Goal: Task Accomplishment & Management: Manage account settings

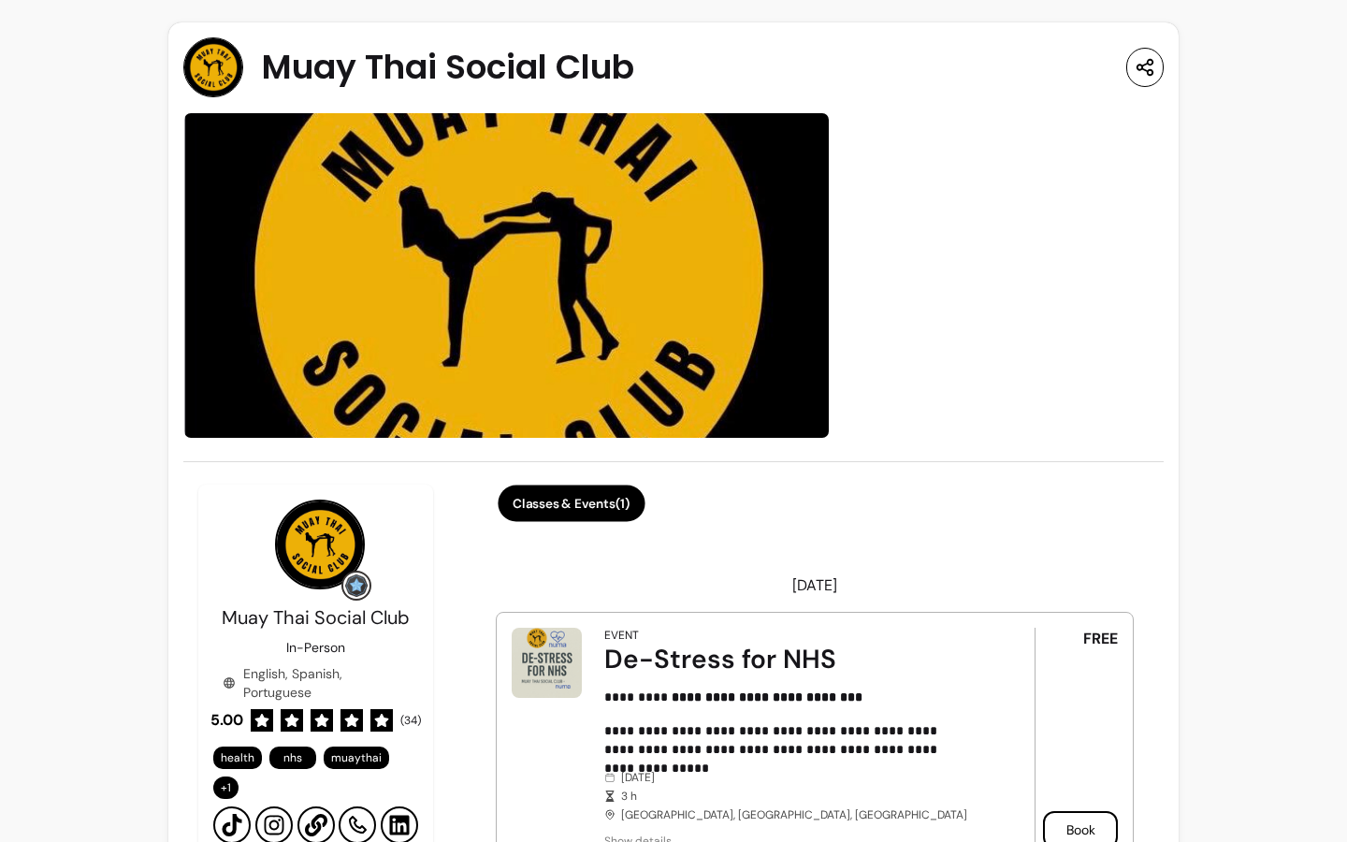
click at [543, 508] on button "Classes & Events ( 1 )" at bounding box center [571, 504] width 147 height 36
click at [494, 49] on span "Muay Thai Social Club" at bounding box center [448, 67] width 372 height 37
click at [615, 503] on button "Classes & Events ( 1 )" at bounding box center [572, 503] width 152 height 37
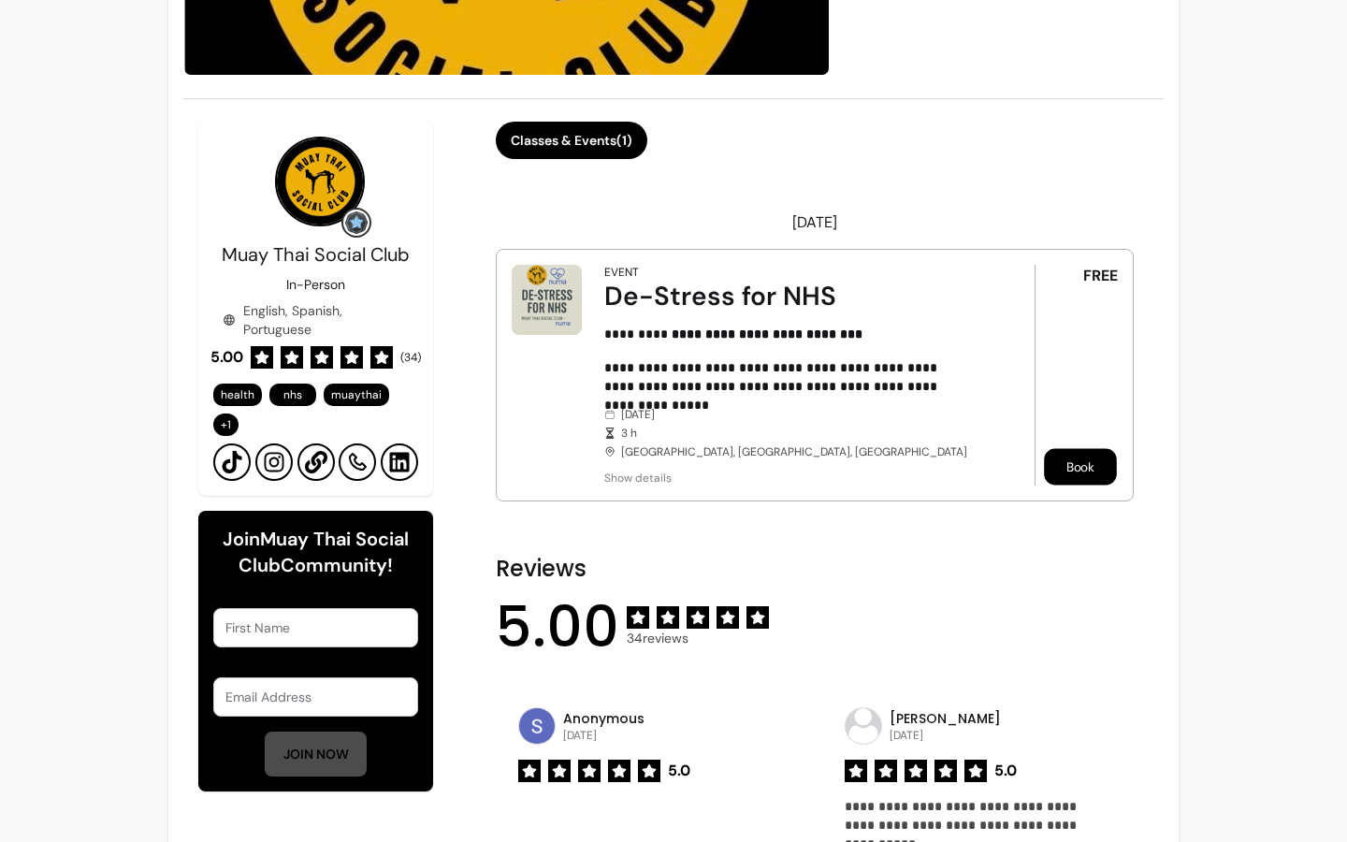
click at [1079, 454] on button "Book" at bounding box center [1080, 467] width 73 height 36
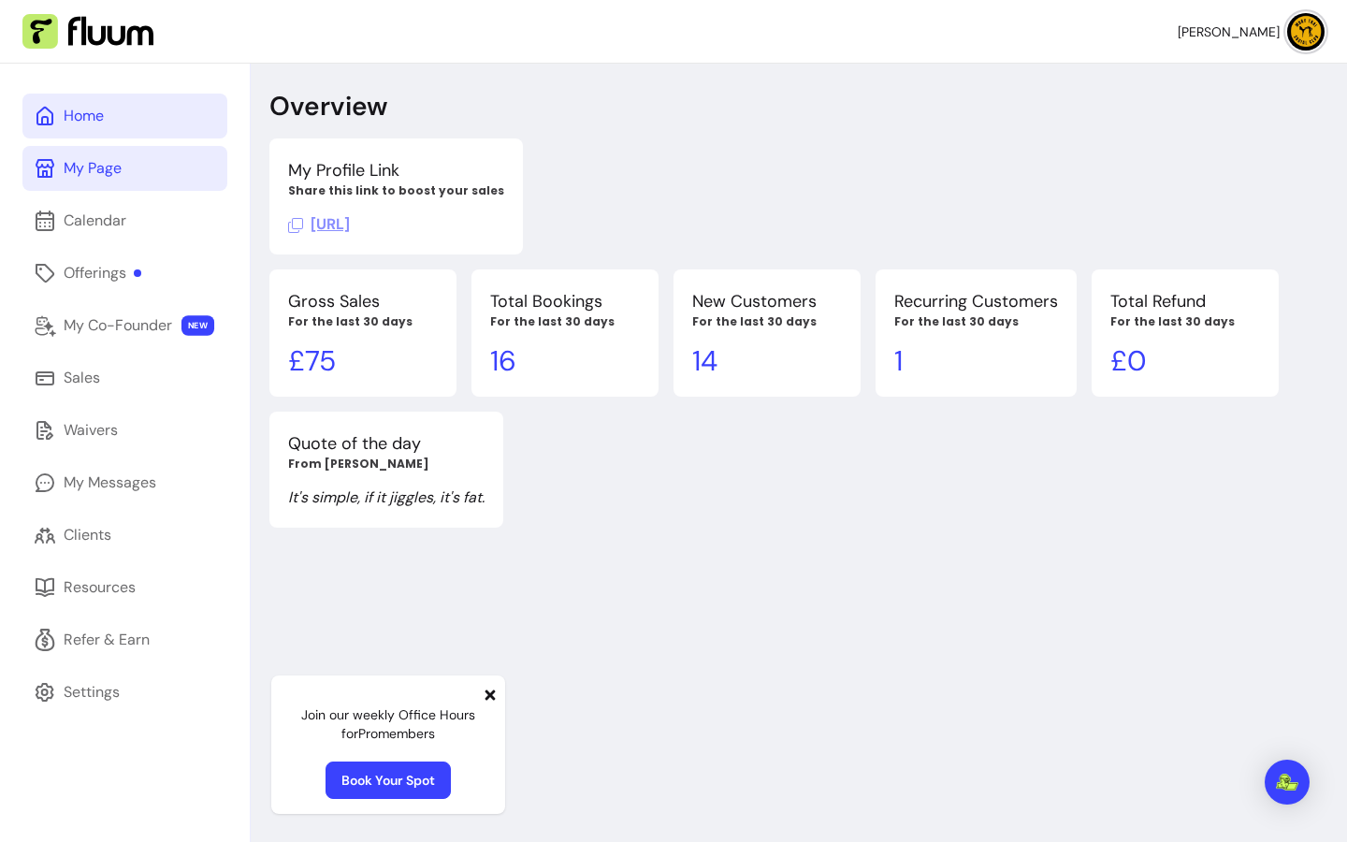
click at [134, 170] on link "My Page" at bounding box center [124, 168] width 205 height 45
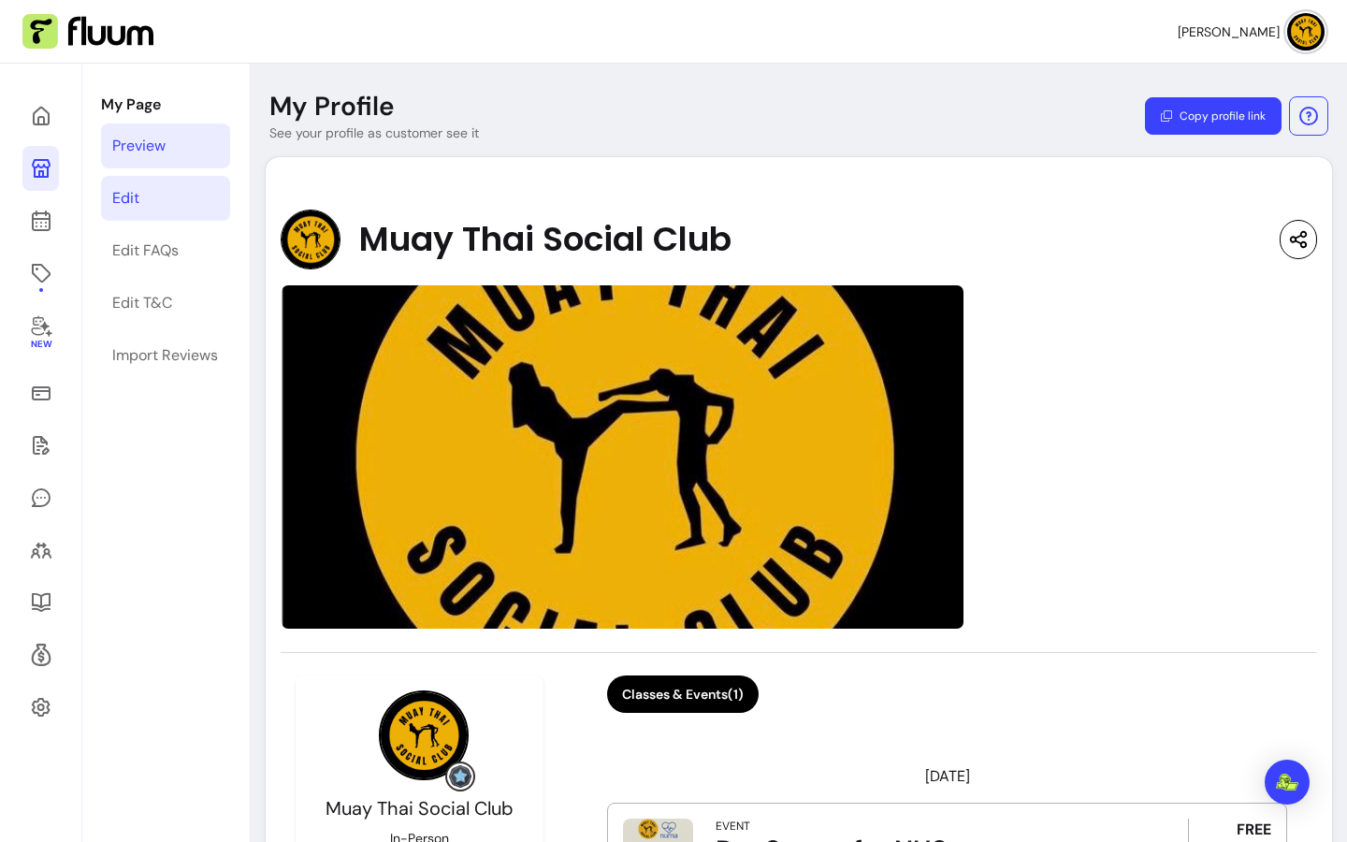
click at [158, 197] on link "Edit" at bounding box center [165, 198] width 129 height 45
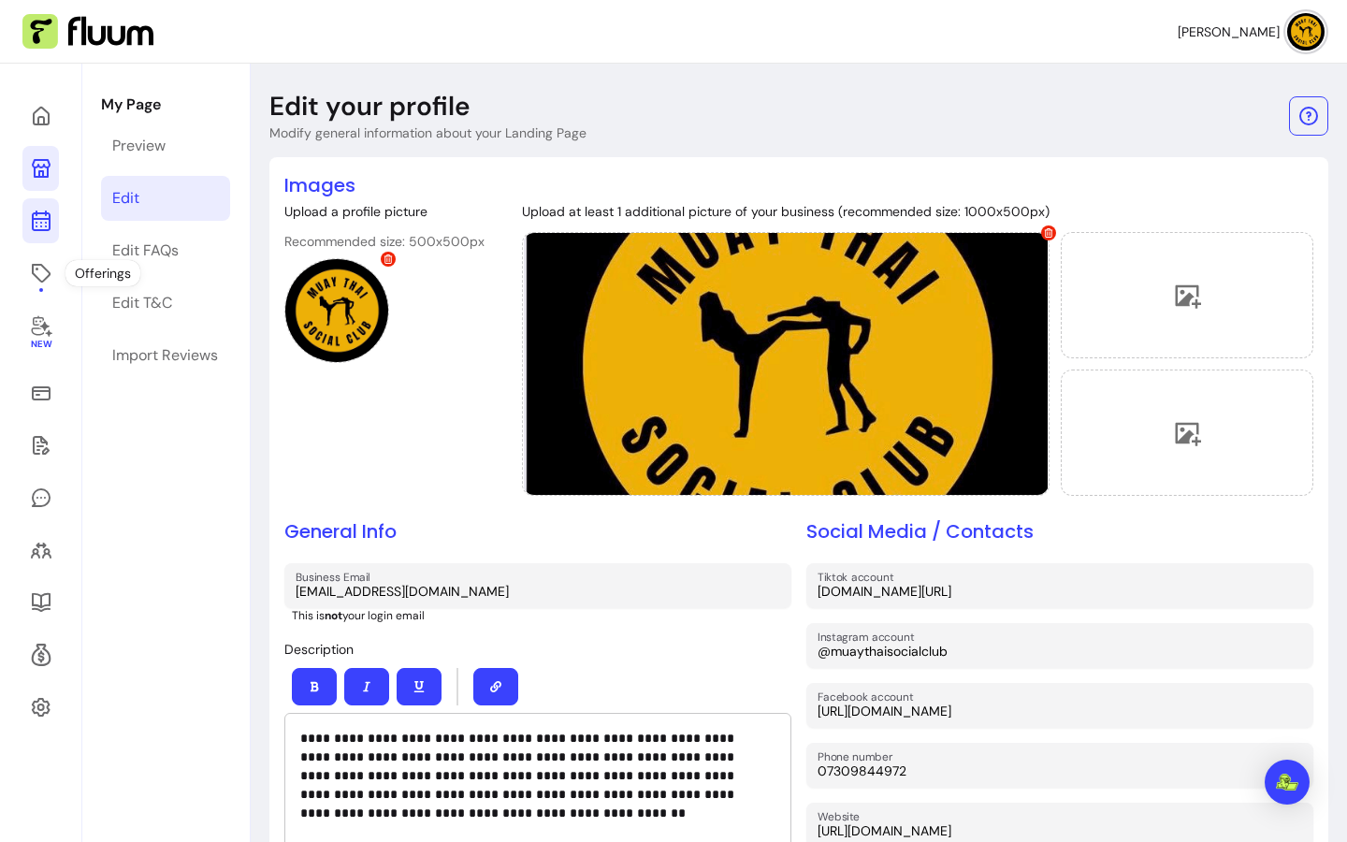
click at [36, 236] on link at bounding box center [40, 220] width 36 height 45
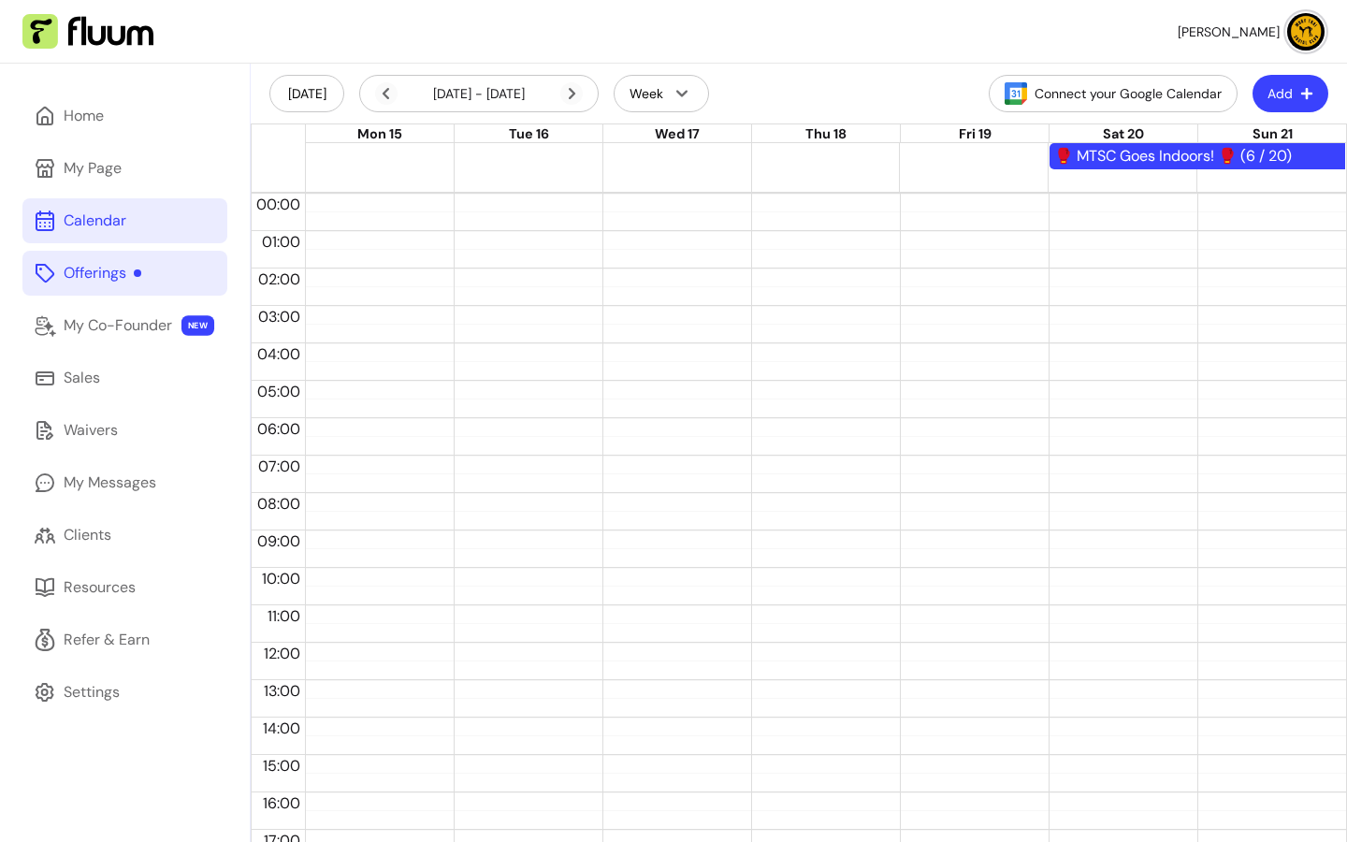
click at [102, 286] on link "Offerings" at bounding box center [124, 273] width 205 height 45
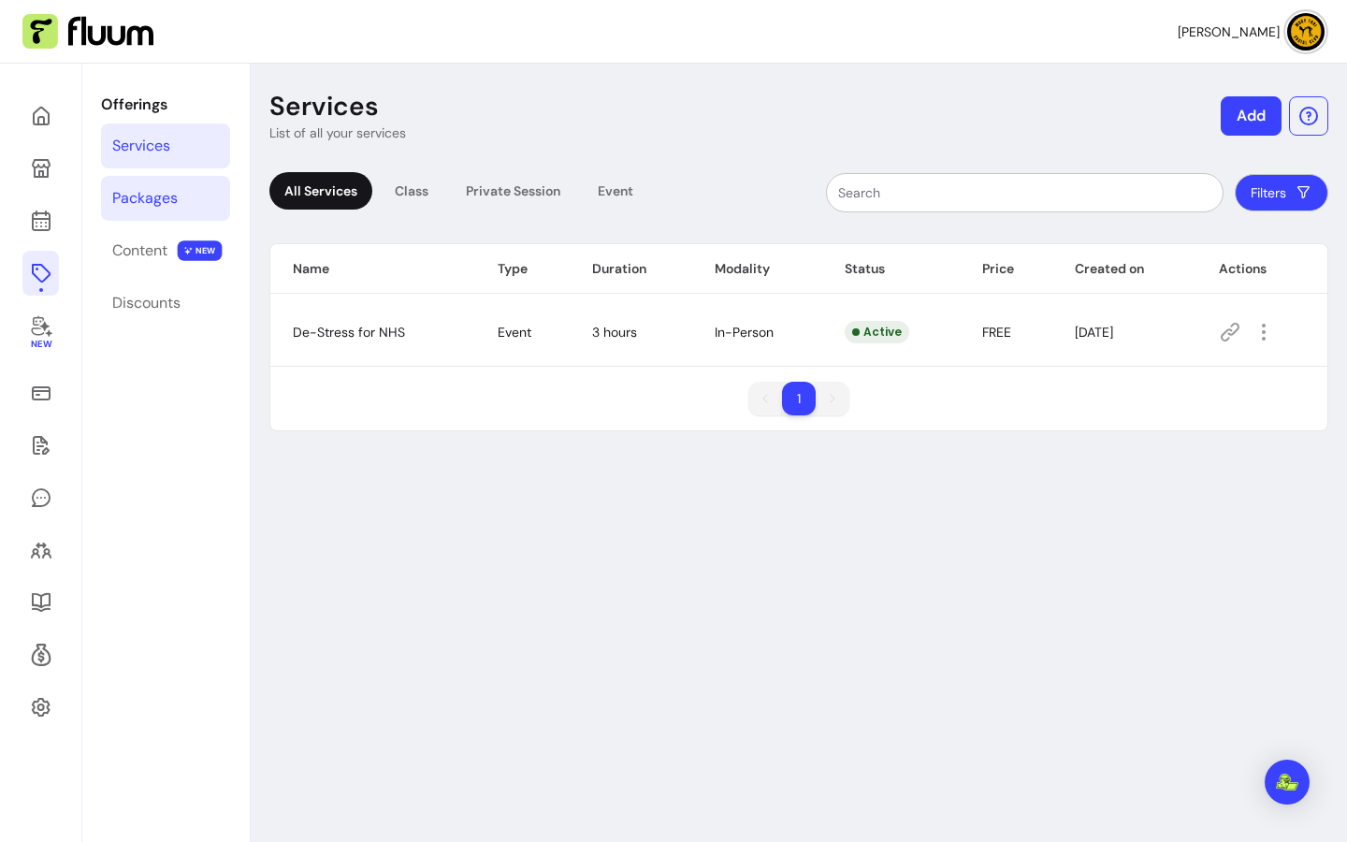
click at [159, 214] on link "Packages" at bounding box center [165, 198] width 129 height 45
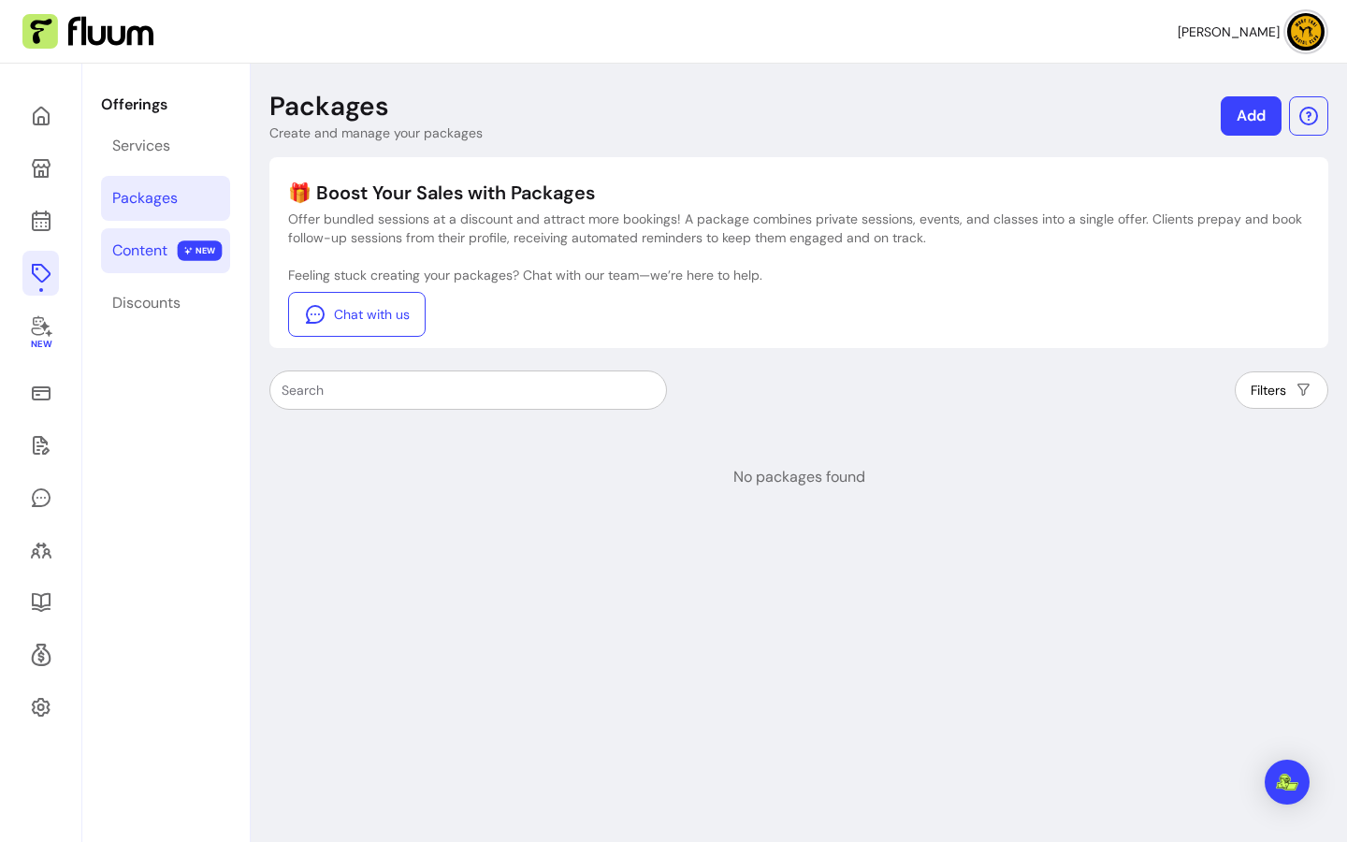
click at [149, 257] on div "Content" at bounding box center [139, 251] width 55 height 22
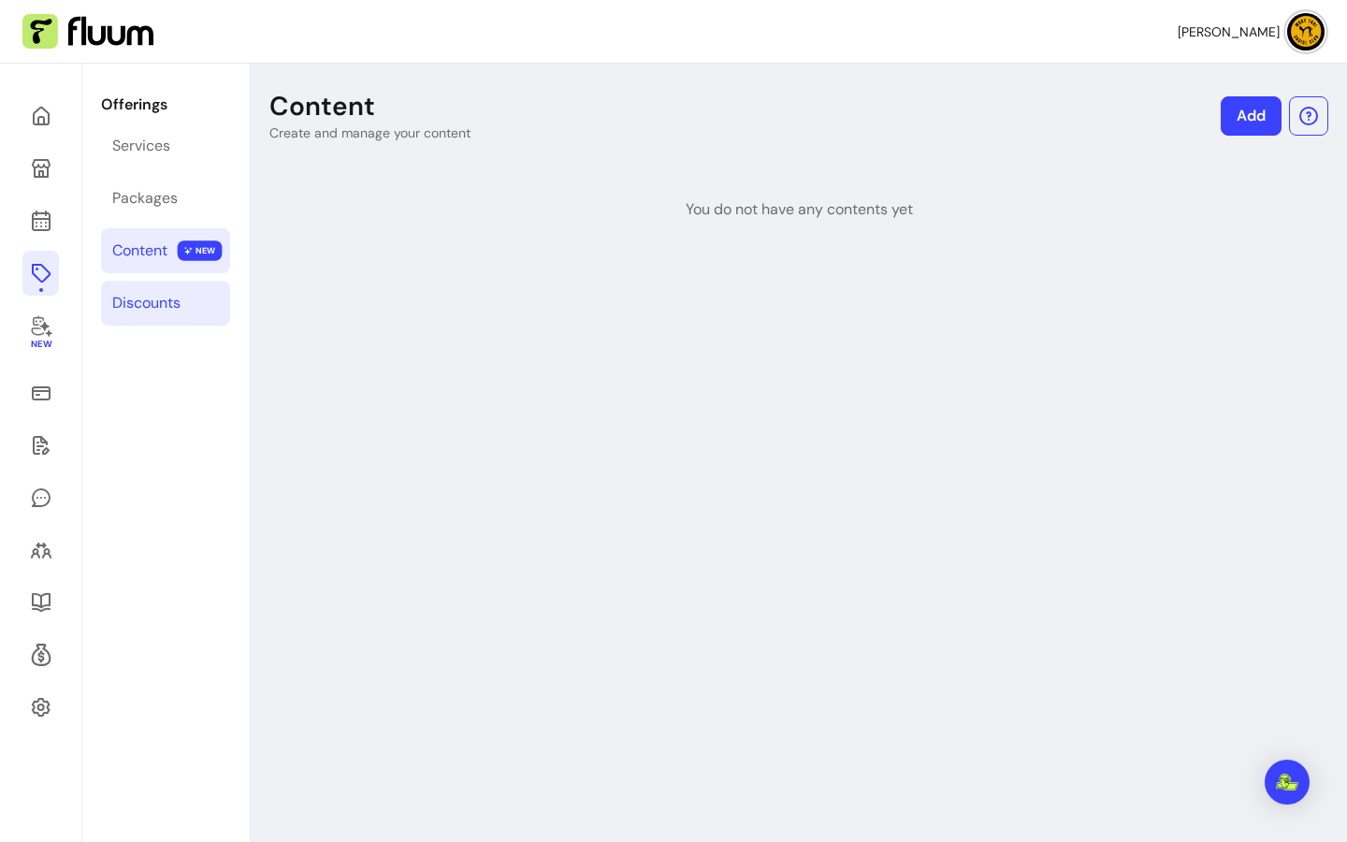
click at [146, 288] on link "Discounts" at bounding box center [165, 303] width 129 height 45
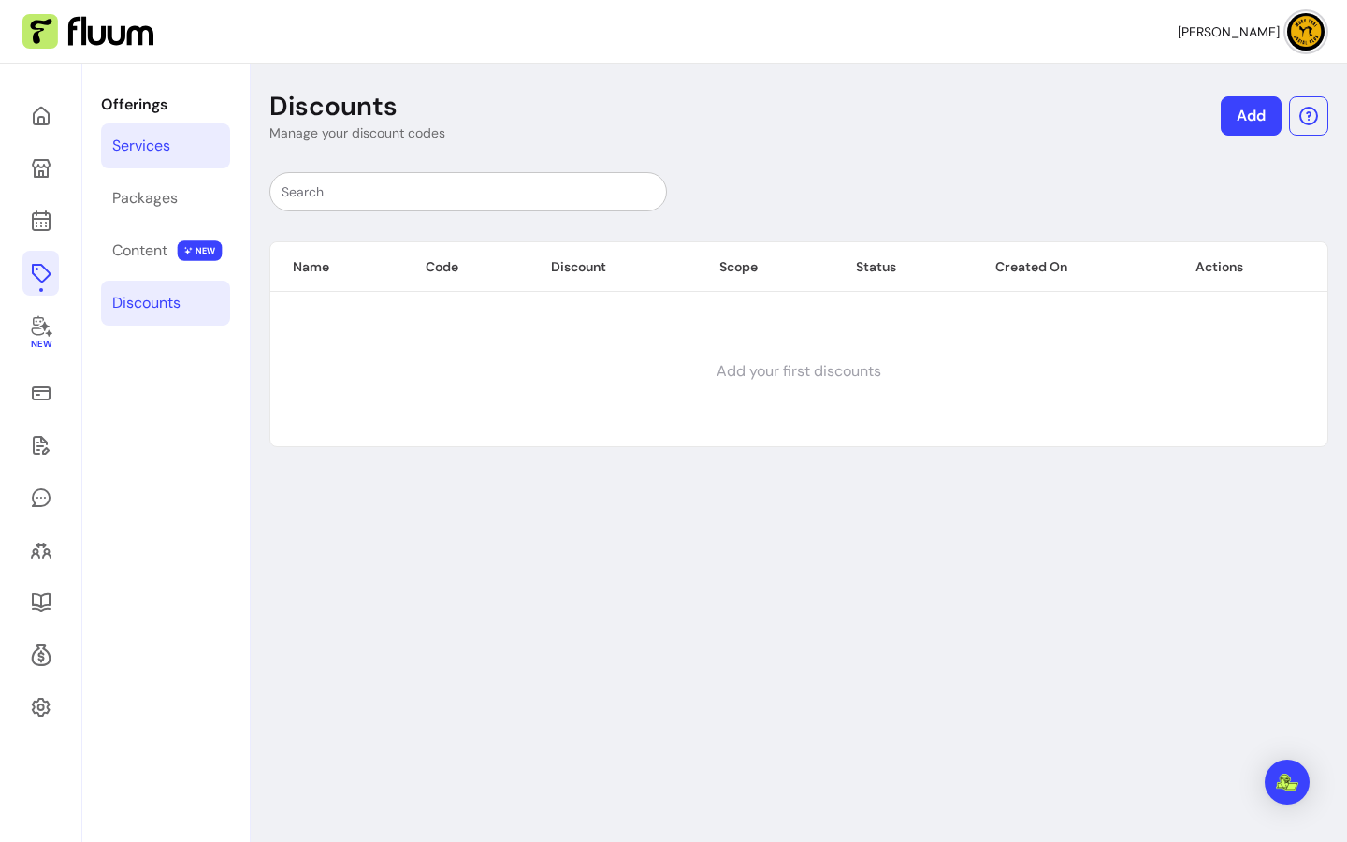
click at [145, 133] on link "Services" at bounding box center [165, 146] width 129 height 45
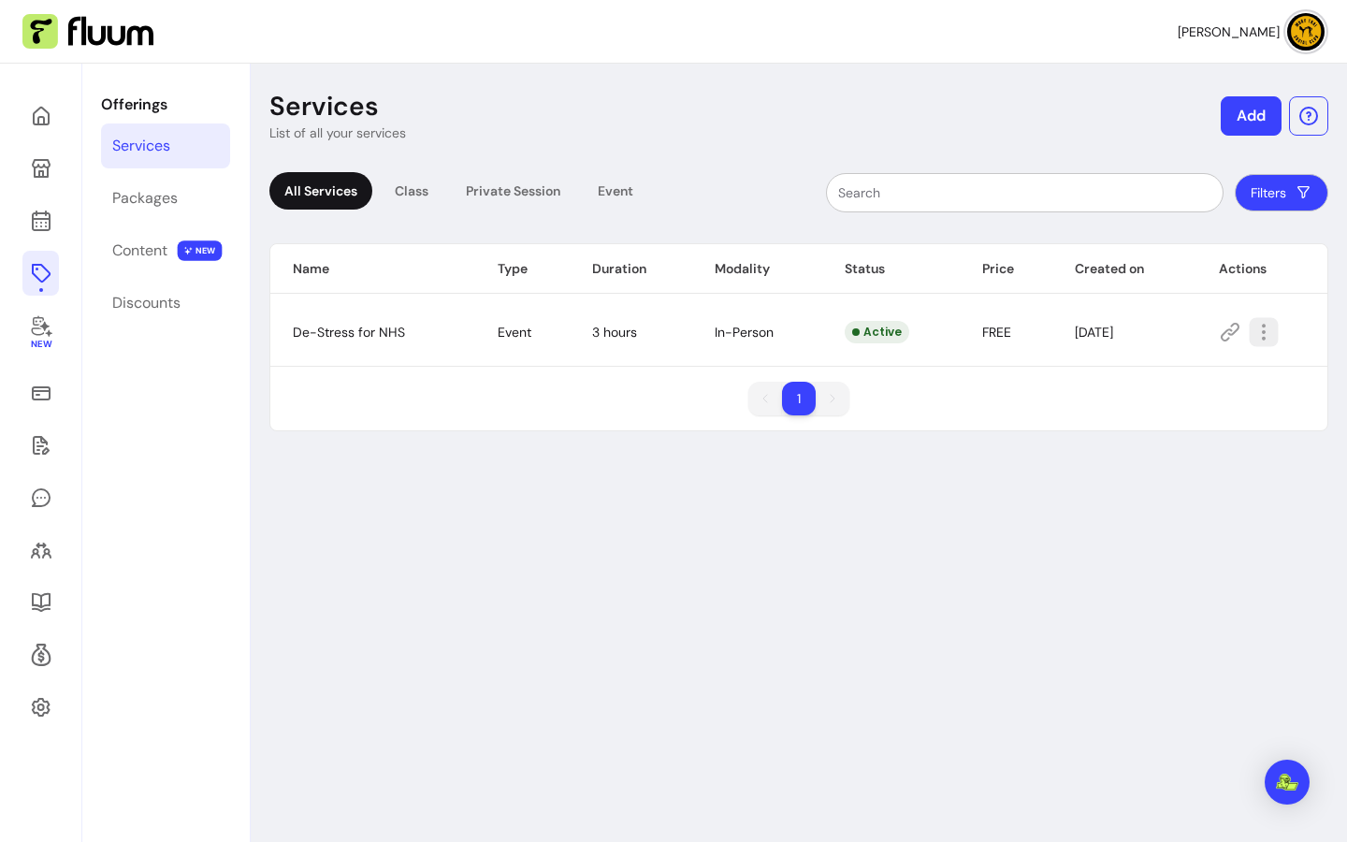
click at [1260, 335] on icon "button" at bounding box center [1264, 332] width 22 height 22
click at [927, 577] on div "Services List of all your services Add All Services Class Private Session Event…" at bounding box center [799, 485] width 1097 height 842
click at [495, 193] on div "Private Session" at bounding box center [513, 190] width 124 height 37
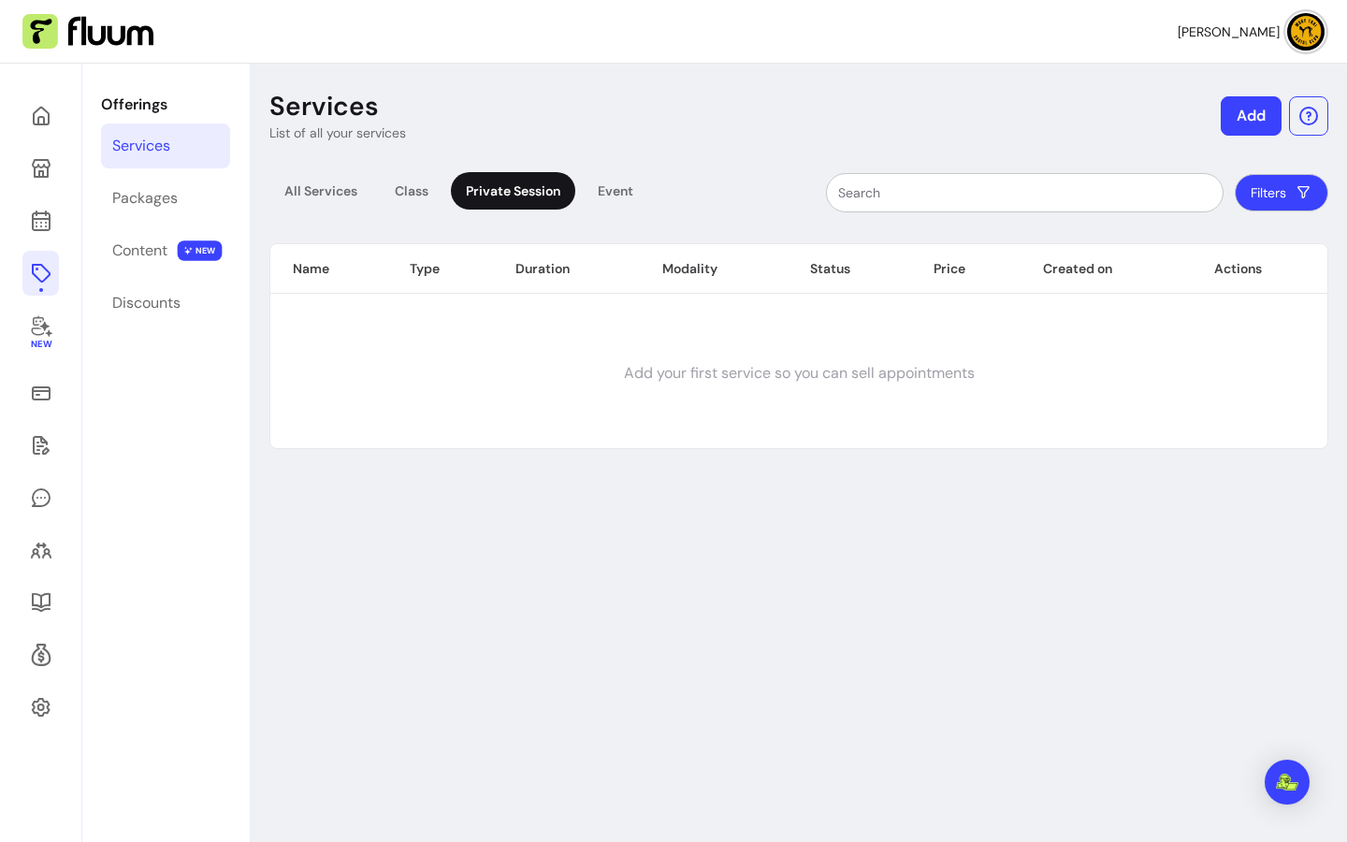
click at [379, 197] on div "All Services Class Private Session Event" at bounding box center [458, 192] width 379 height 41
click at [399, 196] on div "Class" at bounding box center [412, 190] width 64 height 37
click at [607, 196] on div "Event" at bounding box center [616, 190] width 66 height 37
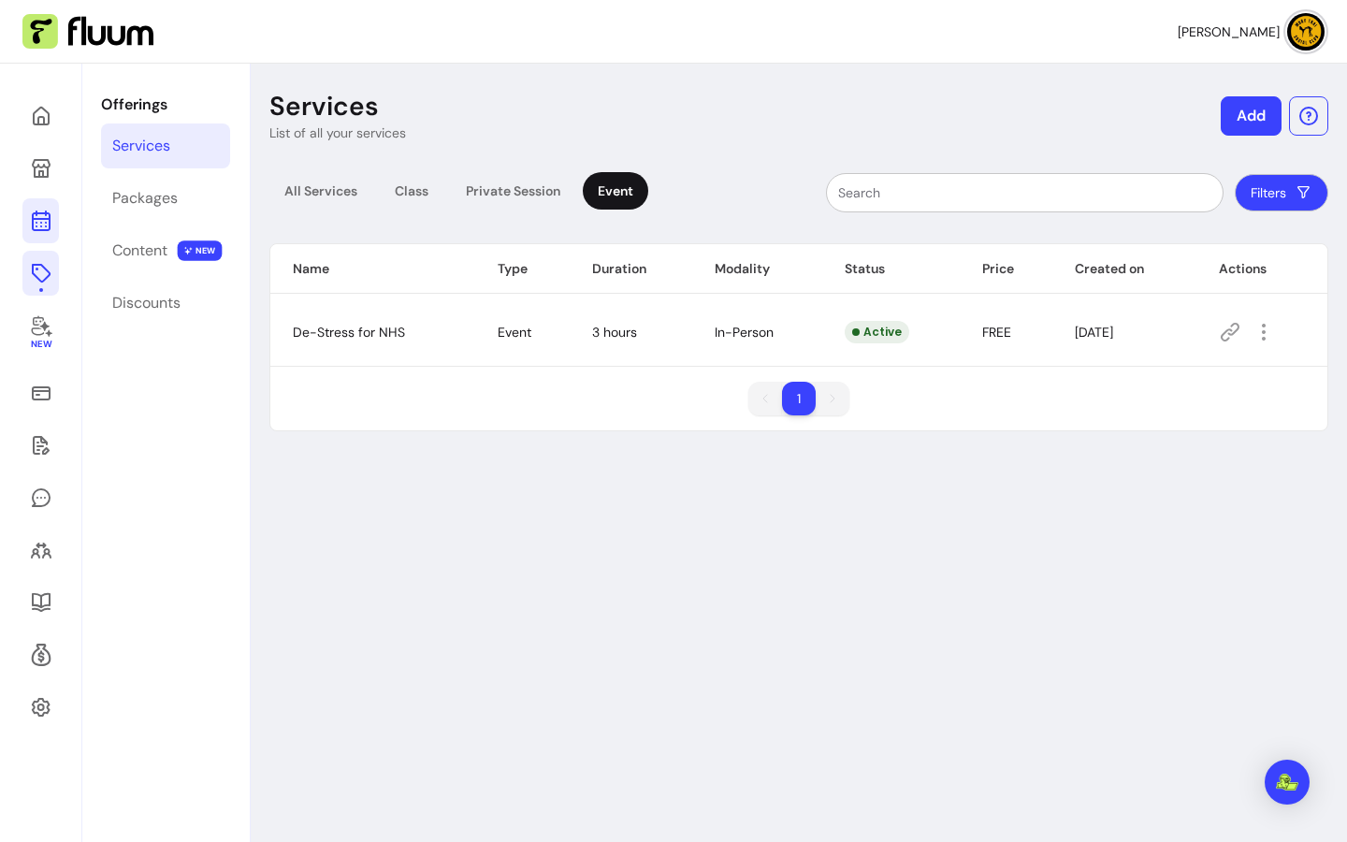
click at [46, 224] on icon at bounding box center [41, 221] width 22 height 22
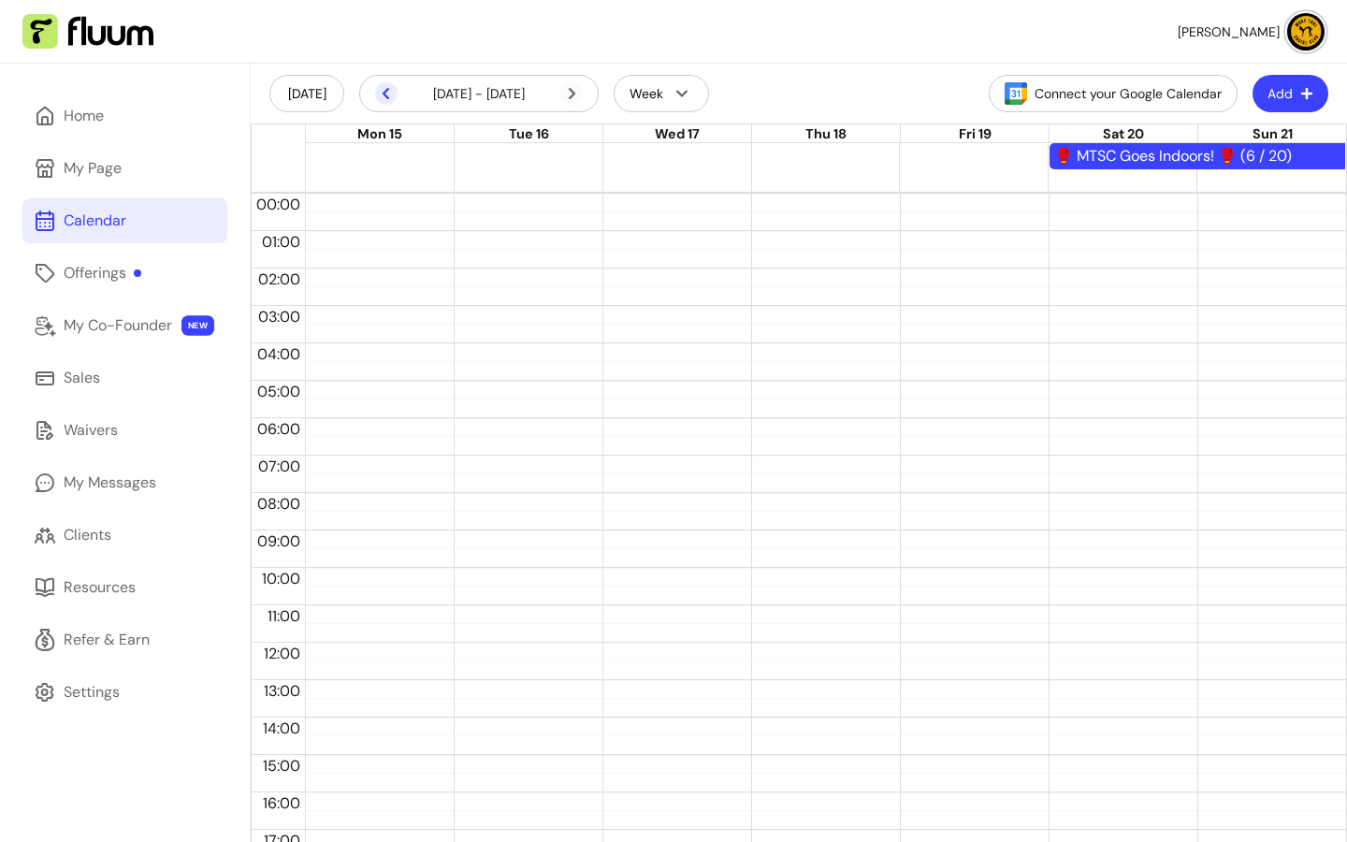
click at [379, 91] on icon at bounding box center [386, 93] width 22 height 22
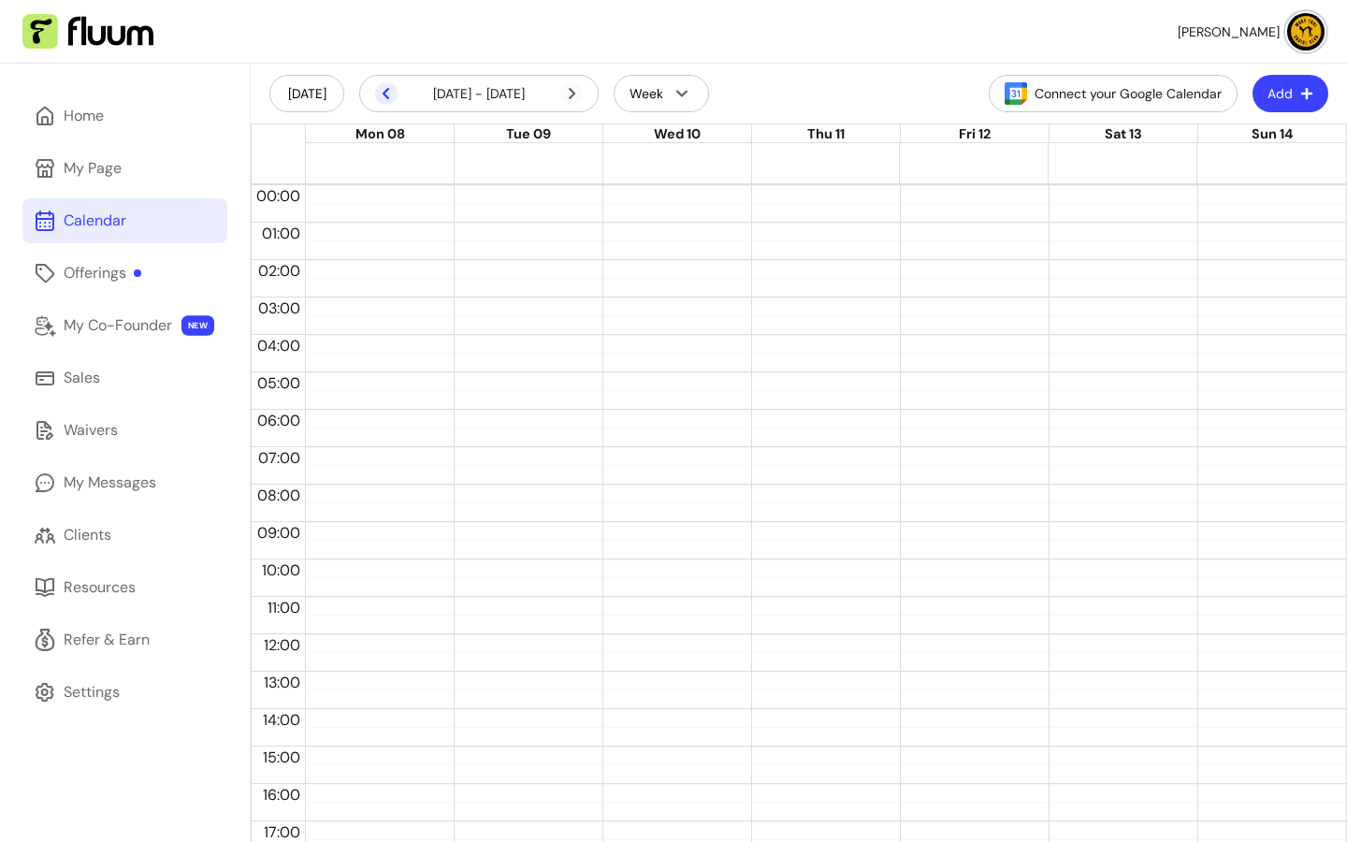
click at [379, 91] on icon at bounding box center [386, 93] width 22 height 22
click at [577, 92] on icon at bounding box center [572, 93] width 22 height 22
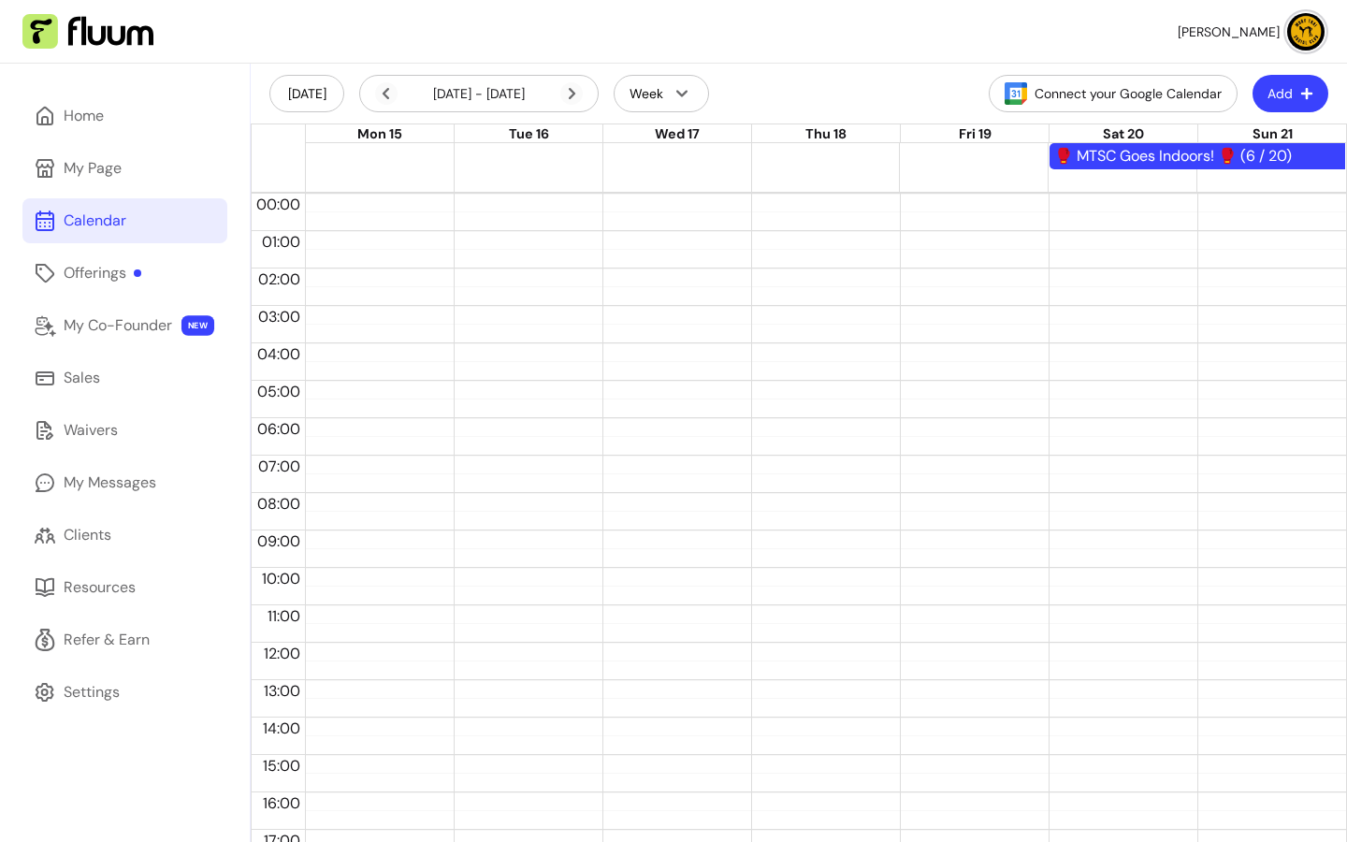
click at [1115, 156] on div "🥊 MTSC Goes Indoors! 🥊 (6 / 20)" at bounding box center [1198, 156] width 286 height 22
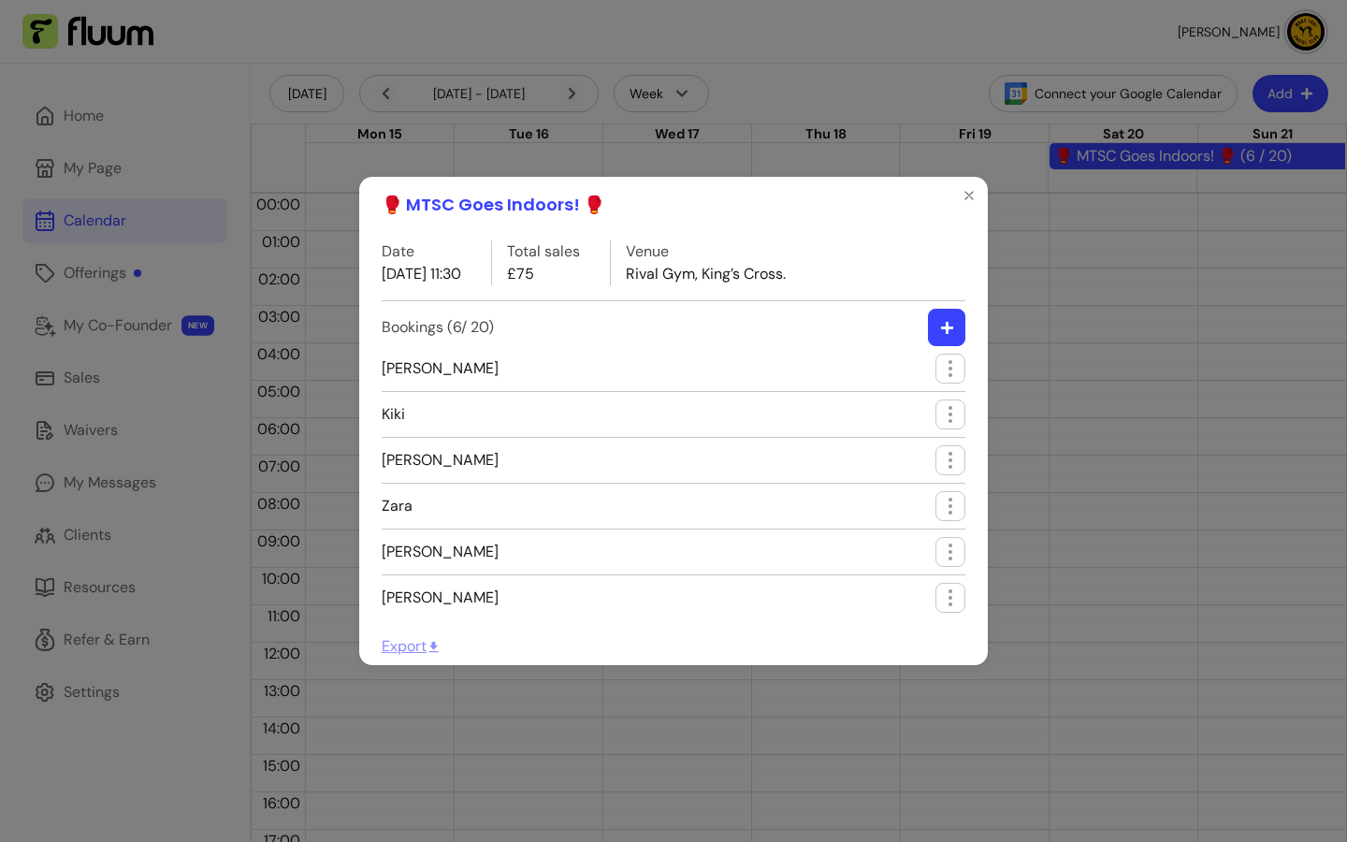
click at [433, 647] on icon at bounding box center [434, 647] width 14 height 14
click at [940, 330] on icon "button" at bounding box center [947, 328] width 14 height 14
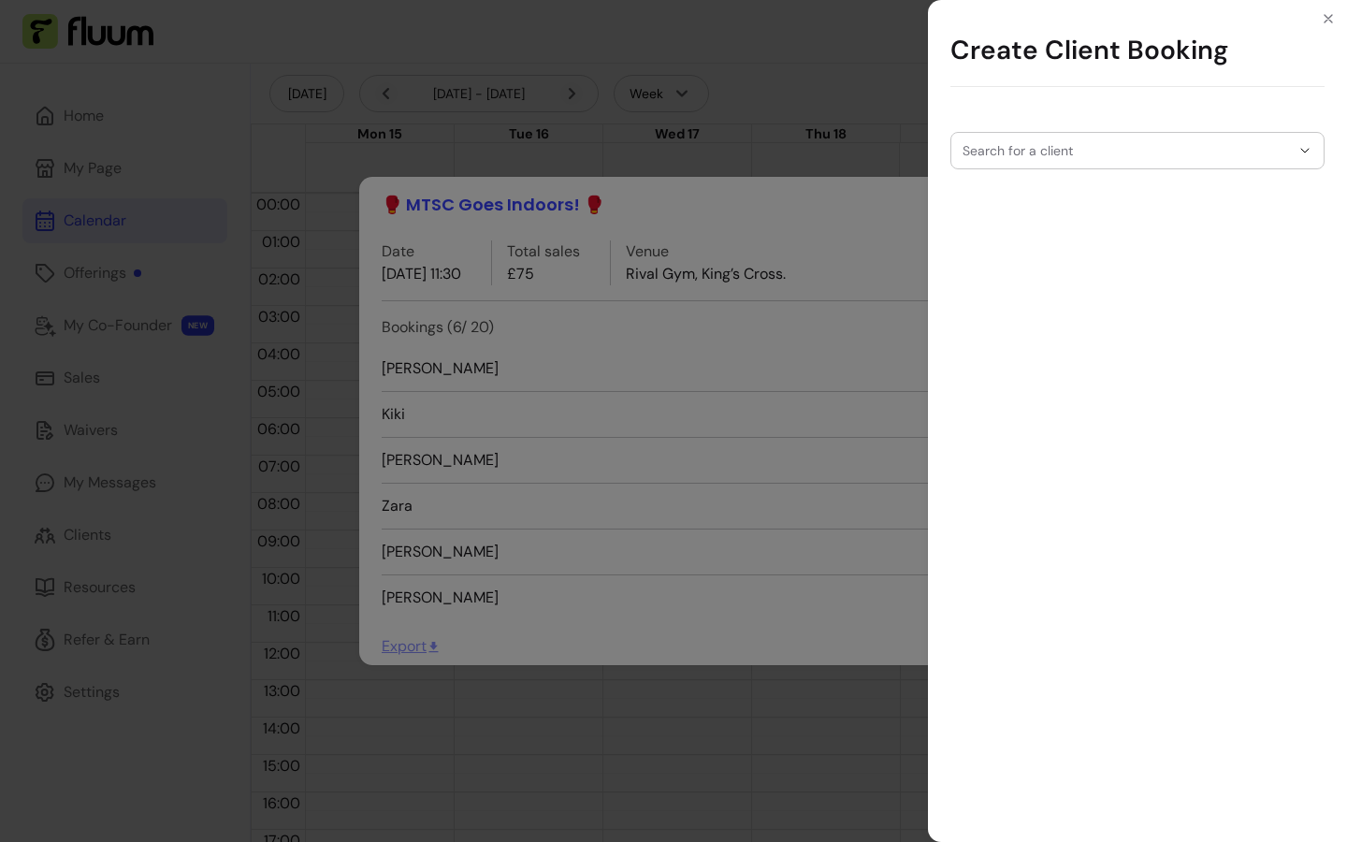
click at [1324, 17] on icon "Close" at bounding box center [1328, 18] width 15 height 15
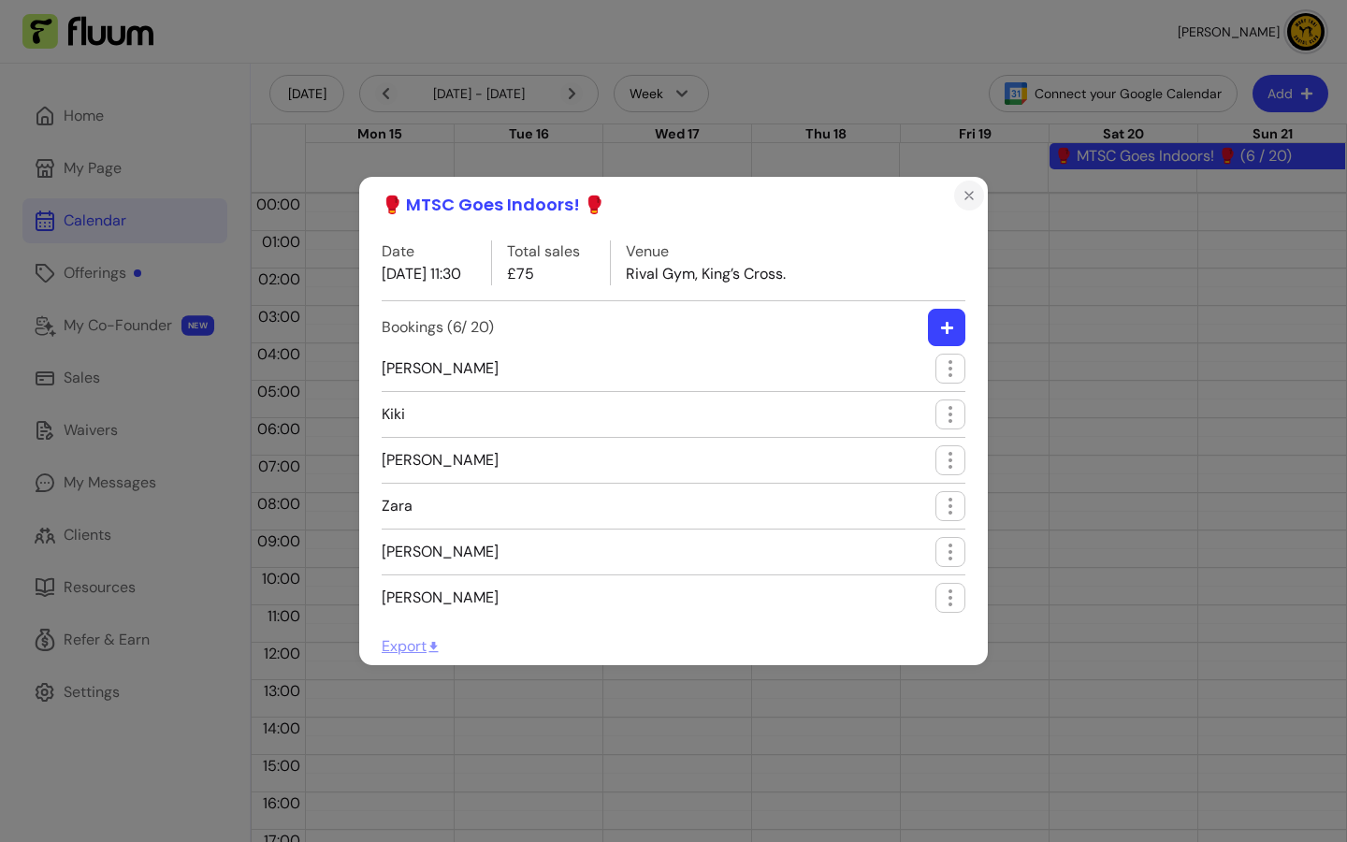
click at [973, 199] on icon "Close" at bounding box center [969, 195] width 7 height 7
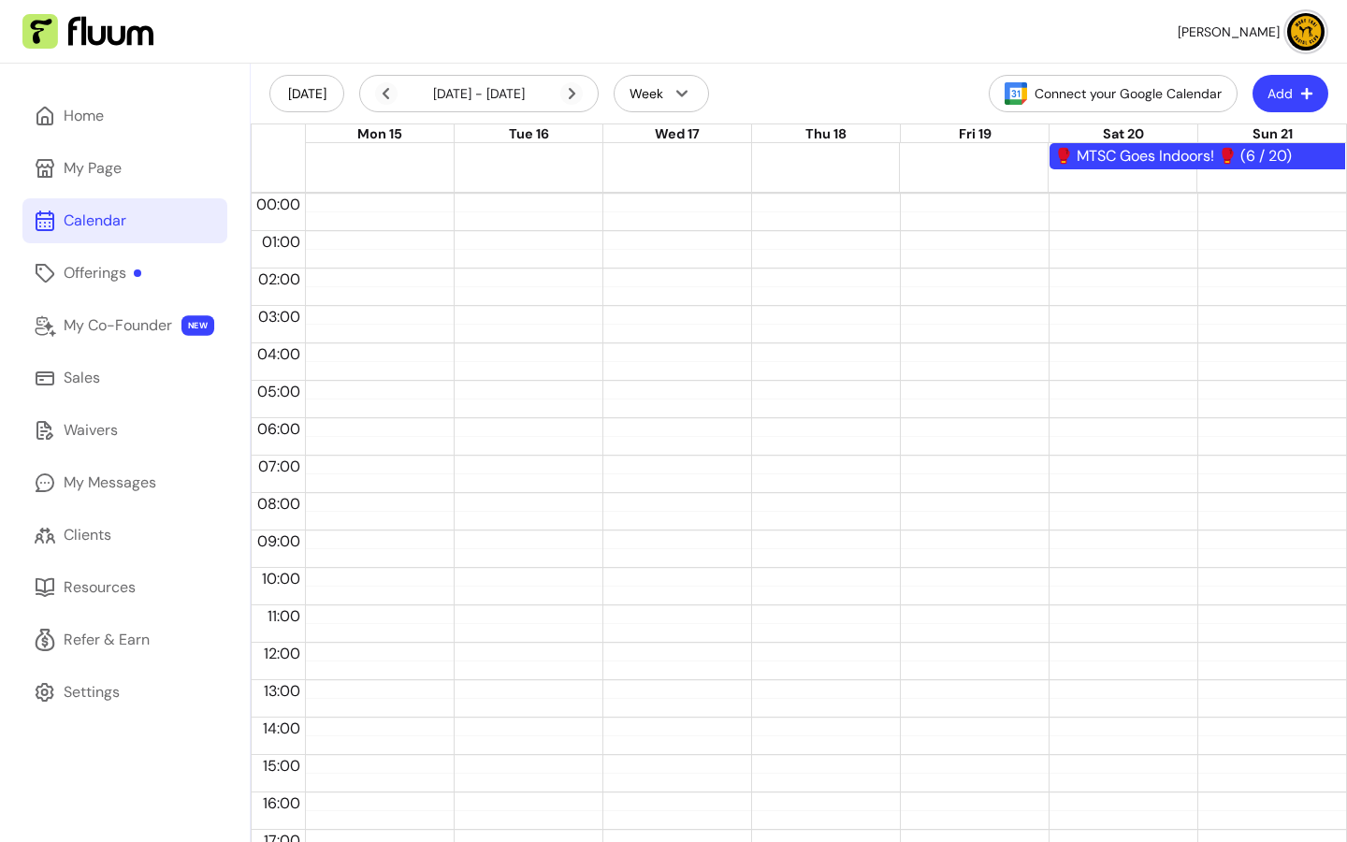
click at [1122, 160] on div "🥊 MTSC Goes Indoors! 🥊 (6 / 20)" at bounding box center [1198, 156] width 286 height 22
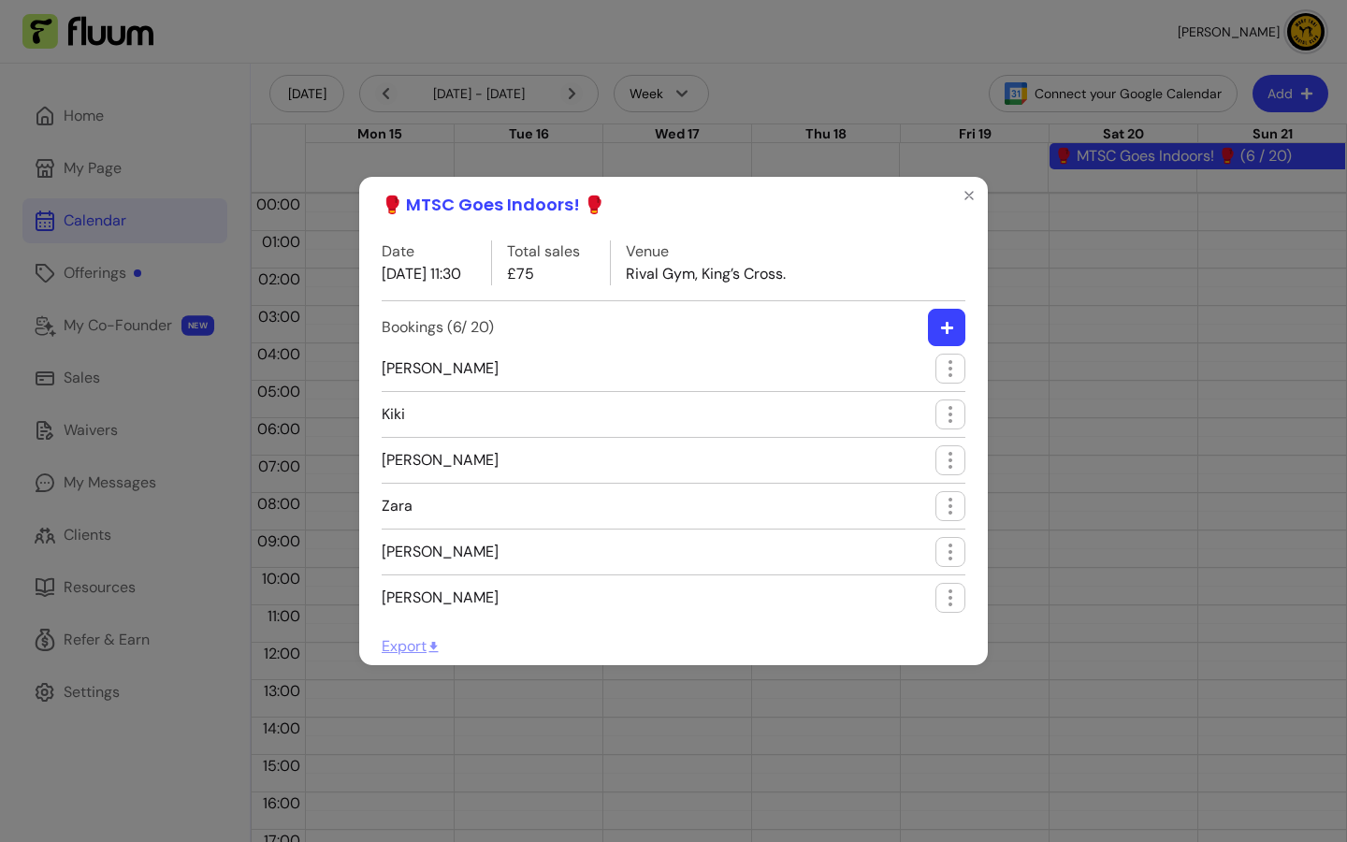
click at [950, 184] on header "🥊 MTSC Goes Indoors! 🥊" at bounding box center [673, 205] width 629 height 56
click at [954, 192] on button "Close" at bounding box center [969, 196] width 30 height 30
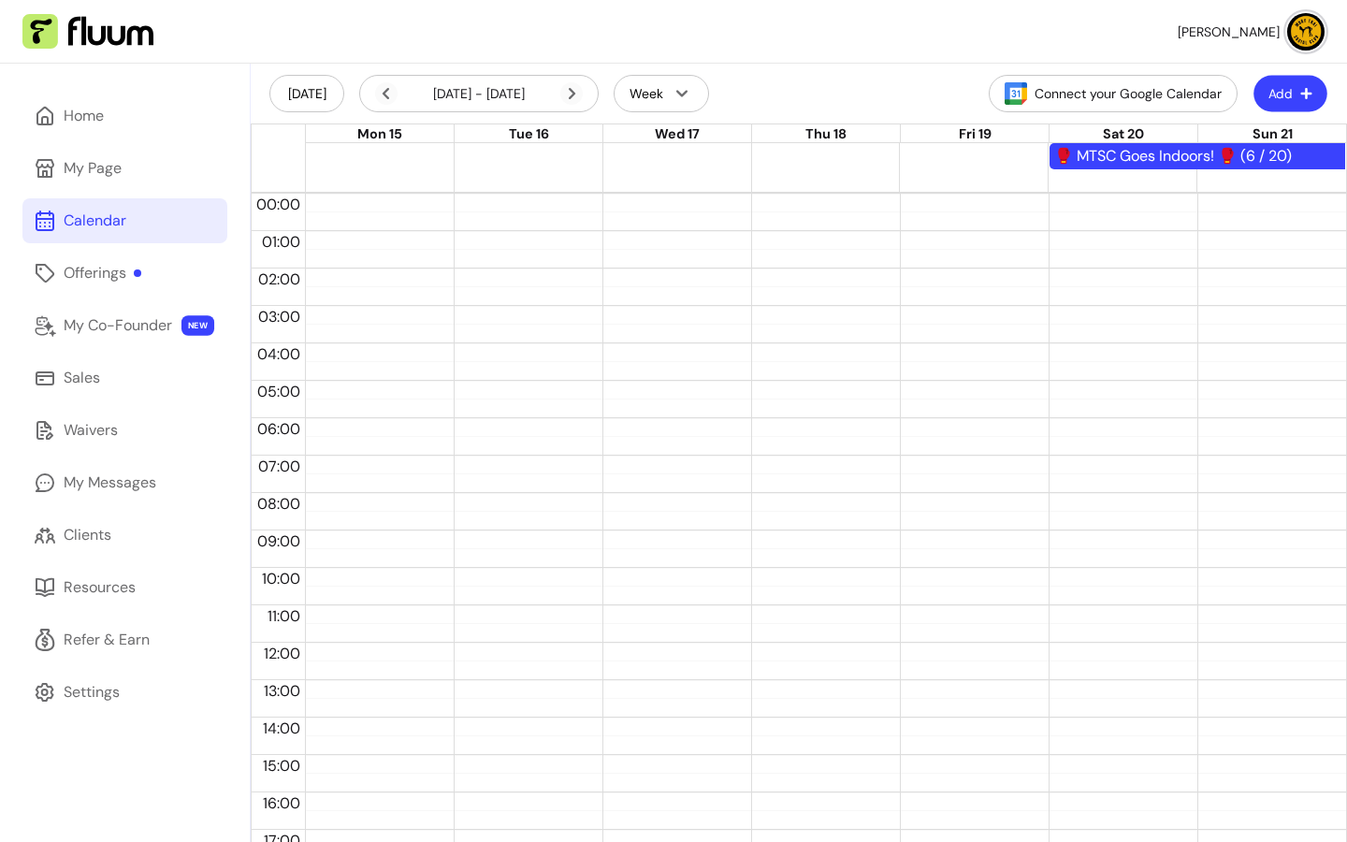
click at [1281, 95] on button "Add" at bounding box center [1291, 94] width 74 height 36
click at [162, 277] on link "Offerings" at bounding box center [124, 273] width 205 height 45
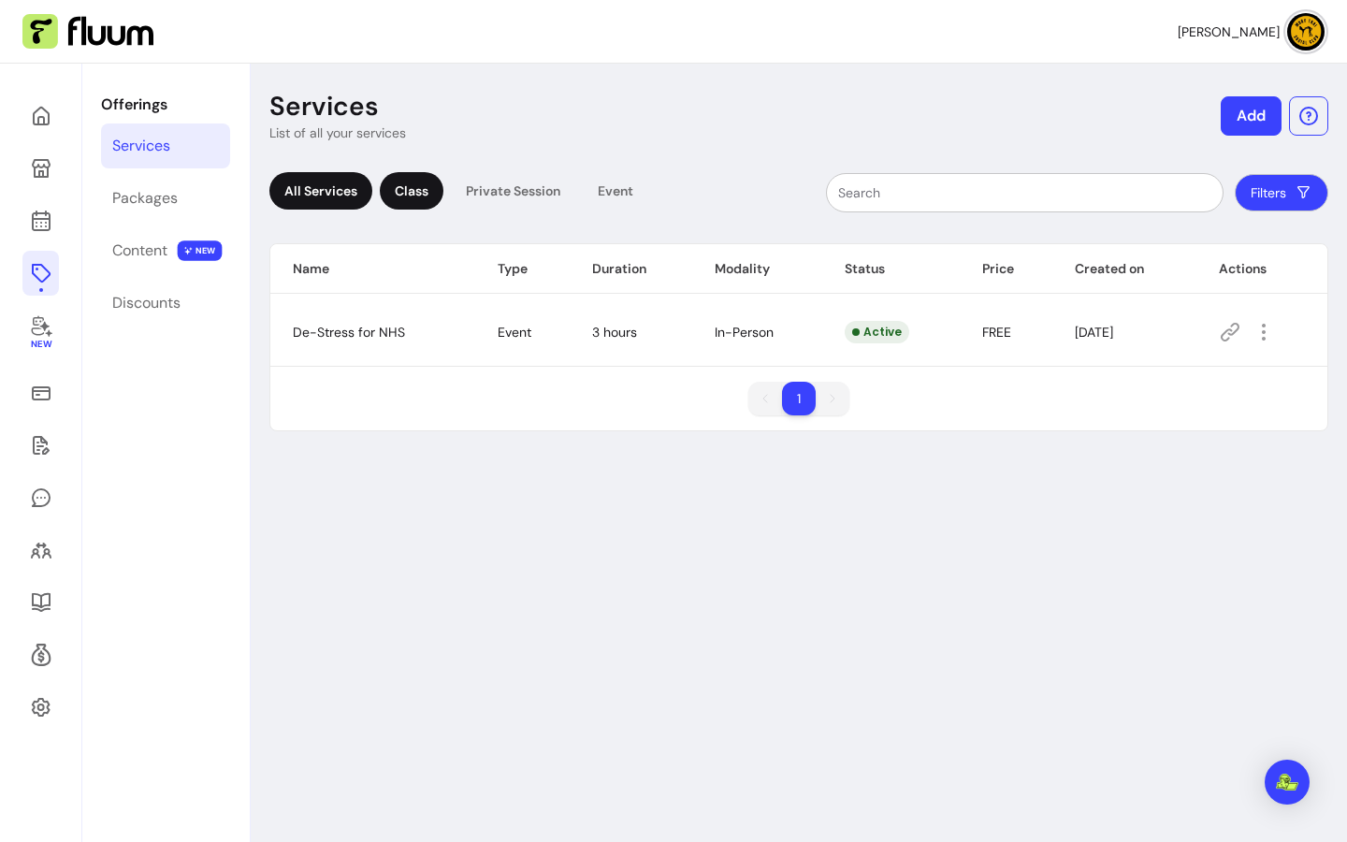
click at [426, 203] on div "Class" at bounding box center [412, 190] width 64 height 37
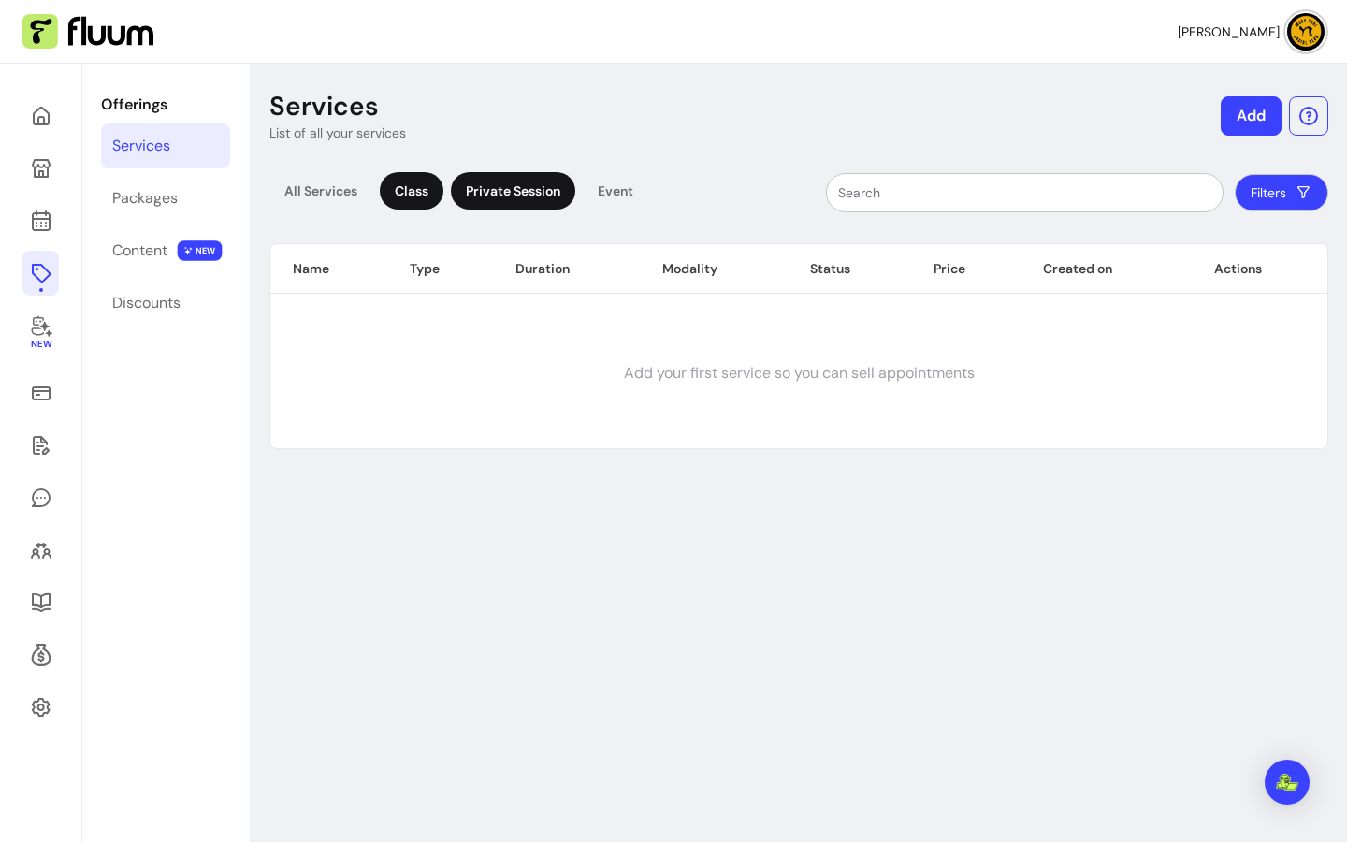
click at [550, 203] on div "Private Session" at bounding box center [513, 190] width 124 height 37
click at [645, 199] on div "Event" at bounding box center [616, 190] width 66 height 37
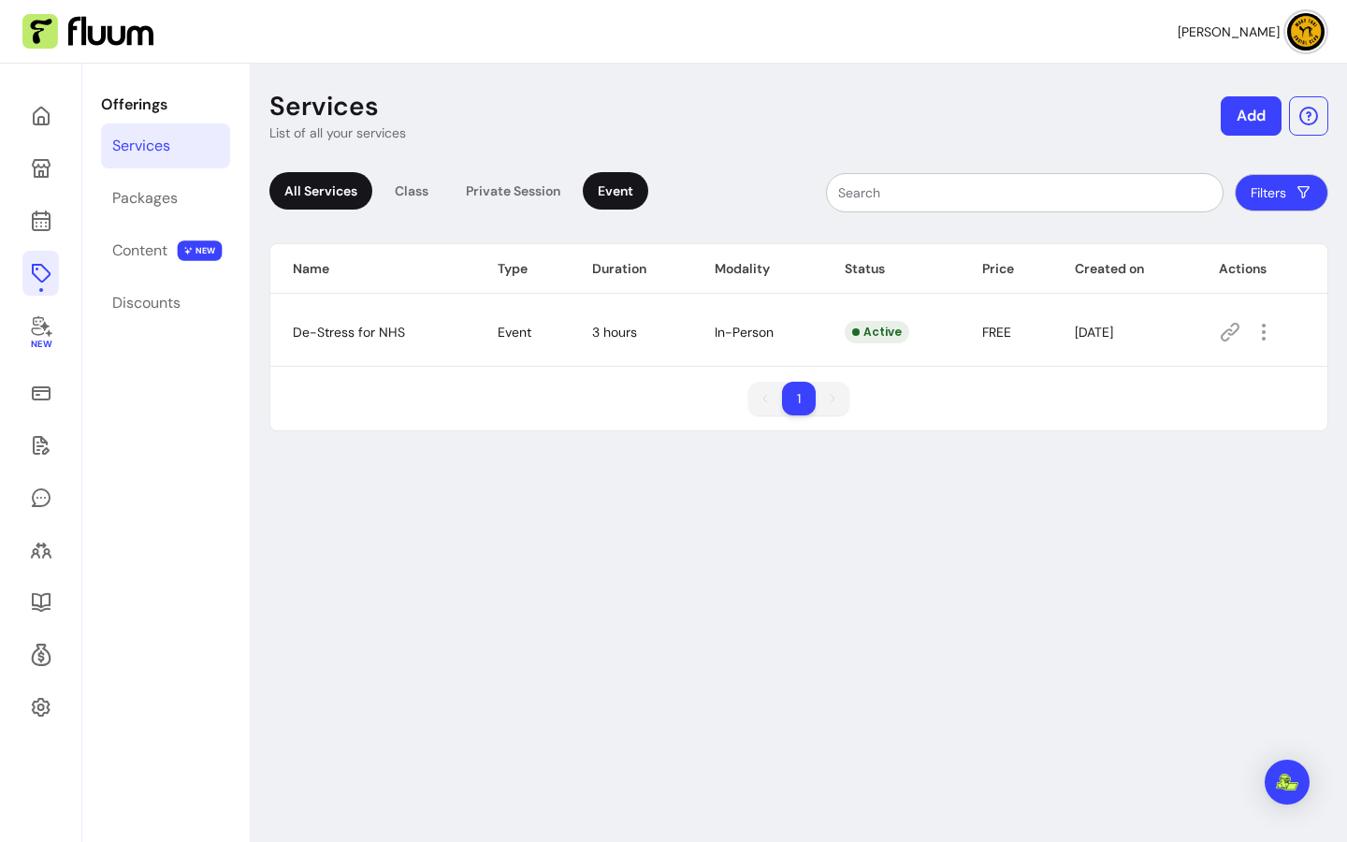
click at [321, 187] on div "All Services" at bounding box center [320, 190] width 103 height 37
click at [155, 255] on div "Content" at bounding box center [139, 251] width 55 height 22
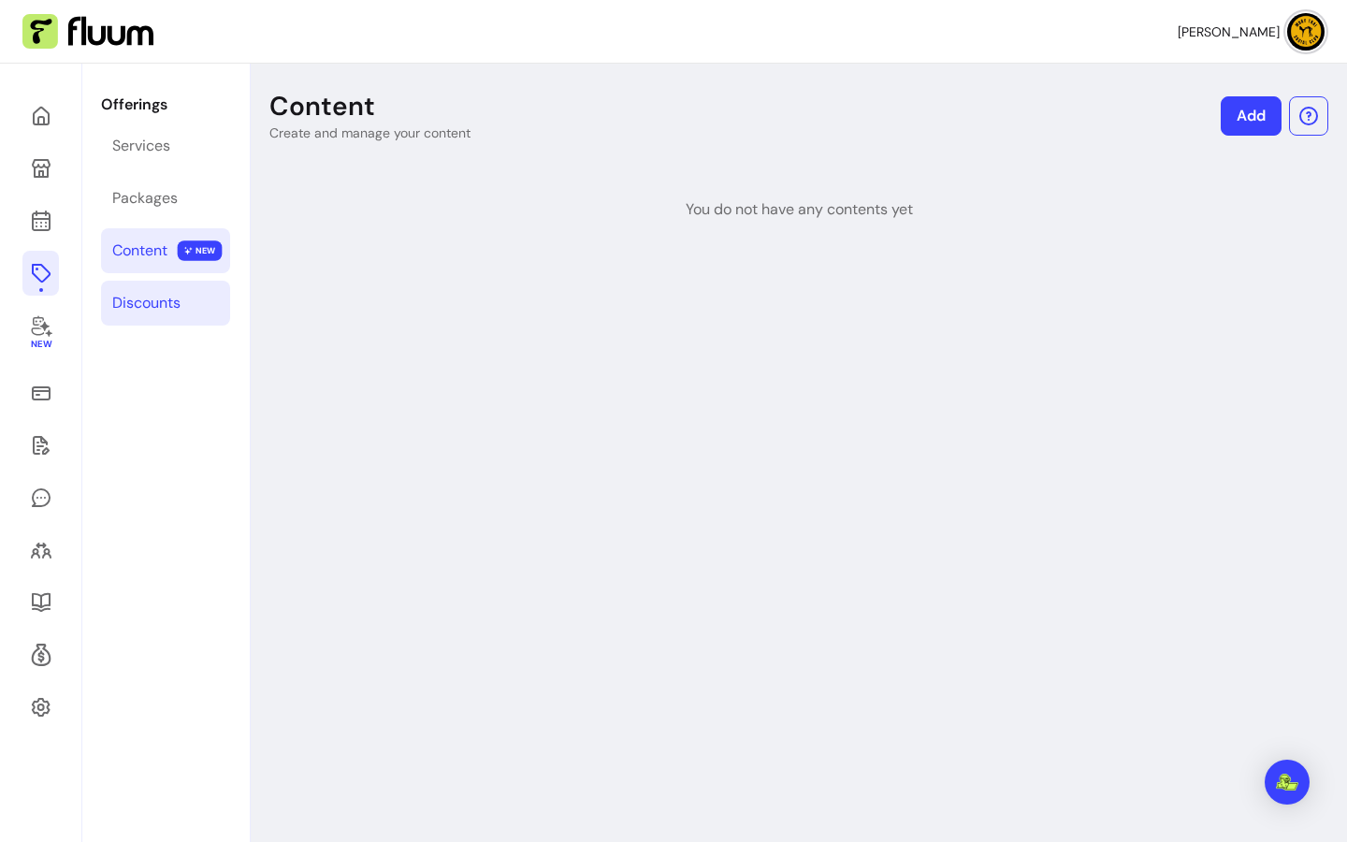
click at [191, 299] on link "Discounts" at bounding box center [165, 303] width 129 height 45
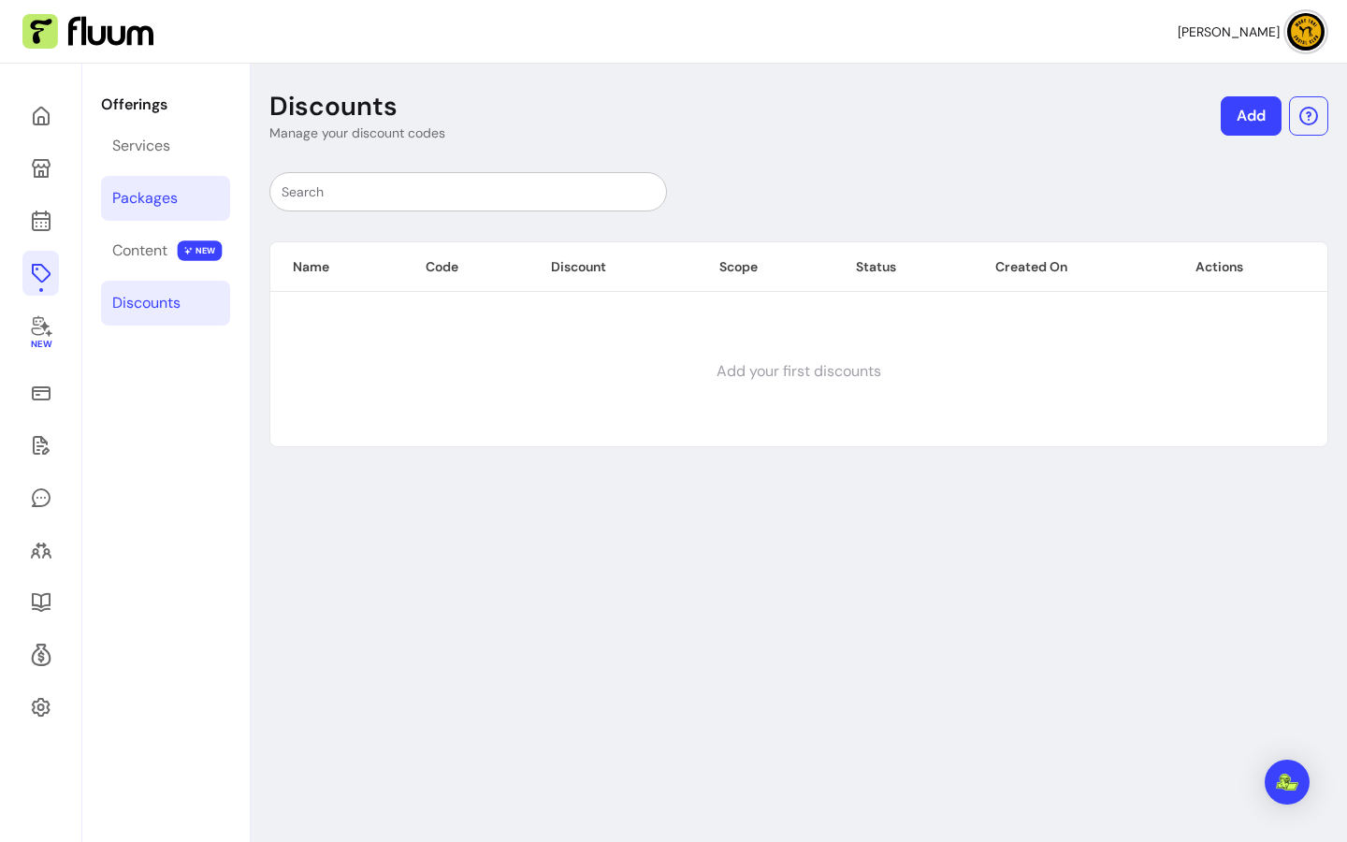
click at [161, 209] on div "Packages" at bounding box center [145, 198] width 66 height 22
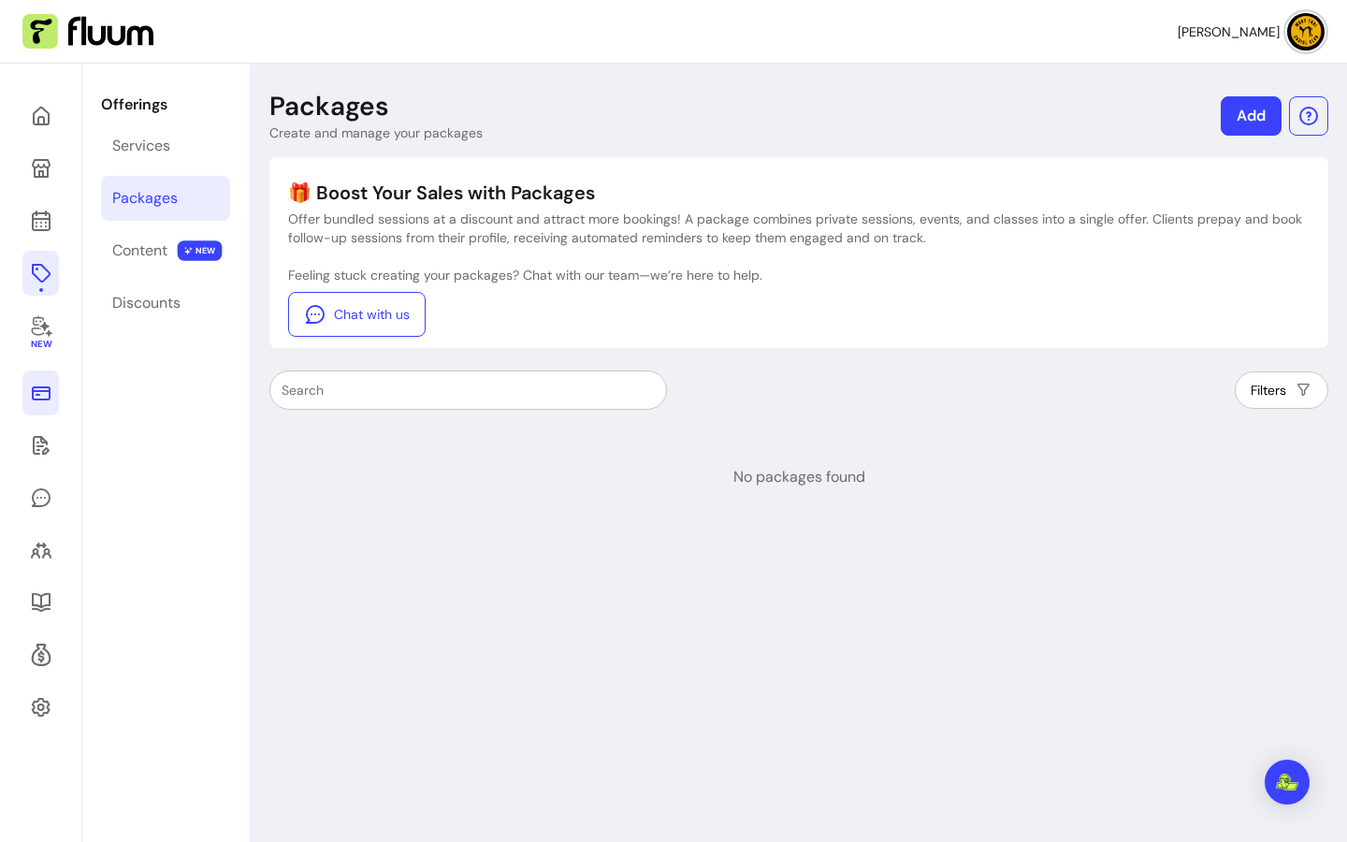
click at [54, 382] on link at bounding box center [40, 393] width 36 height 45
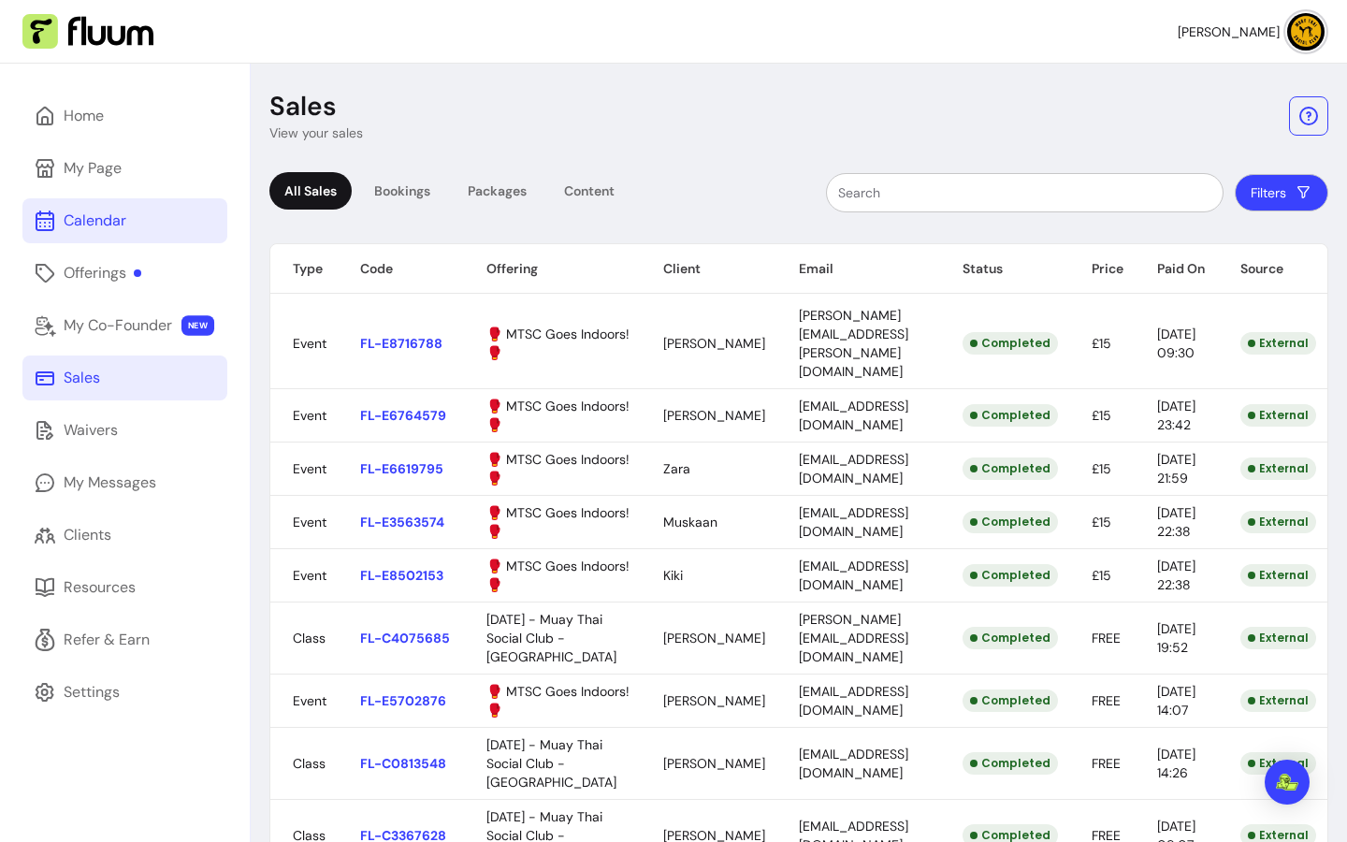
click at [71, 224] on div "Calendar" at bounding box center [95, 221] width 63 height 22
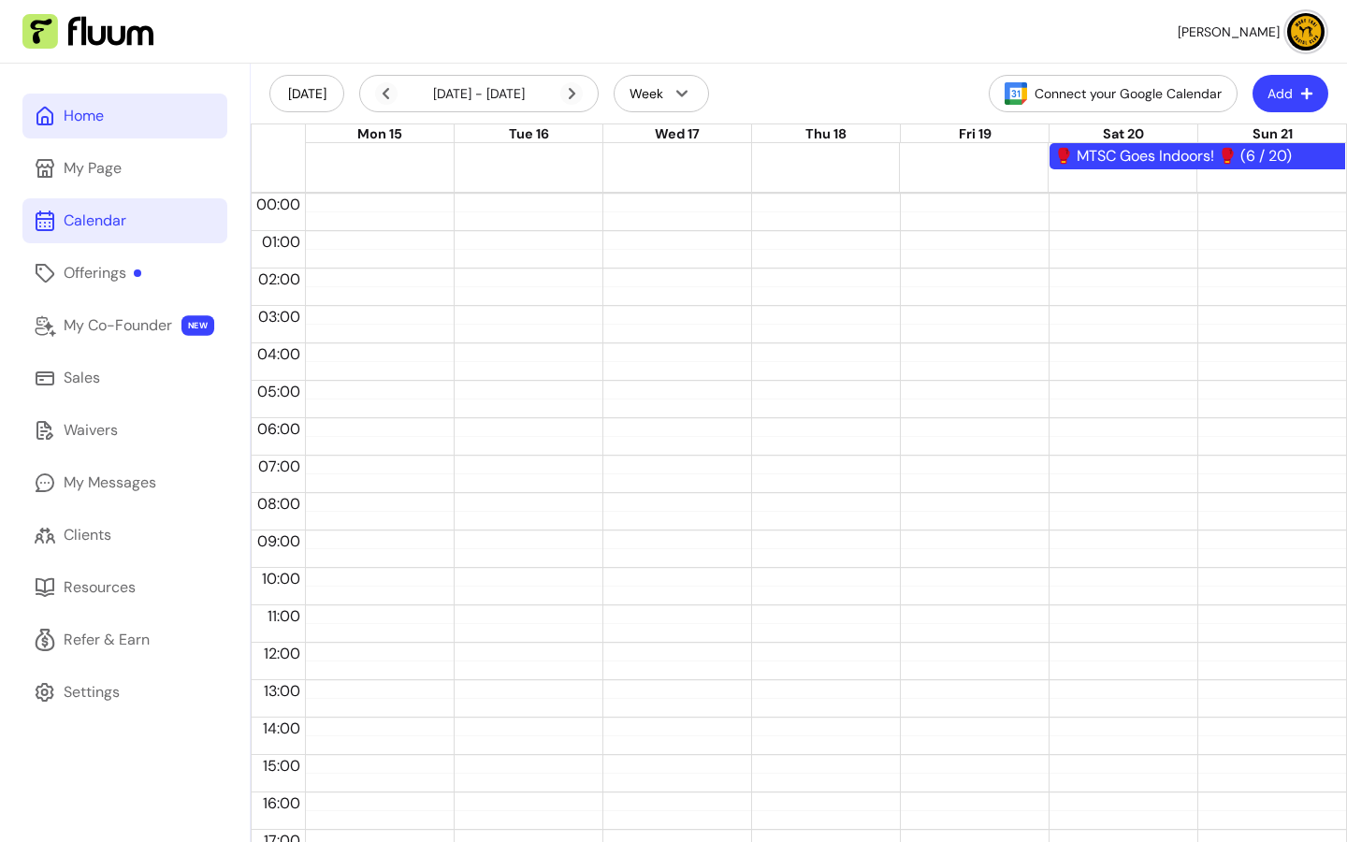
click at [83, 138] on link "Home" at bounding box center [124, 116] width 205 height 45
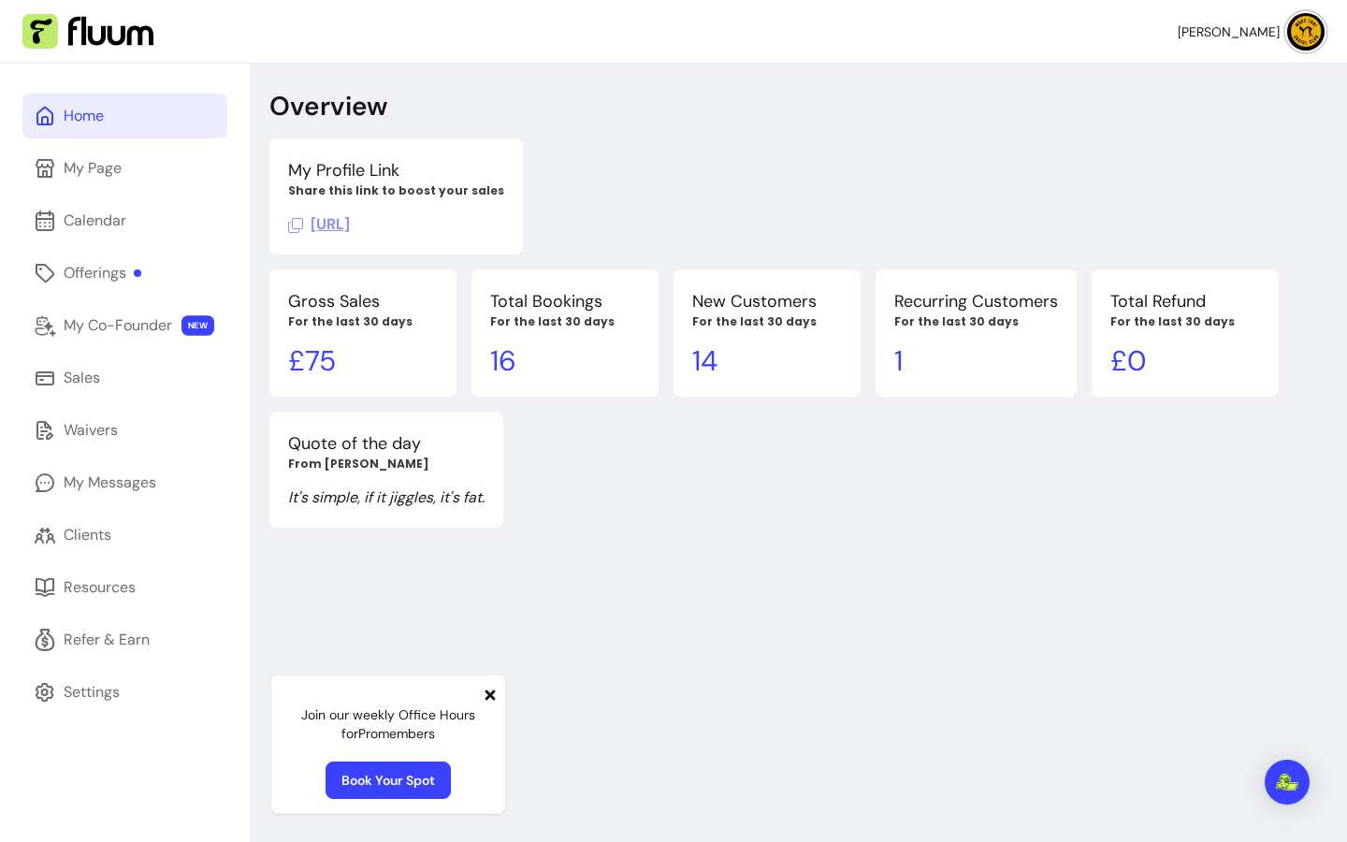
click at [321, 344] on p "£ 75" at bounding box center [363, 361] width 150 height 34
click at [323, 358] on p "£ 75" at bounding box center [363, 361] width 150 height 34
click at [355, 278] on div "Gross Sales For the last 30 days £ 75" at bounding box center [362, 332] width 187 height 127
click at [118, 217] on div "Calendar" at bounding box center [95, 221] width 63 height 22
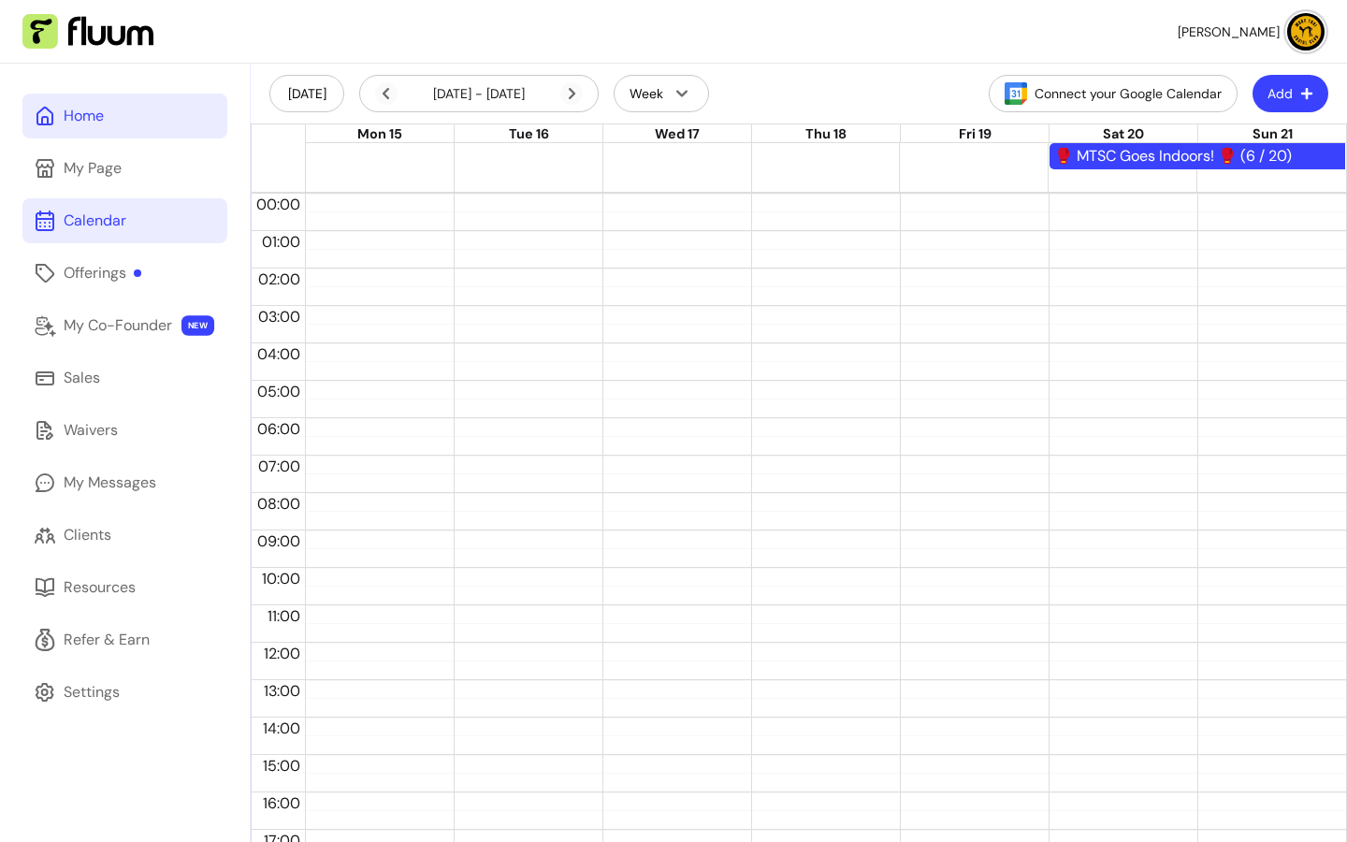
click at [70, 118] on div "Home" at bounding box center [84, 116] width 40 height 22
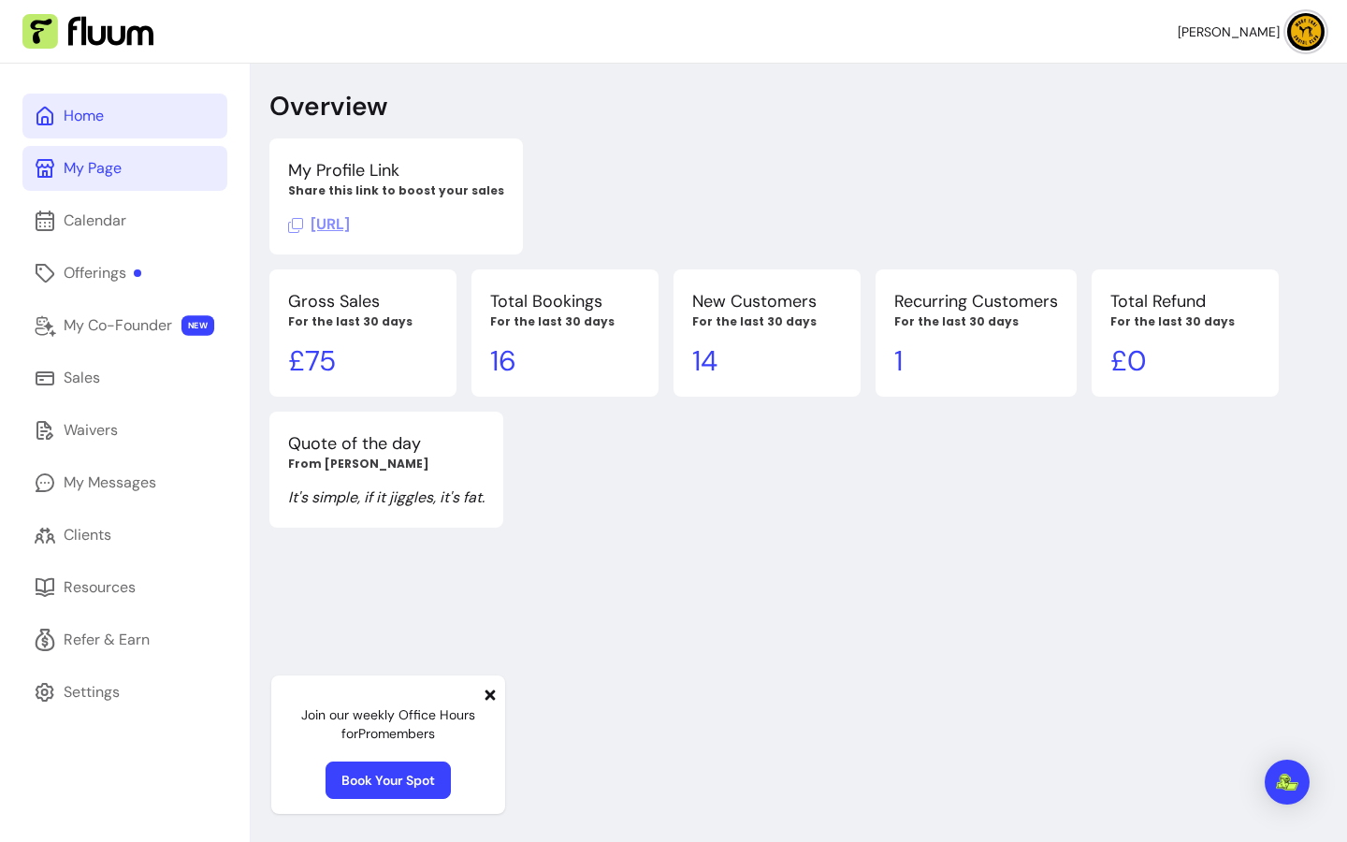
click at [101, 176] on div "My Page" at bounding box center [93, 168] width 58 height 22
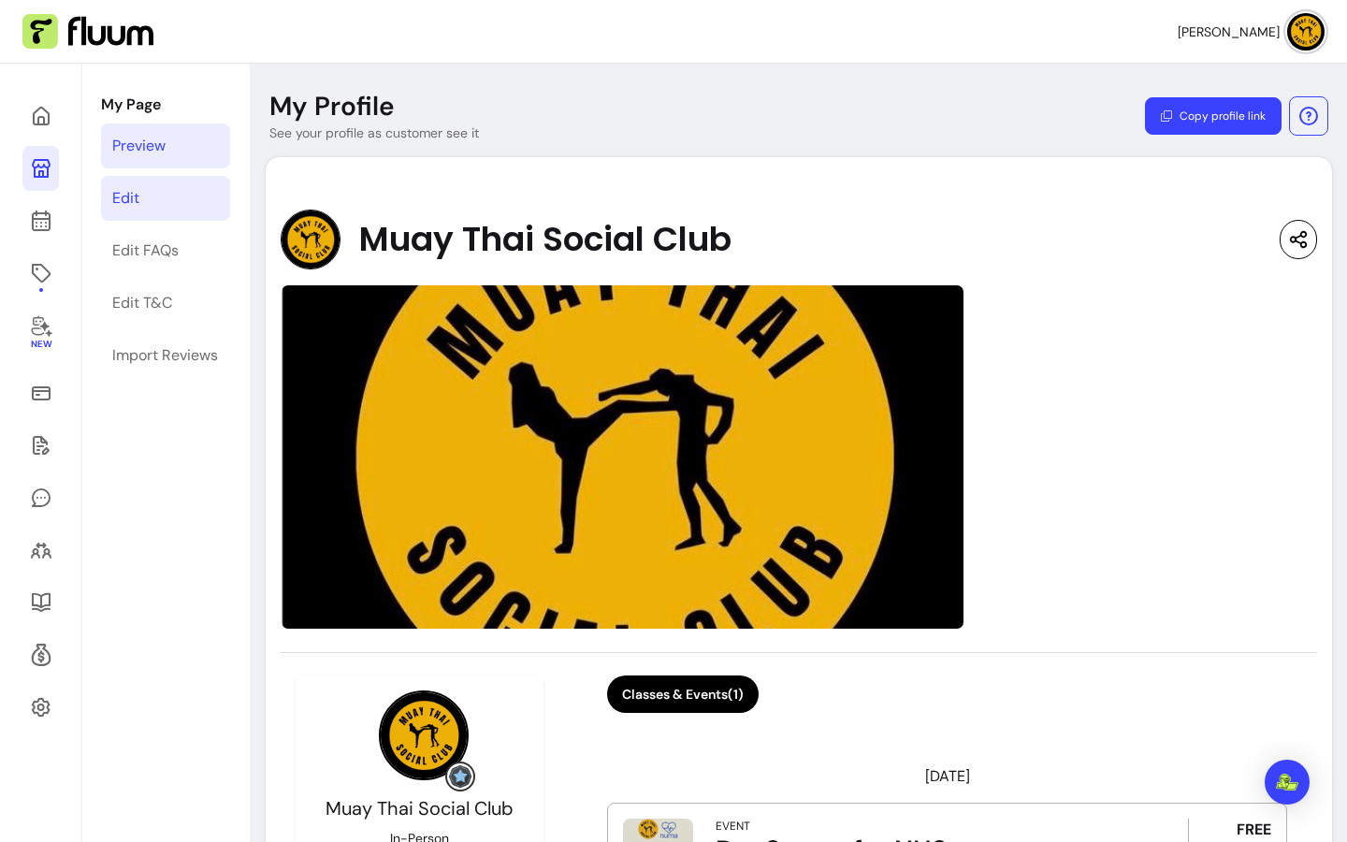
click at [157, 195] on link "Edit" at bounding box center [165, 198] width 129 height 45
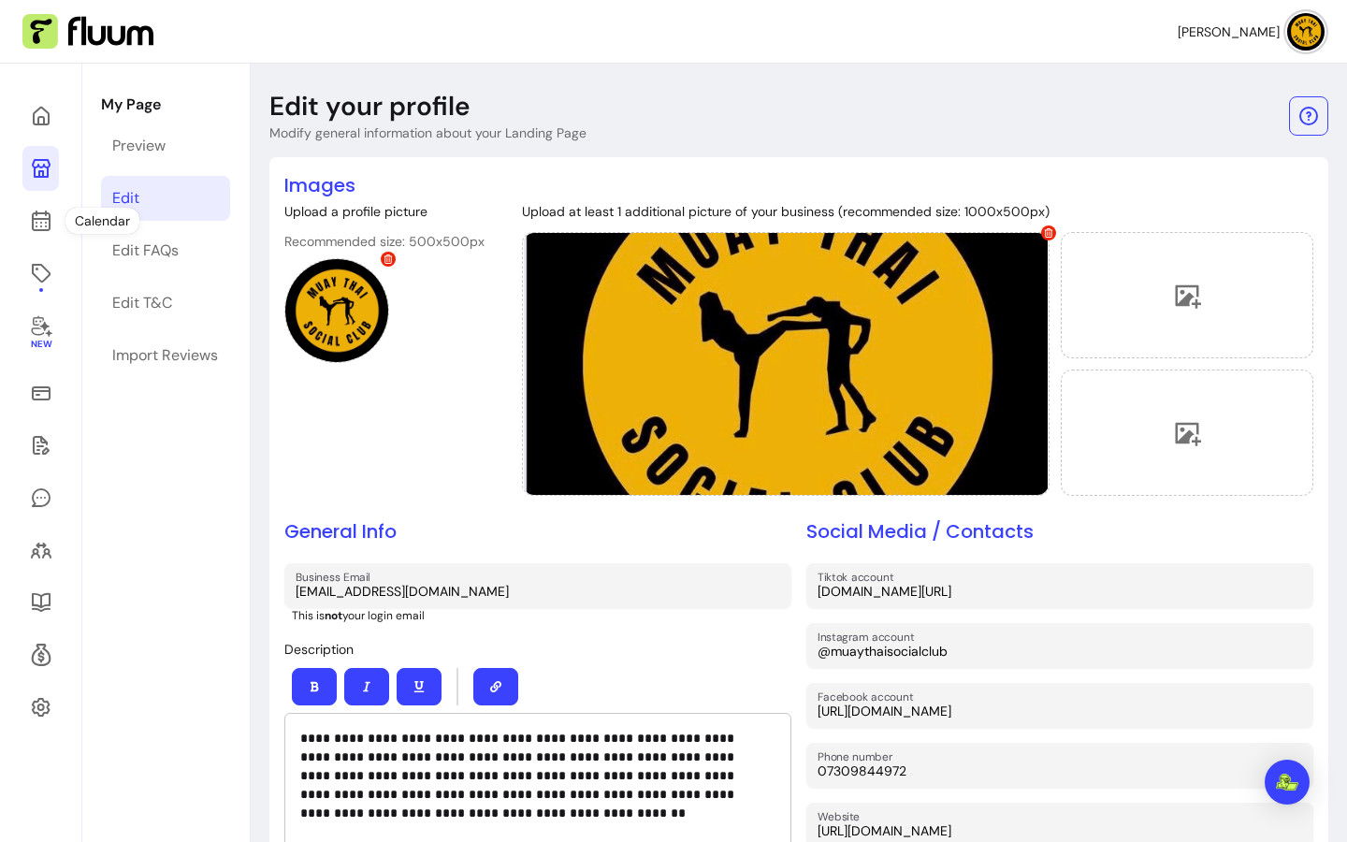
click at [47, 221] on icon at bounding box center [41, 221] width 22 height 22
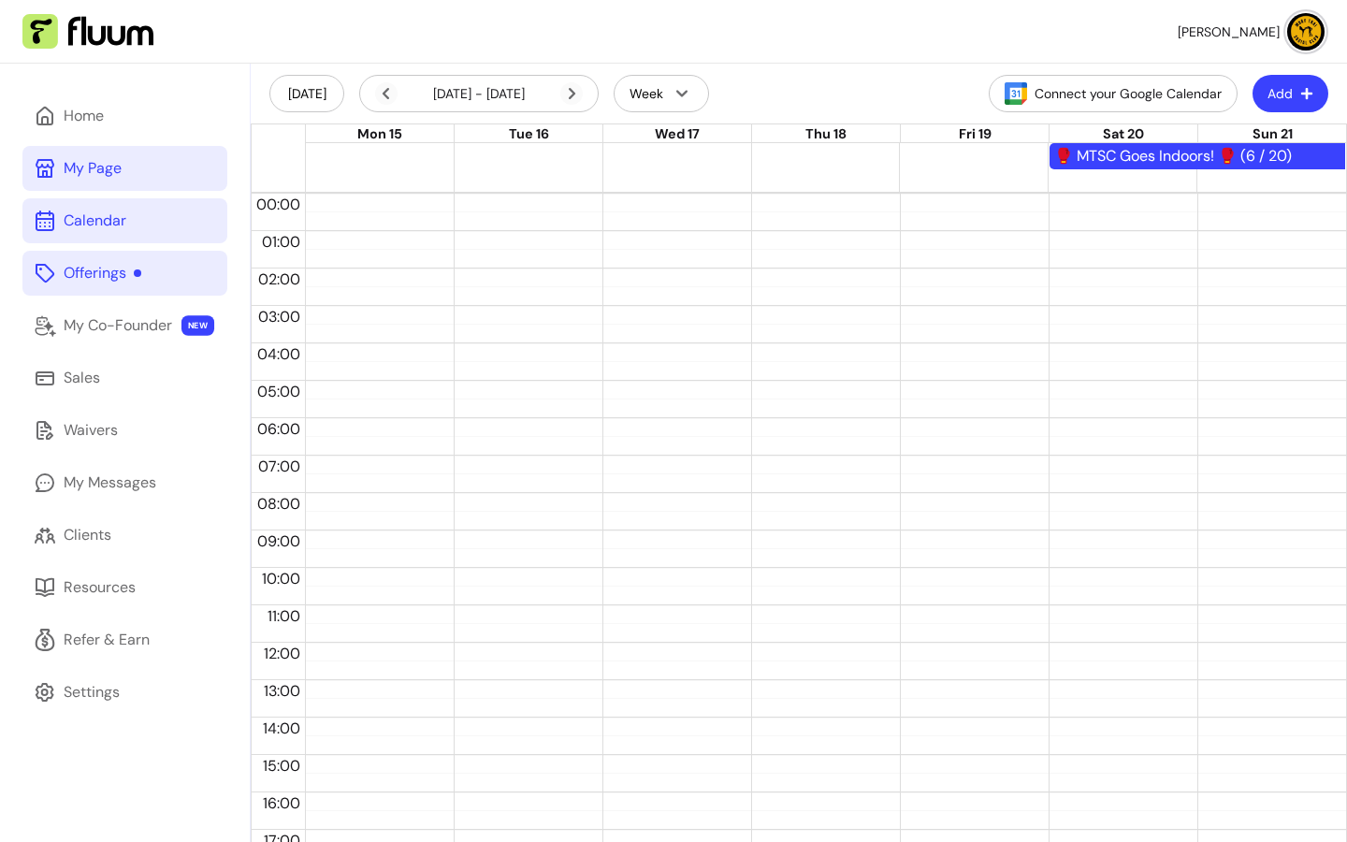
click at [96, 267] on div "Offerings" at bounding box center [103, 273] width 78 height 22
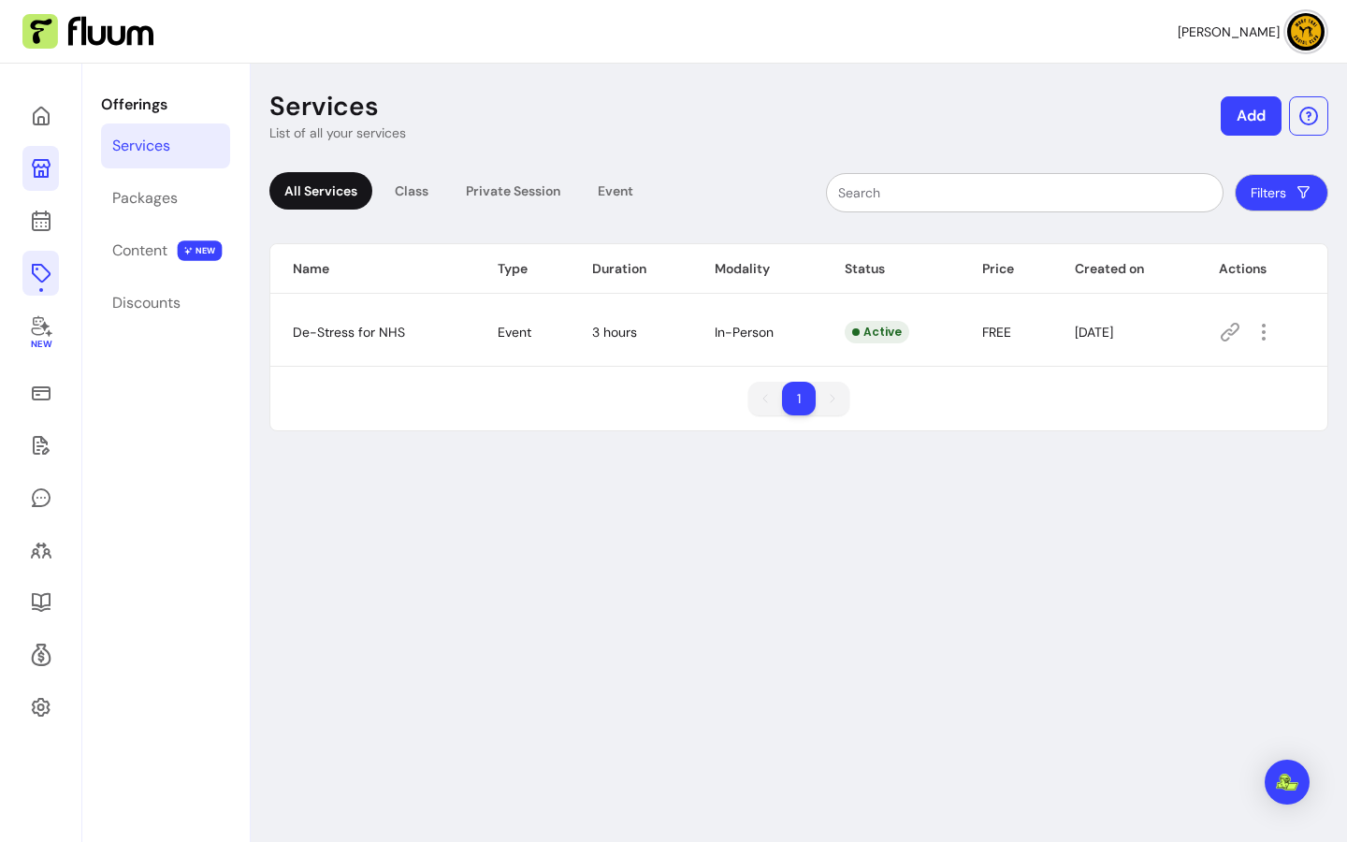
click at [1248, 121] on button "Add" at bounding box center [1251, 115] width 61 height 39
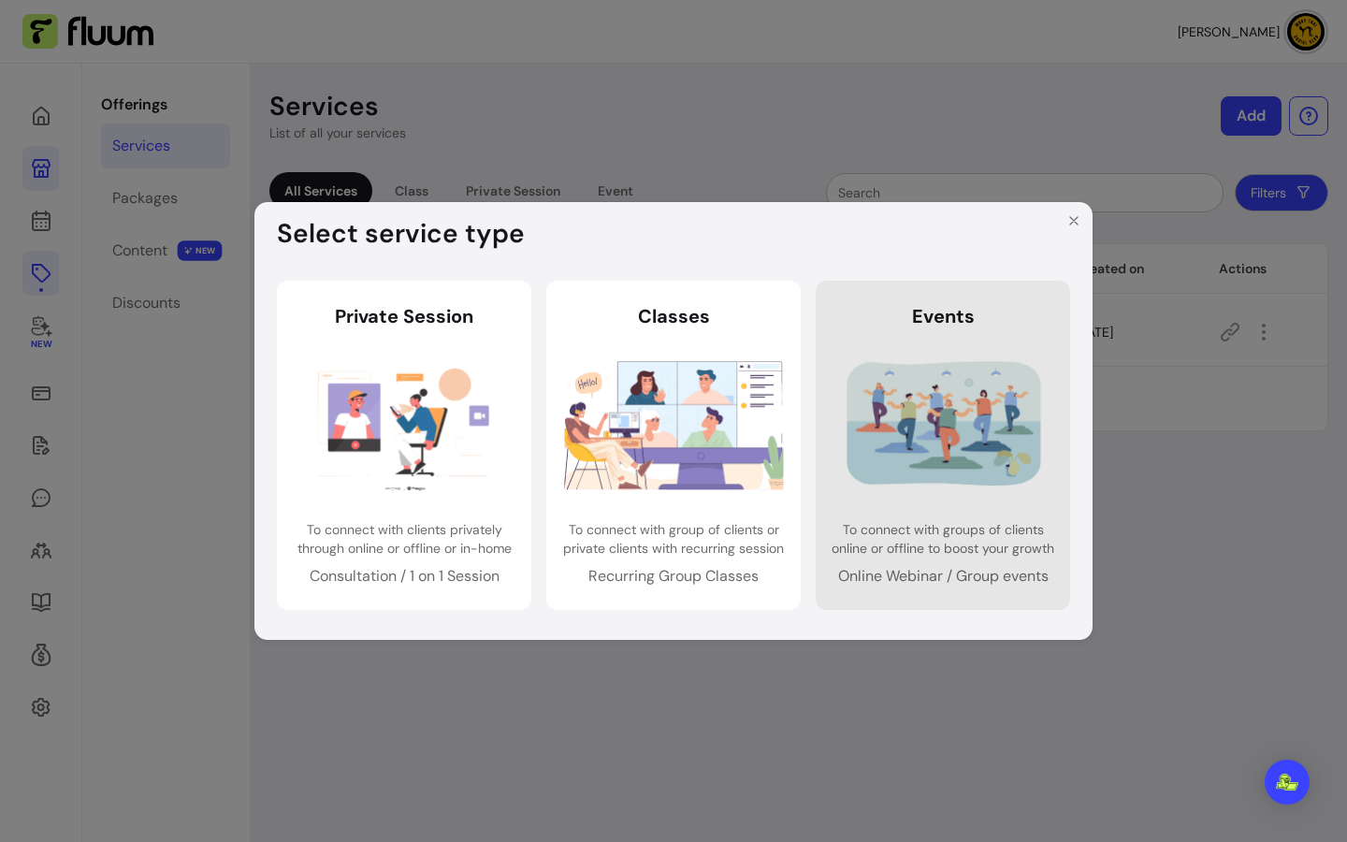
click at [897, 436] on img at bounding box center [944, 425] width 220 height 146
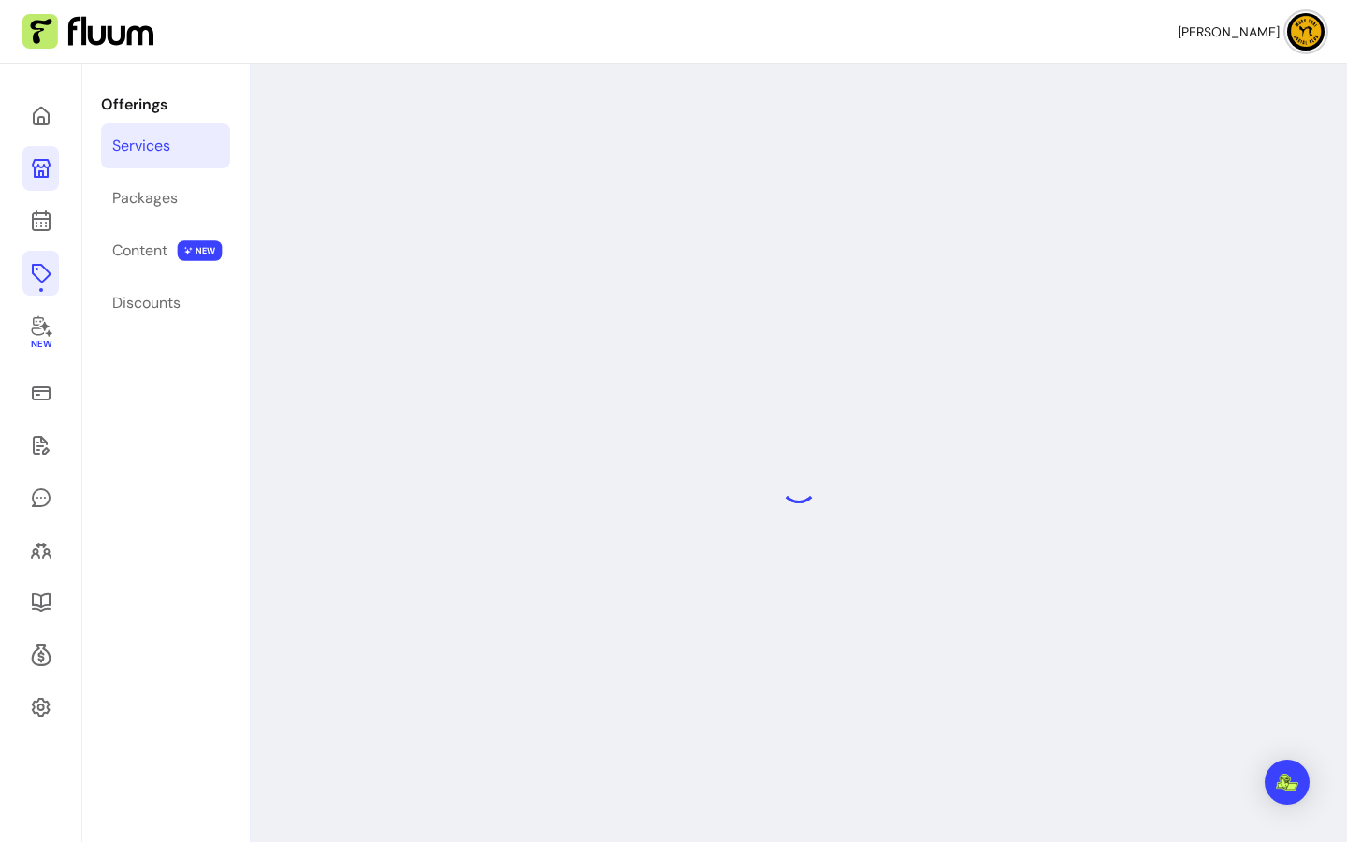
select select "***"
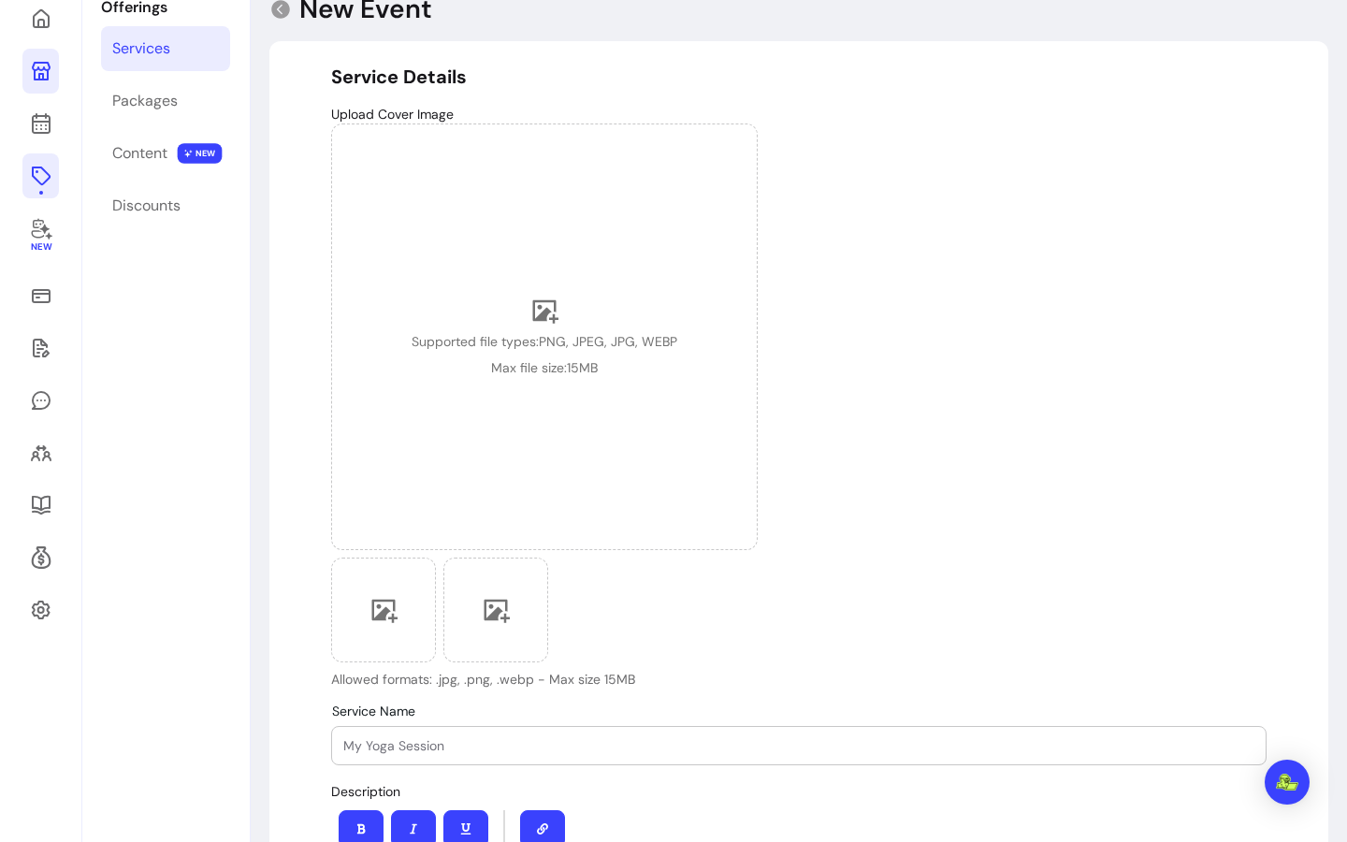
scroll to position [373, 0]
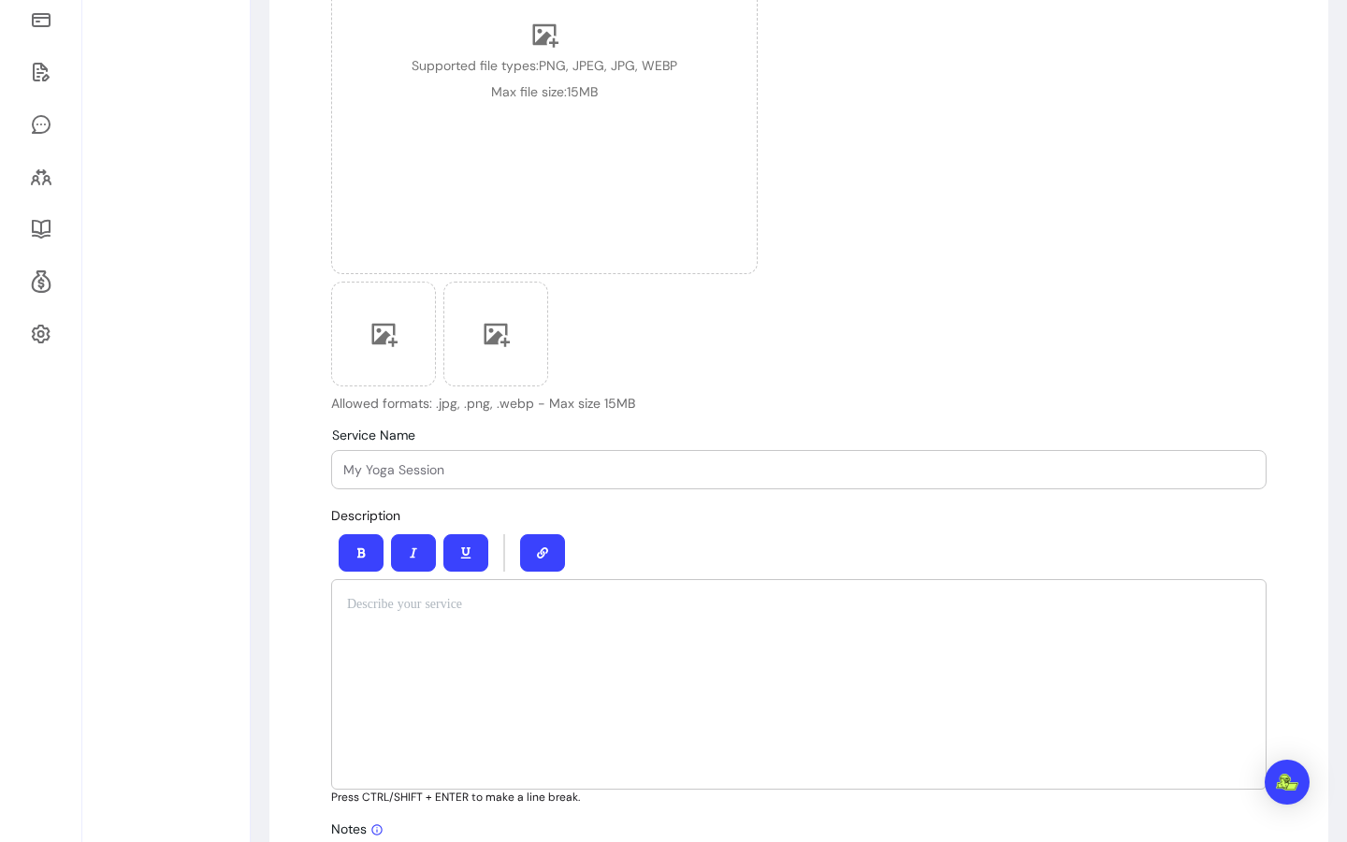
click at [459, 473] on input "Service Name" at bounding box center [798, 469] width 911 height 19
paste input "MTSC’s Last Outdoor Class of the Year!"
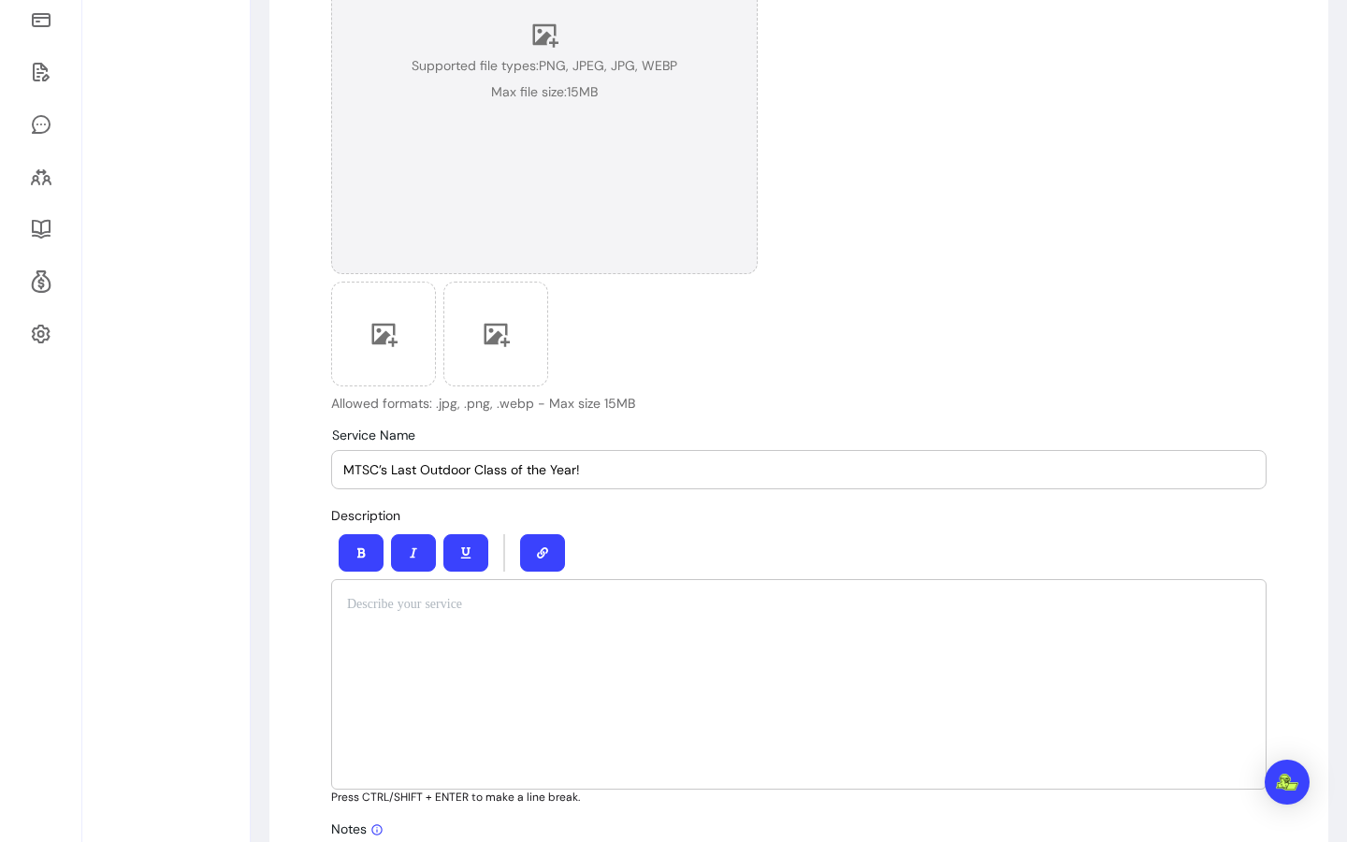
type input "MTSC’s Last Outdoor Class of the Year!"
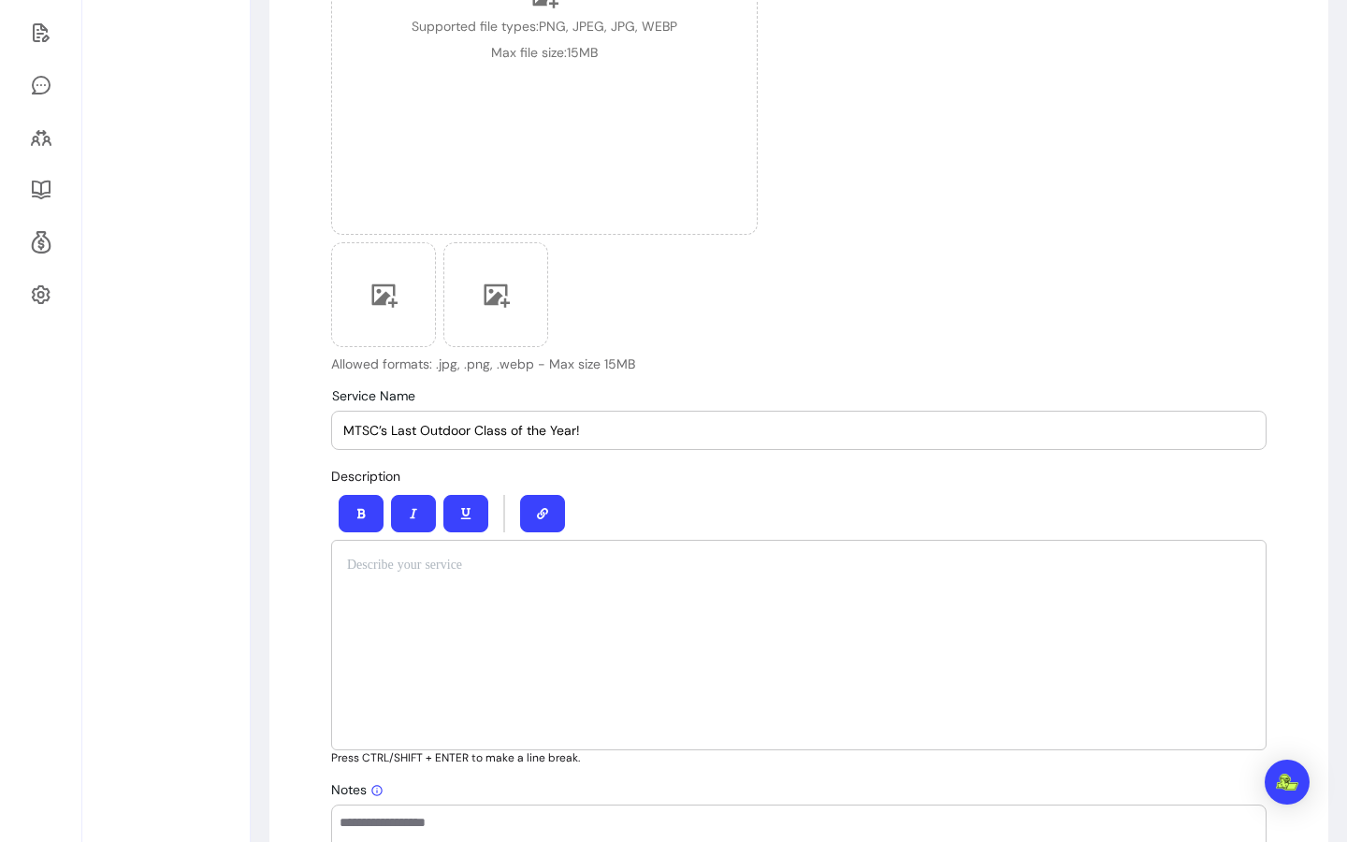
scroll to position [415, 0]
click at [408, 565] on p at bounding box center [799, 562] width 904 height 19
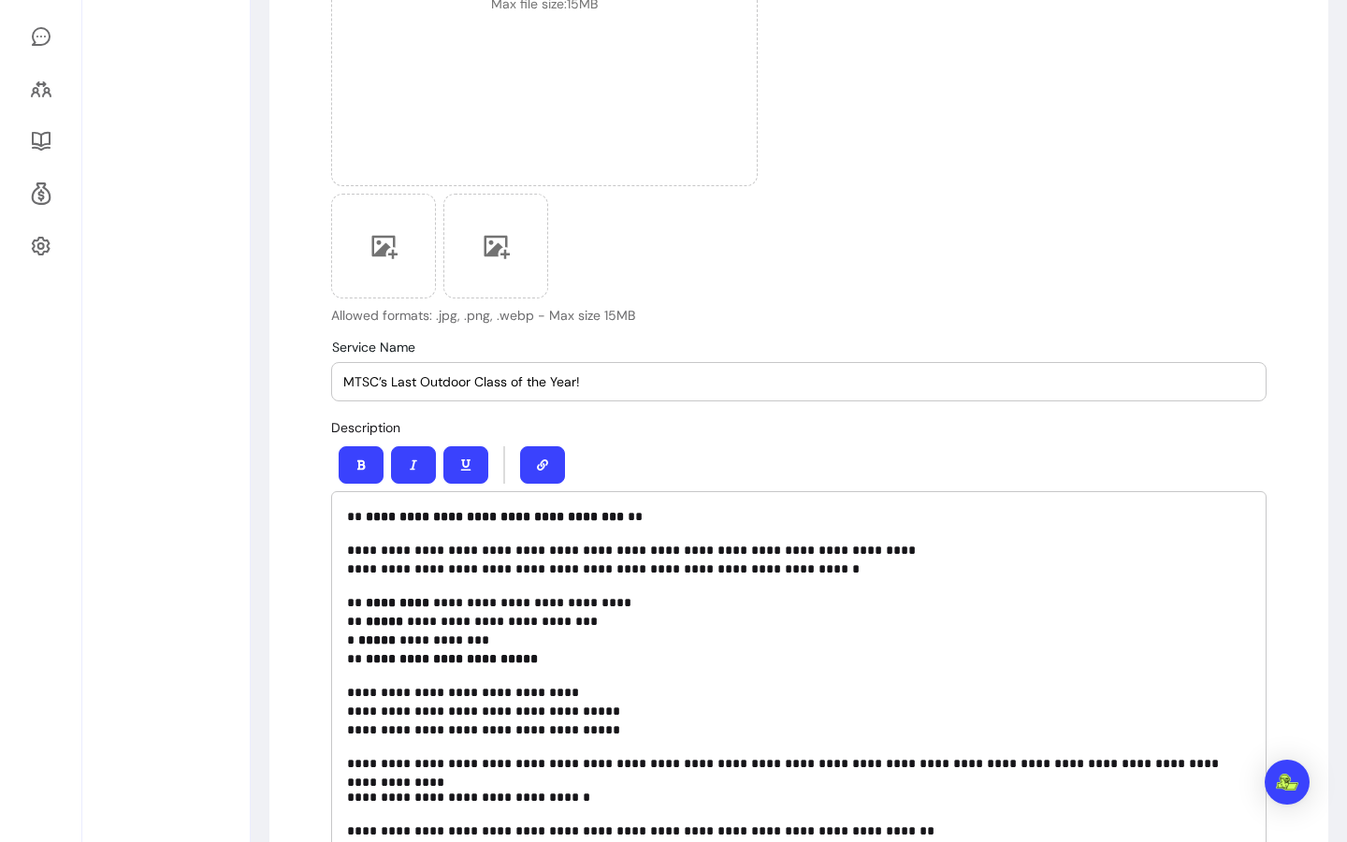
scroll to position [463, 0]
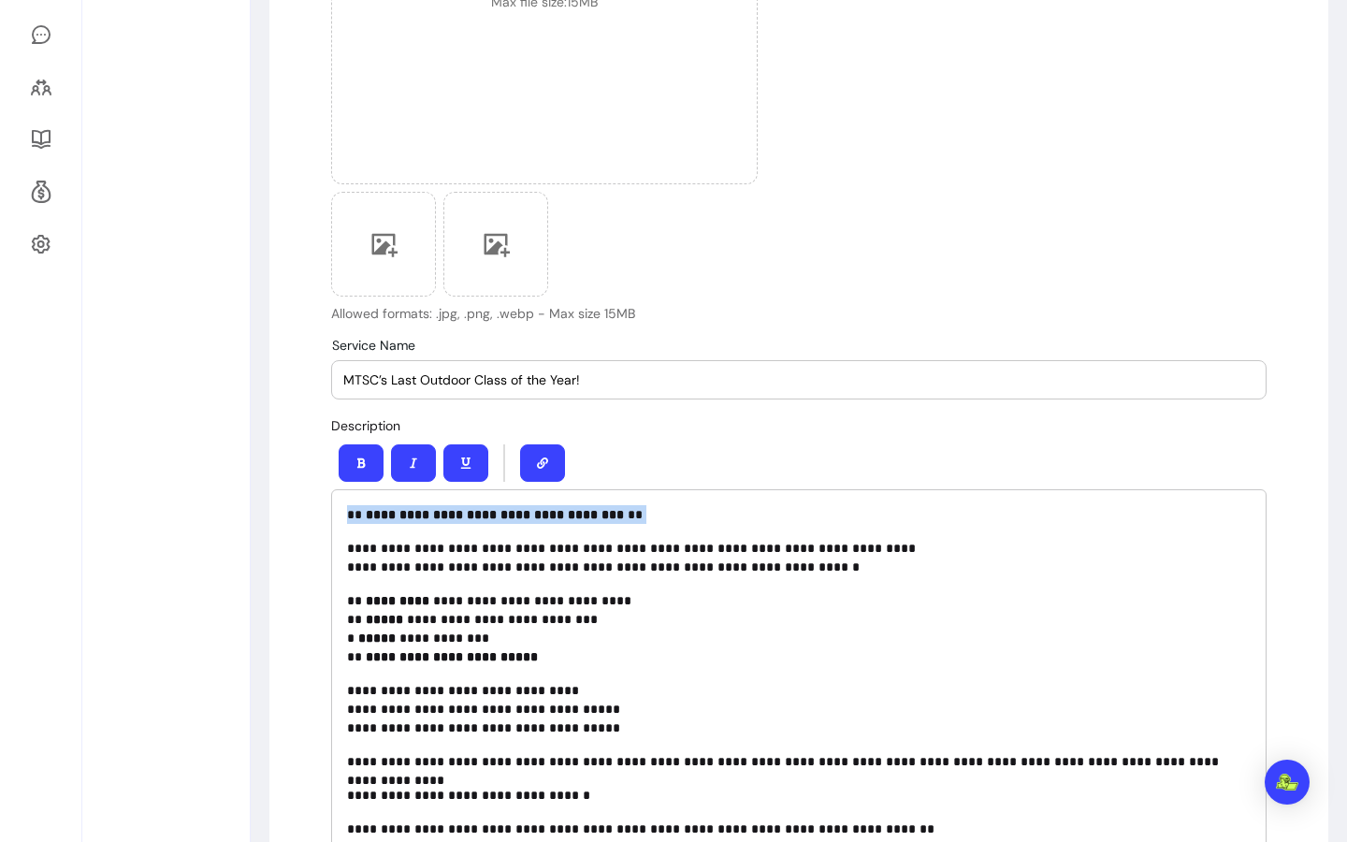
drag, startPoint x: 648, startPoint y: 524, endPoint x: 337, endPoint y: 519, distance: 311.6
click at [337, 519] on div "**********" at bounding box center [799, 671] width 936 height 365
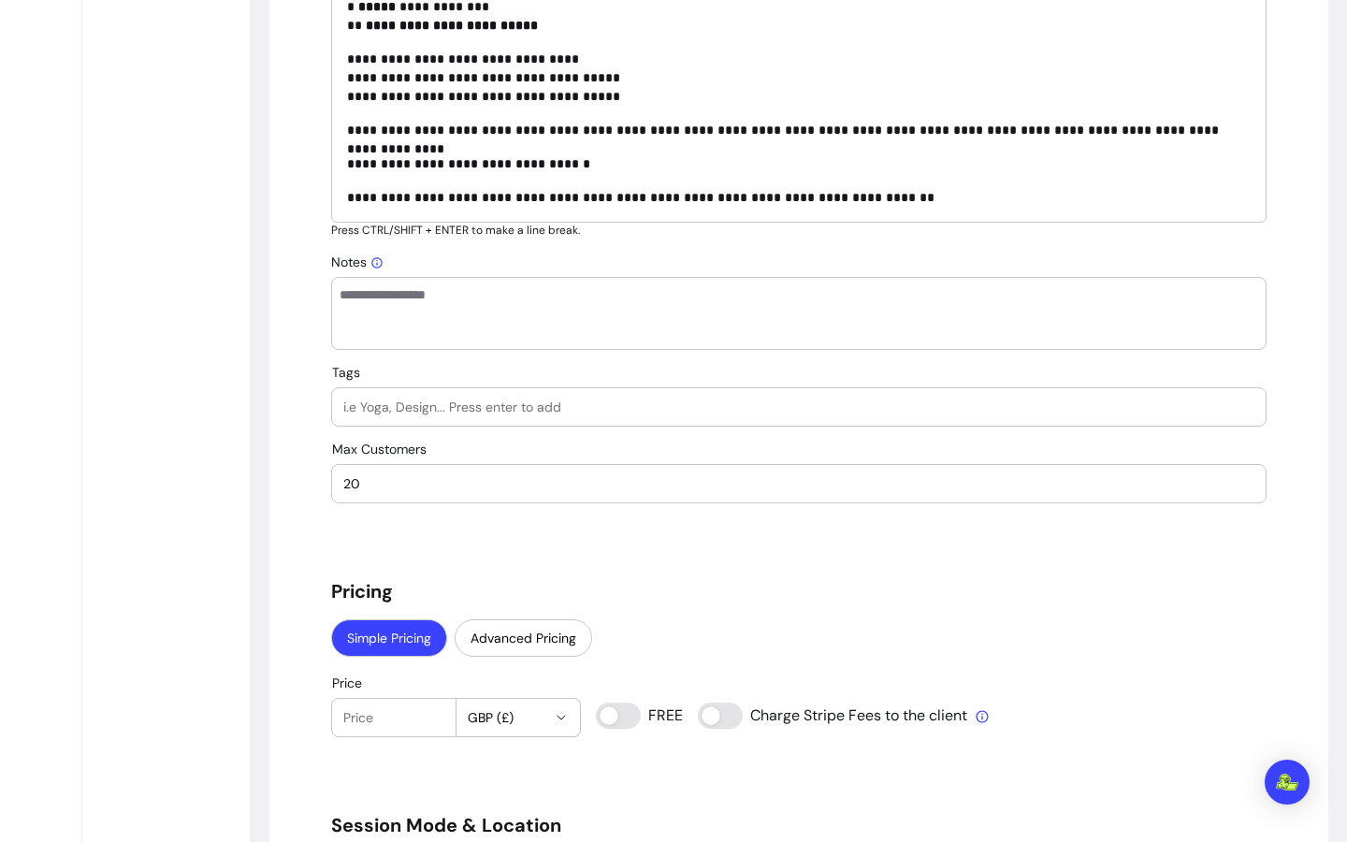
scroll to position [1609, 0]
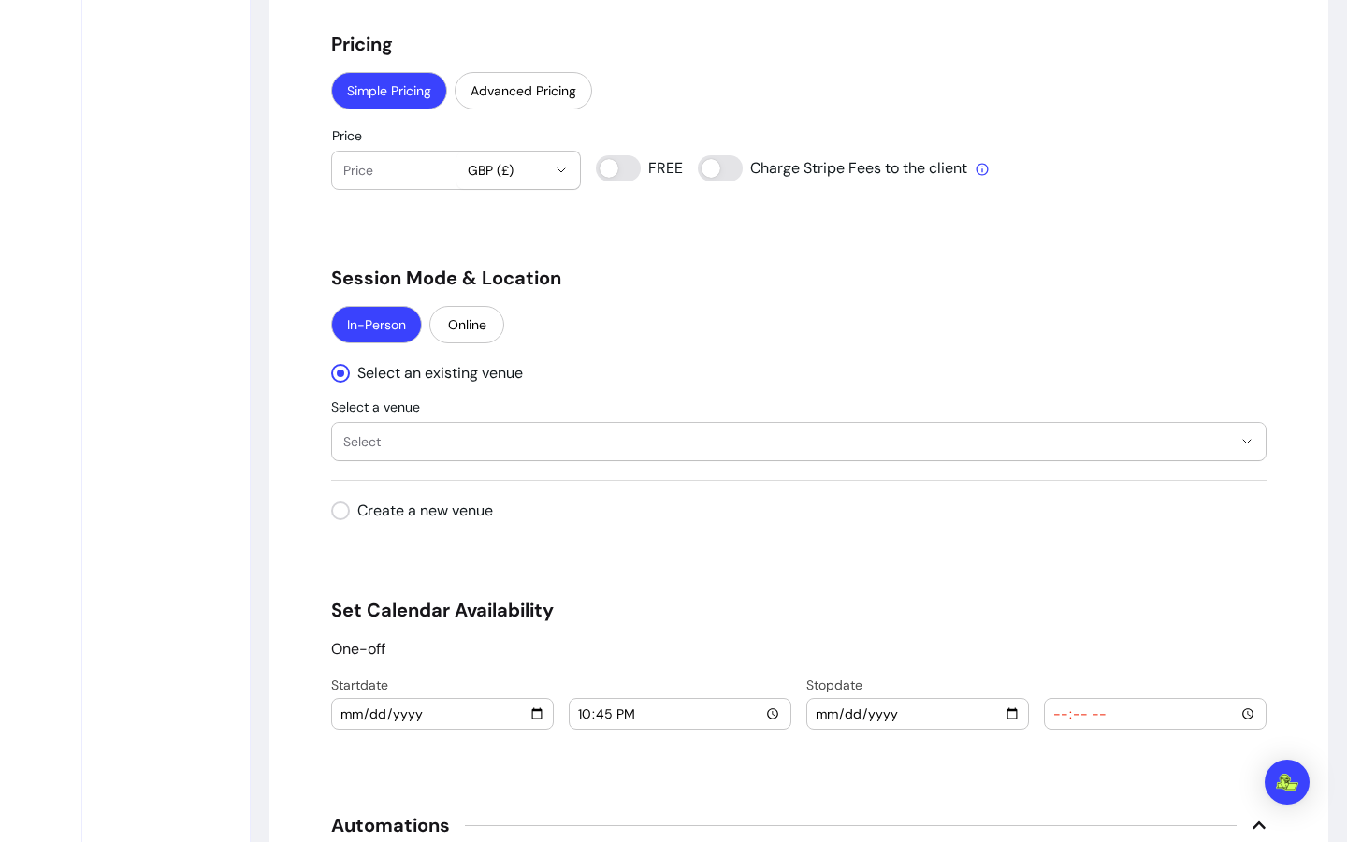
click at [540, 717] on div "2025-09-21" at bounding box center [442, 714] width 221 height 30
click at [527, 713] on input "2025-09-21" at bounding box center [443, 714] width 206 height 21
type input "2025-09-27"
click at [767, 719] on input "22:45" at bounding box center [680, 714] width 206 height 21
type input "12:00"
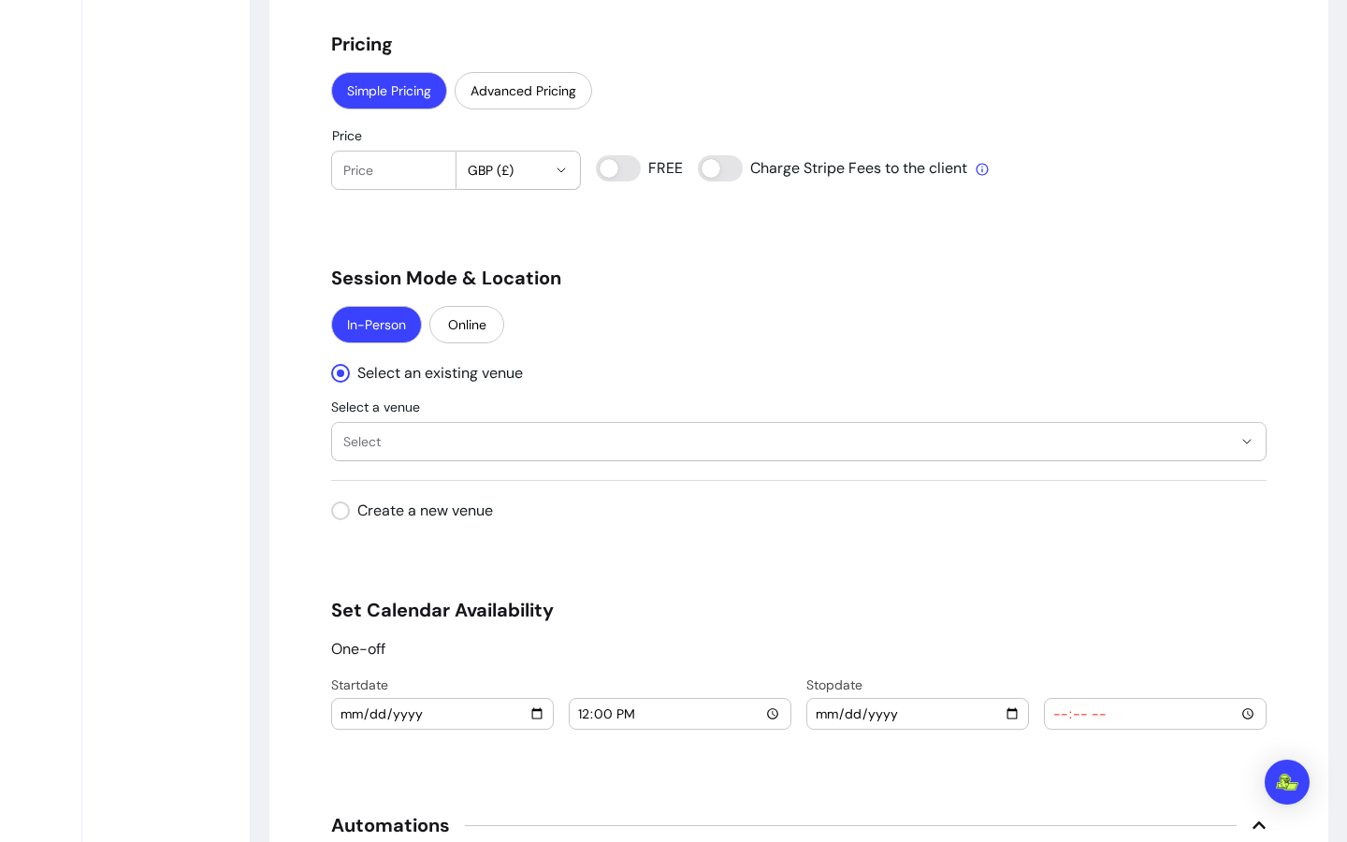
click at [998, 709] on input "date" at bounding box center [918, 714] width 206 height 21
type input "2025-09-27"
click at [1249, 710] on input "time" at bounding box center [1156, 714] width 206 height 21
type input "14:00"
click at [1226, 565] on div "**********" at bounding box center [799, 52] width 936 height 3000
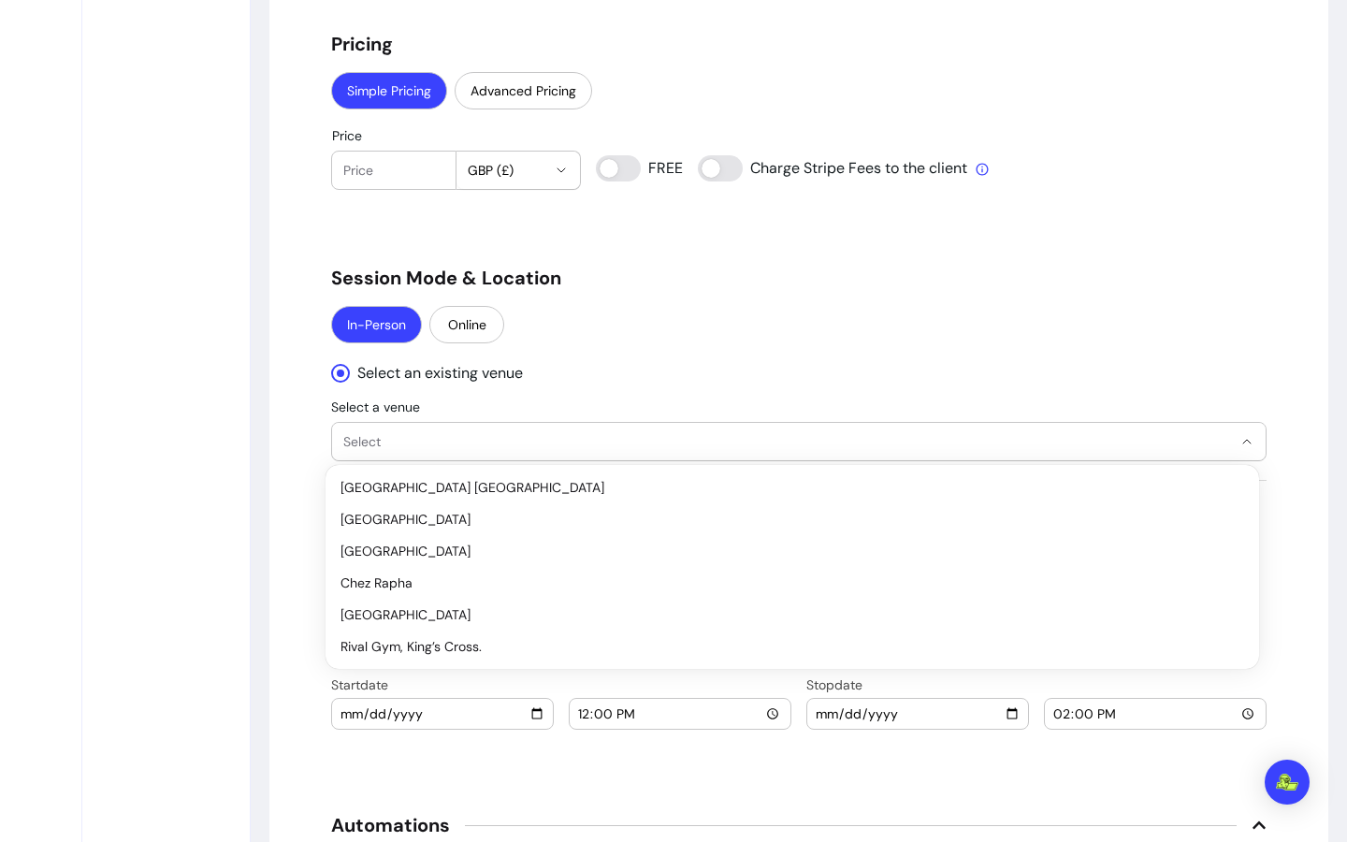
click at [525, 444] on span "Select" at bounding box center [787, 441] width 889 height 19
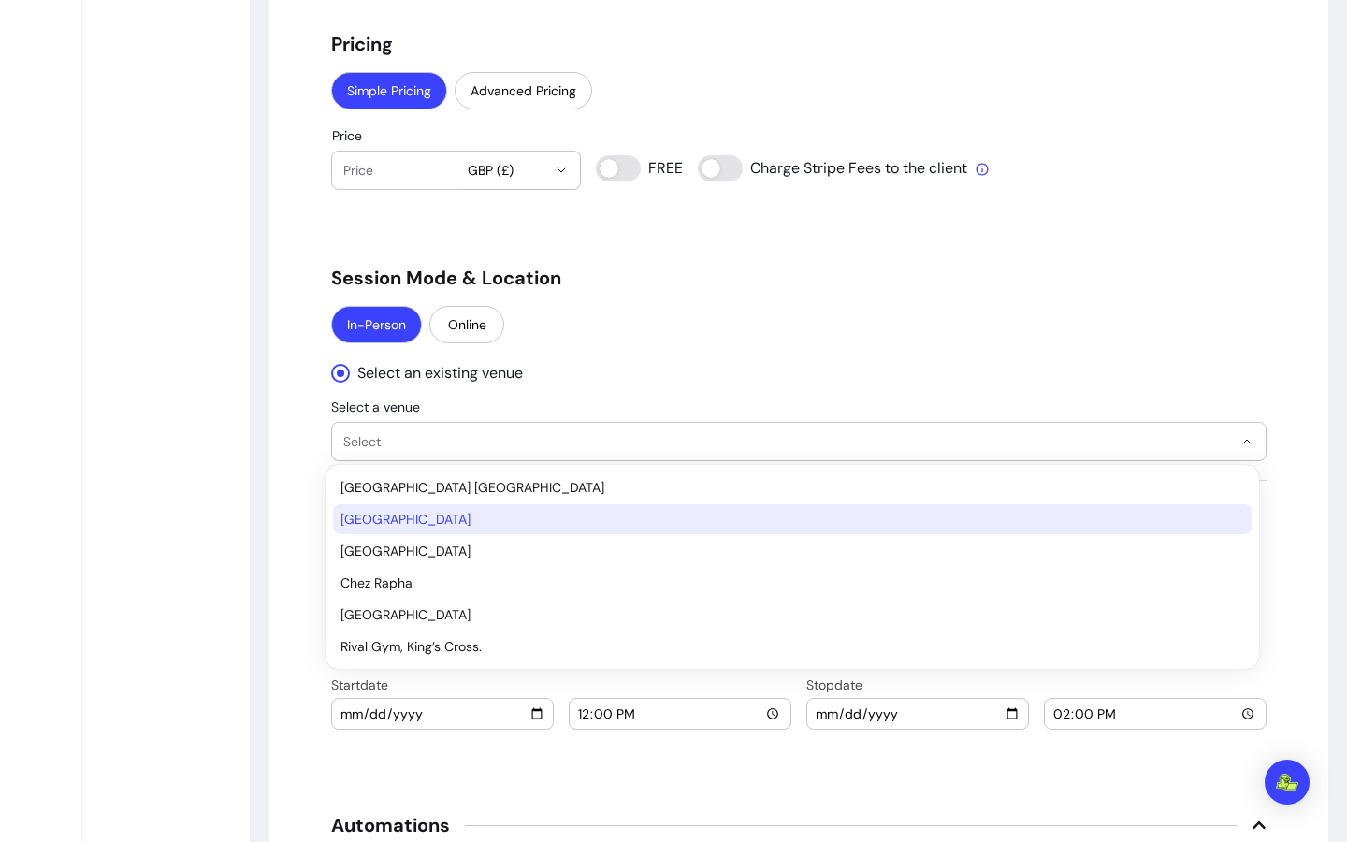
click at [506, 525] on span "Hyde Park" at bounding box center [783, 519] width 885 height 19
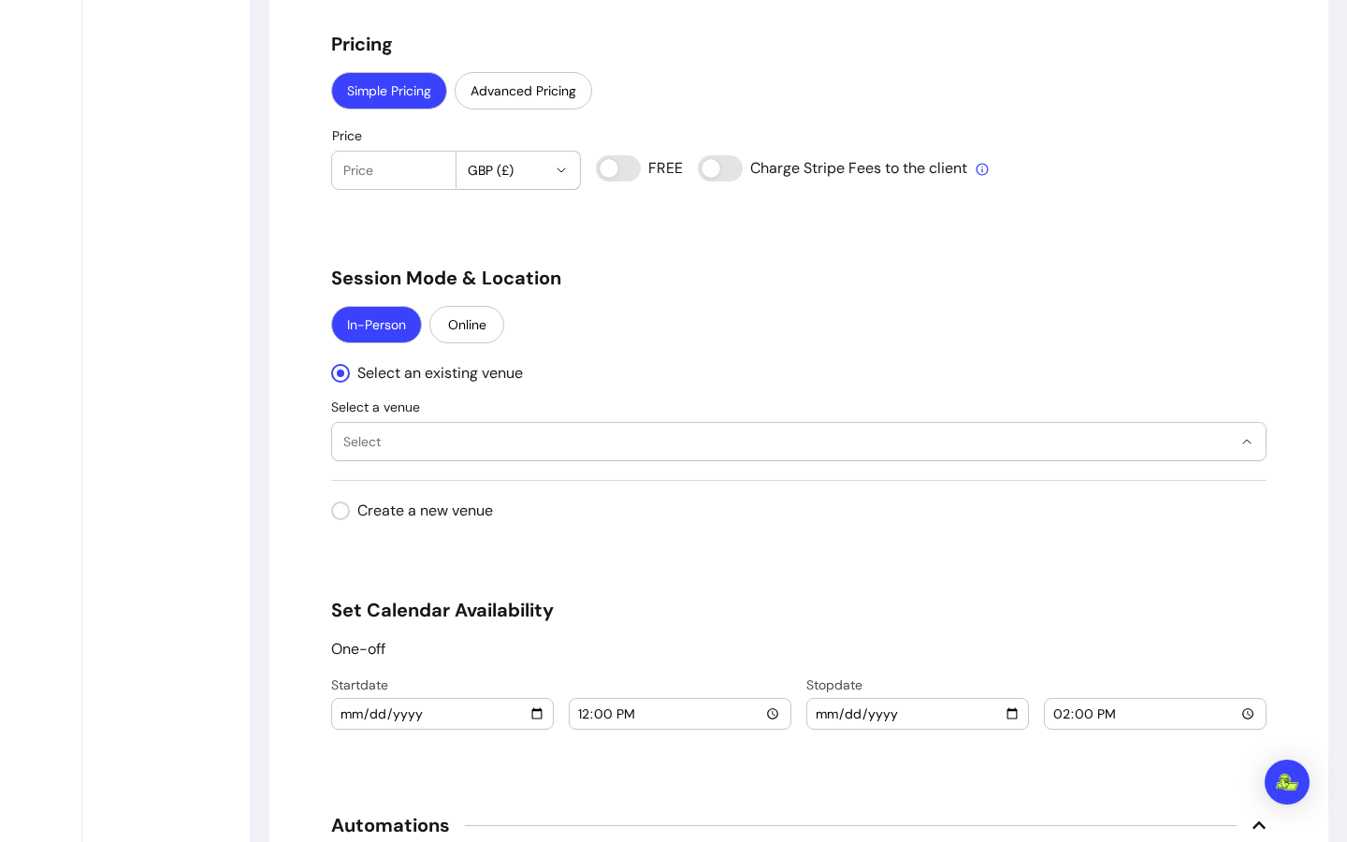
select select "**********"
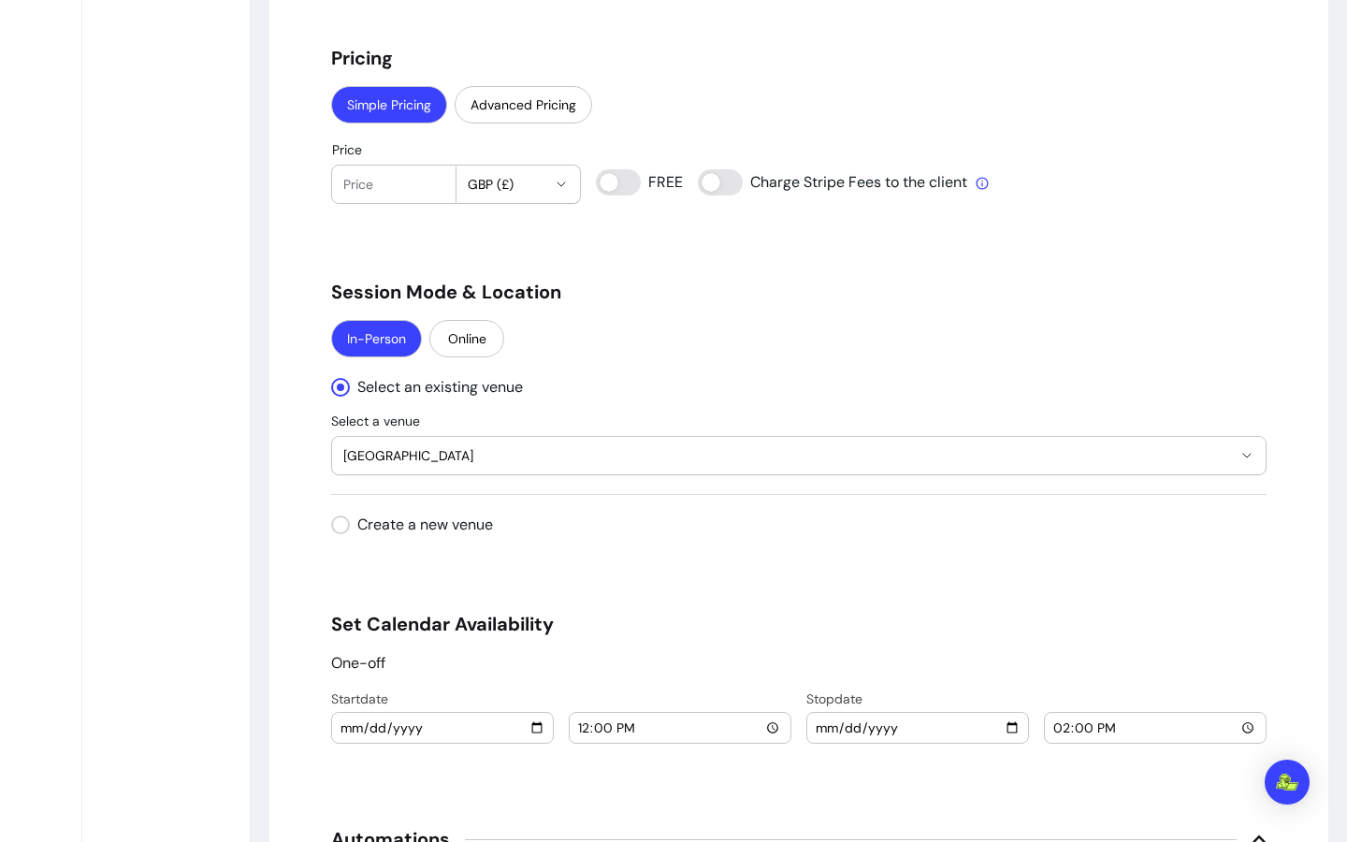
scroll to position [1393, 0]
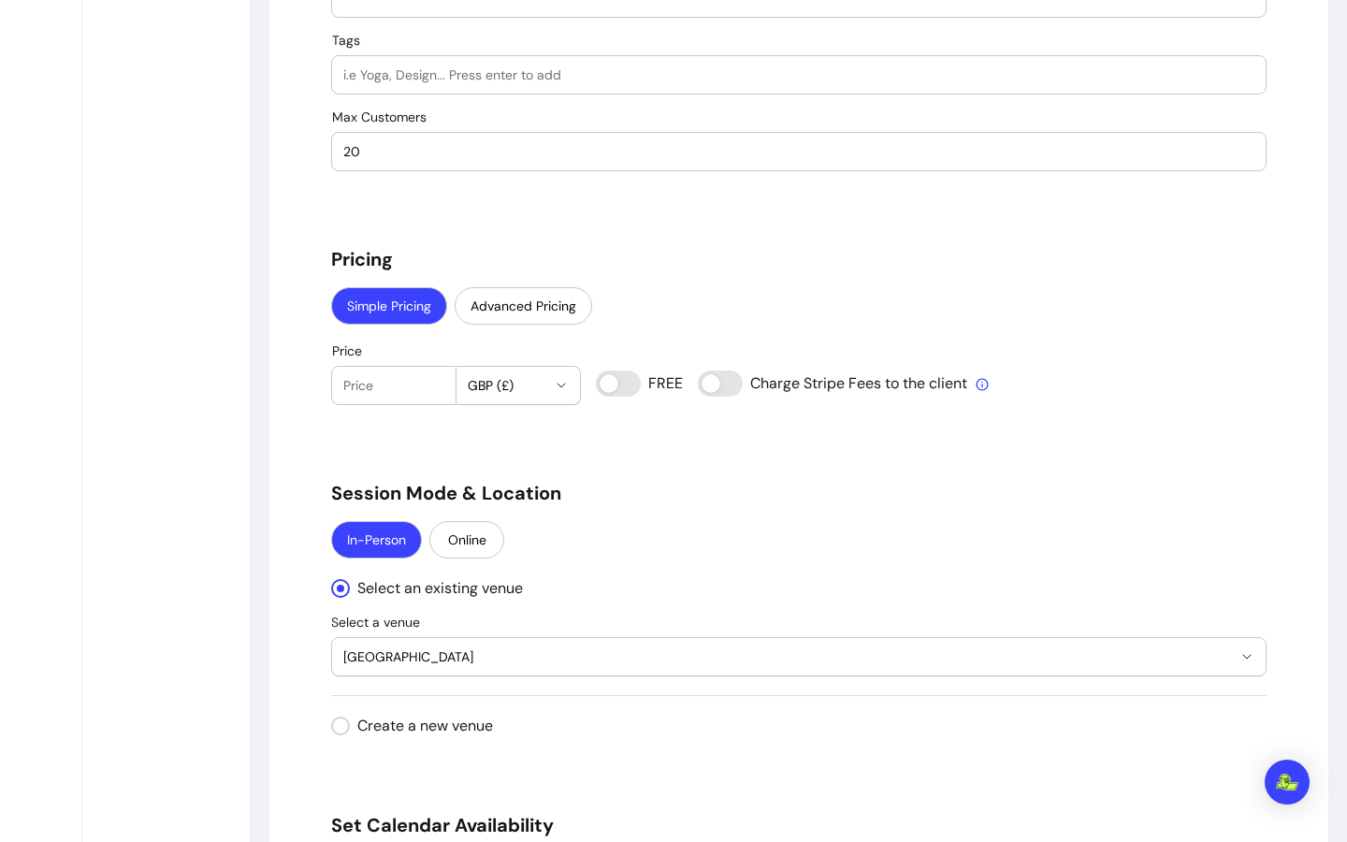
type input "0"
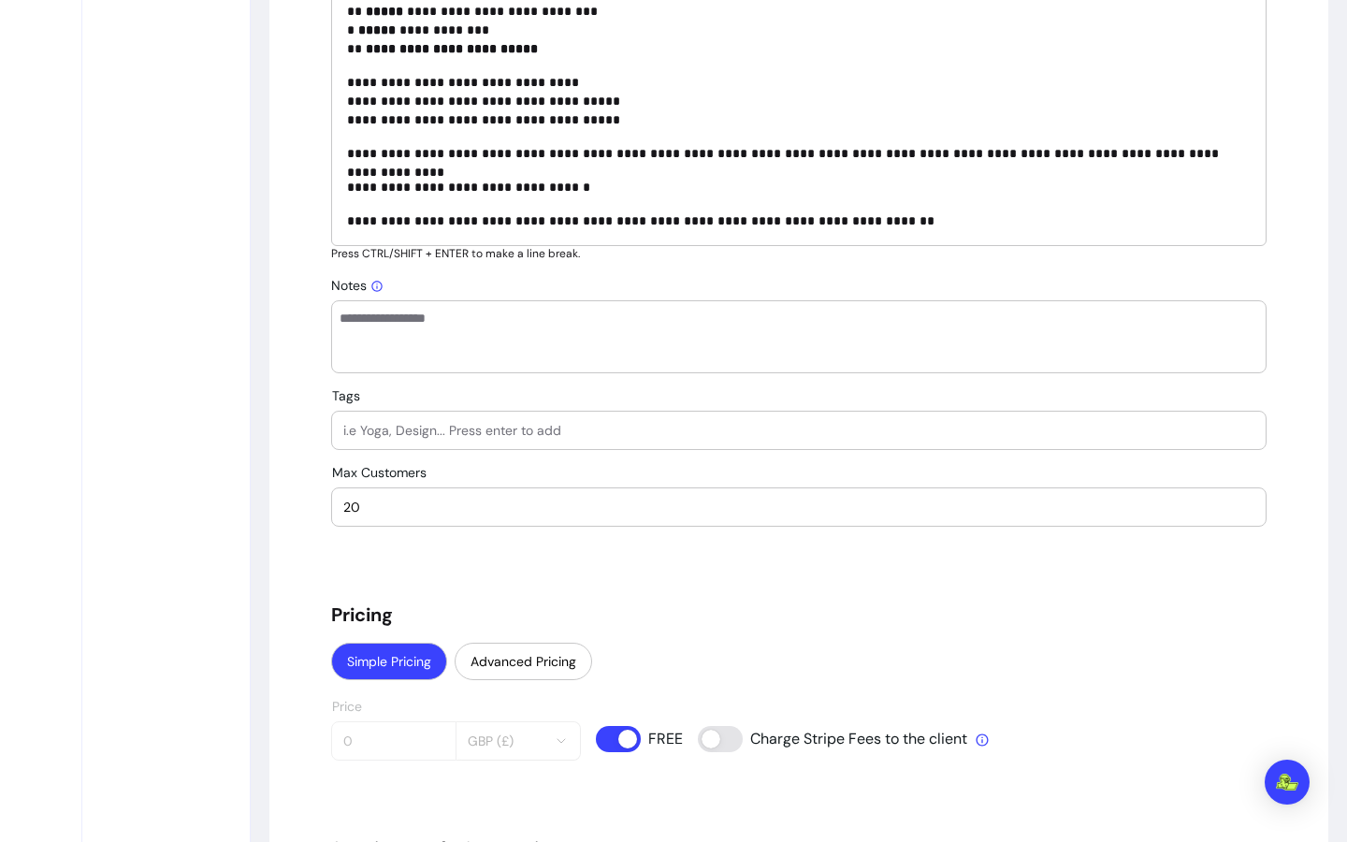
click at [564, 432] on input "Tags" at bounding box center [798, 430] width 911 height 19
type input "muaythai, friendship"
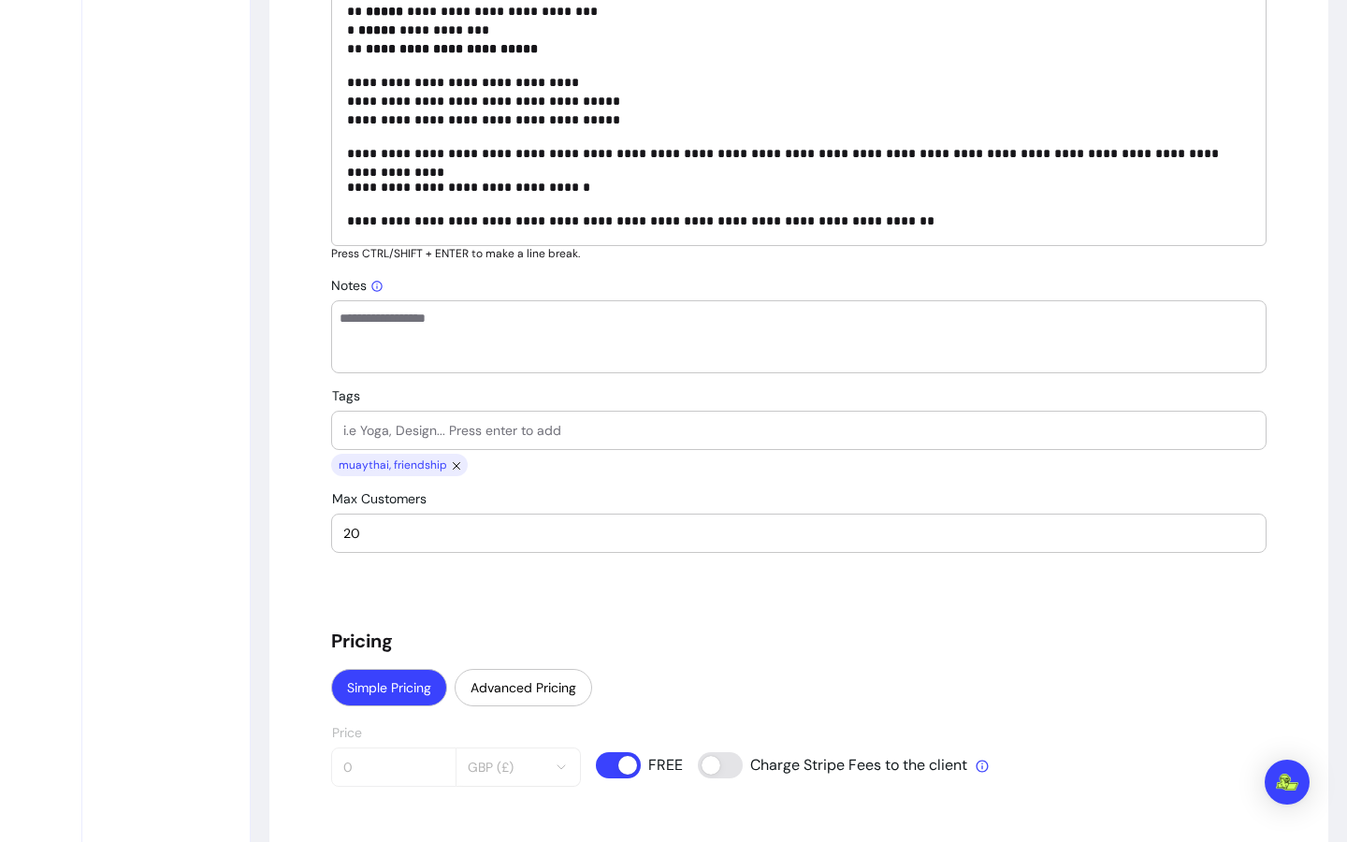
click at [437, 466] on span "muaythai, friendship" at bounding box center [392, 465] width 114 height 15
click at [454, 463] on icon "close chip" at bounding box center [457, 465] width 7 height 7
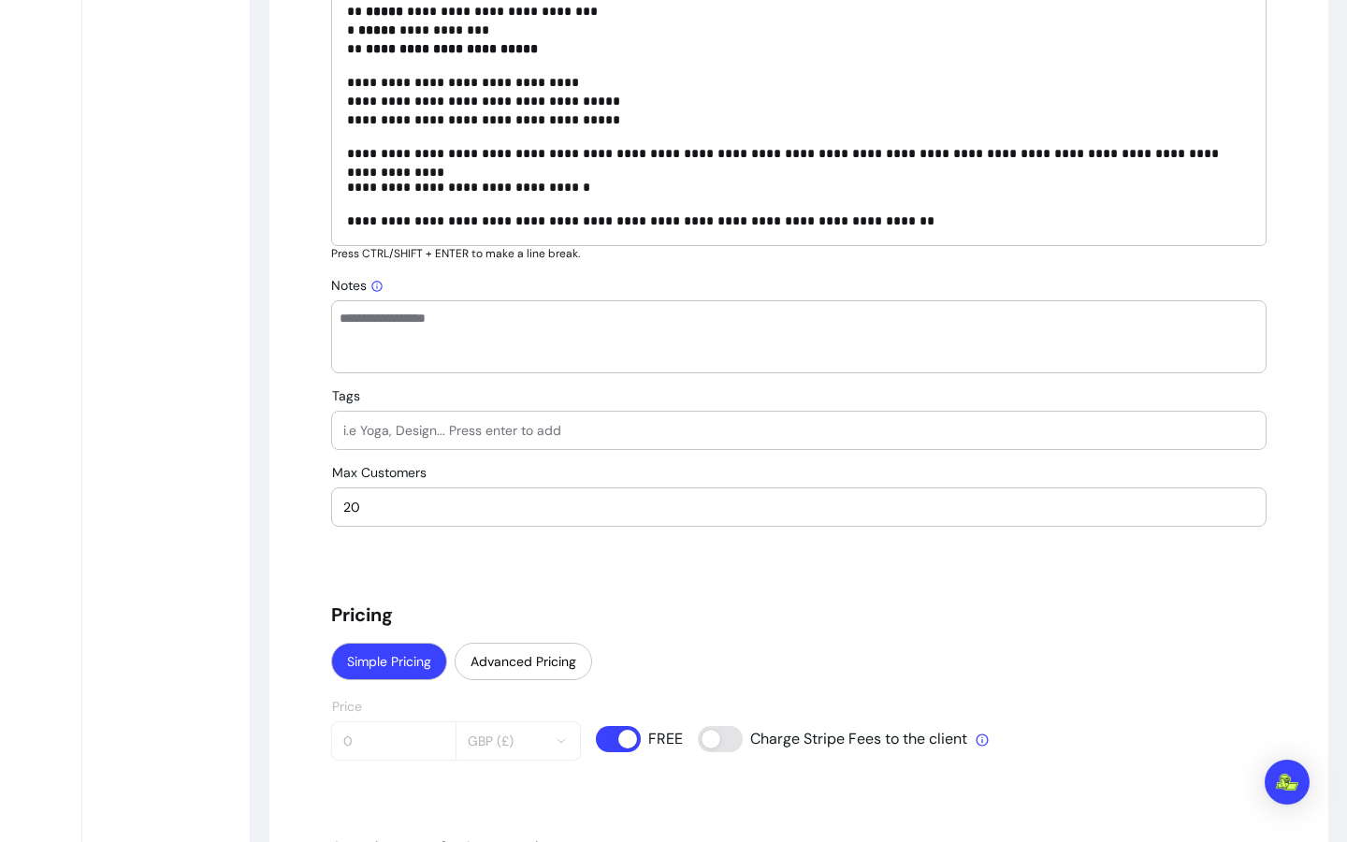
click at [446, 433] on input "Tags" at bounding box center [798, 430] width 911 height 19
type input "community"
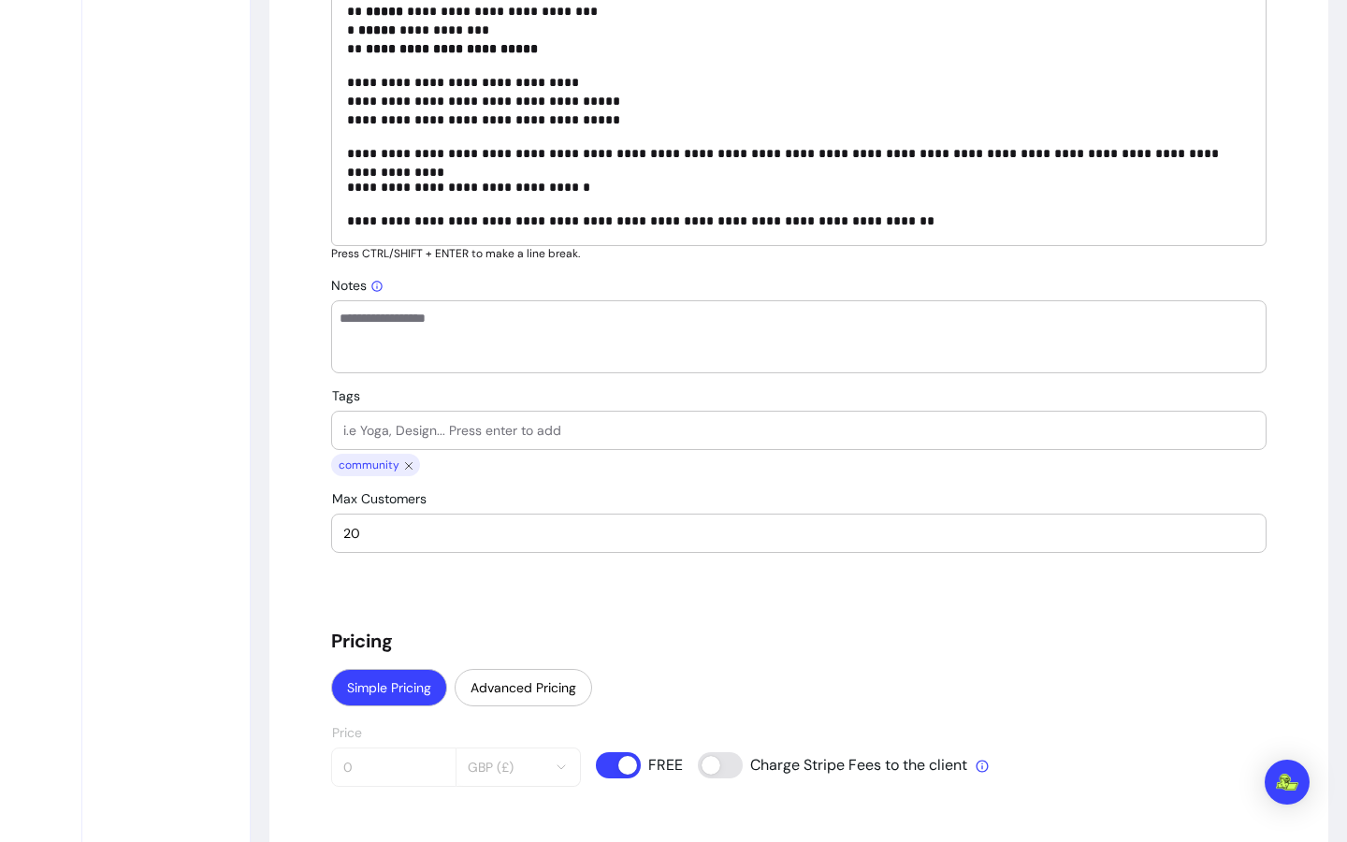
click at [460, 430] on input "Tags" at bounding box center [798, 430] width 911 height 19
type input "muaythai"
click at [460, 430] on input "Tags" at bounding box center [798, 430] width 911 height 19
type input "outdoors"
click at [461, 430] on input "Tags" at bounding box center [798, 430] width 911 height 19
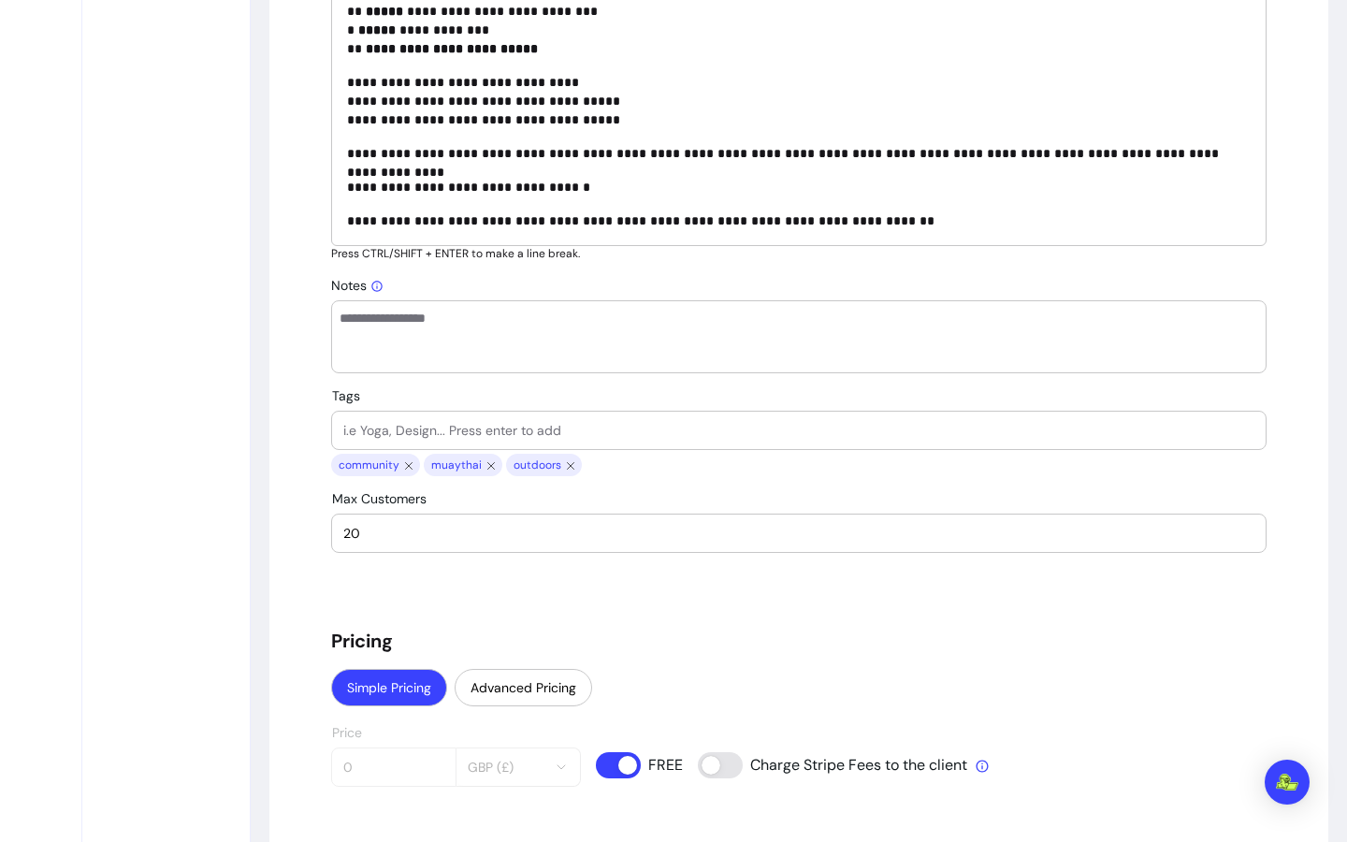
type input "e"
type input "n"
type input "summer"
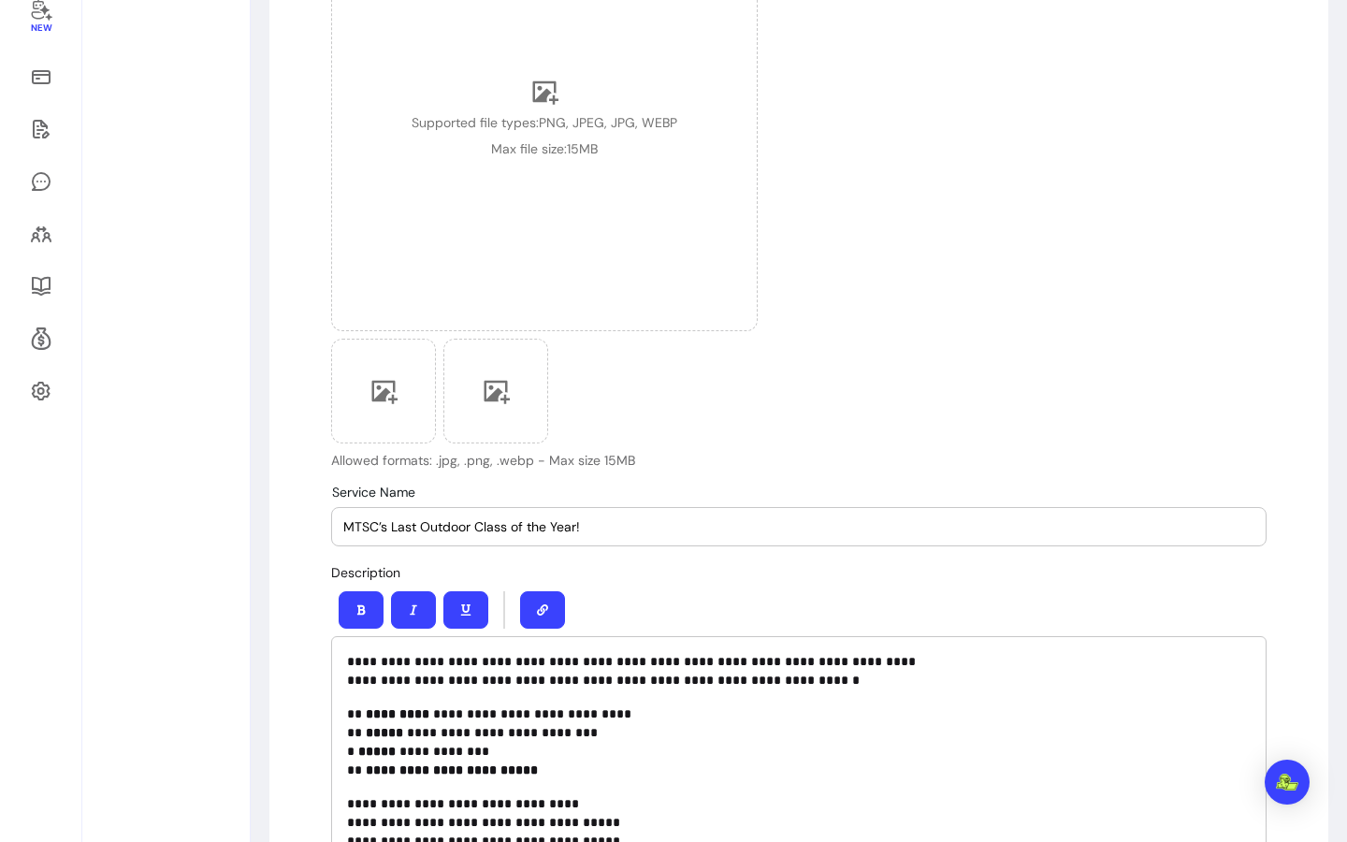
scroll to position [0, 0]
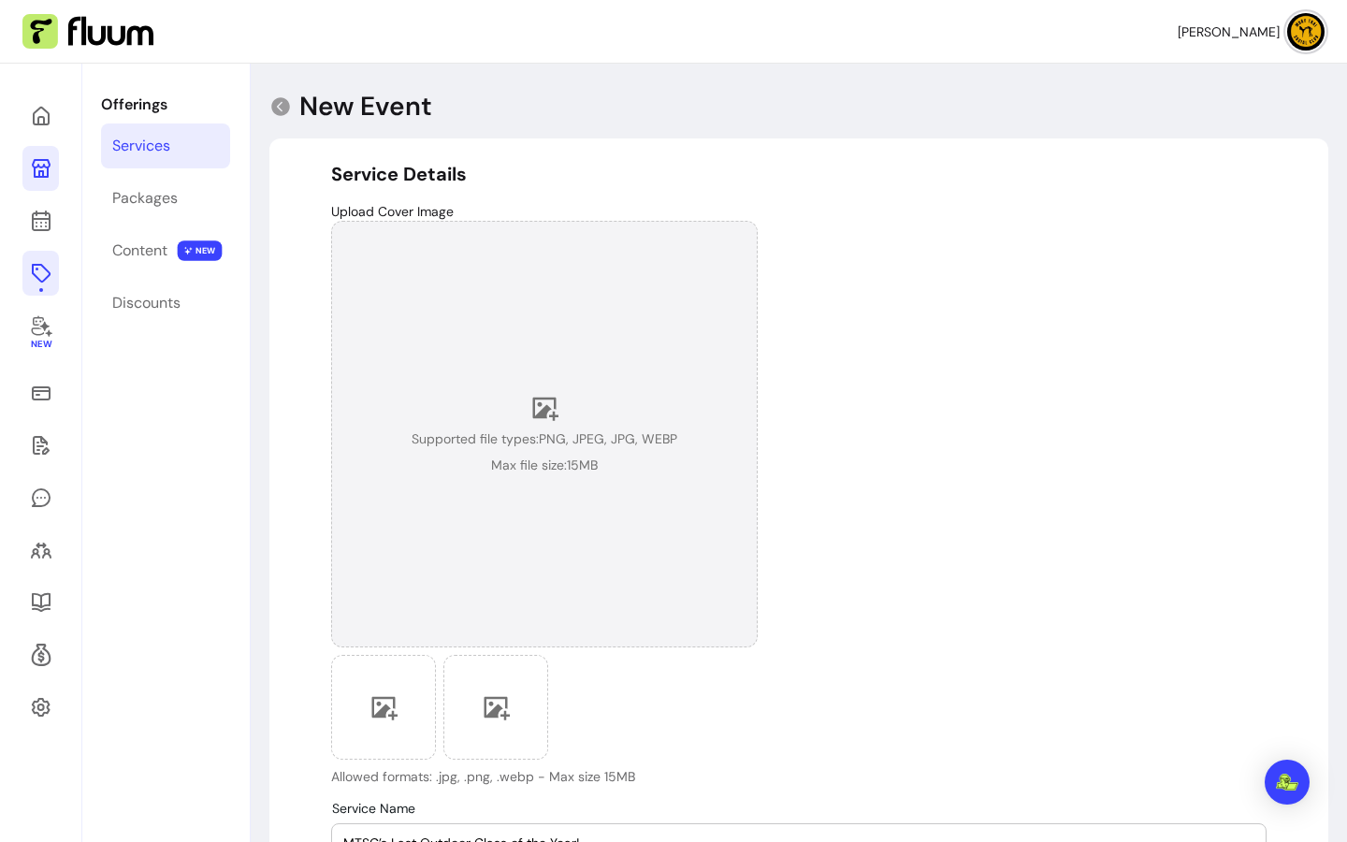
click at [518, 416] on div "Supported file types: PNG, JPEG, JPG, WEBP Max file size: 15 MB" at bounding box center [545, 434] width 266 height 80
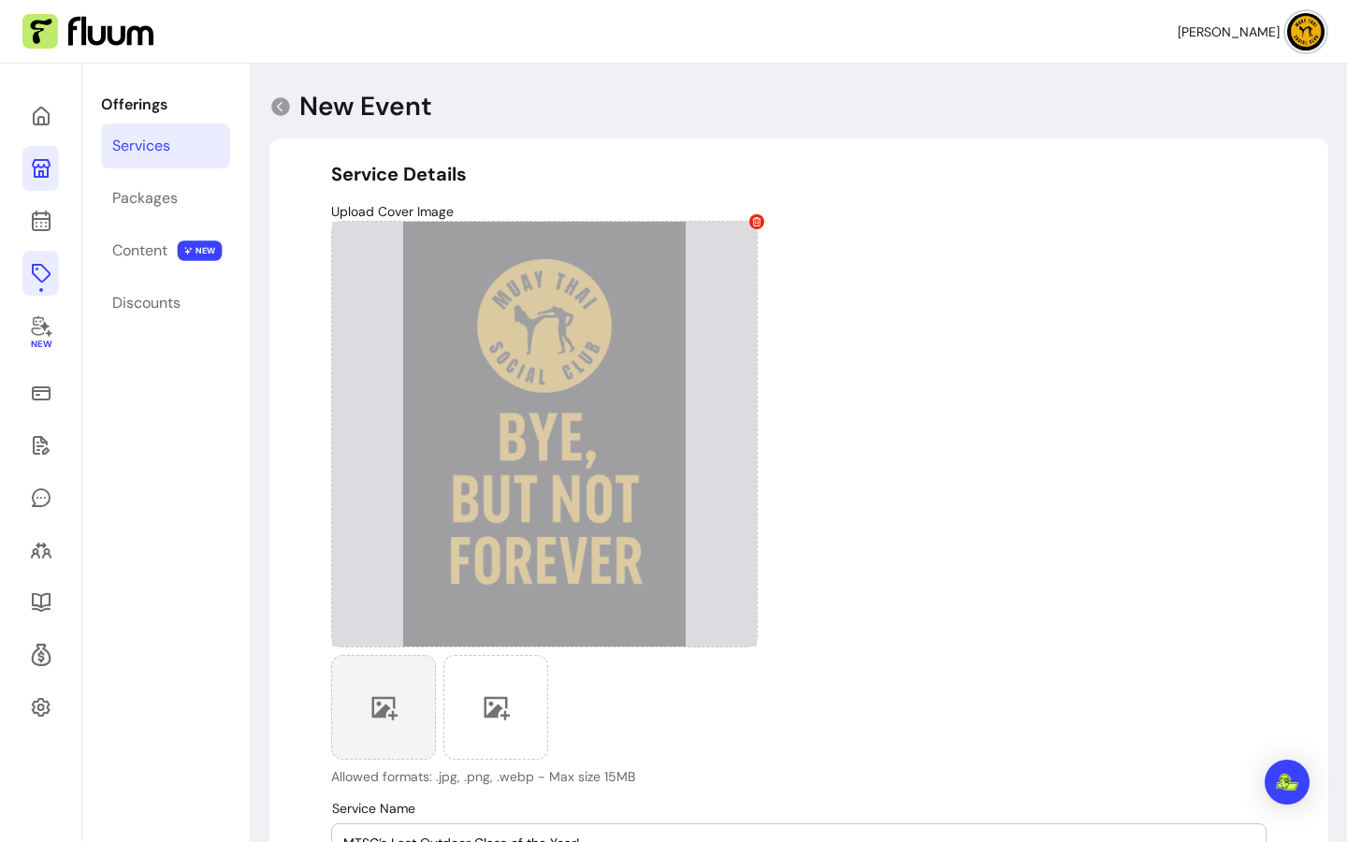
click at [371, 693] on icon at bounding box center [384, 707] width 28 height 28
click at [372, 705] on icon at bounding box center [385, 708] width 26 height 23
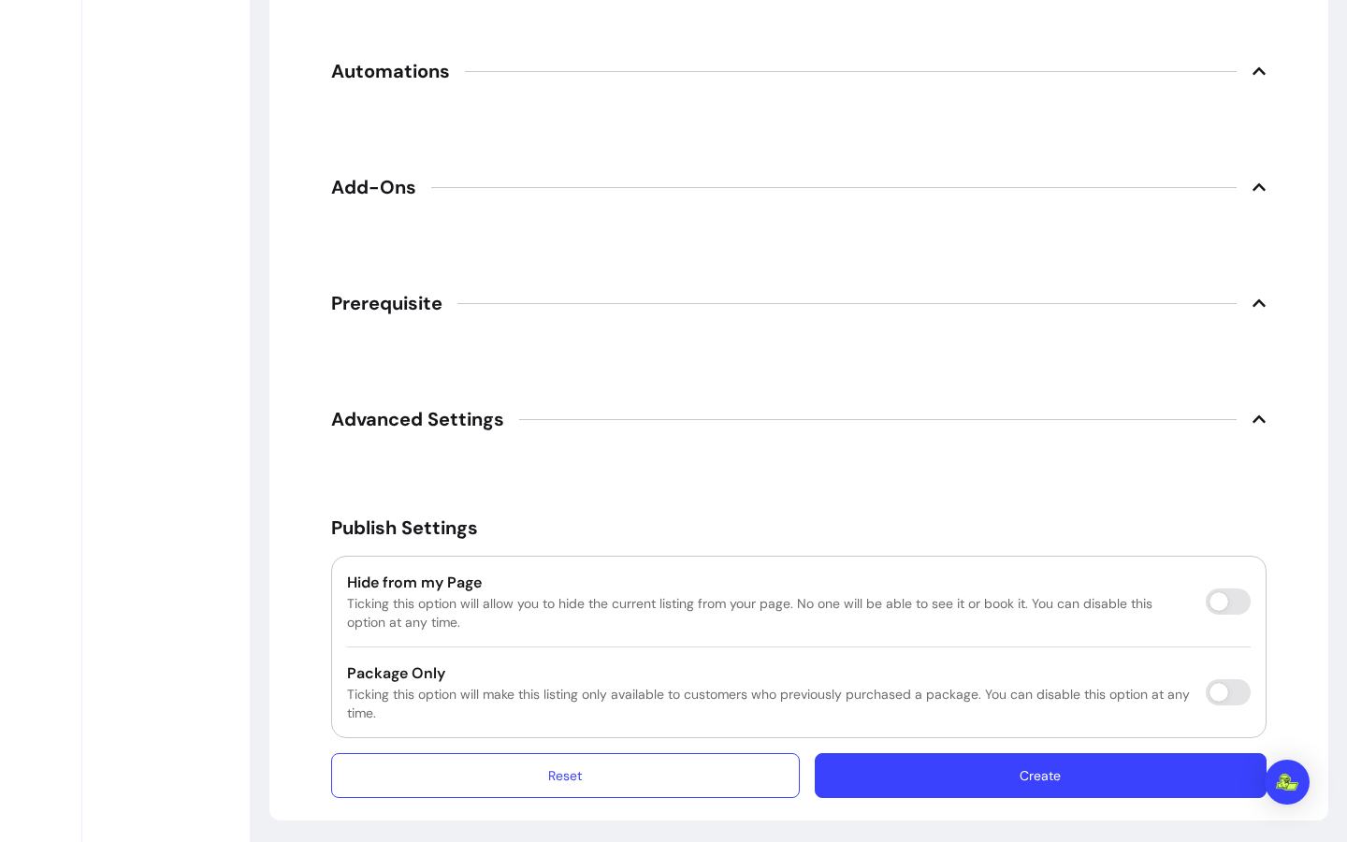
scroll to position [2394, 0]
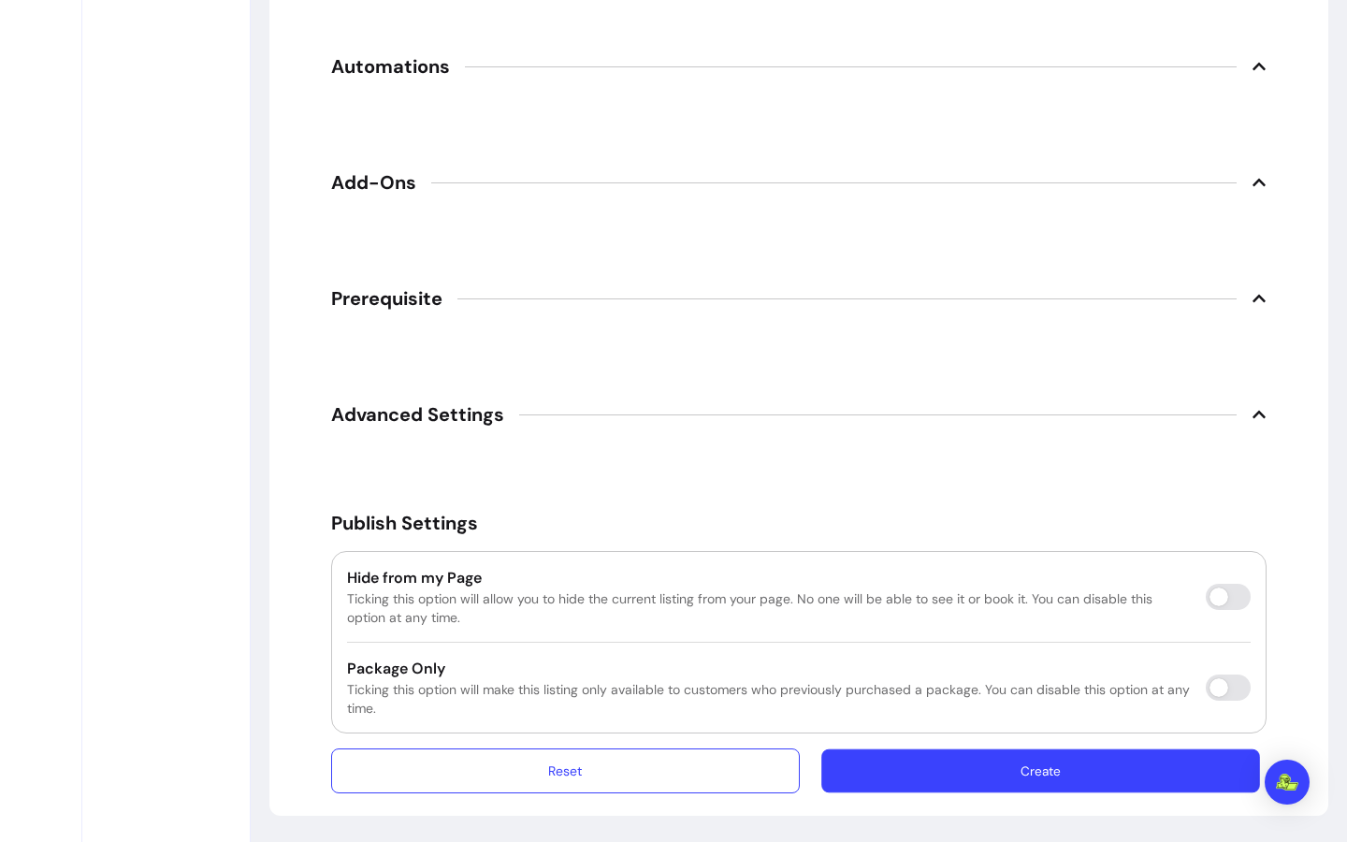
click at [1010, 776] on button "Create" at bounding box center [1041, 772] width 439 height 44
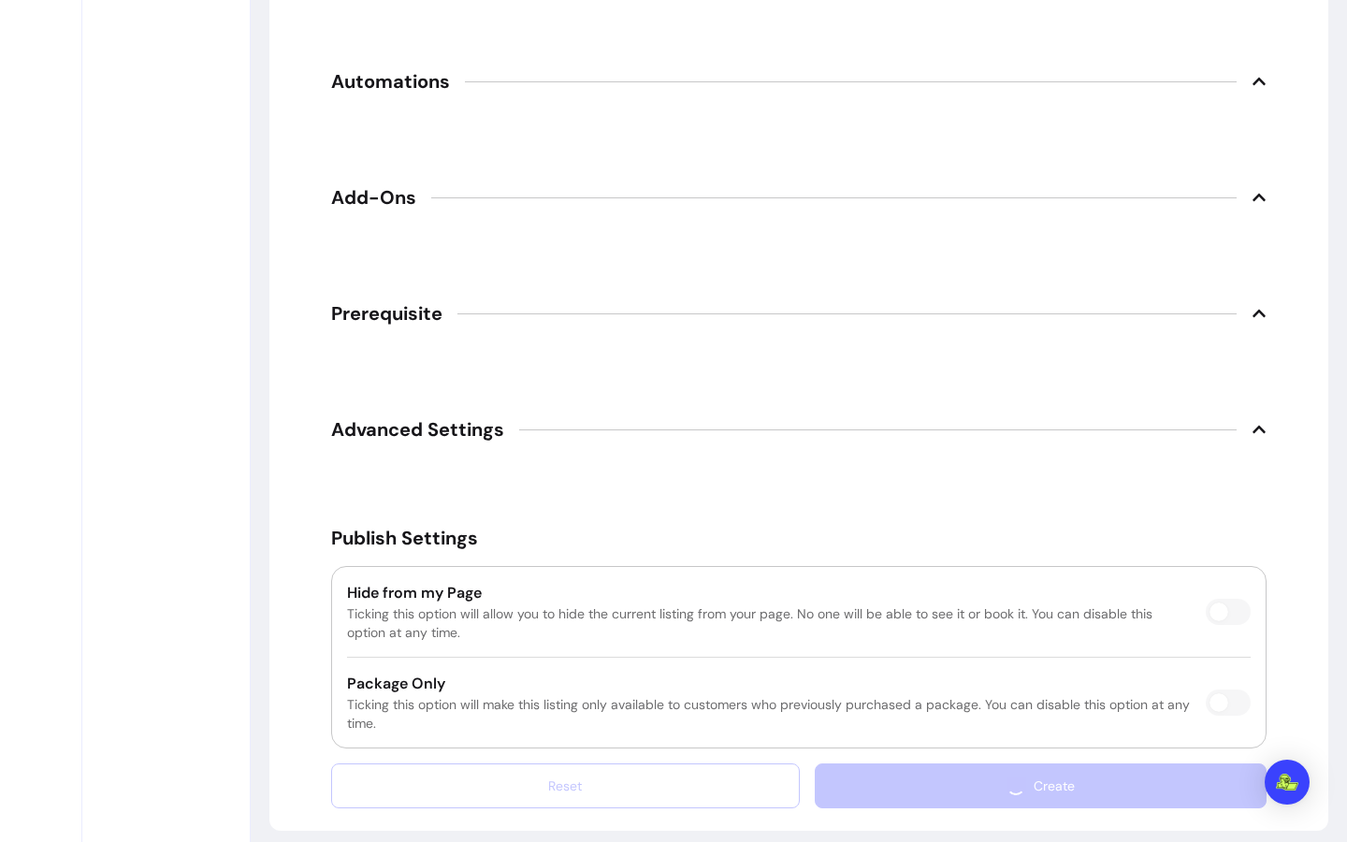
scroll to position [64, 0]
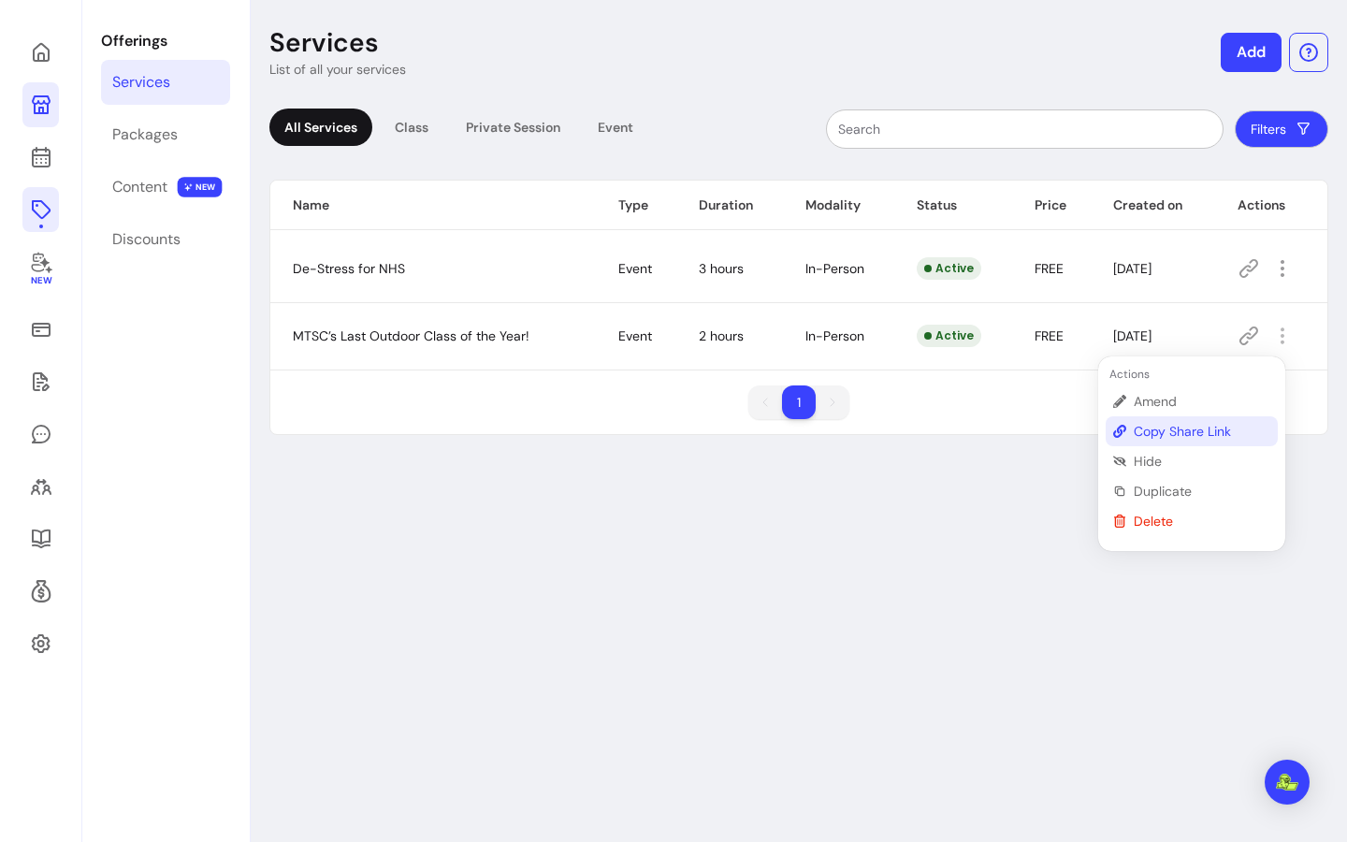
click at [1229, 429] on span "Copy Share Link" at bounding box center [1202, 431] width 137 height 19
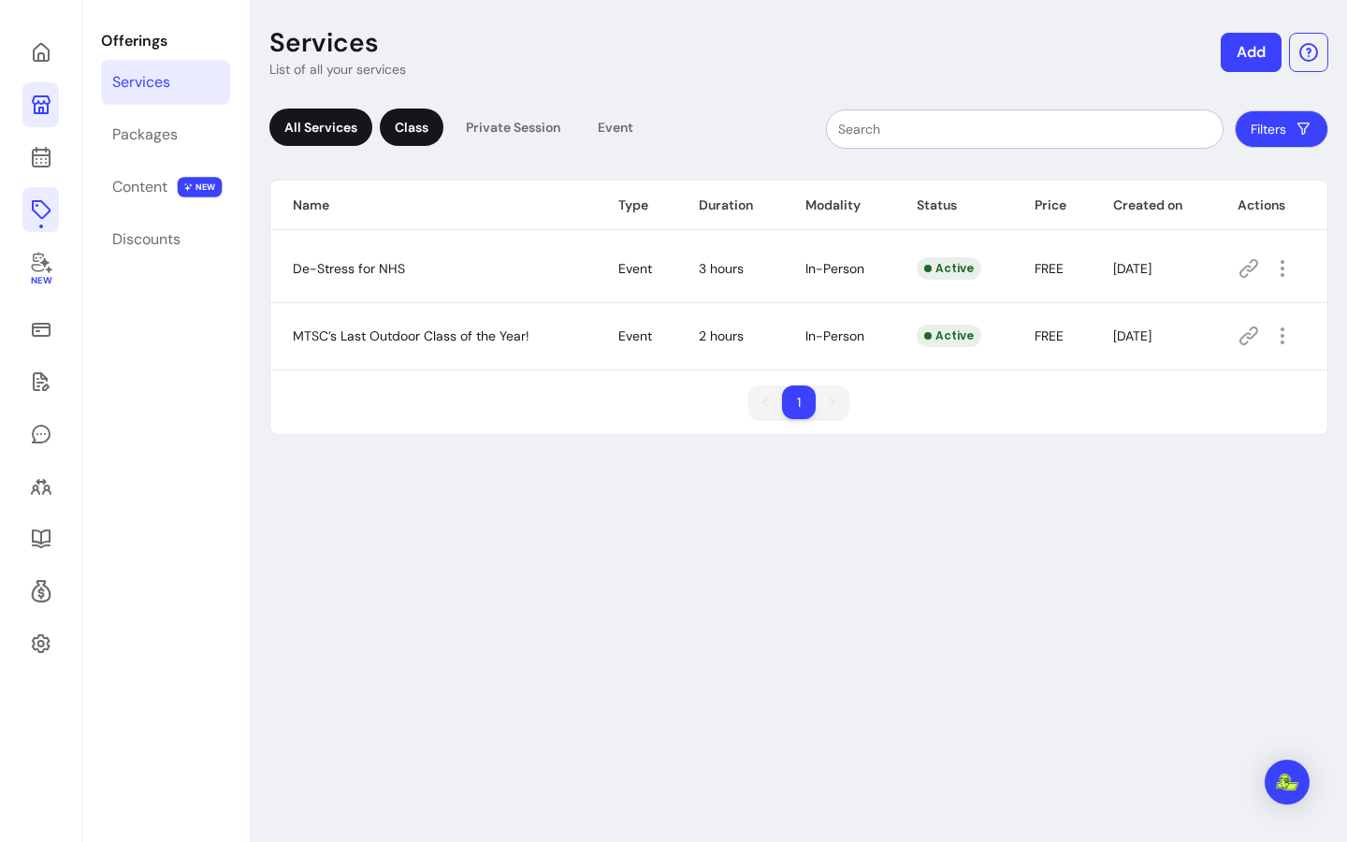
click at [390, 132] on div "Class" at bounding box center [412, 127] width 64 height 37
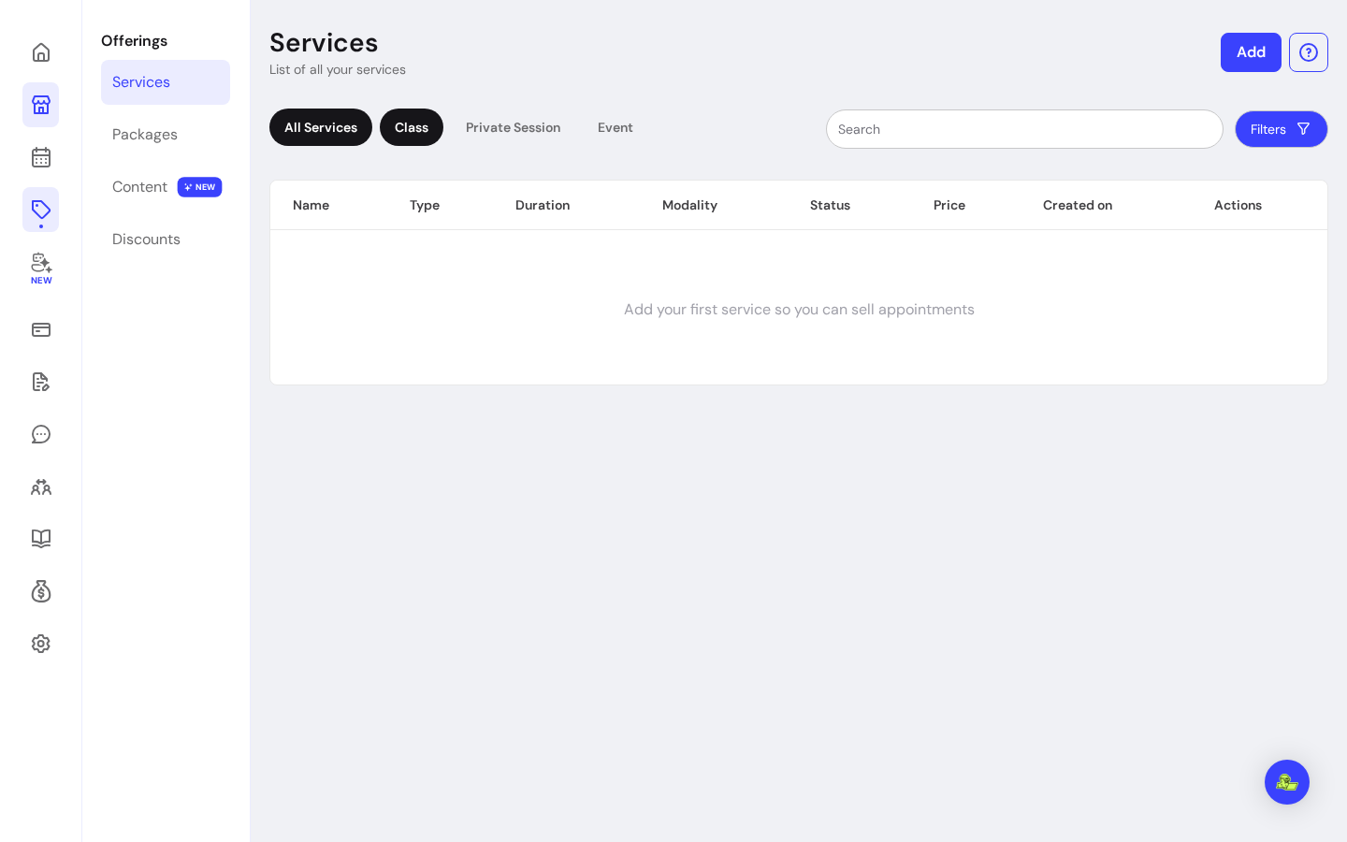
click at [315, 124] on div "All Services" at bounding box center [320, 127] width 103 height 37
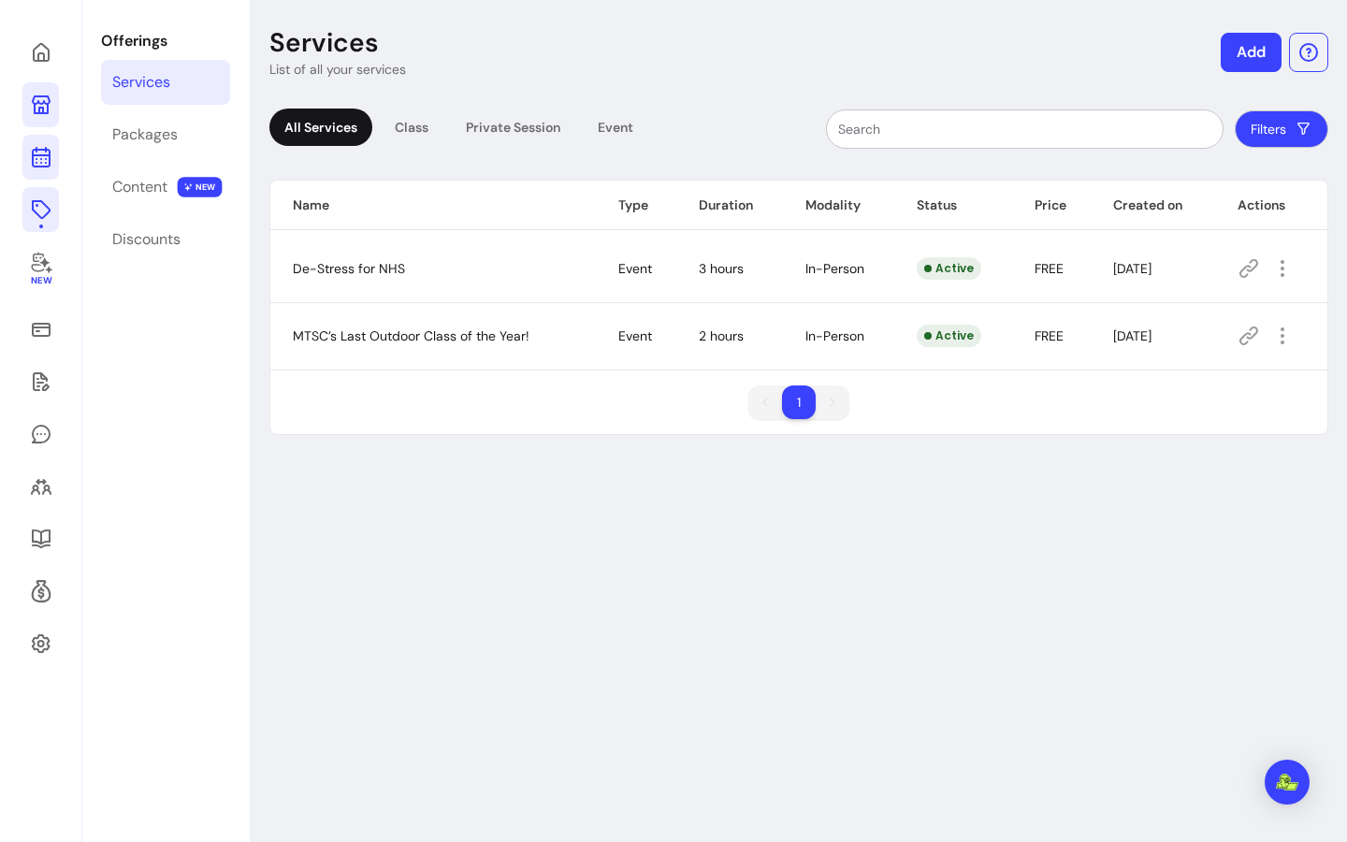
click at [49, 162] on icon at bounding box center [40, 82] width 317 height 267
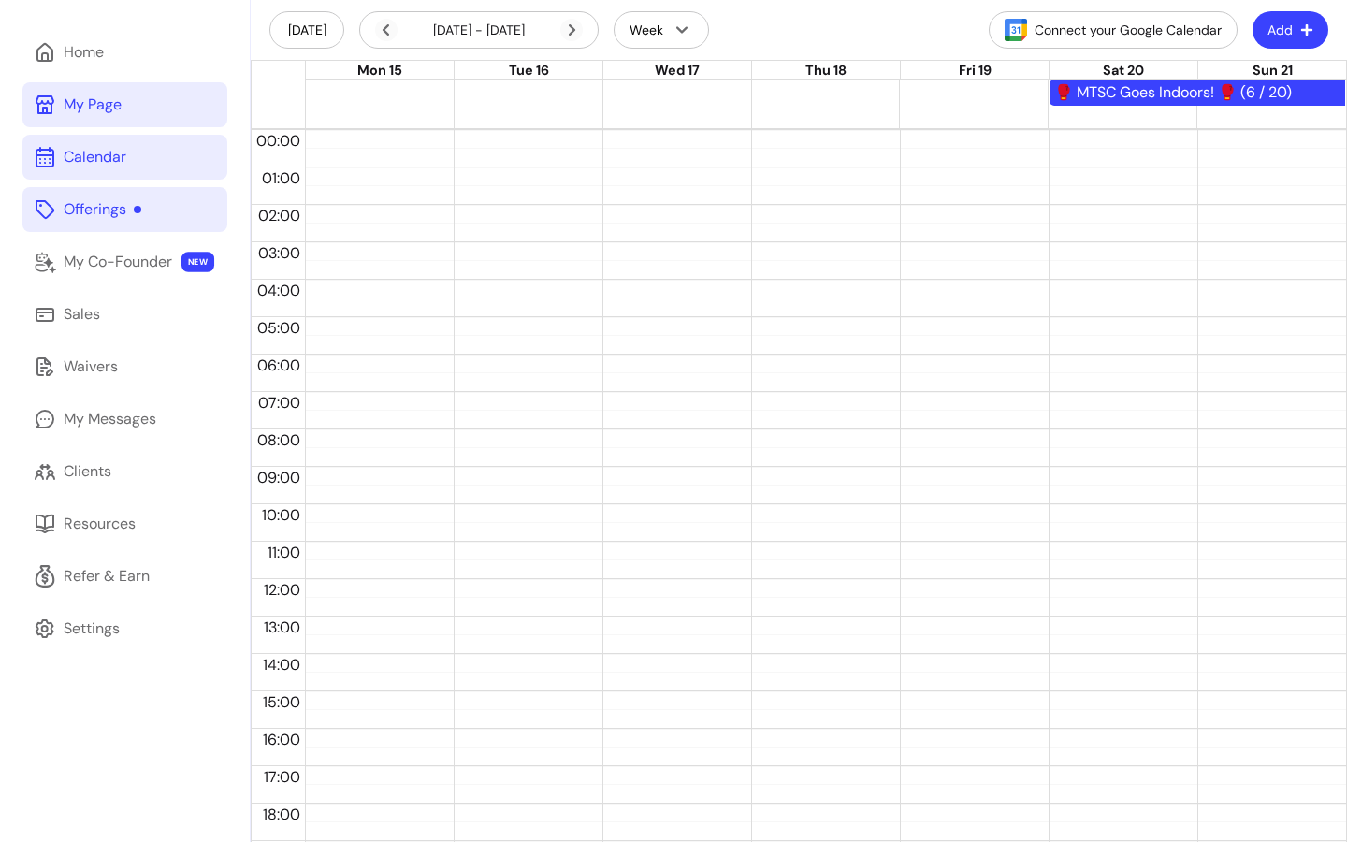
click at [580, 39] on span at bounding box center [572, 30] width 22 height 22
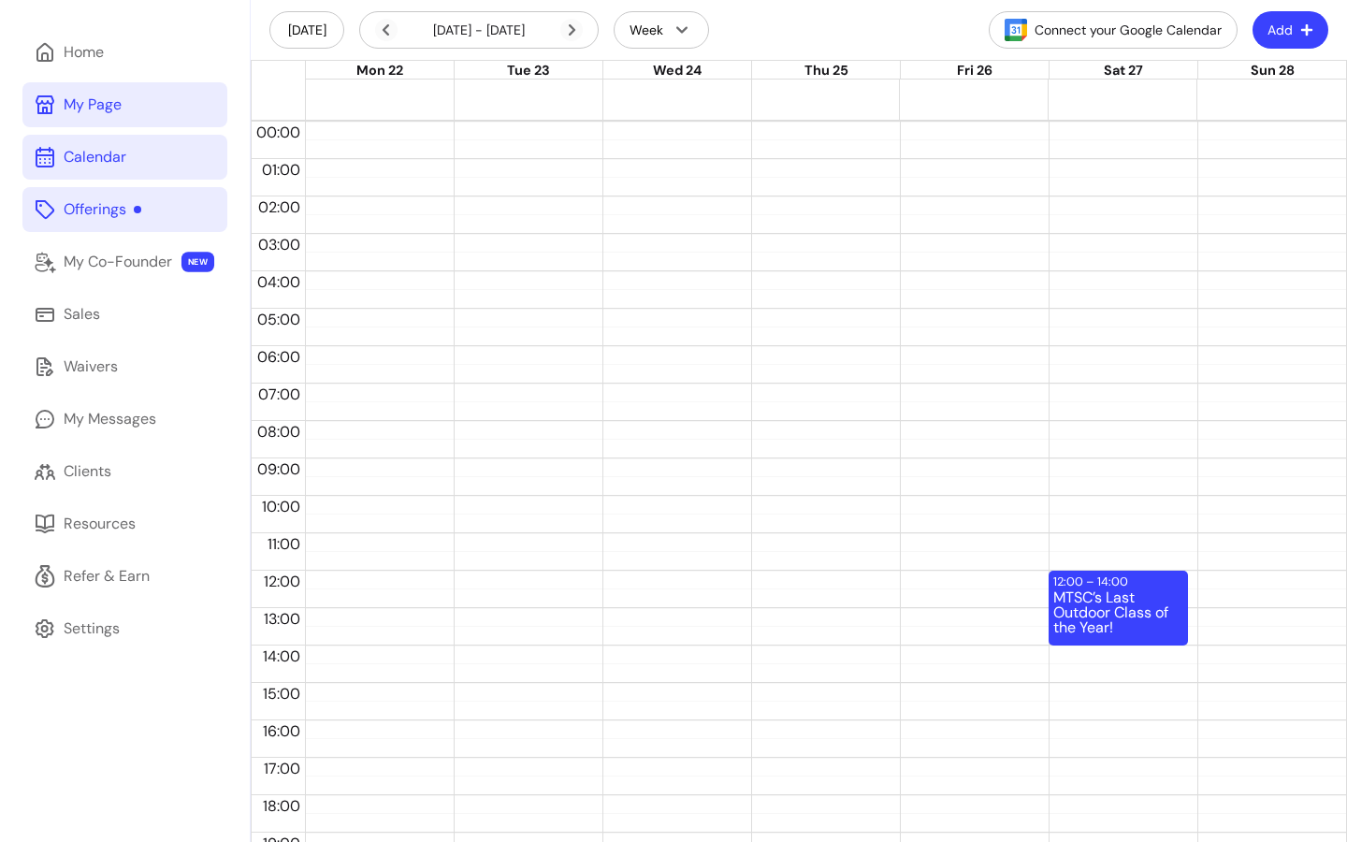
click at [369, 32] on div "22 Sep - 28 Sep, 2025" at bounding box center [479, 29] width 240 height 37
click at [381, 35] on icon at bounding box center [386, 30] width 22 height 22
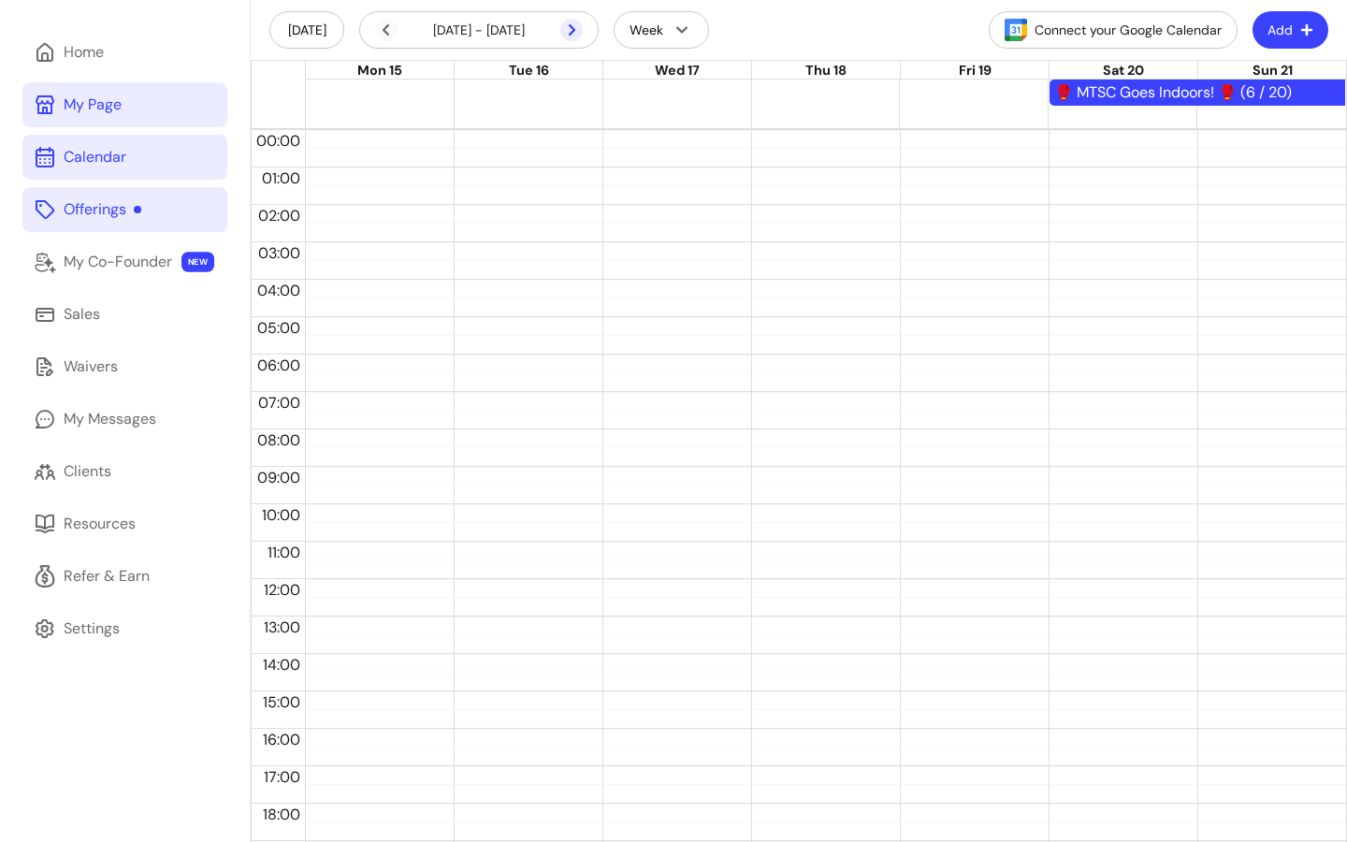
click at [579, 24] on icon at bounding box center [572, 30] width 22 height 22
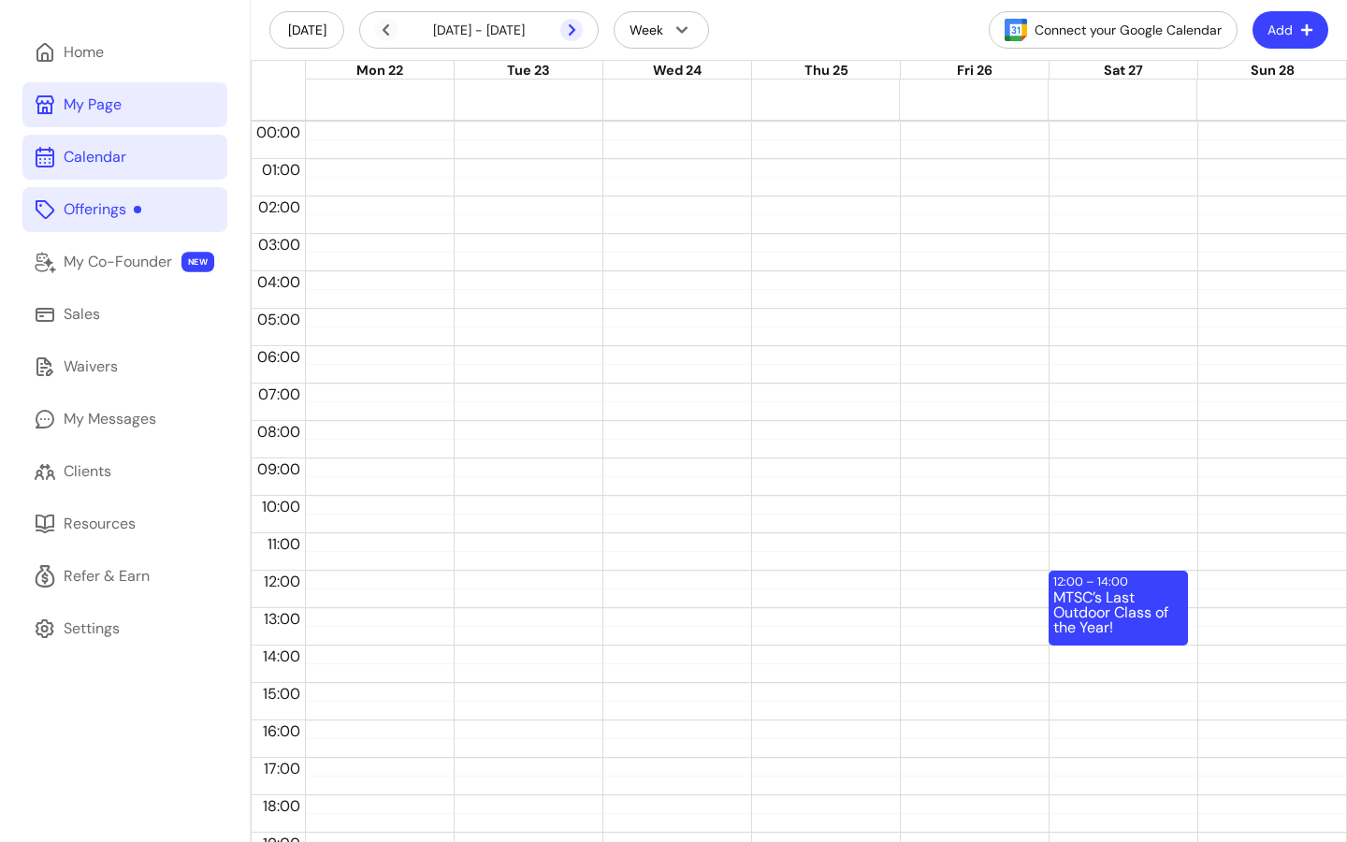
click at [579, 24] on icon at bounding box center [572, 30] width 22 height 22
click at [385, 26] on icon at bounding box center [386, 30] width 22 height 22
click at [386, 26] on icon at bounding box center [386, 30] width 22 height 22
click at [394, 36] on icon at bounding box center [386, 30] width 22 height 22
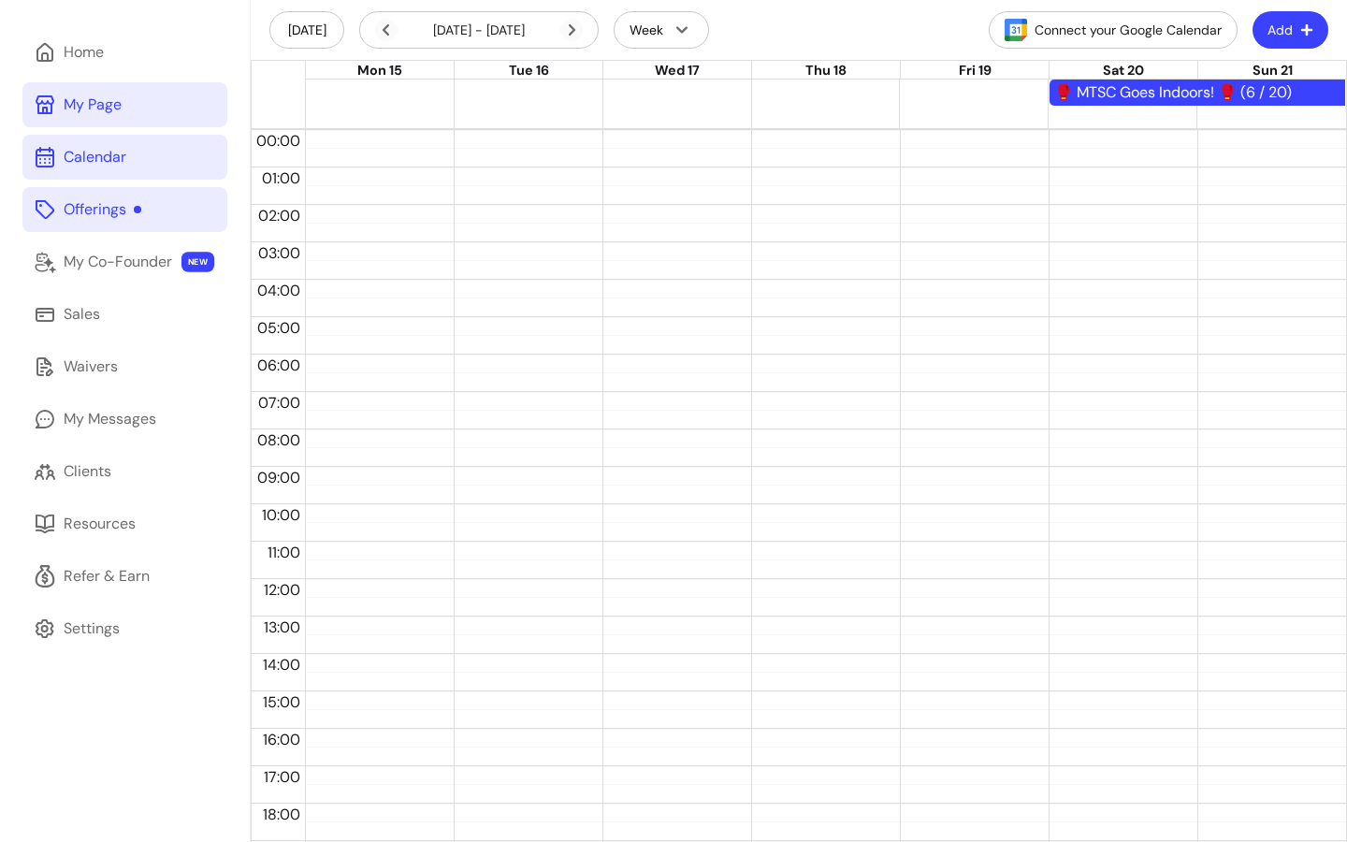
click at [1120, 94] on div "🥊 MTSC Goes Indoors! 🥊 (6 / 20)" at bounding box center [1198, 92] width 286 height 22
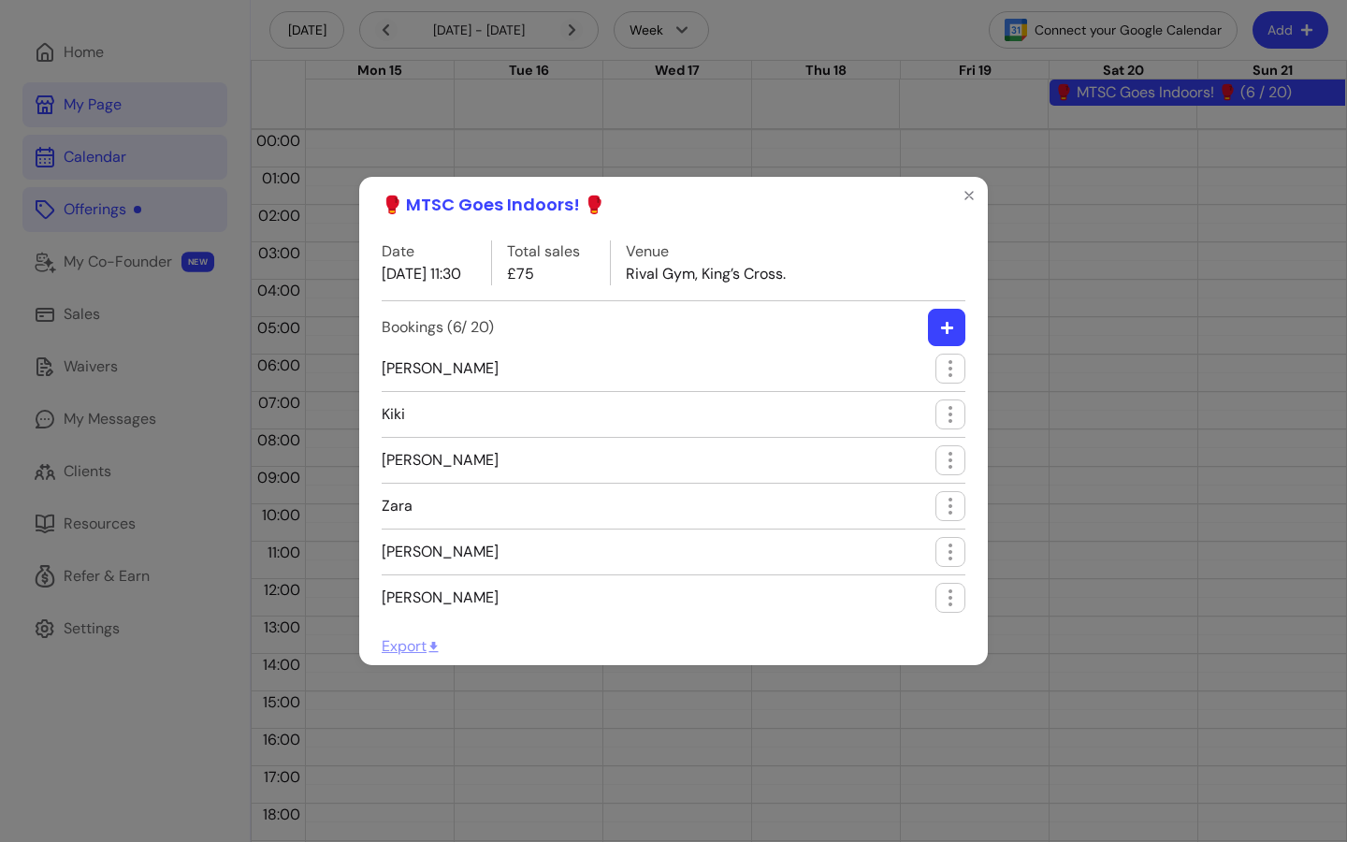
click at [729, 271] on p "Rival Gym, King’s Cross." at bounding box center [706, 274] width 160 height 22
click at [1145, 379] on div "🥊 MTSC Goes Indoors! 🥊 Date 20 / 09 / 2025 11:30 Total sales £75 Venue Rival Gy…" at bounding box center [673, 421] width 1347 height 842
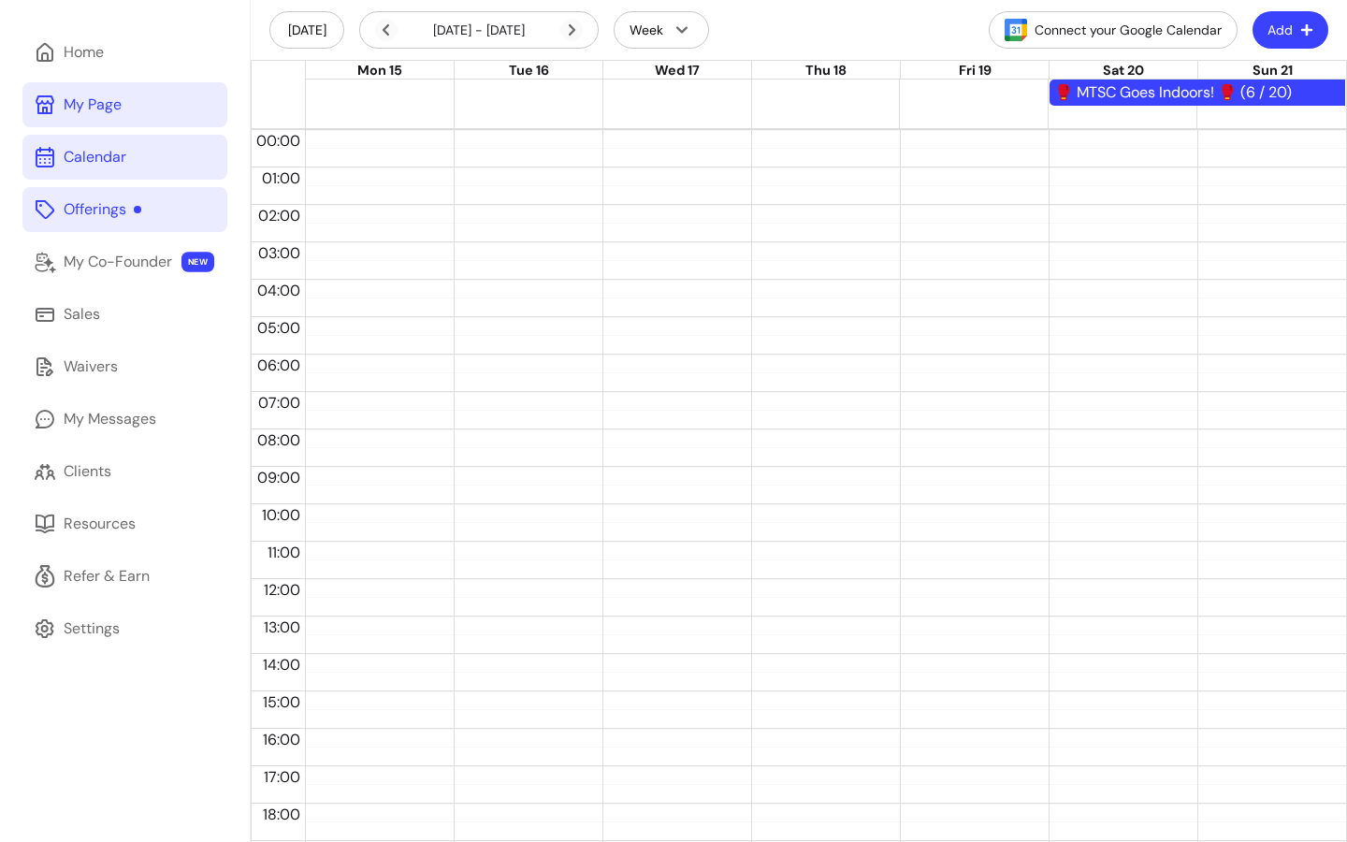
click at [104, 221] on link "Offerings" at bounding box center [124, 209] width 205 height 45
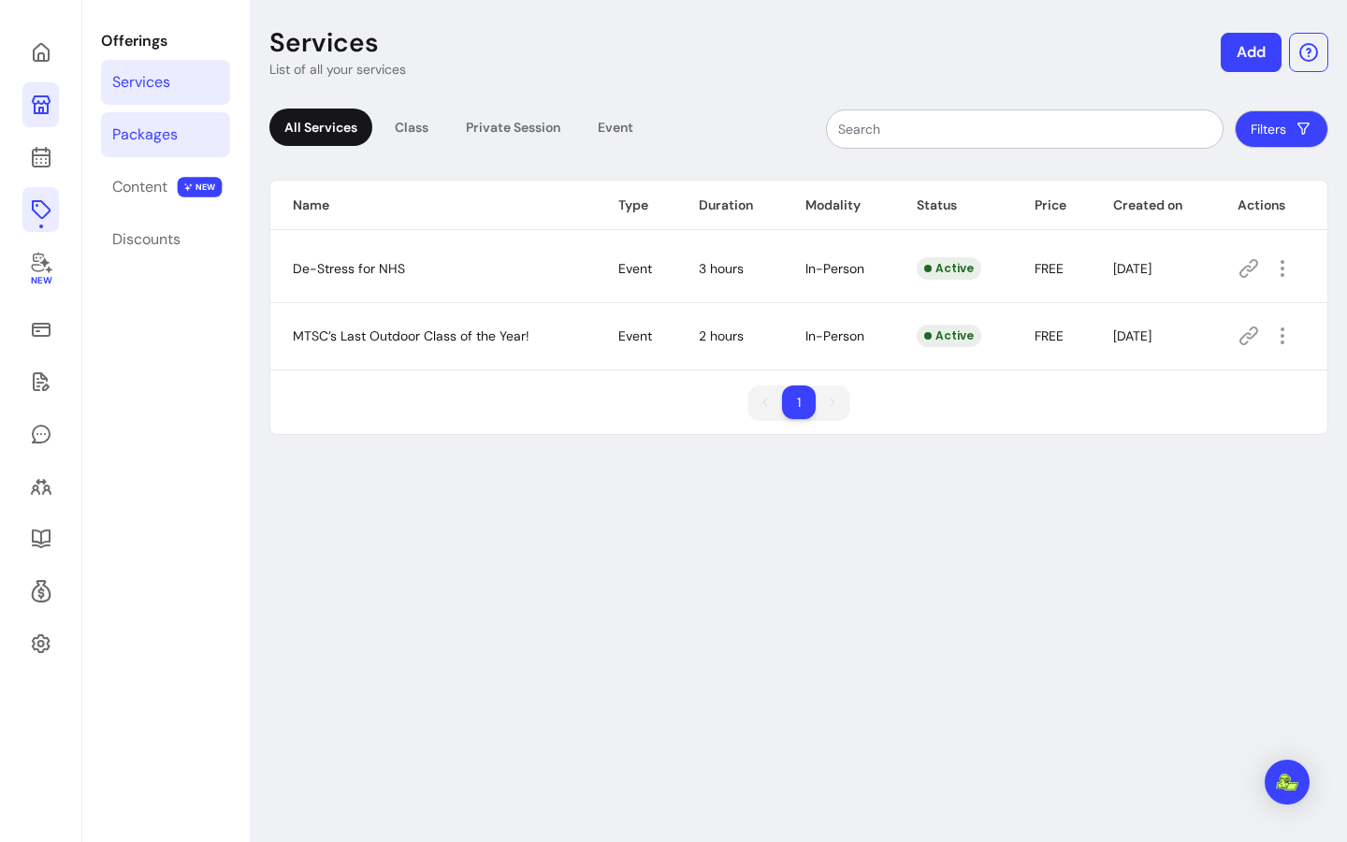
click at [135, 136] on div "Packages" at bounding box center [145, 135] width 66 height 22
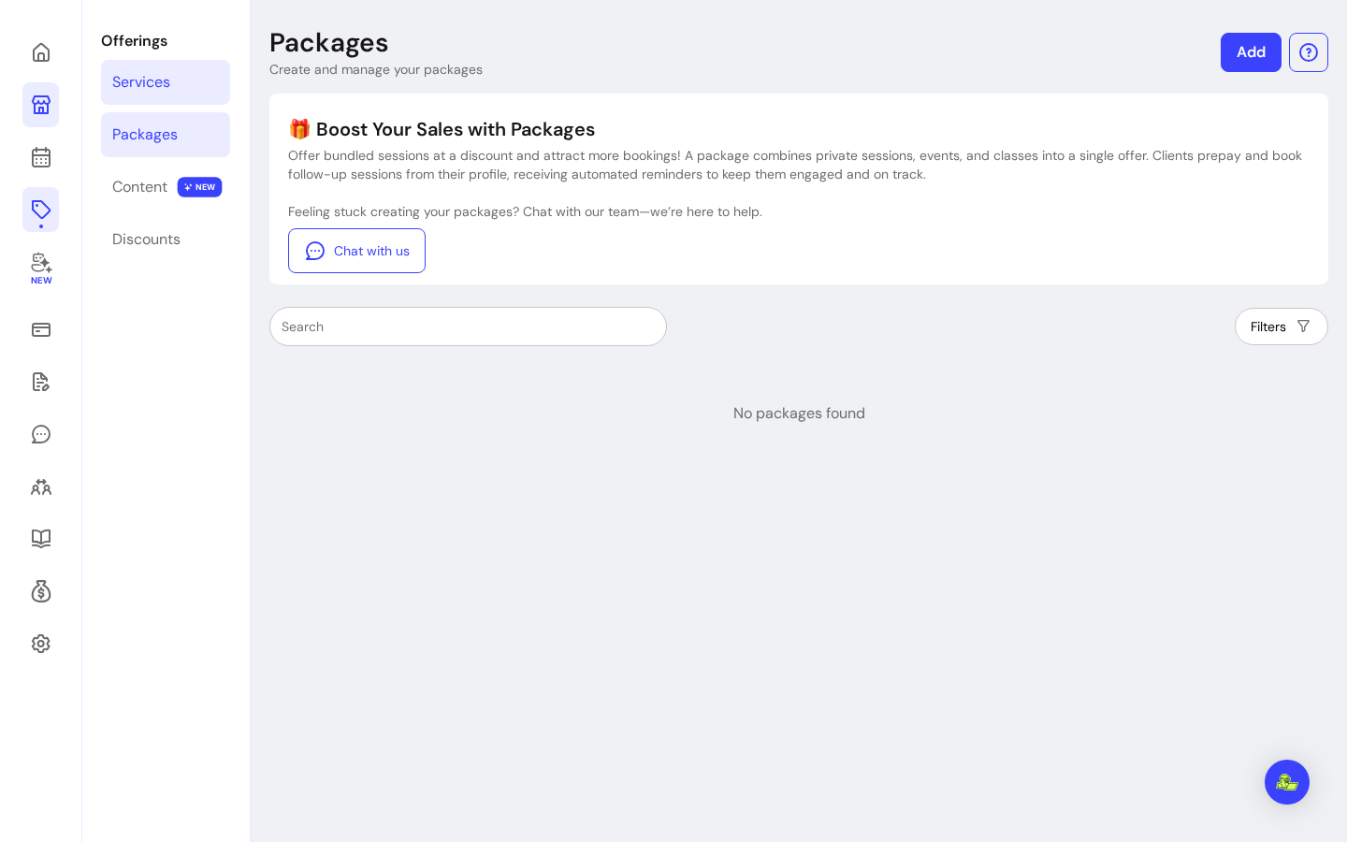
click at [150, 98] on link "Services" at bounding box center [165, 82] width 129 height 45
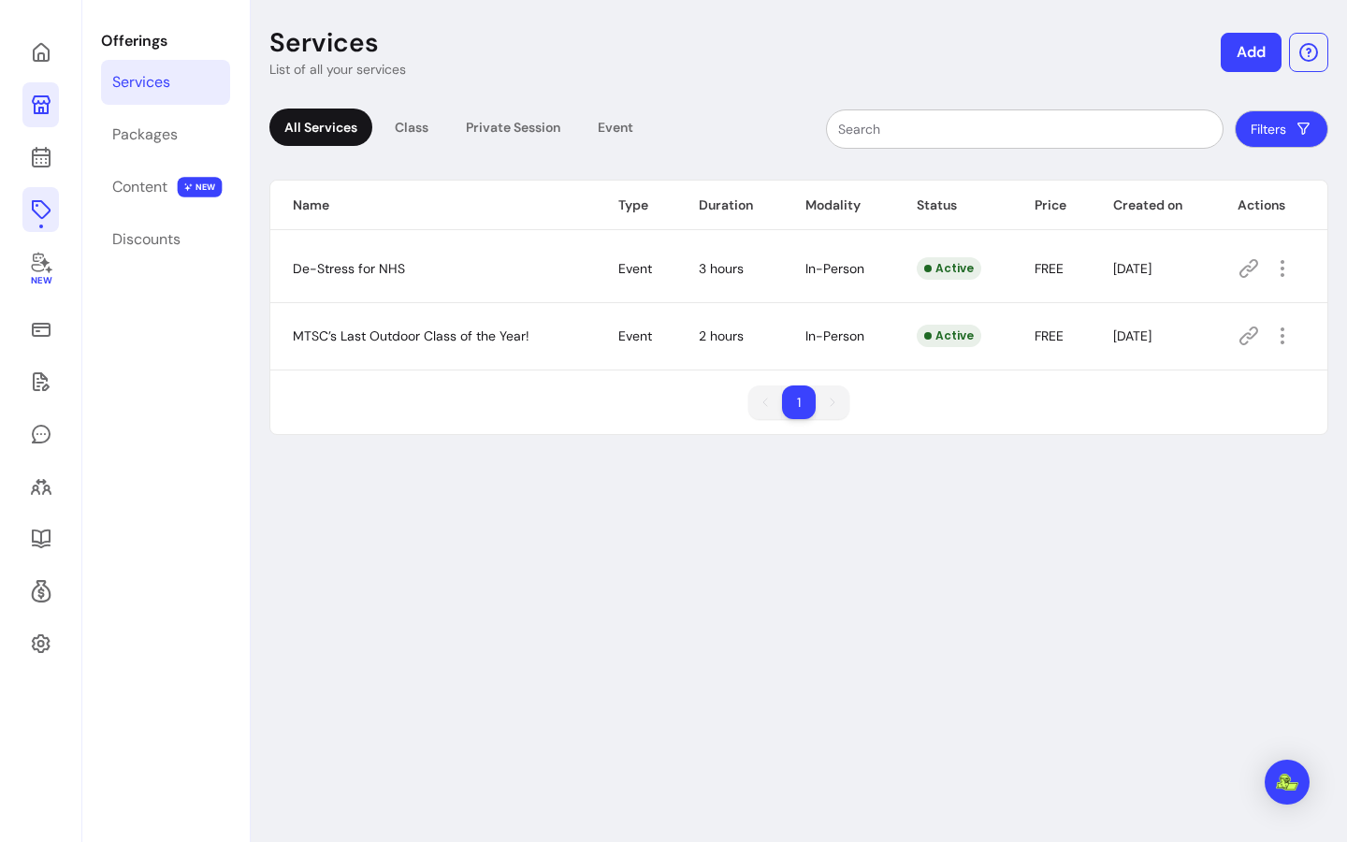
click at [1226, 61] on button "Add" at bounding box center [1251, 52] width 61 height 39
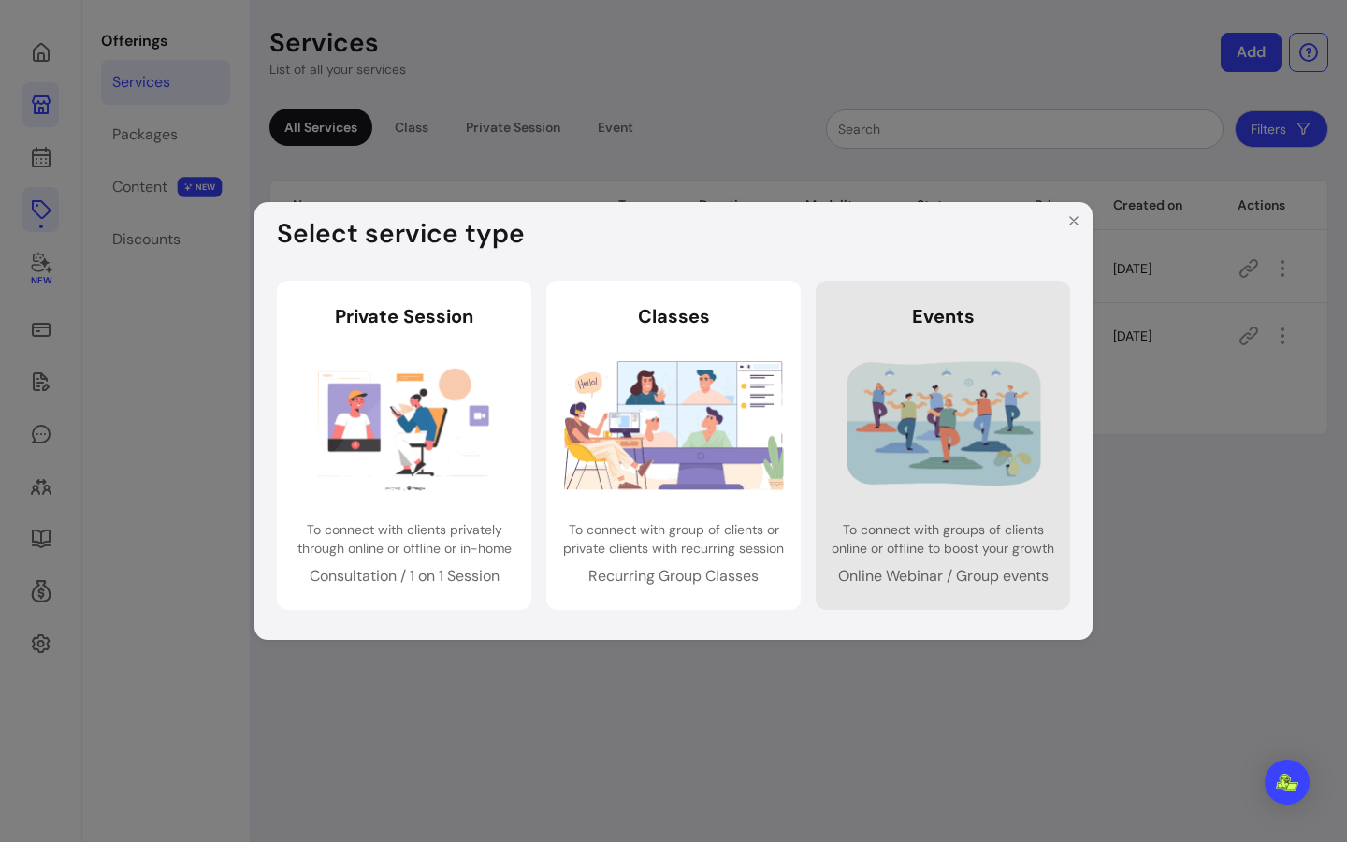
click at [976, 511] on link "Events Events To connect with groups of clients online or offline to boost your…" at bounding box center [943, 445] width 255 height 329
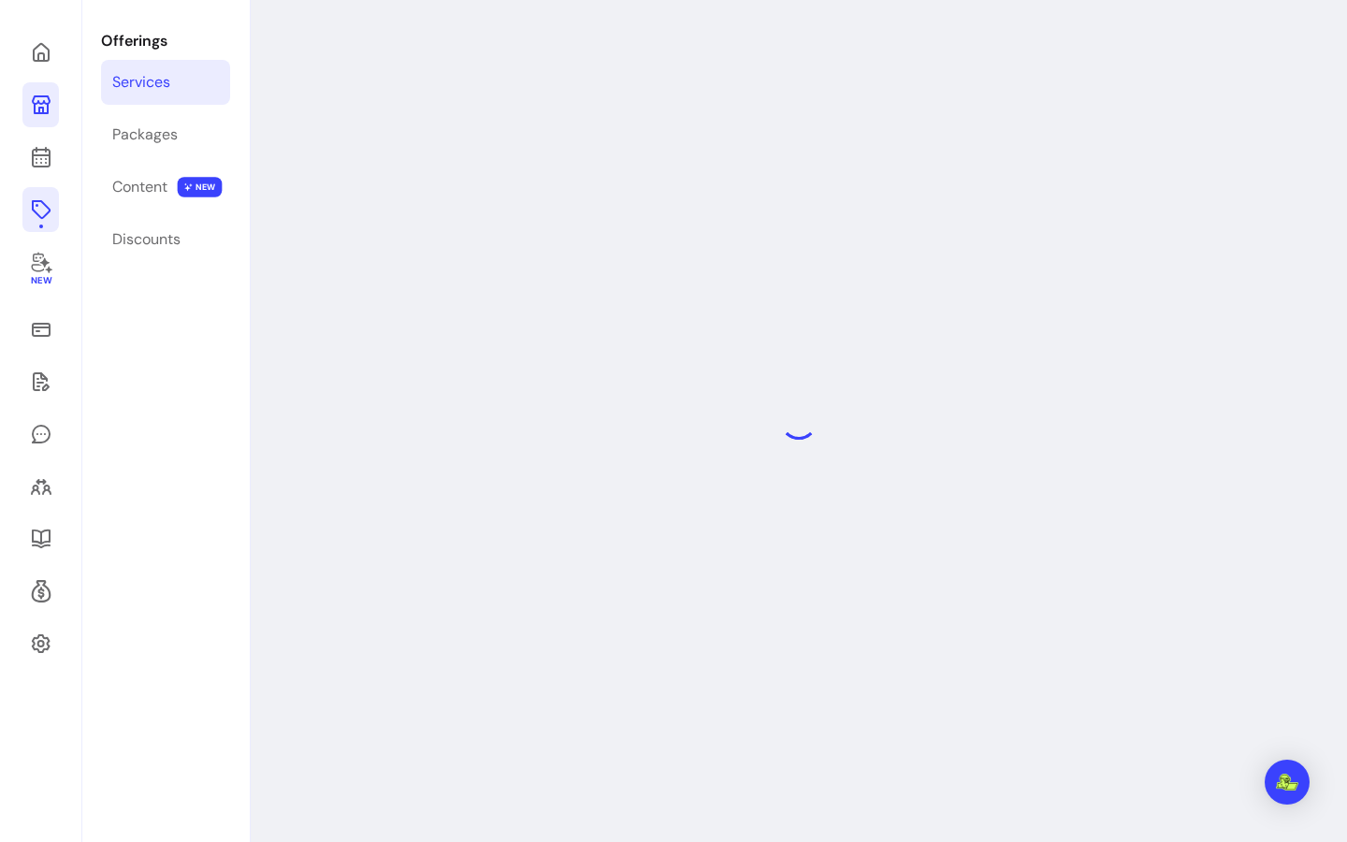
select select "***"
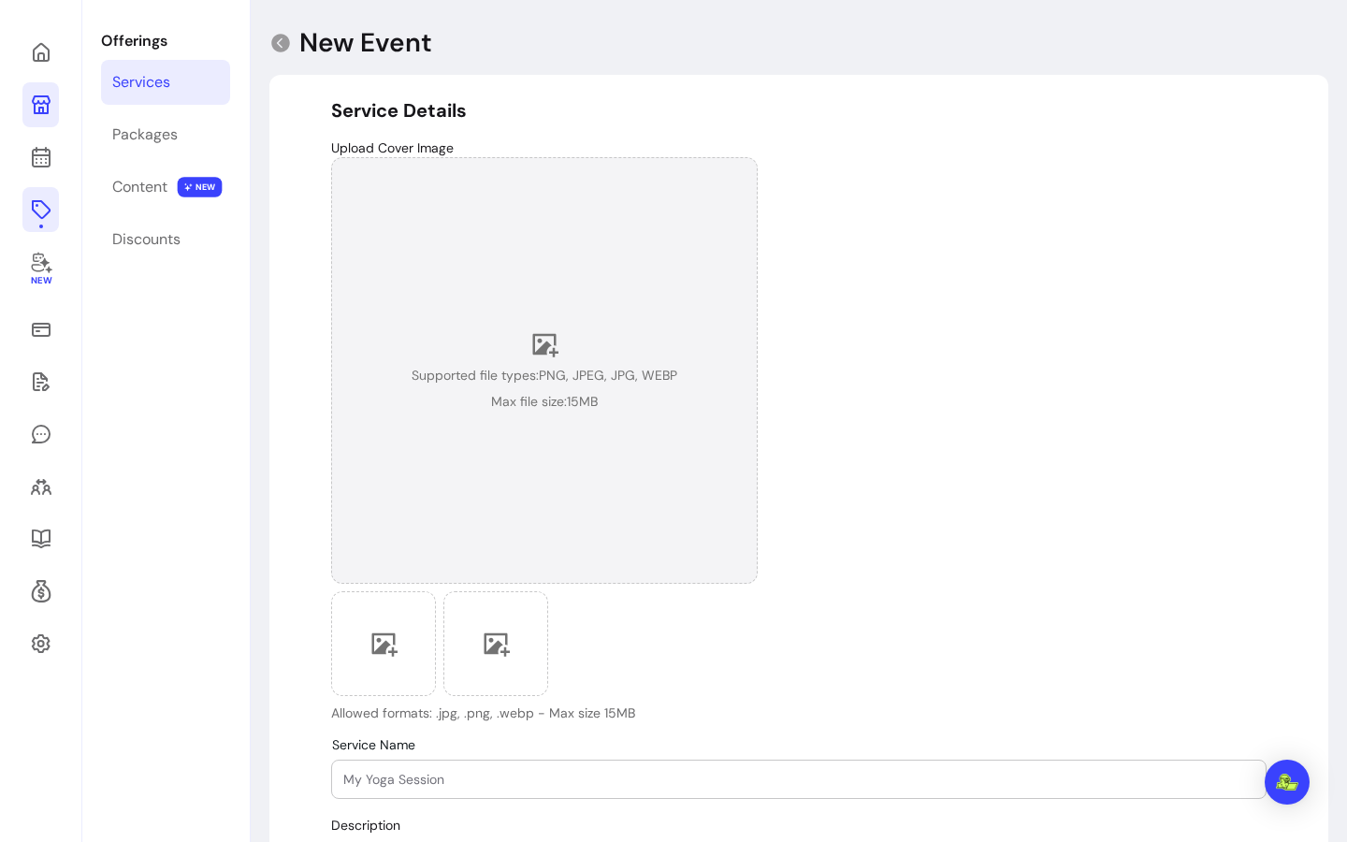
click at [560, 357] on div "Supported file types: PNG, JPEG, JPG, WEBP Max file size: 15 MB" at bounding box center [545, 370] width 266 height 80
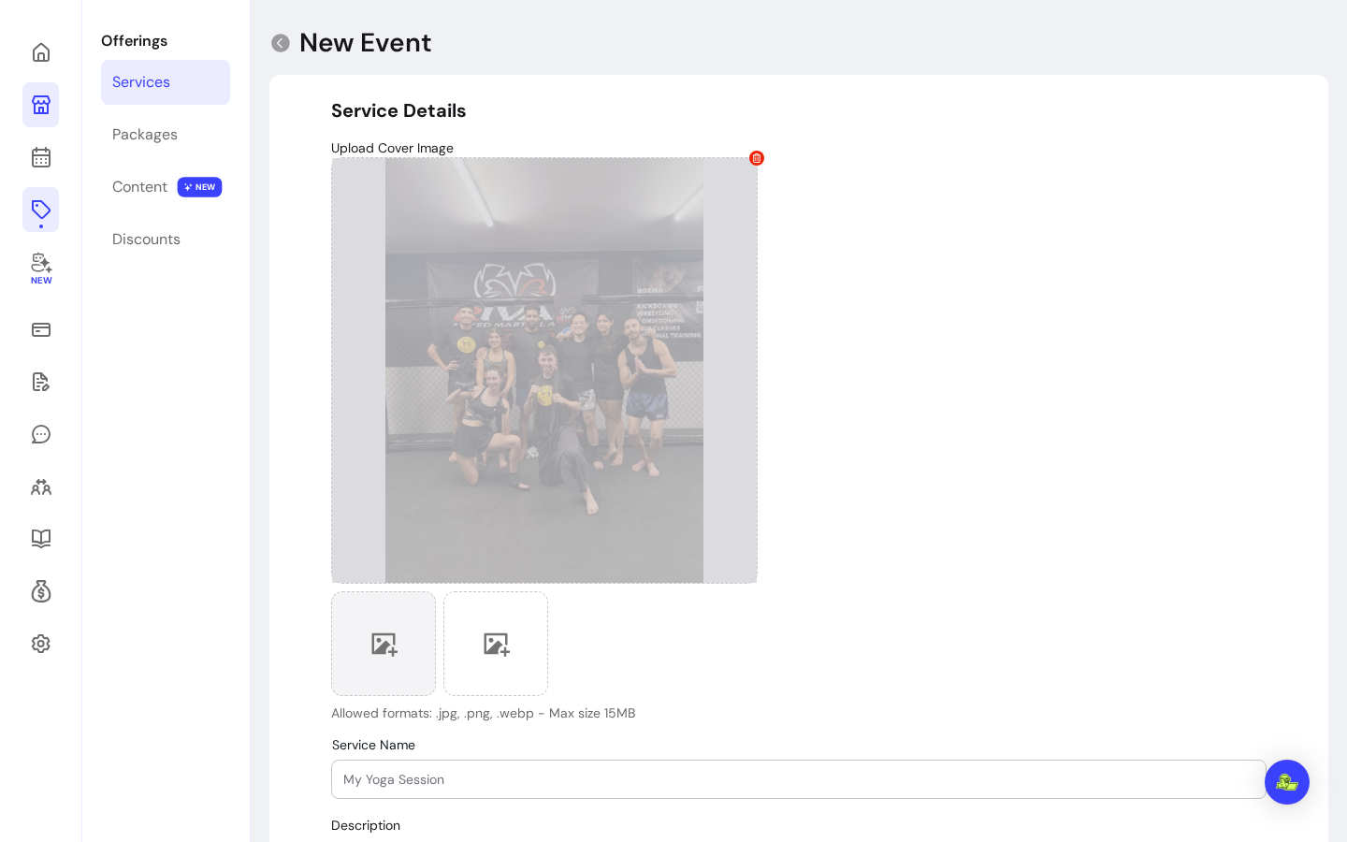
click at [411, 615] on div at bounding box center [383, 643] width 105 height 105
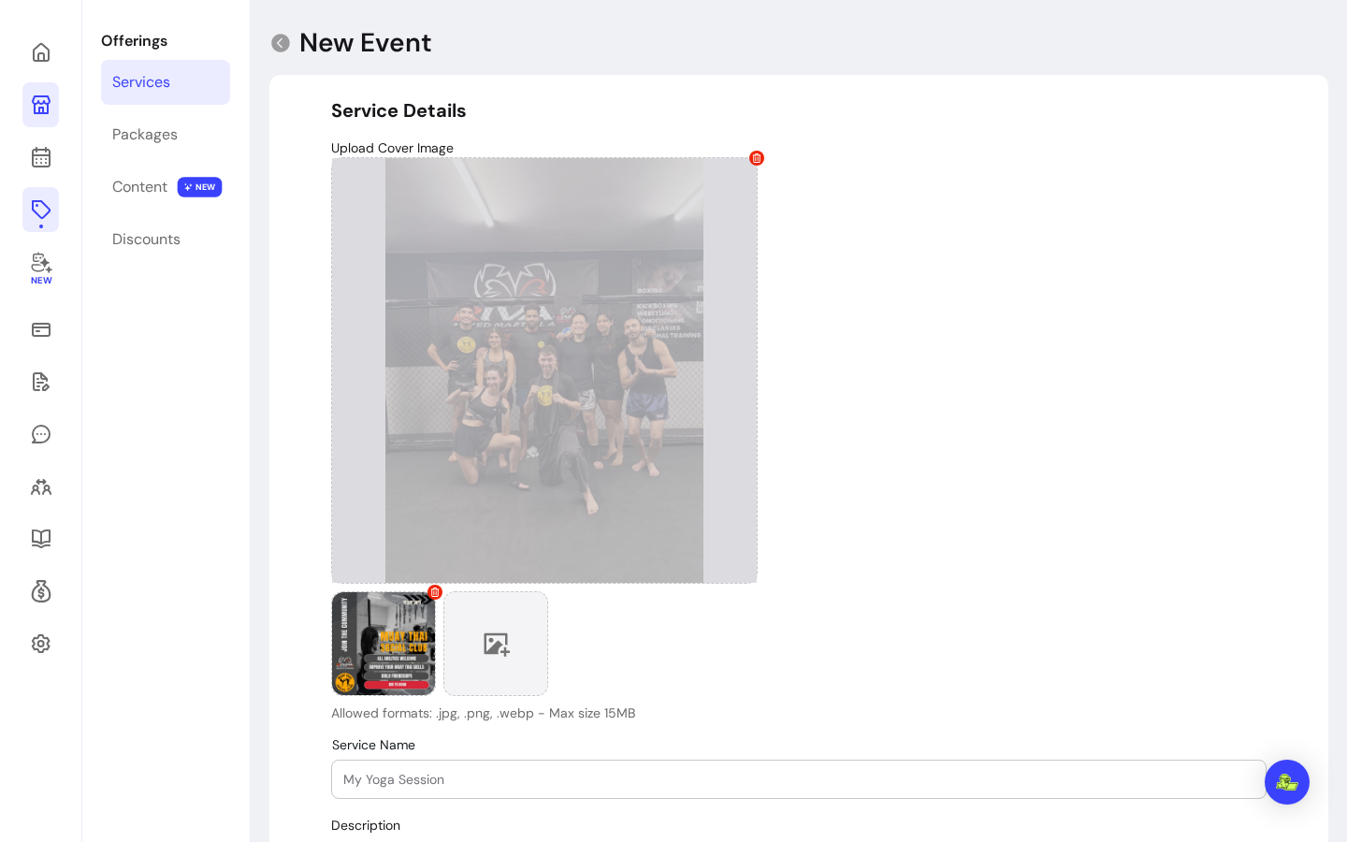
click at [517, 657] on div at bounding box center [496, 643] width 105 height 105
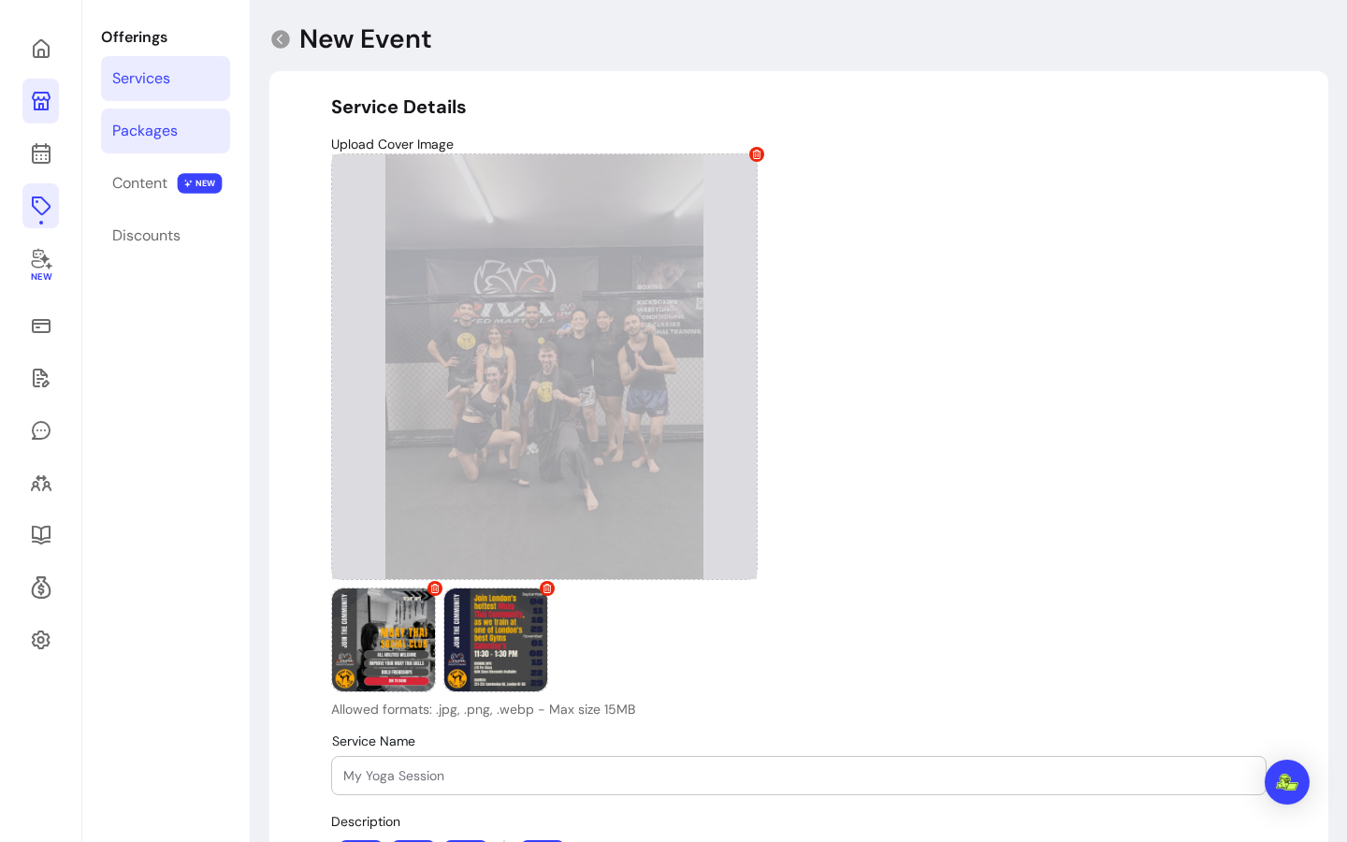
click at [168, 149] on link "Packages" at bounding box center [165, 131] width 129 height 45
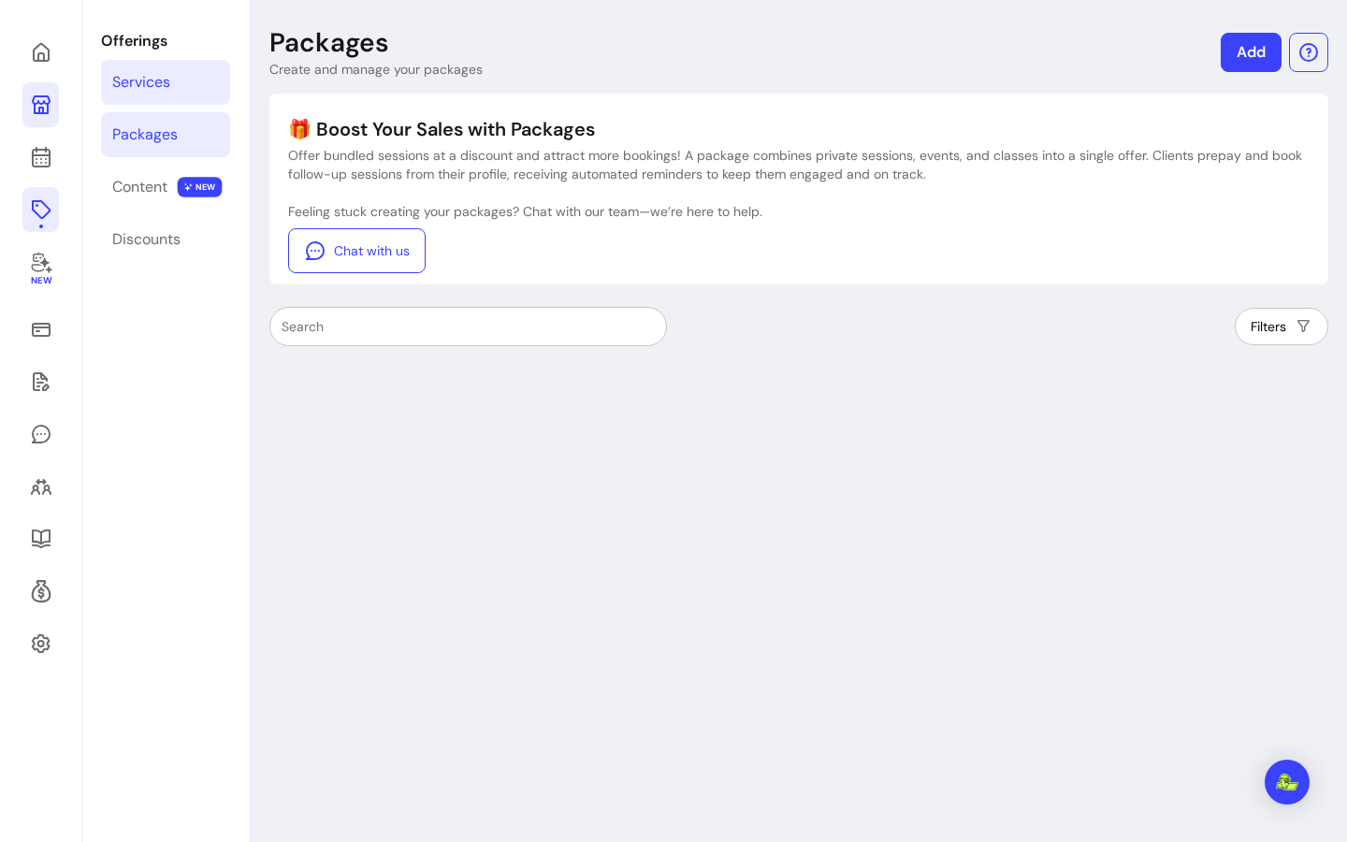
click at [152, 96] on link "Services" at bounding box center [165, 82] width 129 height 45
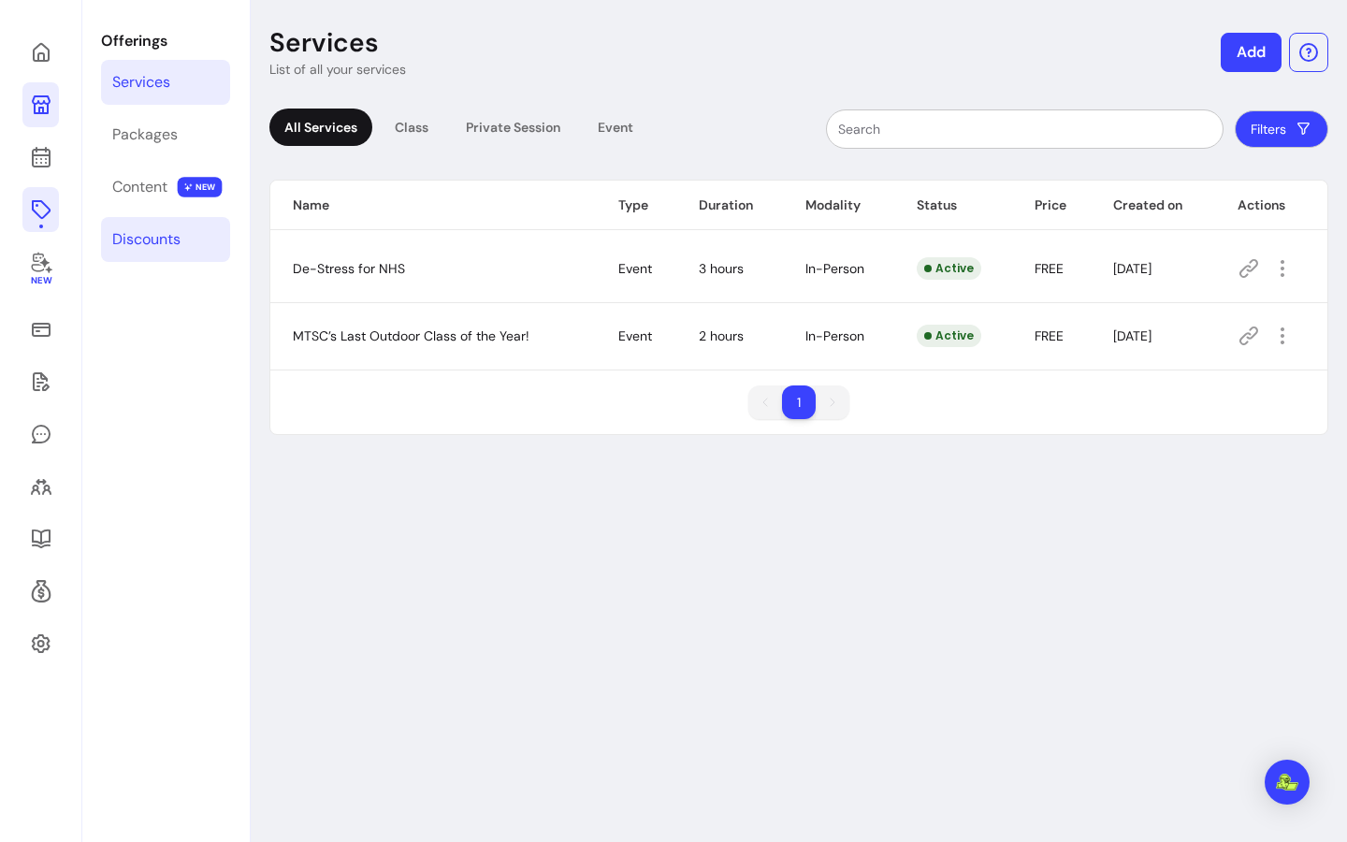
click at [193, 231] on link "Discounts" at bounding box center [165, 239] width 129 height 45
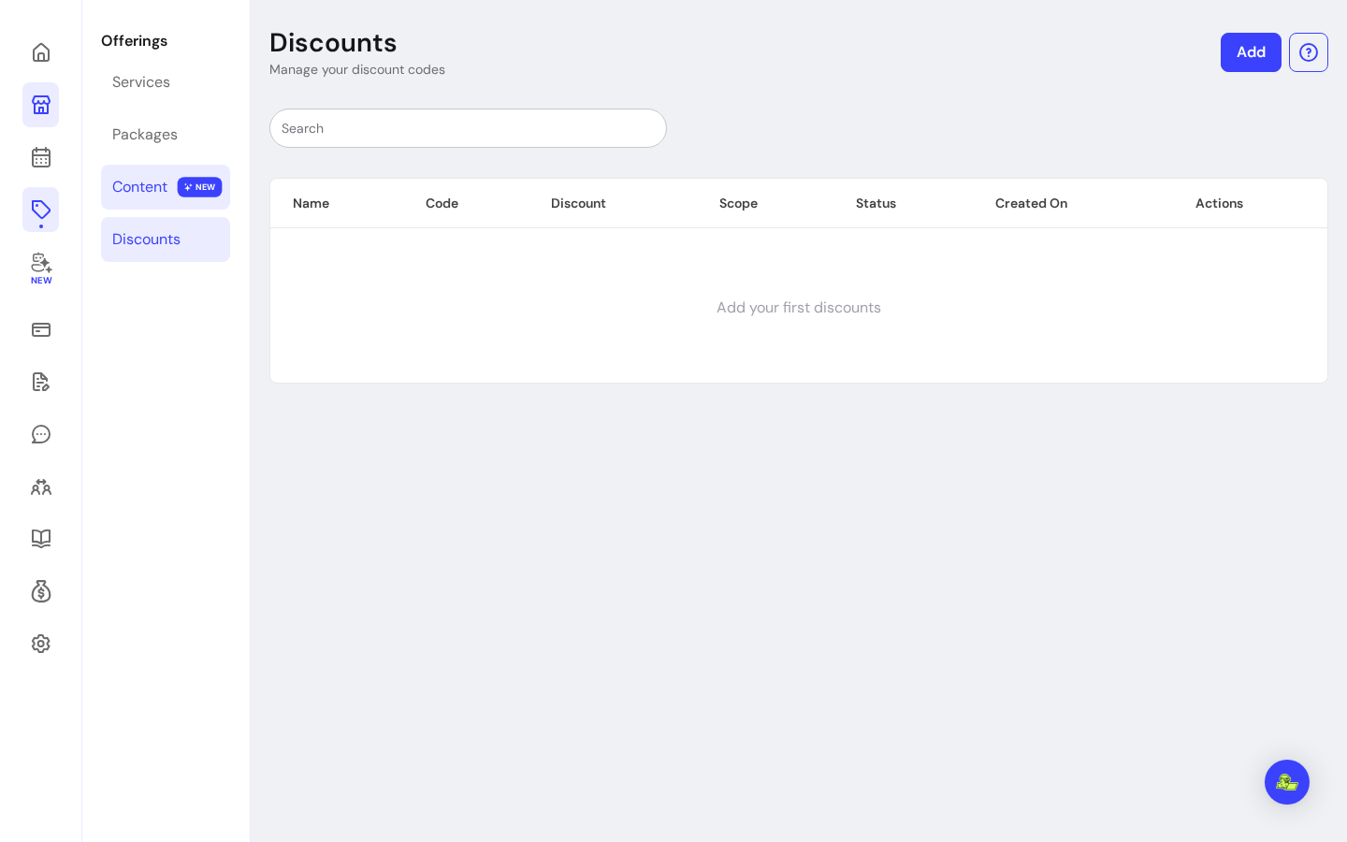
click at [162, 194] on div "Content" at bounding box center [139, 187] width 55 height 22
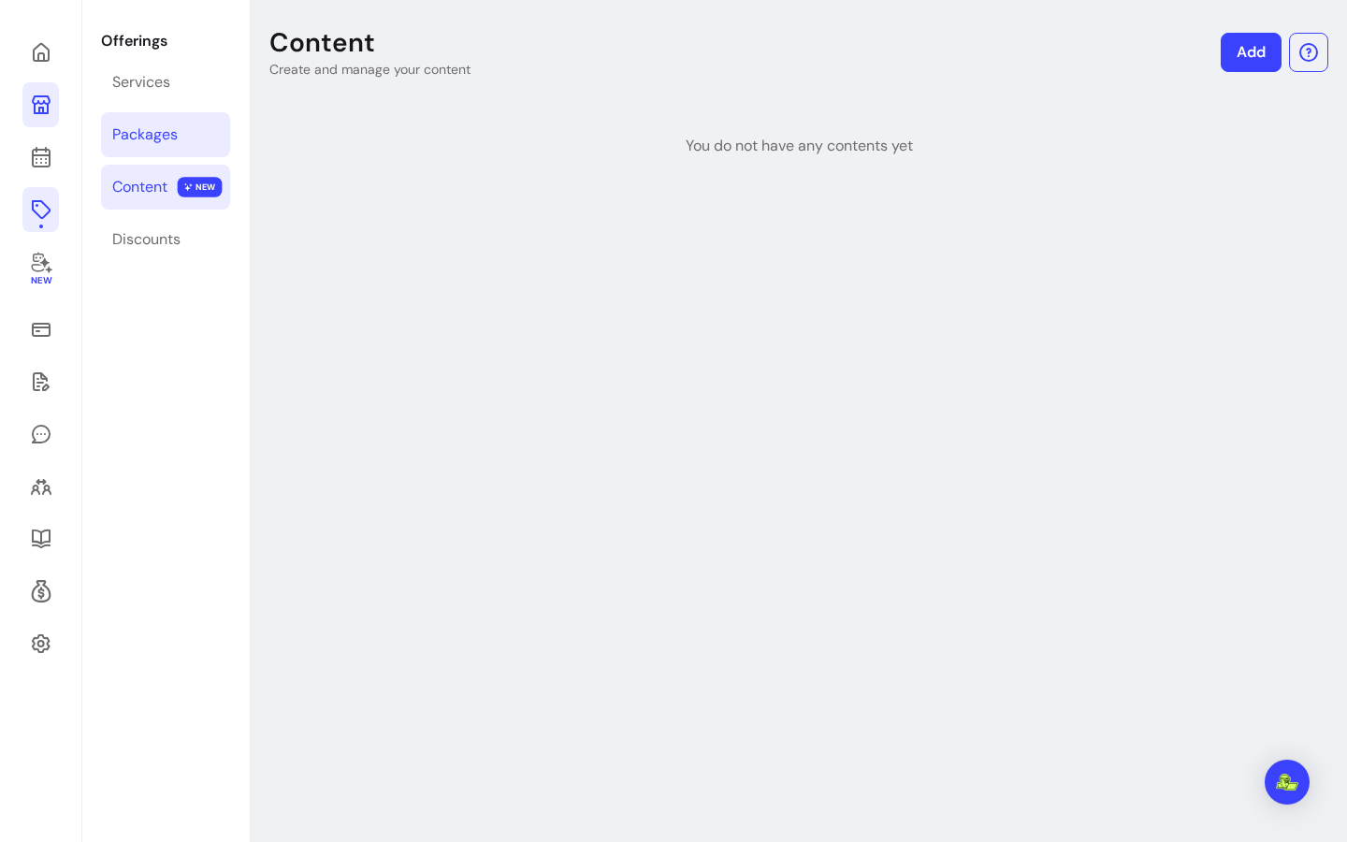
click at [150, 117] on link "Packages" at bounding box center [165, 134] width 129 height 45
click at [144, 76] on div "Services" at bounding box center [141, 82] width 58 height 22
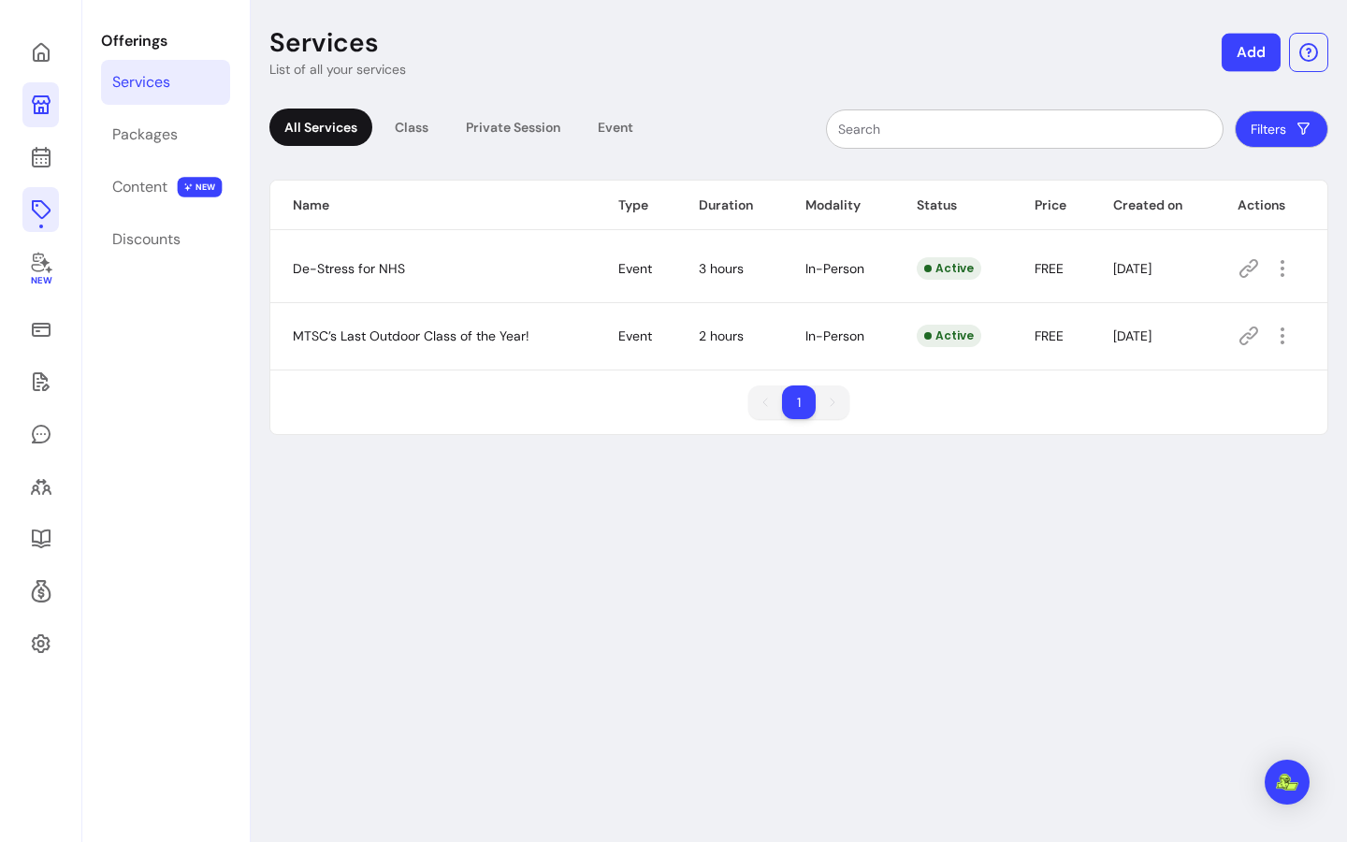
click at [1245, 54] on button "Add" at bounding box center [1251, 53] width 59 height 38
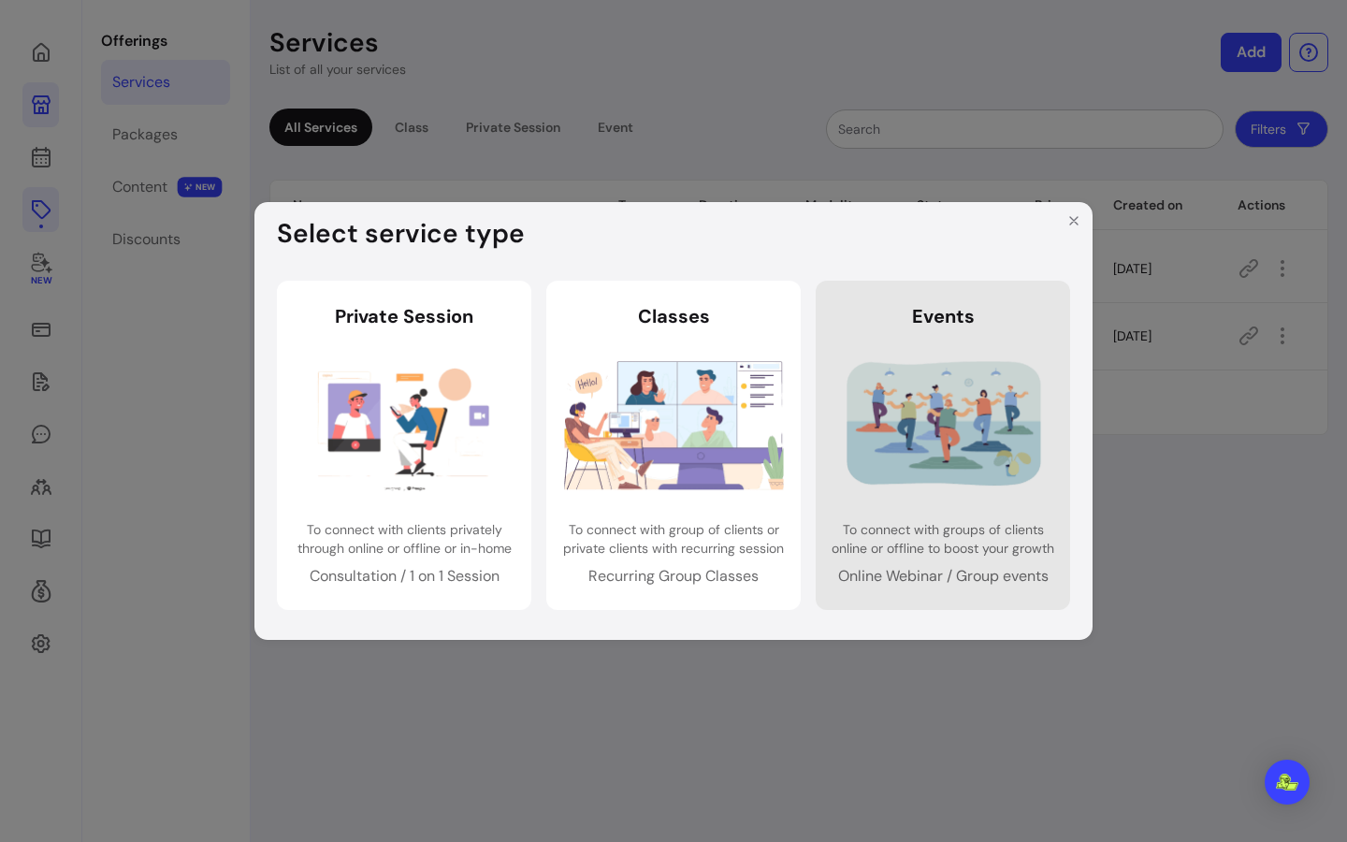
click at [954, 417] on img at bounding box center [944, 425] width 220 height 146
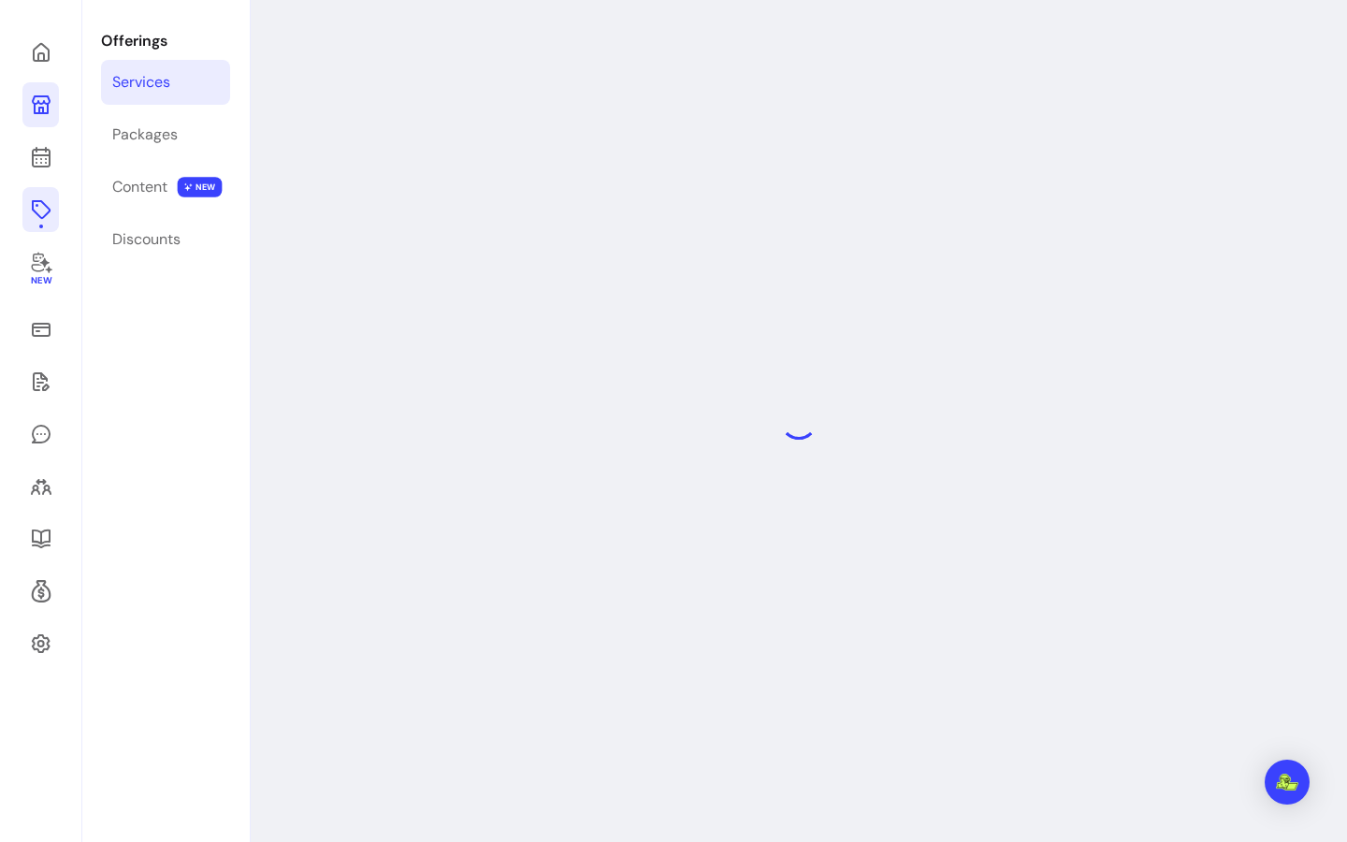
select select "***"
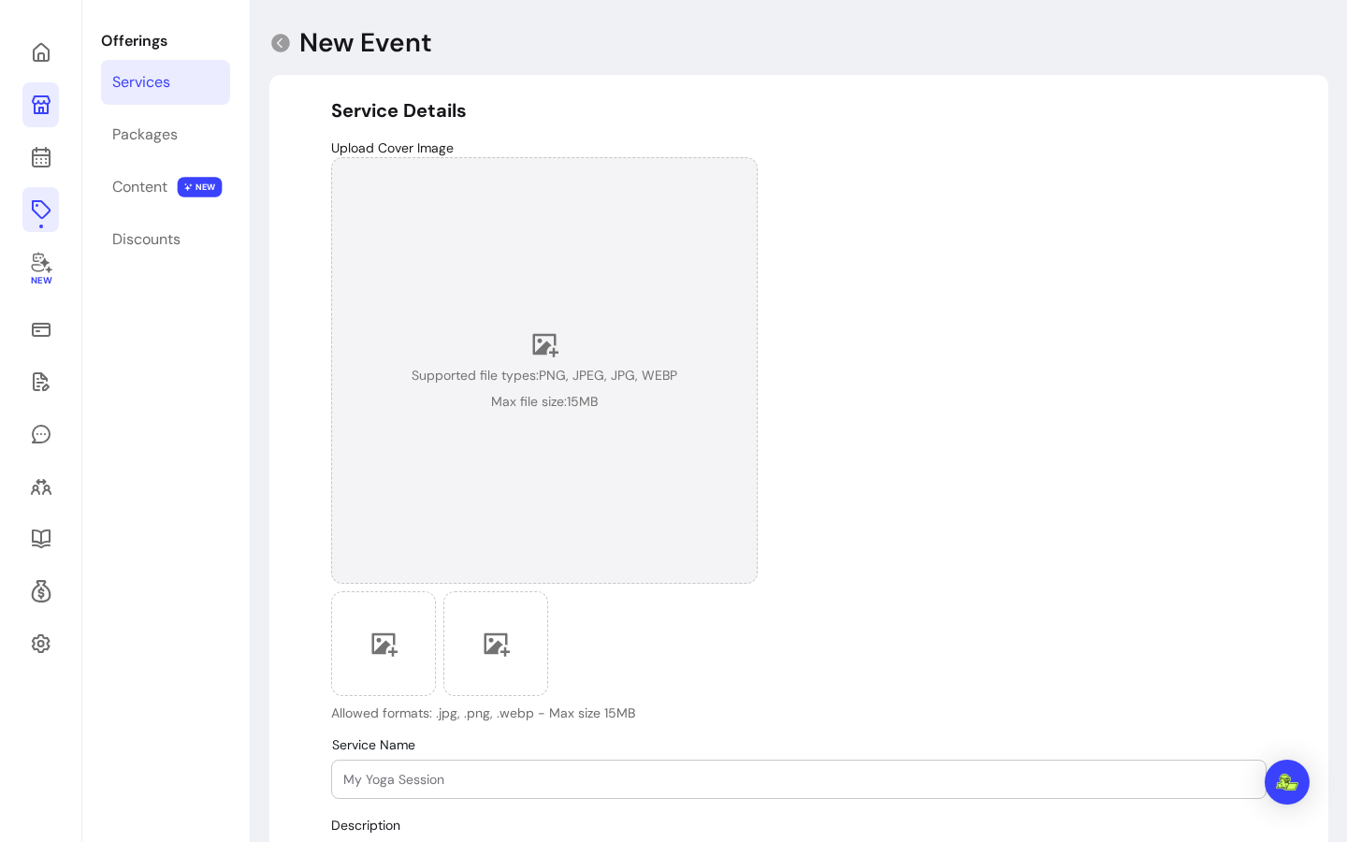
click at [481, 325] on div "Supported file types: PNG, JPEG, JPG, WEBP Max file size: 15 MB" at bounding box center [544, 370] width 427 height 427
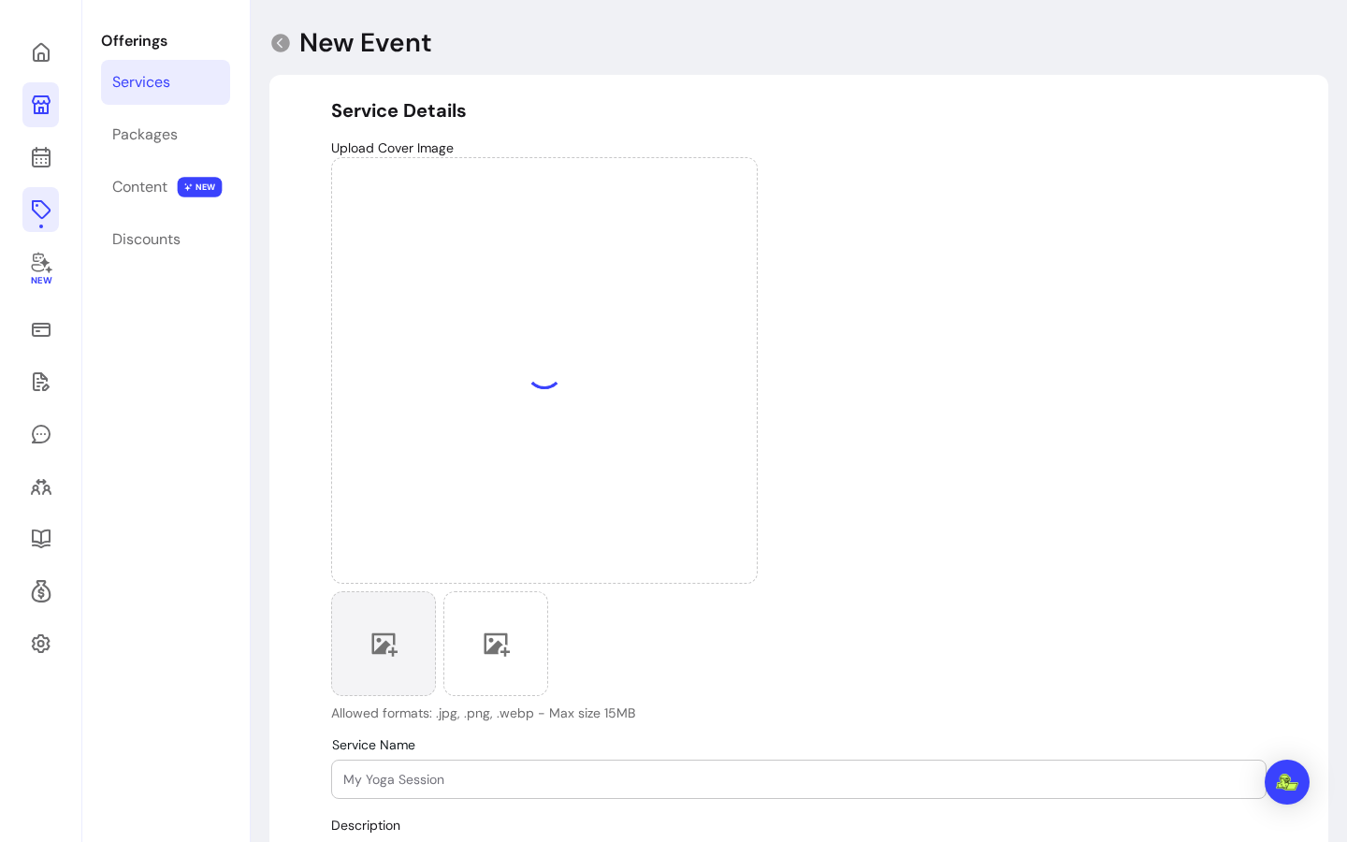
click at [374, 657] on icon at bounding box center [384, 644] width 28 height 28
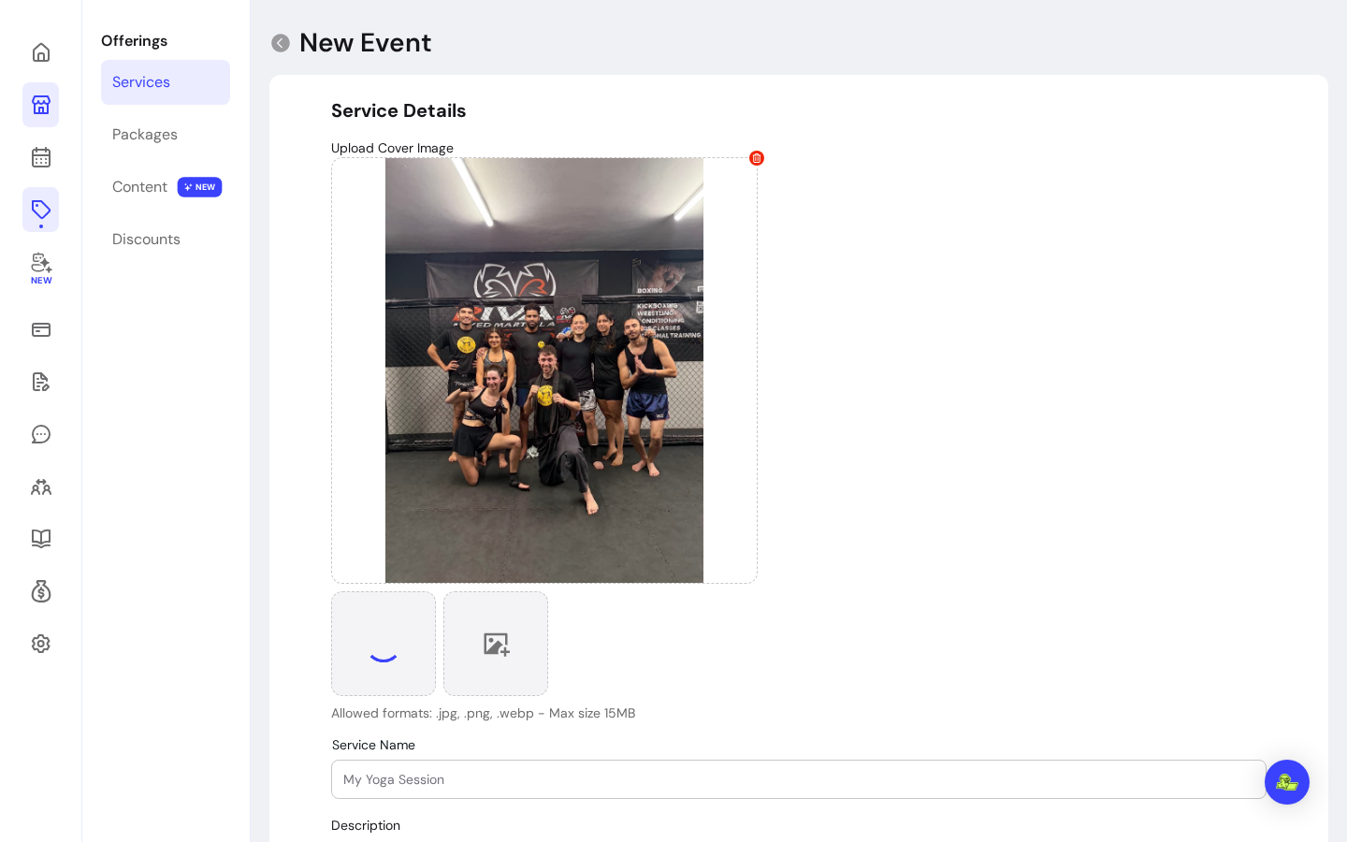
click at [519, 648] on div at bounding box center [496, 643] width 105 height 105
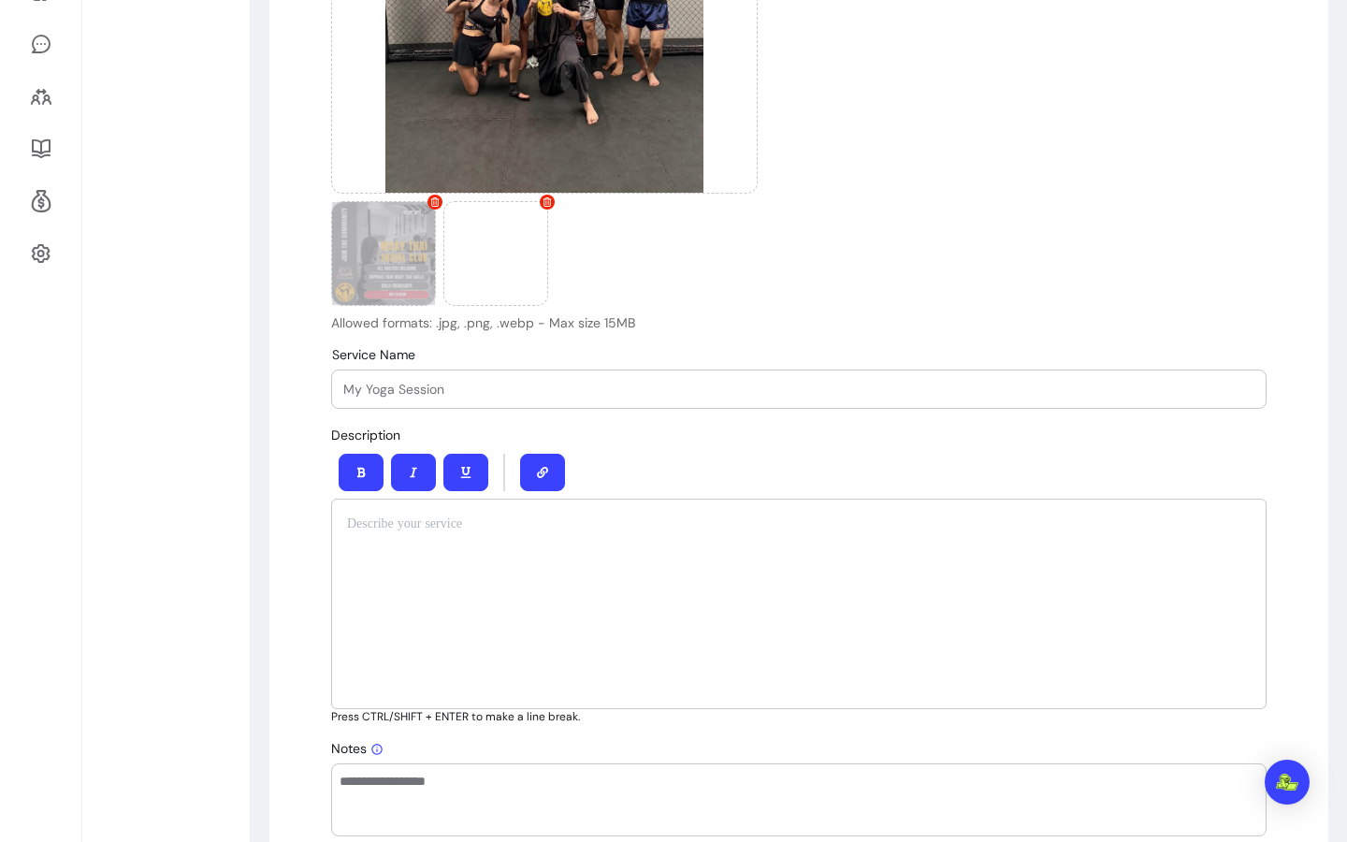
scroll to position [456, 0]
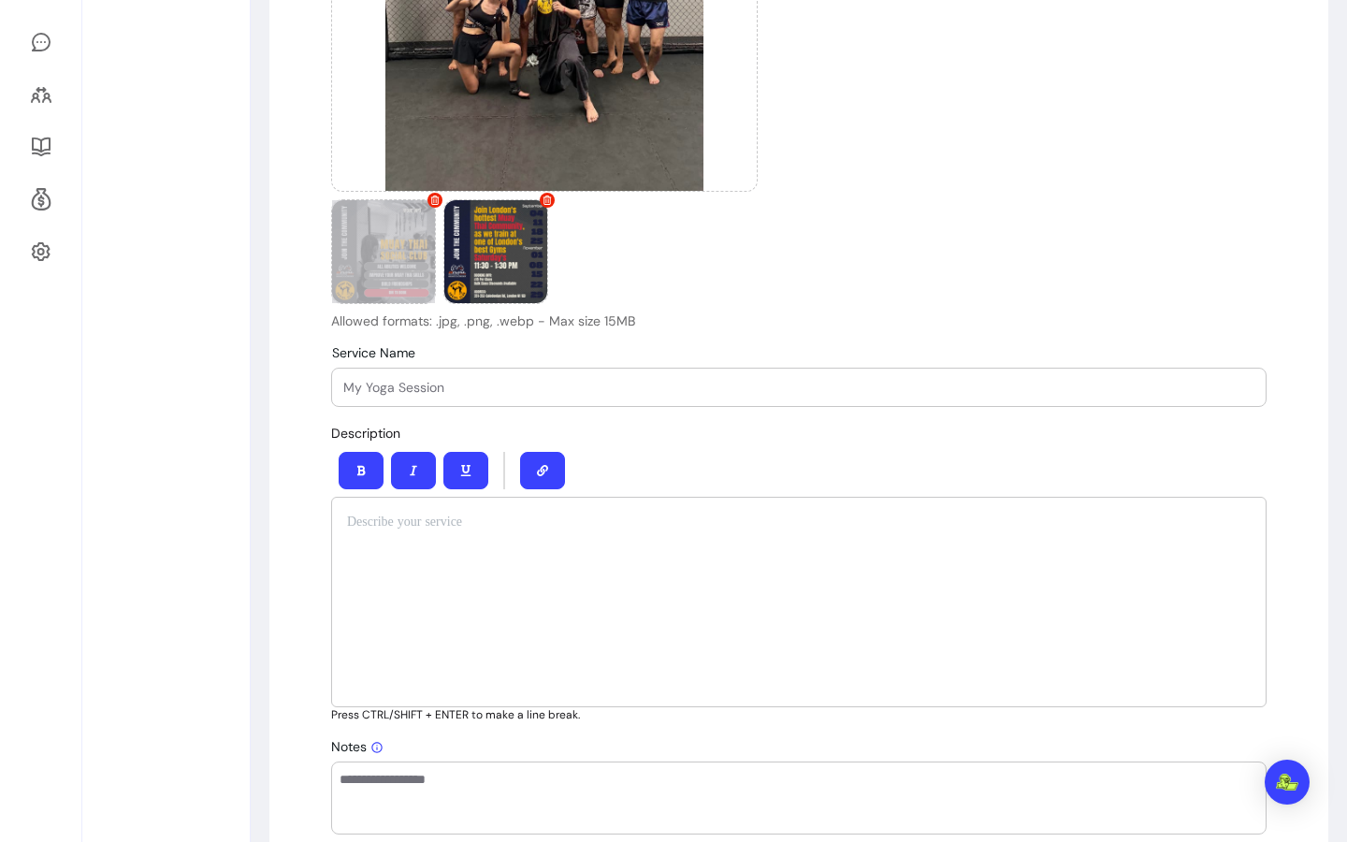
click at [501, 383] on input "Service Name" at bounding box center [798, 387] width 911 height 19
paste input "Muay Thai Social Club - Winter Saga"
type input "Muay Thai Social Club - Winter Saga"
click at [506, 544] on div at bounding box center [799, 602] width 936 height 211
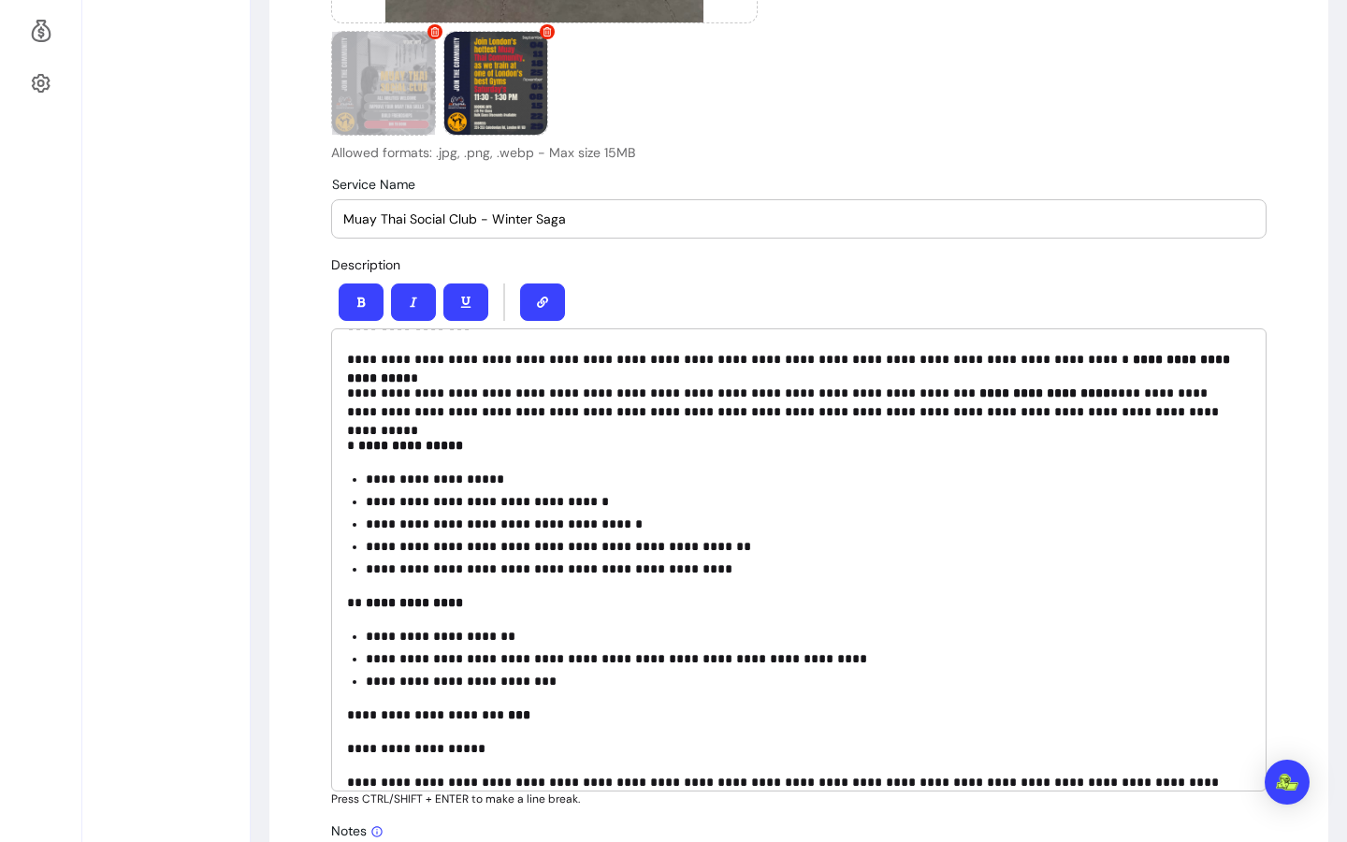
scroll to position [0, 0]
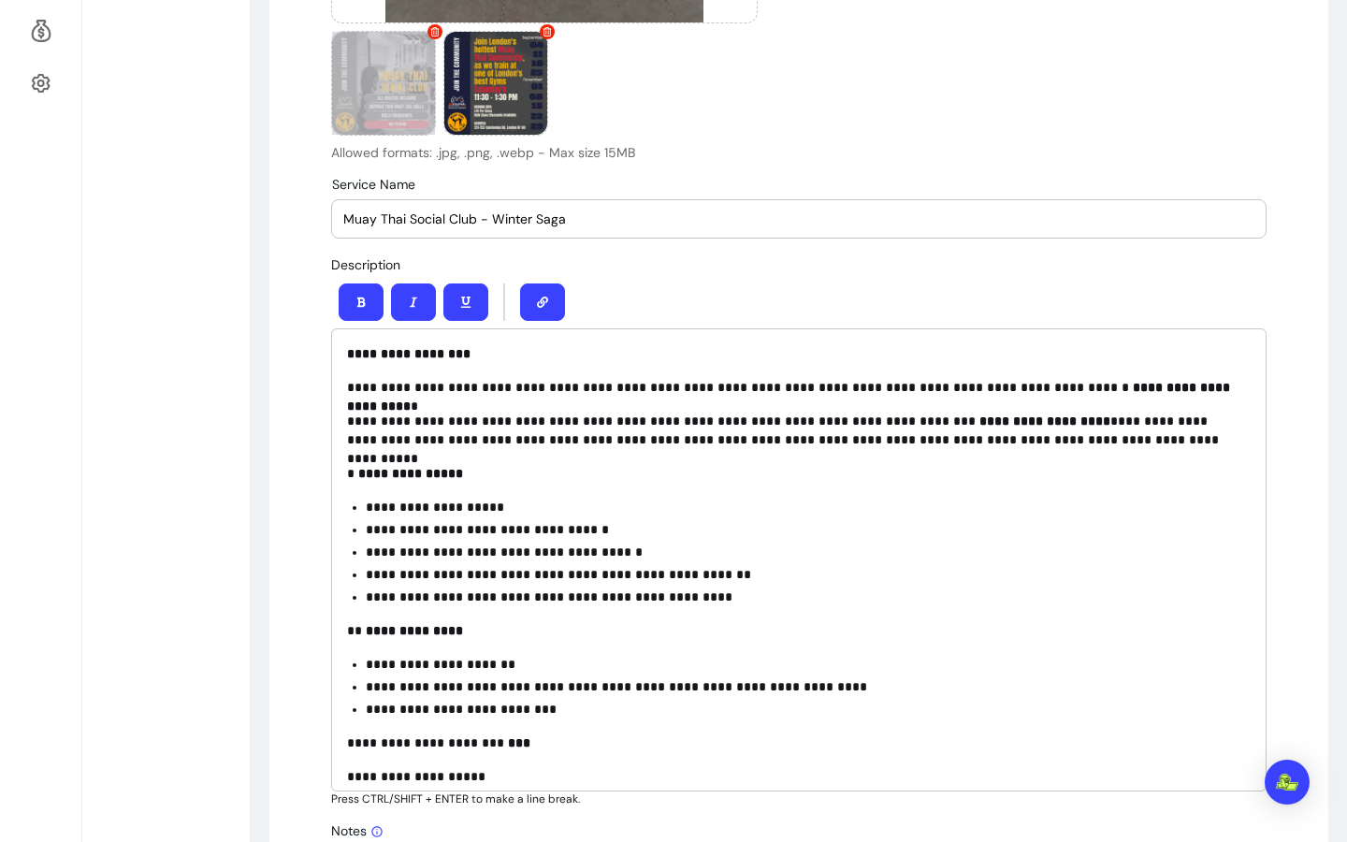
click at [573, 419] on p "**********" at bounding box center [792, 430] width 890 height 37
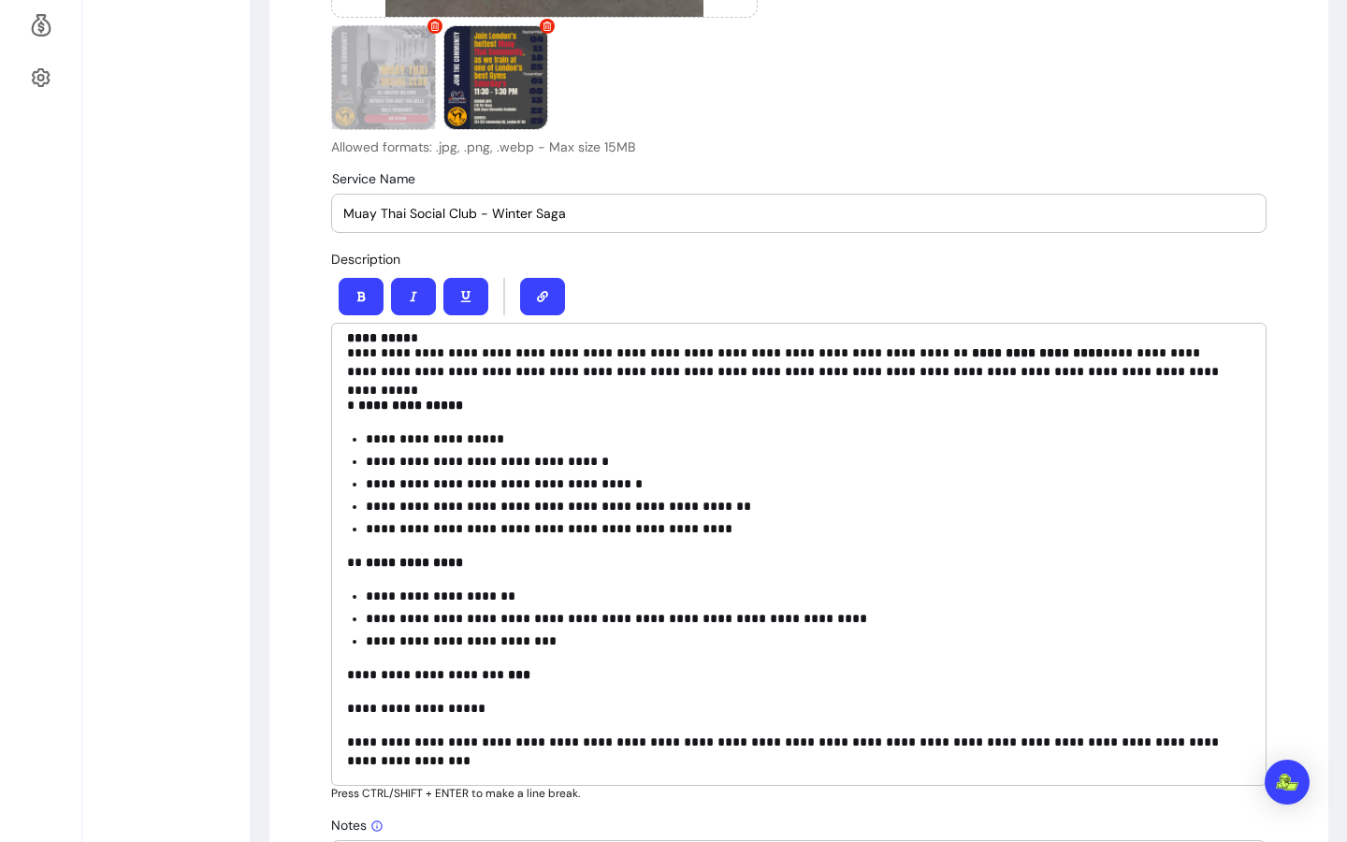
scroll to position [633, 0]
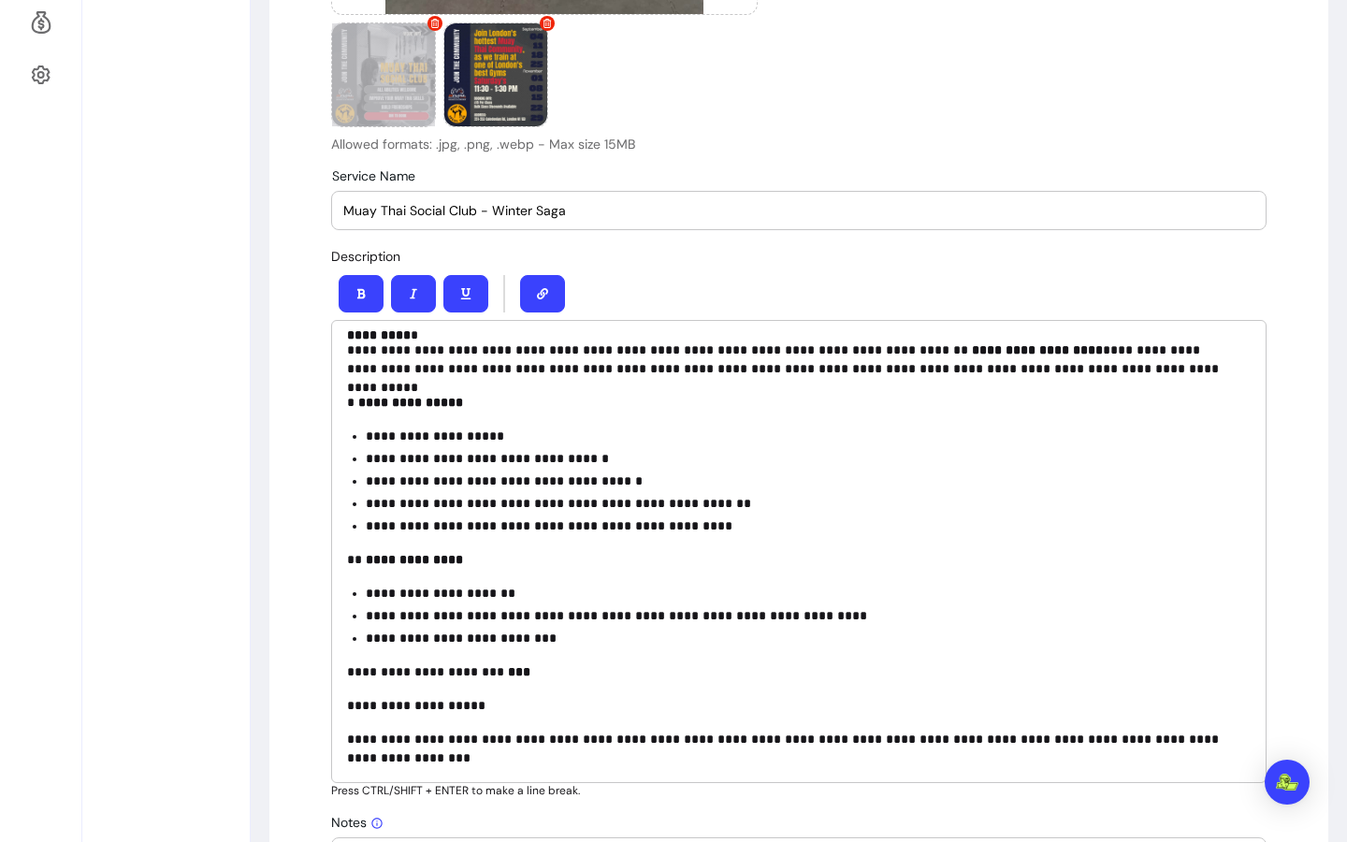
click at [566, 528] on p "**********" at bounding box center [801, 526] width 871 height 19
click at [571, 527] on p "**********" at bounding box center [801, 526] width 871 height 19
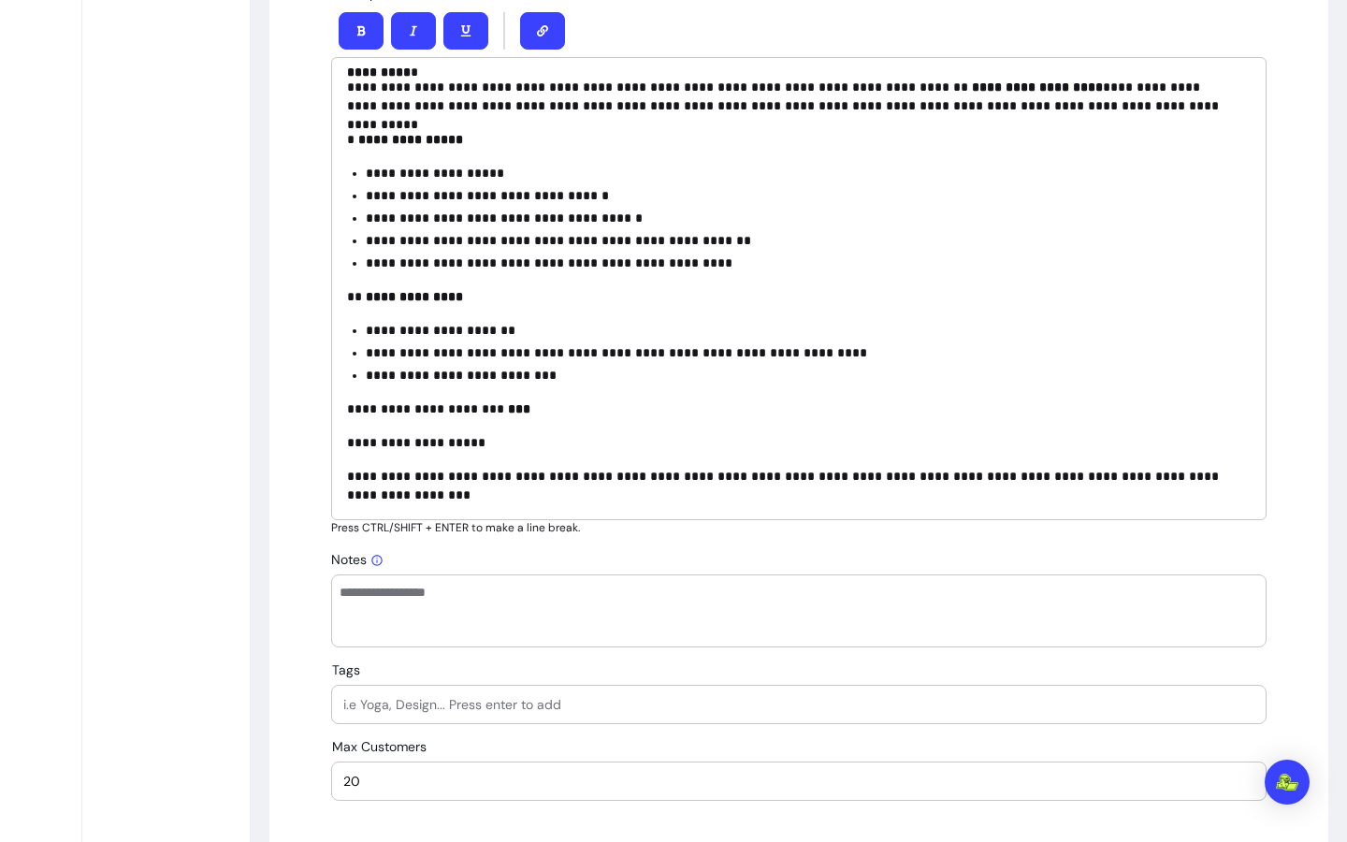
scroll to position [1018, 0]
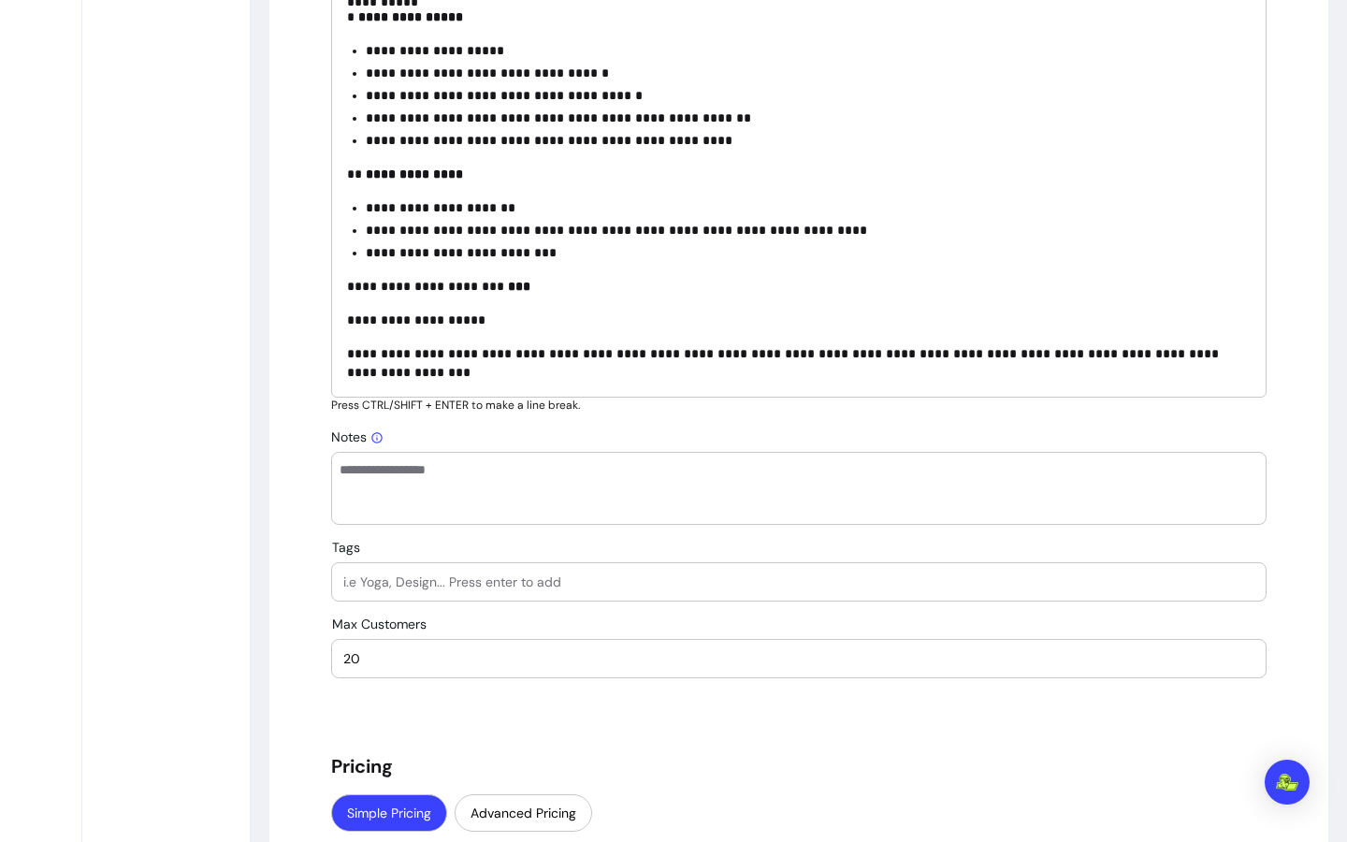
click at [566, 463] on textarea "Notes" at bounding box center [799, 488] width 919 height 56
click at [488, 564] on div at bounding box center [798, 581] width 911 height 37
type input "Muay Thai"
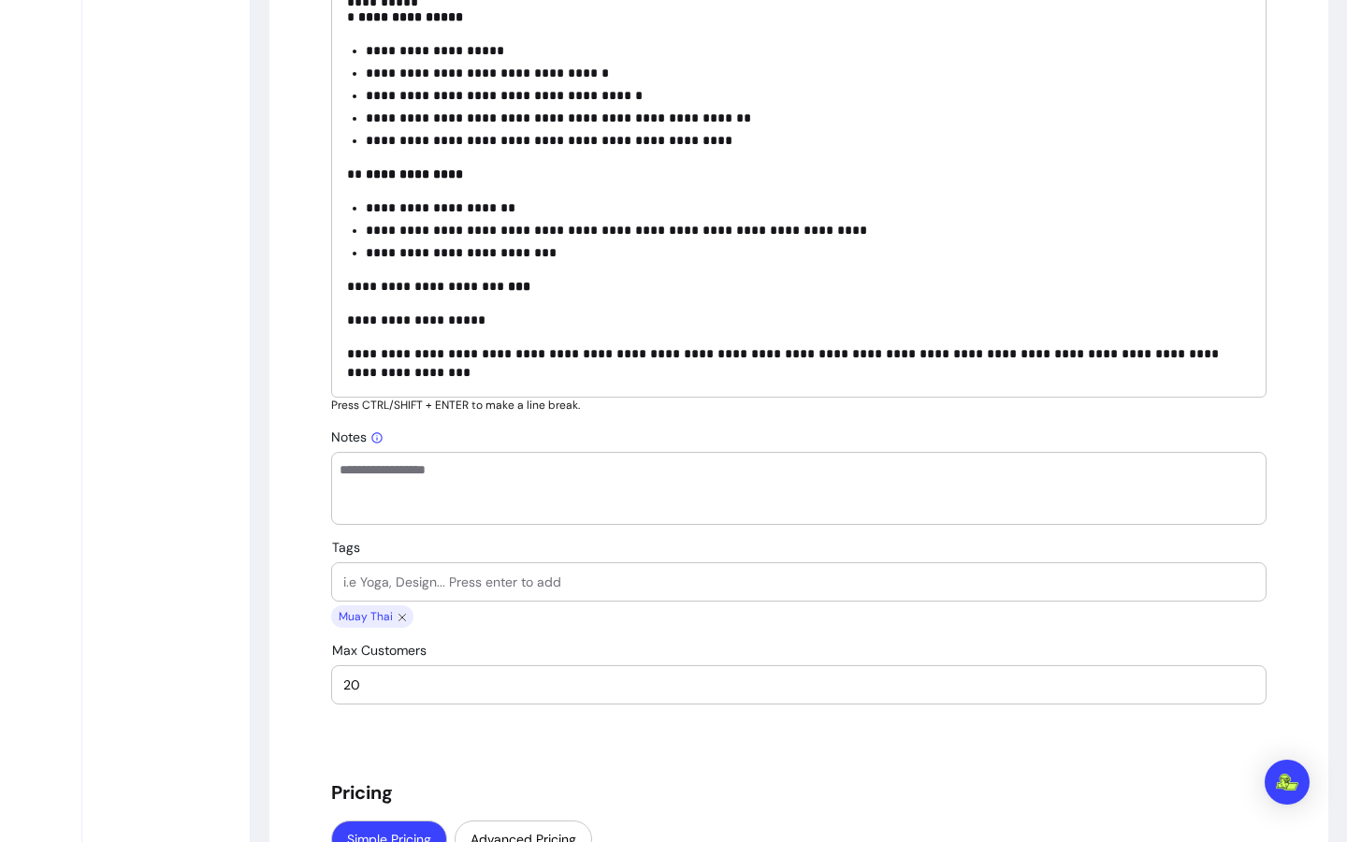
click at [486, 564] on div at bounding box center [798, 581] width 911 height 37
type input "community"
click at [478, 574] on input "Tags" at bounding box center [798, 582] width 911 height 19
type input "m"
type input "decompress"
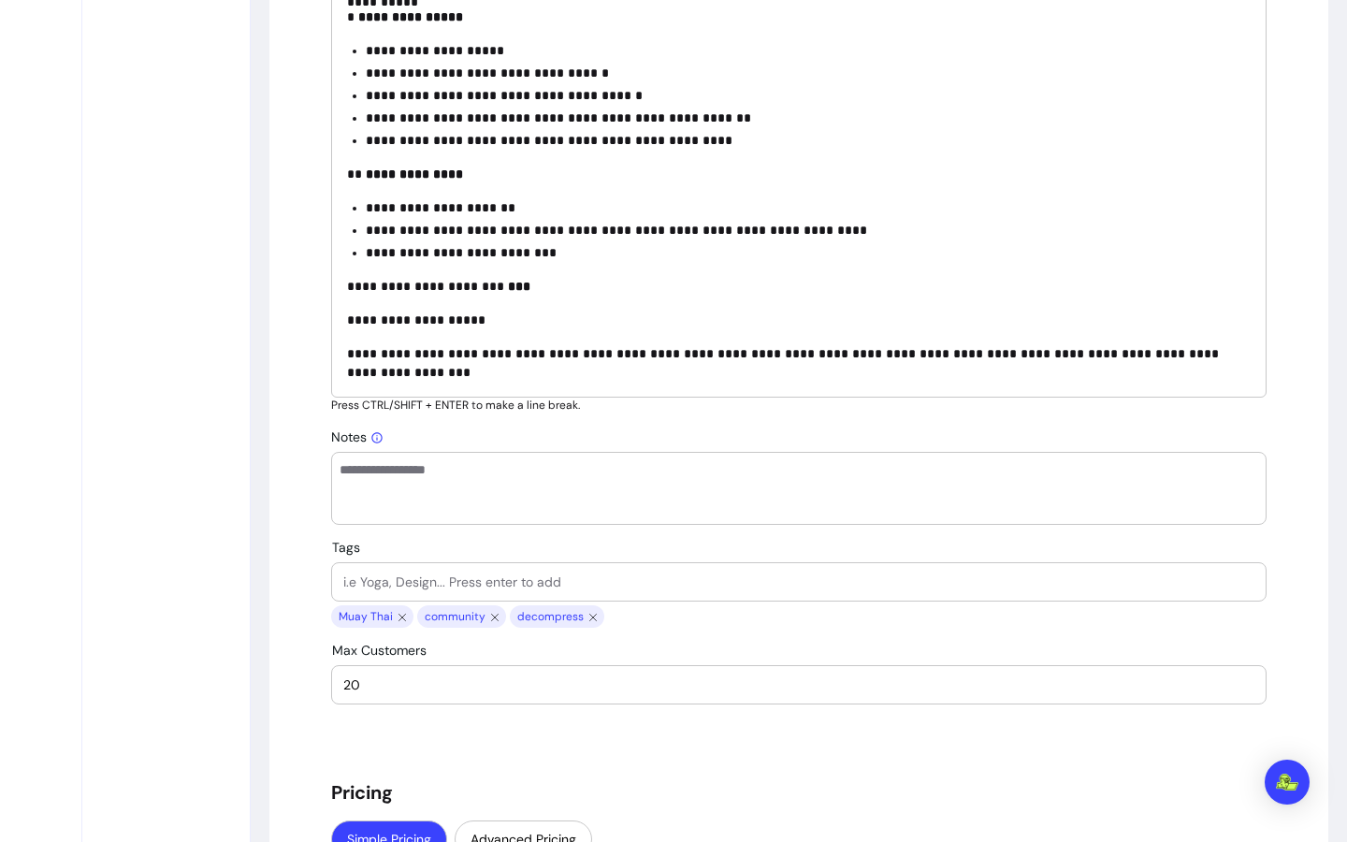
click at [443, 575] on input "Tags" at bounding box center [798, 582] width 911 height 19
type input "sports"
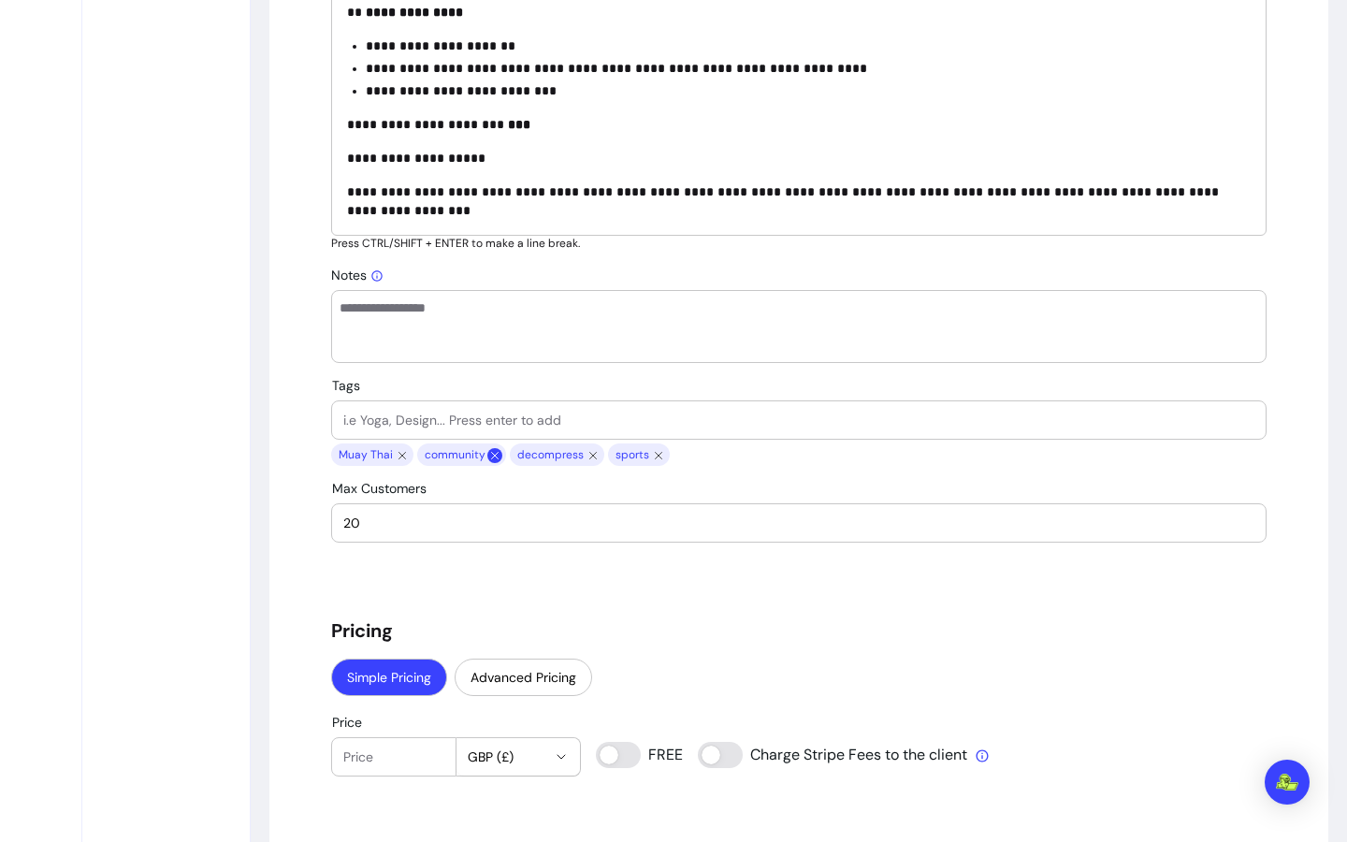
scroll to position [1599, 0]
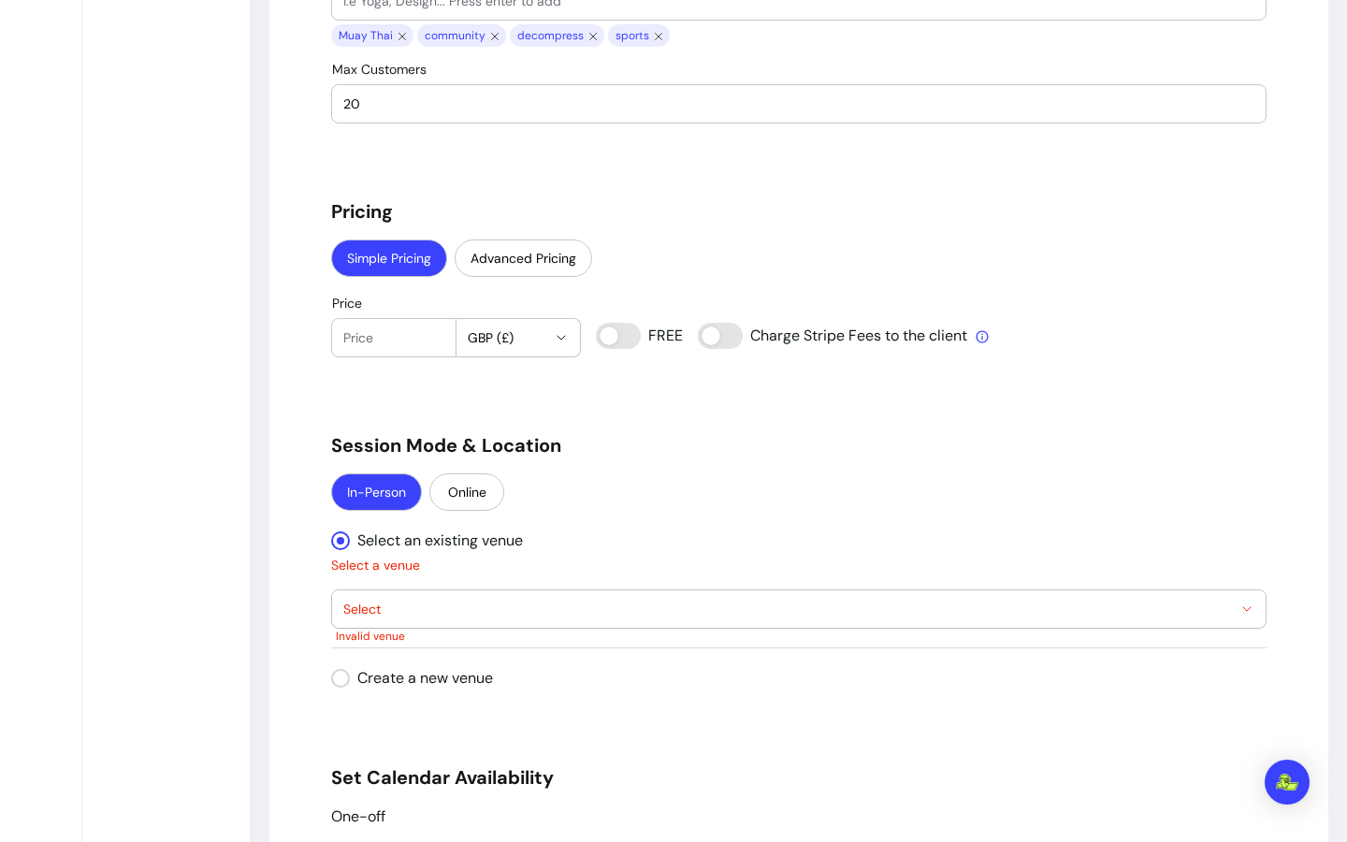
click at [409, 342] on input "Price" at bounding box center [393, 337] width 101 height 19
type input "15"
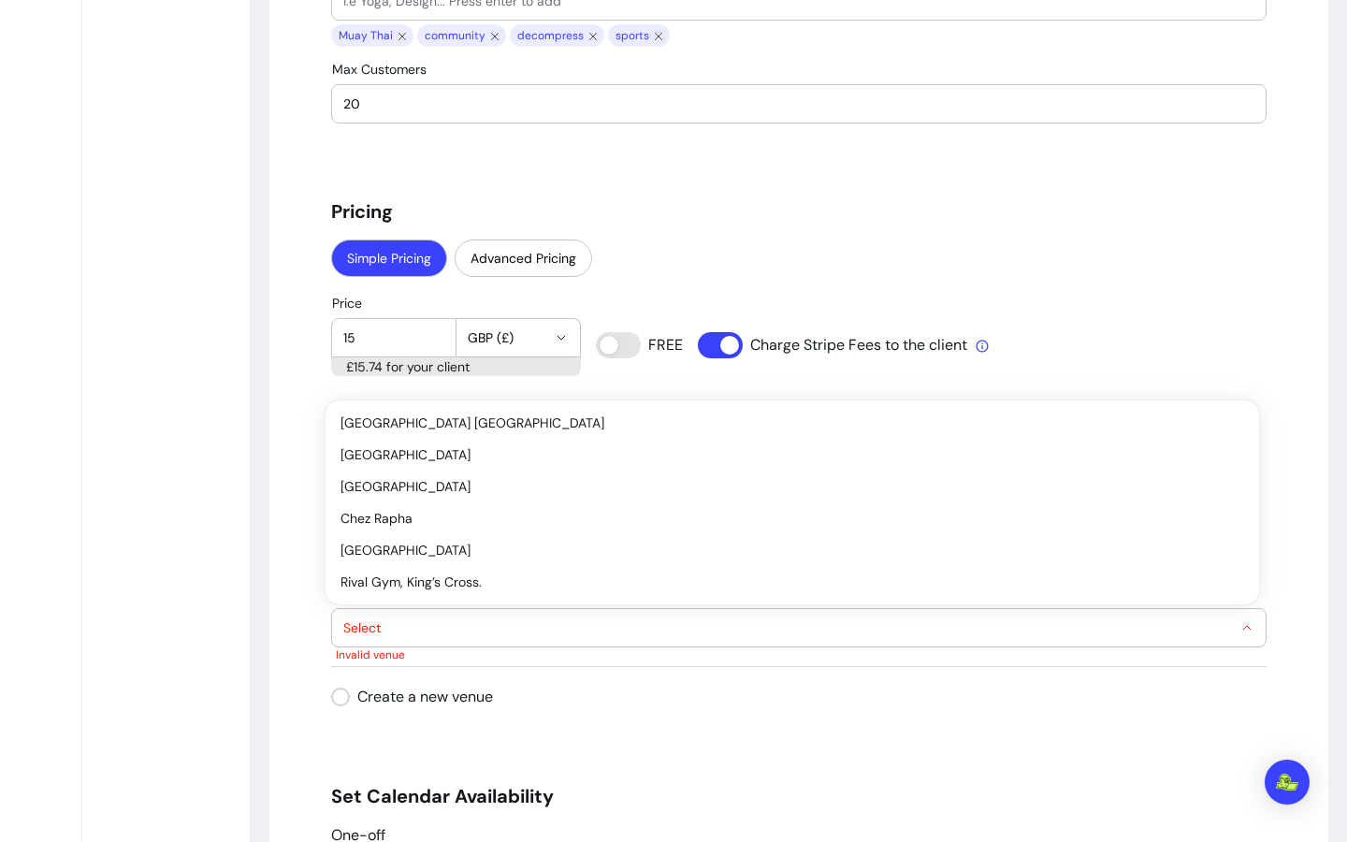
click at [385, 623] on span "Select" at bounding box center [787, 628] width 889 height 19
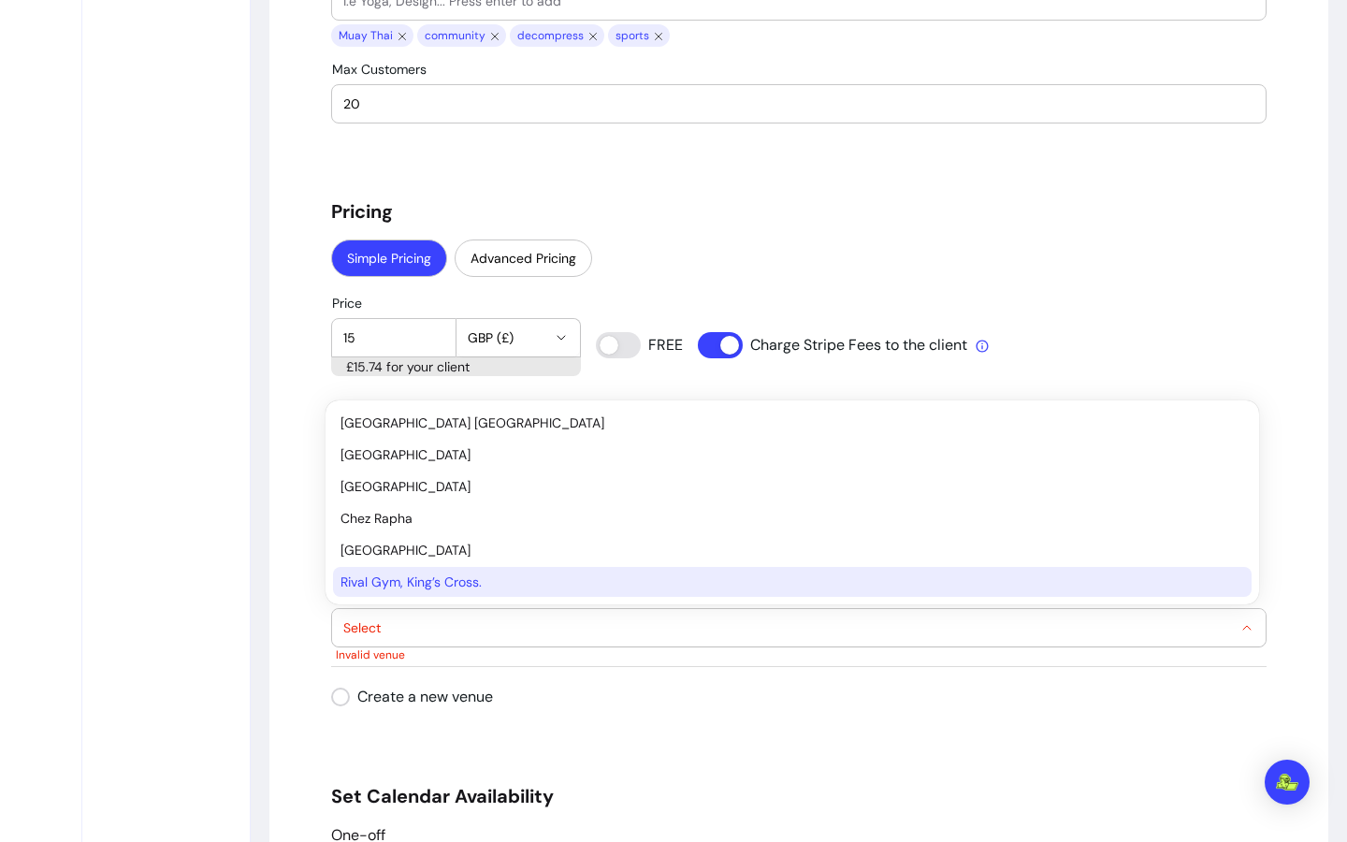
click at [414, 575] on span "Rival Gym, King’s Cross." at bounding box center [783, 582] width 885 height 19
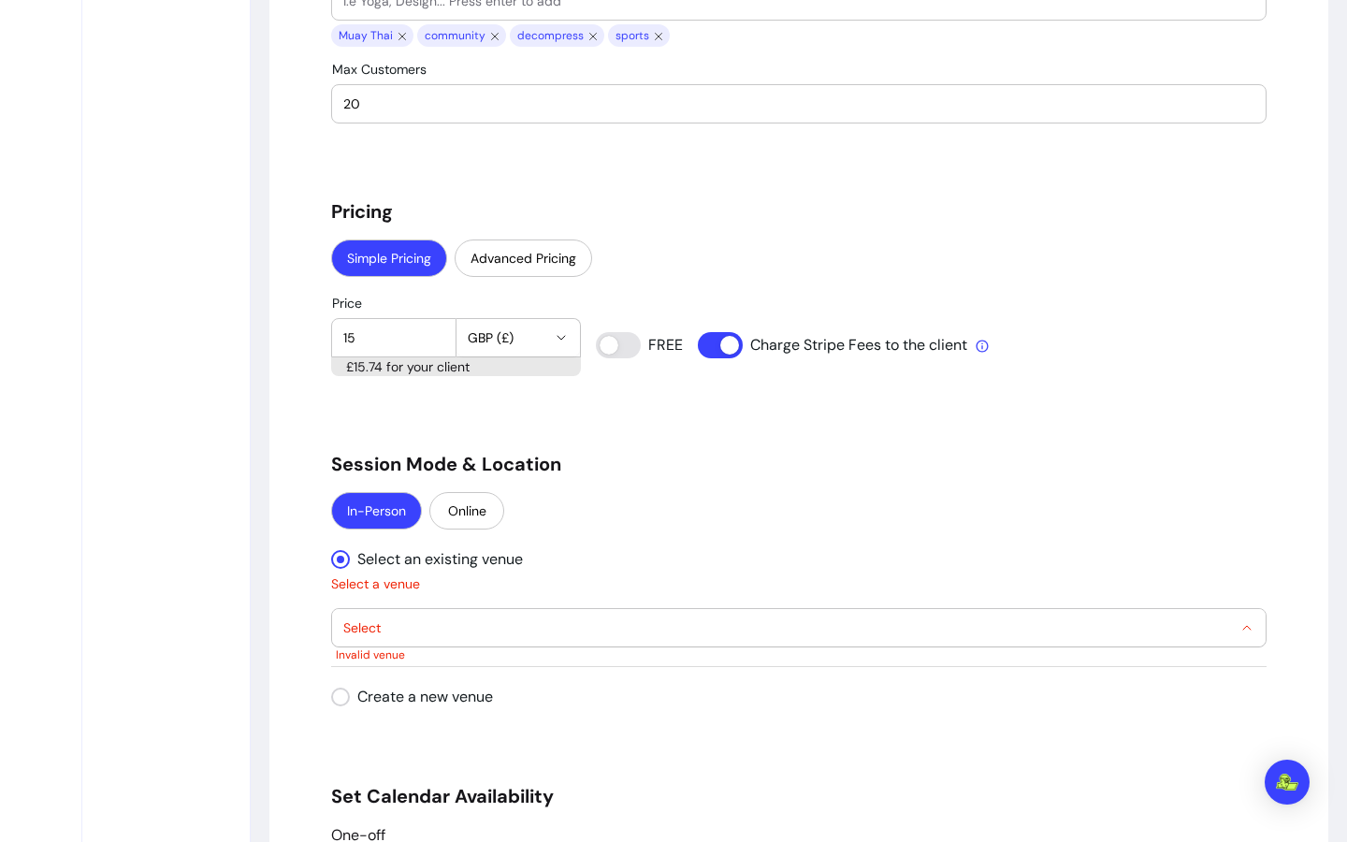
select select "**********"
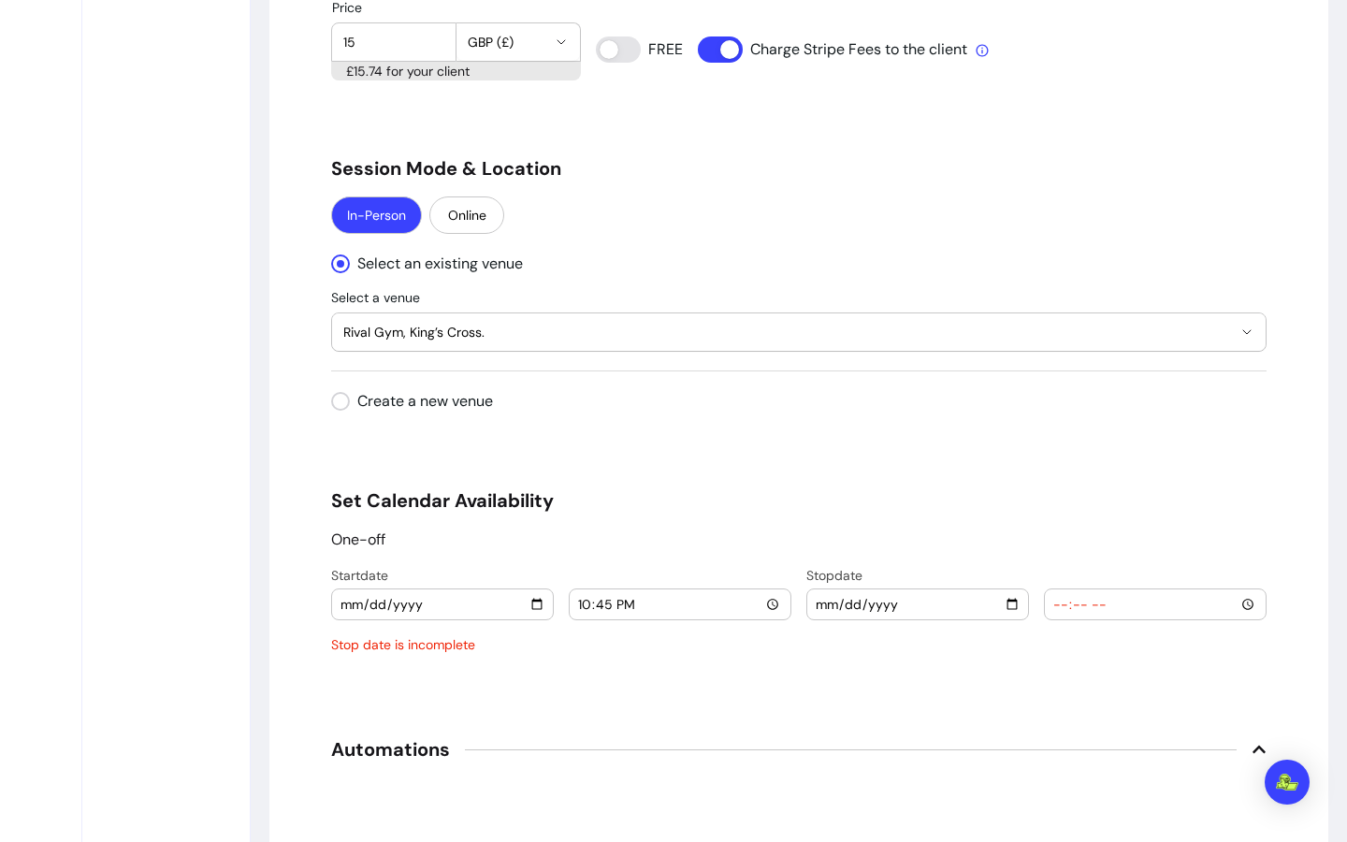
click at [530, 606] on input "2025-09-21" at bounding box center [443, 604] width 206 height 21
type input "2025-10-04"
click at [664, 546] on div "One-off" at bounding box center [799, 540] width 936 height 22
click at [739, 609] on input "22:45" at bounding box center [680, 604] width 206 height 21
click at [778, 599] on div "22:45" at bounding box center [680, 605] width 221 height 30
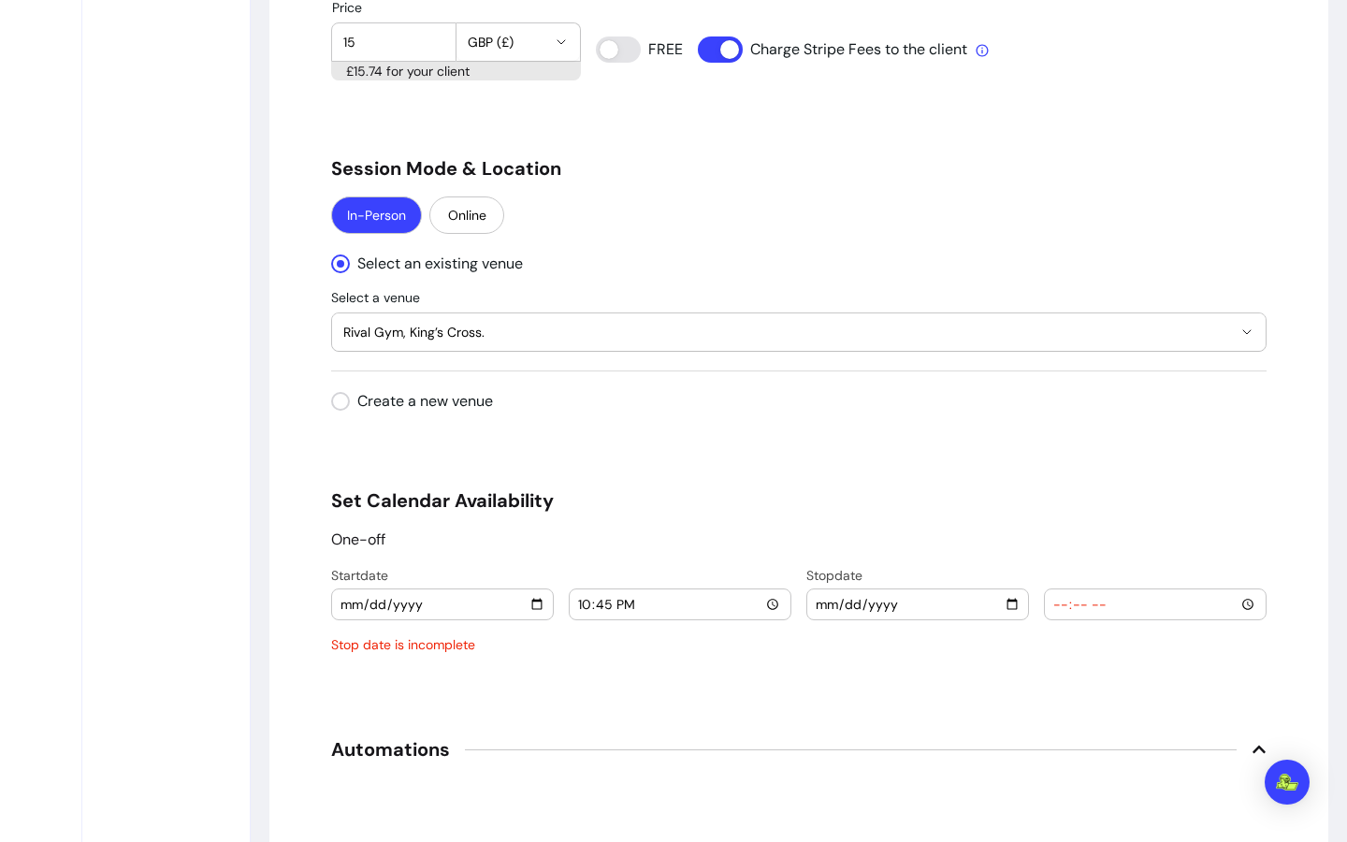
click at [769, 603] on input "22:45" at bounding box center [680, 604] width 206 height 21
type input "11:30"
click at [885, 502] on h5 "Set Calendar Availability" at bounding box center [799, 501] width 936 height 26
click at [1008, 608] on input "date" at bounding box center [918, 604] width 206 height 21
click at [582, 512] on h5 "Set Calendar Availability" at bounding box center [799, 501] width 936 height 26
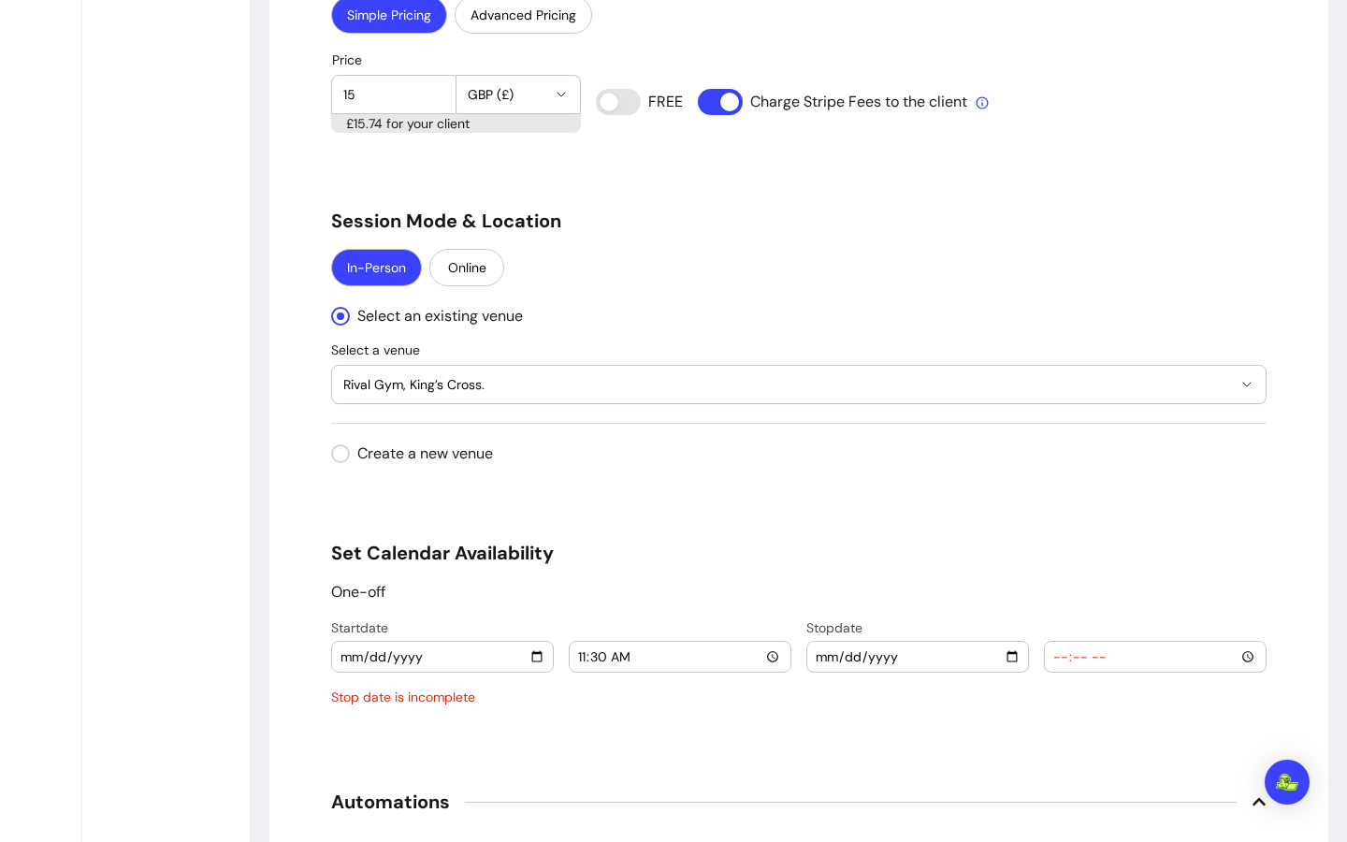
scroll to position [1813, 0]
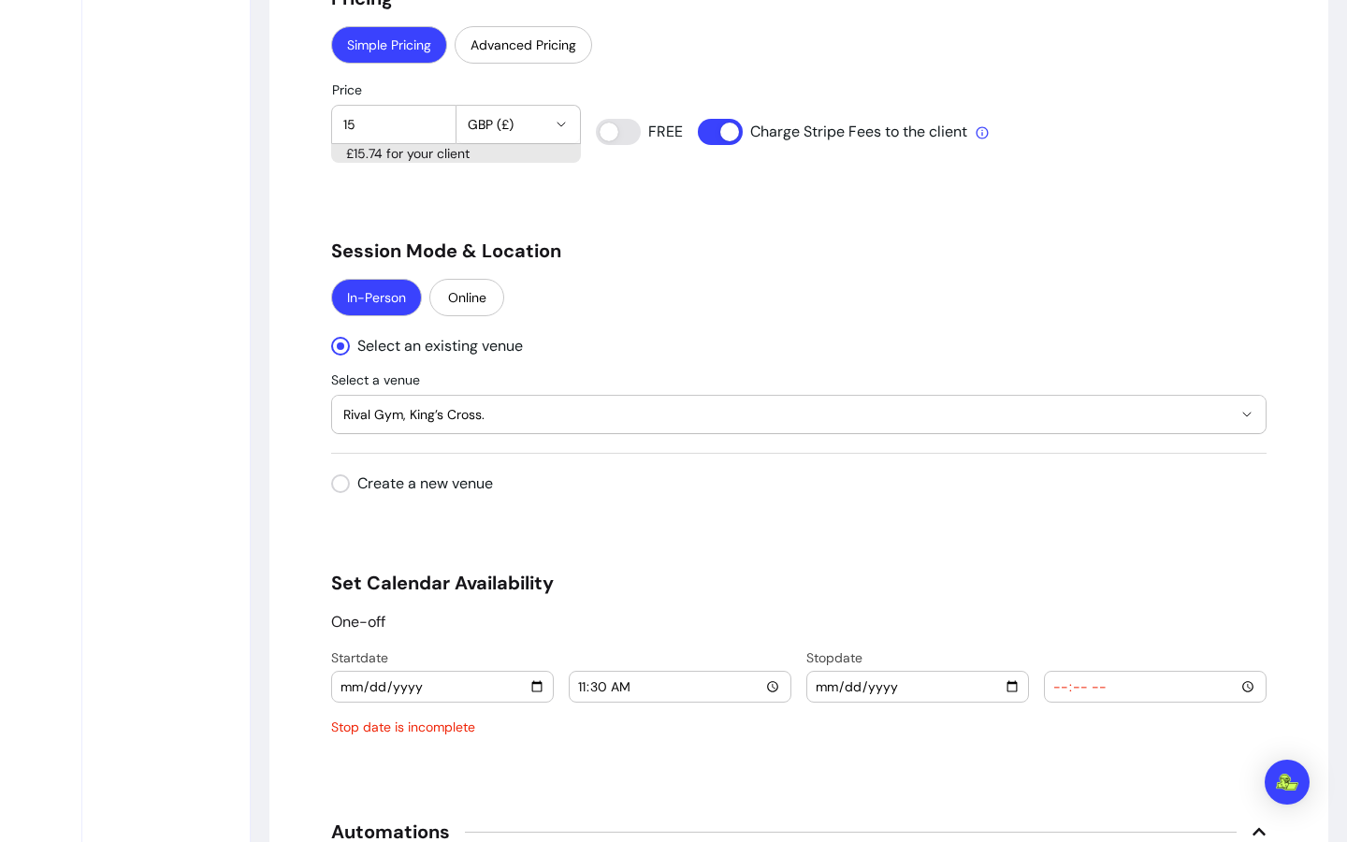
drag, startPoint x: 337, startPoint y: 634, endPoint x: 351, endPoint y: 625, distance: 16.9
click at [337, 634] on div "One-off Start date 2025-10-04 11:30 Stop date Stop date is incomplete" at bounding box center [799, 673] width 936 height 125
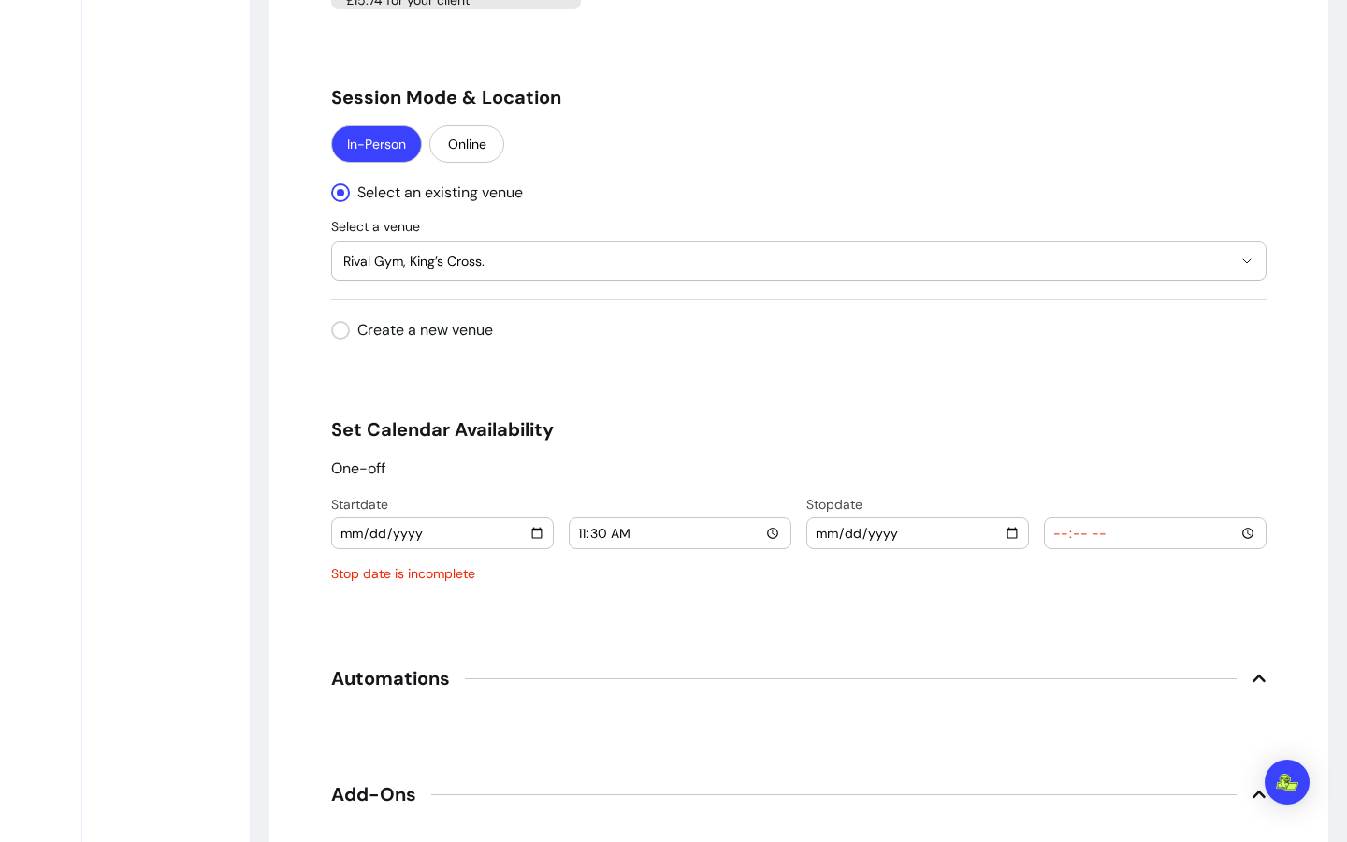
scroll to position [1967, 0]
drag, startPoint x: 514, startPoint y: 667, endPoint x: 1033, endPoint y: 660, distance: 519.4
click at [618, 660] on span "Automations" at bounding box center [799, 677] width 936 height 41
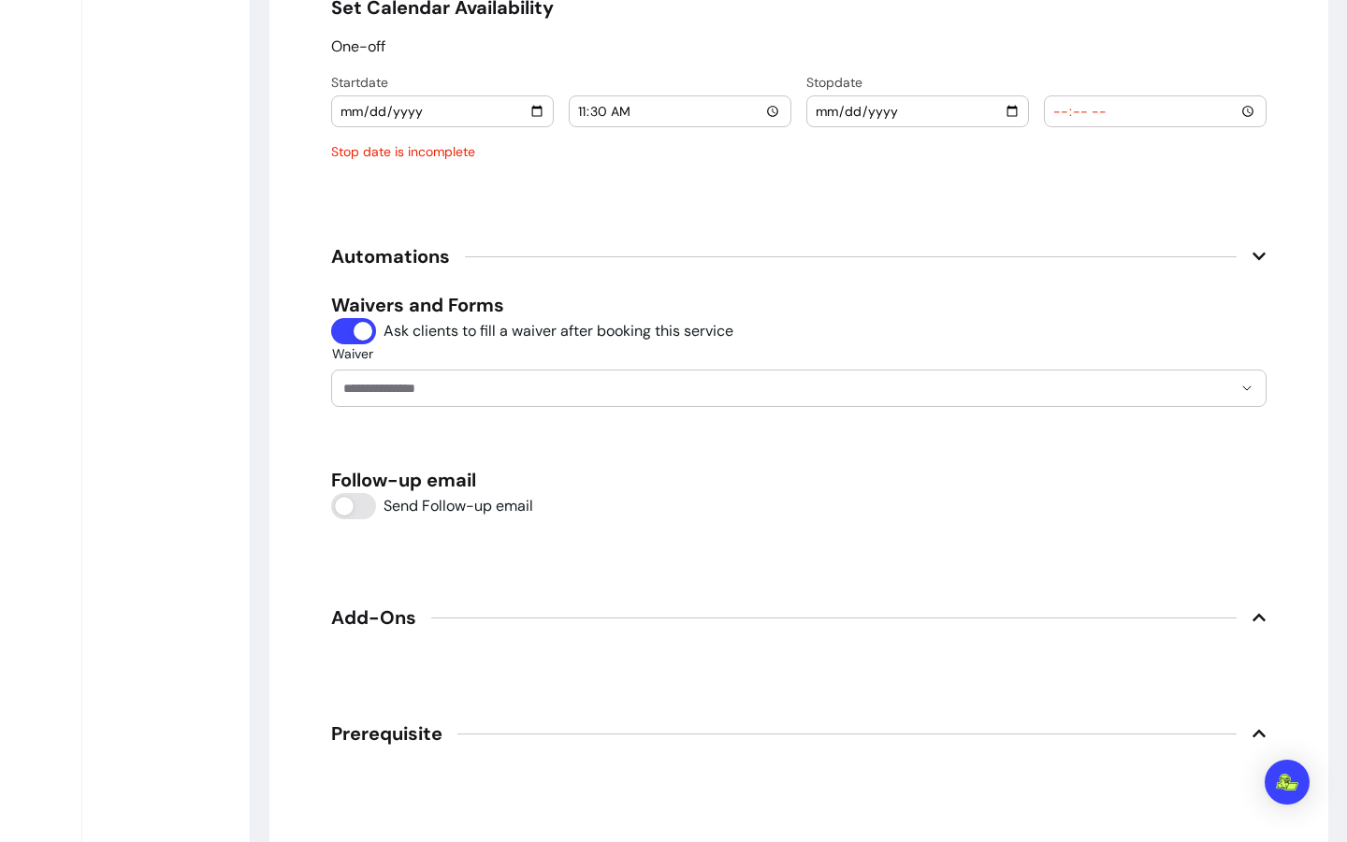
scroll to position [2565, 0]
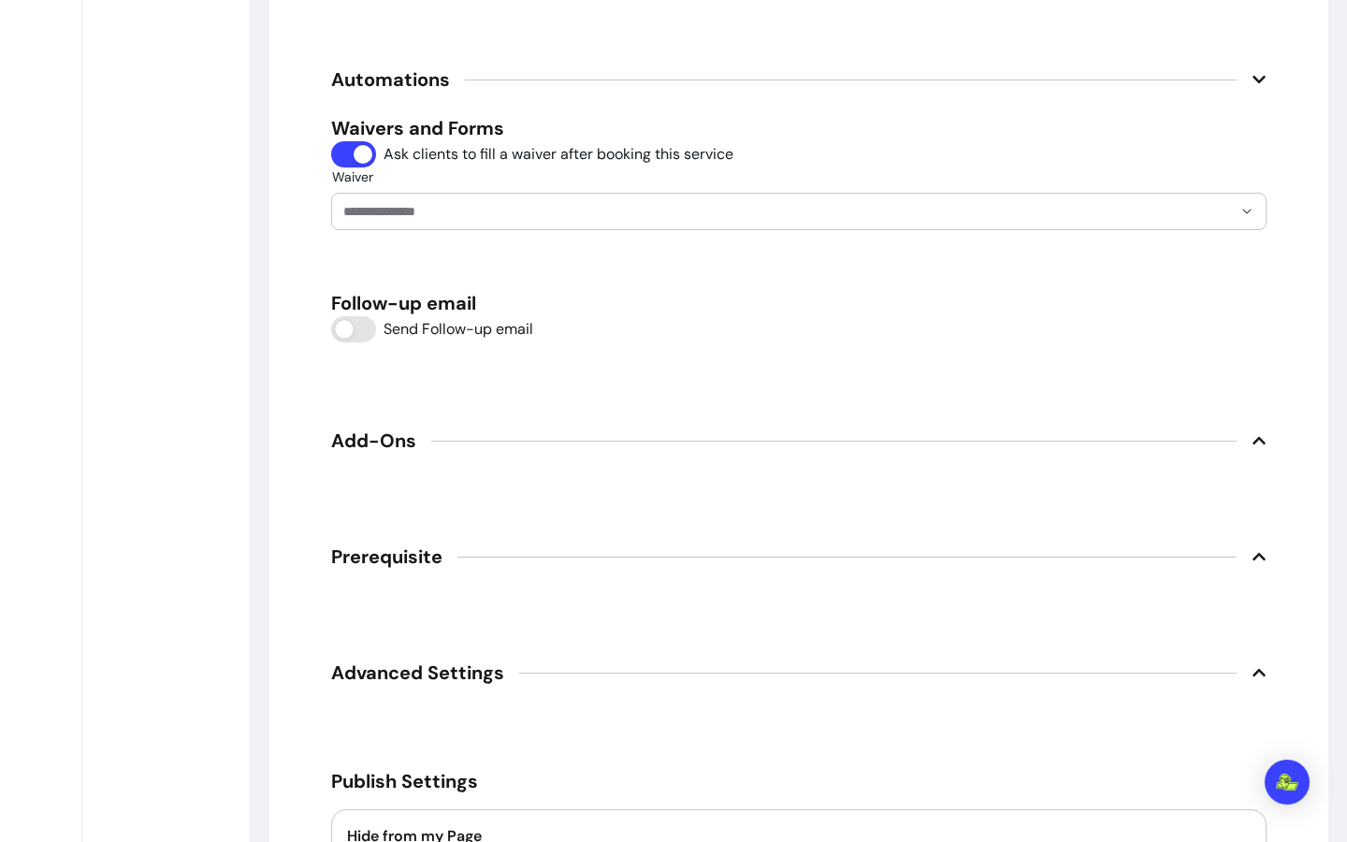
click at [592, 207] on input "Waiver" at bounding box center [772, 211] width 859 height 19
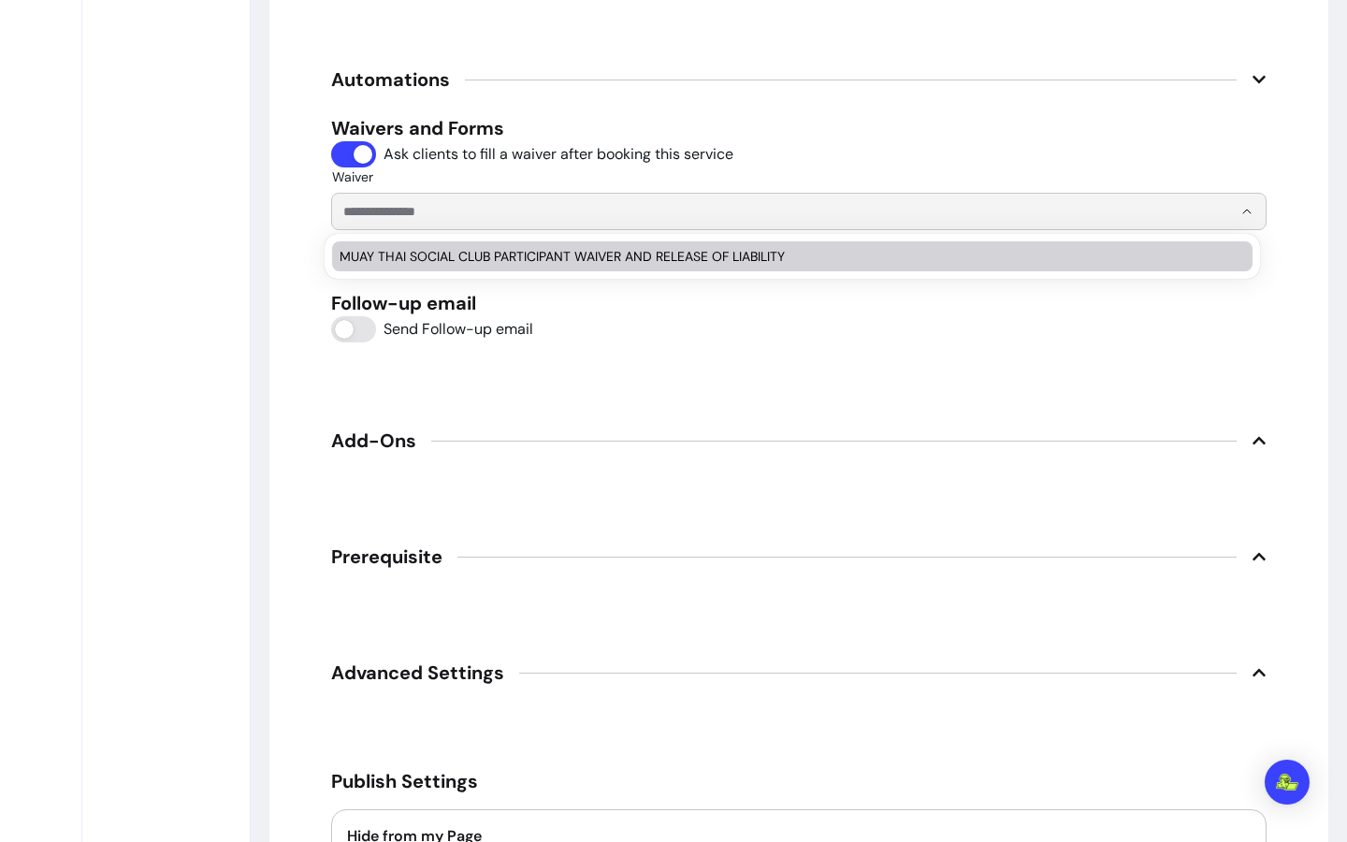
click at [590, 259] on span "MUAY THAI SOCIAL CLUB PARTICIPANT WAIVER AND RELEASE OF LIABILITY" at bounding box center [783, 256] width 887 height 19
type input "**********"
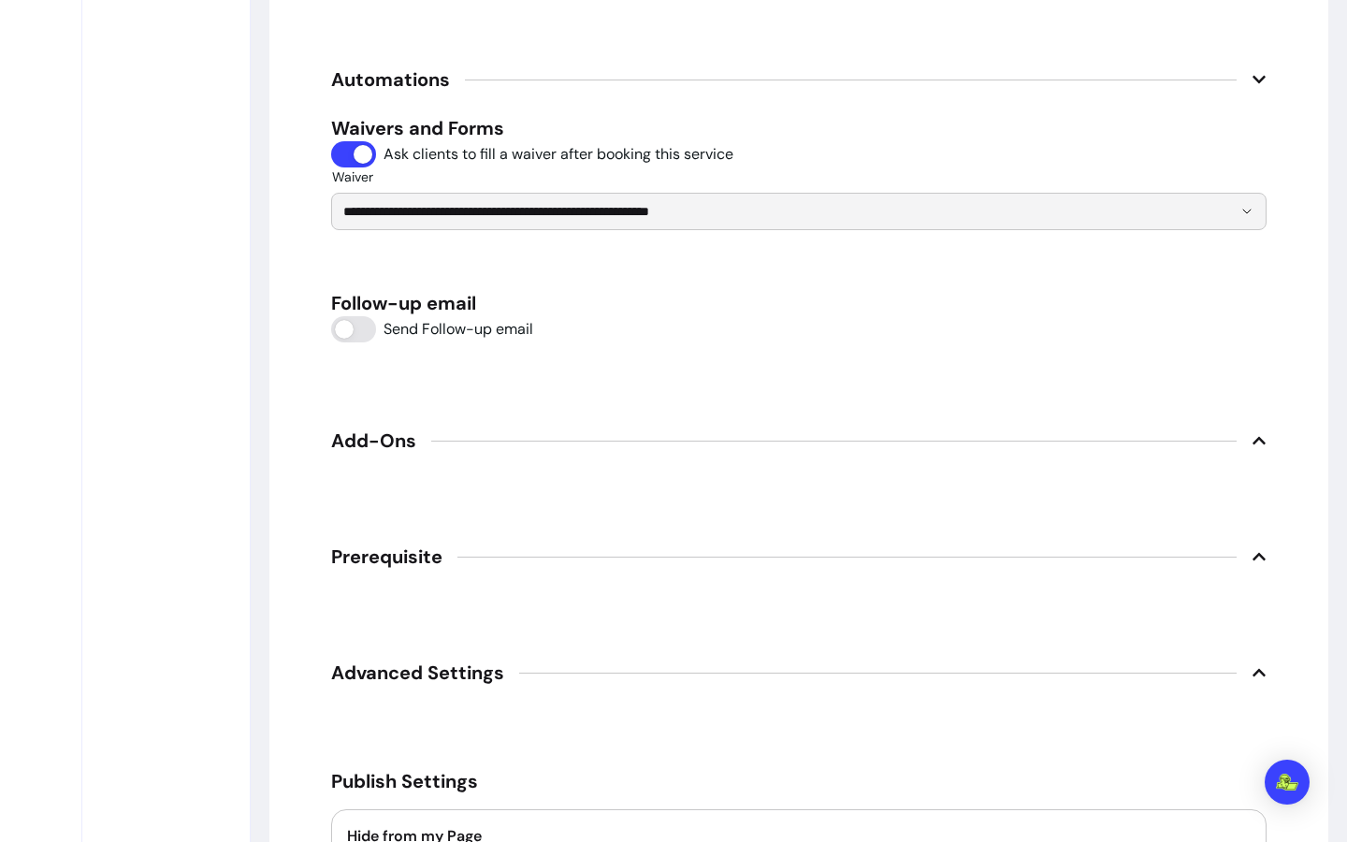
click at [383, 307] on h5 "Follow-up email" at bounding box center [799, 303] width 936 height 26
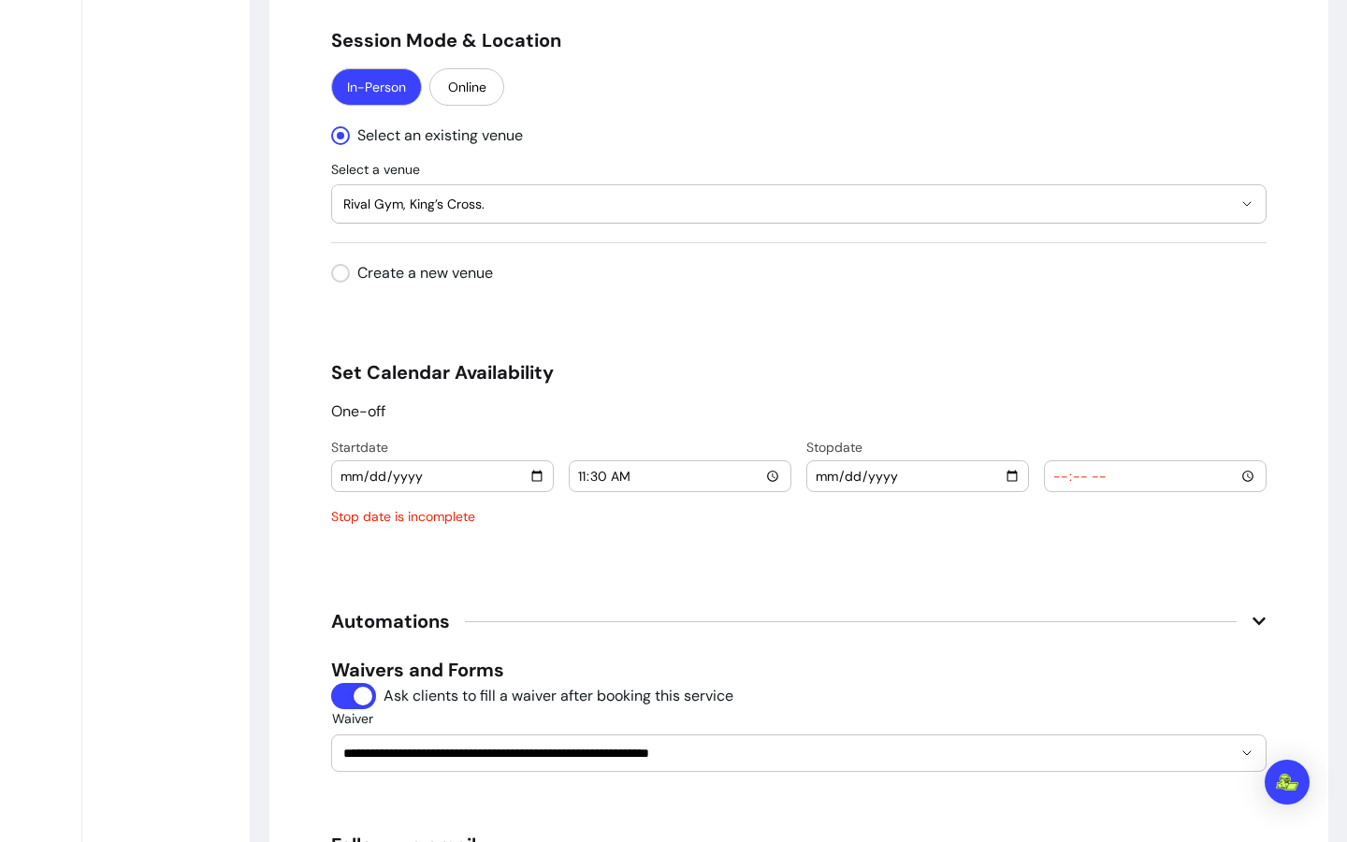
scroll to position [2004, 0]
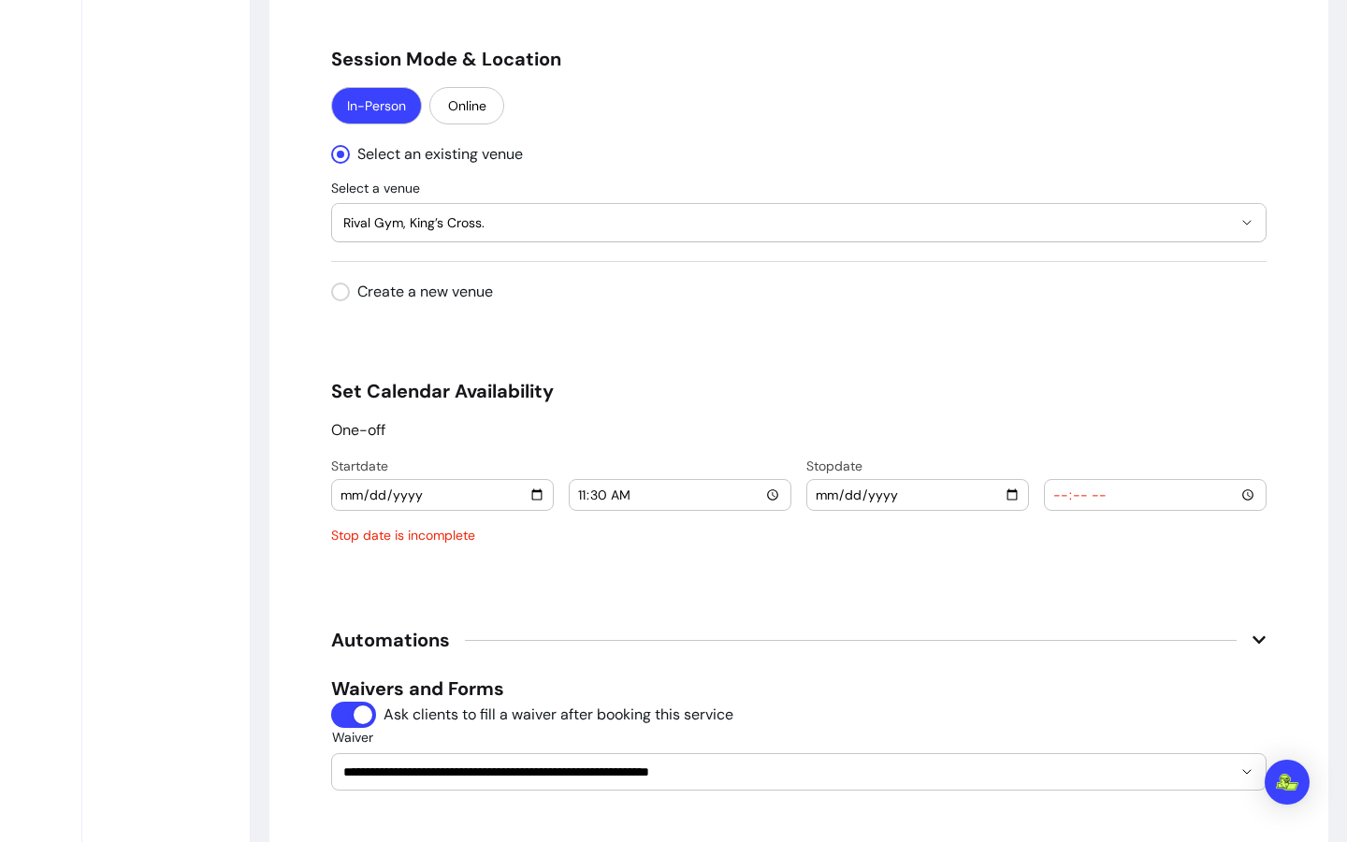
click at [1012, 496] on input "date" at bounding box center [918, 495] width 206 height 21
type input "2025-10-04"
click at [1233, 488] on input "time" at bounding box center [1156, 495] width 206 height 21
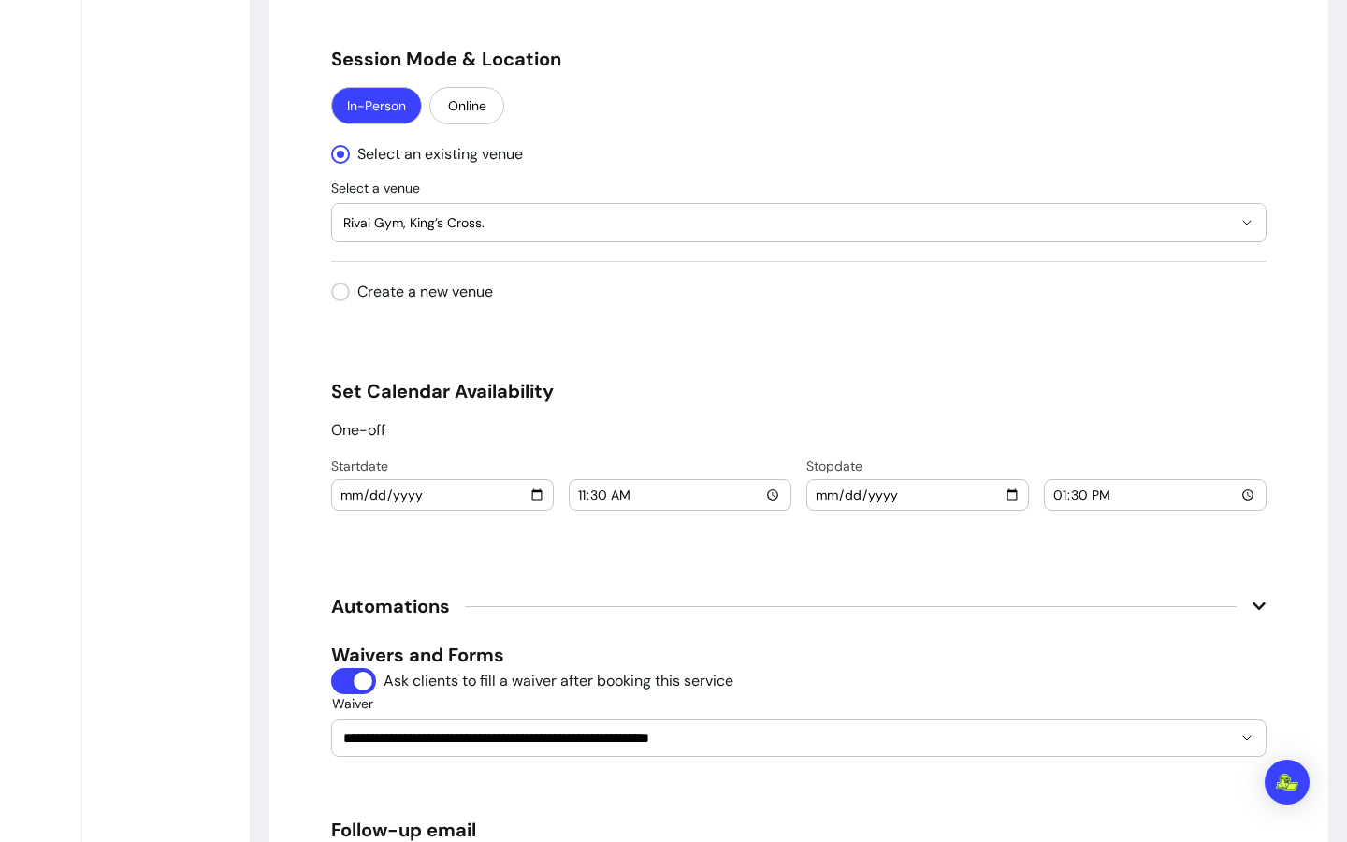
type input "13:30"
click at [348, 425] on p "One-off" at bounding box center [358, 430] width 54 height 22
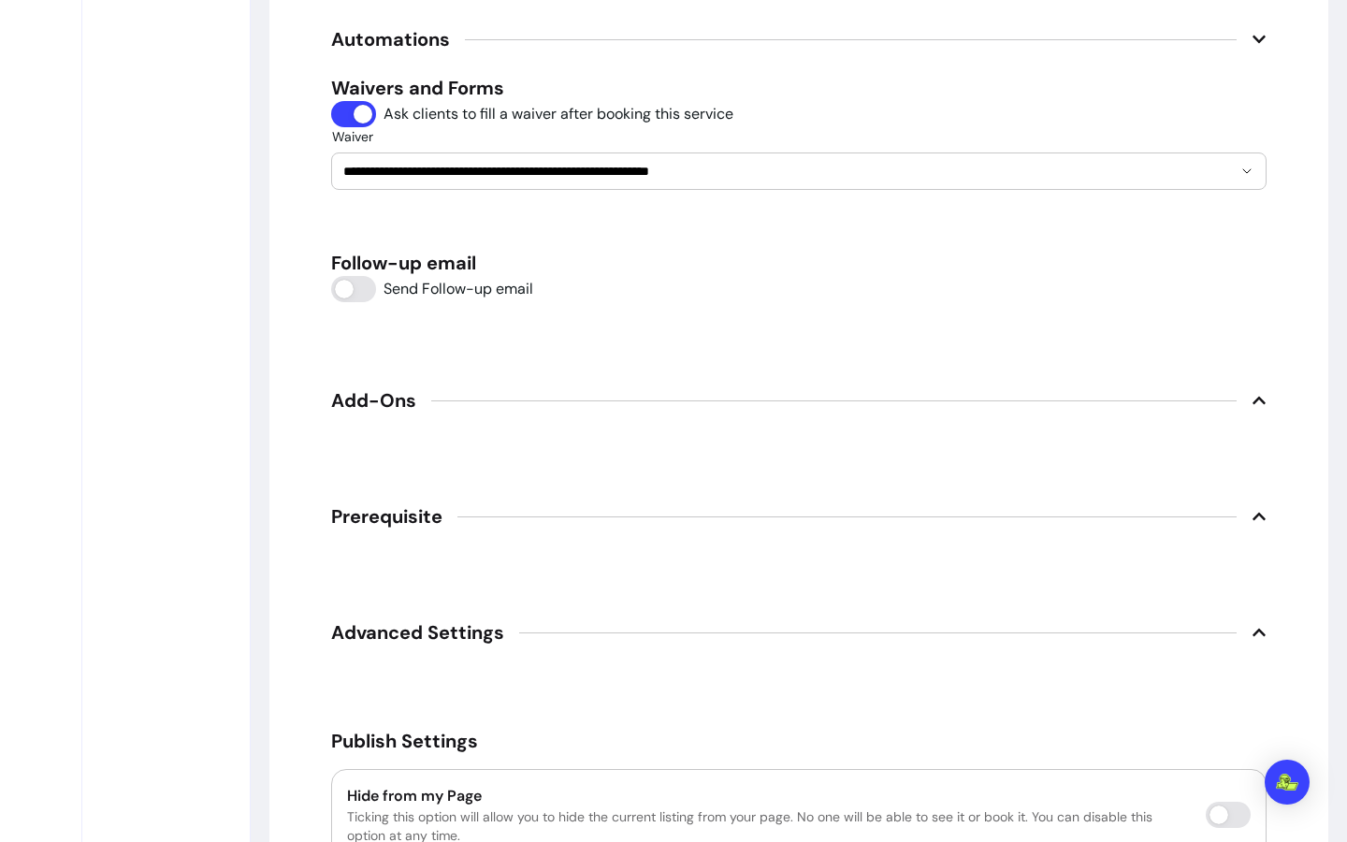
scroll to position [2630, 0]
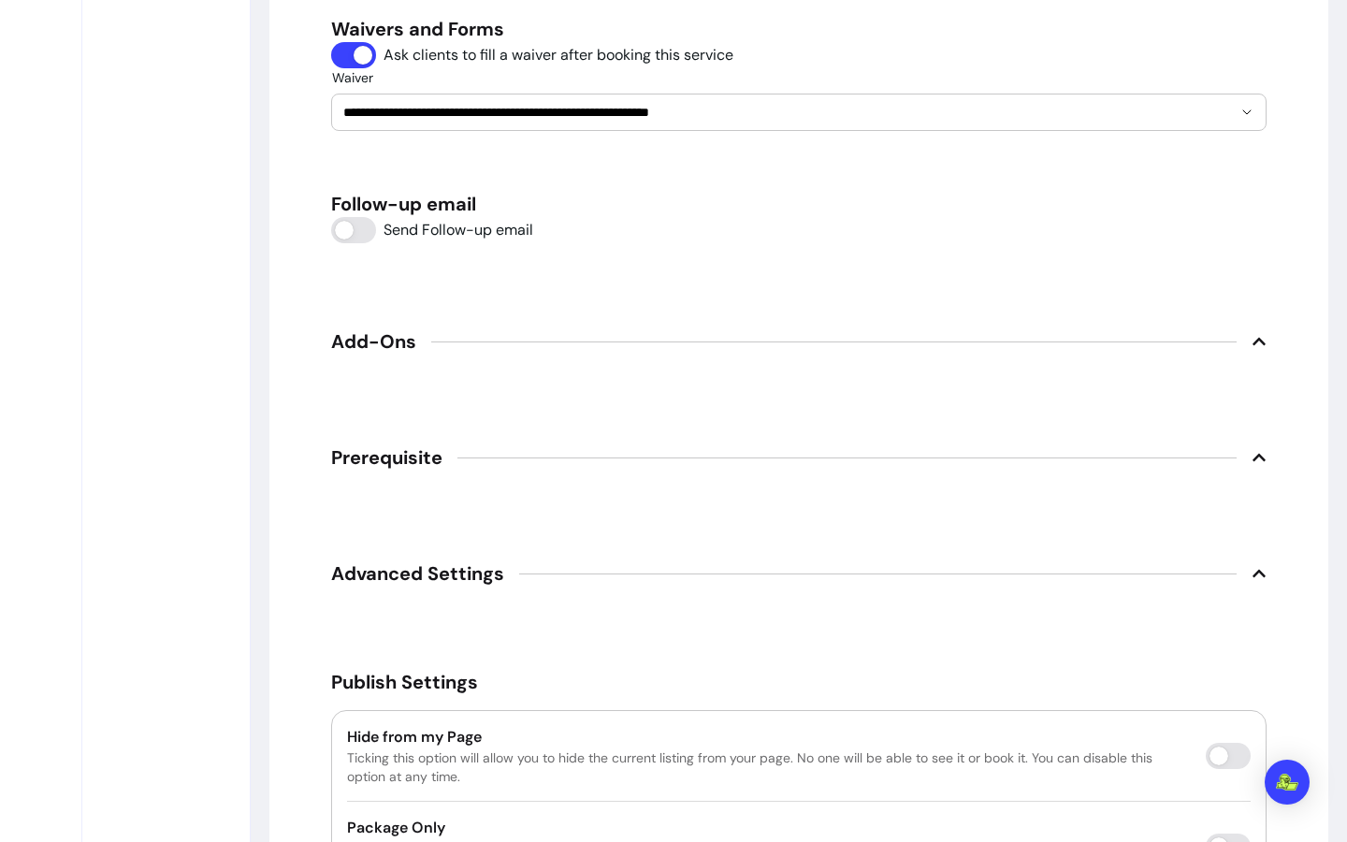
click at [508, 463] on span "Prerequisite" at bounding box center [799, 457] width 936 height 41
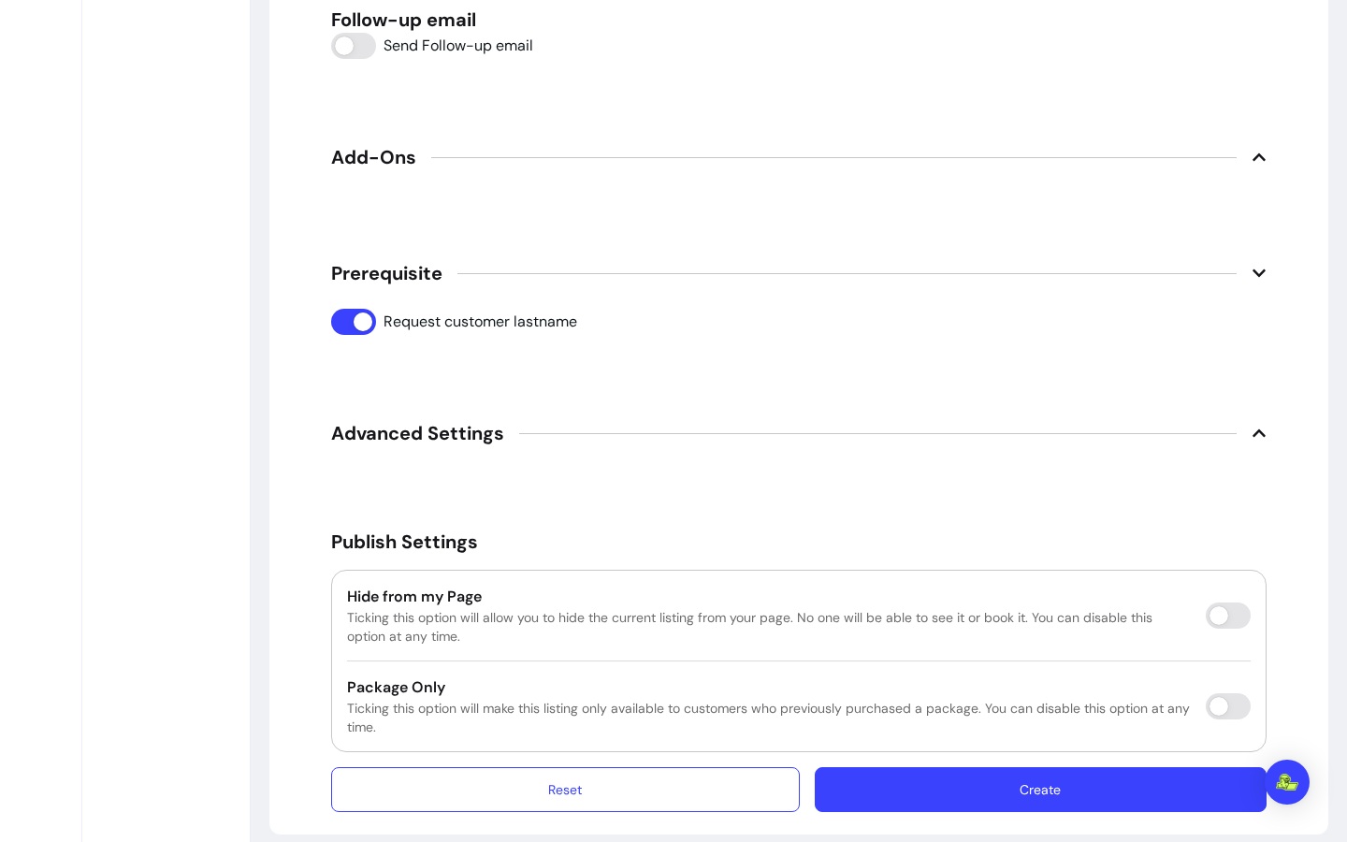
scroll to position [2832, 0]
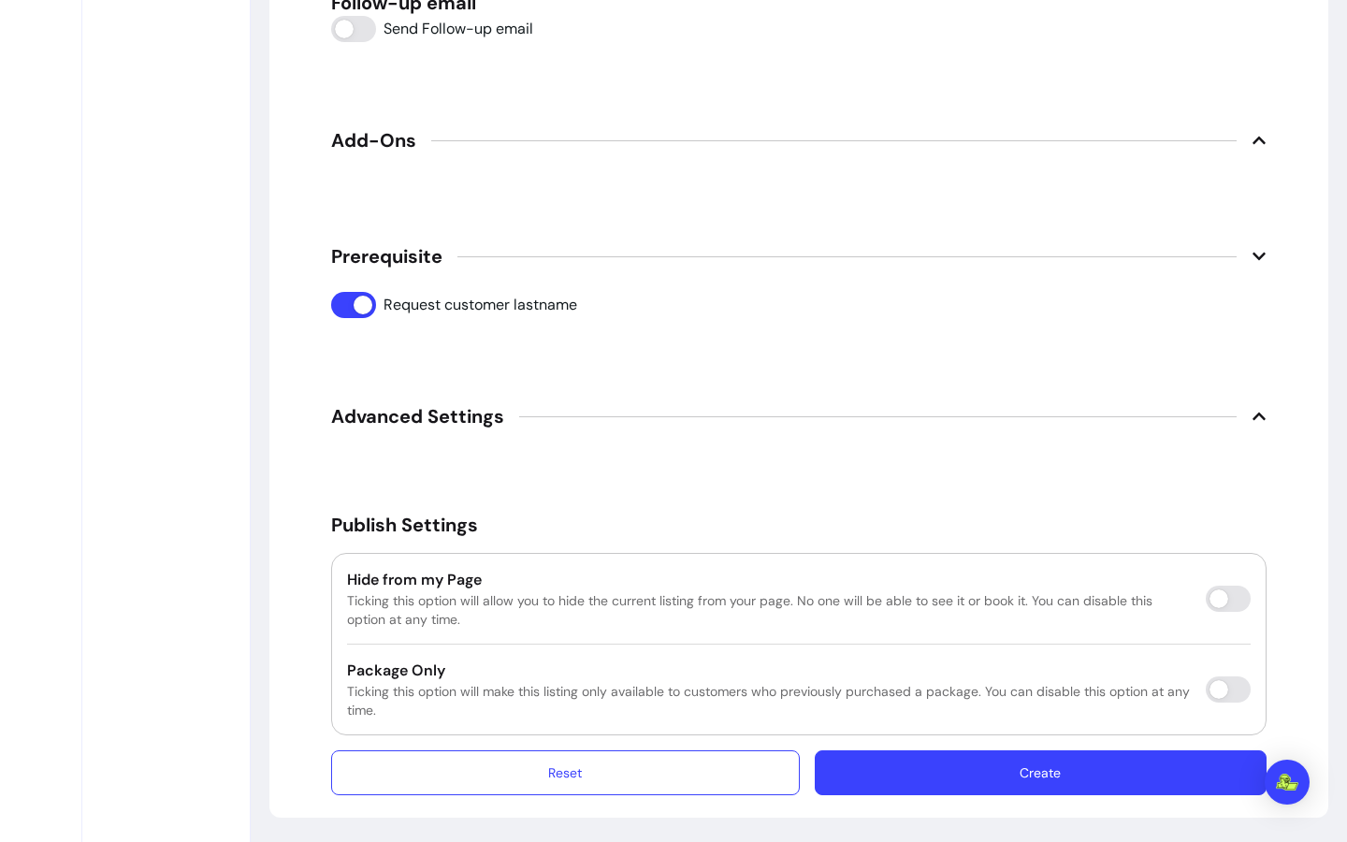
click at [480, 415] on span "Advanced Settings" at bounding box center [417, 416] width 173 height 26
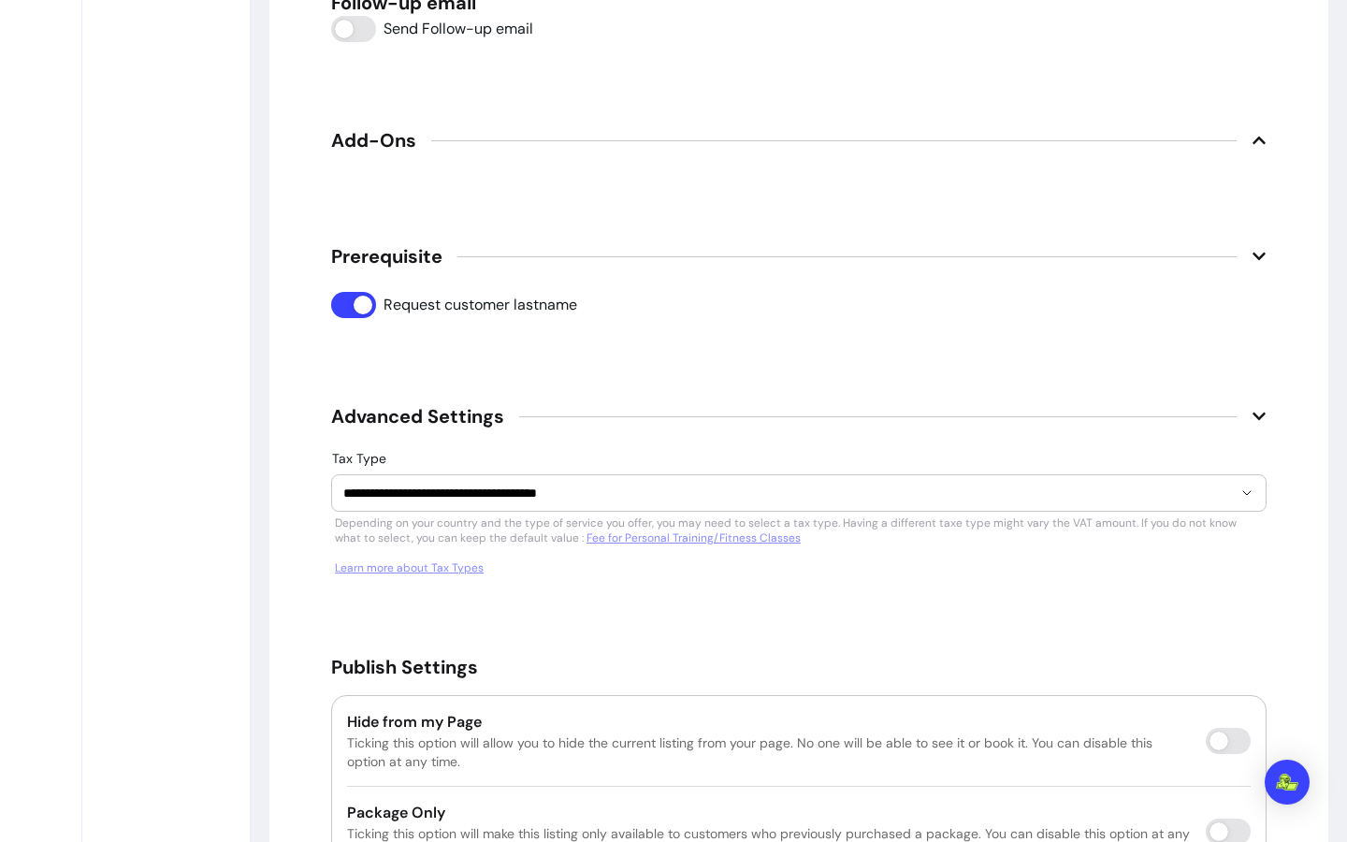
click at [480, 415] on span "Advanced Settings" at bounding box center [417, 416] width 173 height 26
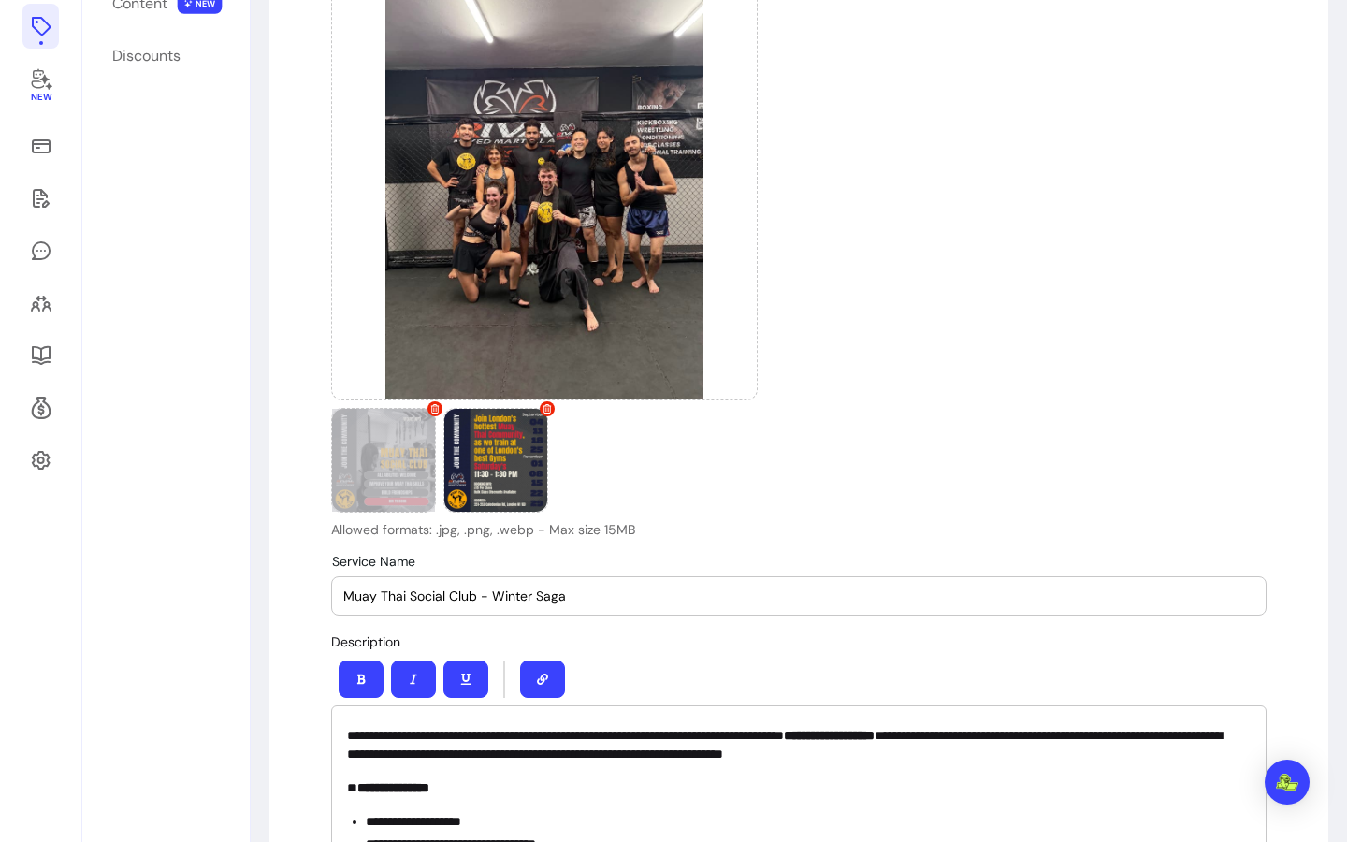
scroll to position [0, 0]
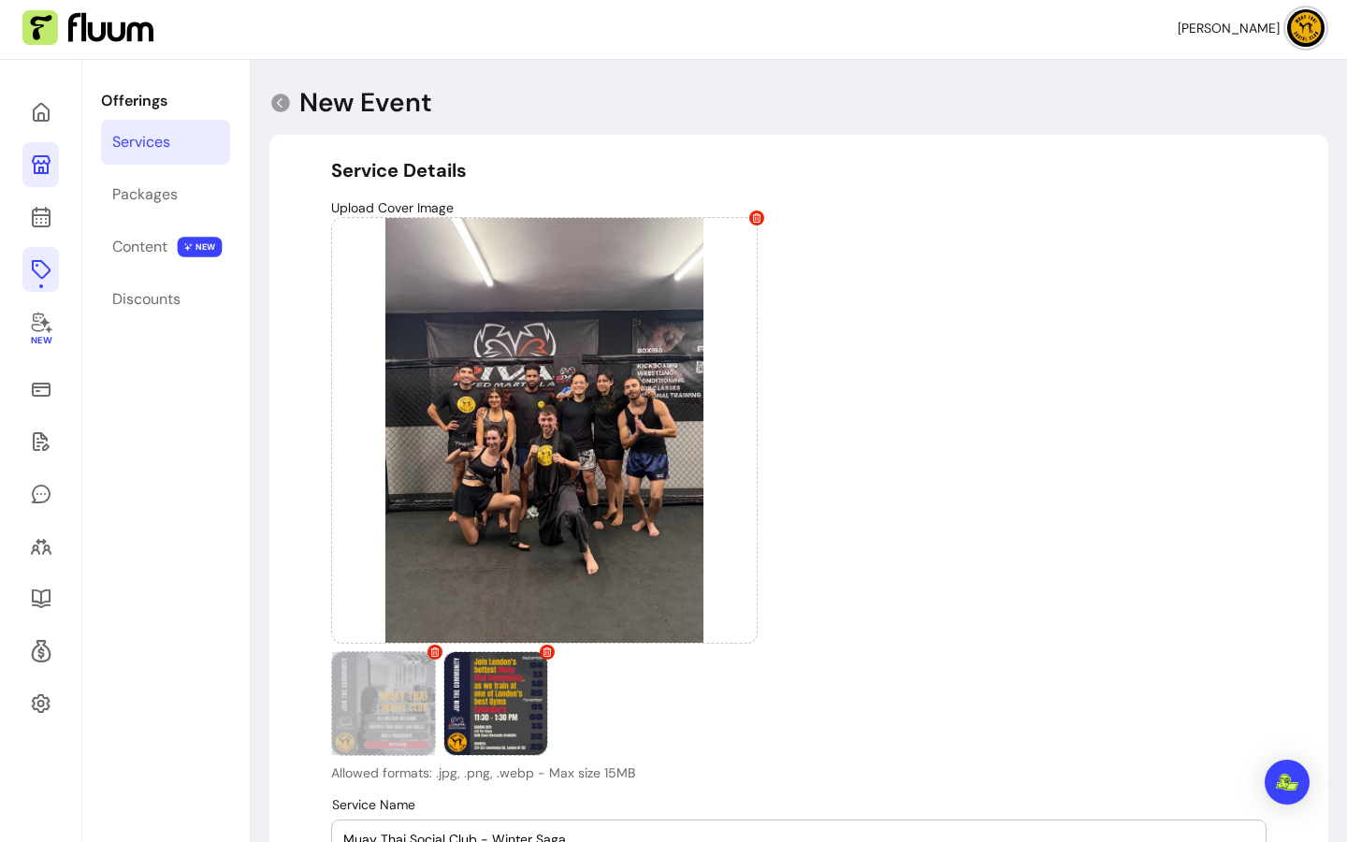
click at [962, 488] on div "Upload Cover Image Allowed formats: .jpg, .png, .webp - Max size 15MB" at bounding box center [799, 490] width 936 height 584
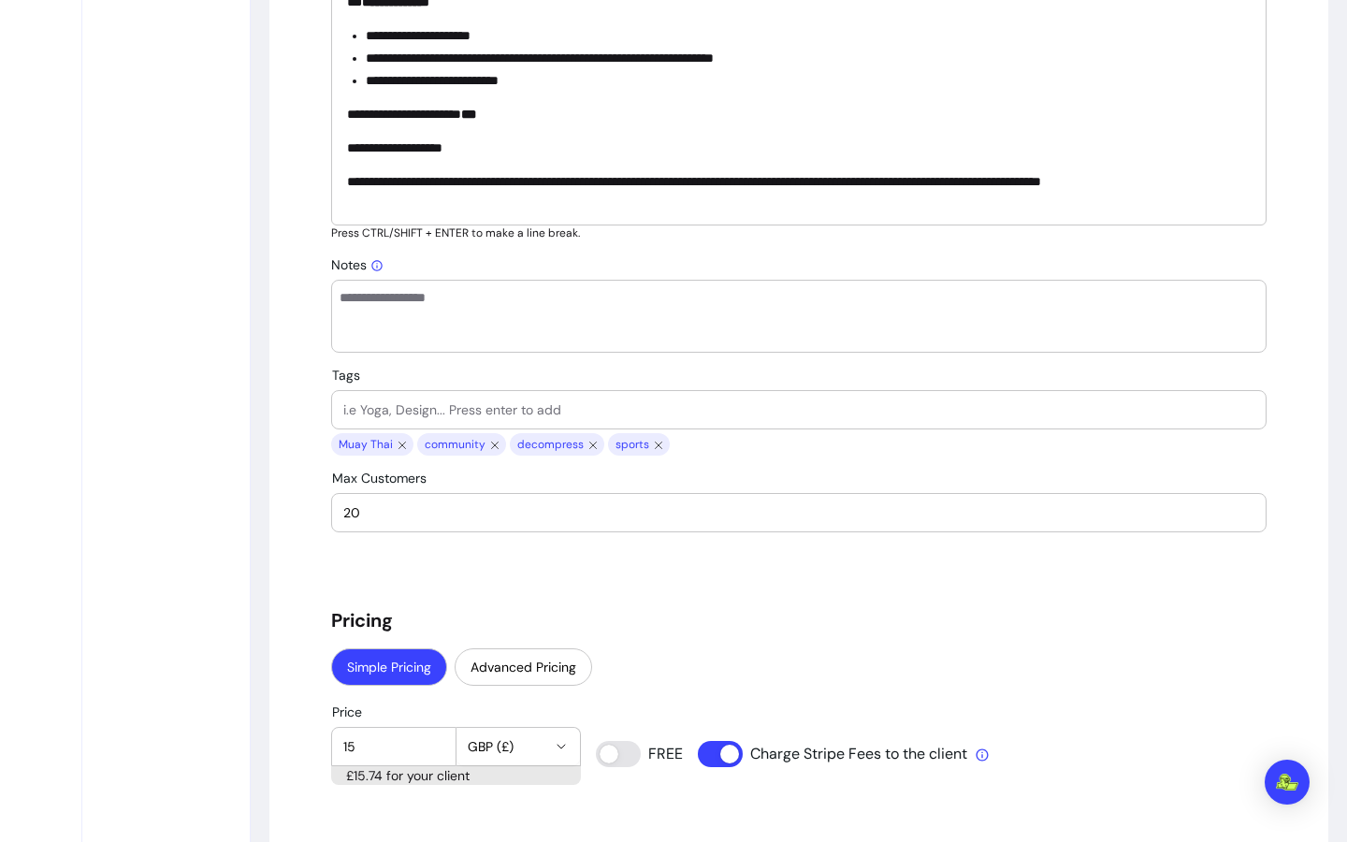
scroll to position [1228, 0]
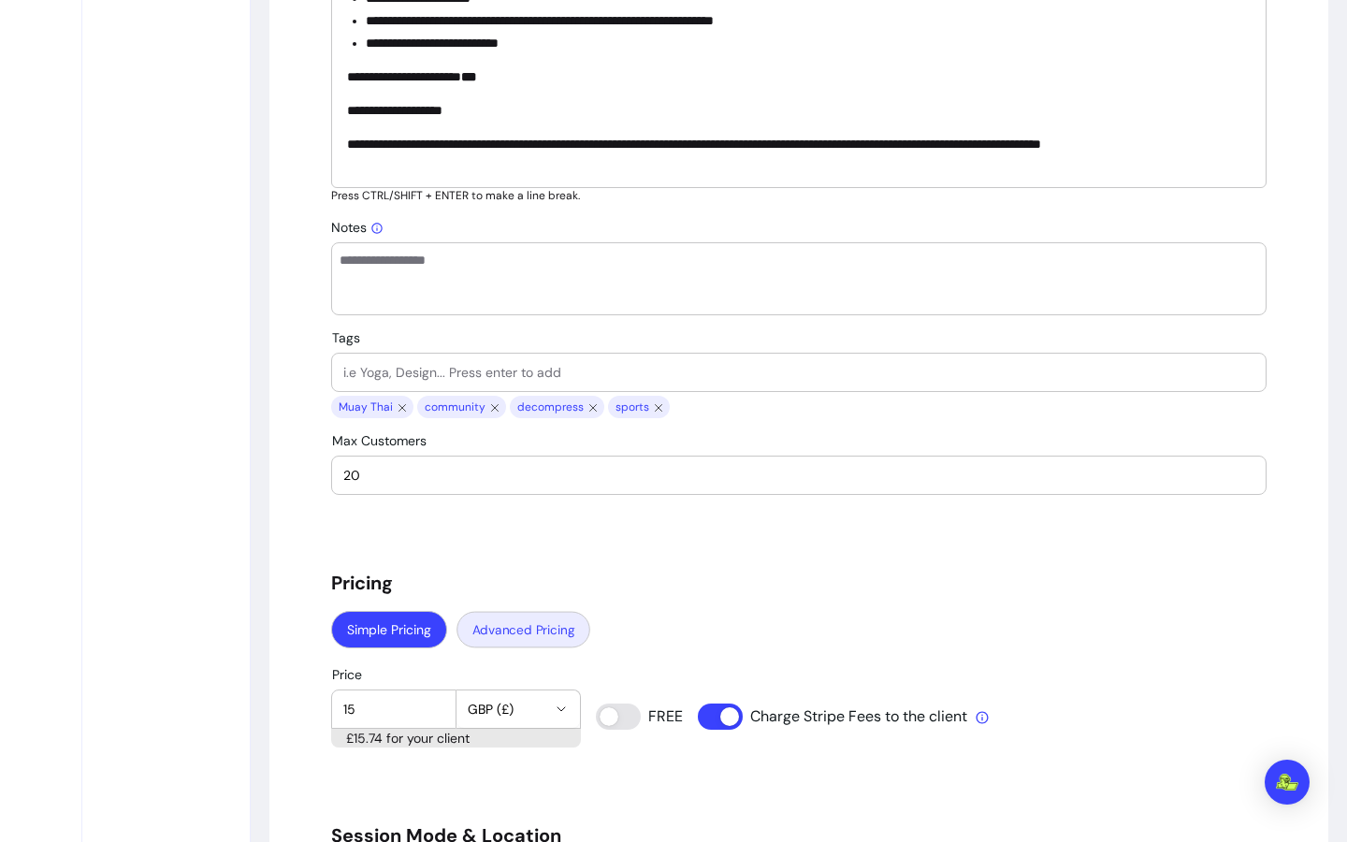
click at [509, 627] on button "Advanced Pricing" at bounding box center [524, 630] width 134 height 36
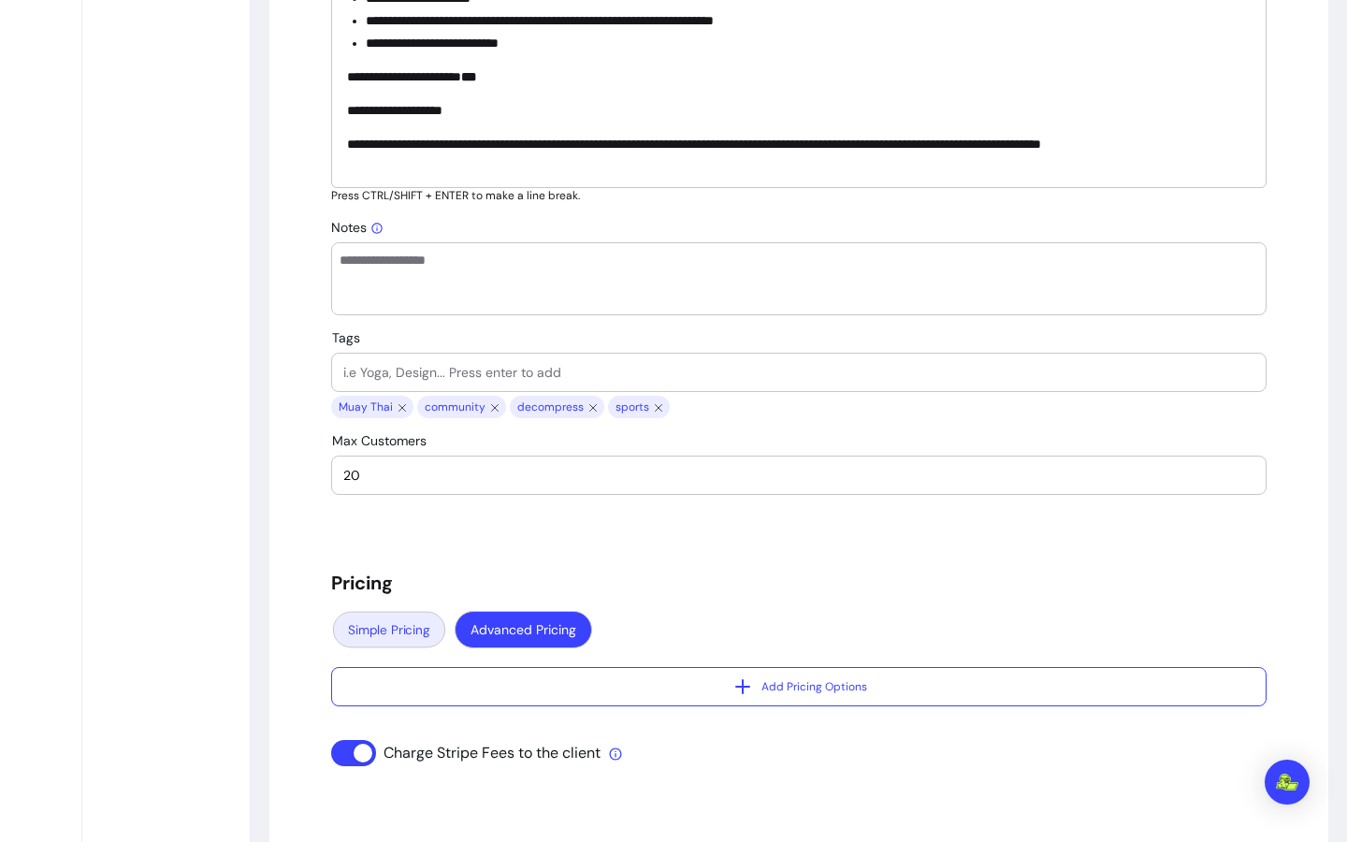
click at [396, 616] on button "Simple Pricing" at bounding box center [389, 630] width 112 height 36
select select "***"
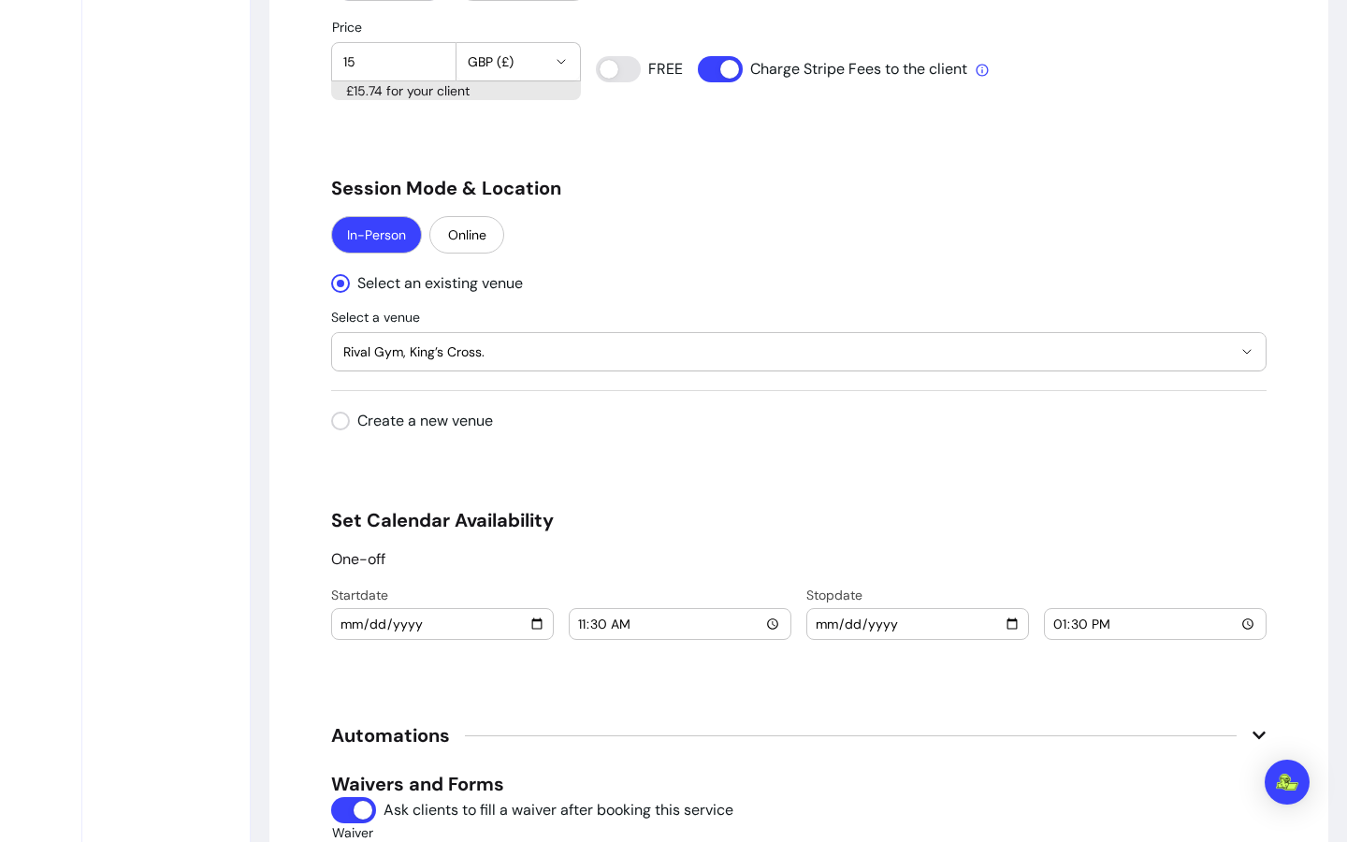
scroll to position [1879, 0]
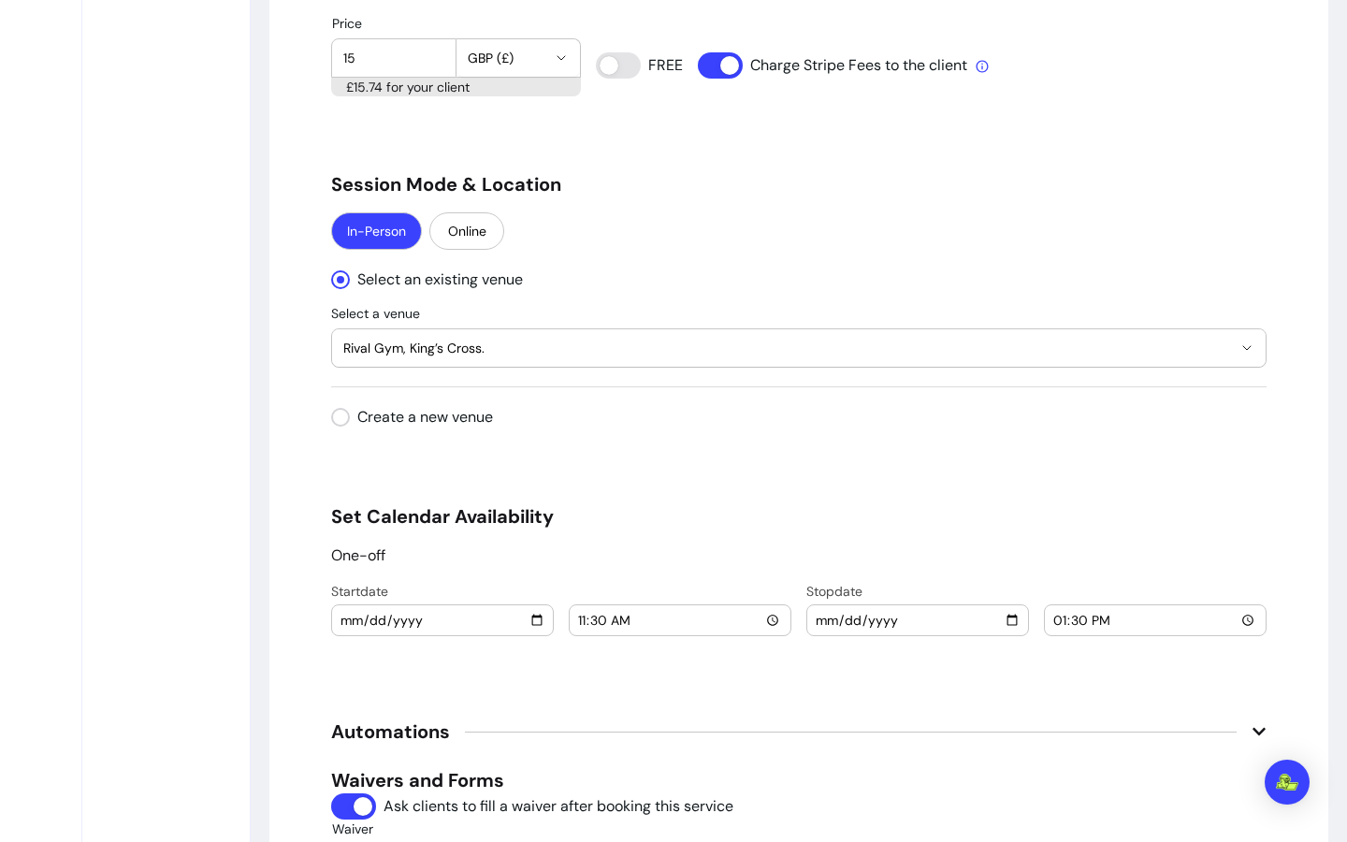
click at [509, 521] on h5 "Set Calendar Availability" at bounding box center [799, 516] width 936 height 26
drag, startPoint x: 337, startPoint y: 566, endPoint x: 372, endPoint y: 565, distance: 35.6
click at [337, 566] on p "One-off" at bounding box center [358, 556] width 54 height 22
click at [400, 561] on div "One-off" at bounding box center [799, 556] width 936 height 22
click at [1006, 617] on input "2025-10-04" at bounding box center [918, 620] width 206 height 21
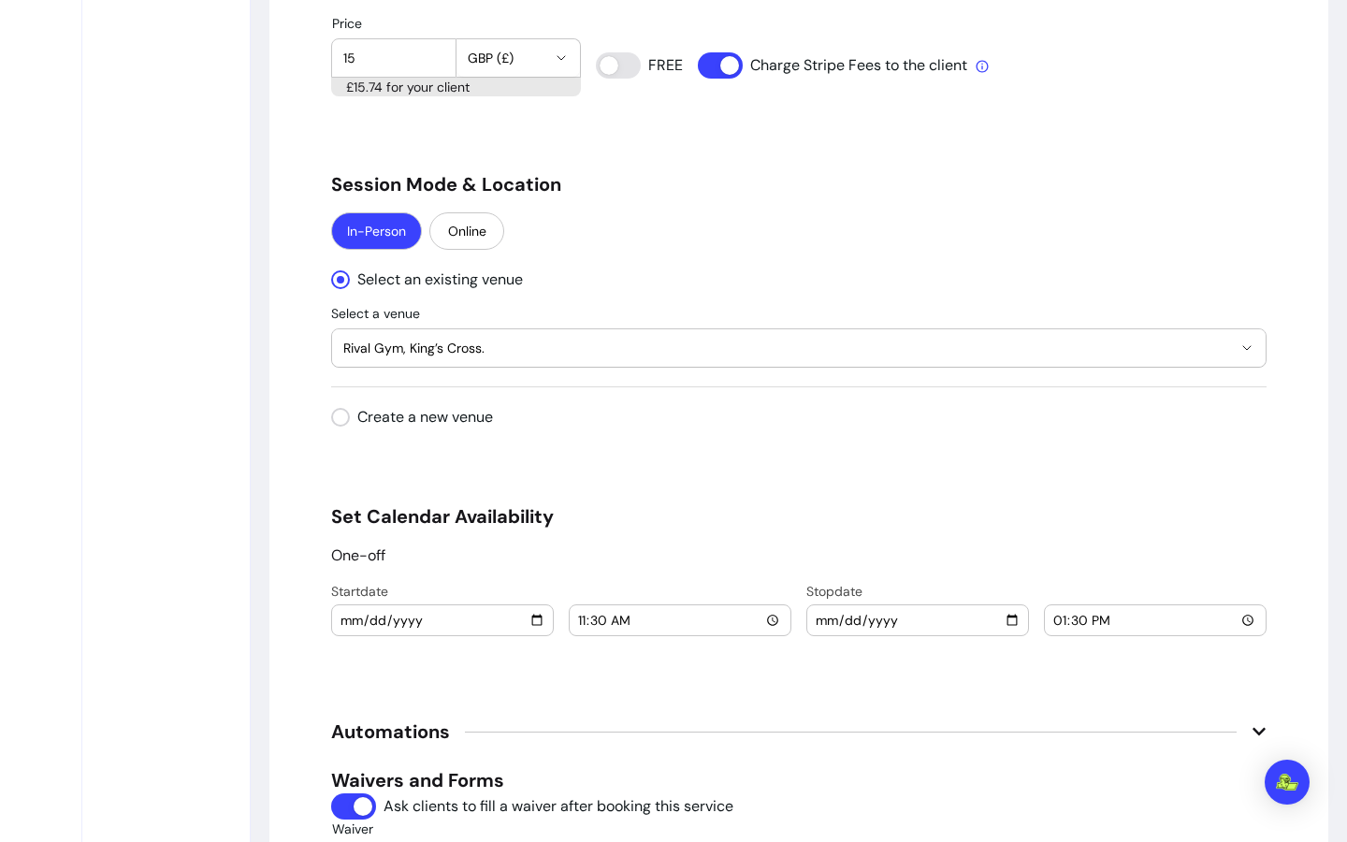
type input "2025-11-29"
click at [1012, 527] on h5 "Set Calendar Availability" at bounding box center [799, 516] width 936 height 26
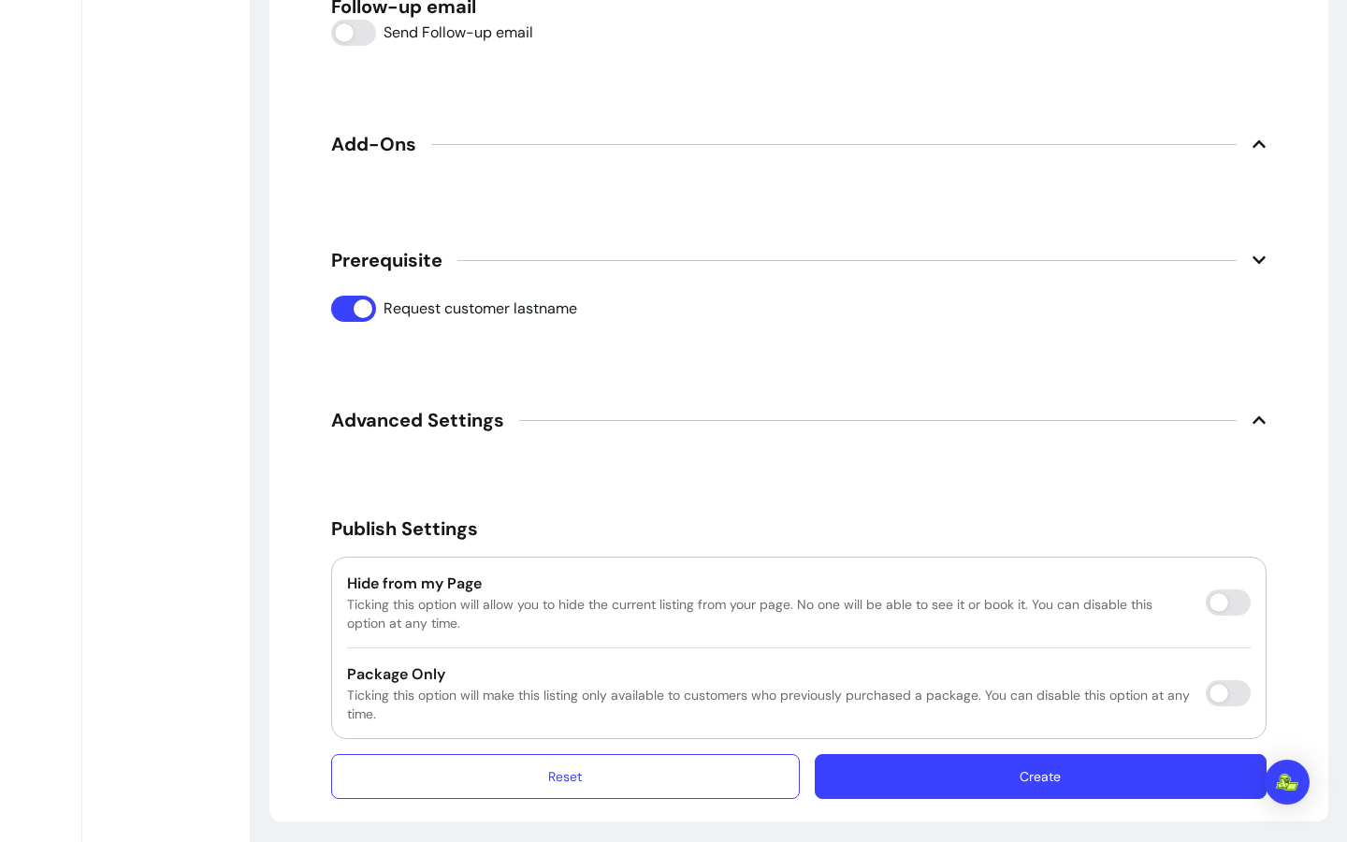
scroll to position [2832, 0]
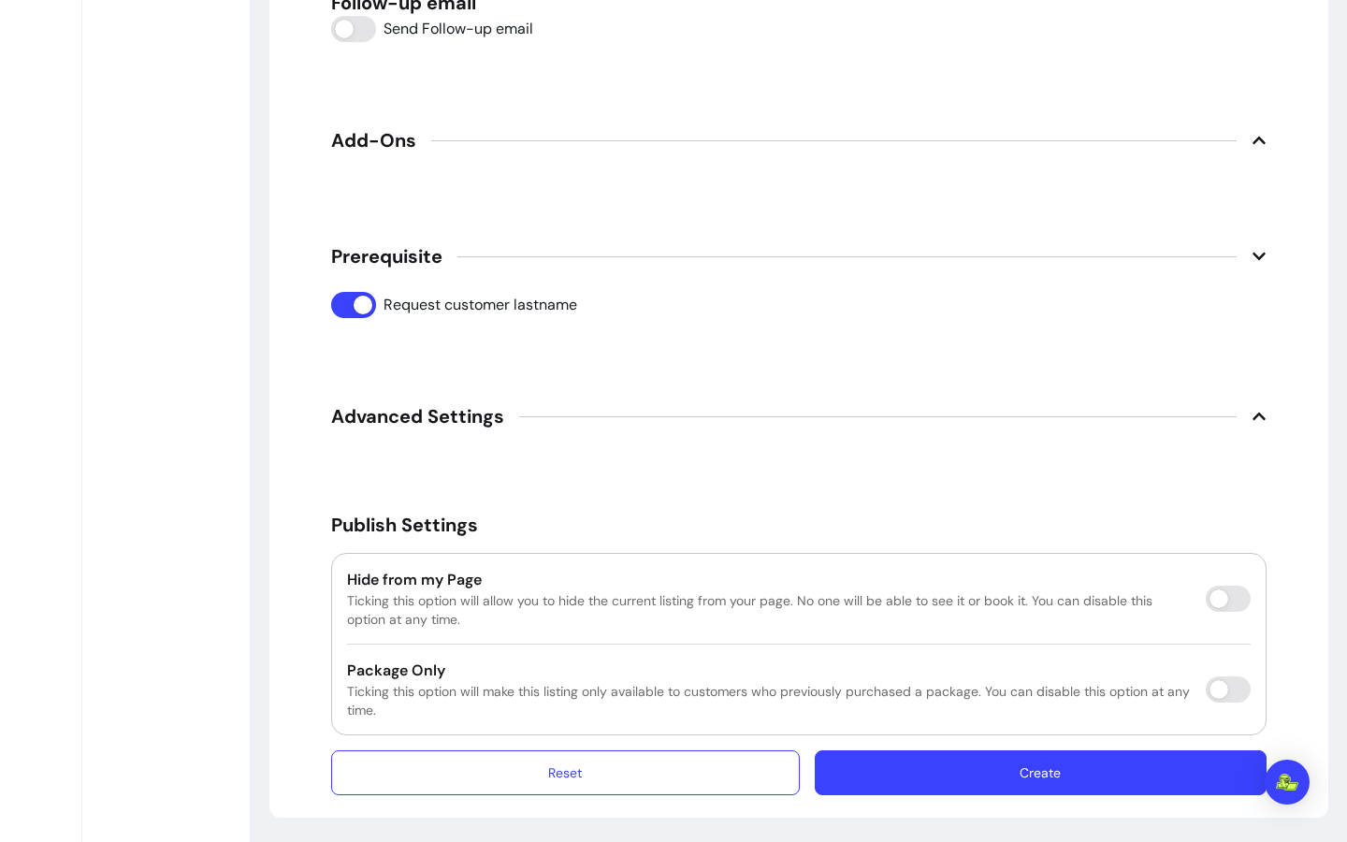
click at [999, 774] on button "Create" at bounding box center [1041, 772] width 452 height 45
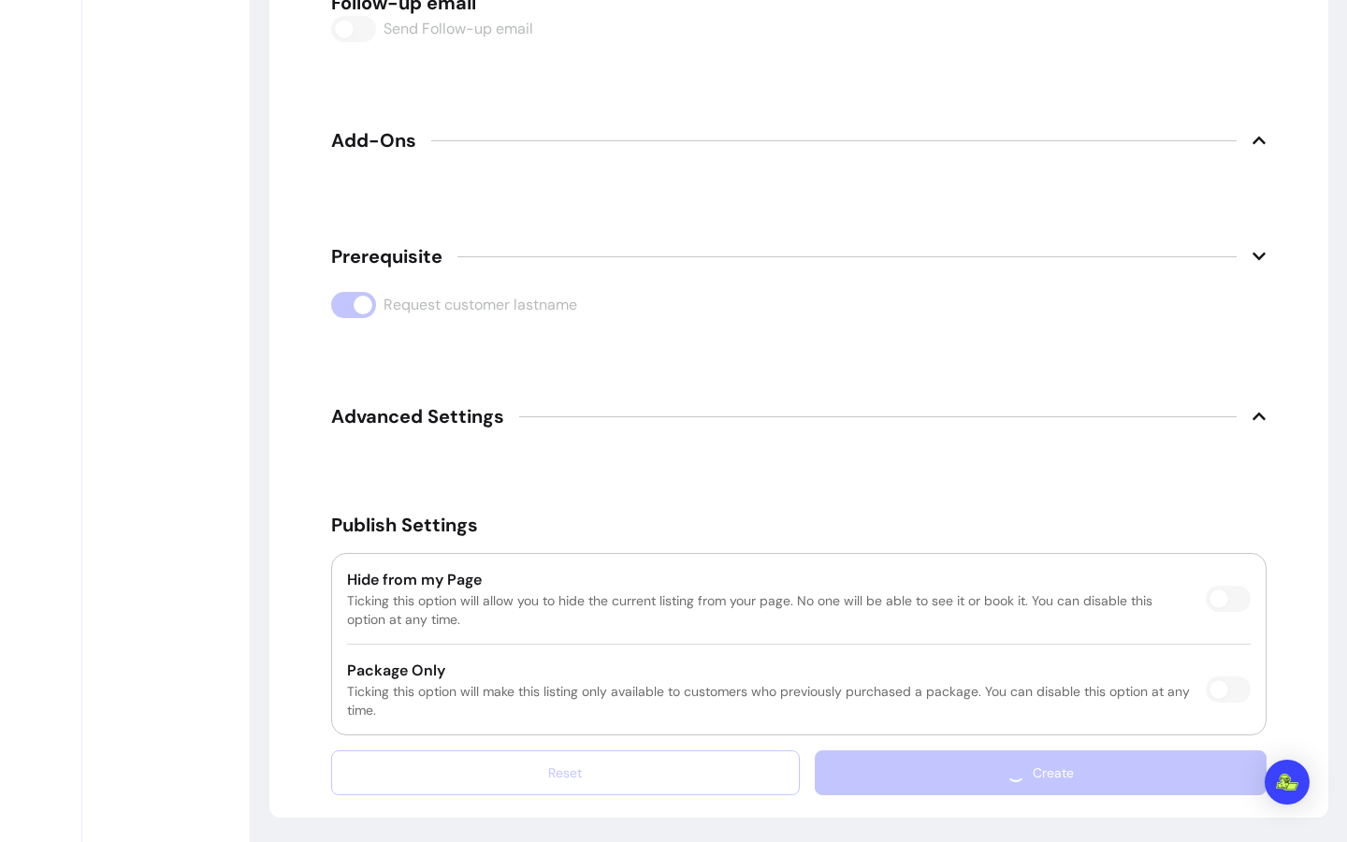
scroll to position [64, 0]
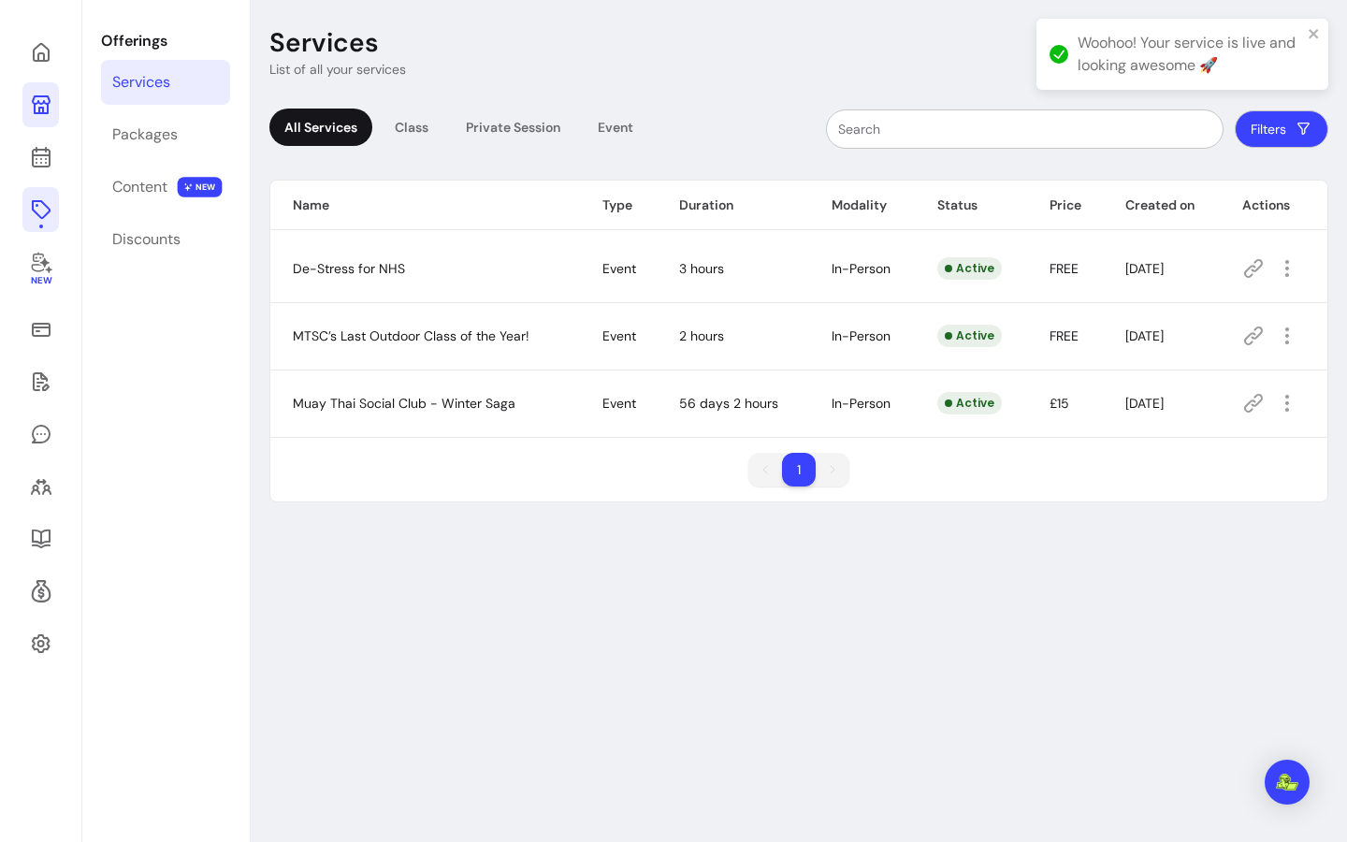
click at [1248, 399] on icon at bounding box center [1254, 403] width 22 height 22
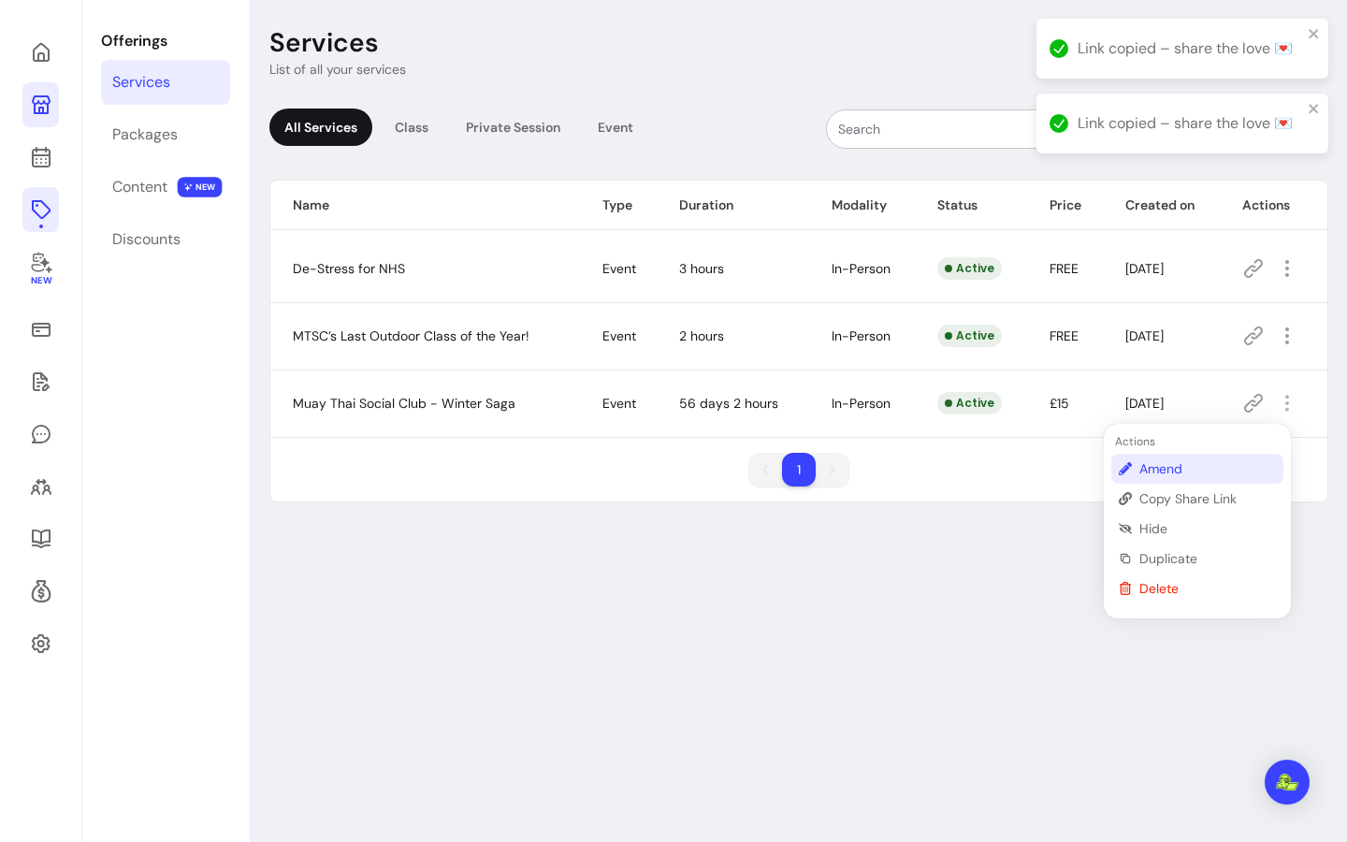
click at [1189, 466] on span "Amend" at bounding box center [1208, 468] width 137 height 19
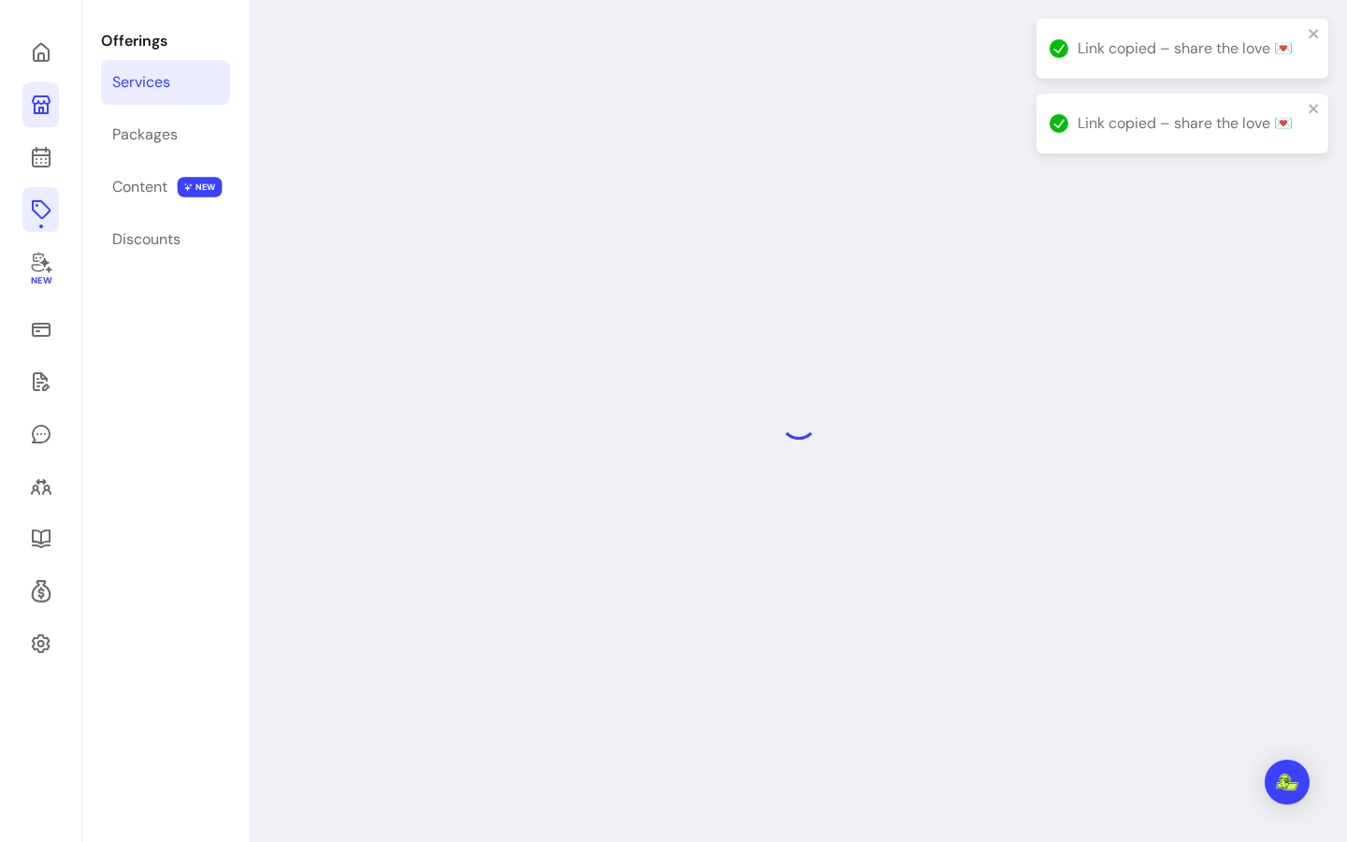
select select "***"
select select "**********"
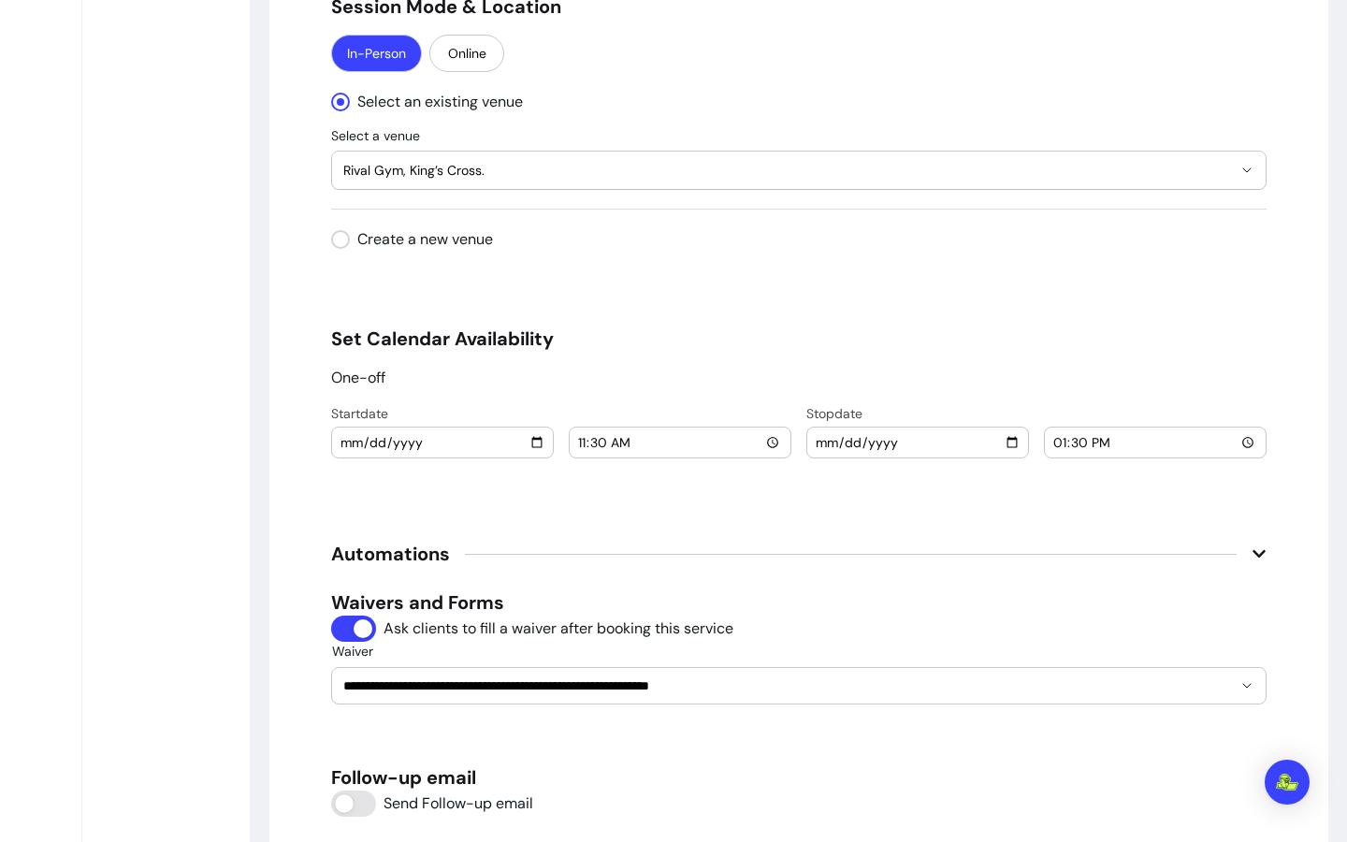
scroll to position [2058, 0]
click at [1007, 444] on input "2025-11-29" at bounding box center [918, 441] width 206 height 21
type input "2025-10-04"
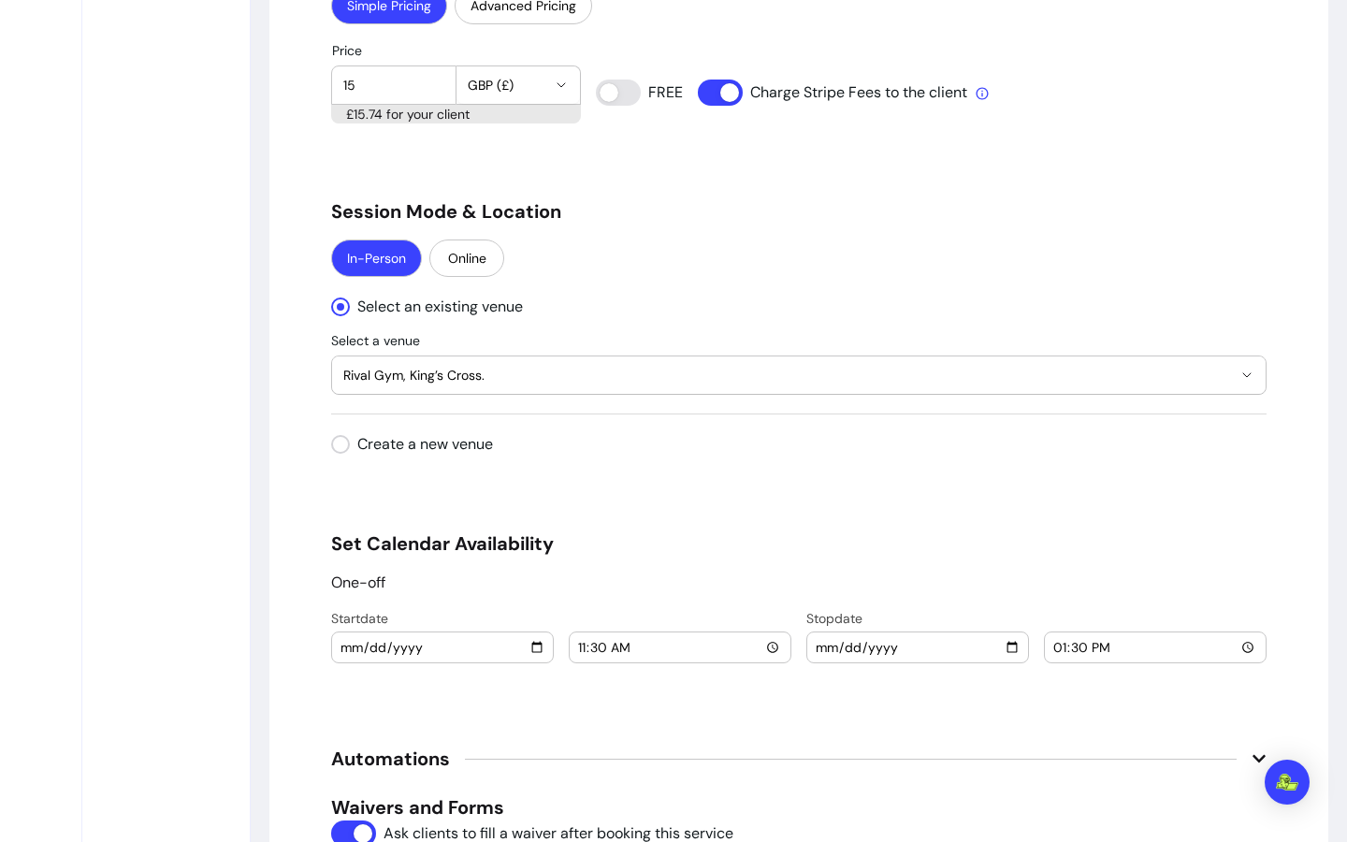
scroll to position [1851, 0]
click at [358, 594] on div "One-off Start date 2025-10-04 11:30 Stop date 2025-10-04 13:30" at bounding box center [799, 619] width 936 height 92
click at [358, 592] on p "One-off" at bounding box center [358, 584] width 54 height 22
click at [703, 537] on h5 "Set Calendar Availability" at bounding box center [799, 545] width 936 height 26
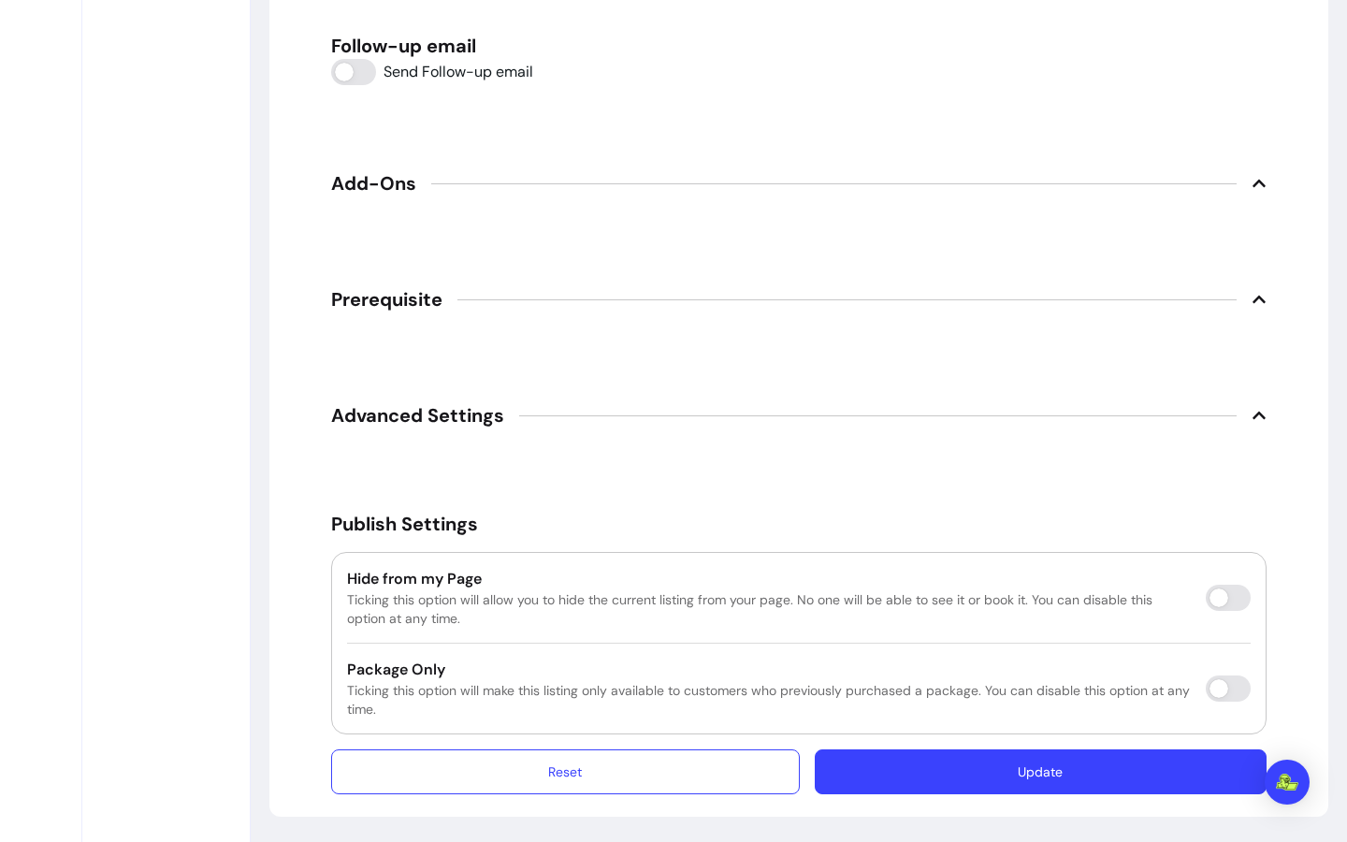
click at [1014, 781] on button "Update" at bounding box center [1041, 772] width 452 height 45
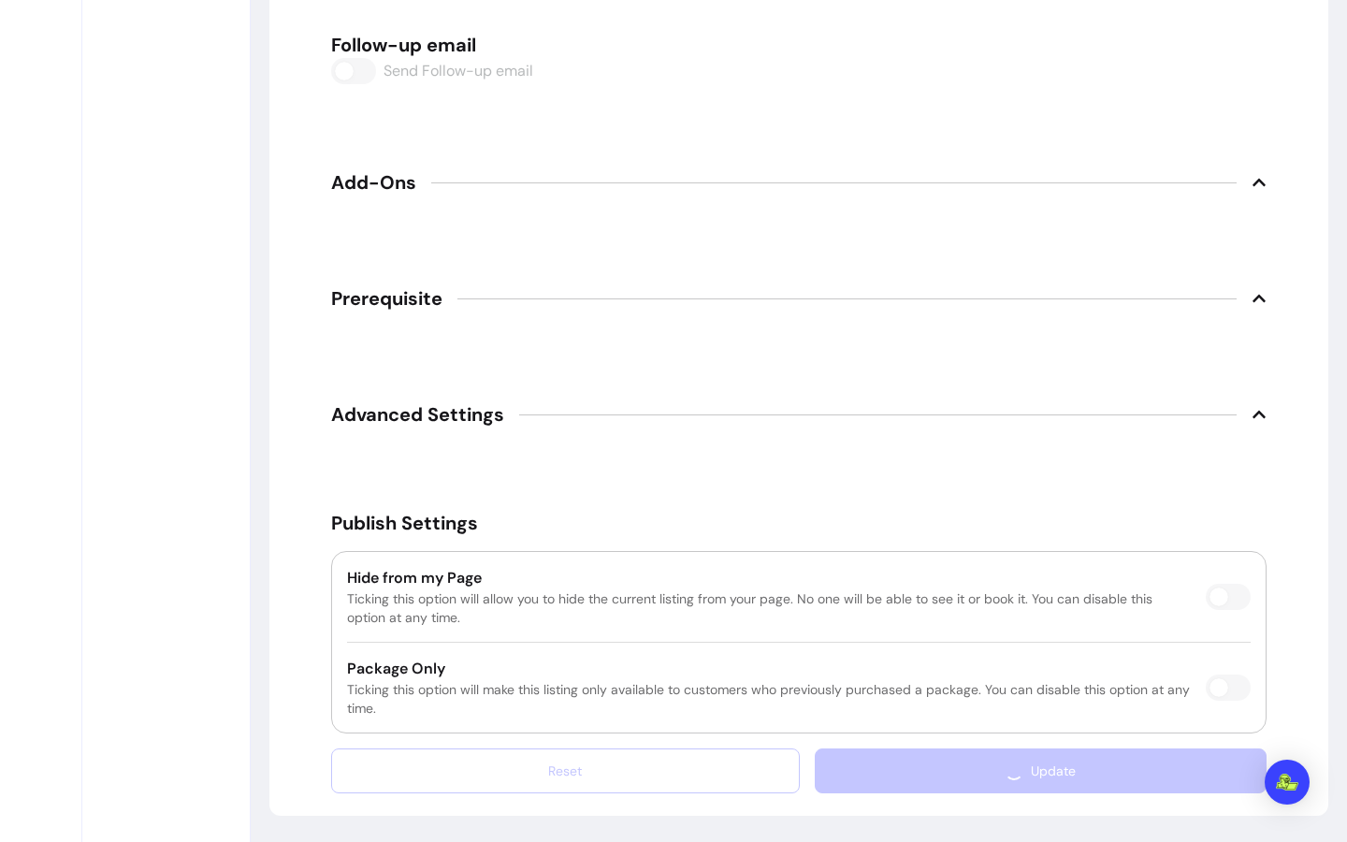
scroll to position [2736, 0]
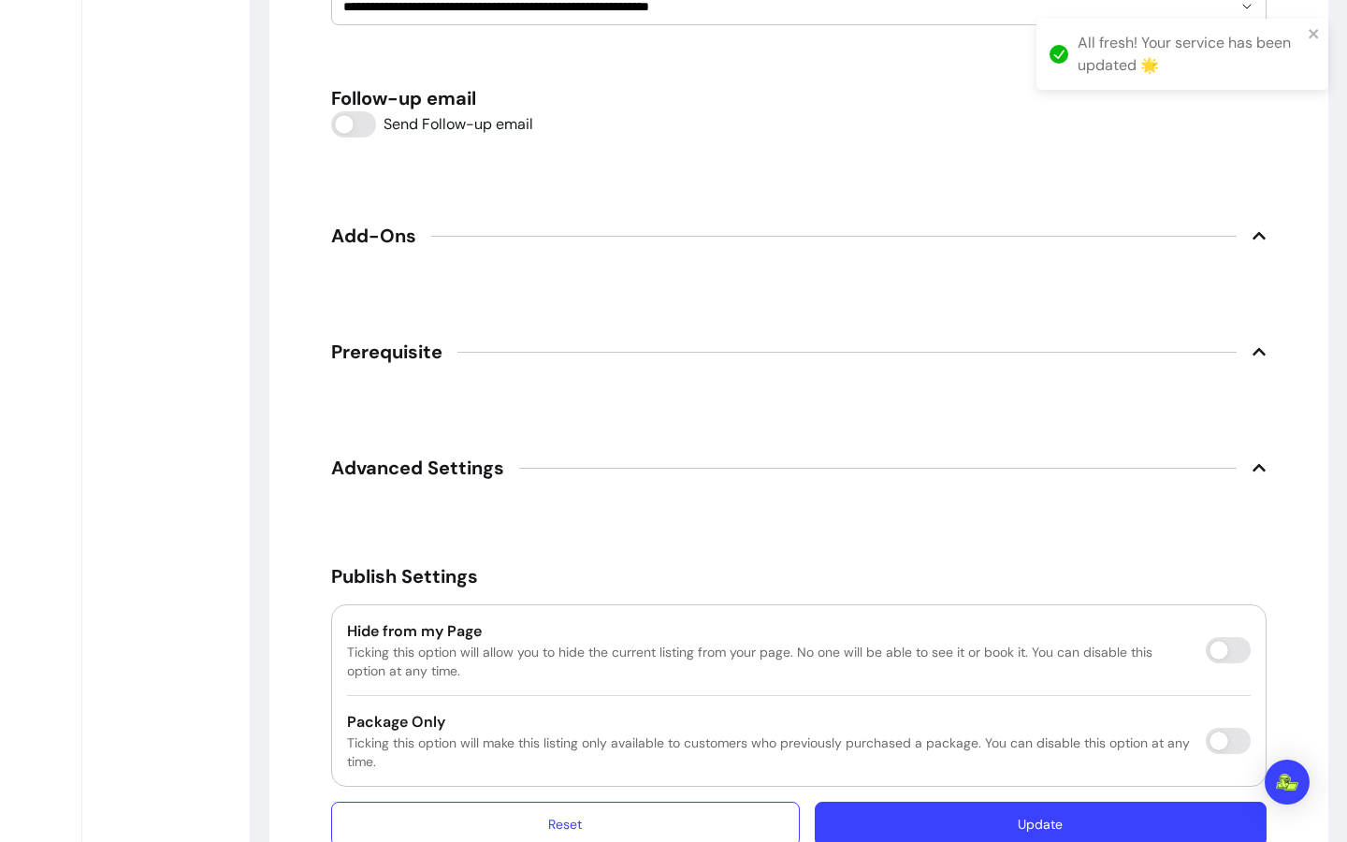
scroll to position [64, 0]
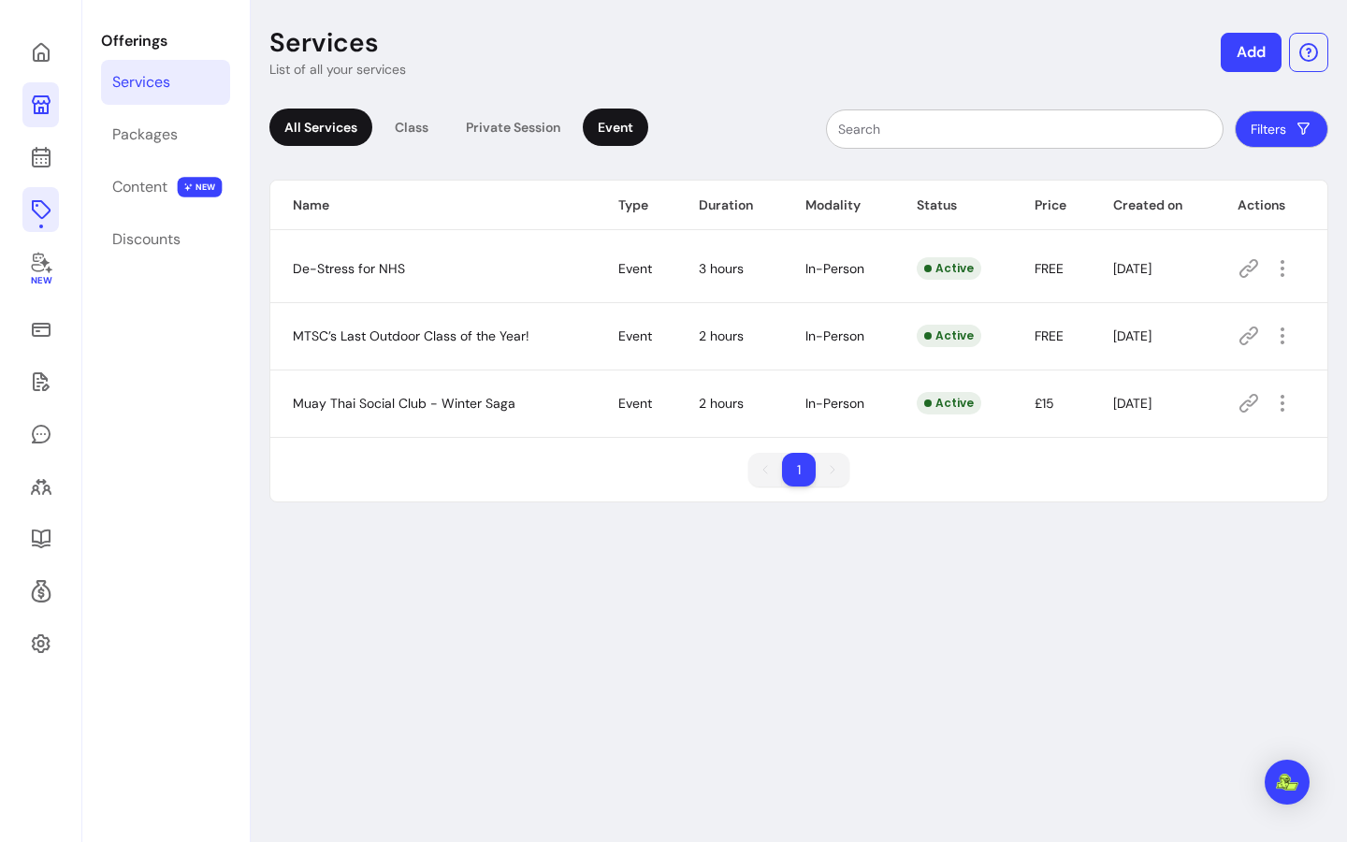
click at [621, 121] on div "Event" at bounding box center [616, 127] width 66 height 37
click at [529, 135] on div "Private Session" at bounding box center [513, 127] width 124 height 37
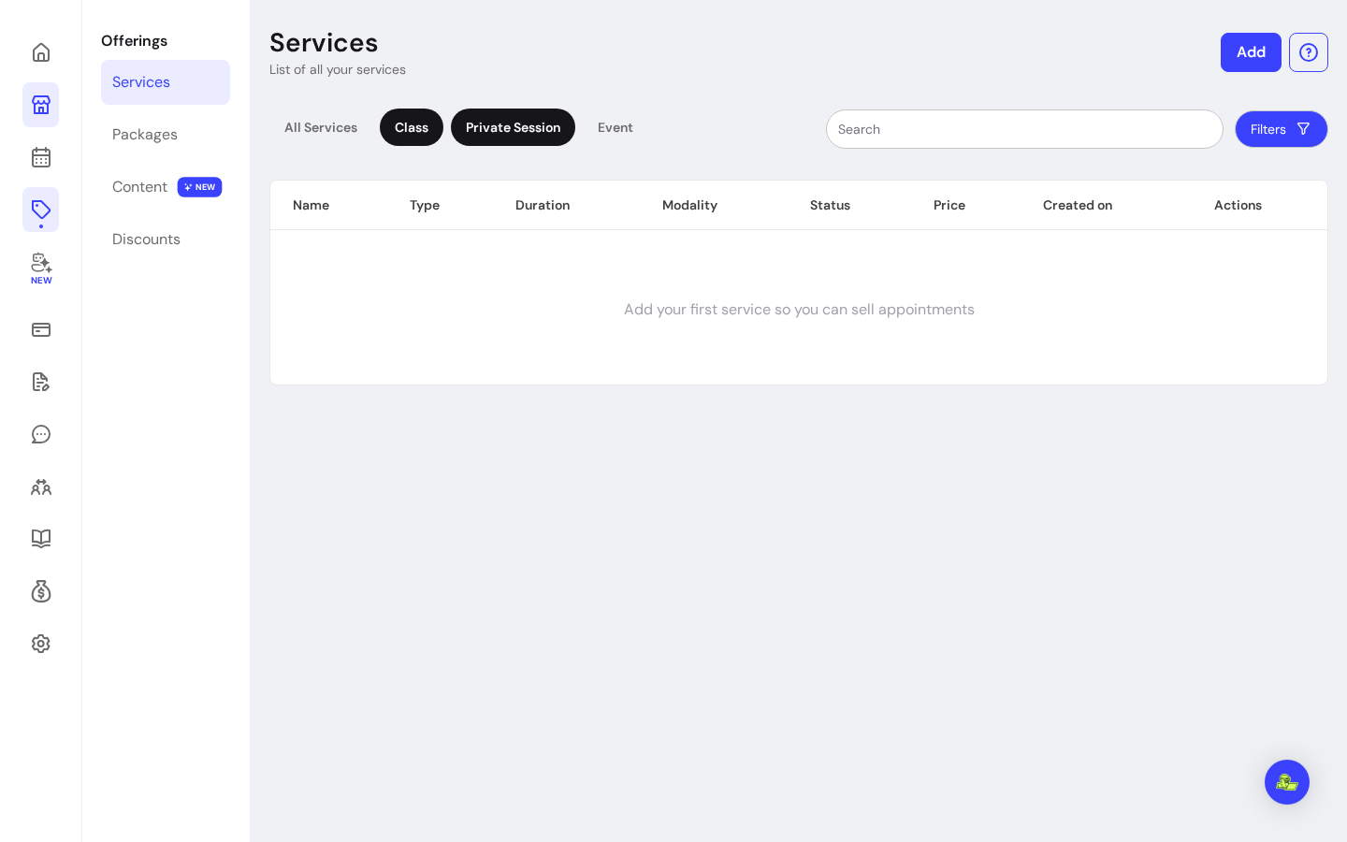
click at [433, 117] on div "Class" at bounding box center [412, 127] width 64 height 37
click at [339, 138] on div "All Services" at bounding box center [320, 127] width 103 height 37
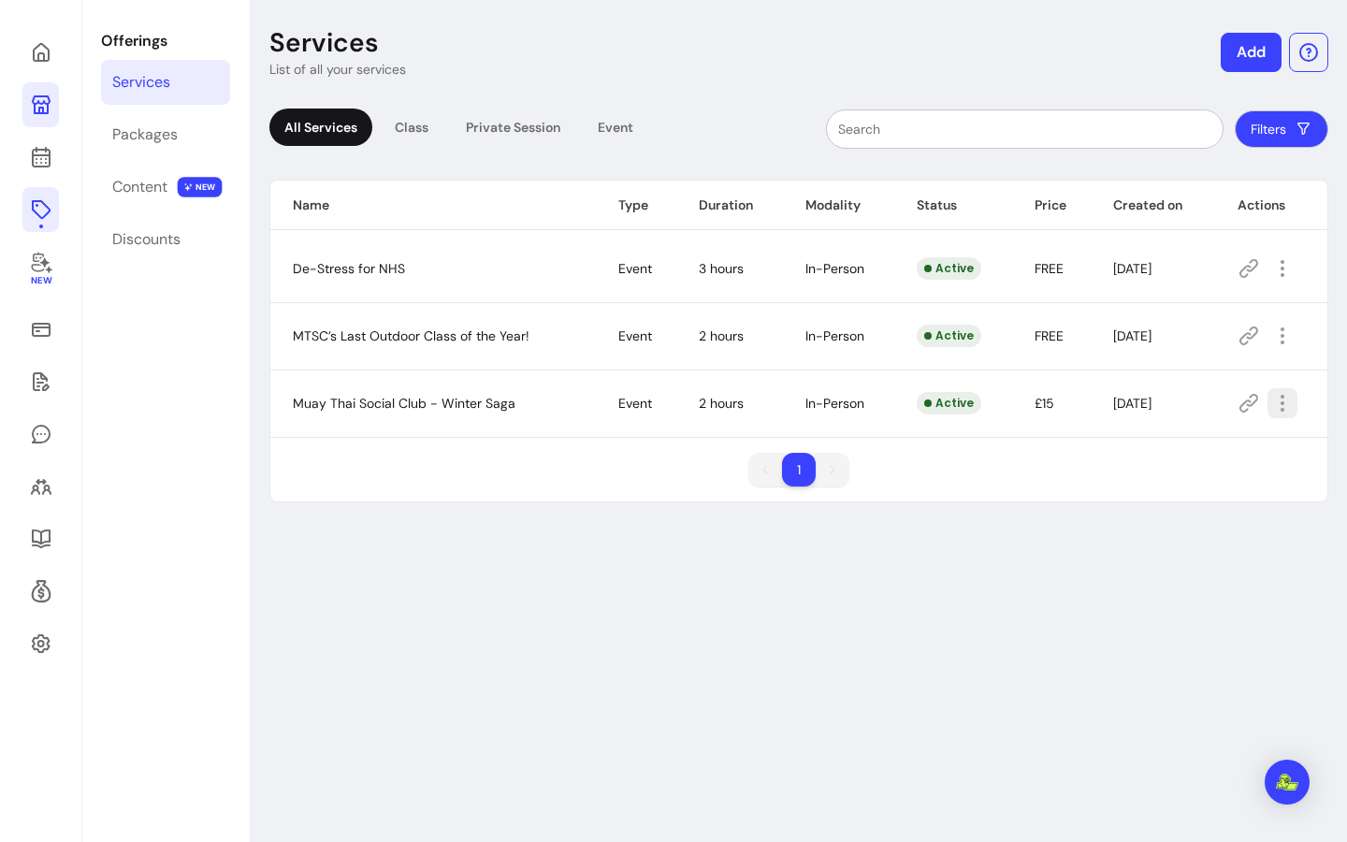
click at [1272, 406] on icon "button" at bounding box center [1283, 403] width 22 height 22
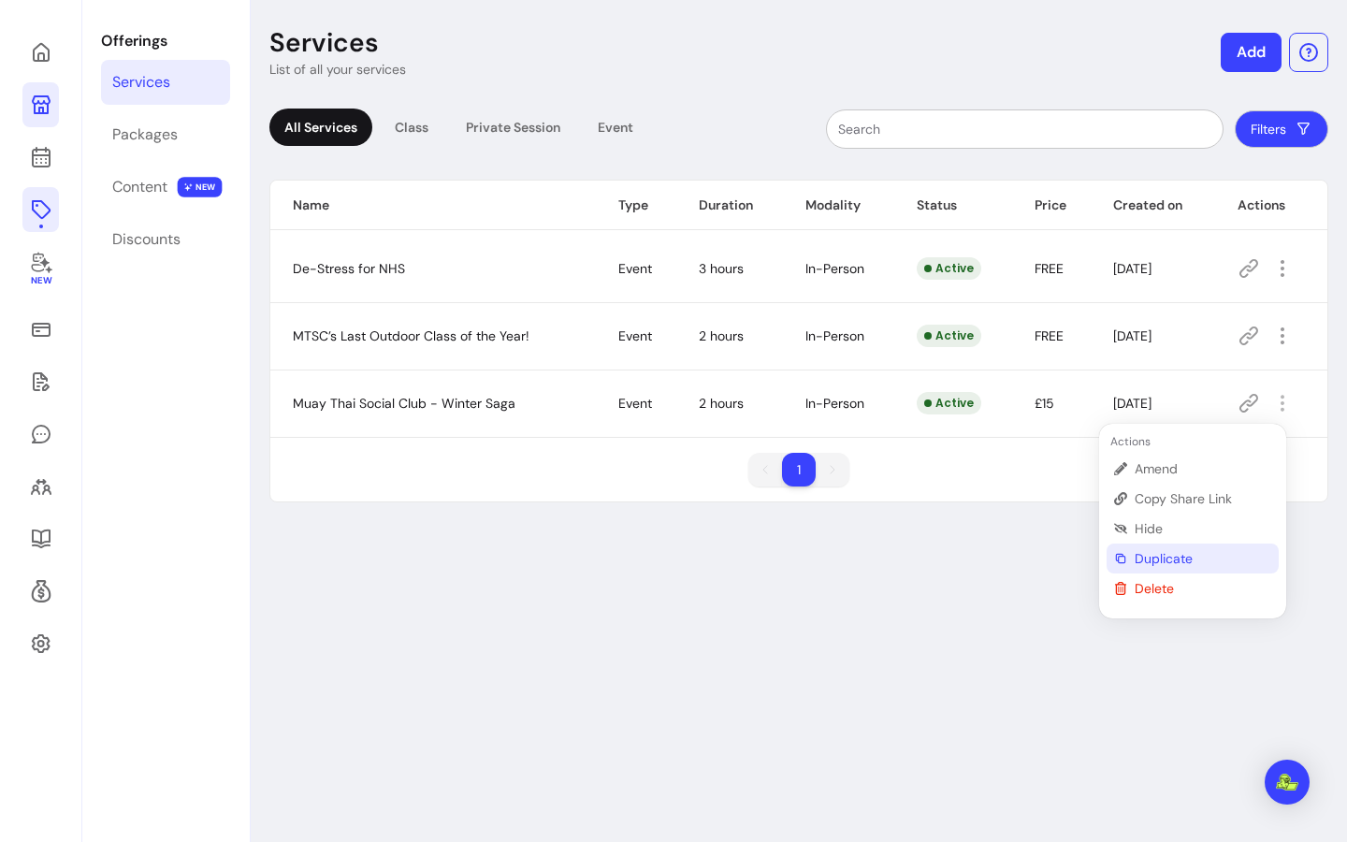
click at [1173, 558] on span "Duplicate" at bounding box center [1203, 558] width 137 height 19
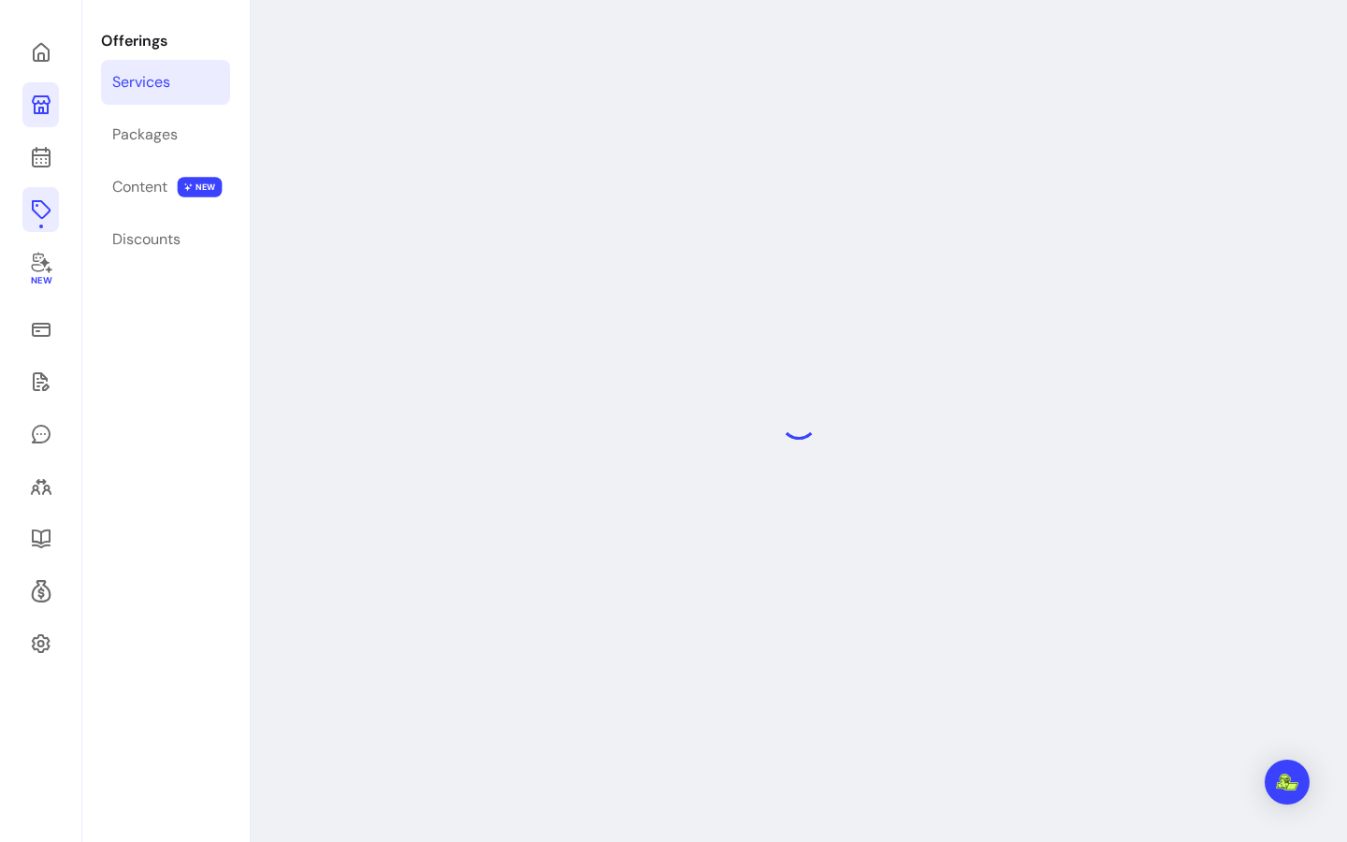
select select "***"
select select "**********"
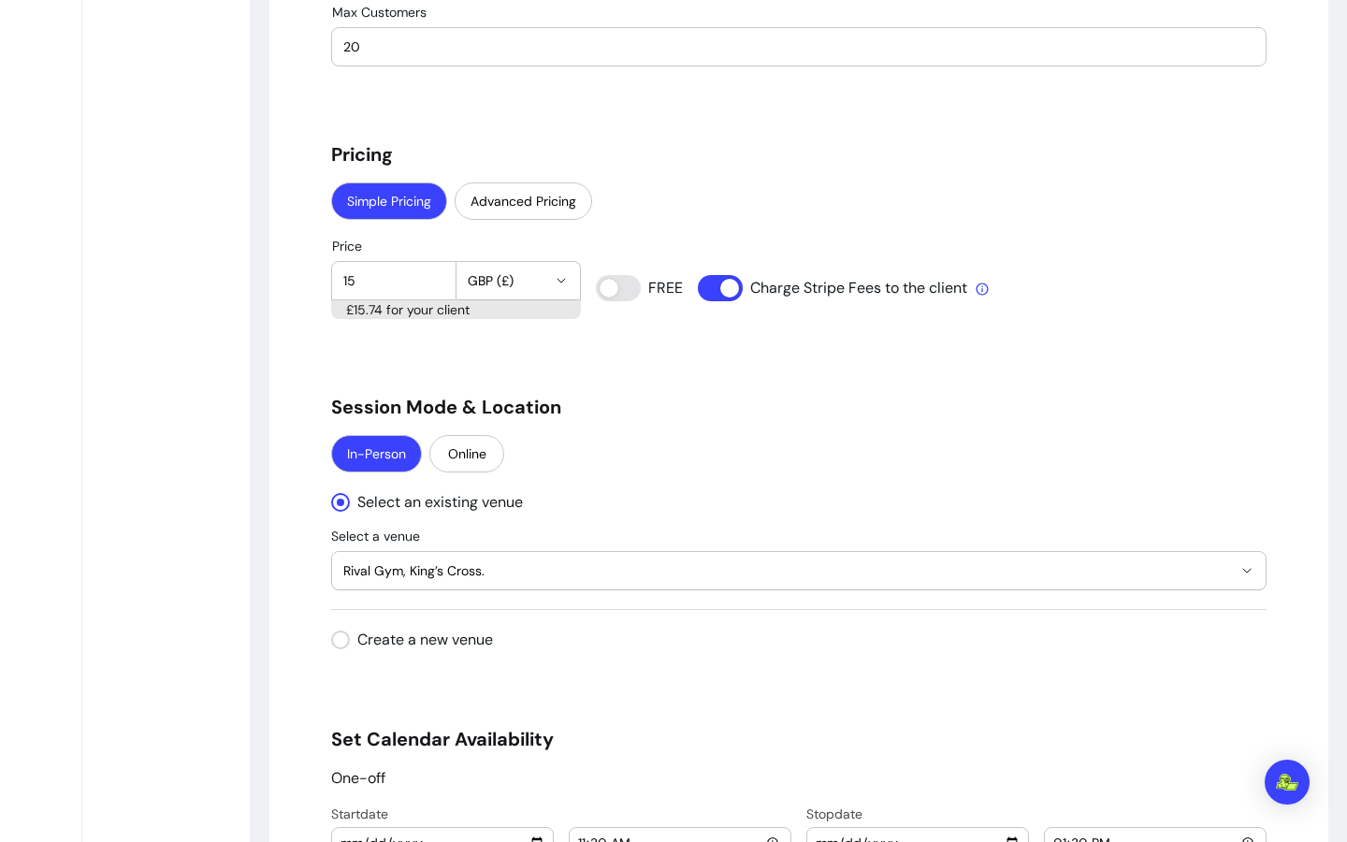
scroll to position [1917, 0]
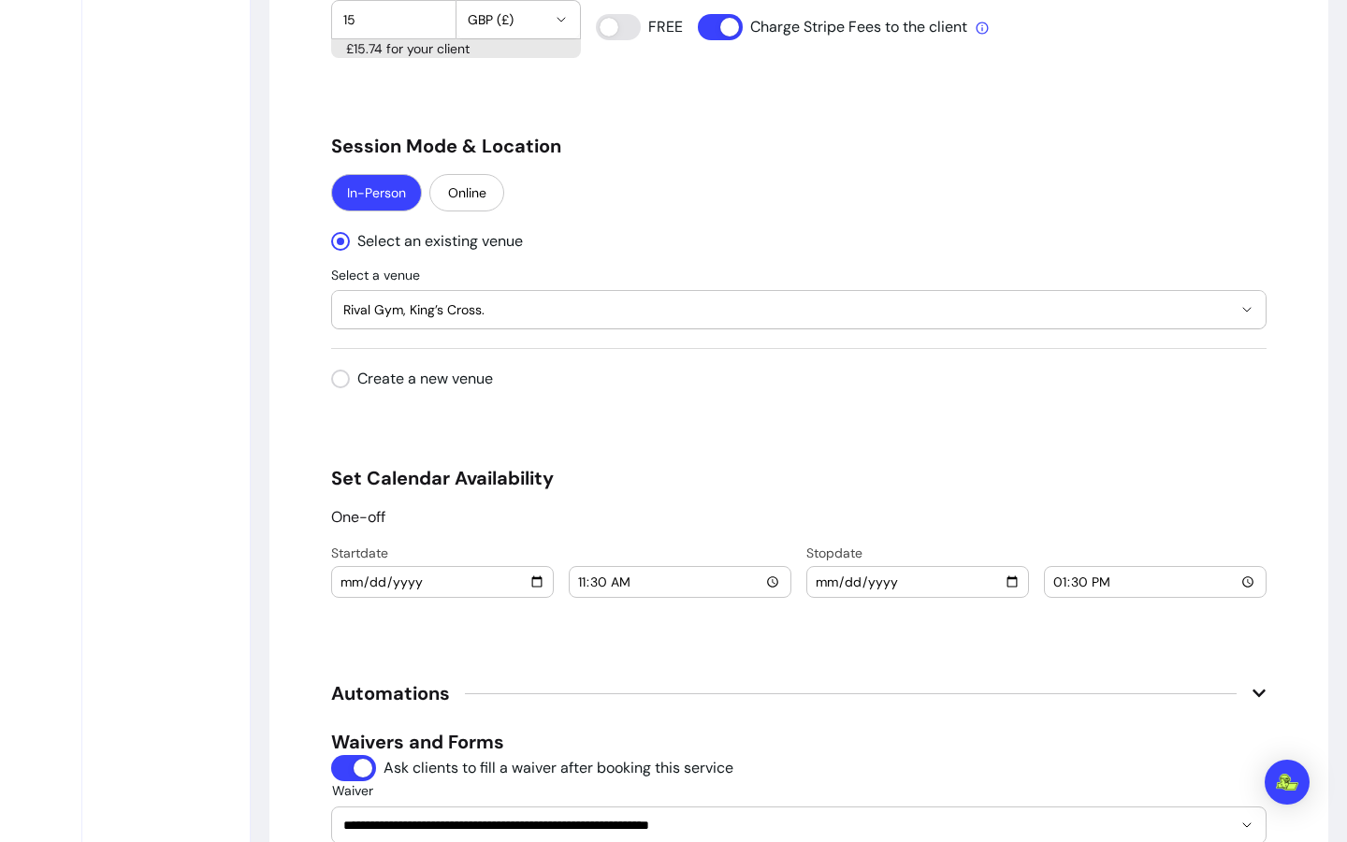
click at [365, 525] on p "One-off" at bounding box center [358, 517] width 54 height 22
drag, startPoint x: 369, startPoint y: 520, endPoint x: 388, endPoint y: 515, distance: 20.4
click at [370, 520] on p "One-off" at bounding box center [358, 517] width 54 height 22
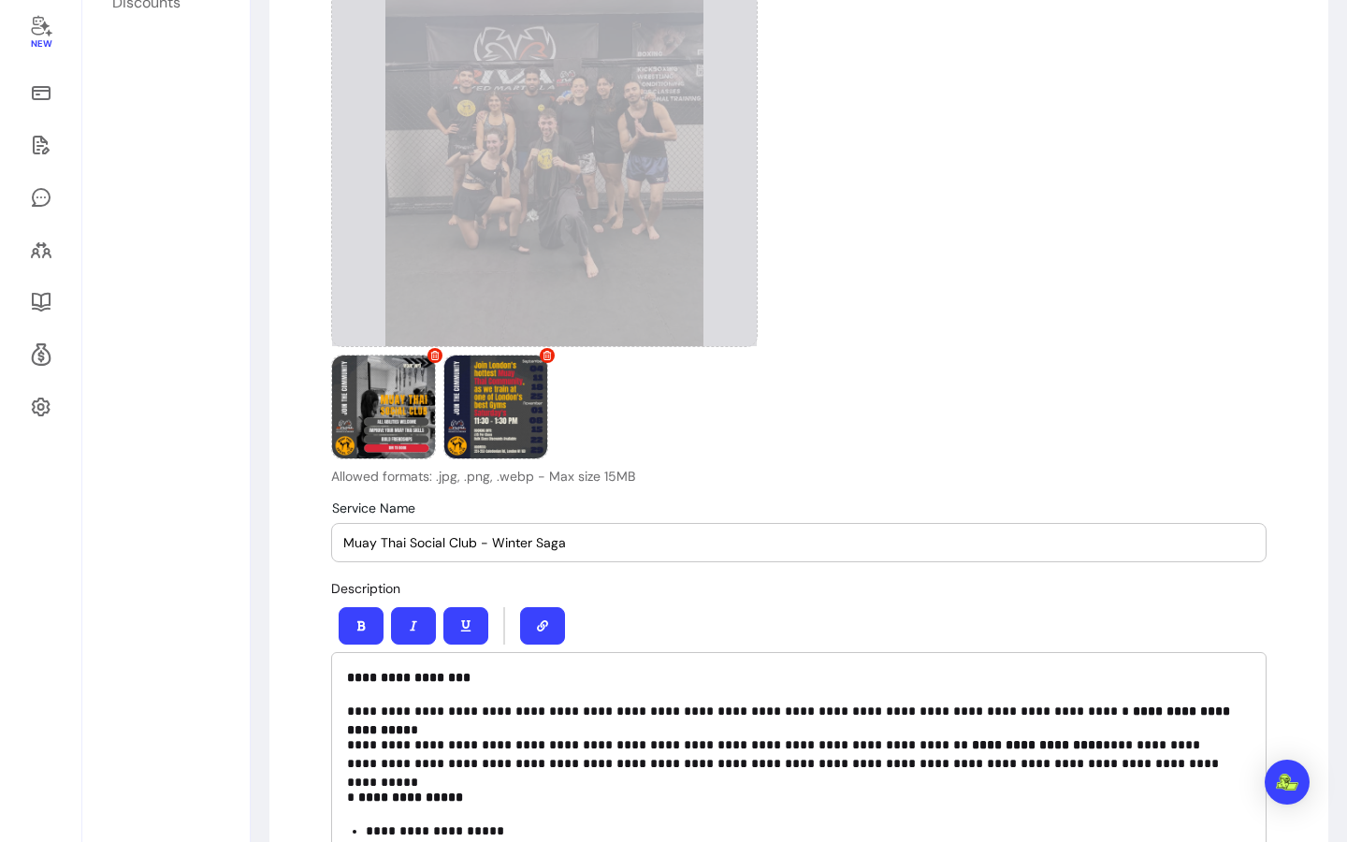
scroll to position [0, 0]
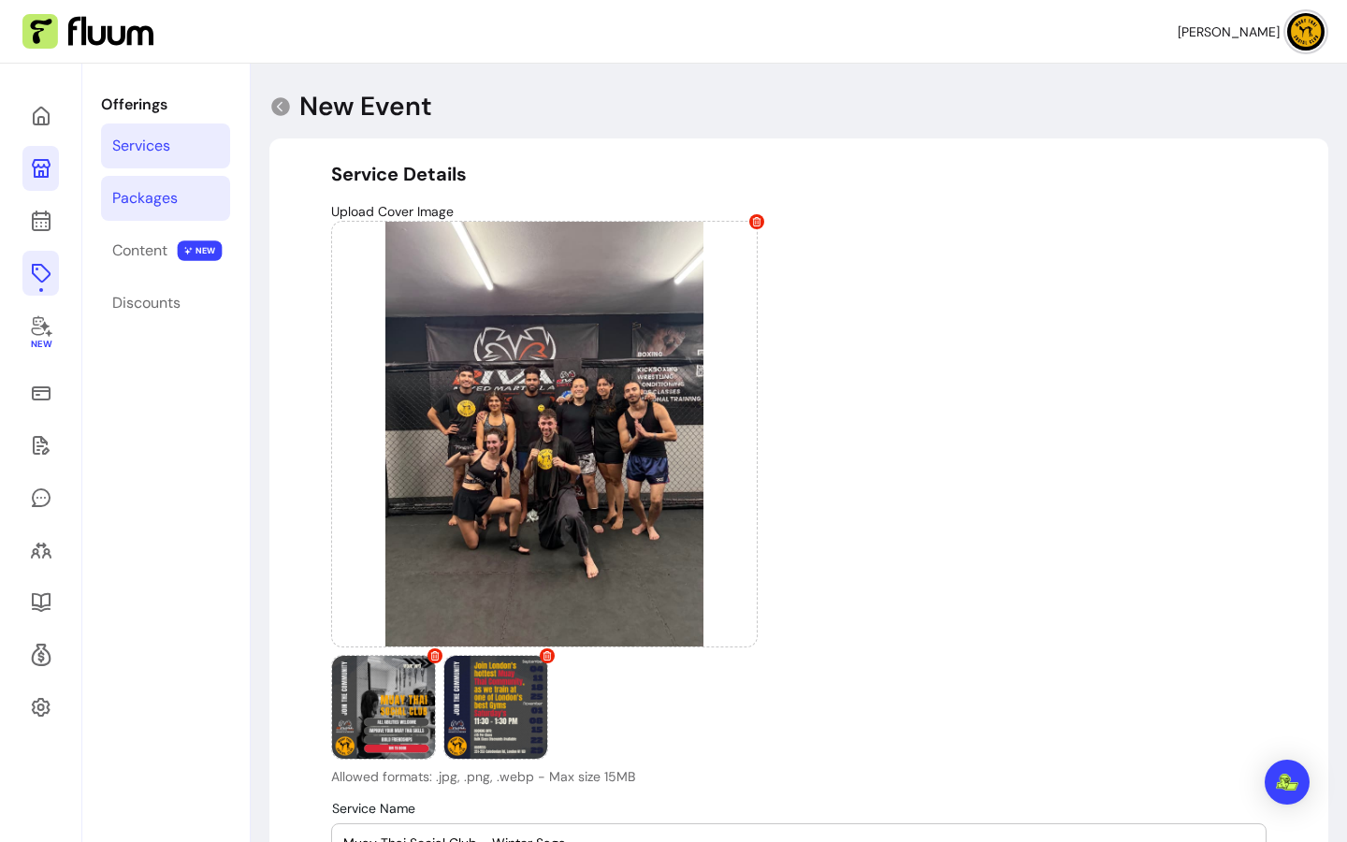
click at [189, 204] on link "Packages" at bounding box center [165, 198] width 129 height 45
click at [276, 110] on icon at bounding box center [280, 106] width 19 height 19
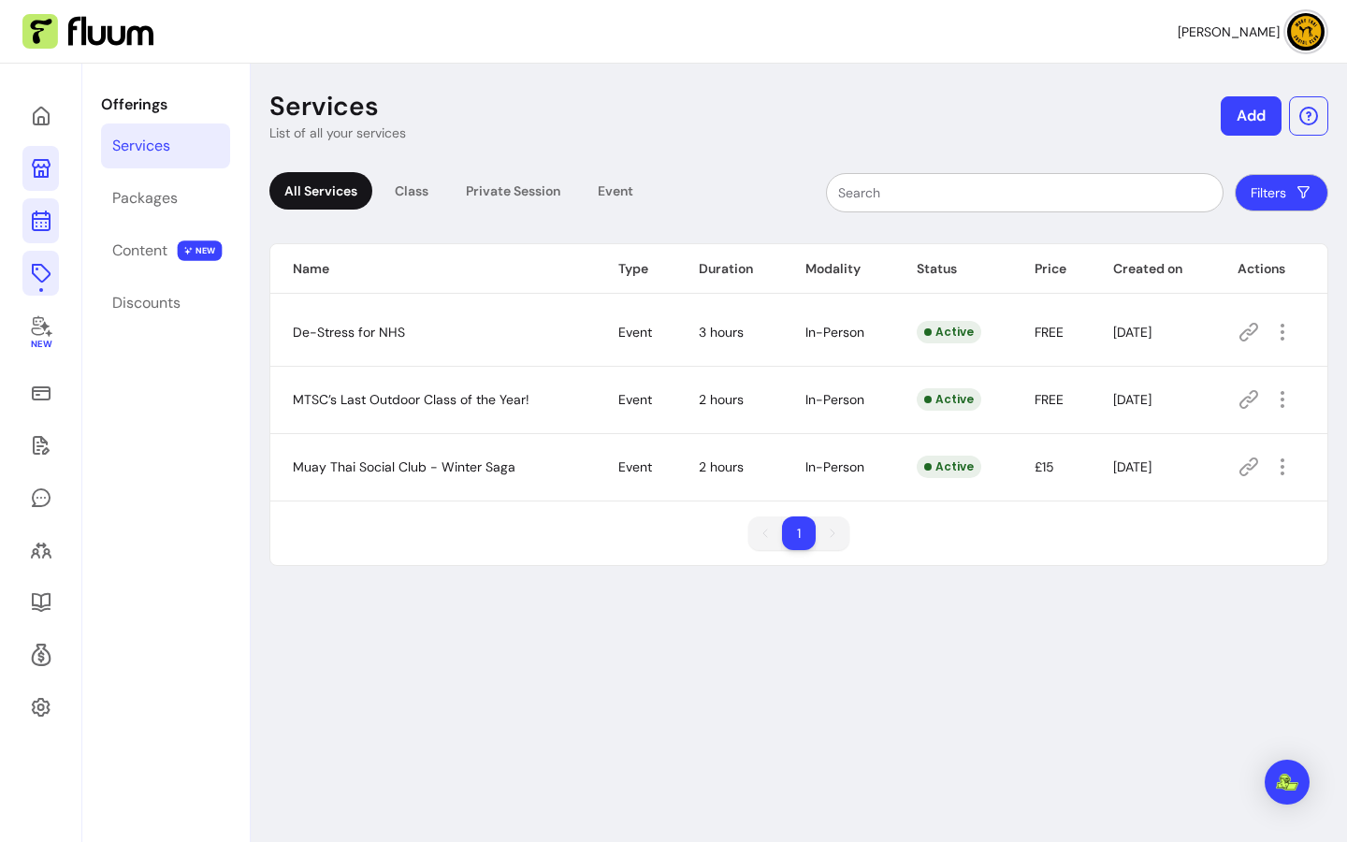
click at [50, 211] on icon at bounding box center [41, 221] width 22 height 22
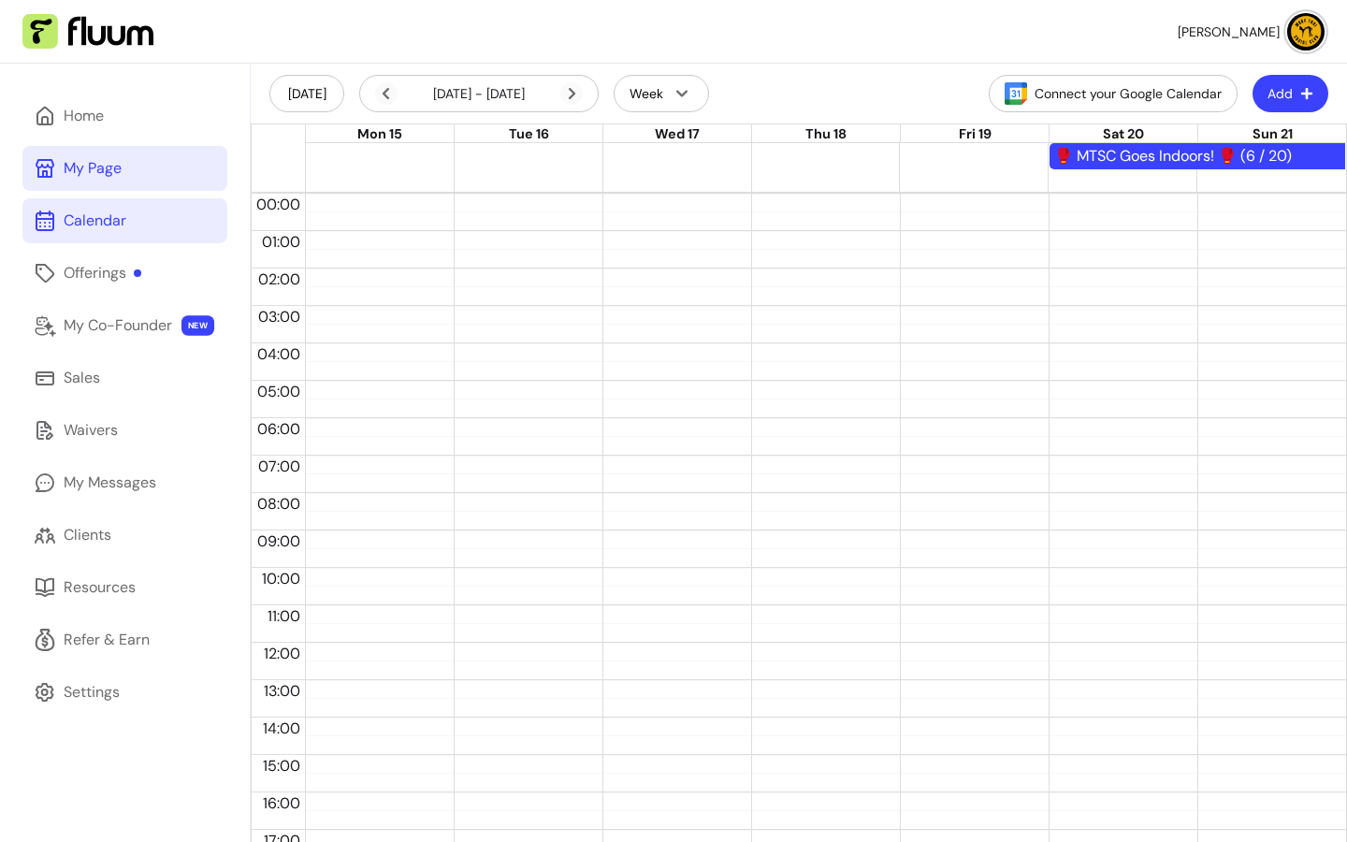
click at [1280, 95] on button "Add" at bounding box center [1291, 93] width 76 height 37
click at [1103, 240] on div at bounding box center [1118, 643] width 139 height 898
click at [577, 91] on icon at bounding box center [572, 93] width 22 height 22
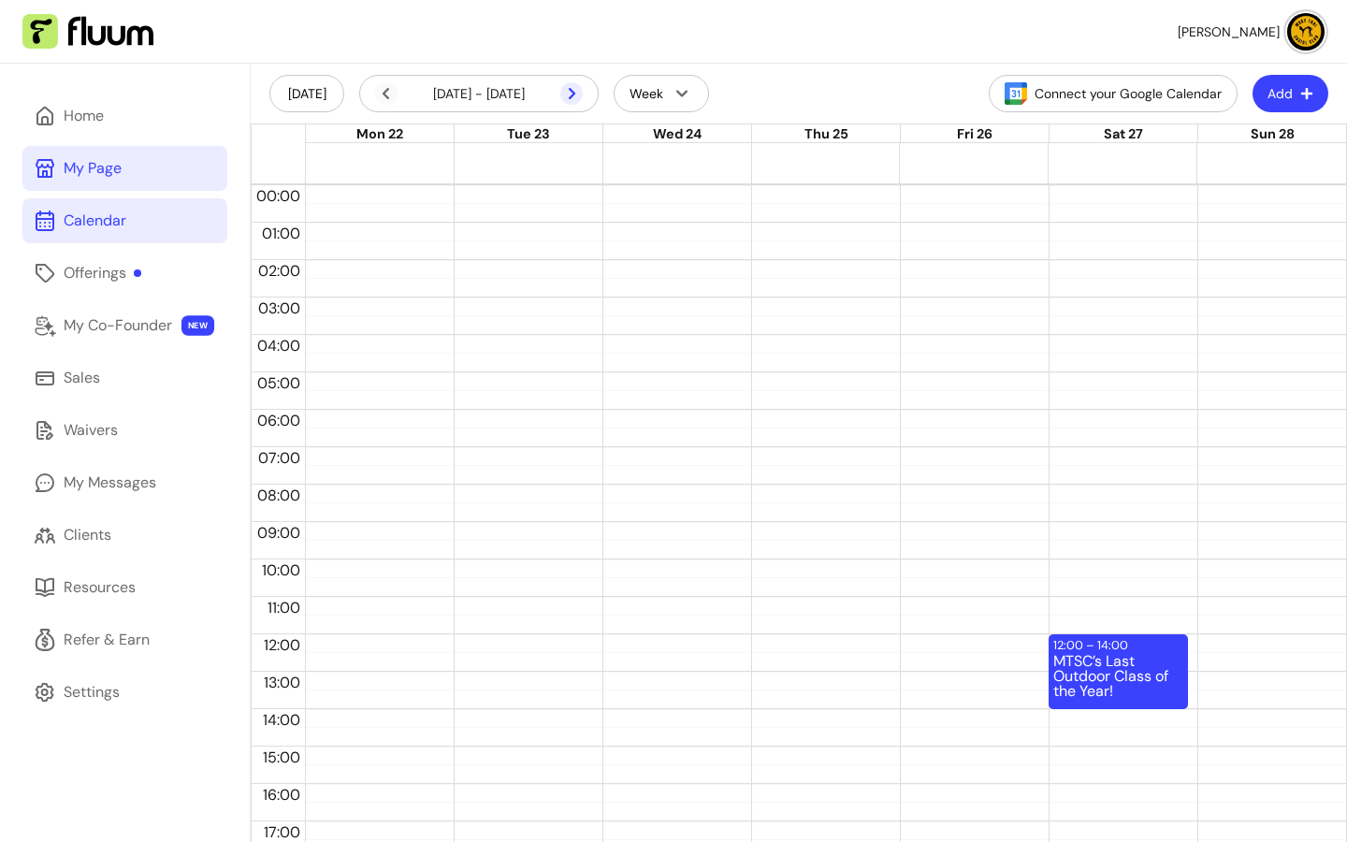
click at [579, 91] on icon at bounding box center [572, 93] width 22 height 22
click at [578, 87] on icon at bounding box center [572, 93] width 22 height 22
click at [380, 100] on icon at bounding box center [386, 93] width 22 height 22
click at [1129, 641] on div "Muay Thai Social Club - Winter Saga" at bounding box center [1119, 661] width 130 height 53
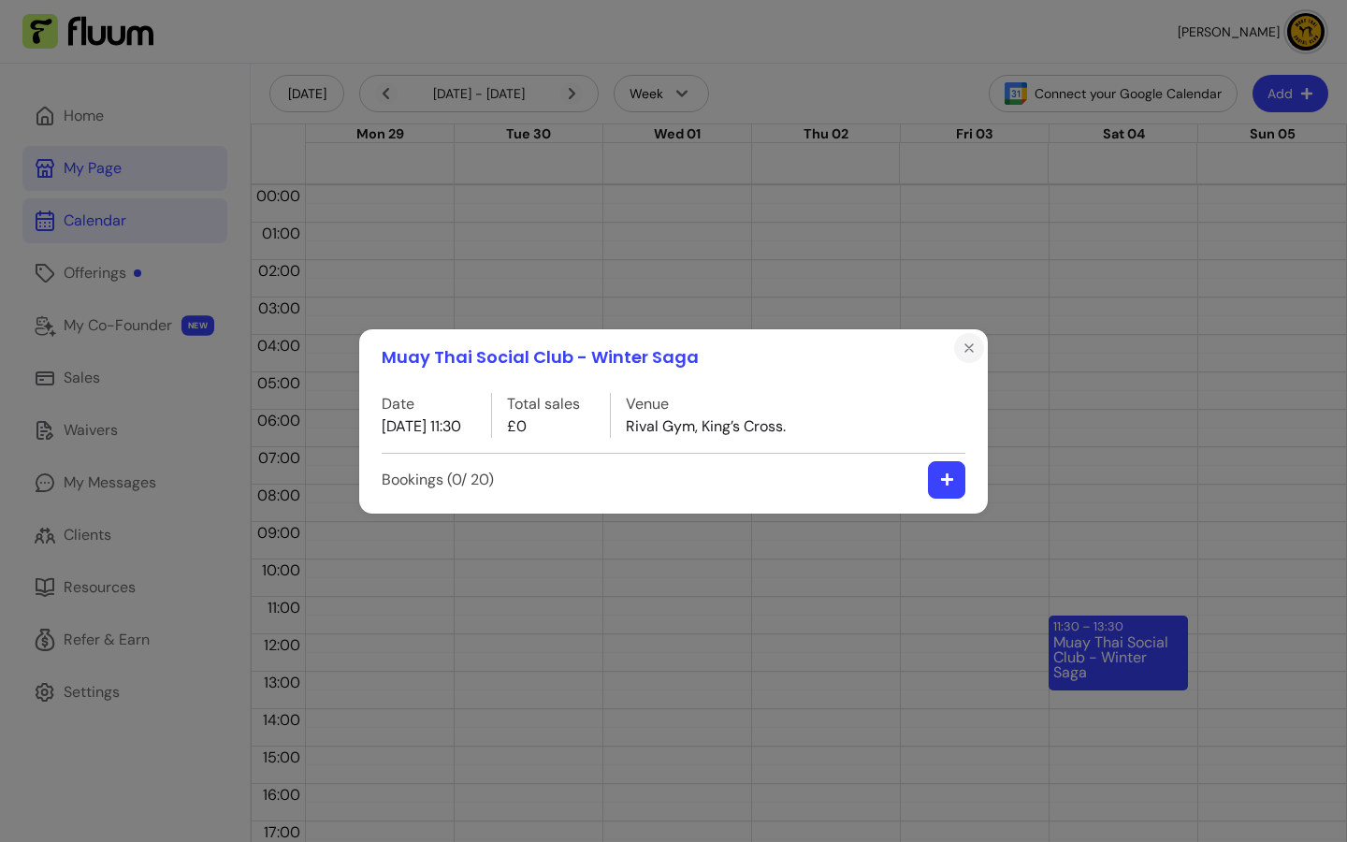
click at [965, 356] on button "Close" at bounding box center [969, 348] width 30 height 30
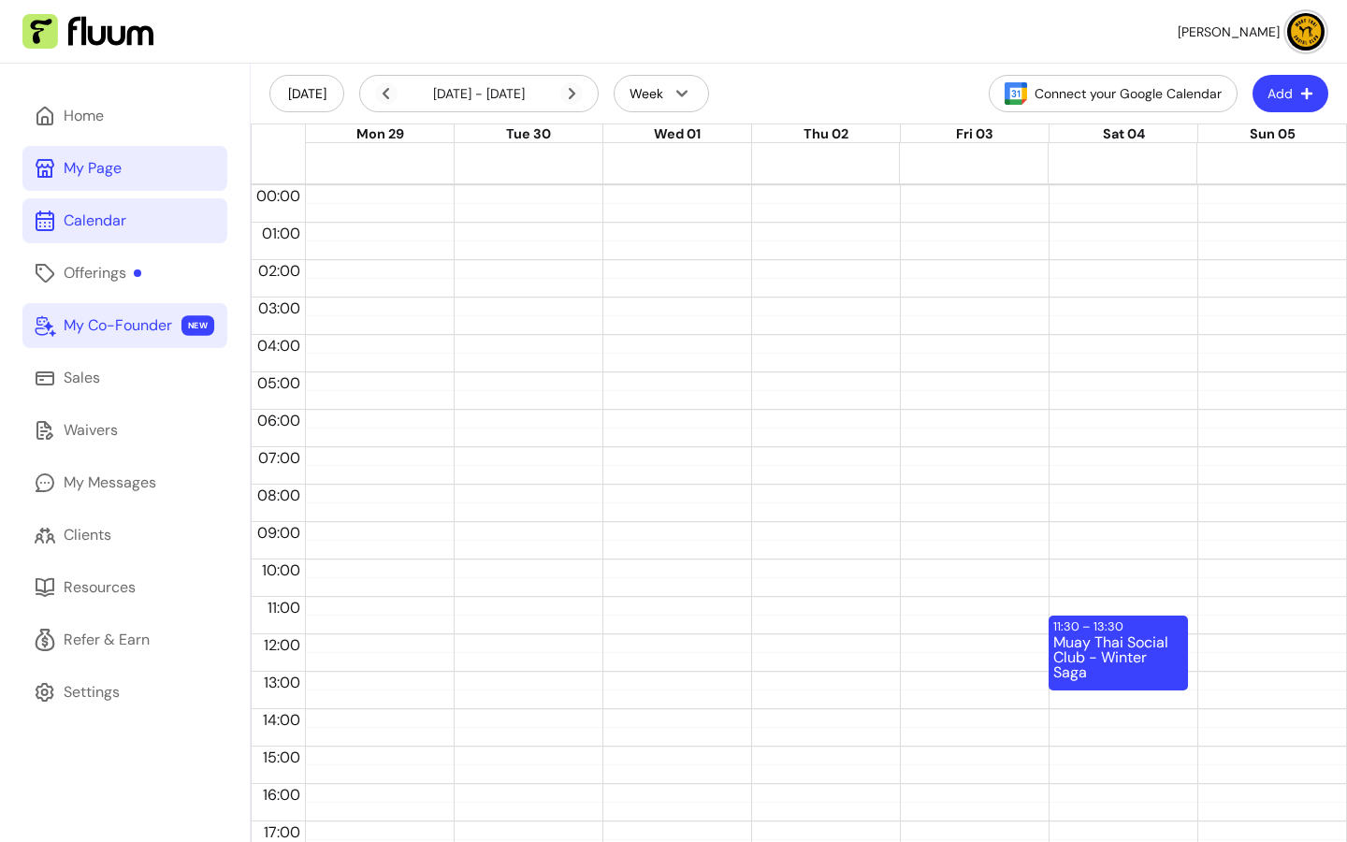
click at [123, 328] on div "My Co-Founder" at bounding box center [118, 325] width 109 height 22
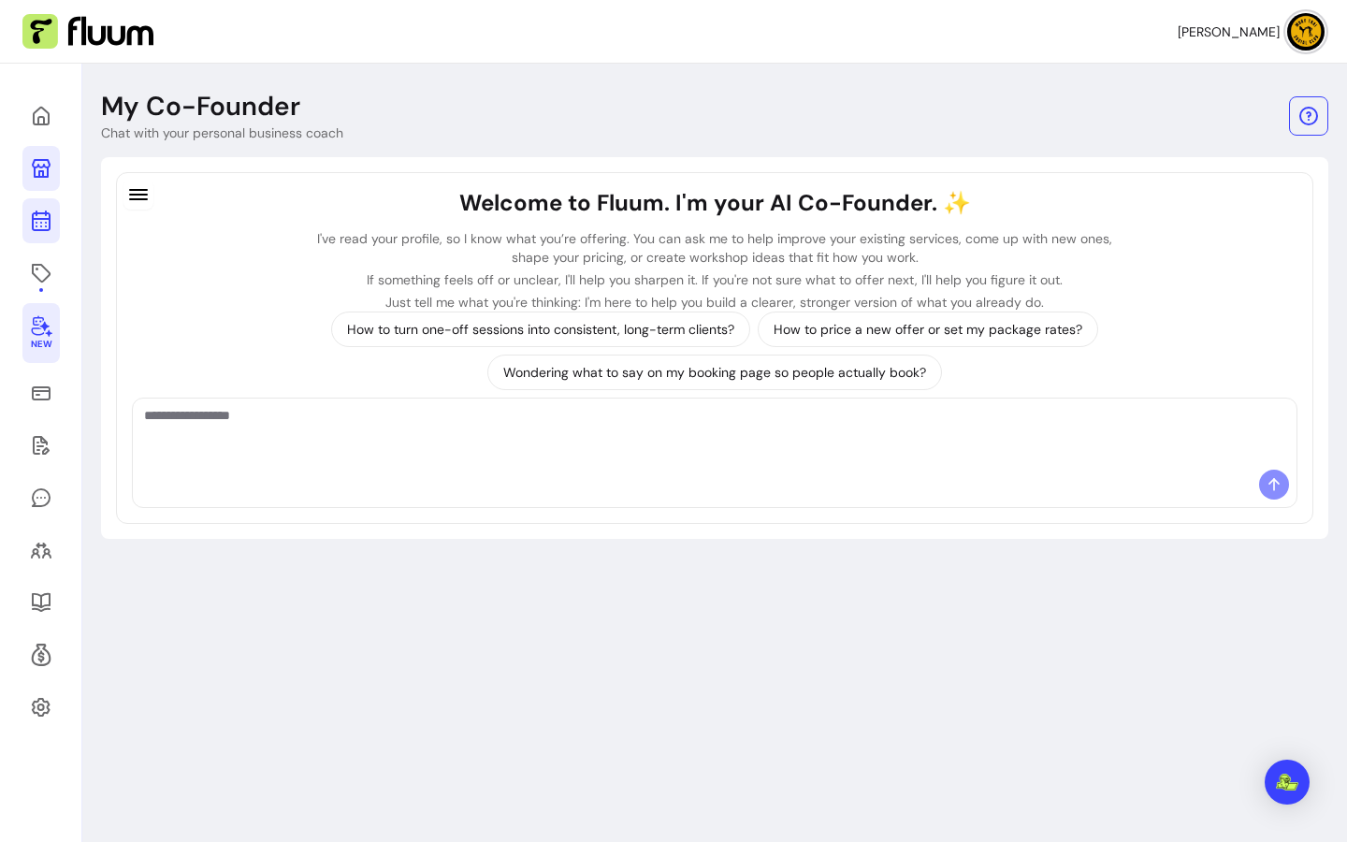
click at [24, 227] on link at bounding box center [40, 220] width 37 height 45
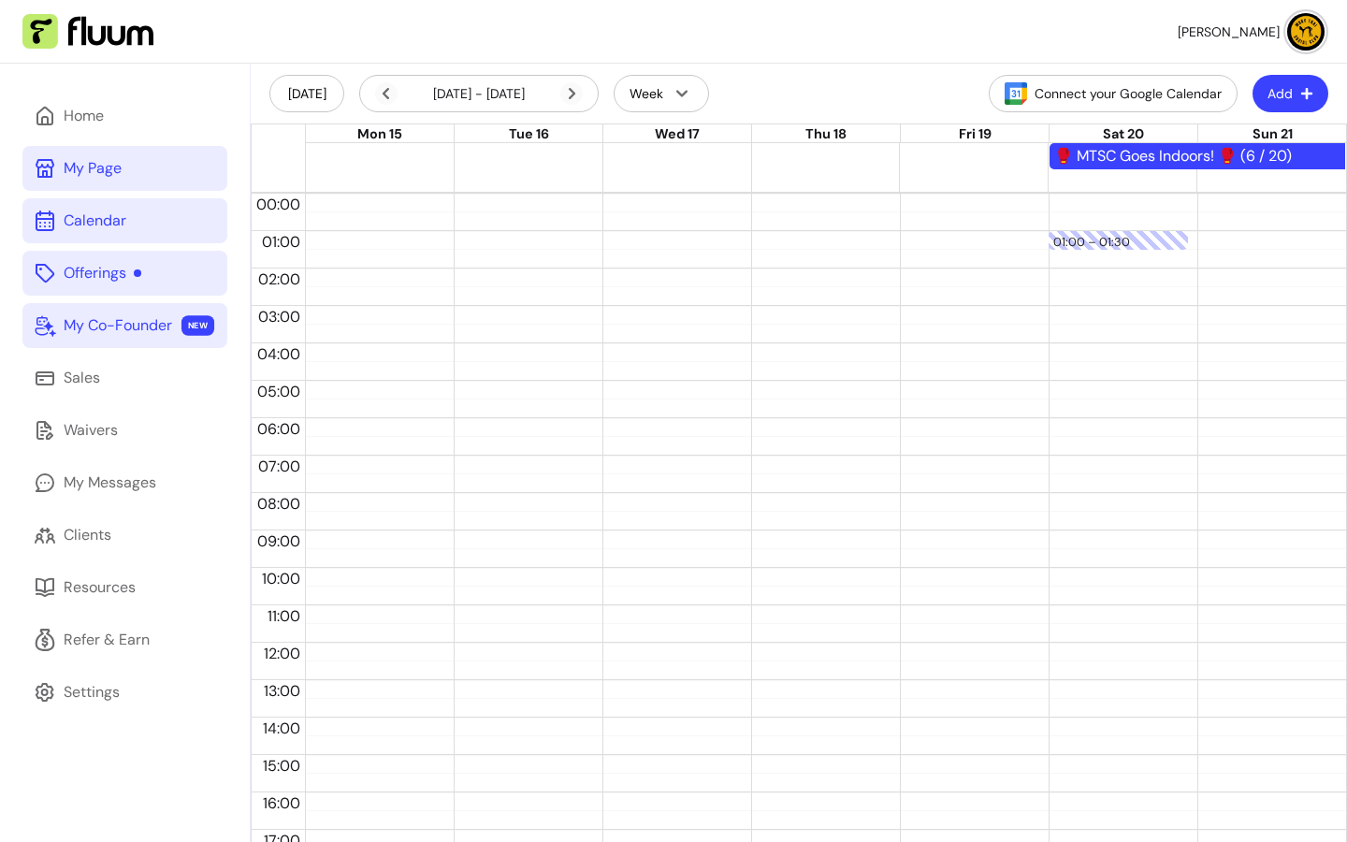
click at [109, 279] on div "Offerings" at bounding box center [103, 273] width 78 height 22
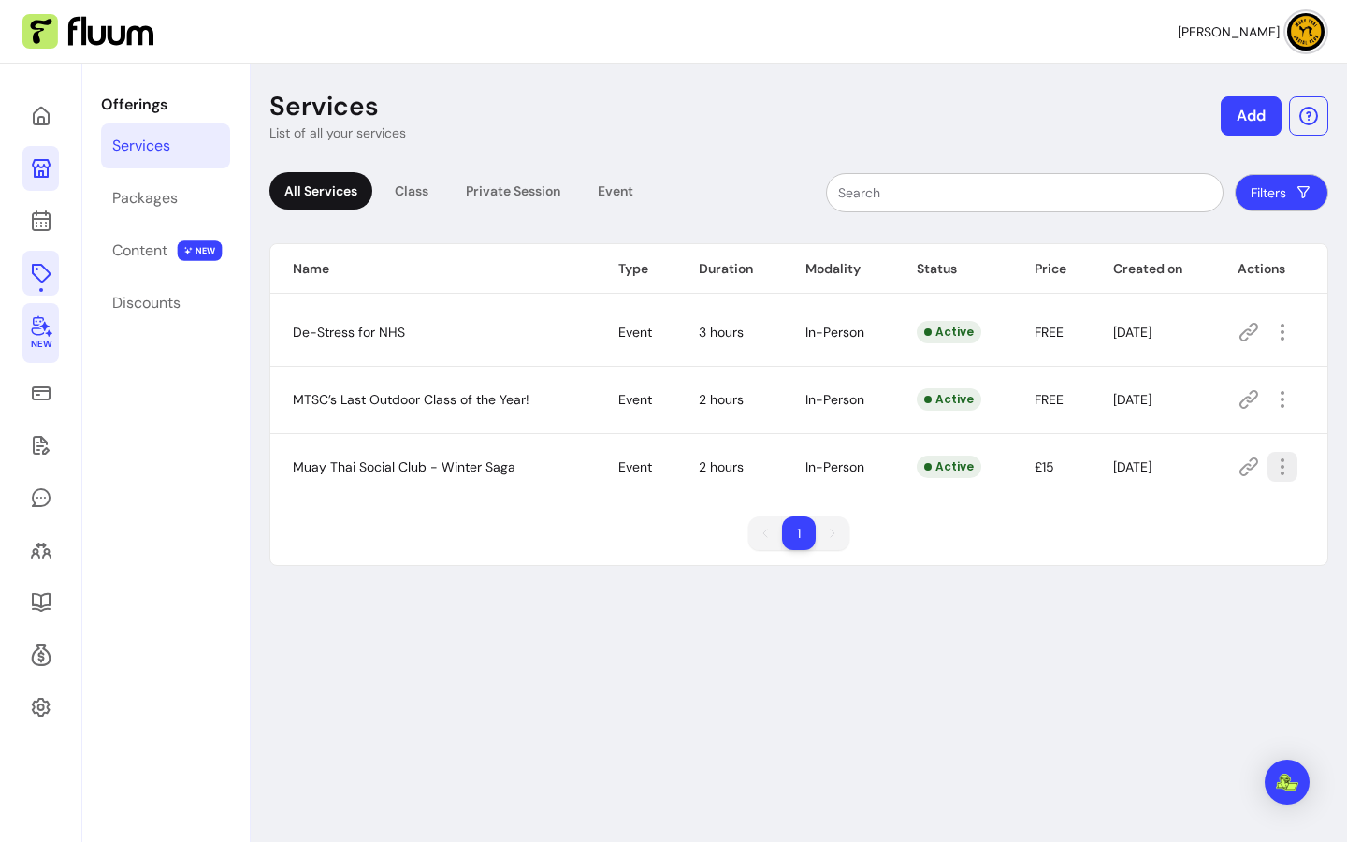
click at [1272, 470] on icon "button" at bounding box center [1283, 467] width 22 height 22
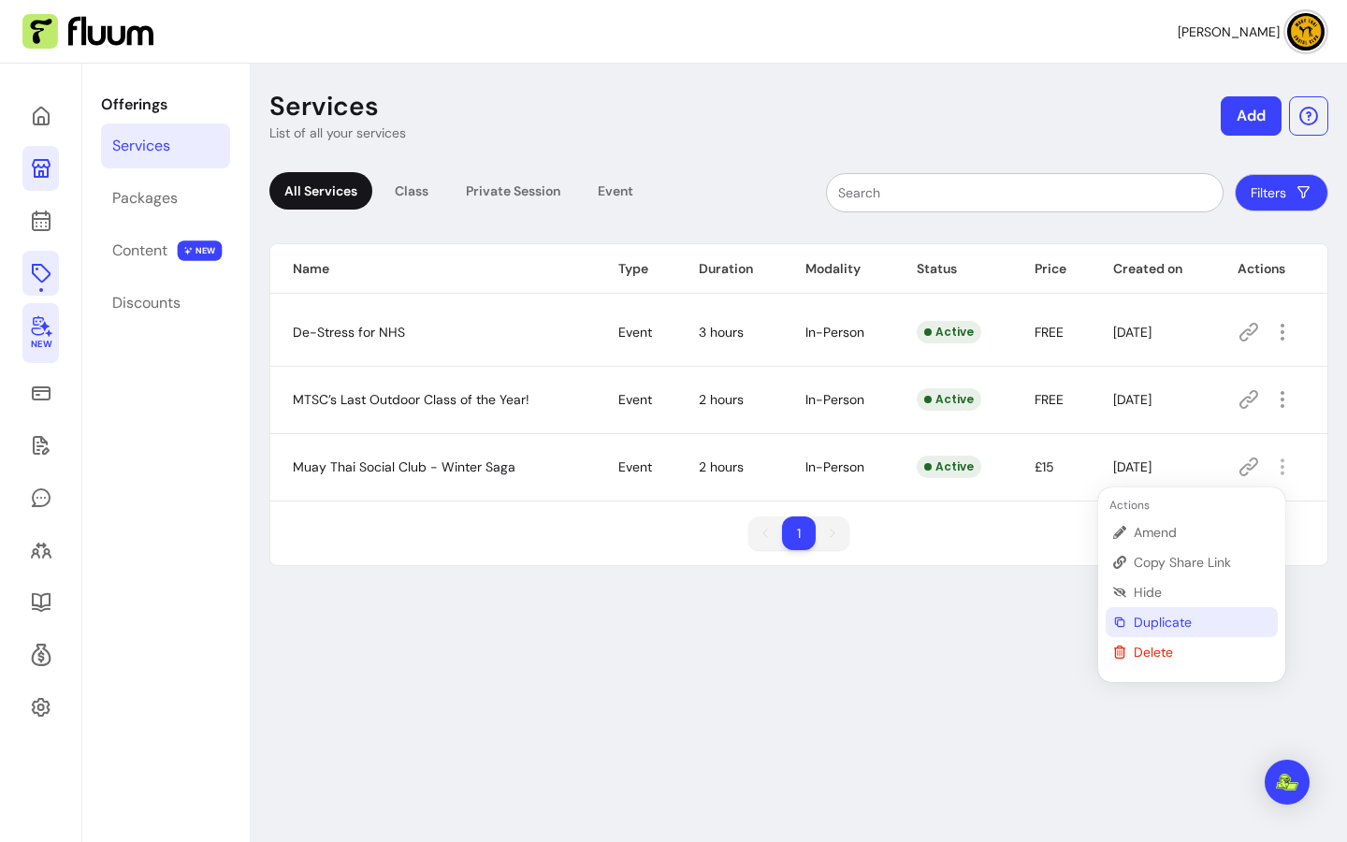
click at [1198, 617] on span "Duplicate" at bounding box center [1202, 622] width 137 height 19
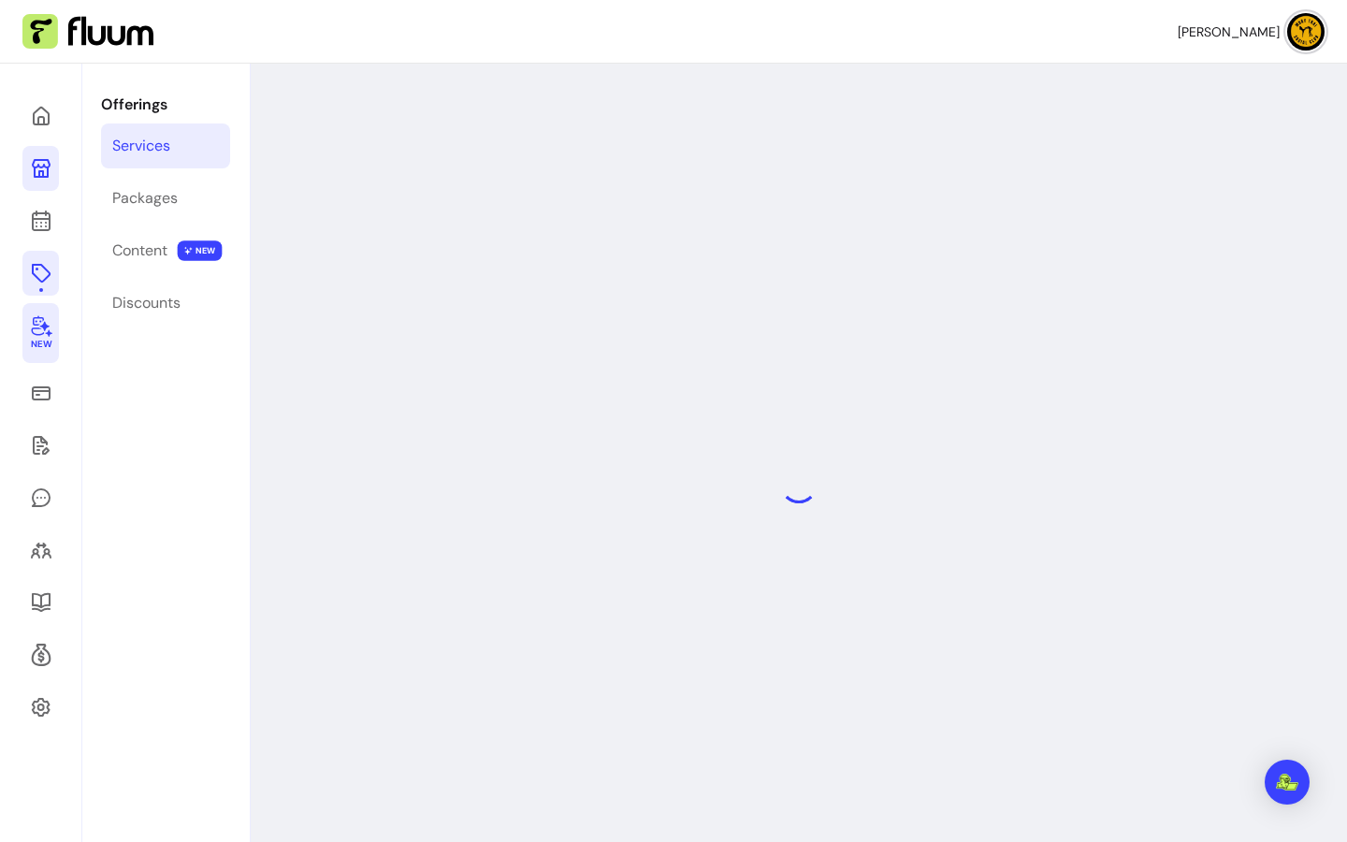
select select "***"
select select "**********"
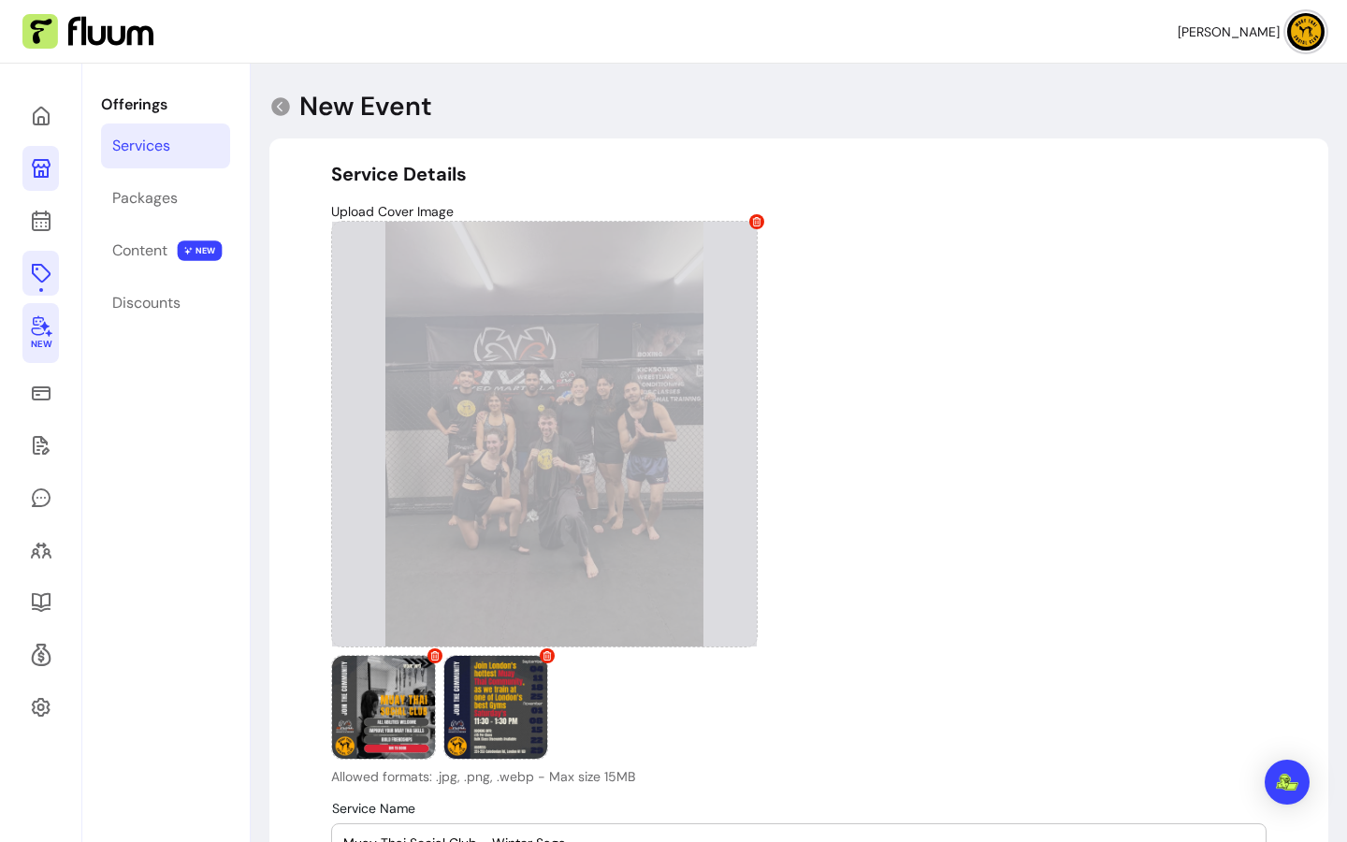
type input "**********"
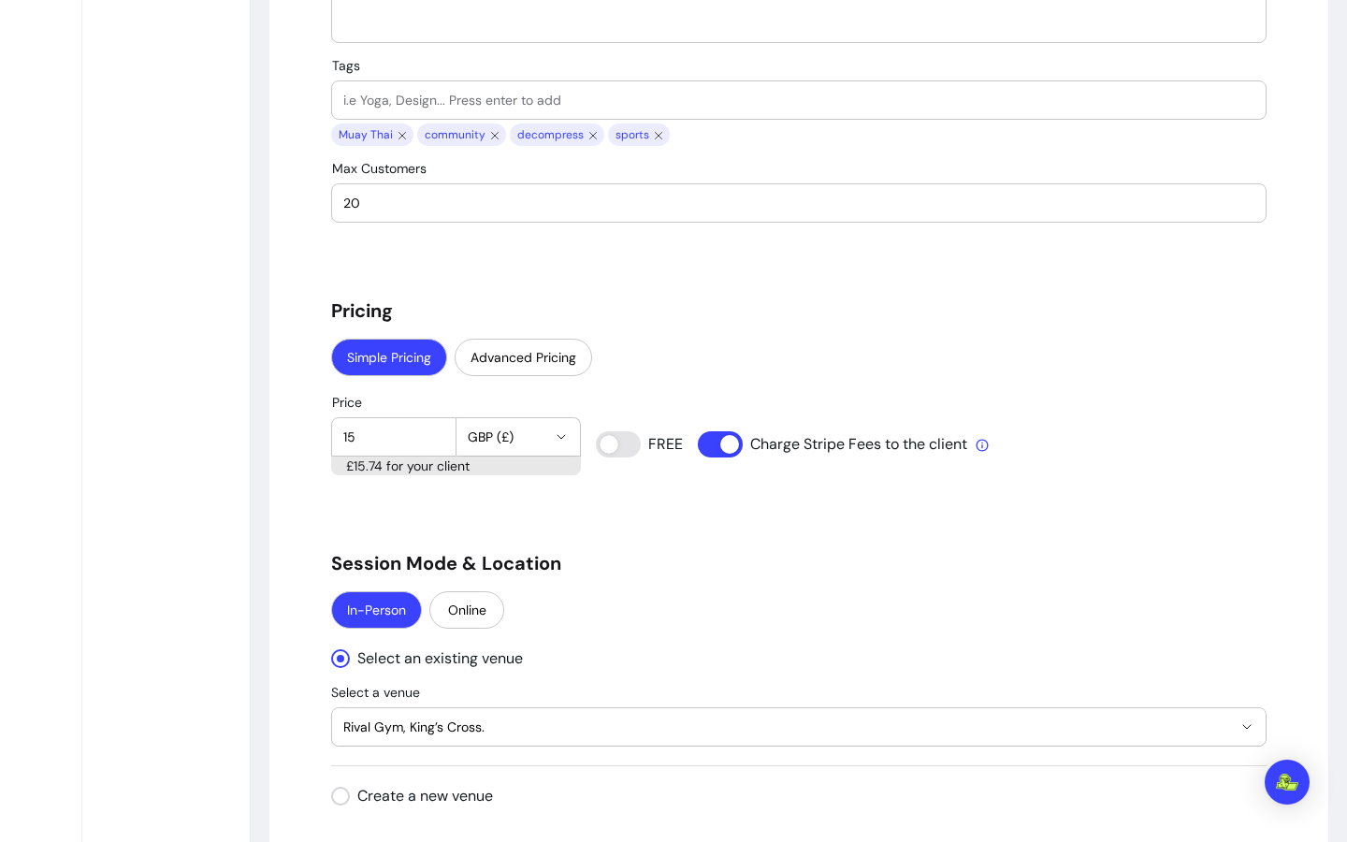
scroll to position [1923, 0]
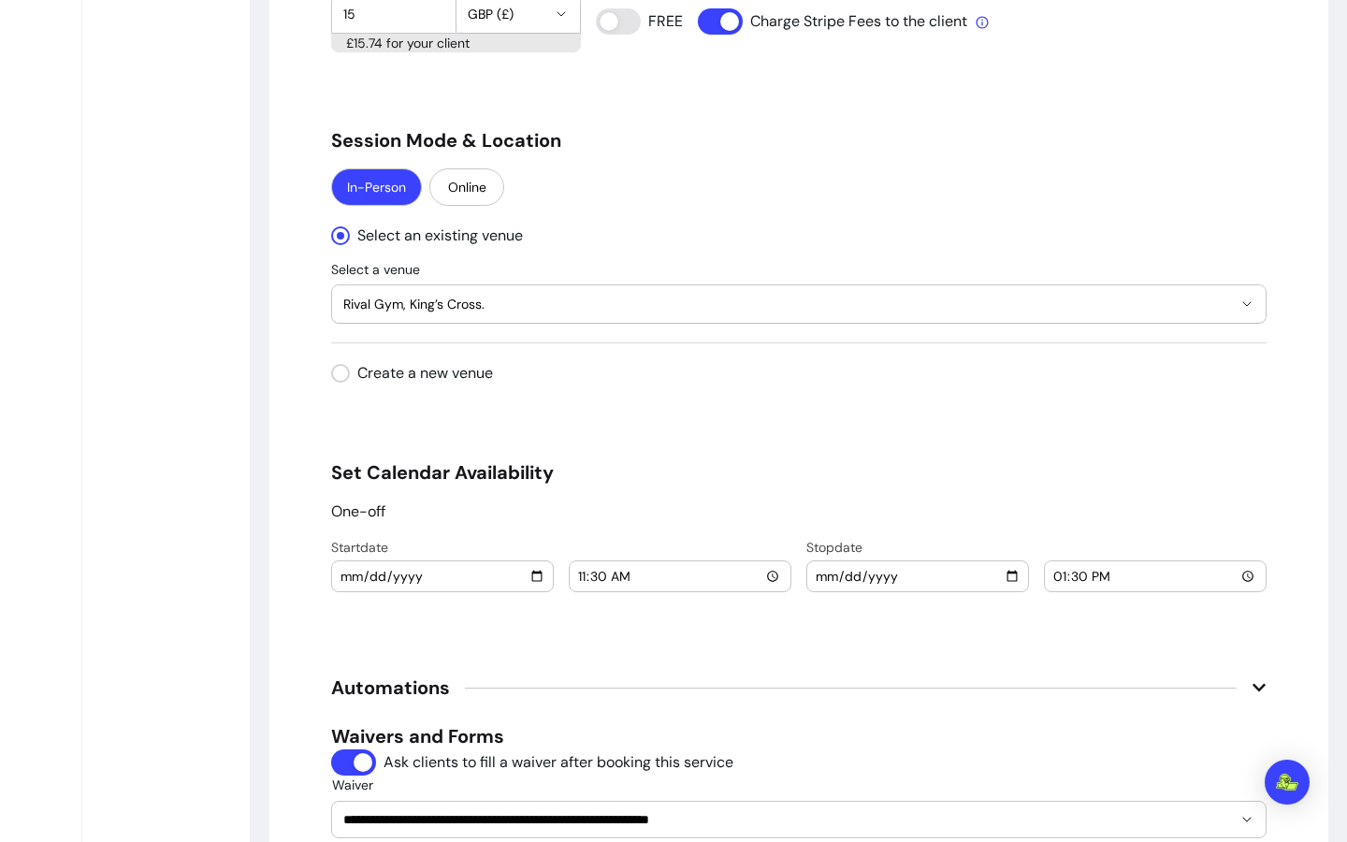
click at [528, 577] on input "2025-10-04" at bounding box center [443, 576] width 206 height 21
type input "2025-10-11"
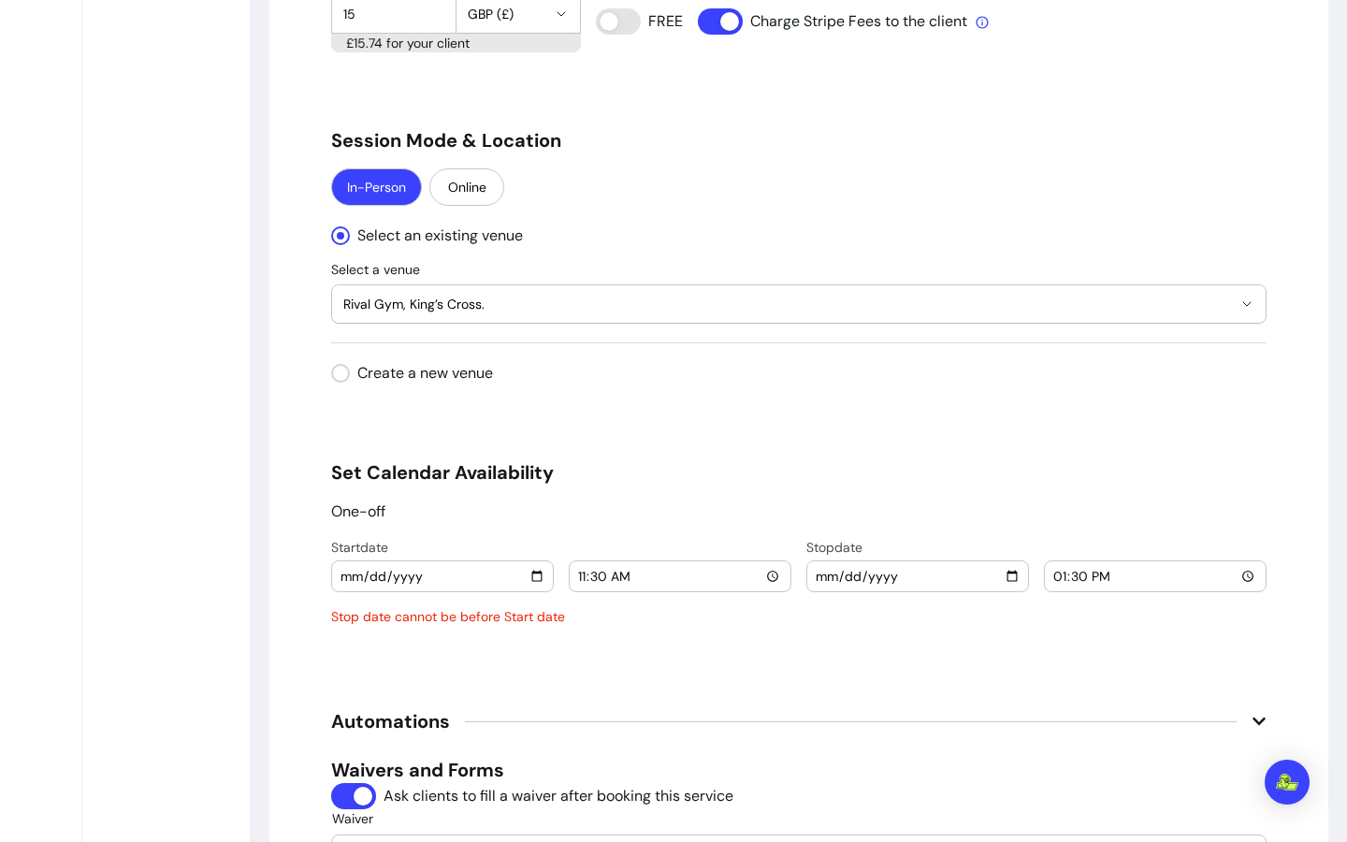
click at [1013, 579] on div "2025-10-04" at bounding box center [918, 576] width 221 height 30
click at [1007, 575] on input "2025-10-04" at bounding box center [918, 576] width 206 height 21
type input "2025-10-11"
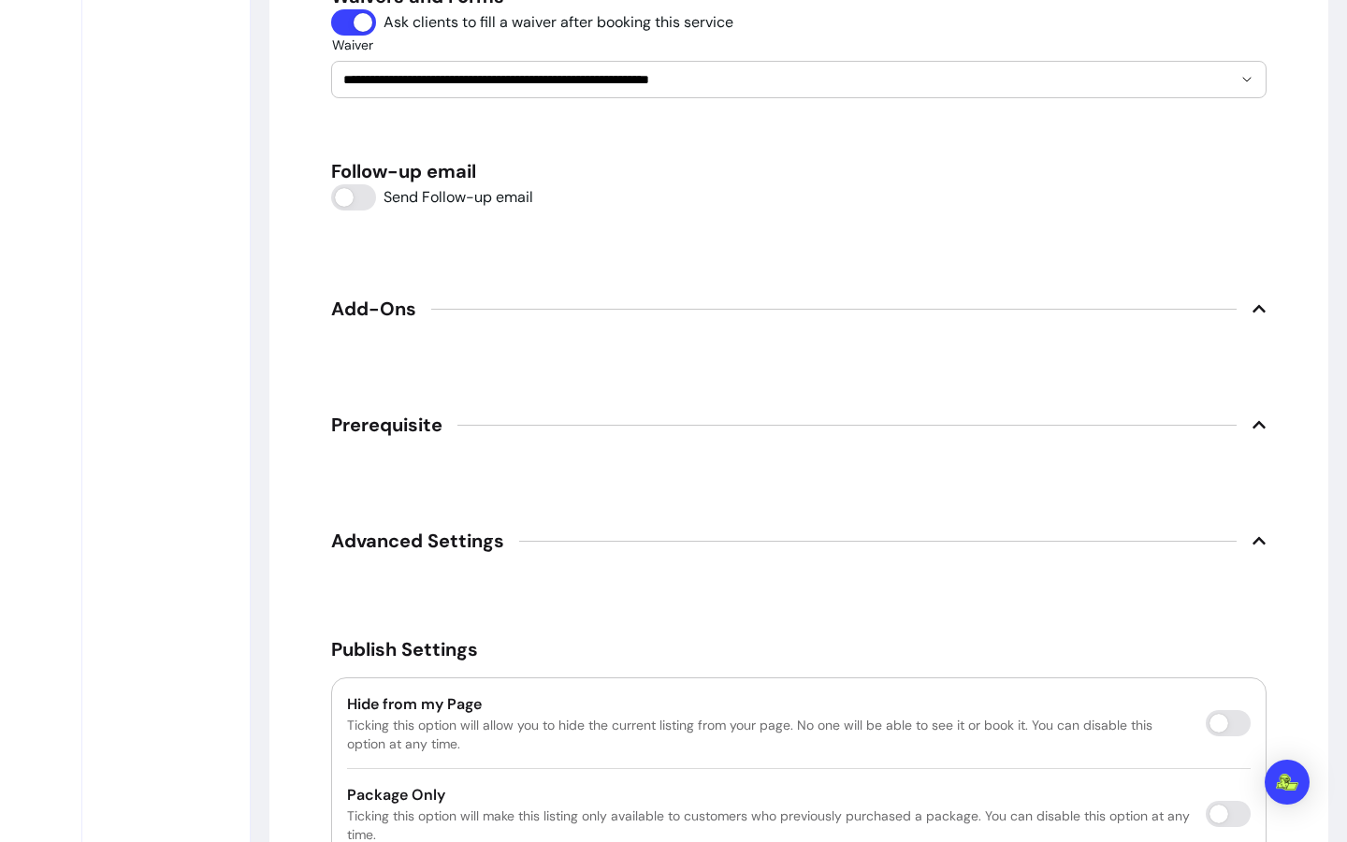
scroll to position [2789, 0]
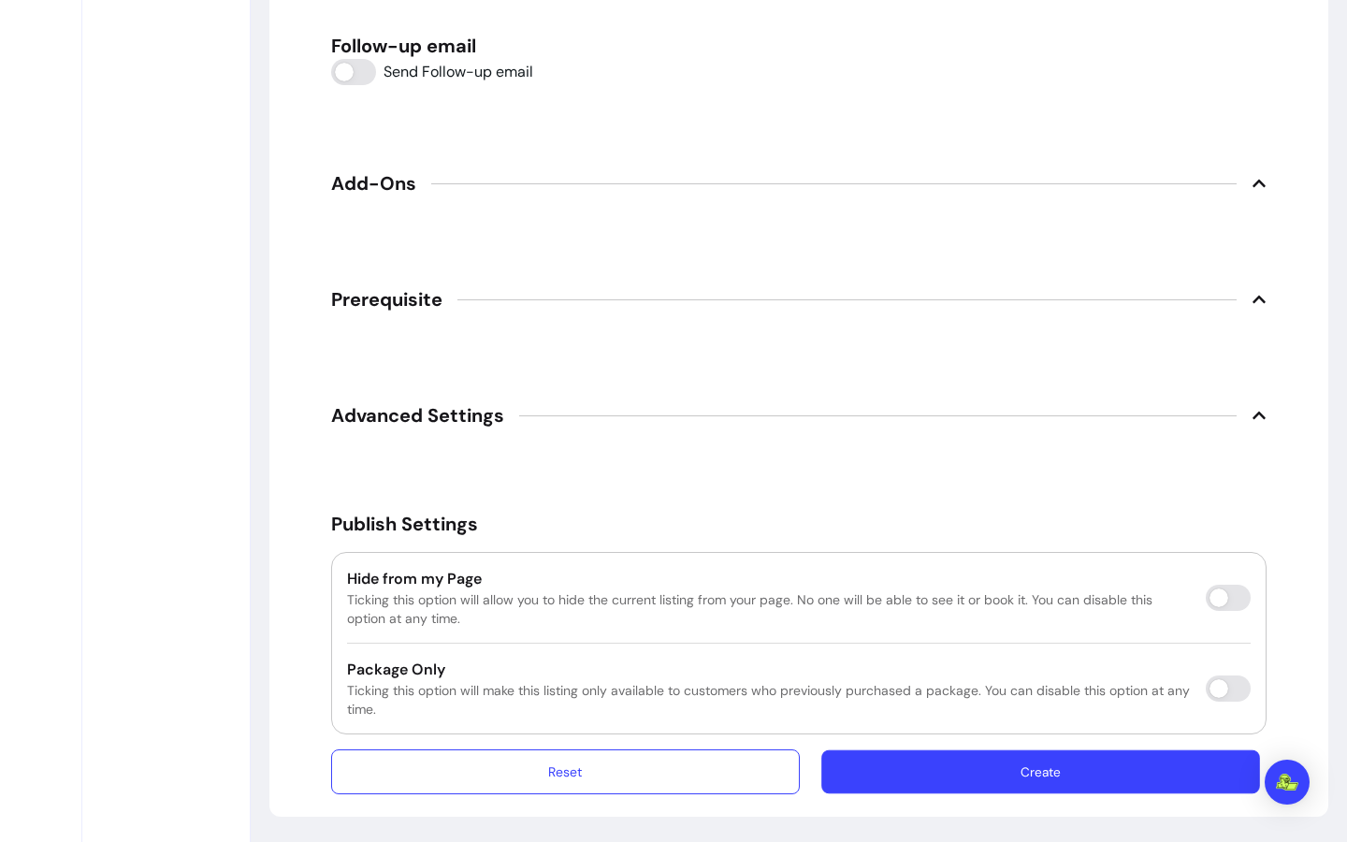
click at [1078, 767] on button "Create" at bounding box center [1041, 772] width 439 height 44
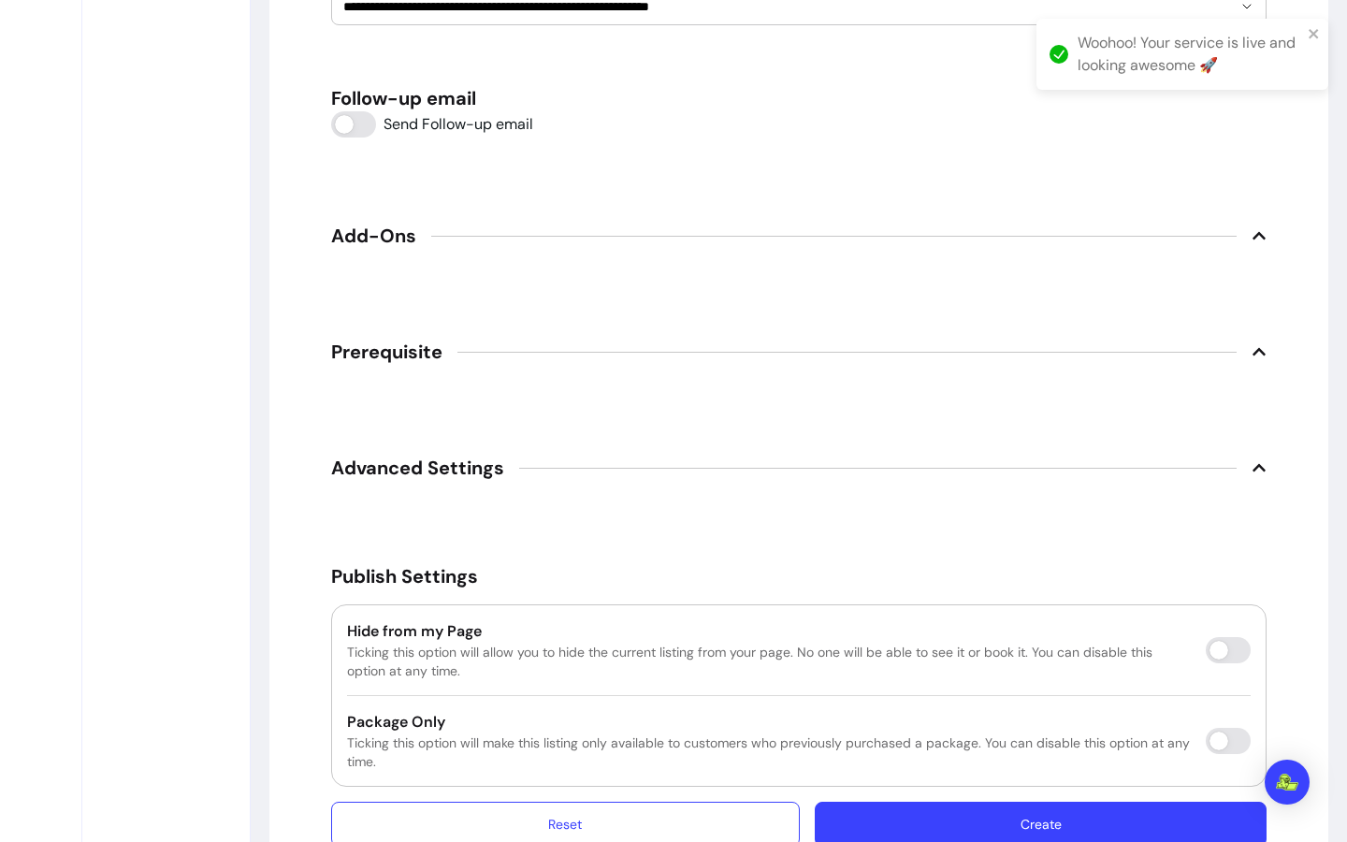
scroll to position [64, 0]
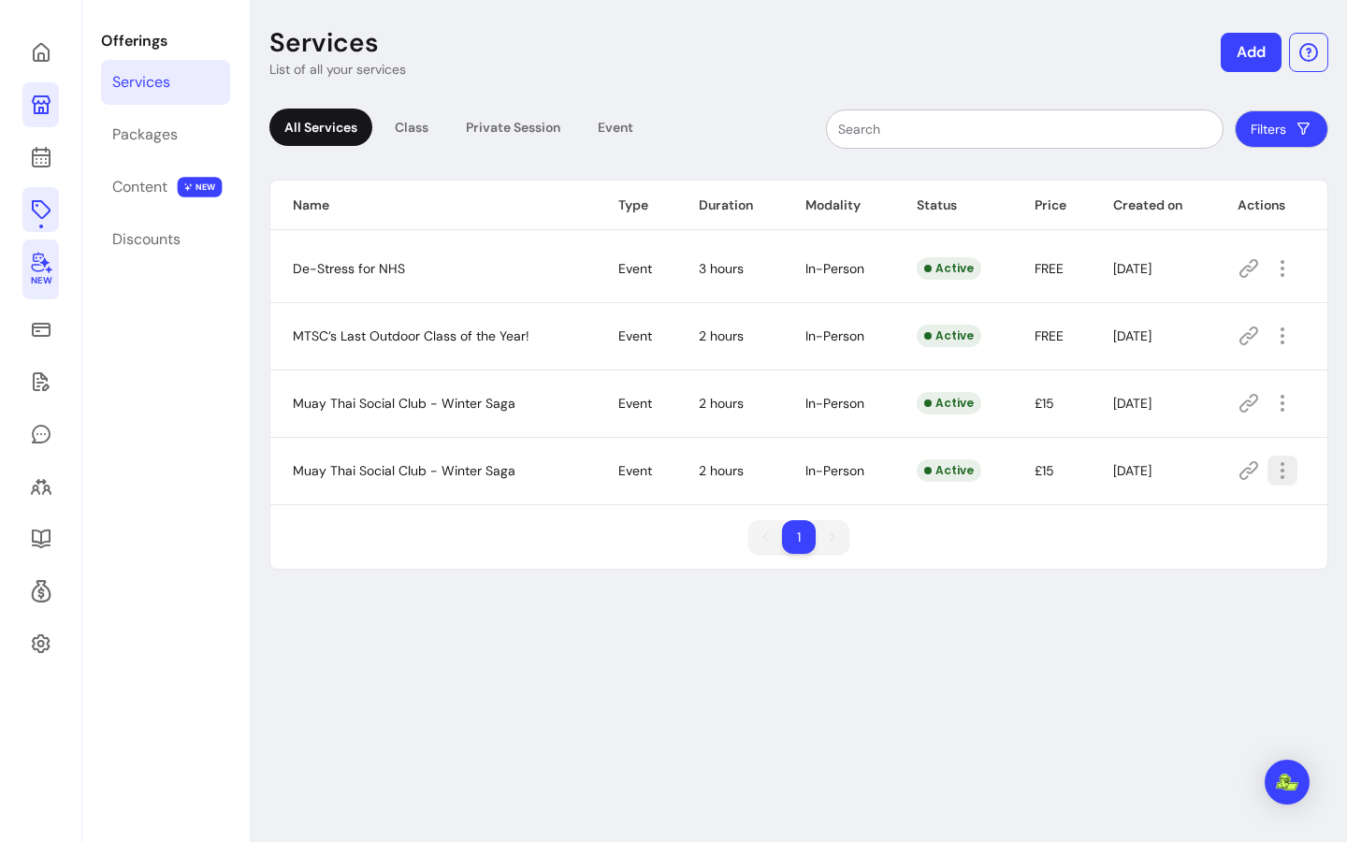
click at [1277, 473] on icon "button" at bounding box center [1283, 470] width 22 height 22
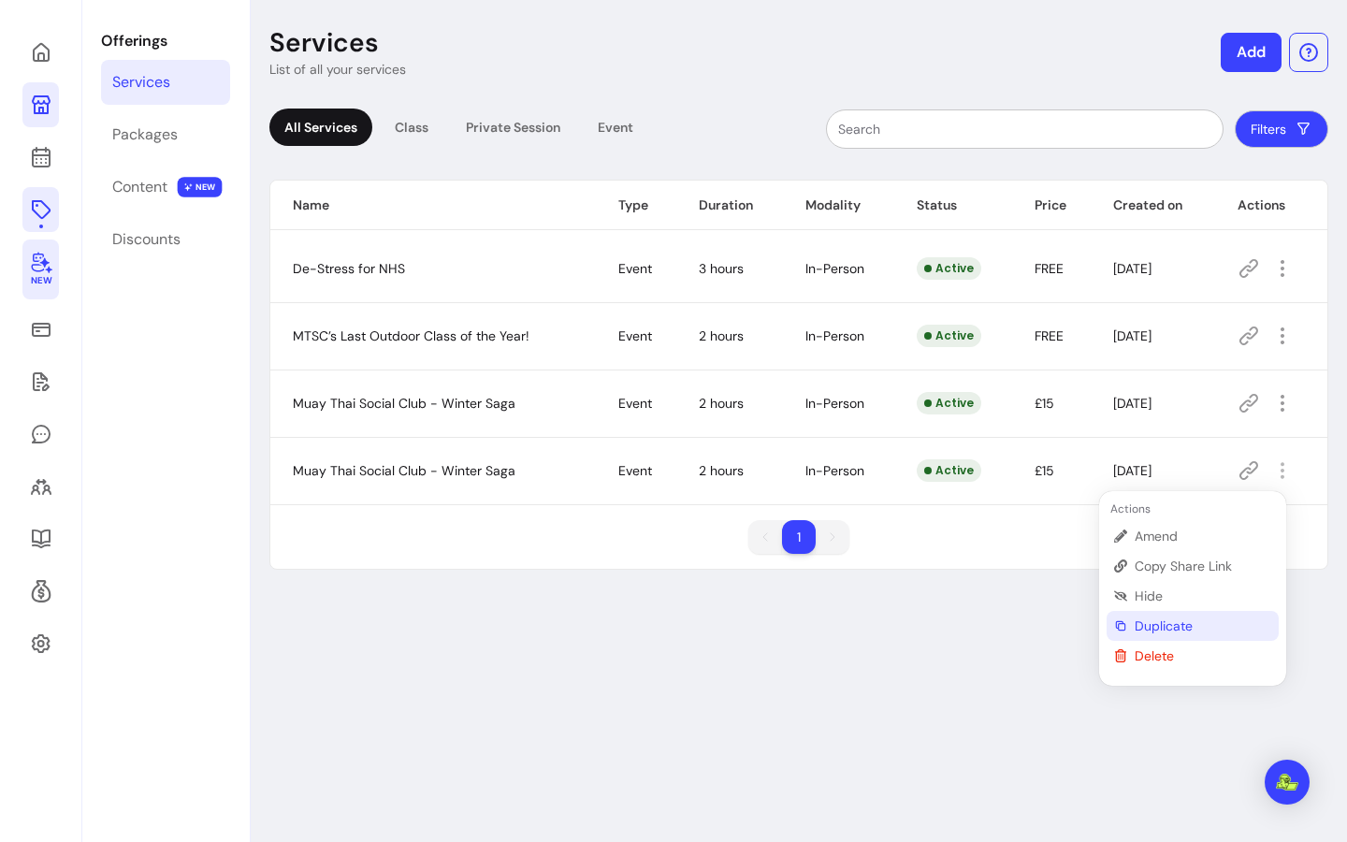
click at [1216, 613] on li "Duplicate" at bounding box center [1193, 626] width 172 height 30
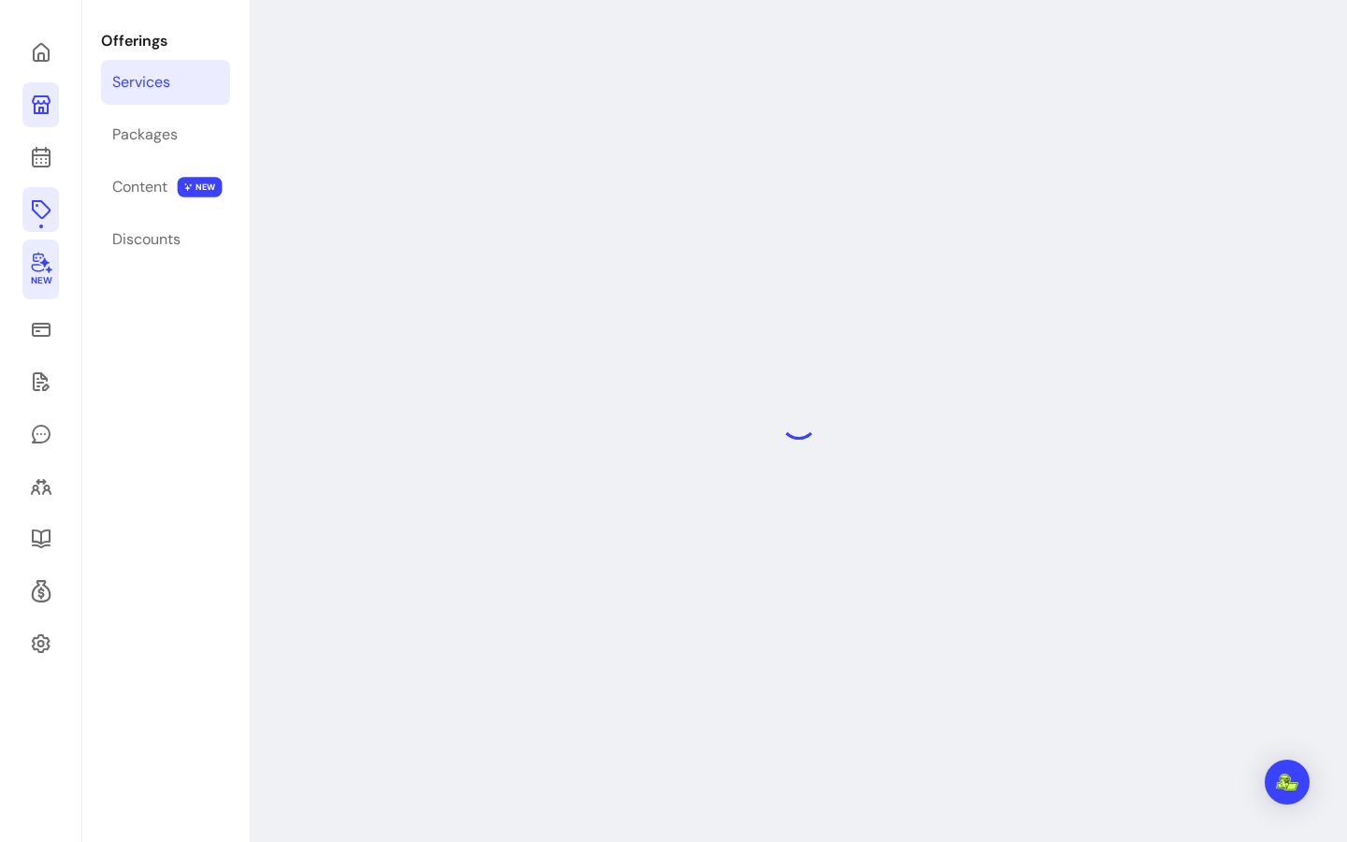
select select "***"
select select "**********"
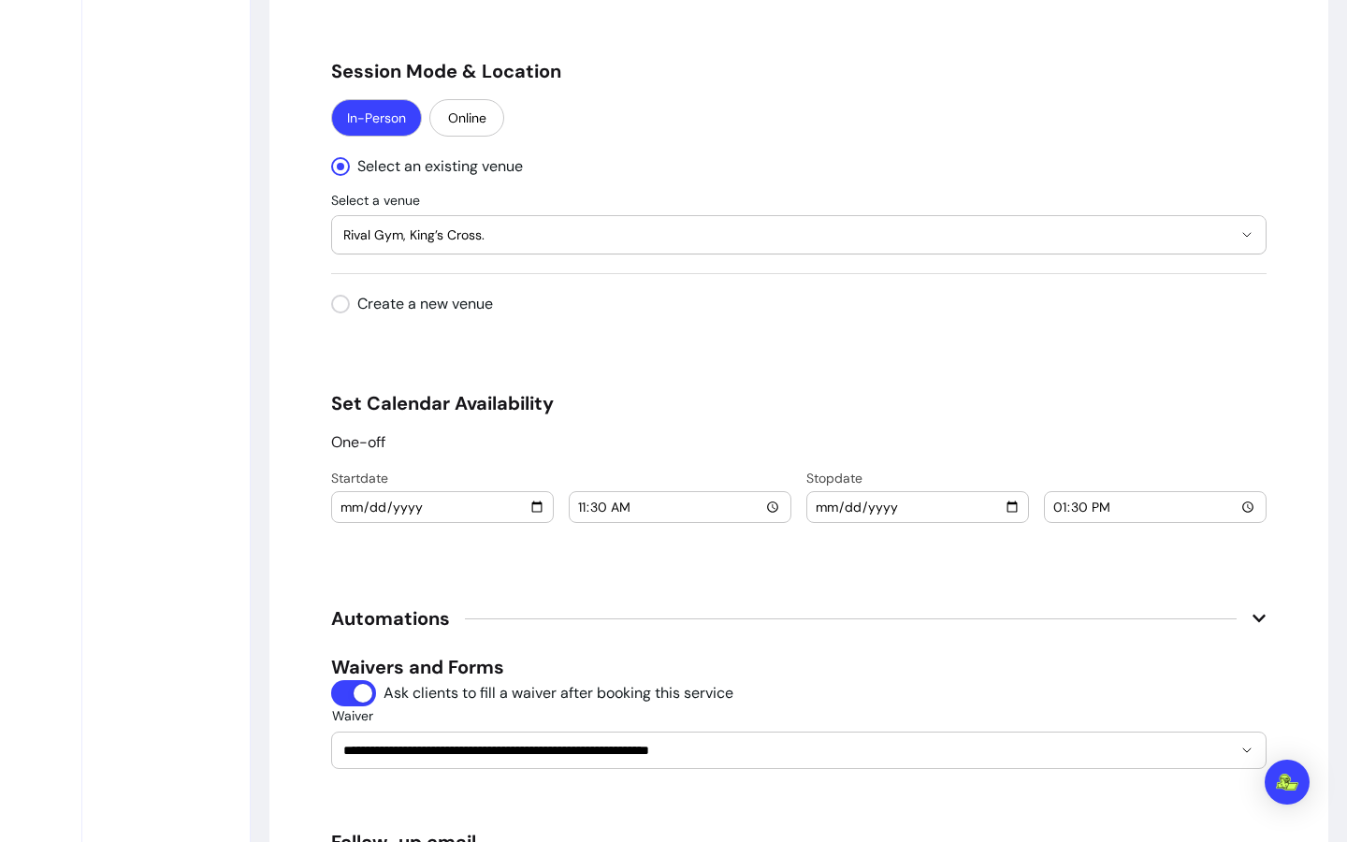
scroll to position [2094, 0]
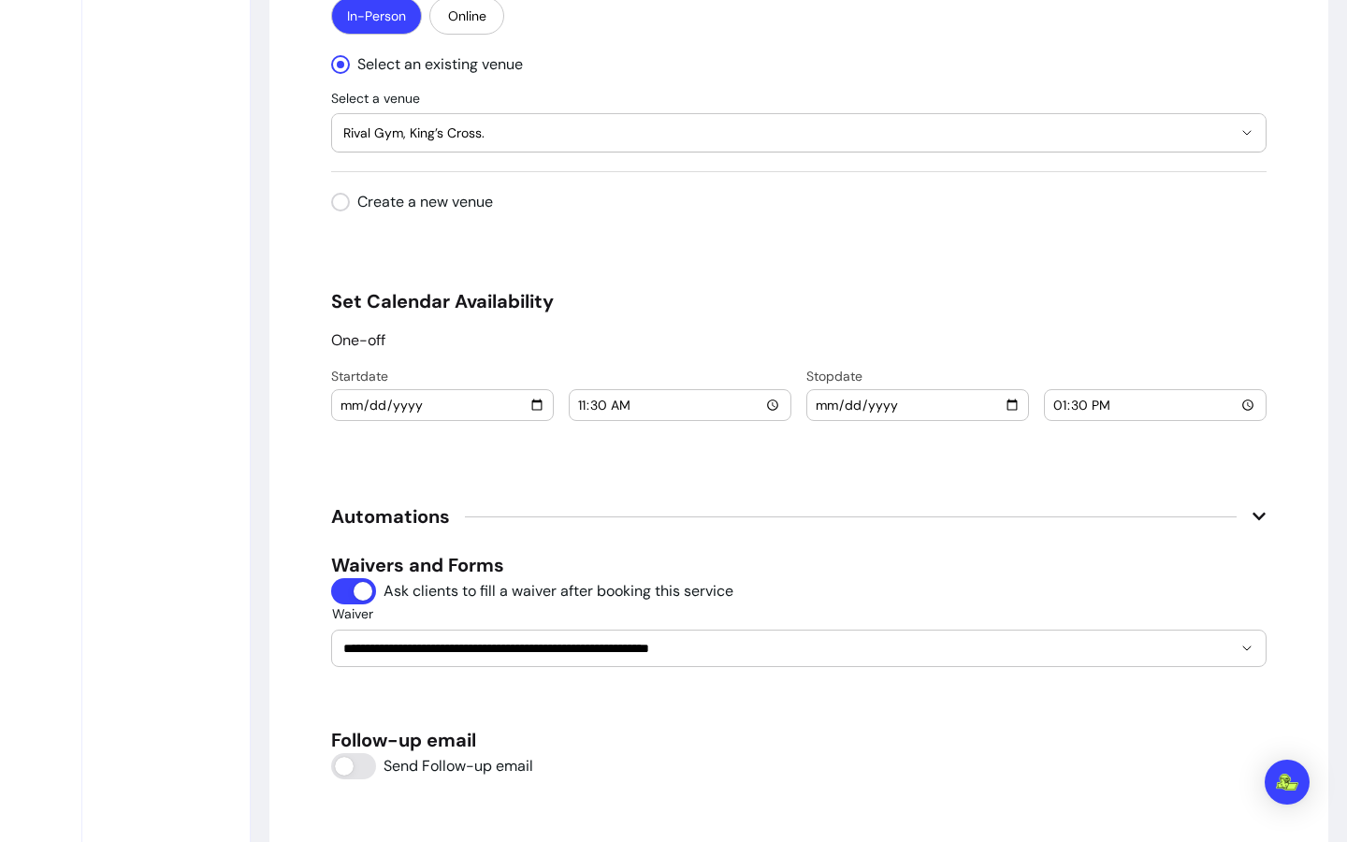
click at [533, 402] on input "2025-10-11" at bounding box center [443, 405] width 206 height 21
type input "2025-10-18"
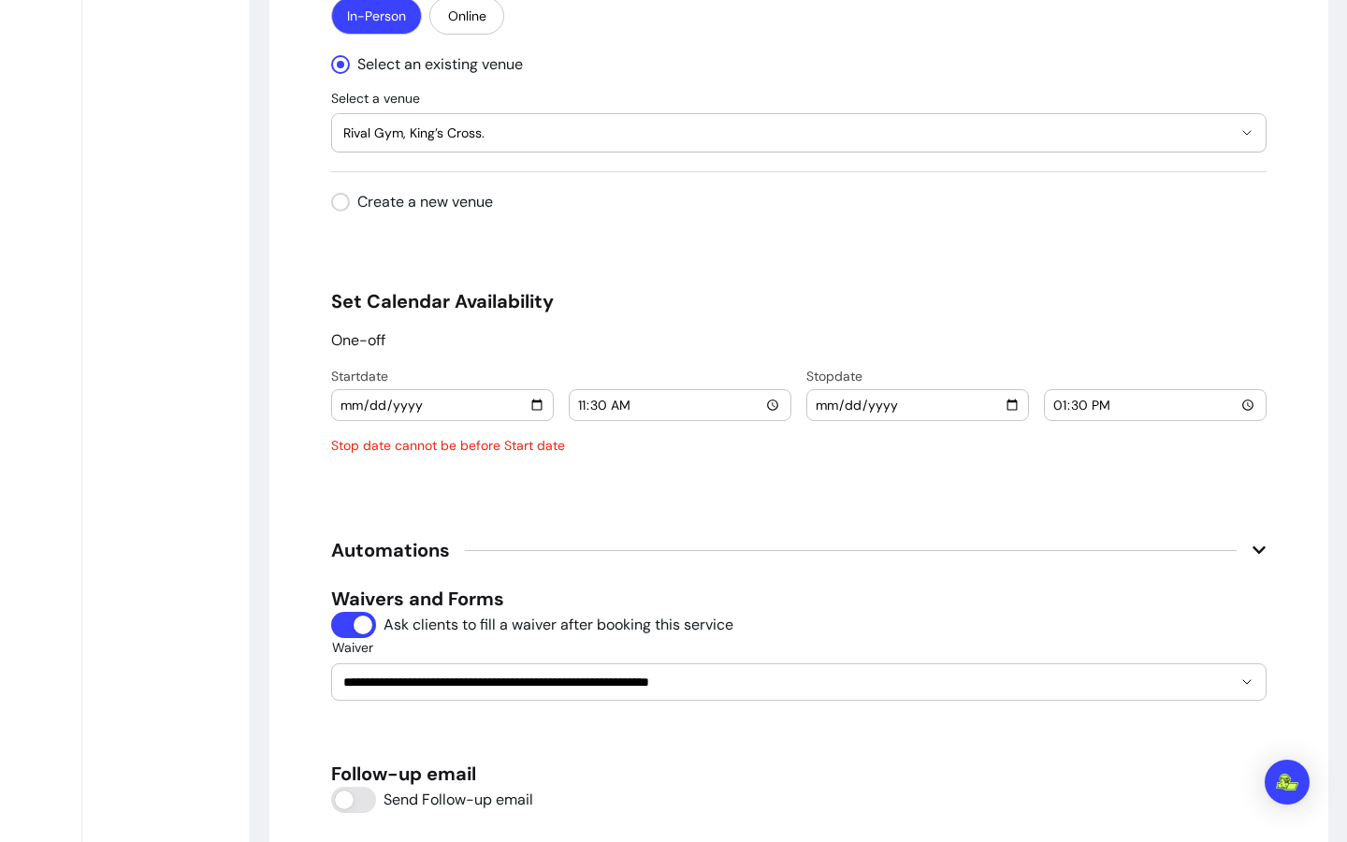
click at [1015, 402] on div "2025-10-11" at bounding box center [918, 405] width 221 height 30
click at [1004, 402] on input "2025-10-11" at bounding box center [918, 405] width 206 height 21
type input "2025-10-18"
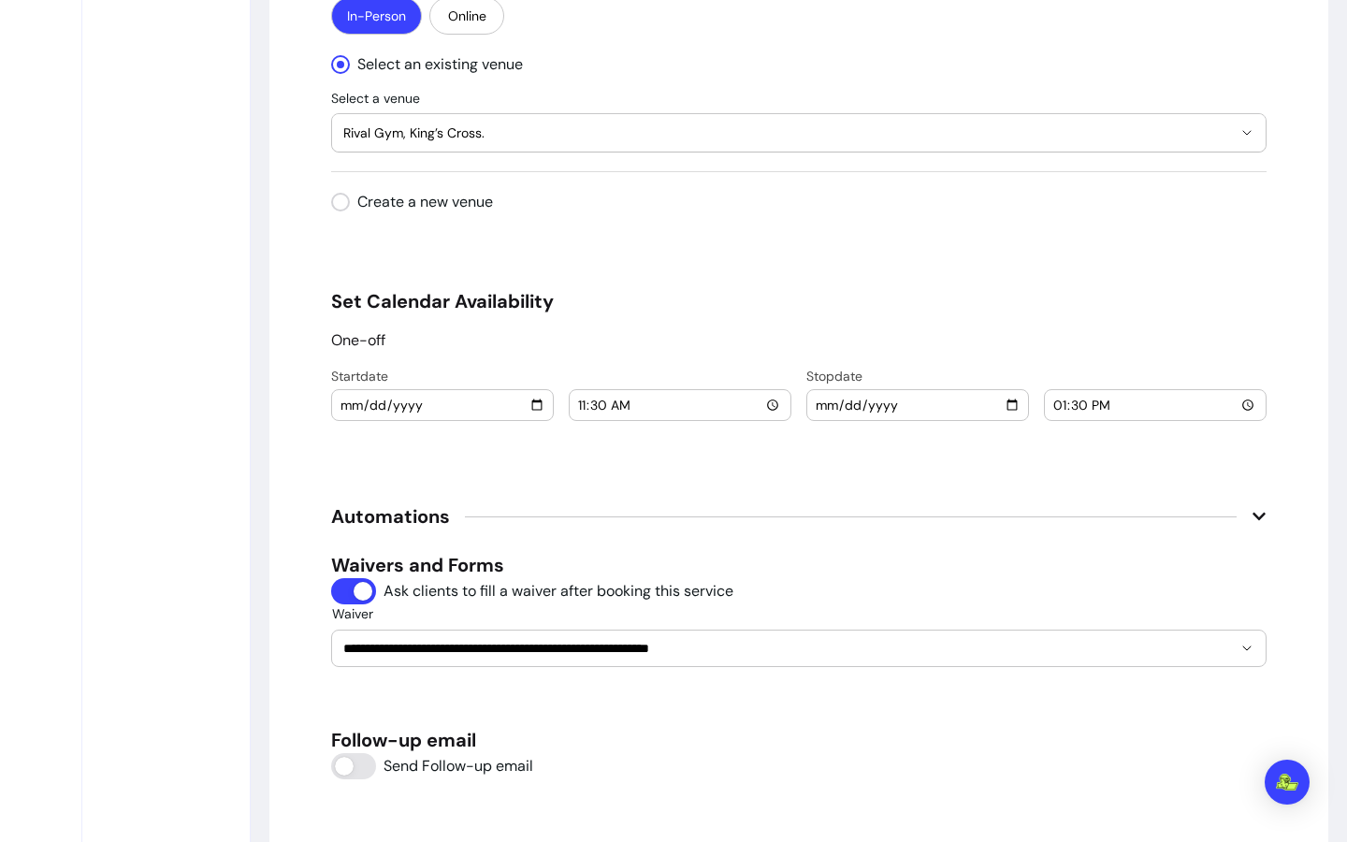
scroll to position [2789, 0]
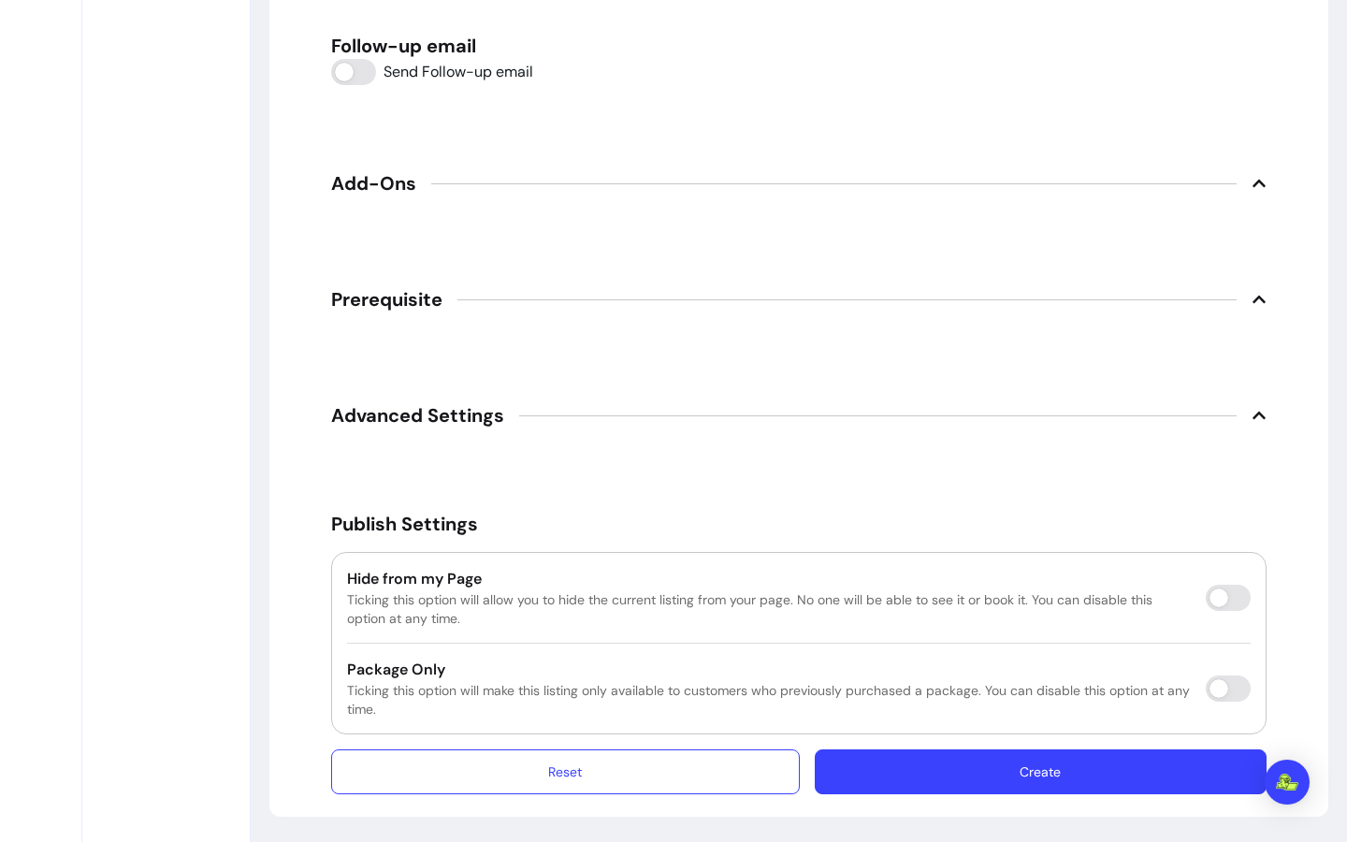
click at [1064, 769] on button "Create" at bounding box center [1041, 772] width 452 height 45
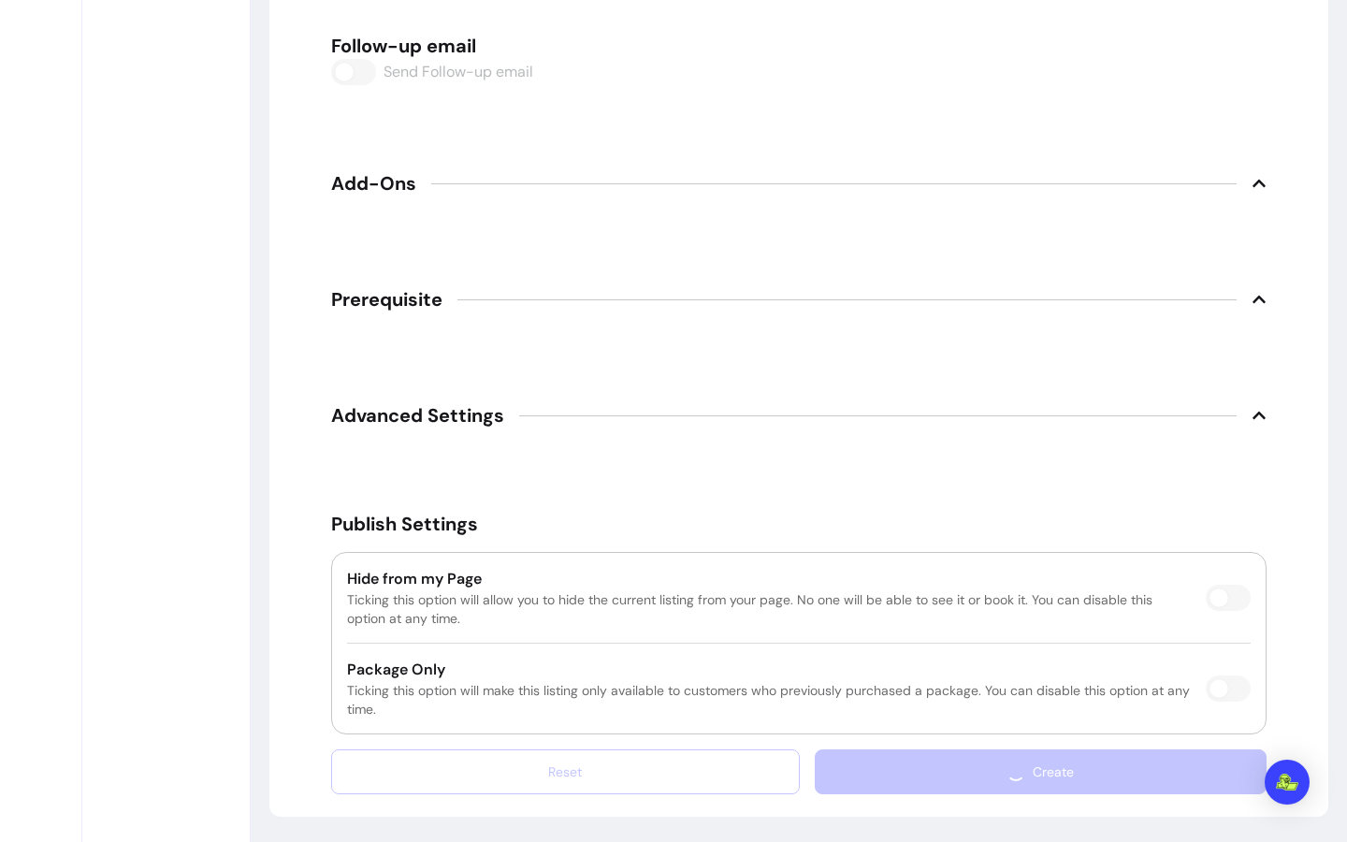
scroll to position [64, 0]
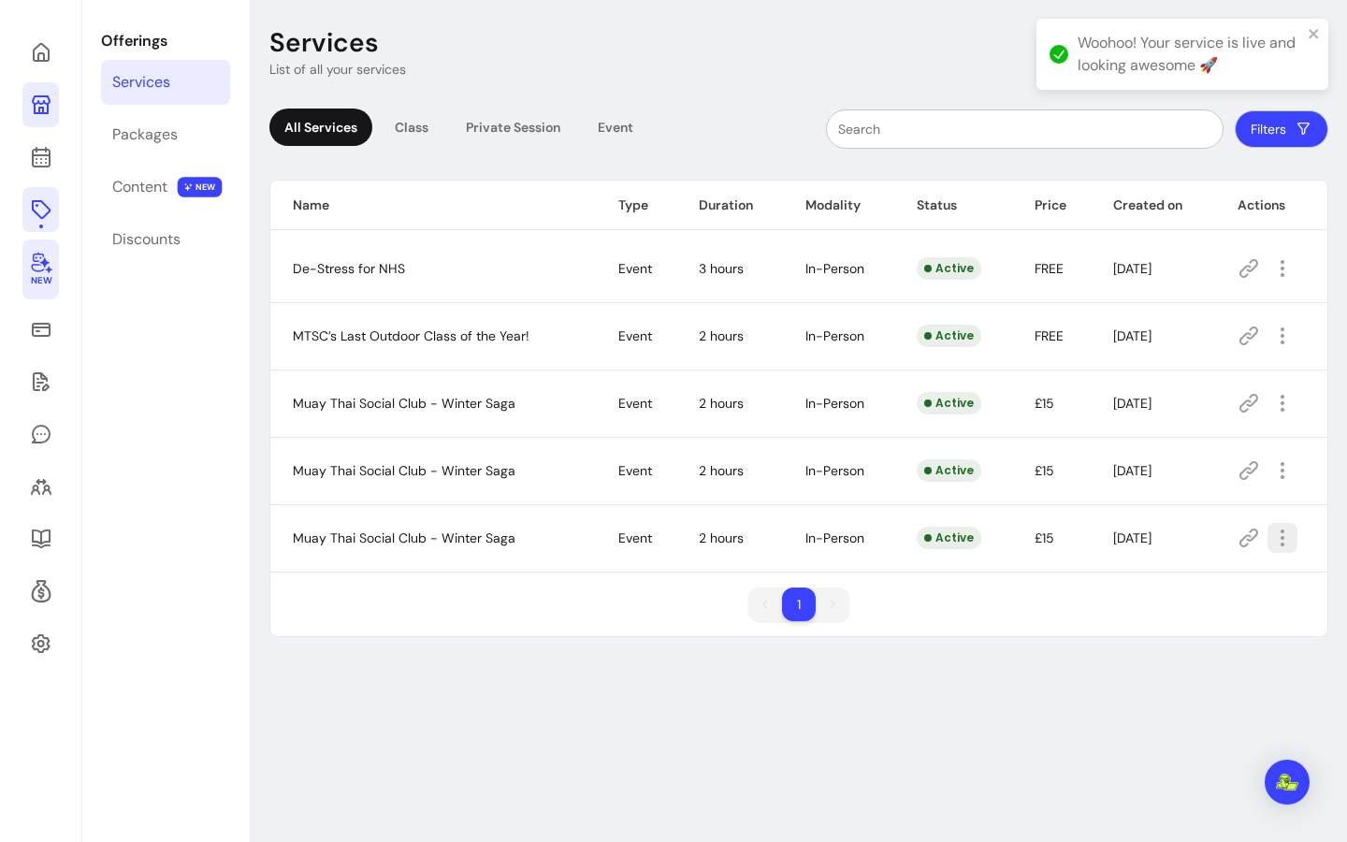
click at [1281, 536] on icon "button" at bounding box center [1283, 538] width 22 height 22
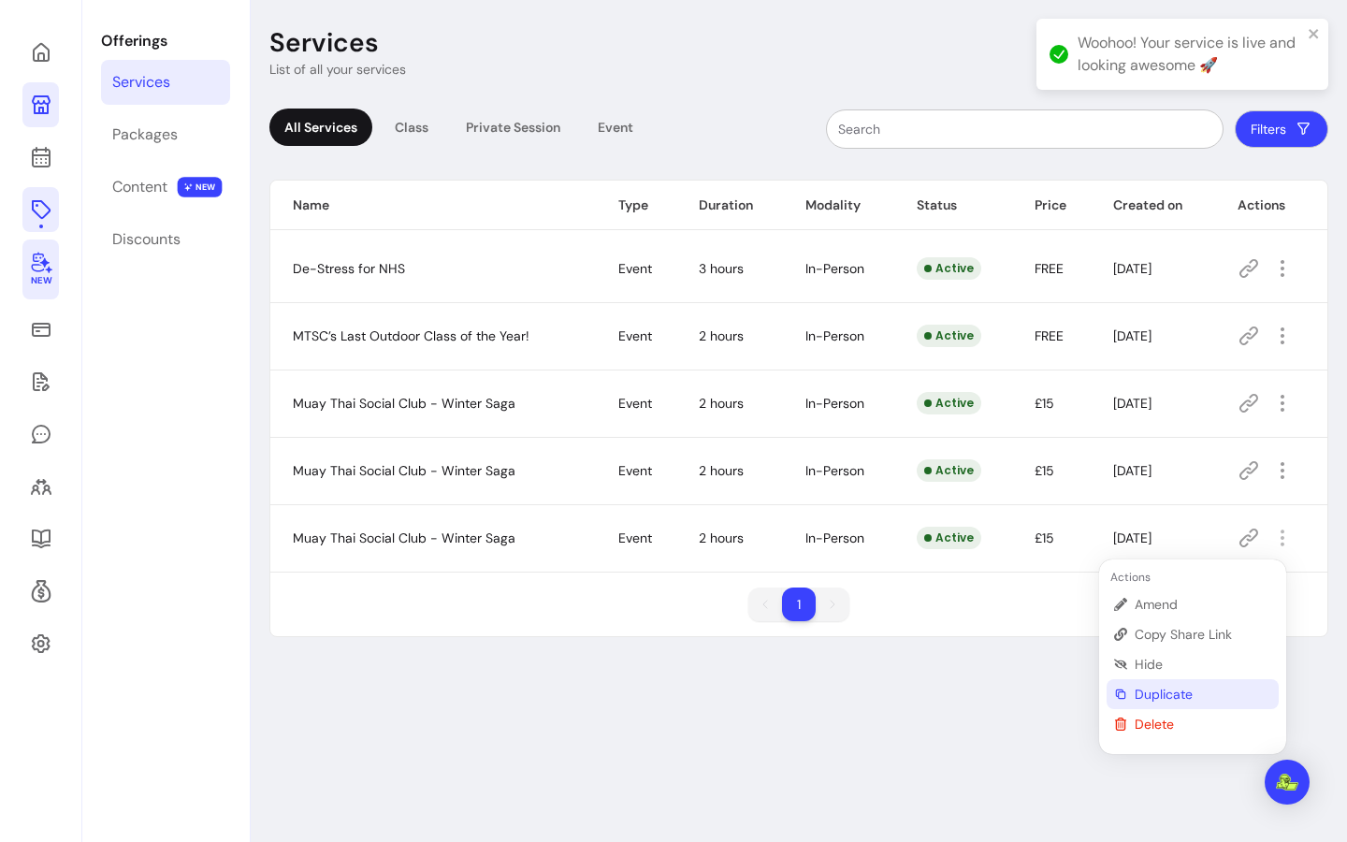
click at [1187, 689] on span "Duplicate" at bounding box center [1203, 694] width 137 height 19
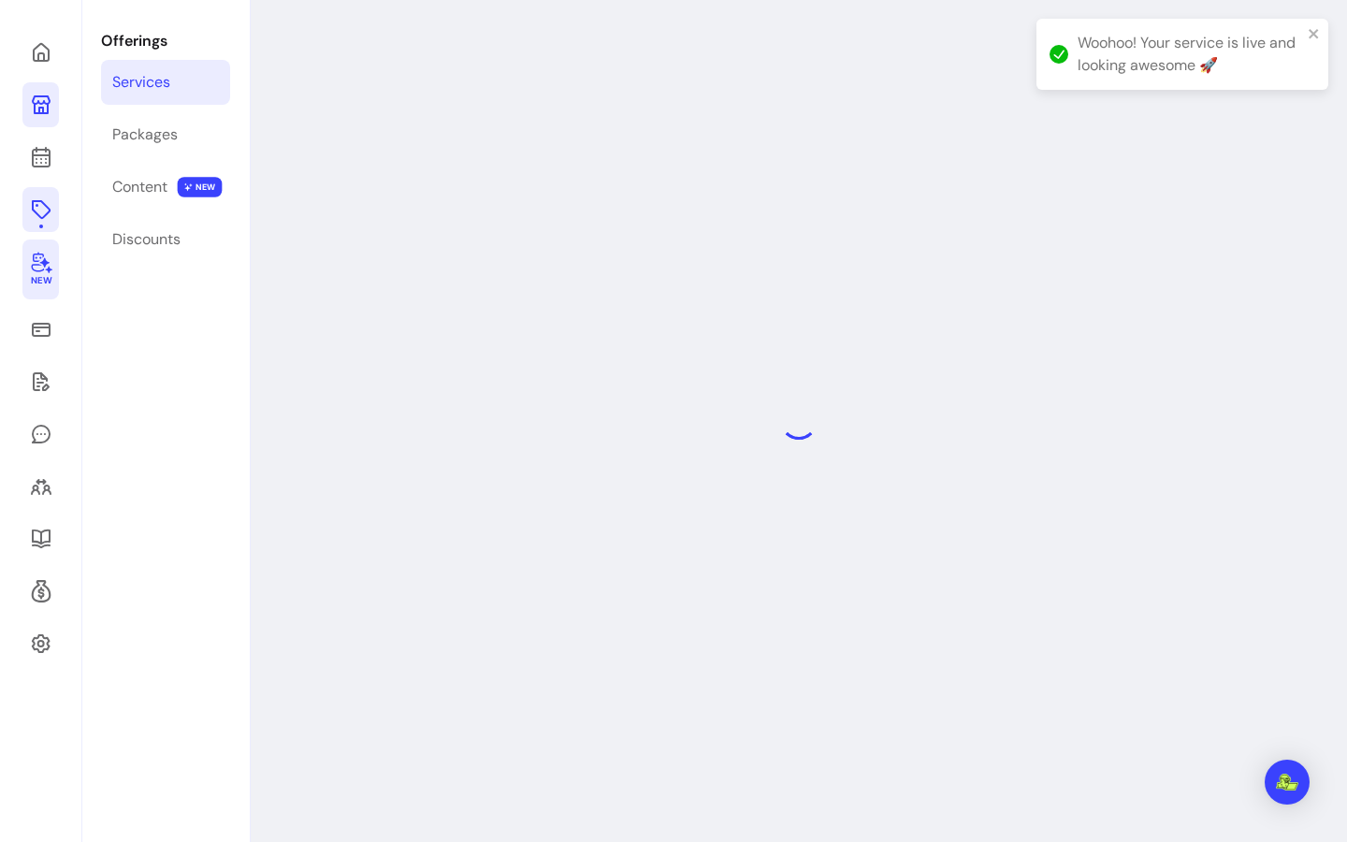
select select "***"
select select "**********"
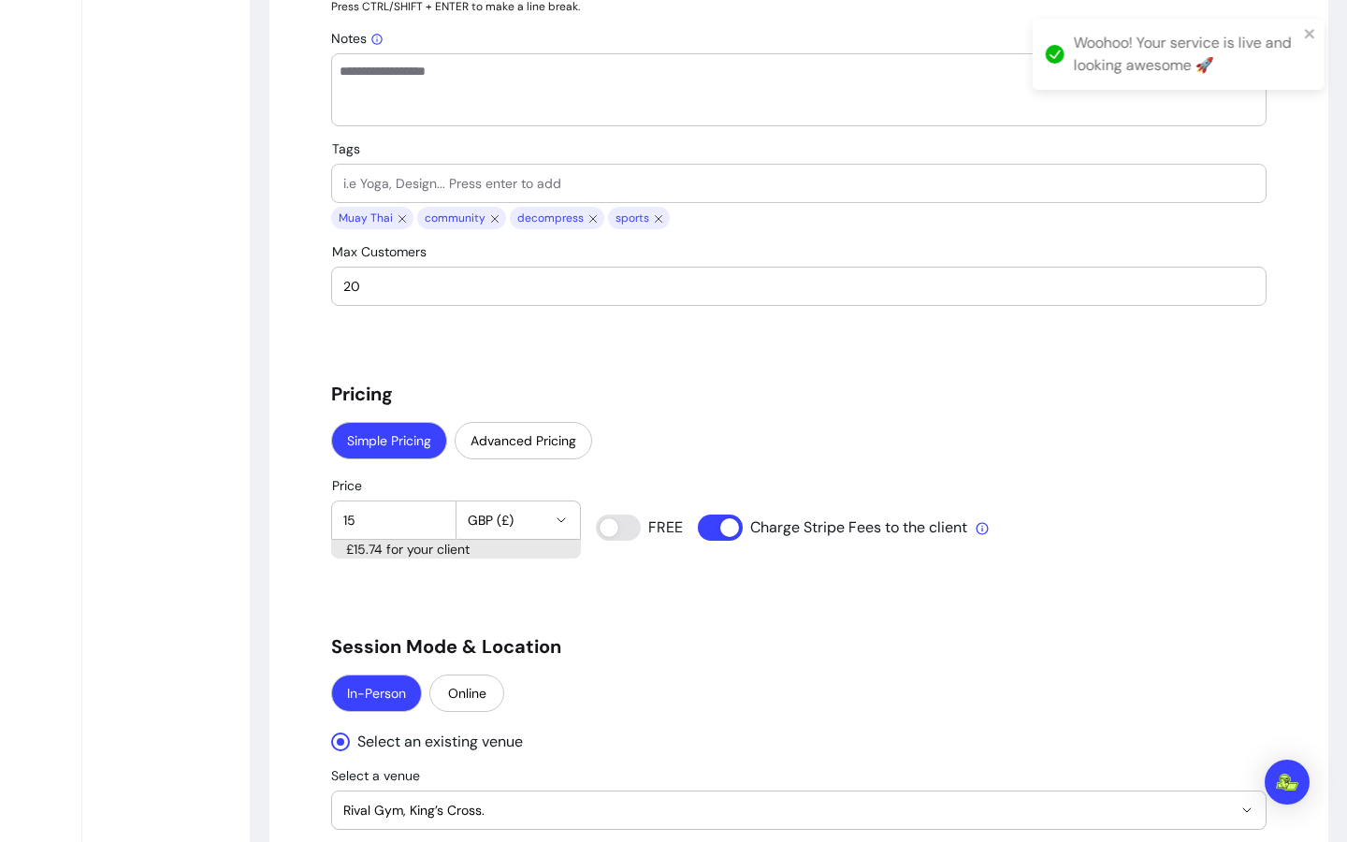
scroll to position [1816, 0]
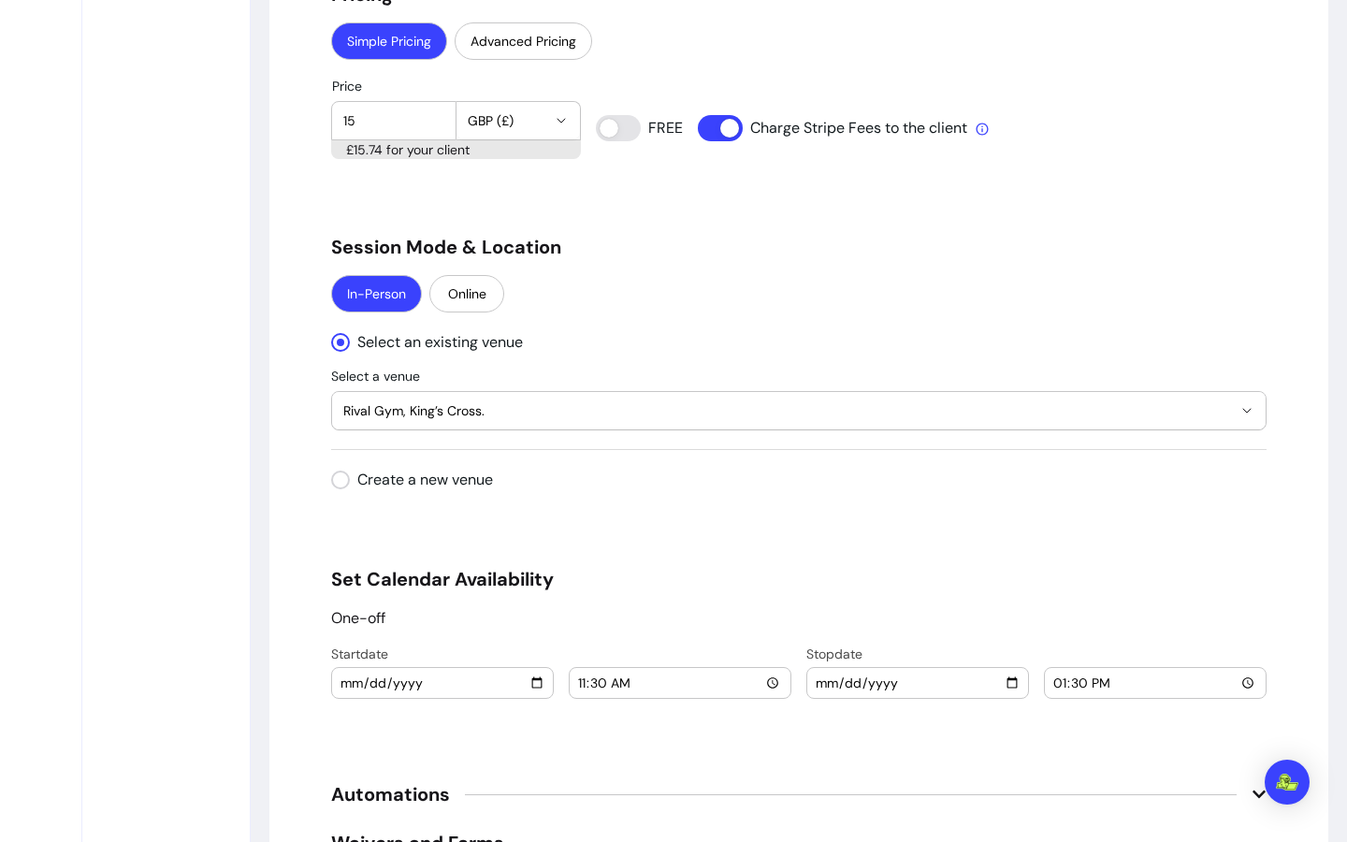
click at [526, 689] on input "2025-10-18" at bounding box center [443, 683] width 206 height 21
type input "2025-10-25"
click at [988, 688] on input "2025-10-18" at bounding box center [918, 683] width 206 height 21
click at [1003, 688] on input "2025-10-18" at bounding box center [918, 683] width 206 height 21
type input "2025-10-25"
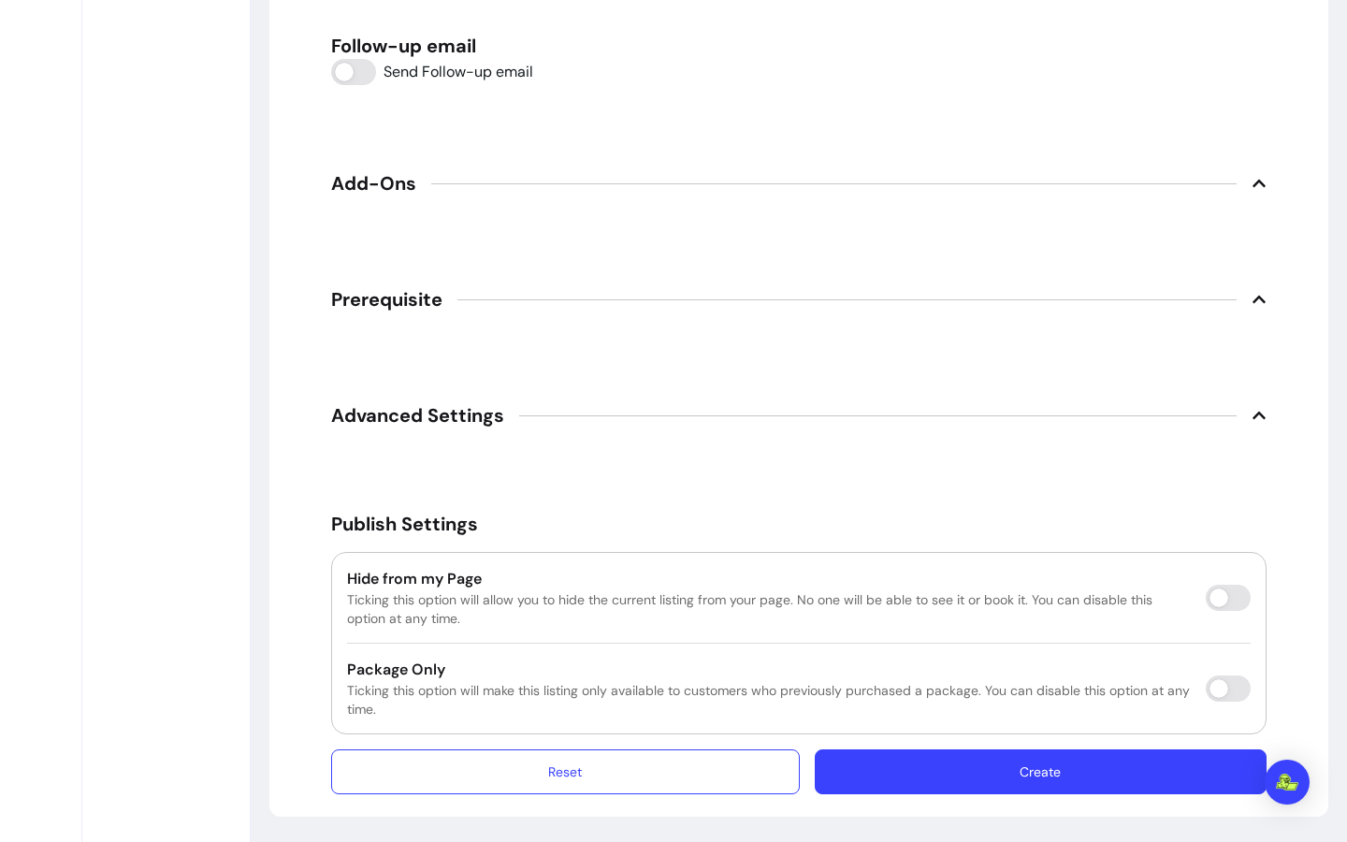
click at [1128, 780] on button "Create" at bounding box center [1041, 772] width 452 height 45
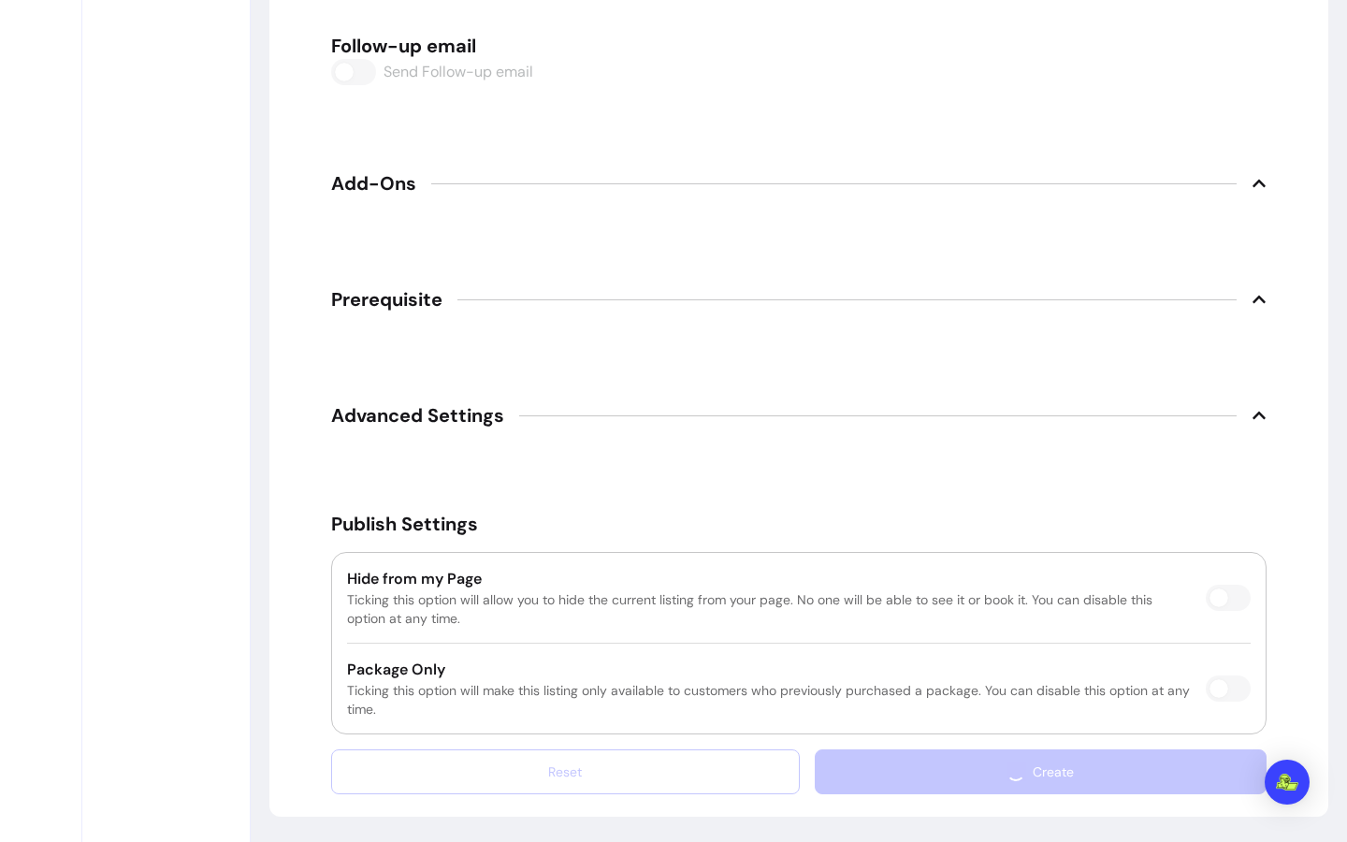
scroll to position [64, 0]
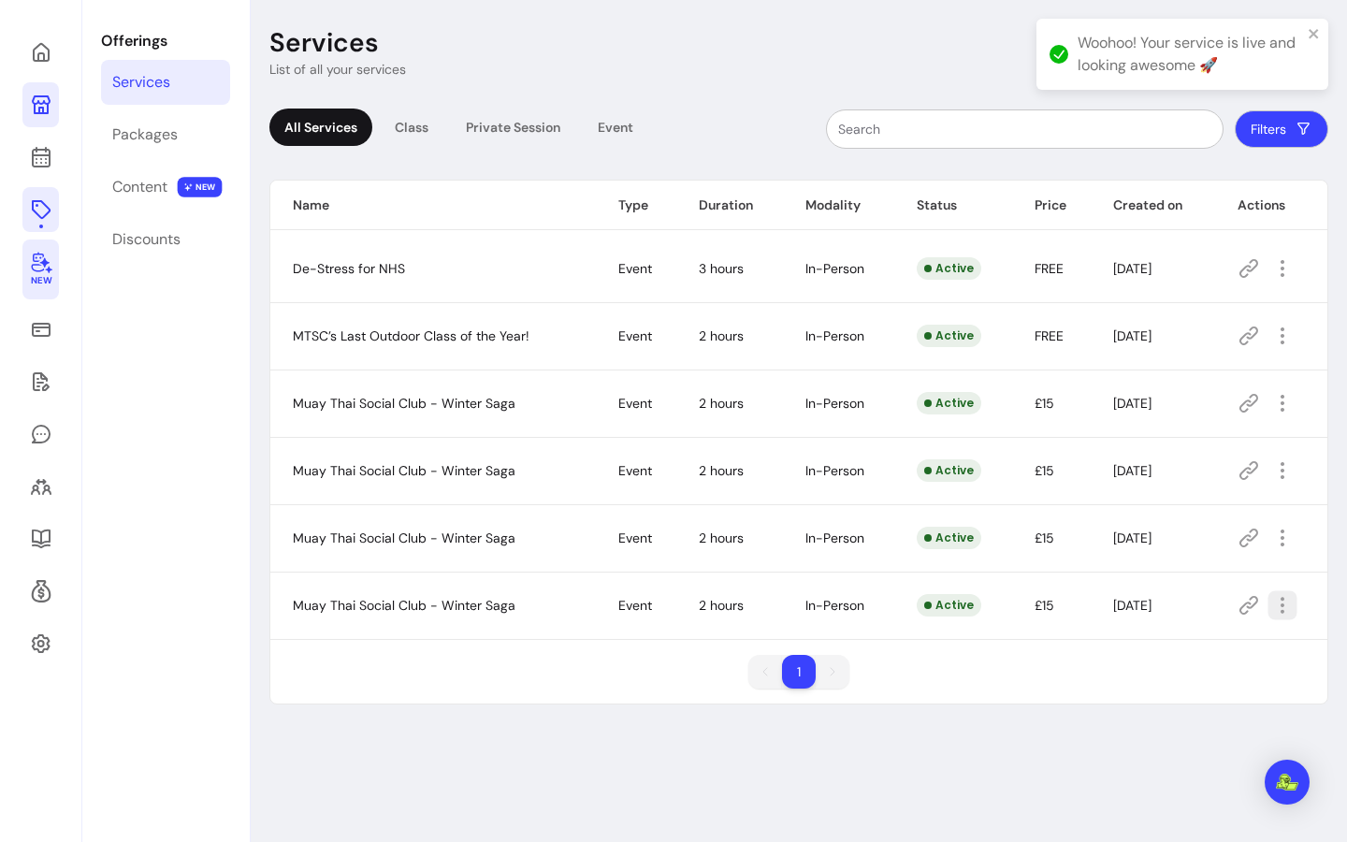
click at [1284, 605] on button "button" at bounding box center [1282, 605] width 29 height 29
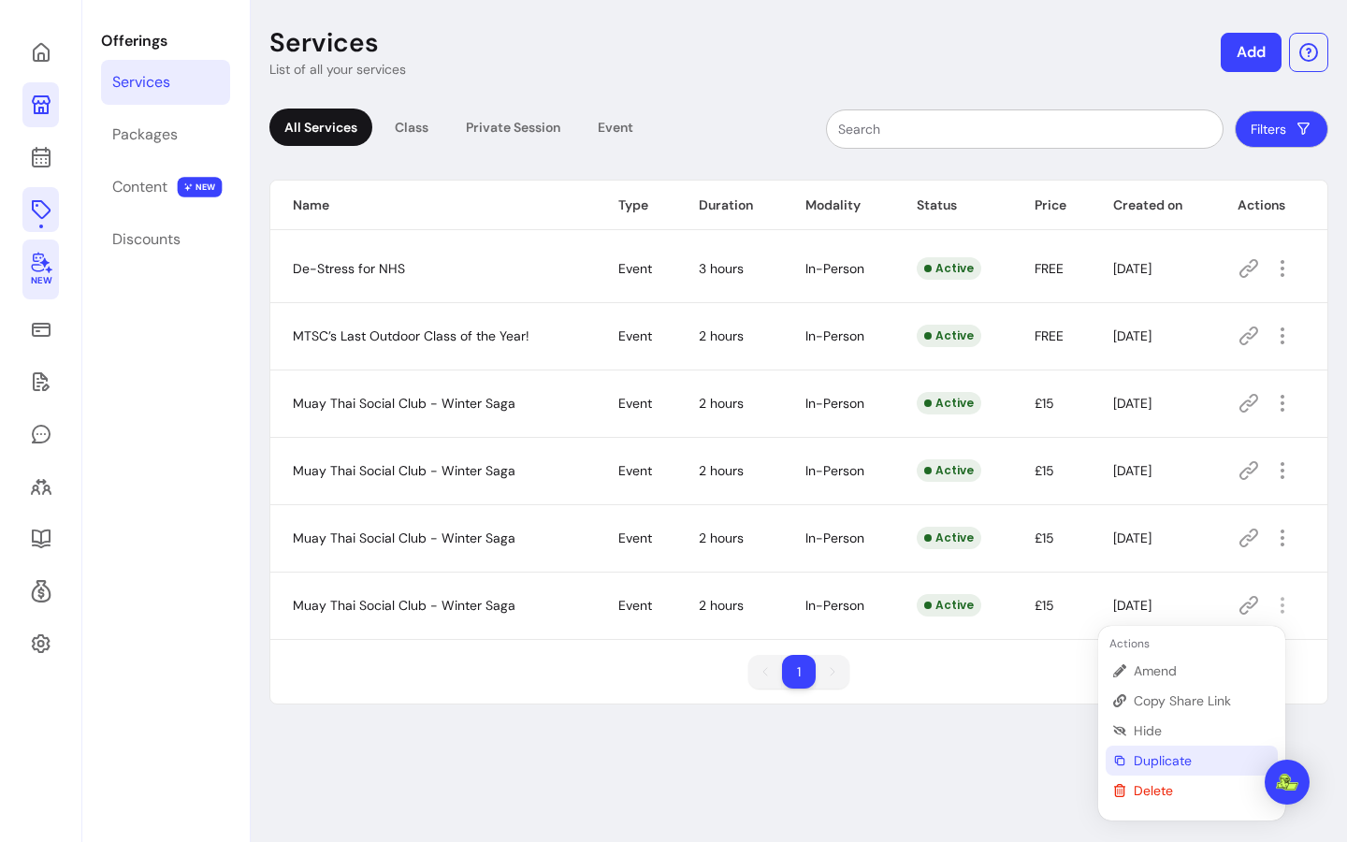
click at [1189, 755] on span "Duplicate" at bounding box center [1202, 760] width 137 height 19
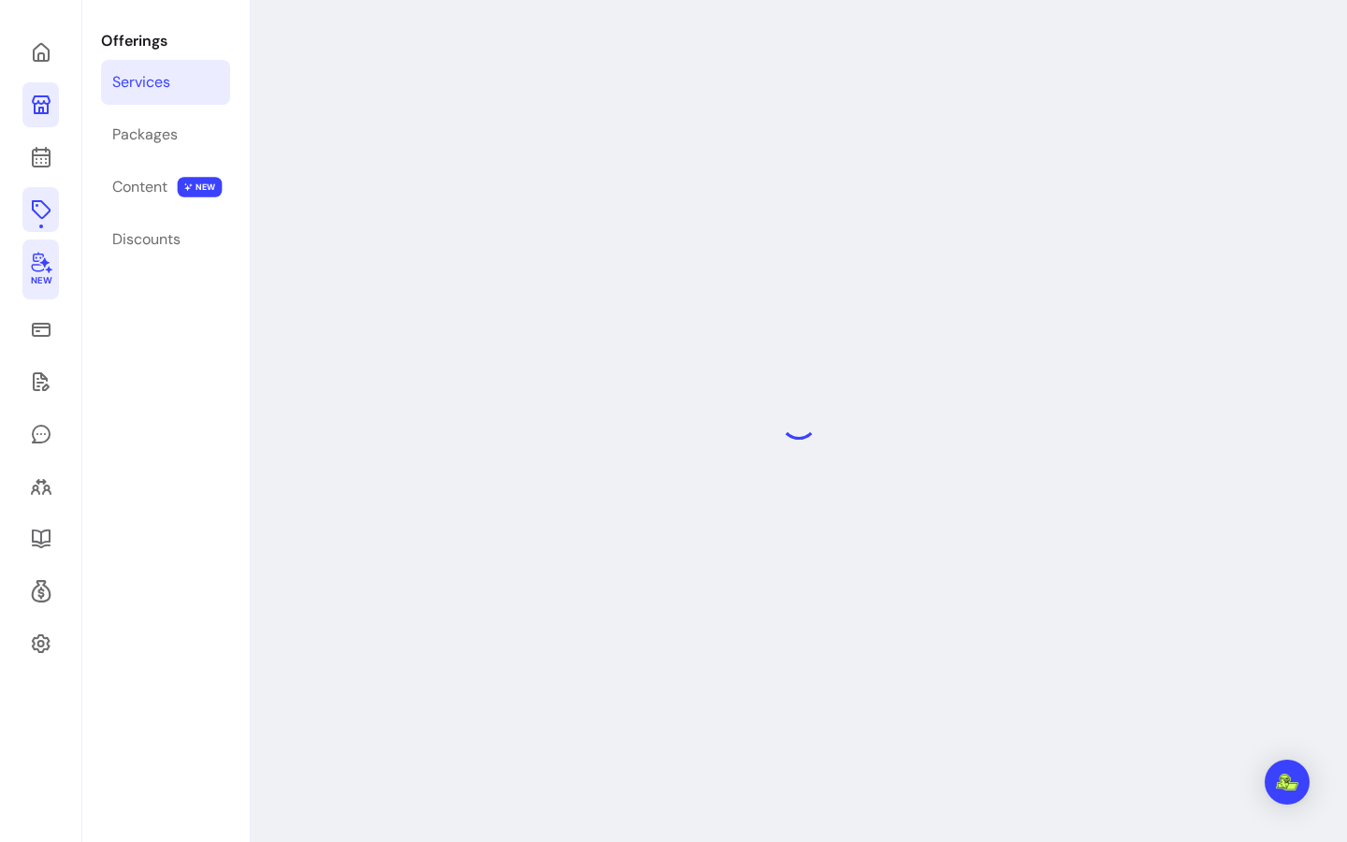
select select "***"
select select "**********"
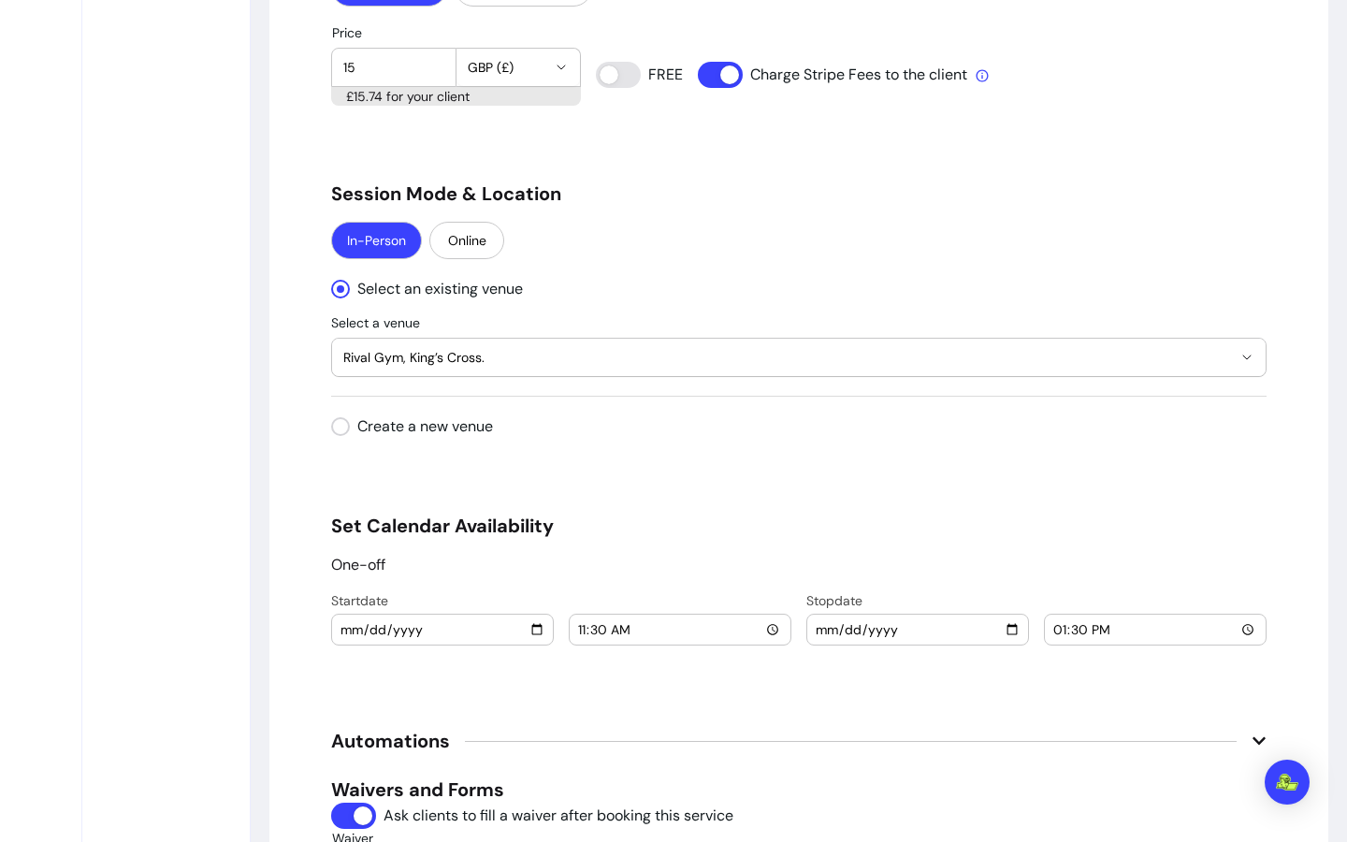
scroll to position [2158, 0]
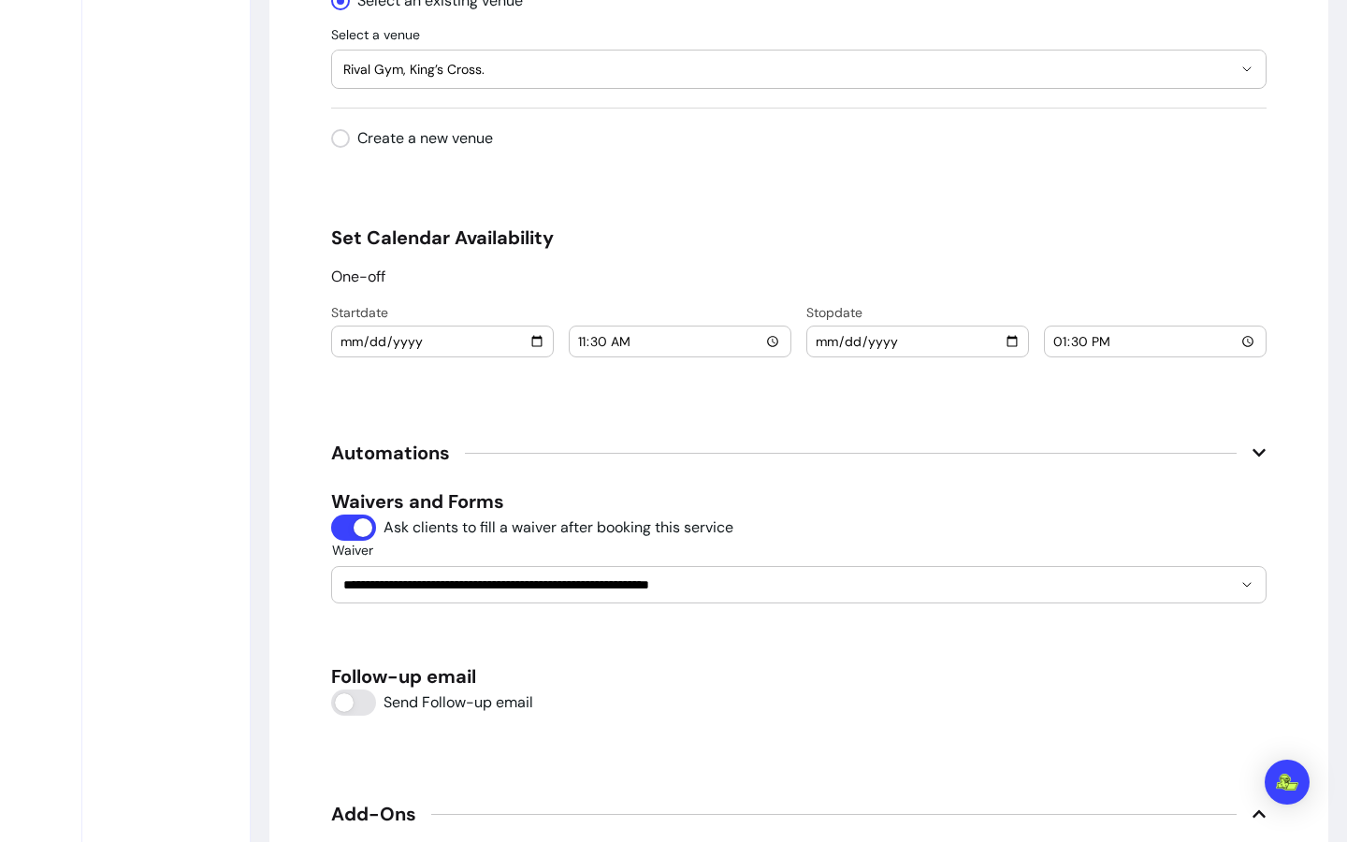
click at [533, 348] on input "2025-10-25" at bounding box center [443, 341] width 206 height 21
type input "2025-11-01"
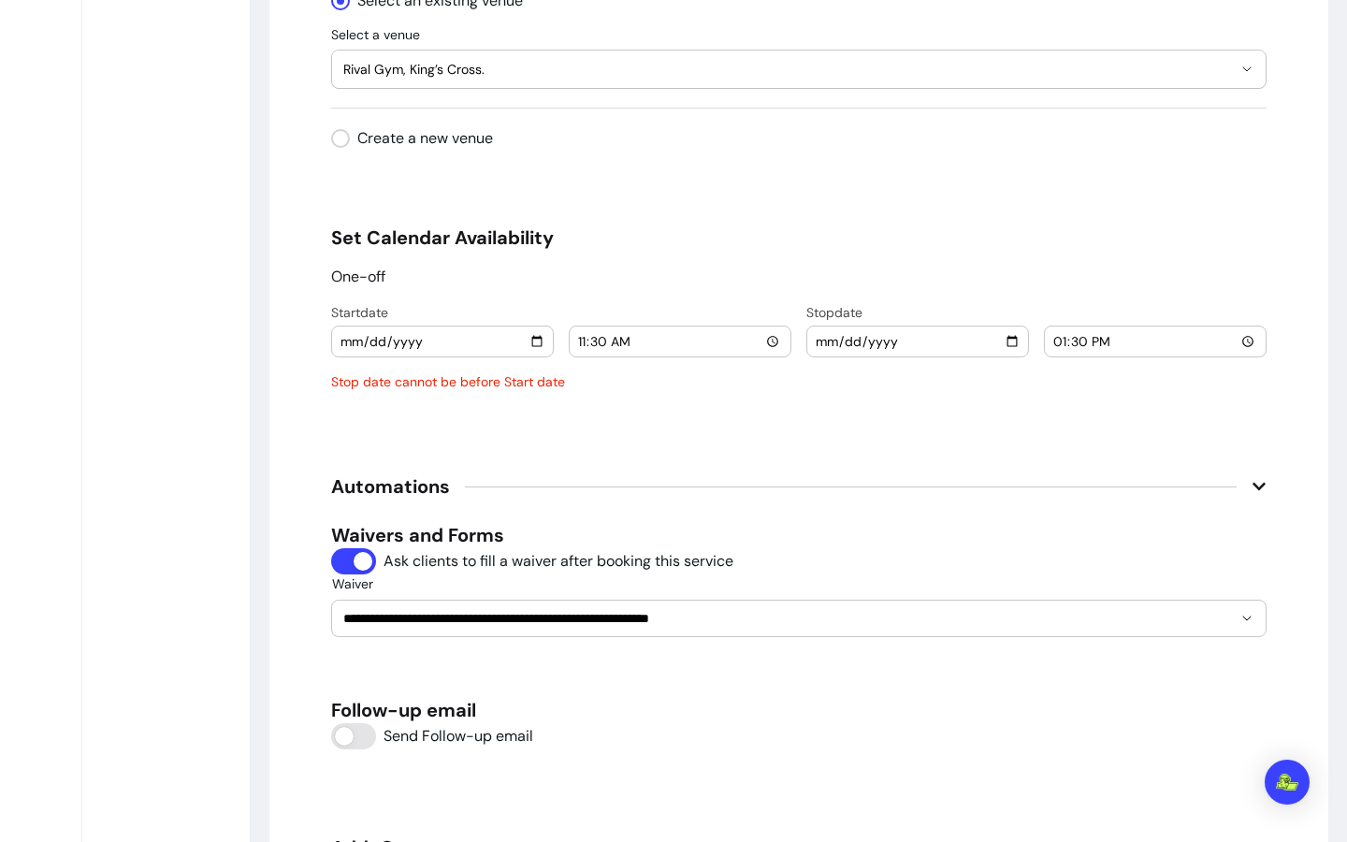
click at [1014, 349] on div "2025-10-25" at bounding box center [918, 342] width 221 height 30
click at [1006, 345] on input "2025-10-25" at bounding box center [918, 341] width 206 height 21
type input "2025-11-01"
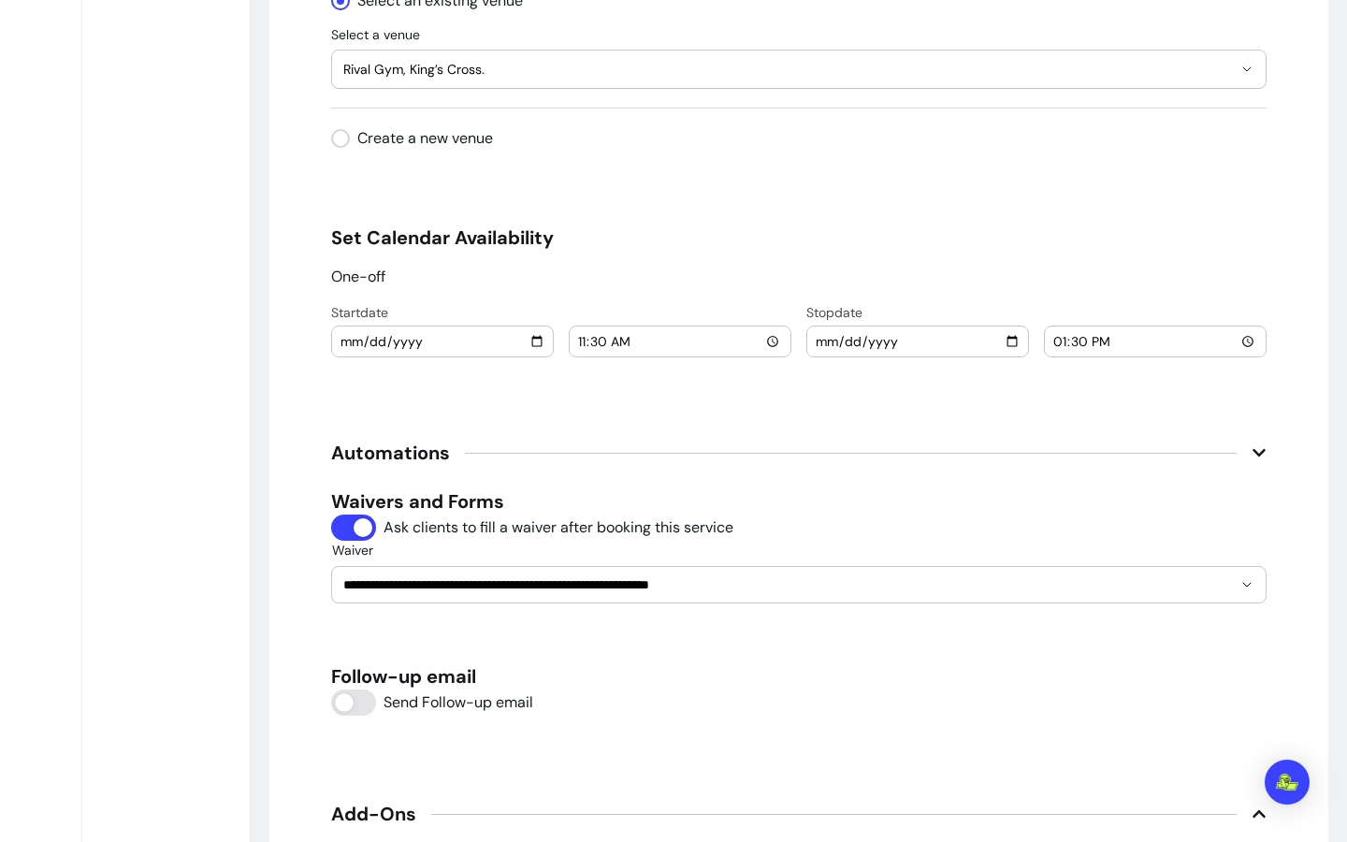
scroll to position [2789, 0]
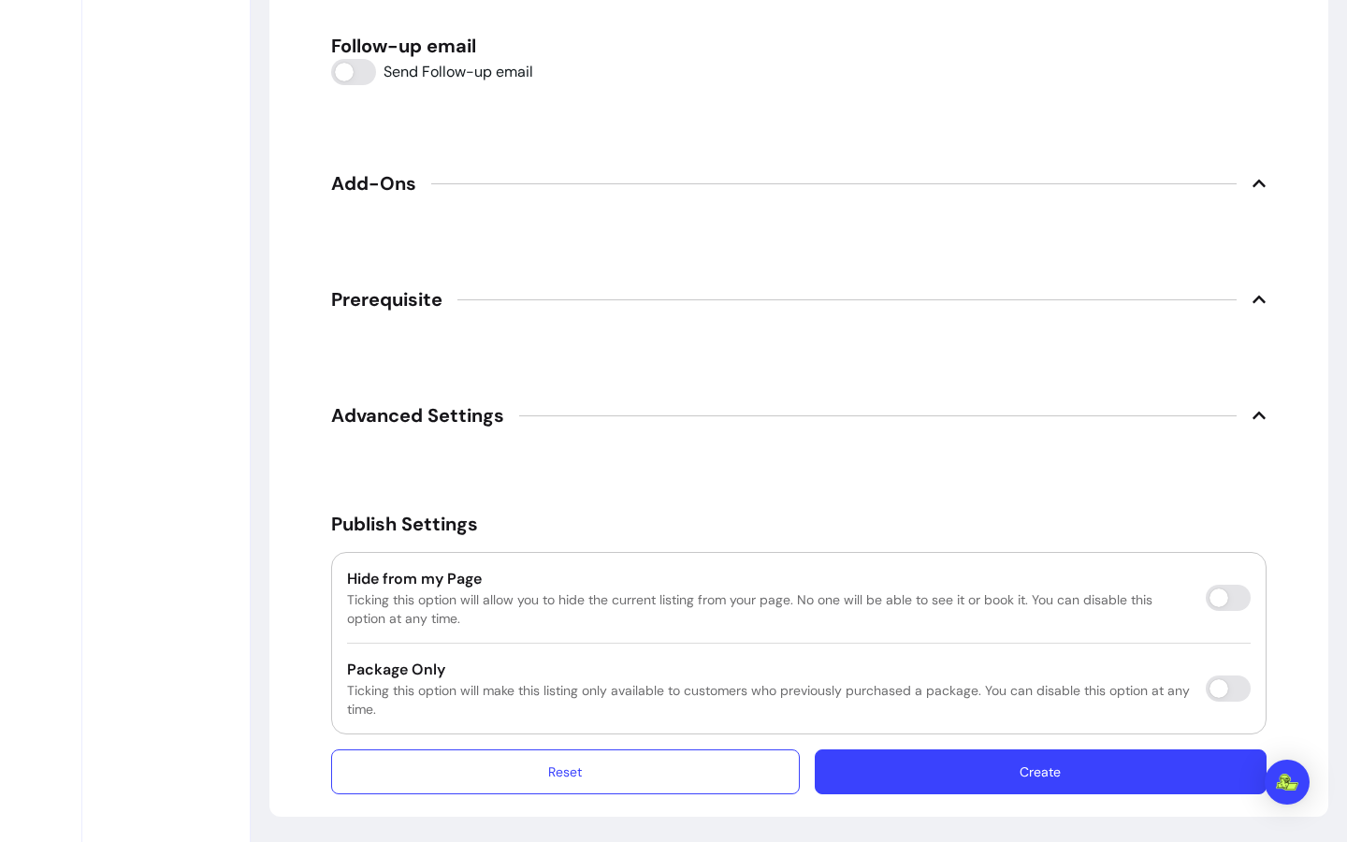
click at [1071, 778] on button "Create" at bounding box center [1041, 772] width 452 height 45
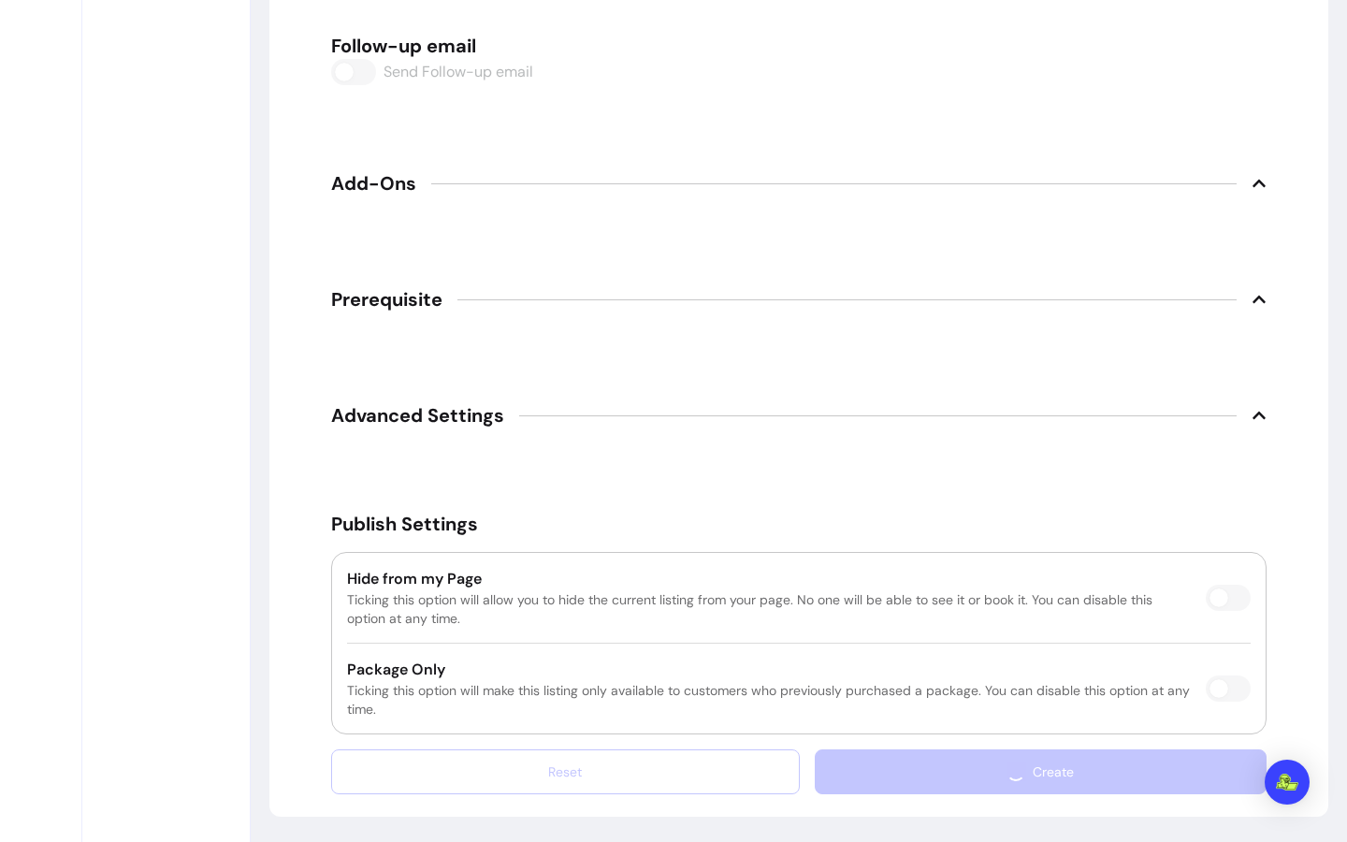
scroll to position [64, 0]
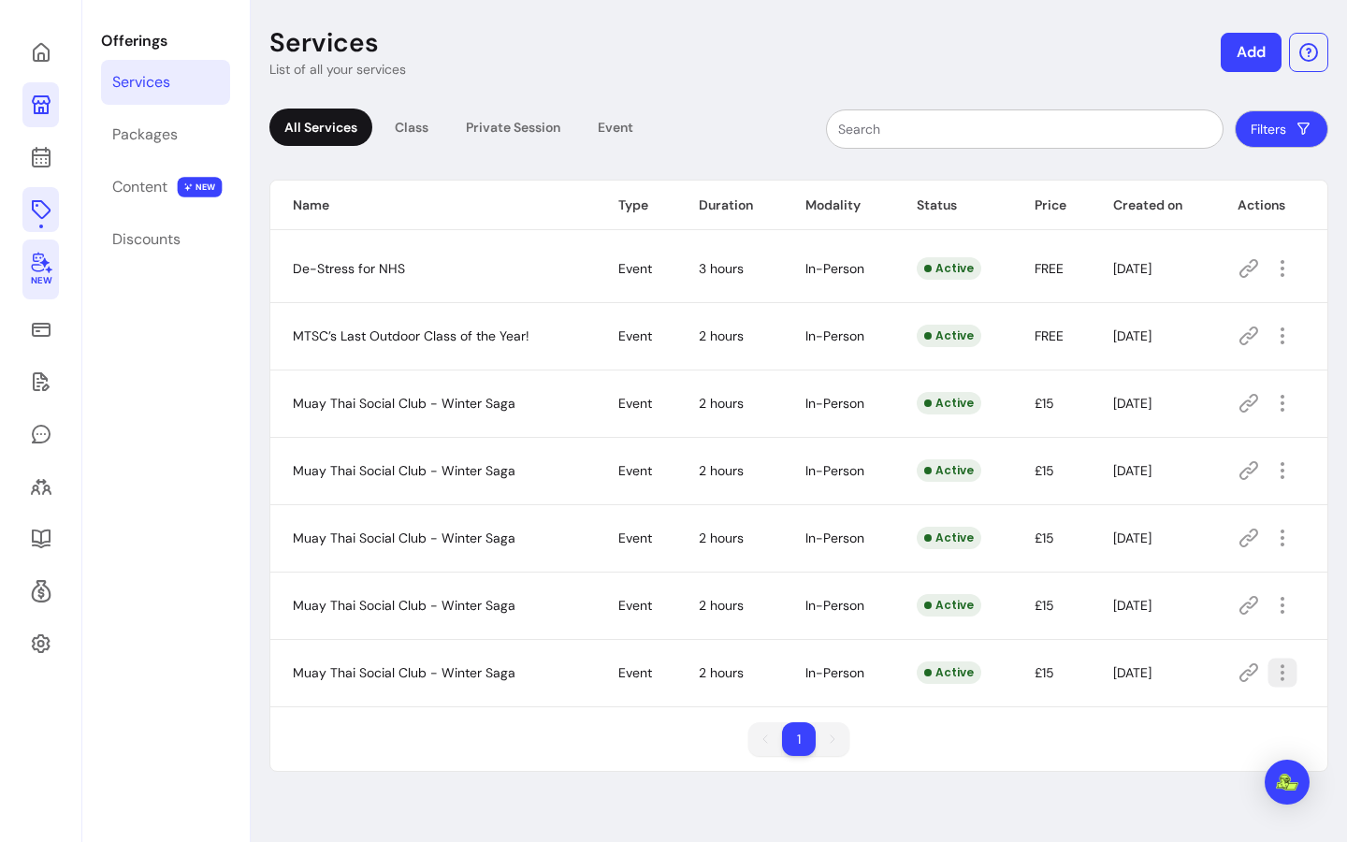
click at [1276, 683] on icon "button" at bounding box center [1283, 674] width 22 height 22
click at [1202, 594] on span "Duplicate" at bounding box center [1203, 592] width 137 height 19
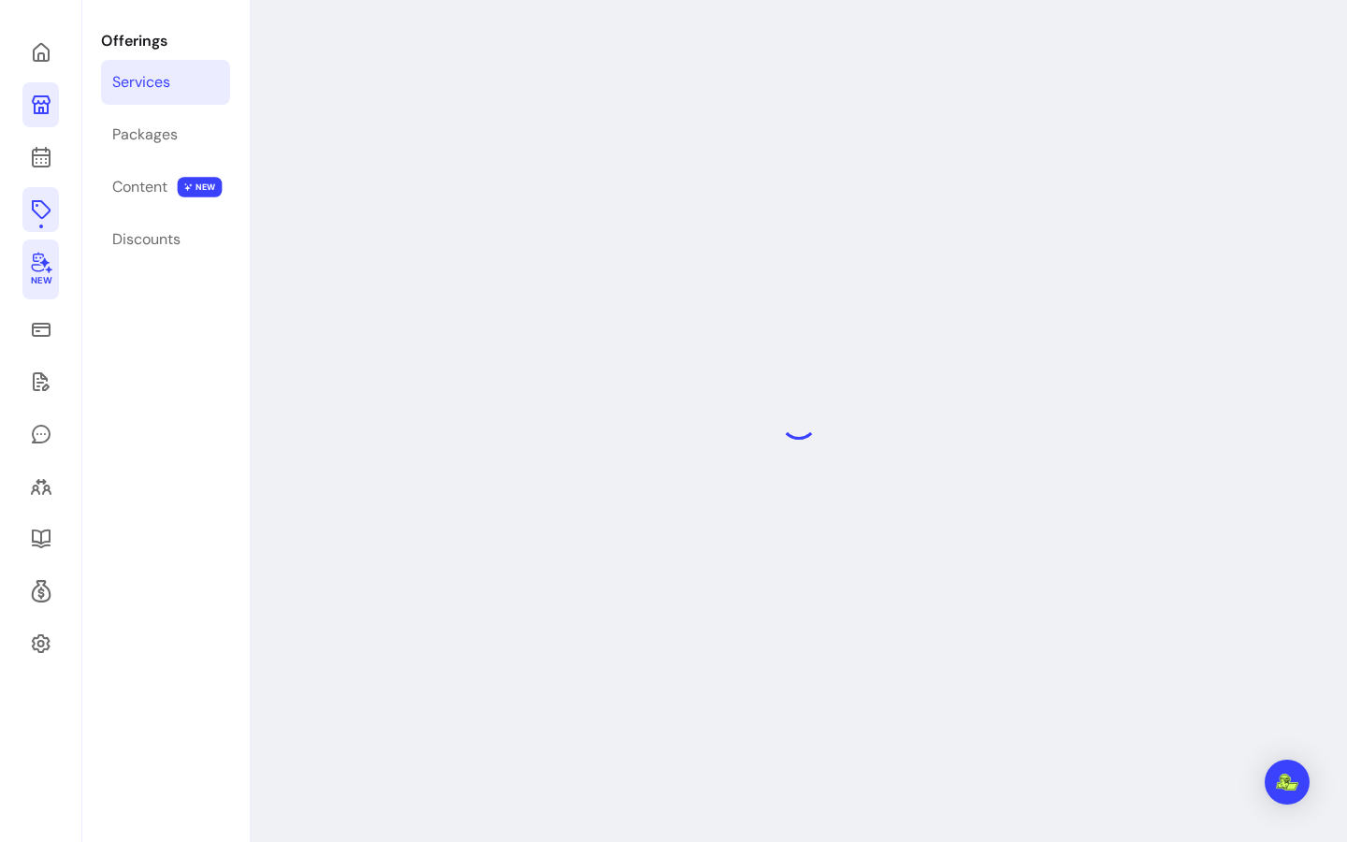
select select "***"
select select "**********"
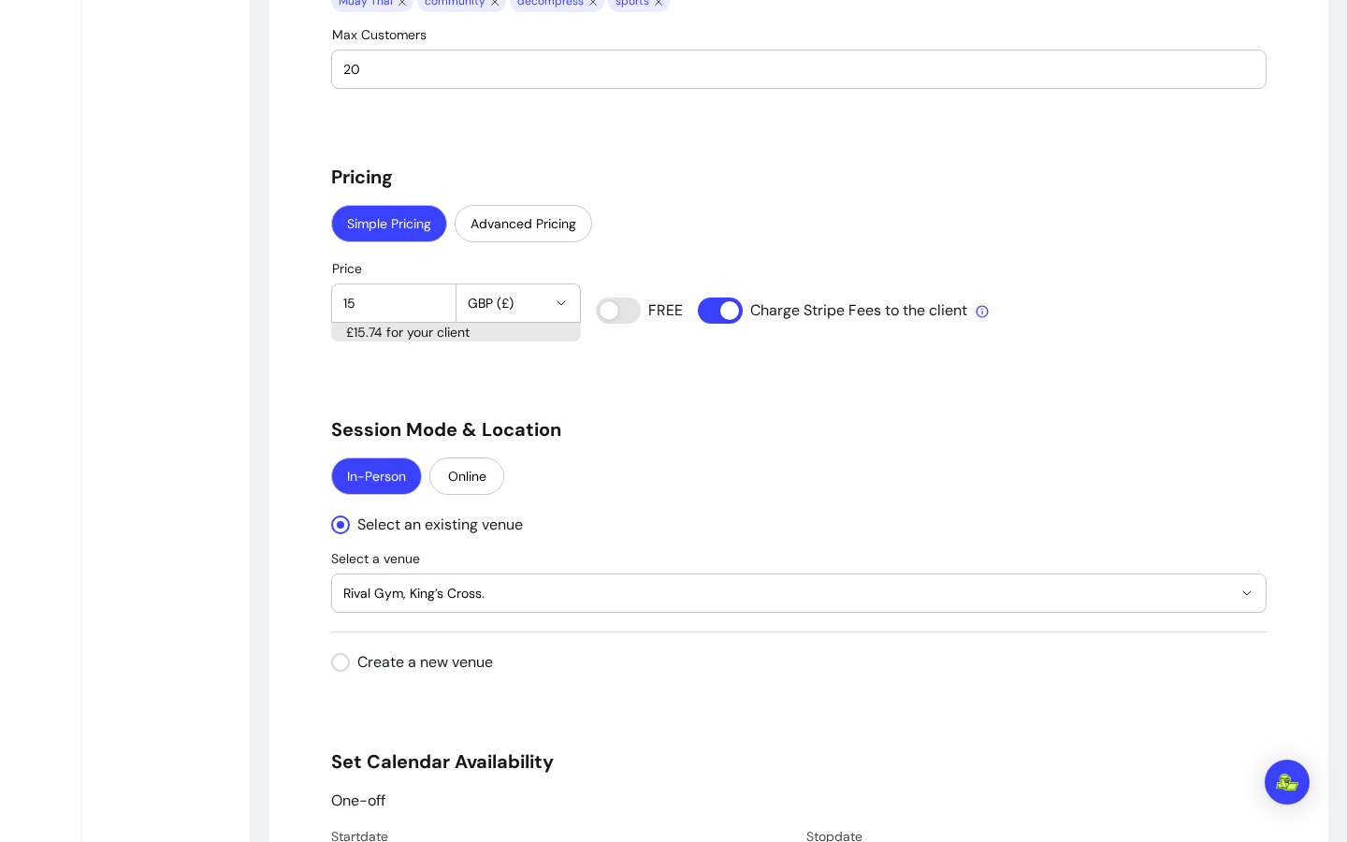
scroll to position [1868, 0]
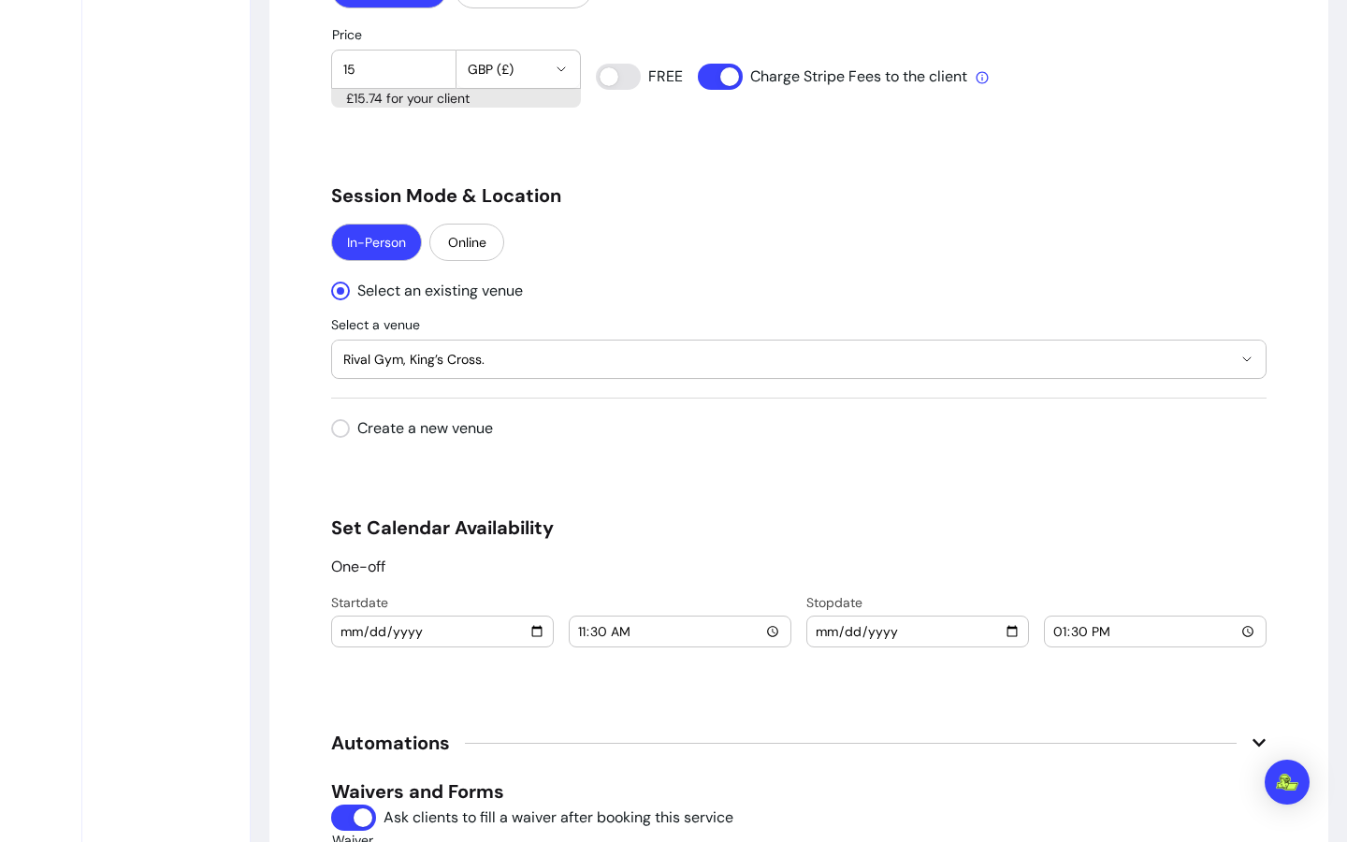
click at [529, 631] on input "2025-11-01" at bounding box center [443, 631] width 206 height 21
type input "2025-11-08"
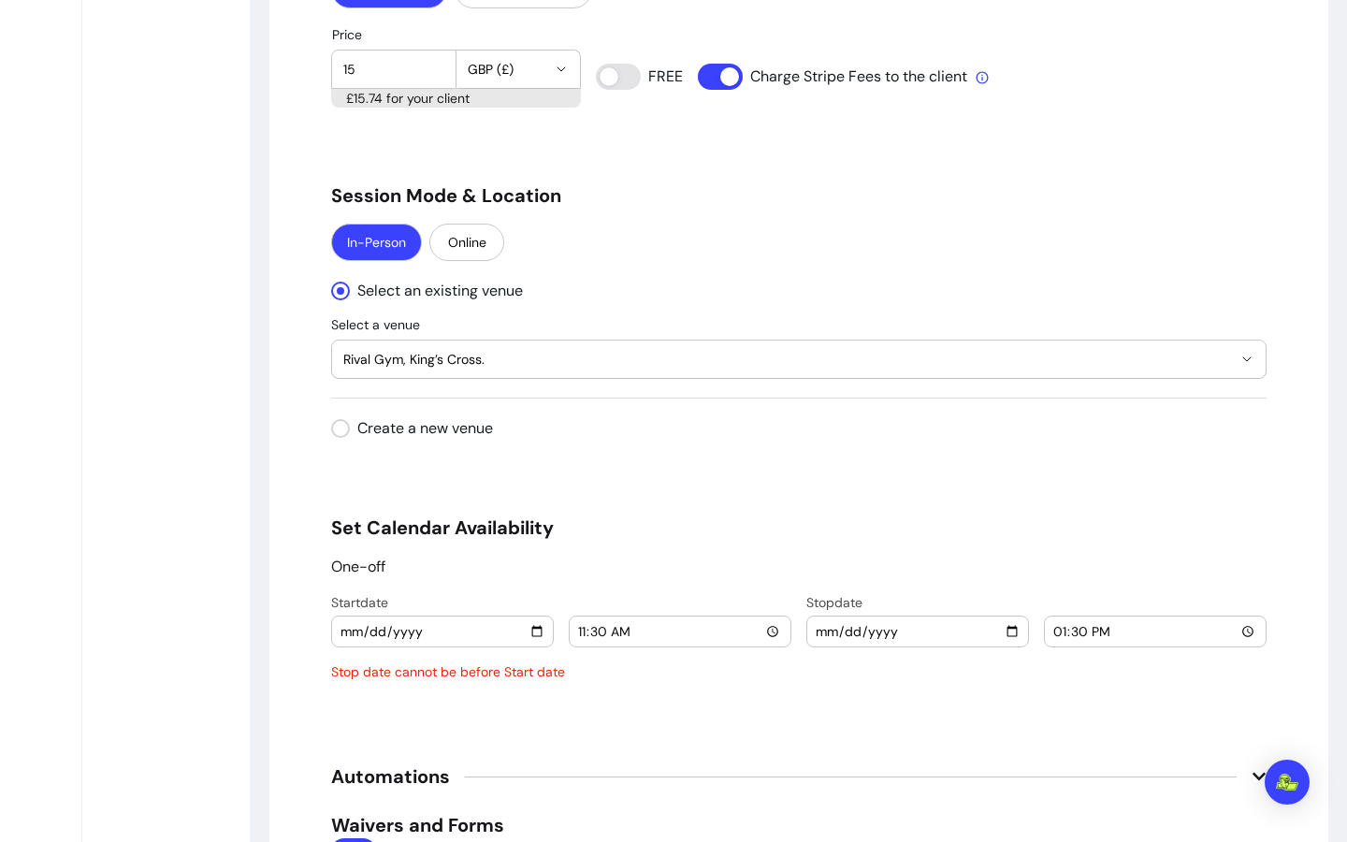
click at [1004, 640] on input "2025-11-01" at bounding box center [918, 631] width 206 height 21
click at [1004, 629] on input "2025-11-01" at bounding box center [918, 631] width 206 height 21
type input "2025-11-08"
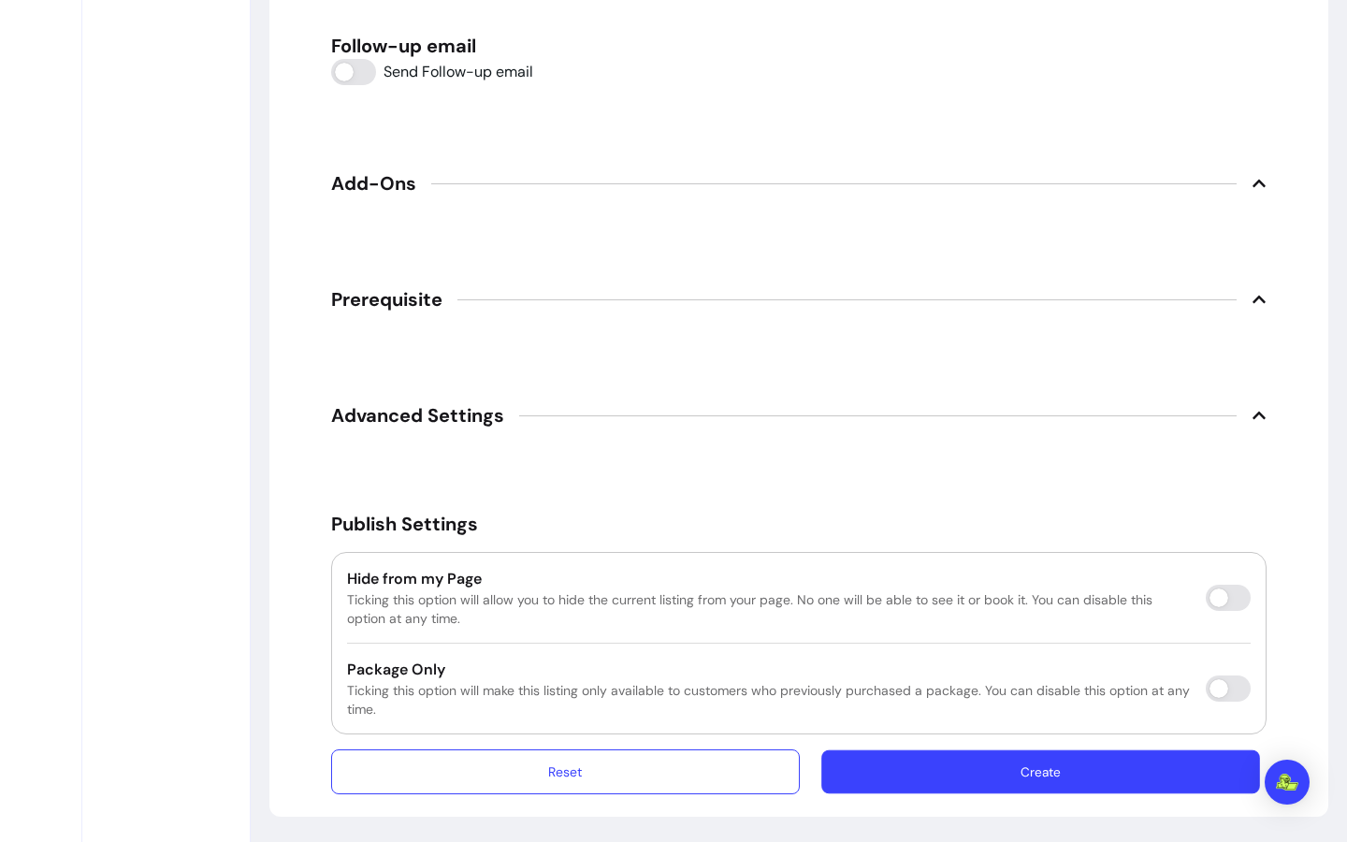
click at [1034, 783] on button "Create" at bounding box center [1041, 772] width 439 height 44
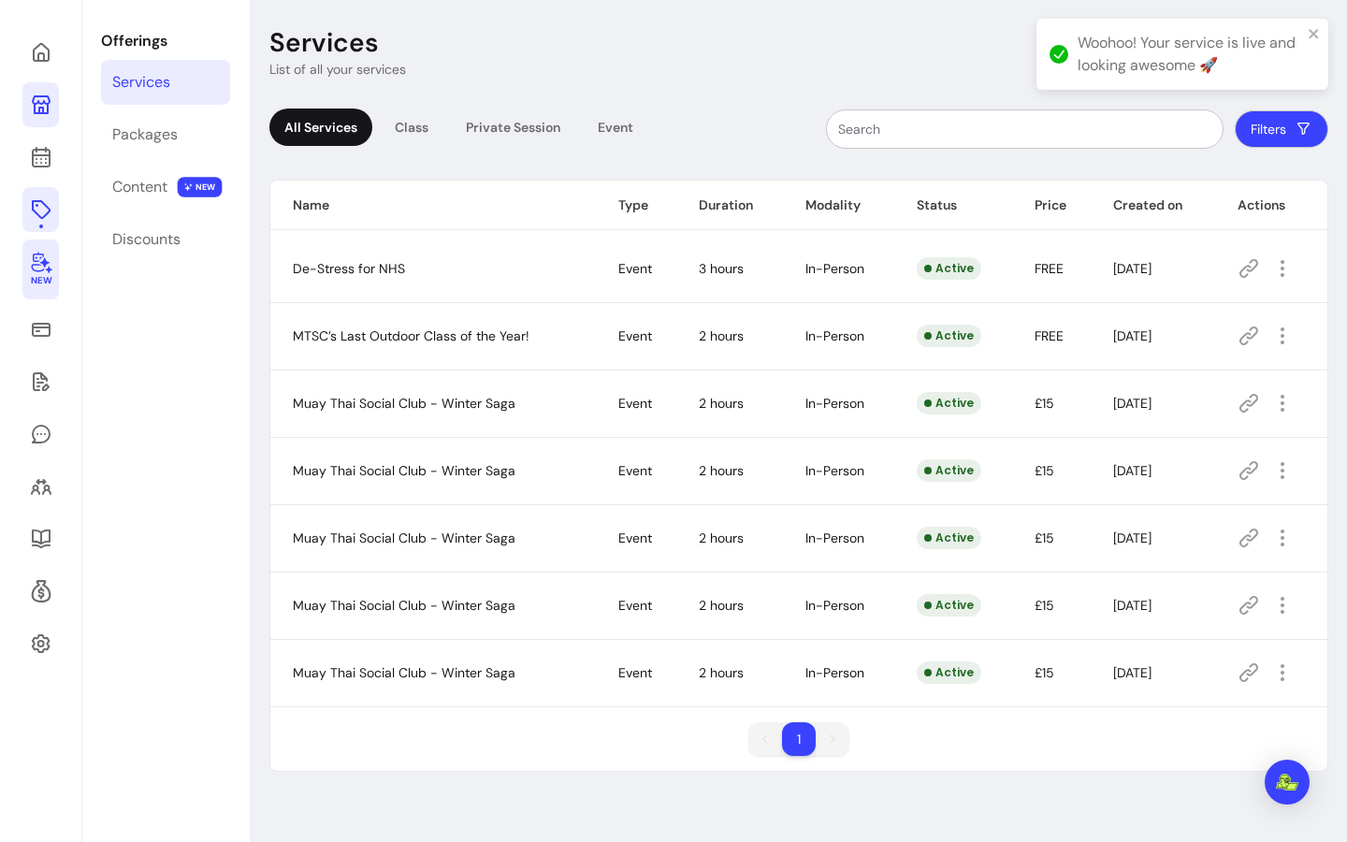
scroll to position [87, 0]
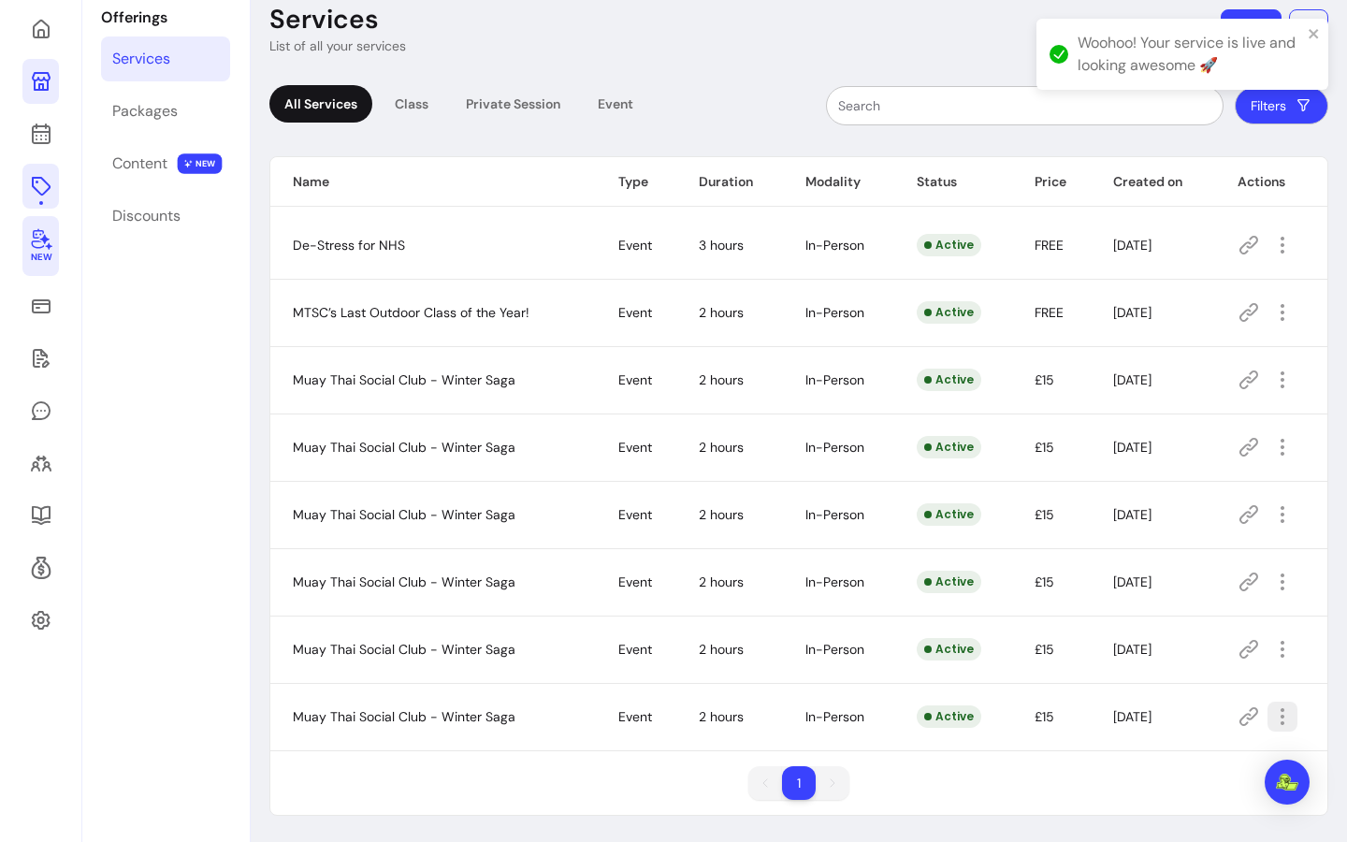
click at [1278, 716] on icon "button" at bounding box center [1283, 717] width 22 height 22
click at [1185, 633] on span "Duplicate" at bounding box center [1203, 636] width 137 height 19
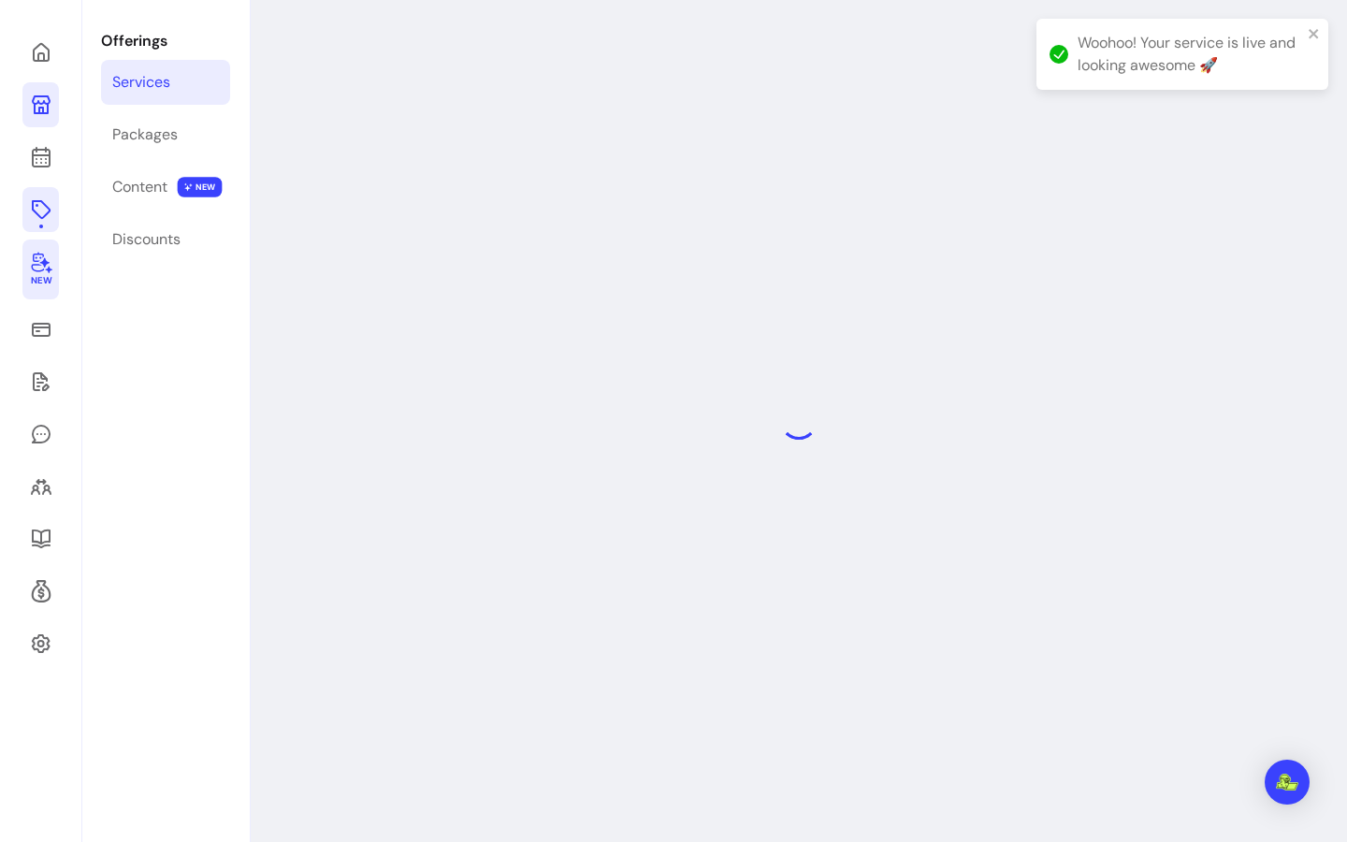
select select "***"
select select "**********"
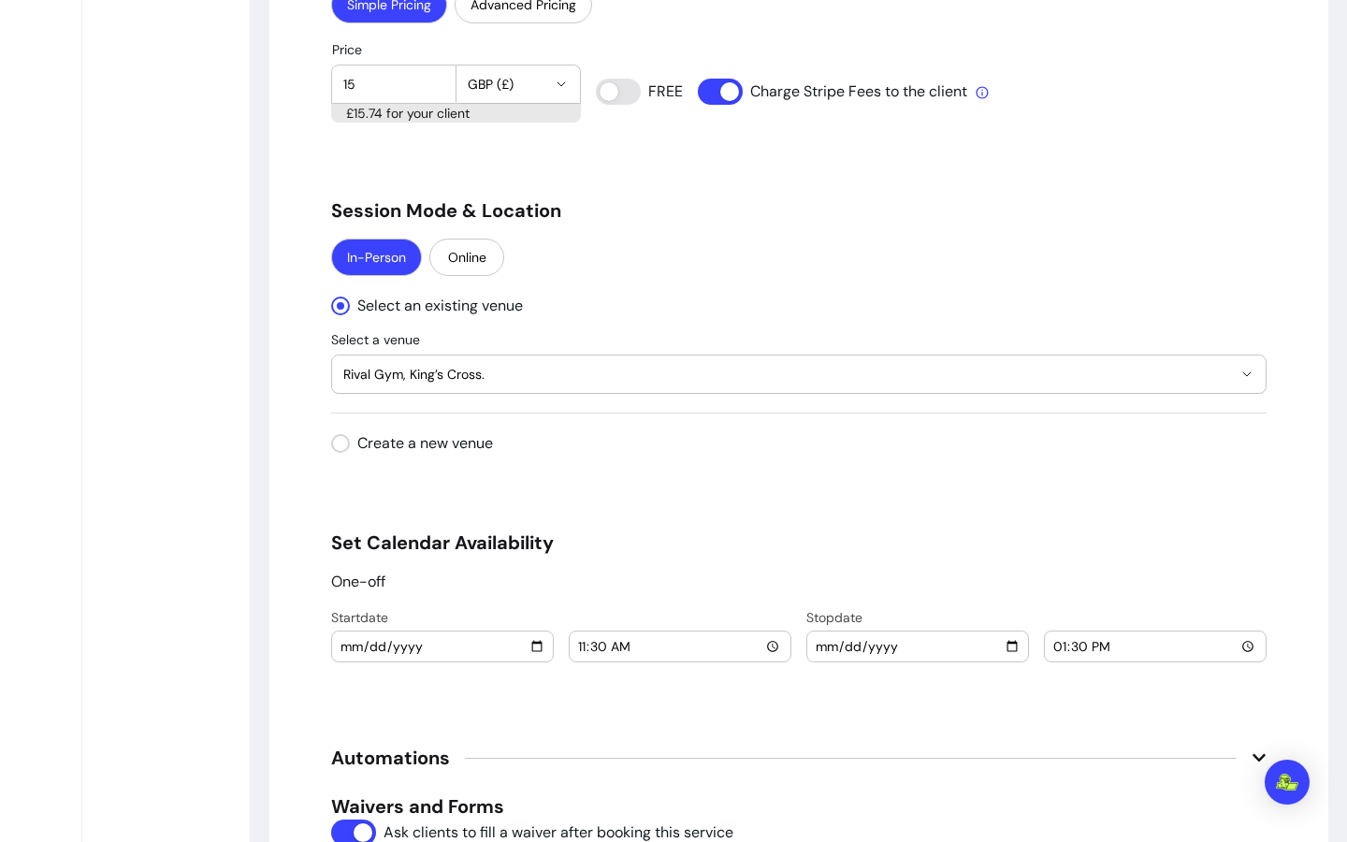
scroll to position [1903, 0]
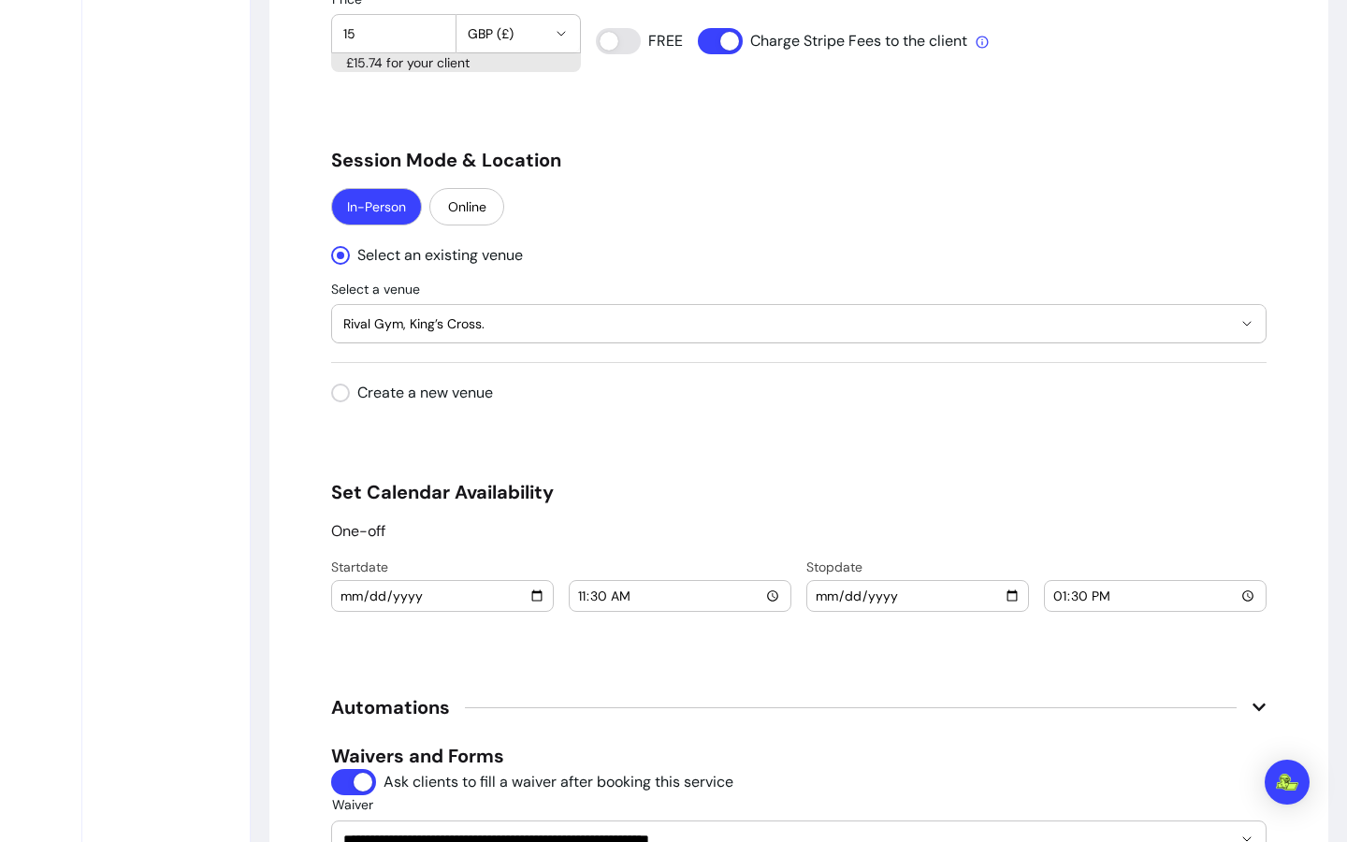
click at [532, 599] on input "2025-11-08" at bounding box center [443, 596] width 206 height 21
type input "2025-11-15"
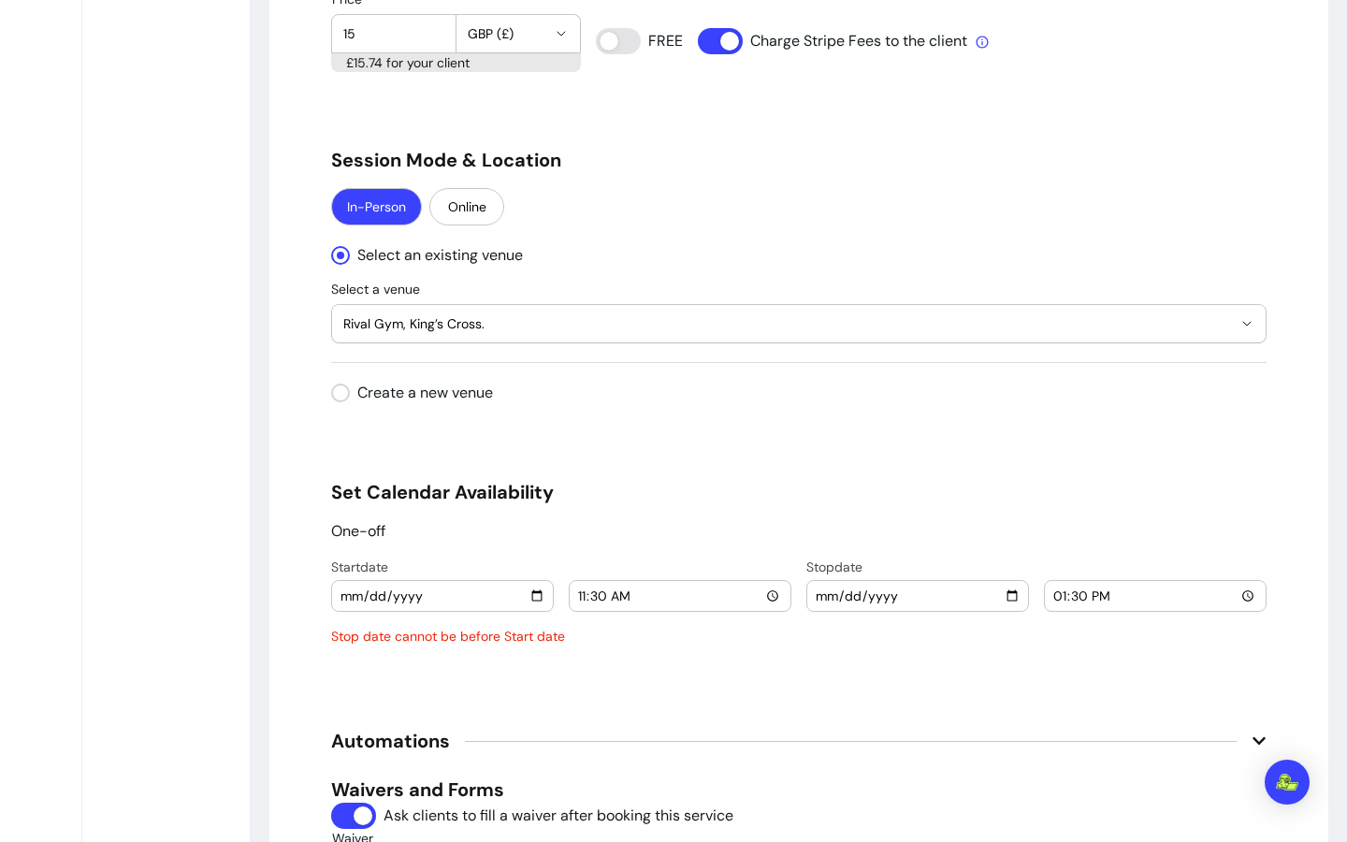
click at [1004, 599] on input "2025-11-08" at bounding box center [918, 596] width 206 height 21
type input "2025-11-15"
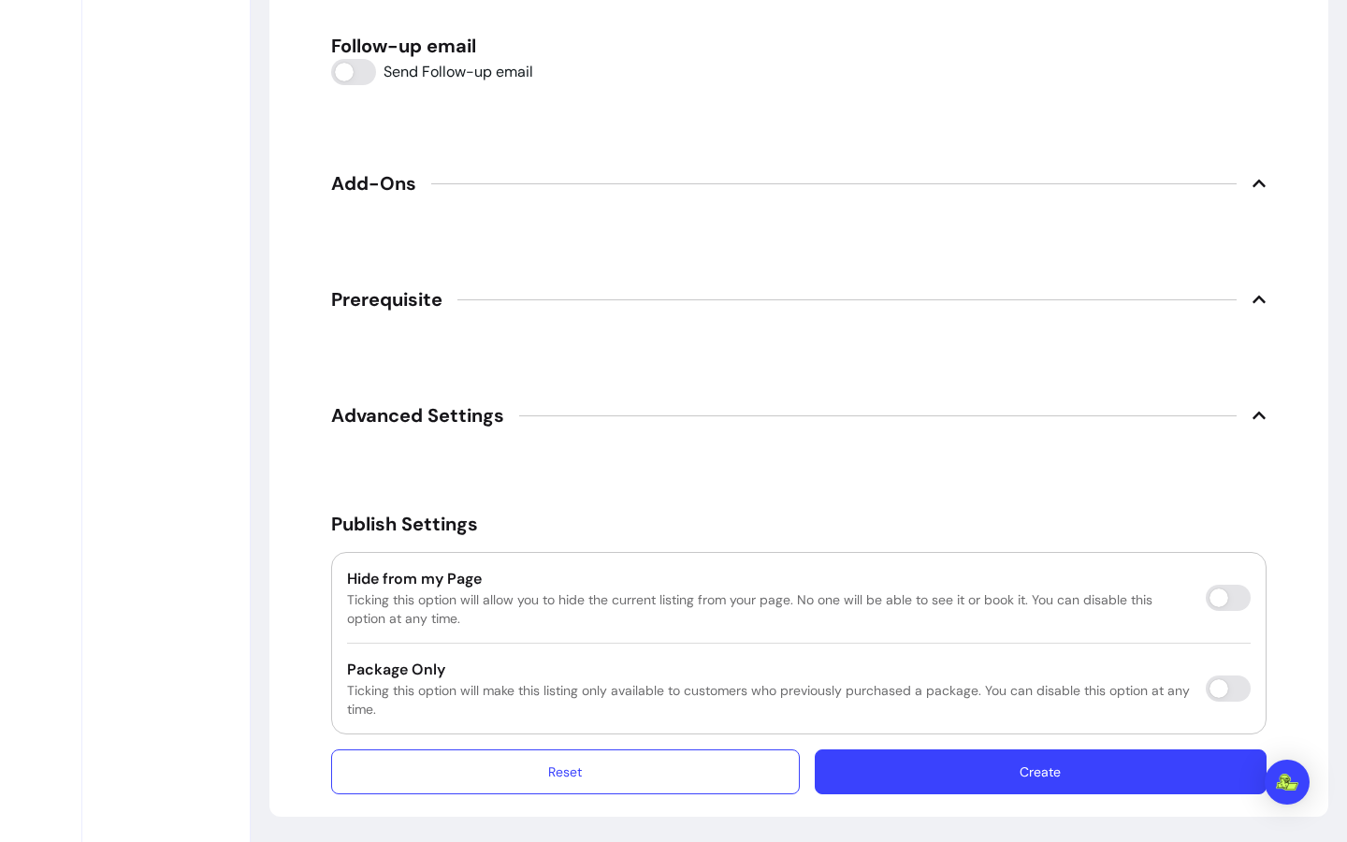
click at [1022, 779] on button "Create" at bounding box center [1041, 772] width 452 height 45
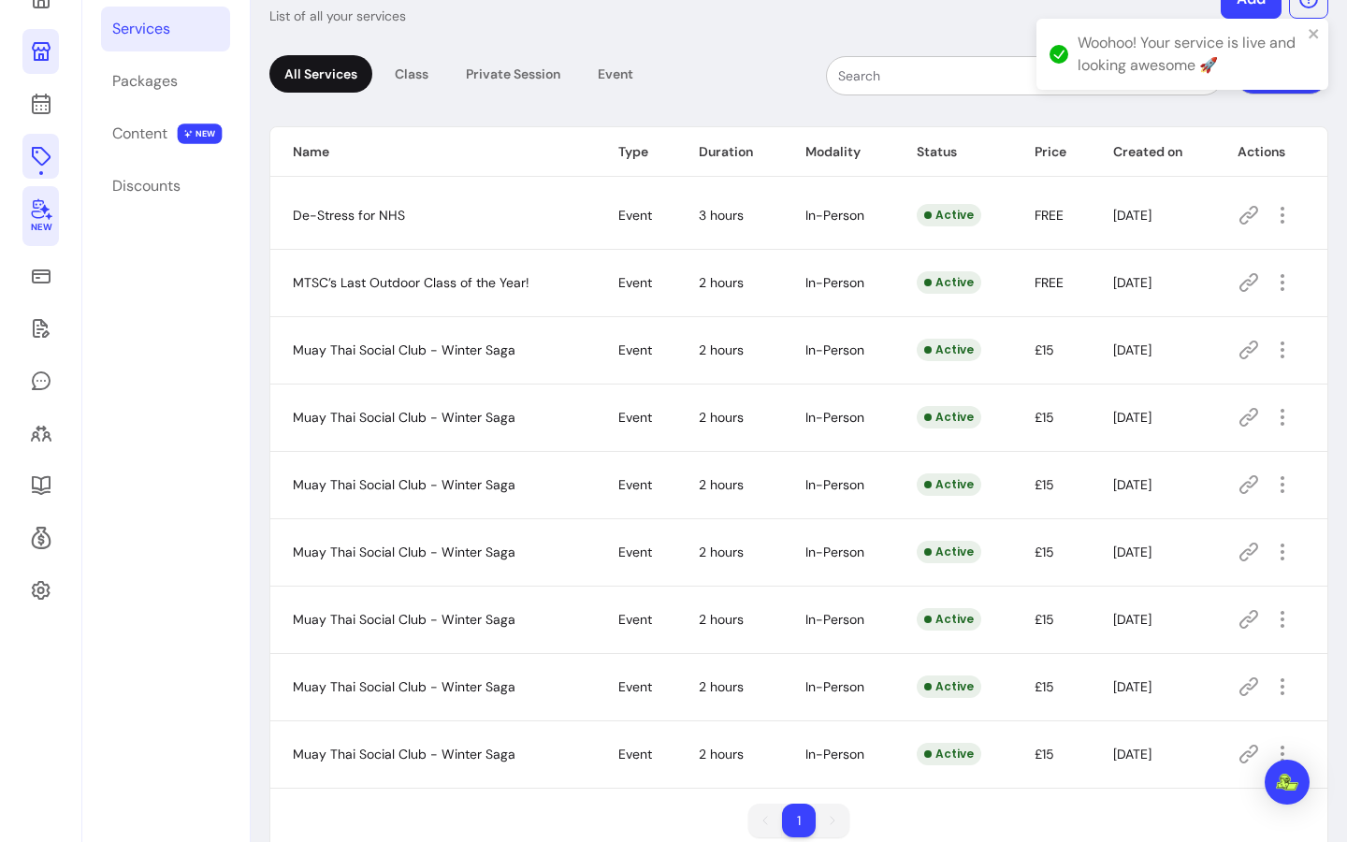
scroll to position [154, 0]
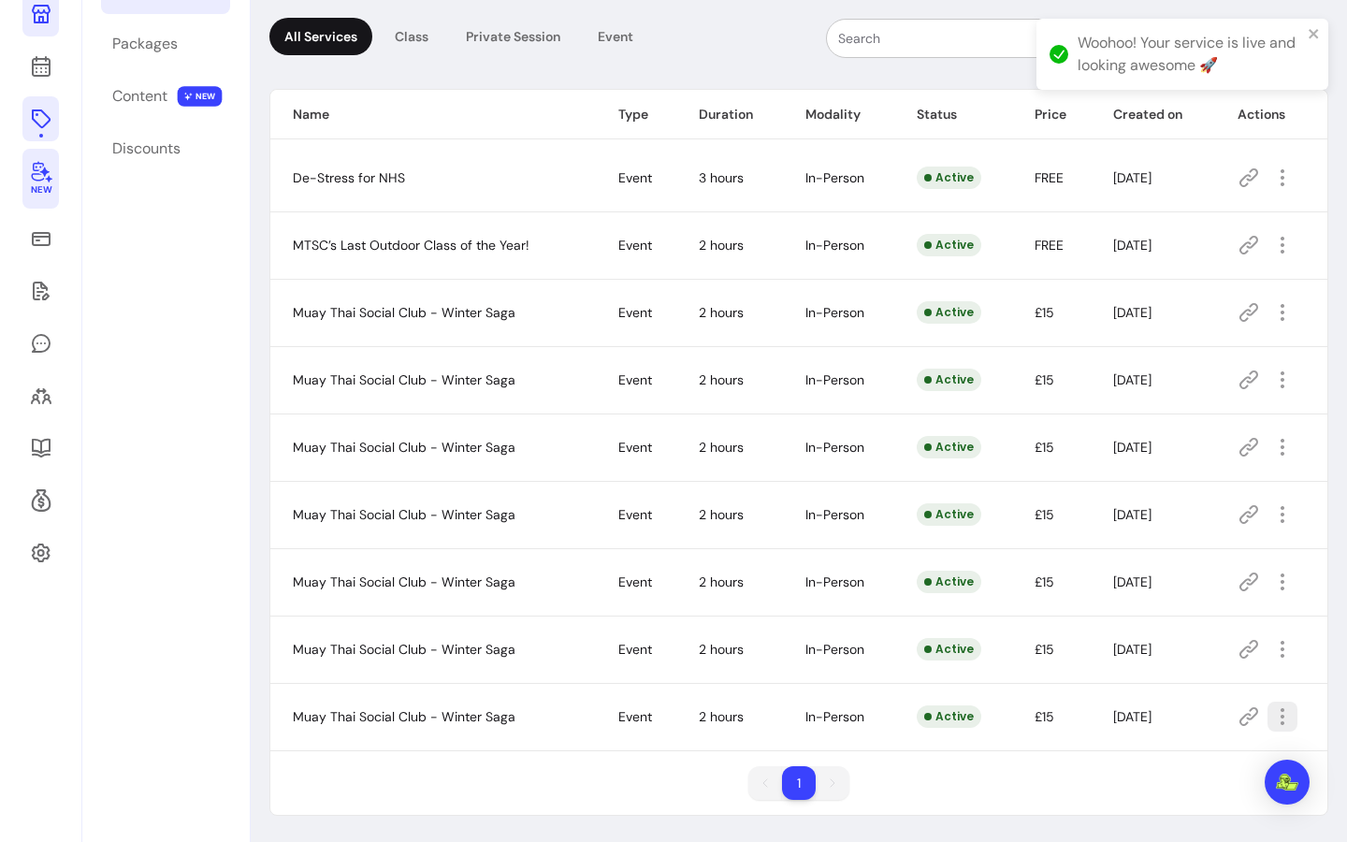
click at [1272, 706] on icon "button" at bounding box center [1283, 717] width 22 height 22
click at [1191, 630] on span "Duplicate" at bounding box center [1203, 636] width 137 height 19
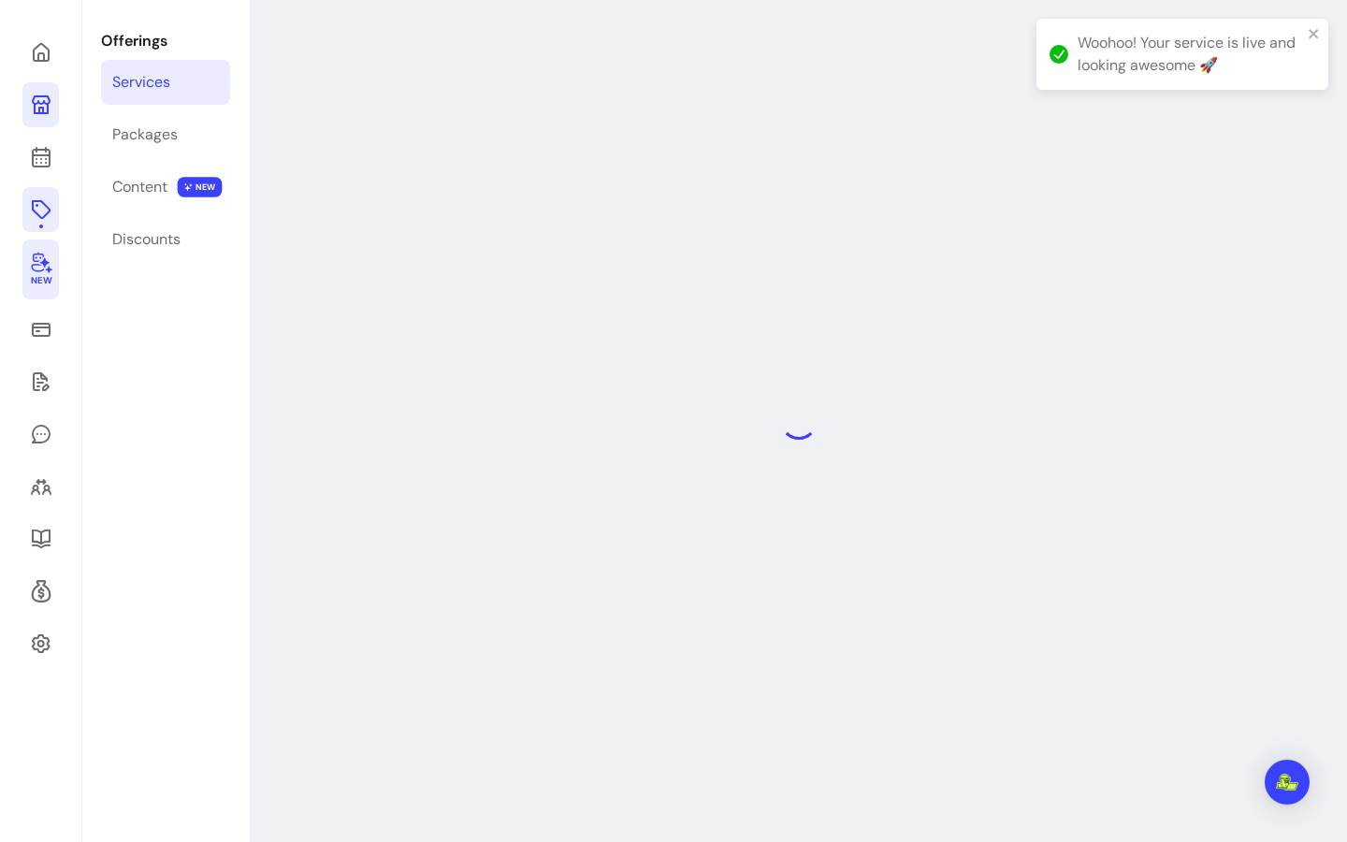
select select "***"
select select "**********"
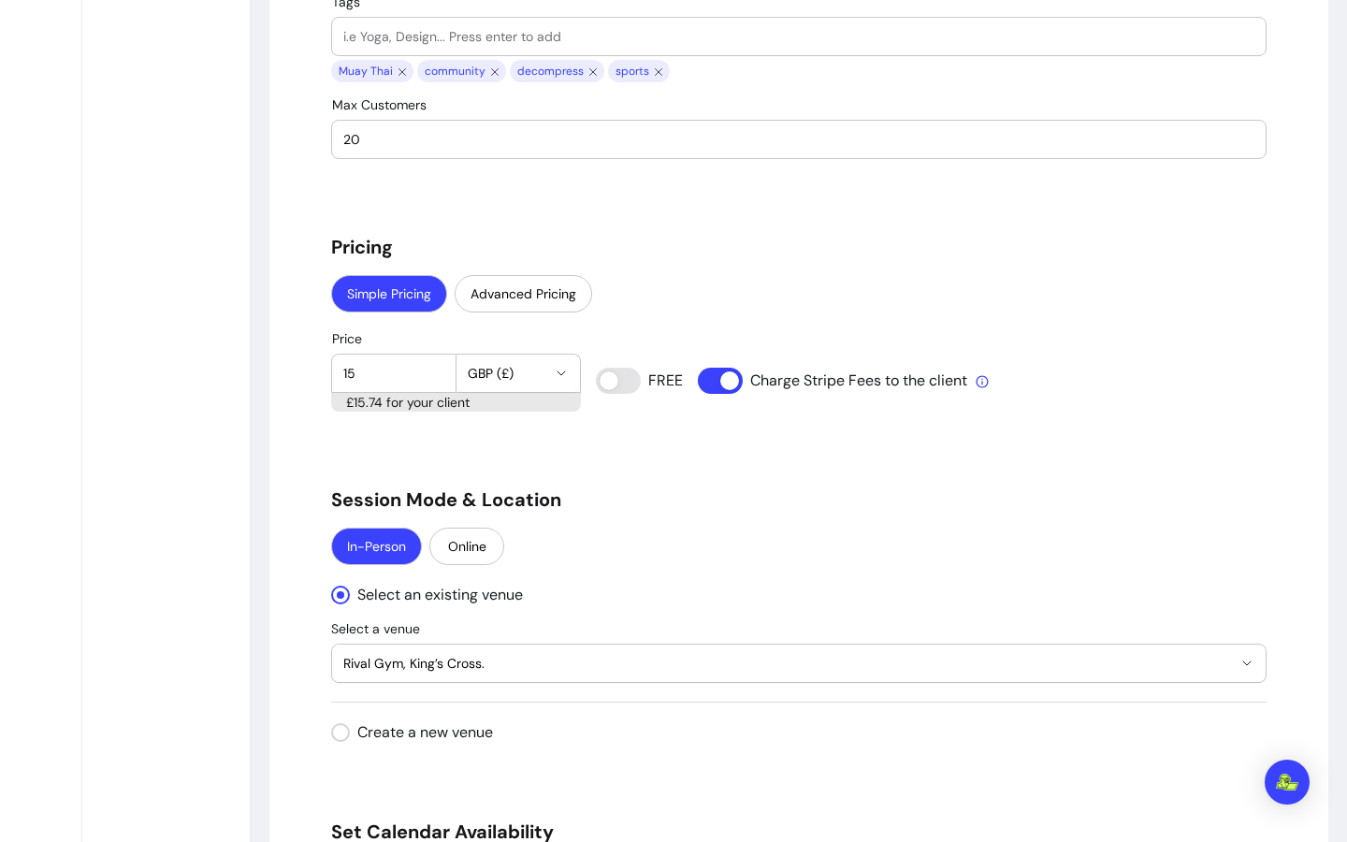
scroll to position [1803, 0]
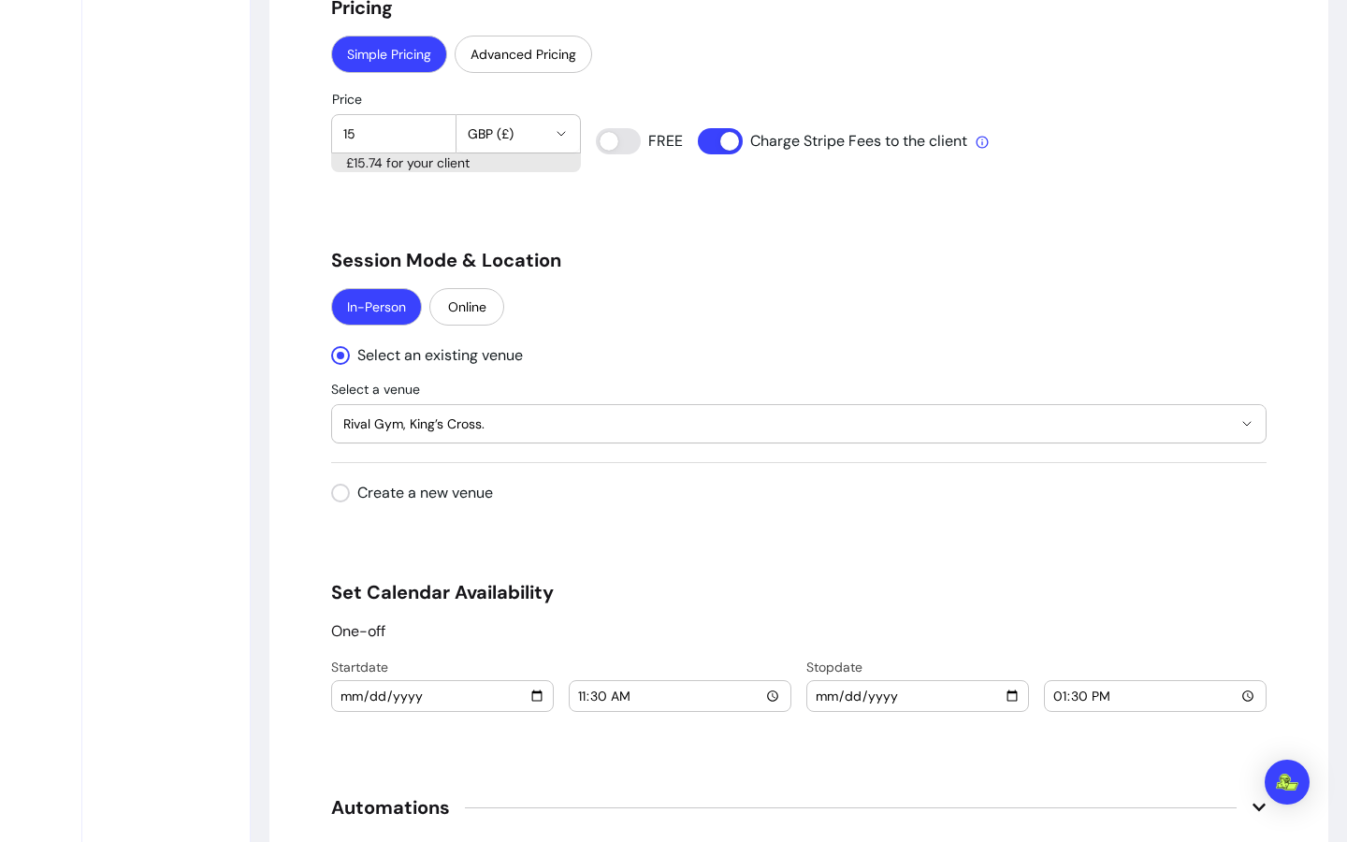
click at [536, 692] on input "2025-11-15" at bounding box center [443, 696] width 206 height 21
type input "2025-11-22"
click at [1007, 700] on input "2025-11-15" at bounding box center [918, 696] width 206 height 21
type input "2025-11-22"
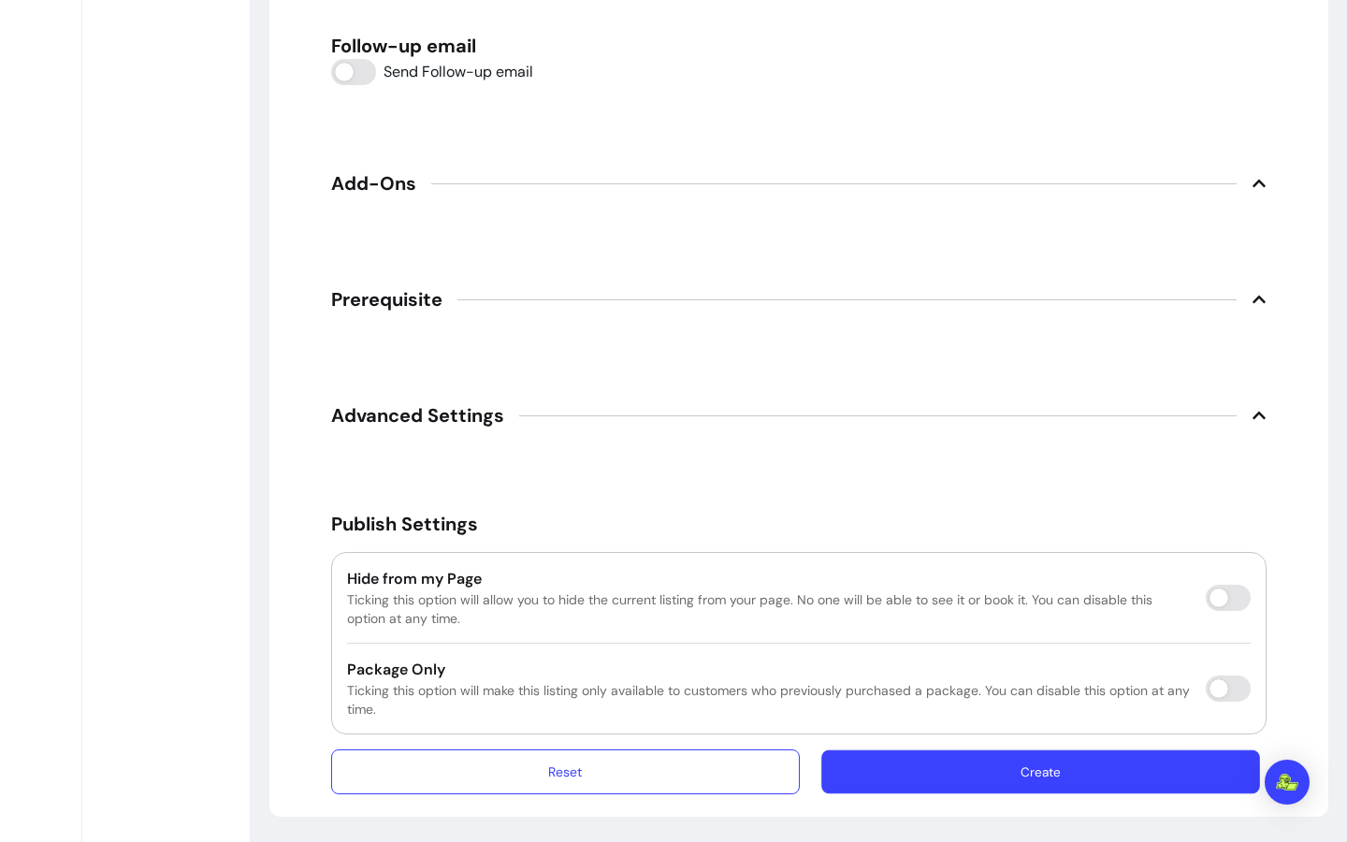
click at [1166, 773] on button "Create" at bounding box center [1041, 772] width 439 height 44
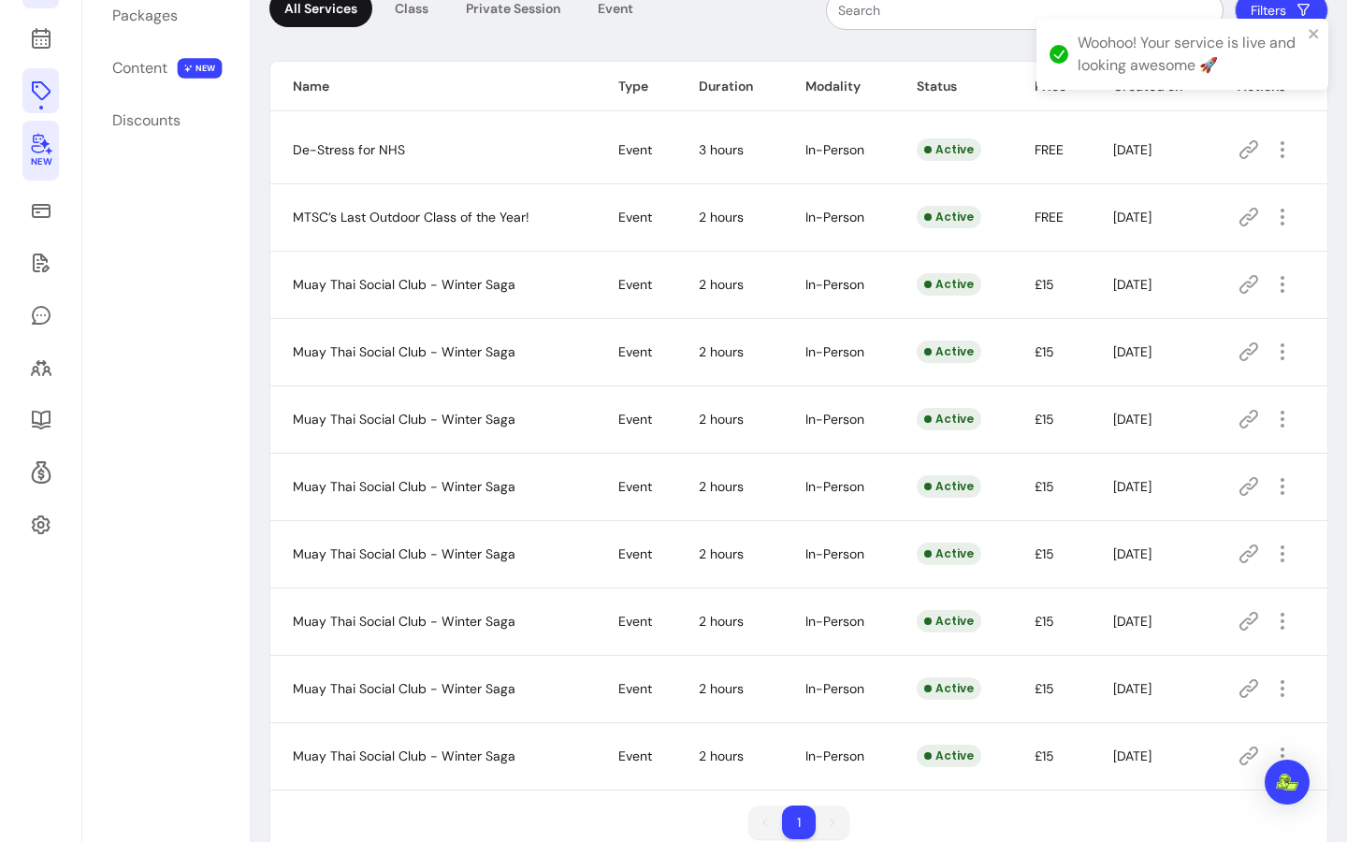
scroll to position [222, 0]
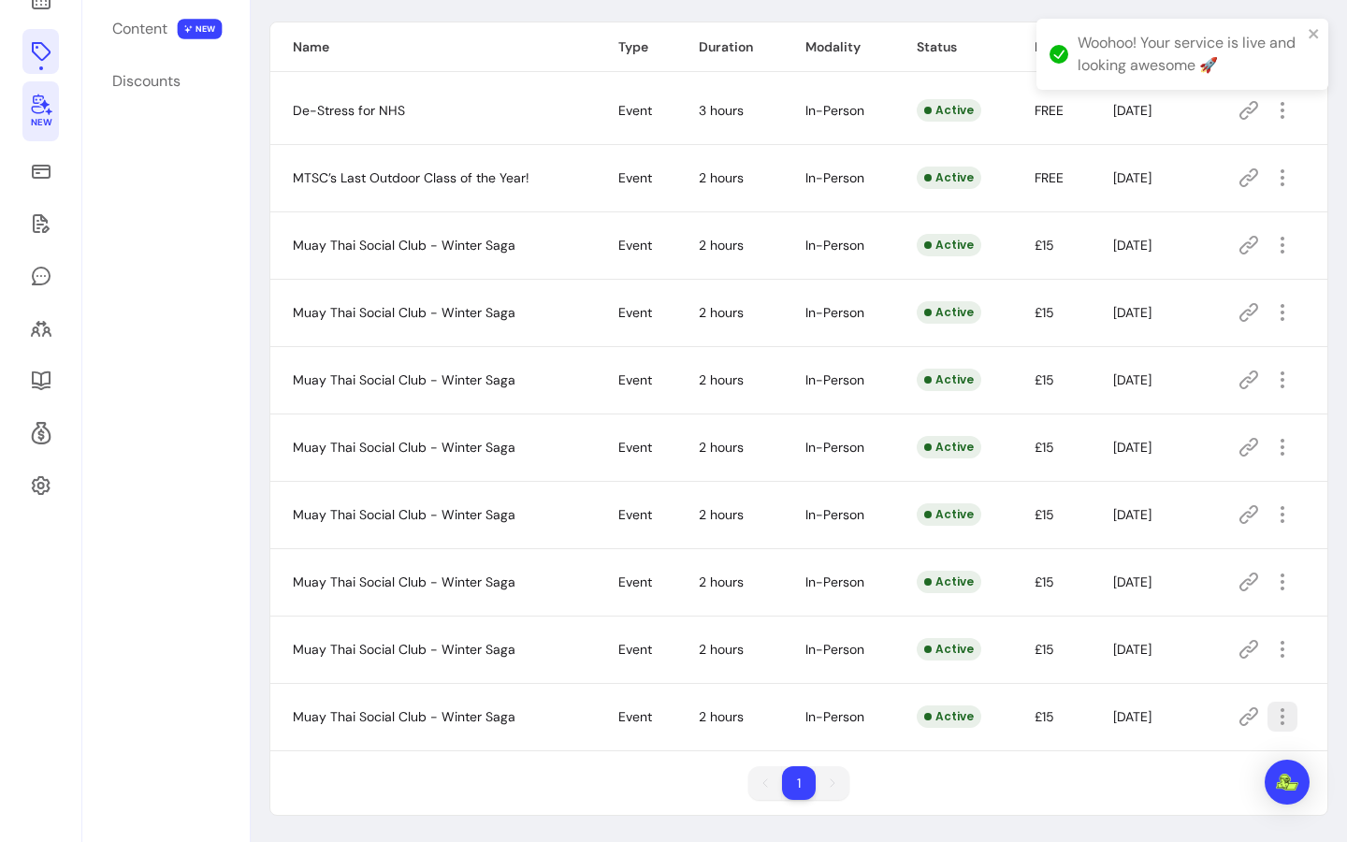
click at [1276, 717] on icon "button" at bounding box center [1283, 717] width 22 height 22
click at [1214, 634] on span "Duplicate" at bounding box center [1203, 636] width 137 height 19
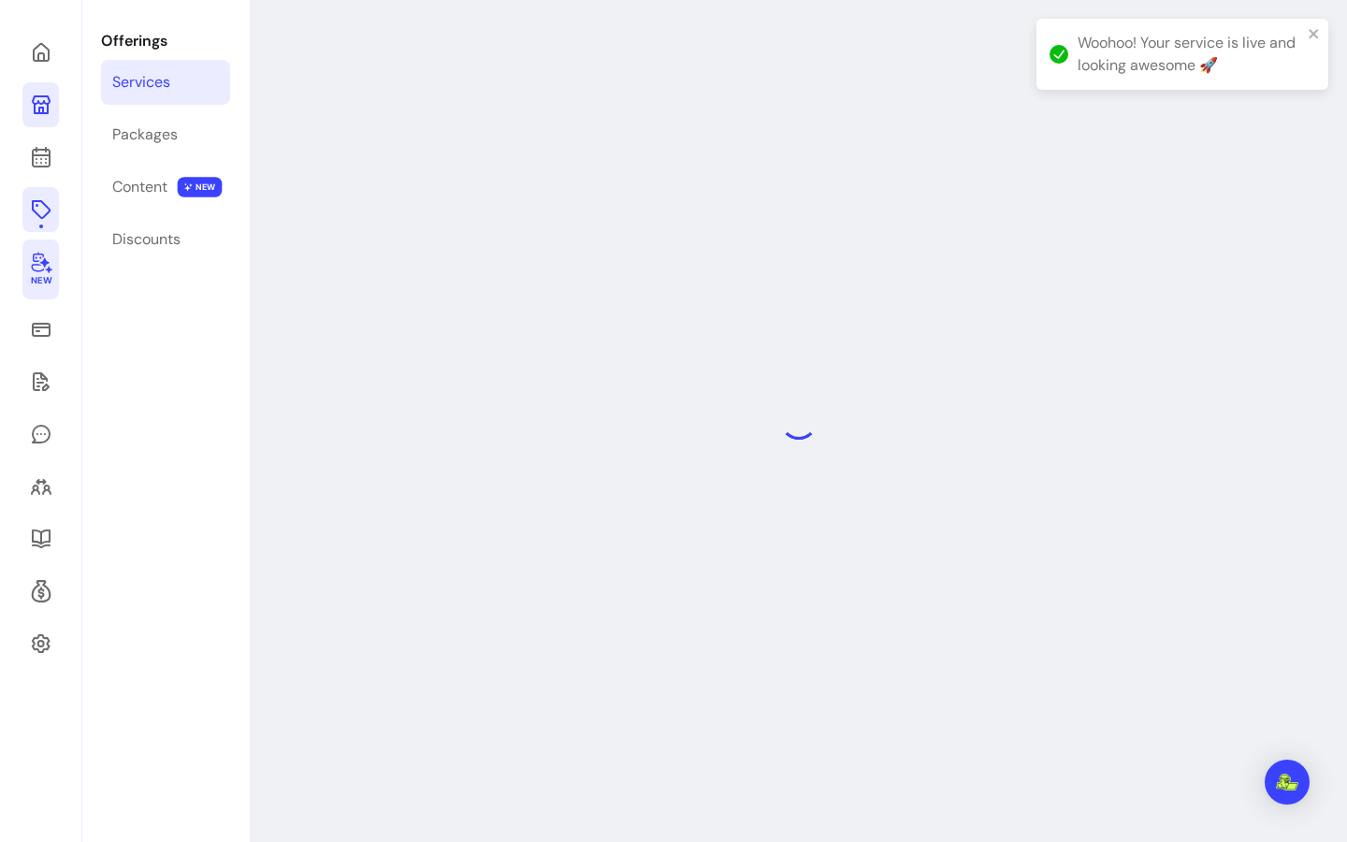
select select "***"
select select "**********"
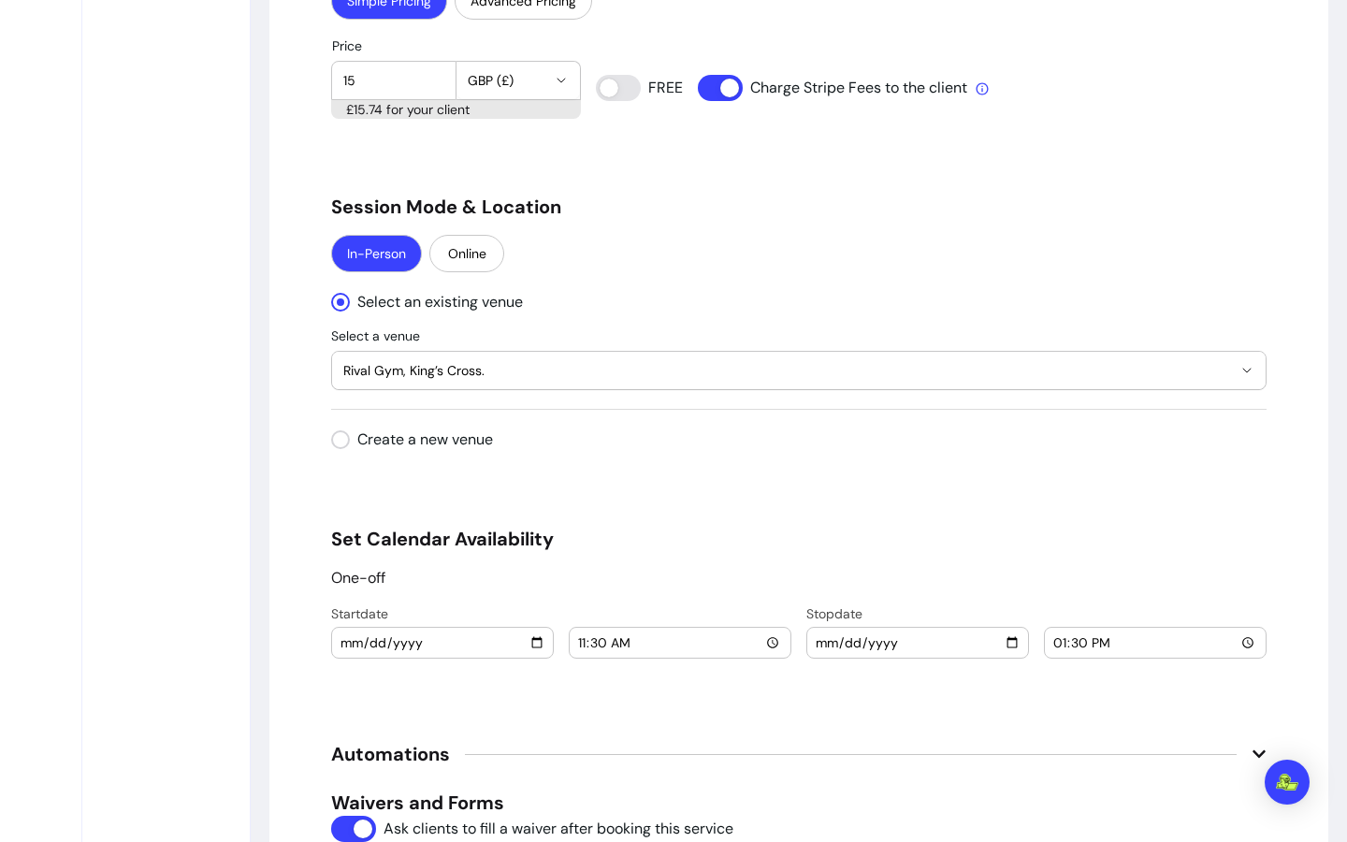
scroll to position [2008, 0]
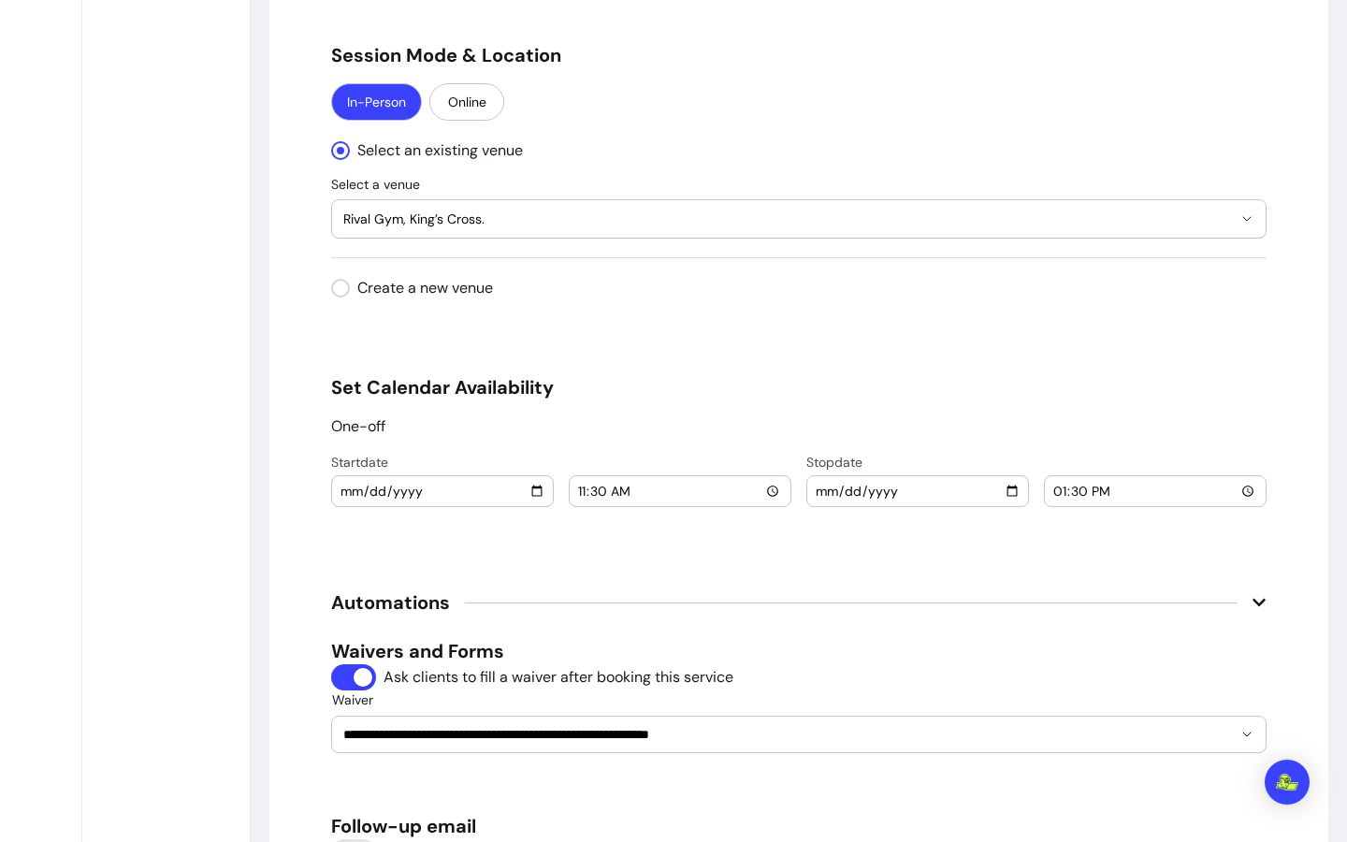
click at [530, 495] on input "2025-11-22" at bounding box center [443, 491] width 206 height 21
type input "2025-11-29"
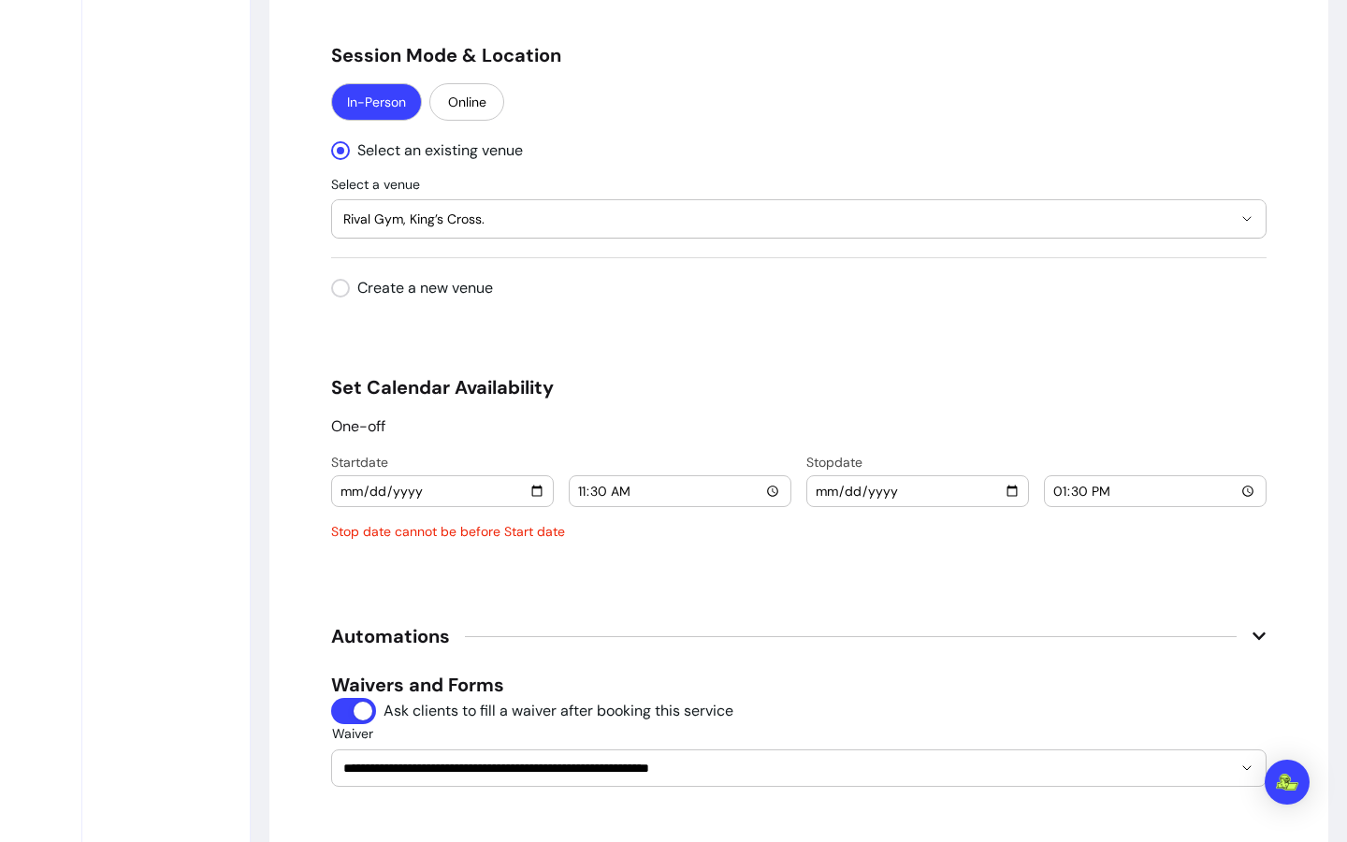
click at [1001, 490] on input "2025-11-22" at bounding box center [918, 491] width 206 height 21
type input "2025-11-29"
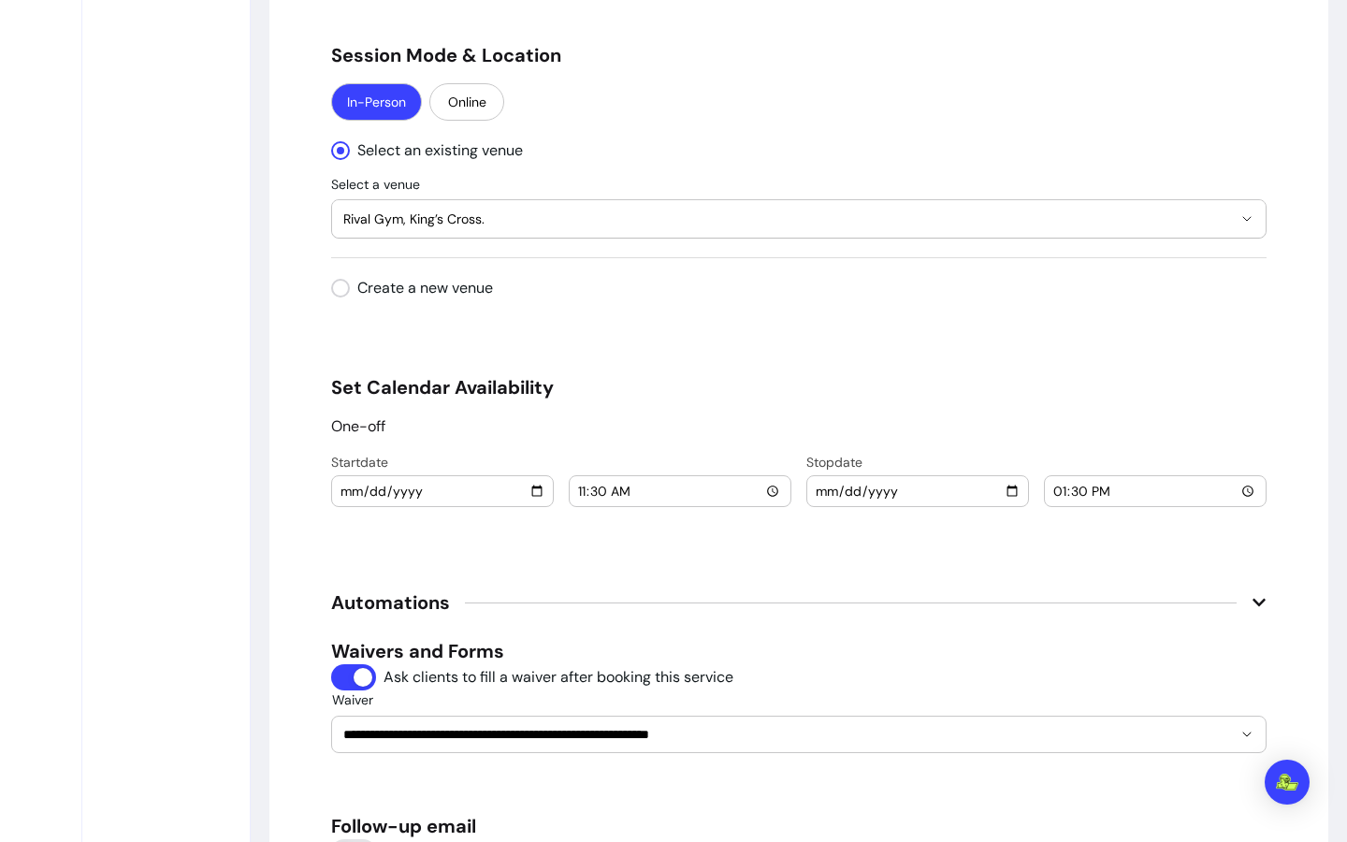
scroll to position [2789, 0]
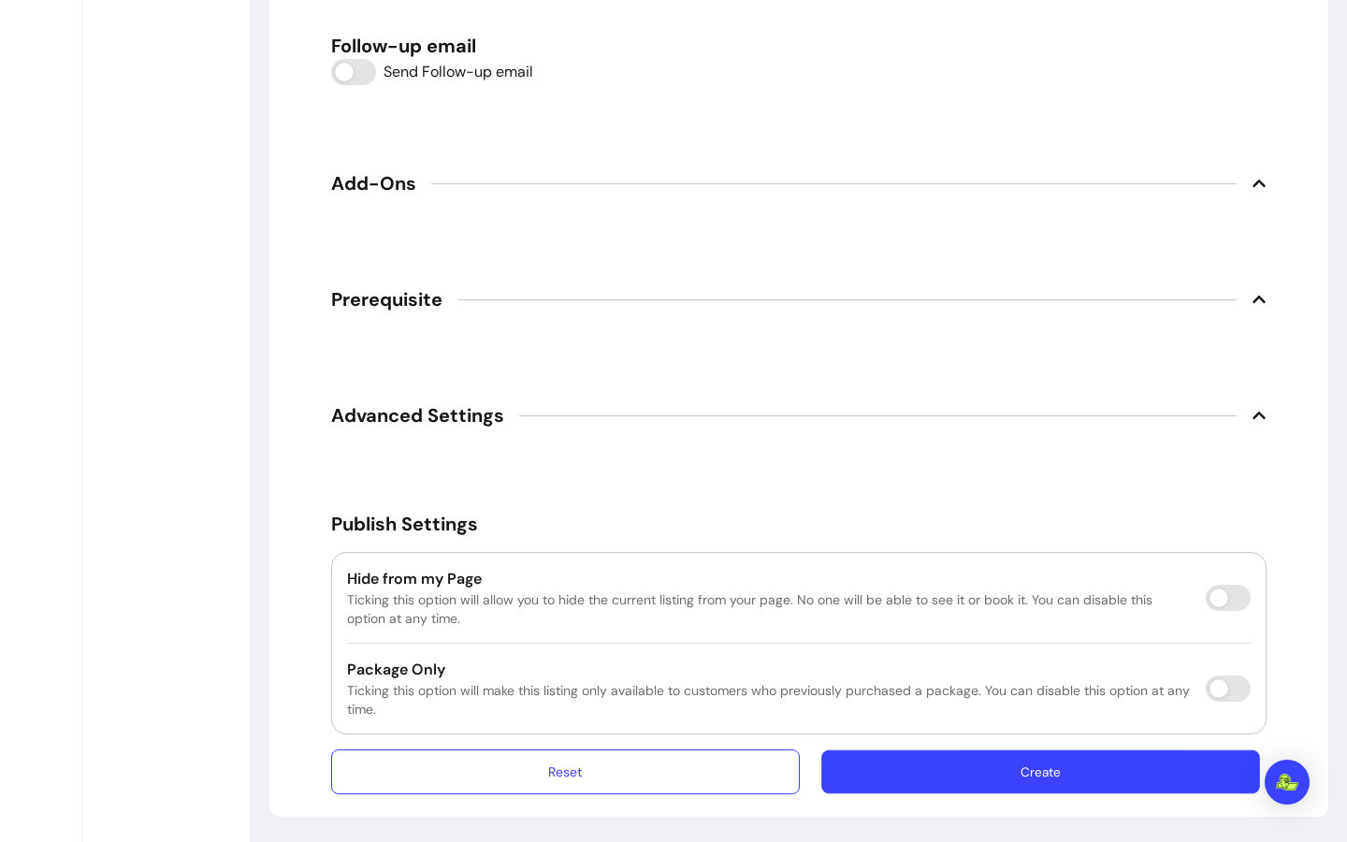
click at [1071, 770] on button "Create" at bounding box center [1041, 772] width 439 height 44
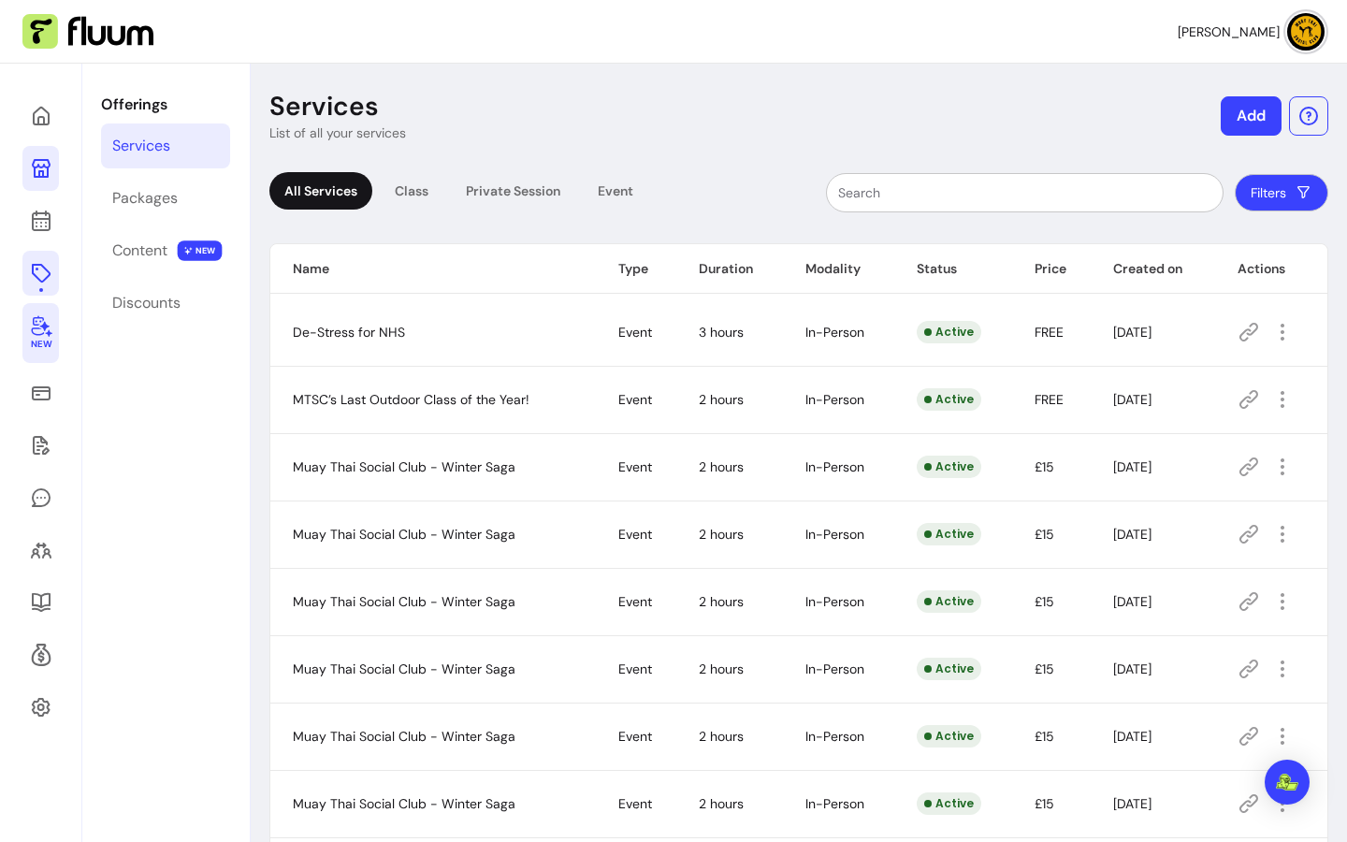
click at [1296, 34] on img at bounding box center [1306, 31] width 37 height 37
click at [52, 170] on link at bounding box center [40, 168] width 36 height 45
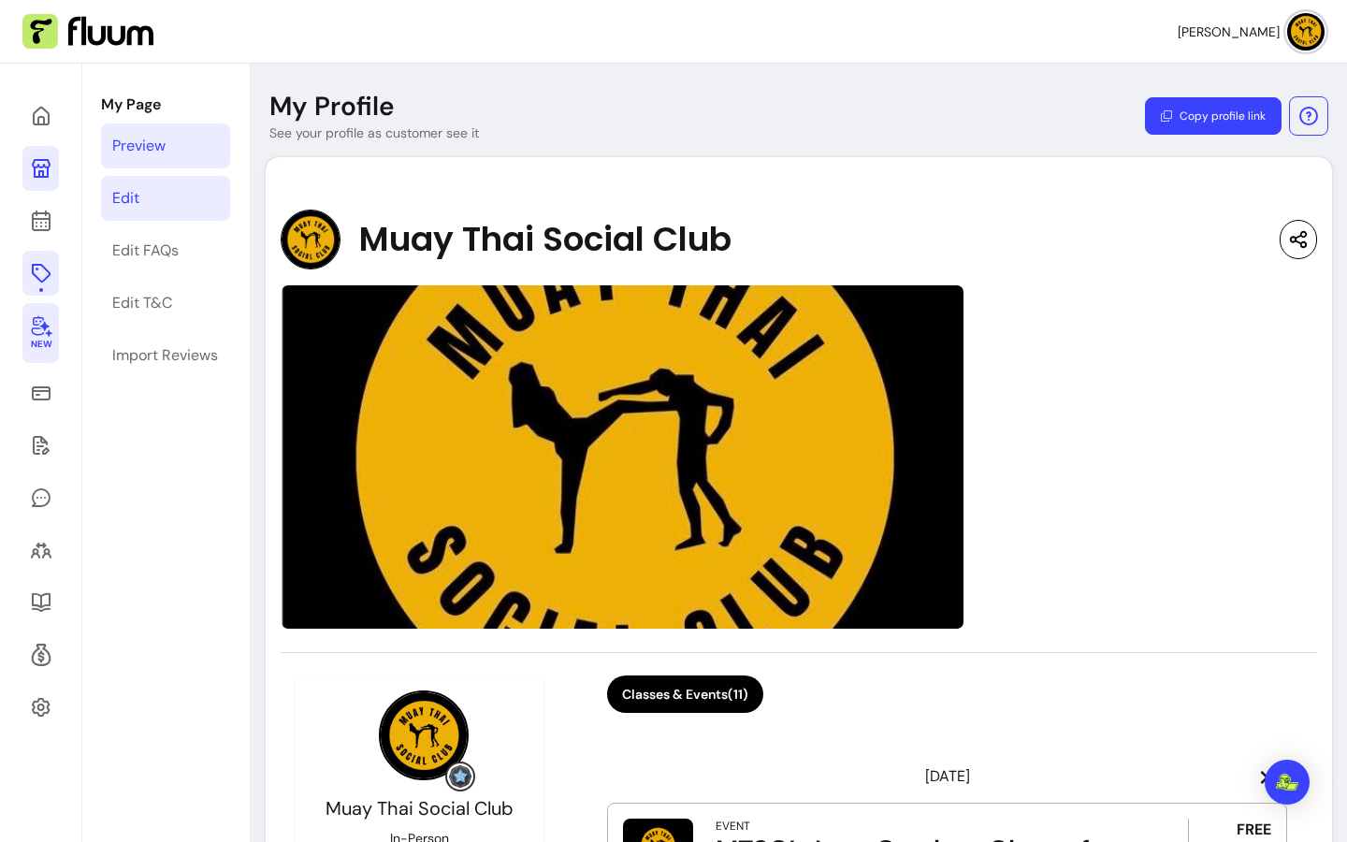
click at [155, 207] on link "Edit" at bounding box center [165, 198] width 129 height 45
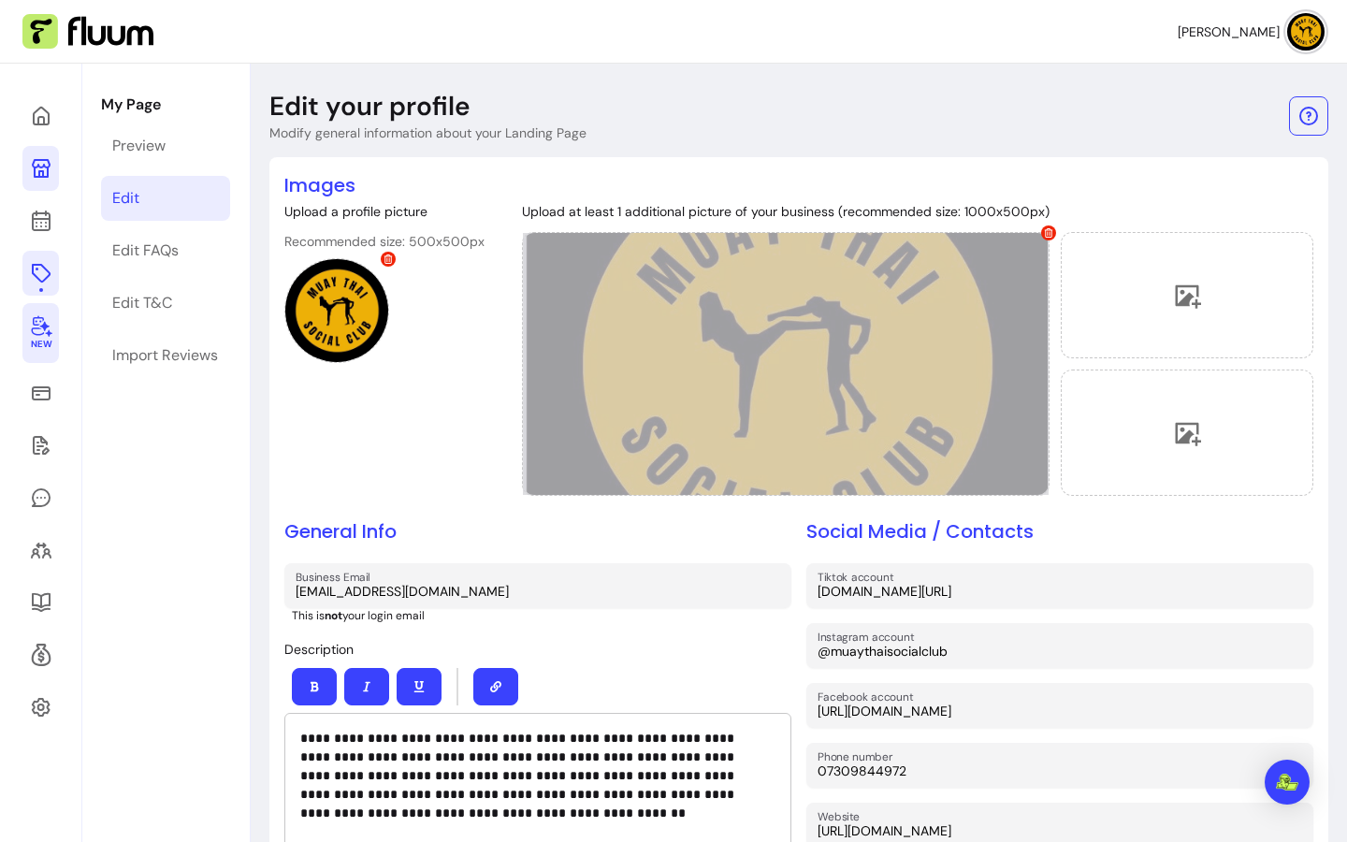
click at [853, 411] on div at bounding box center [786, 364] width 528 height 264
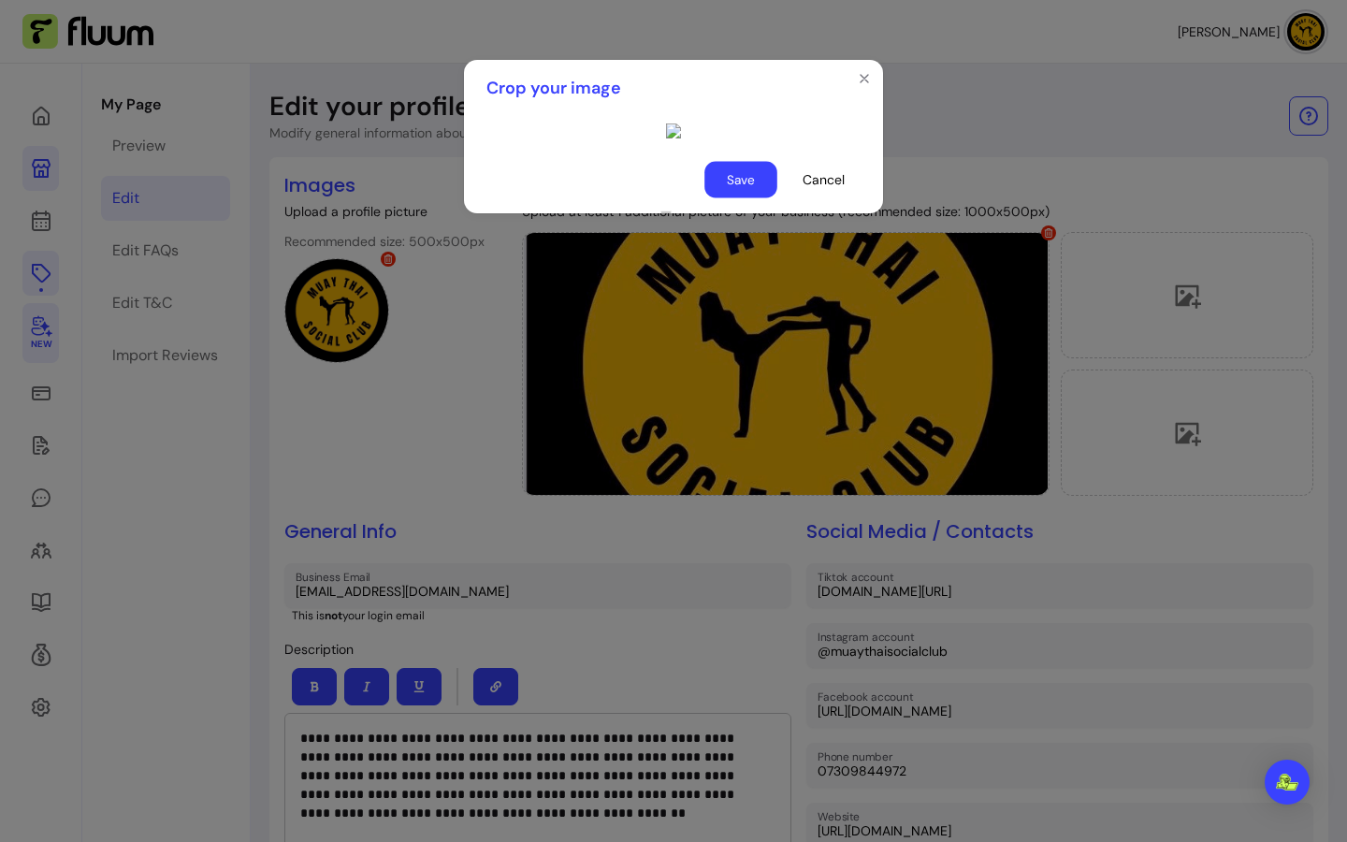
click at [750, 198] on button "Save" at bounding box center [741, 180] width 73 height 36
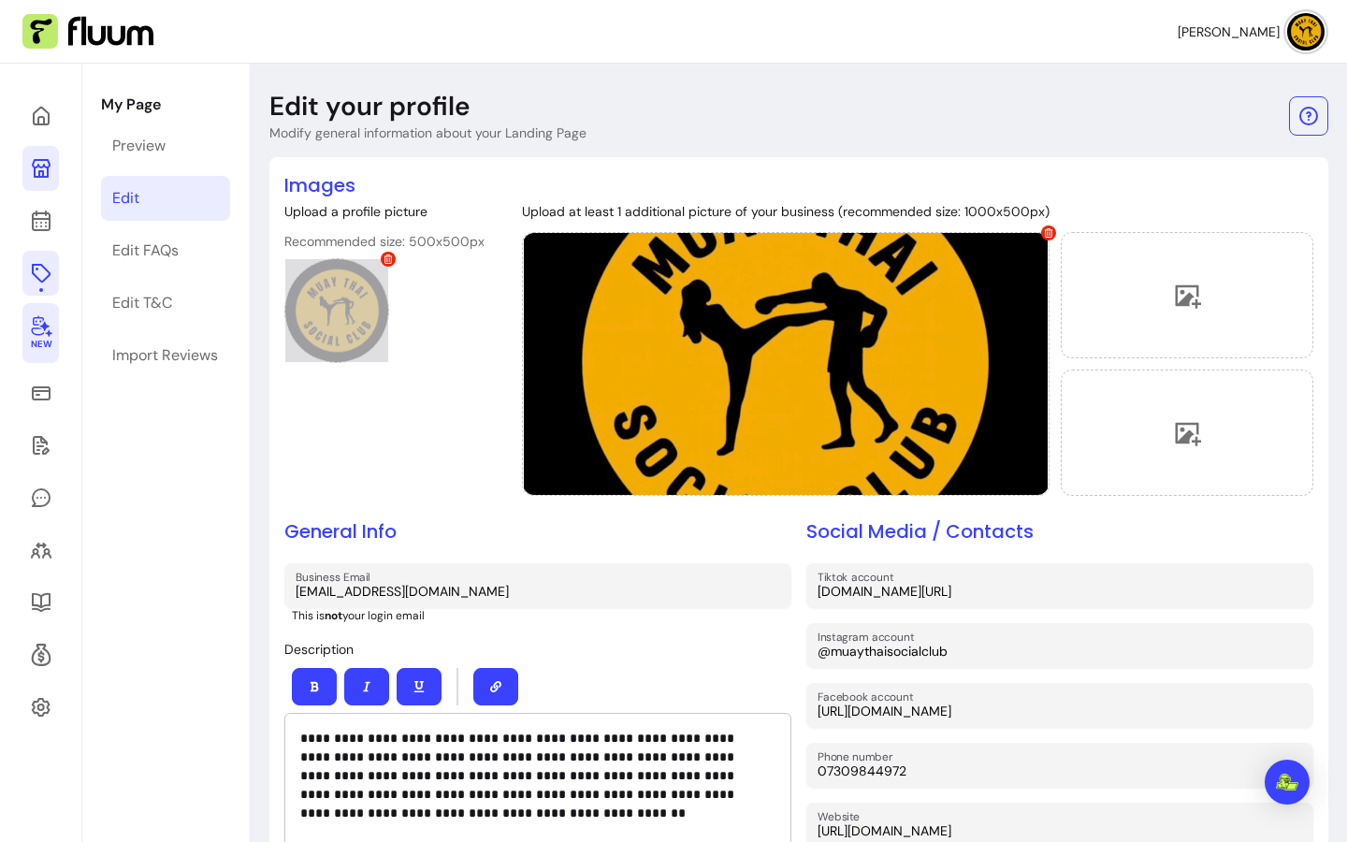
click at [332, 297] on div at bounding box center [336, 310] width 105 height 105
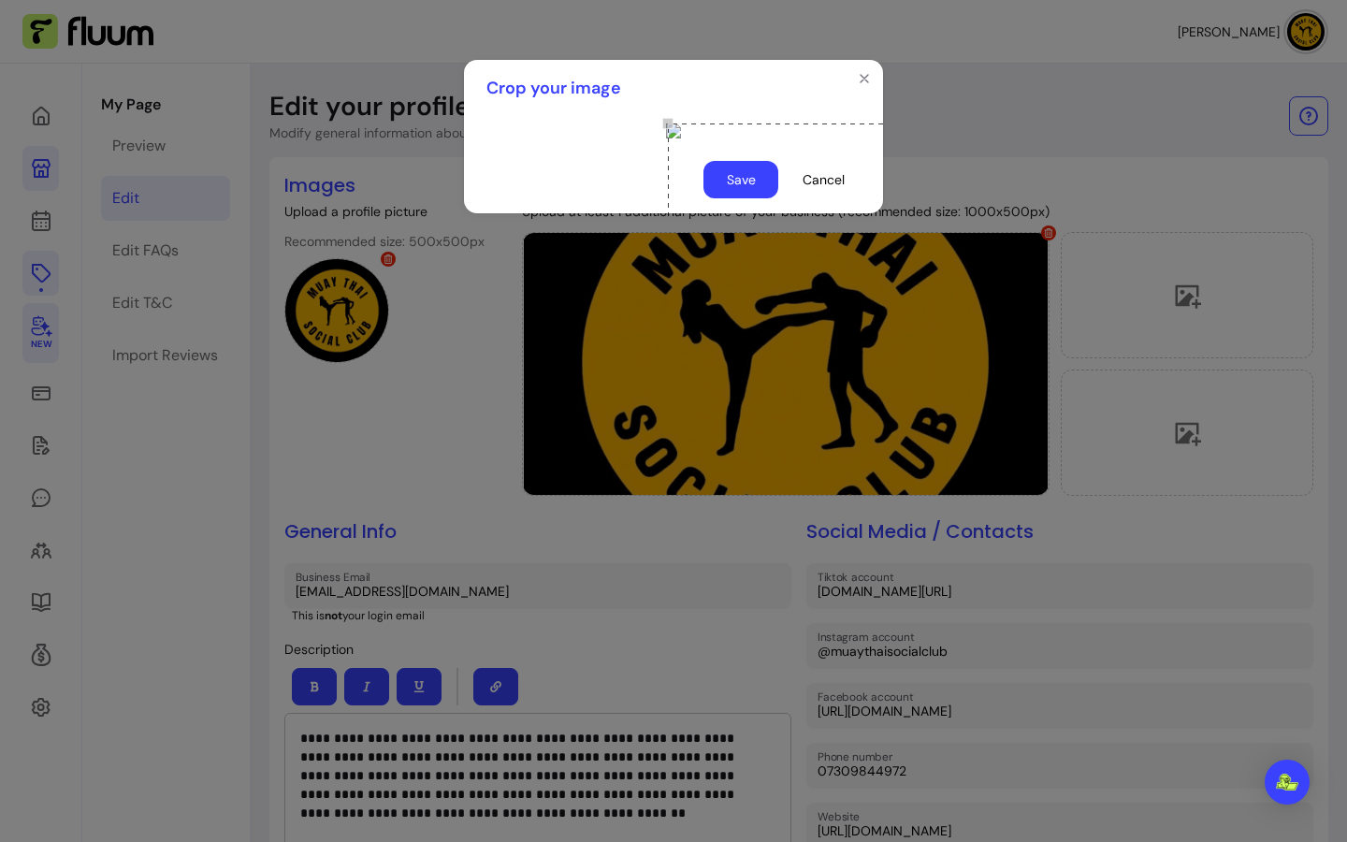
click at [756, 198] on button "Save" at bounding box center [741, 179] width 75 height 37
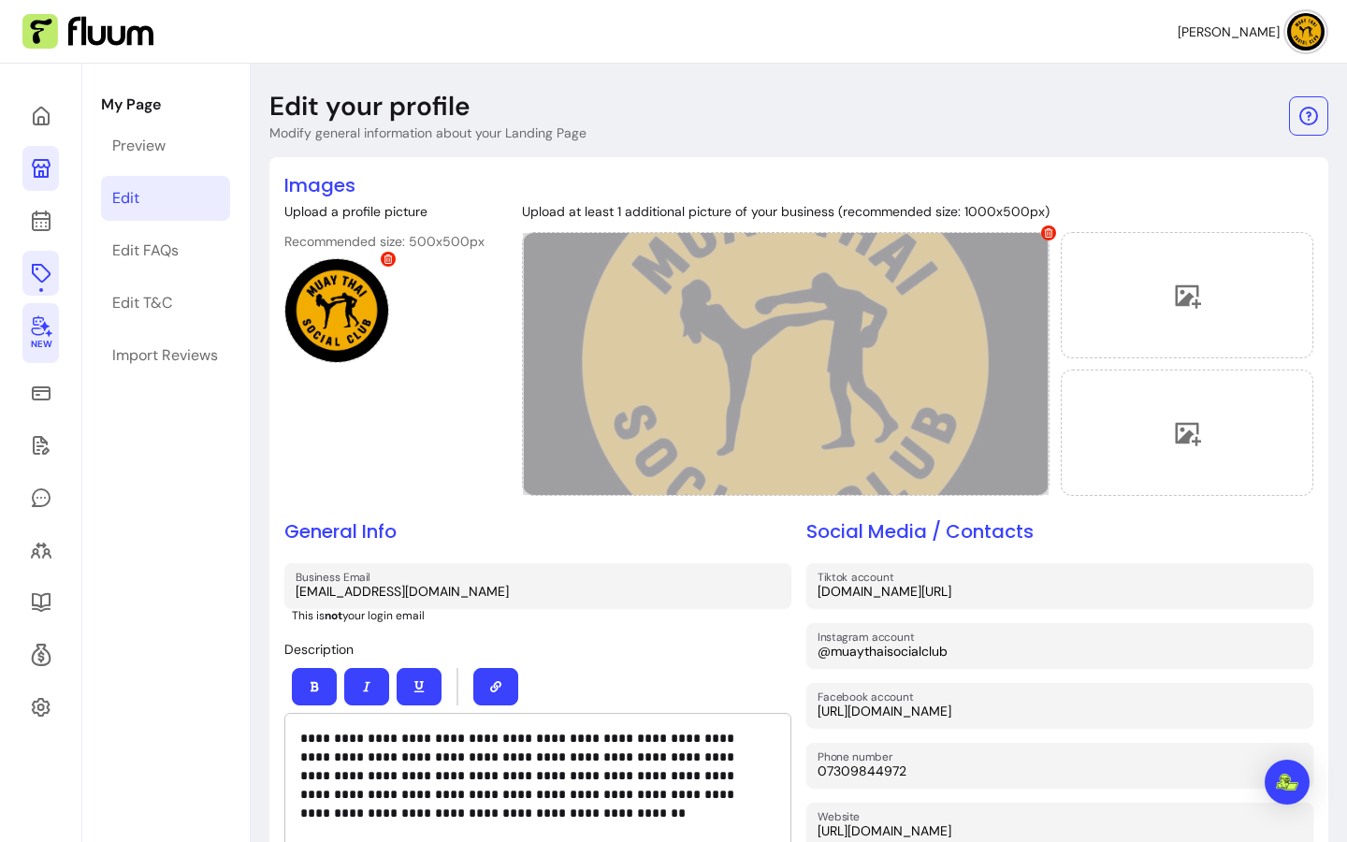
click at [969, 327] on div at bounding box center [786, 364] width 528 height 264
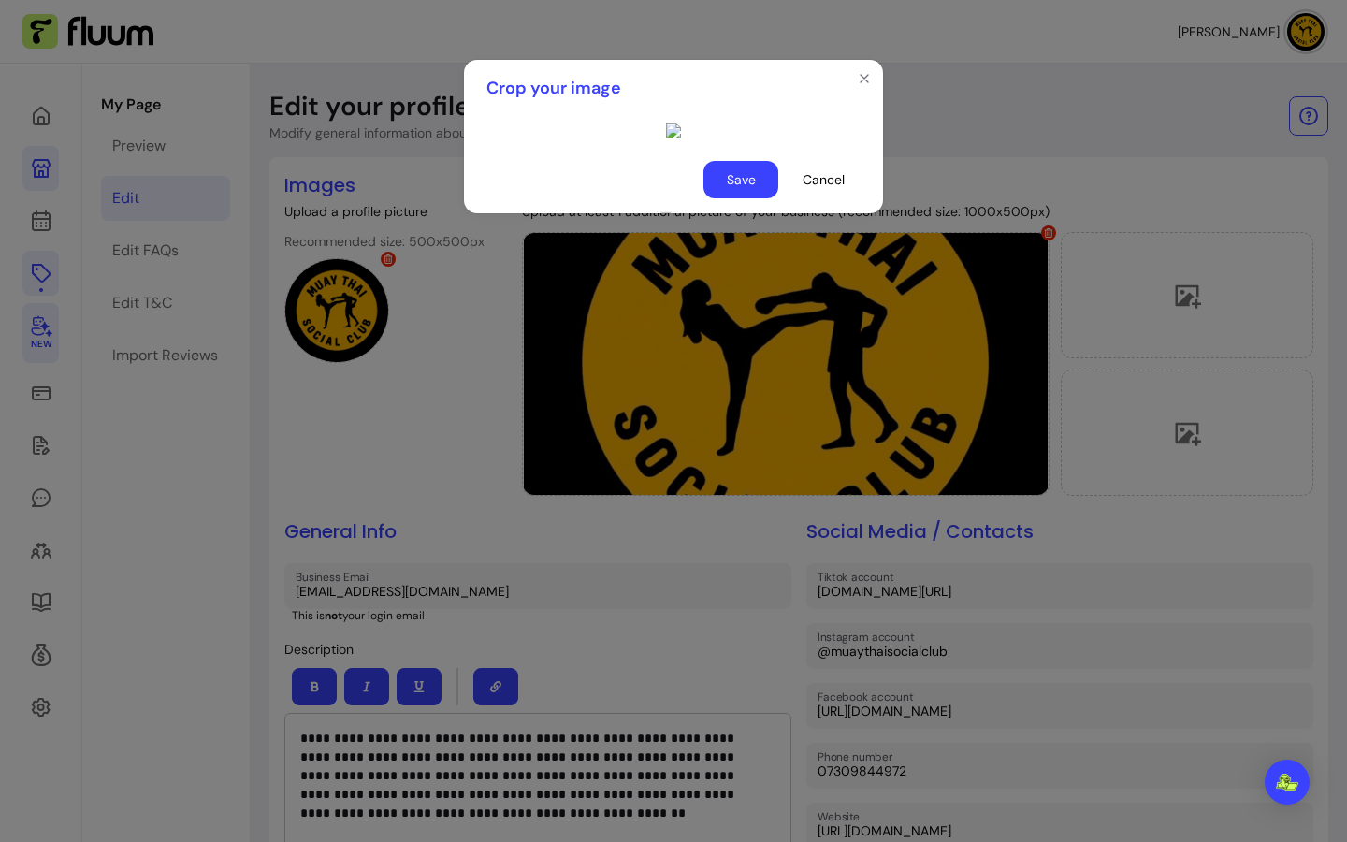
click at [748, 198] on button "Save" at bounding box center [741, 179] width 75 height 37
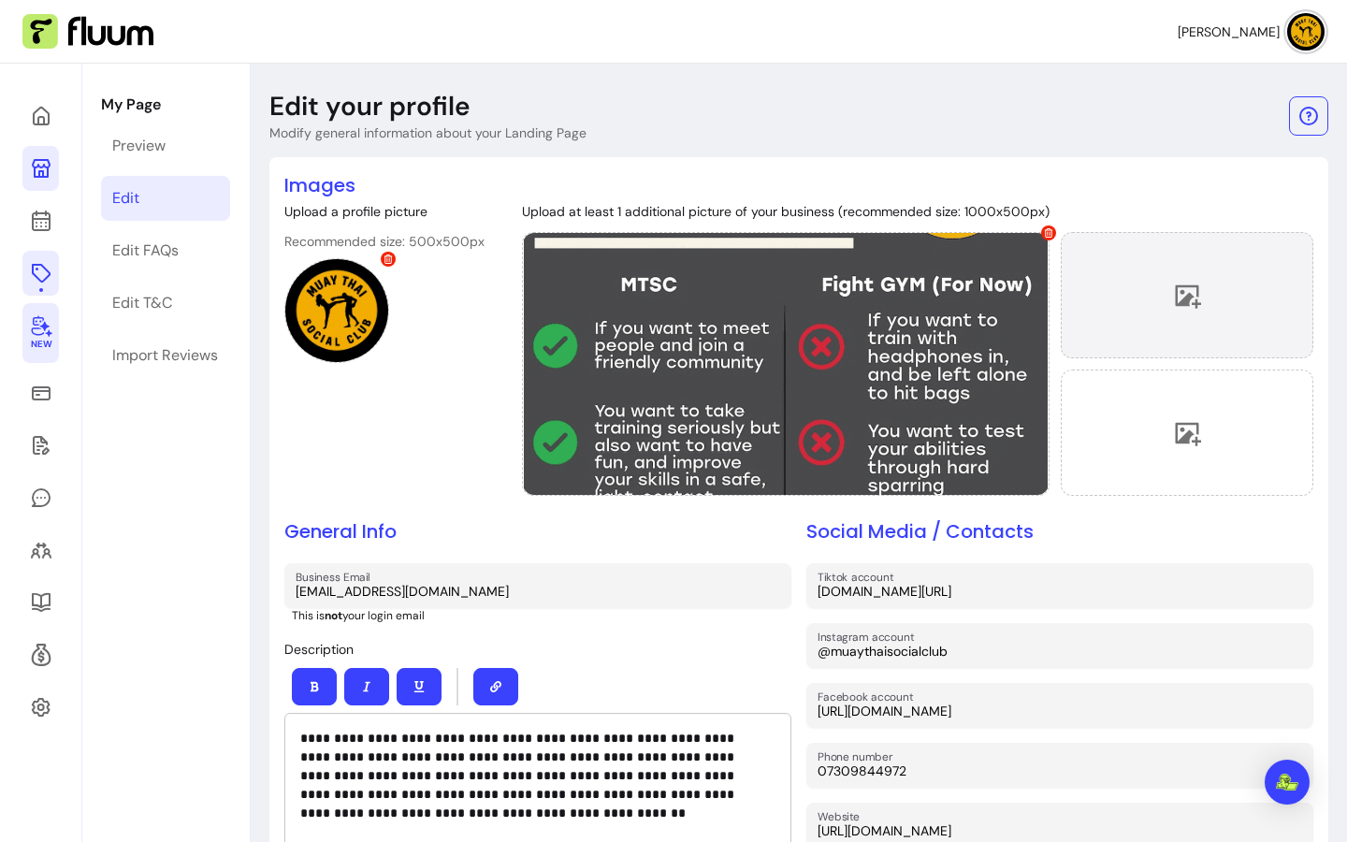
click at [1158, 305] on div at bounding box center [1187, 295] width 253 height 126
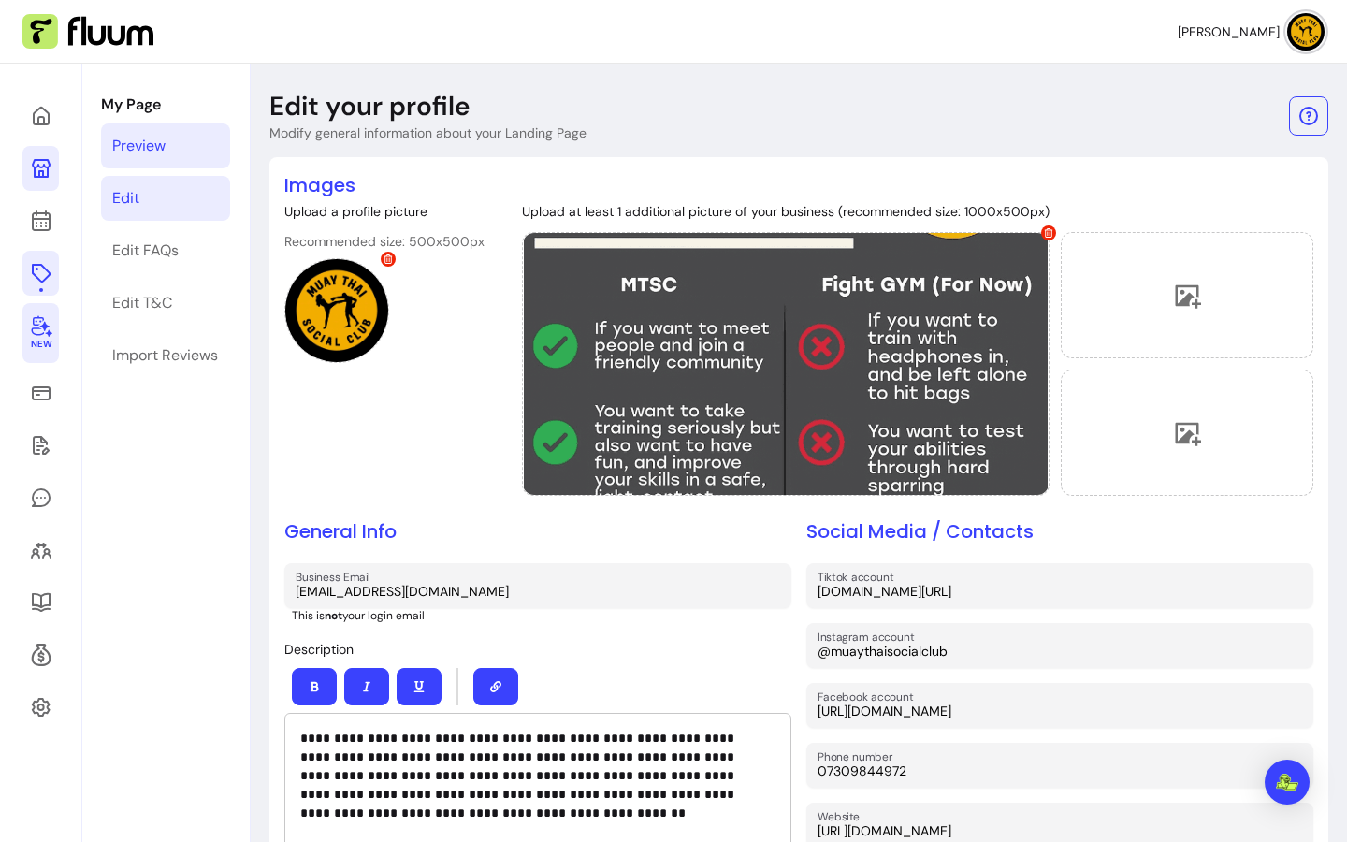
click at [205, 139] on link "Preview" at bounding box center [165, 146] width 129 height 45
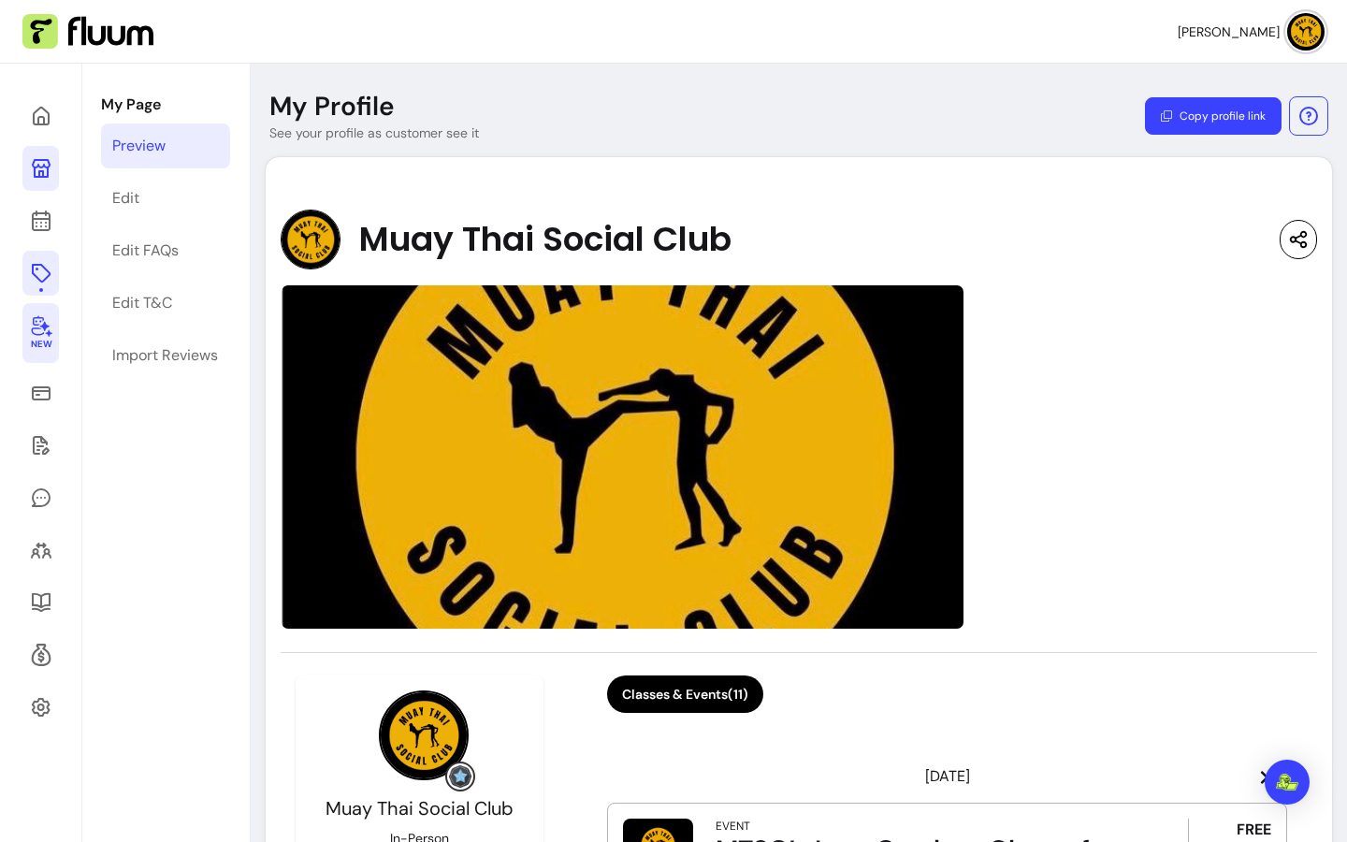
click at [683, 340] on img at bounding box center [623, 456] width 684 height 345
click at [1188, 495] on div at bounding box center [799, 456] width 1037 height 345
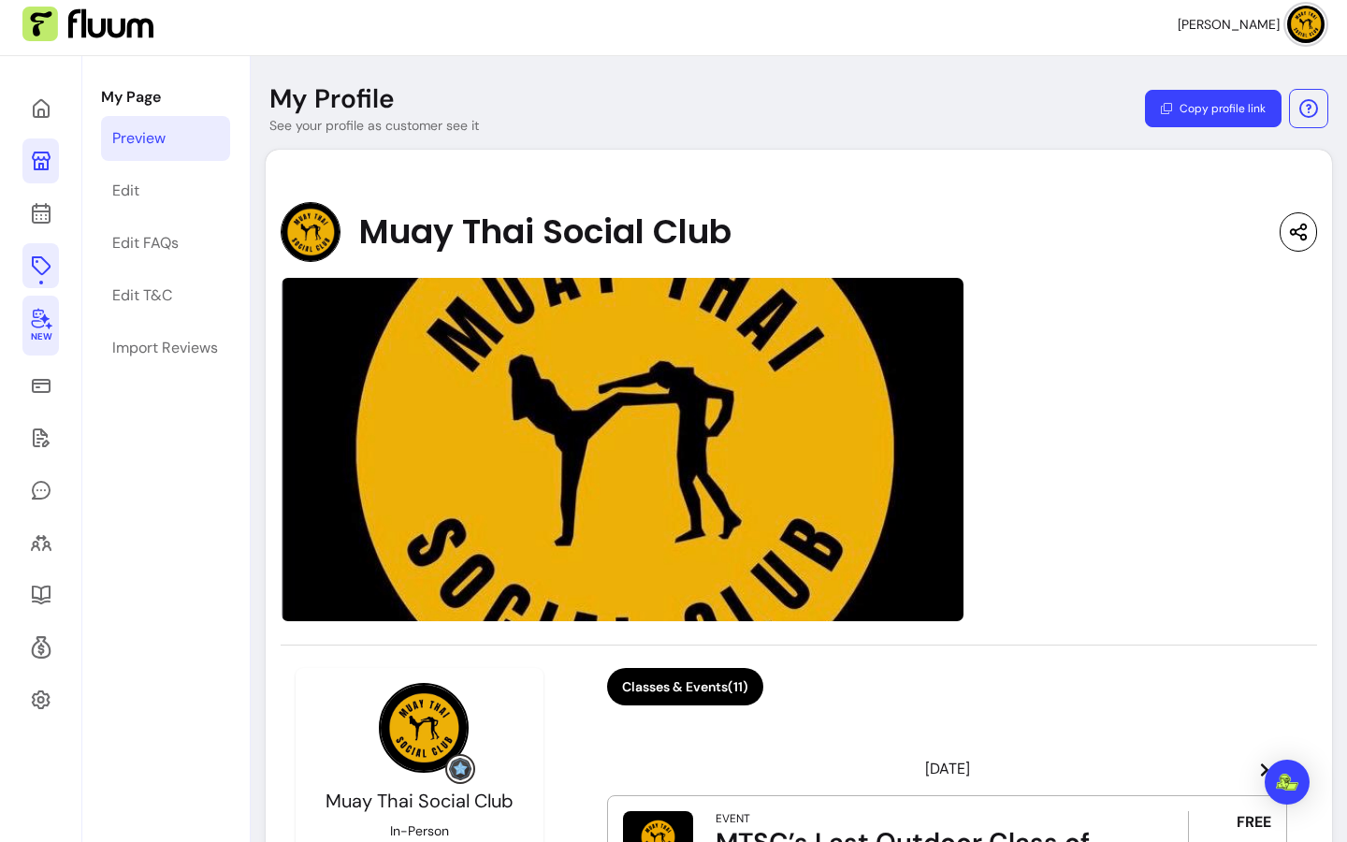
scroll to position [20, 0]
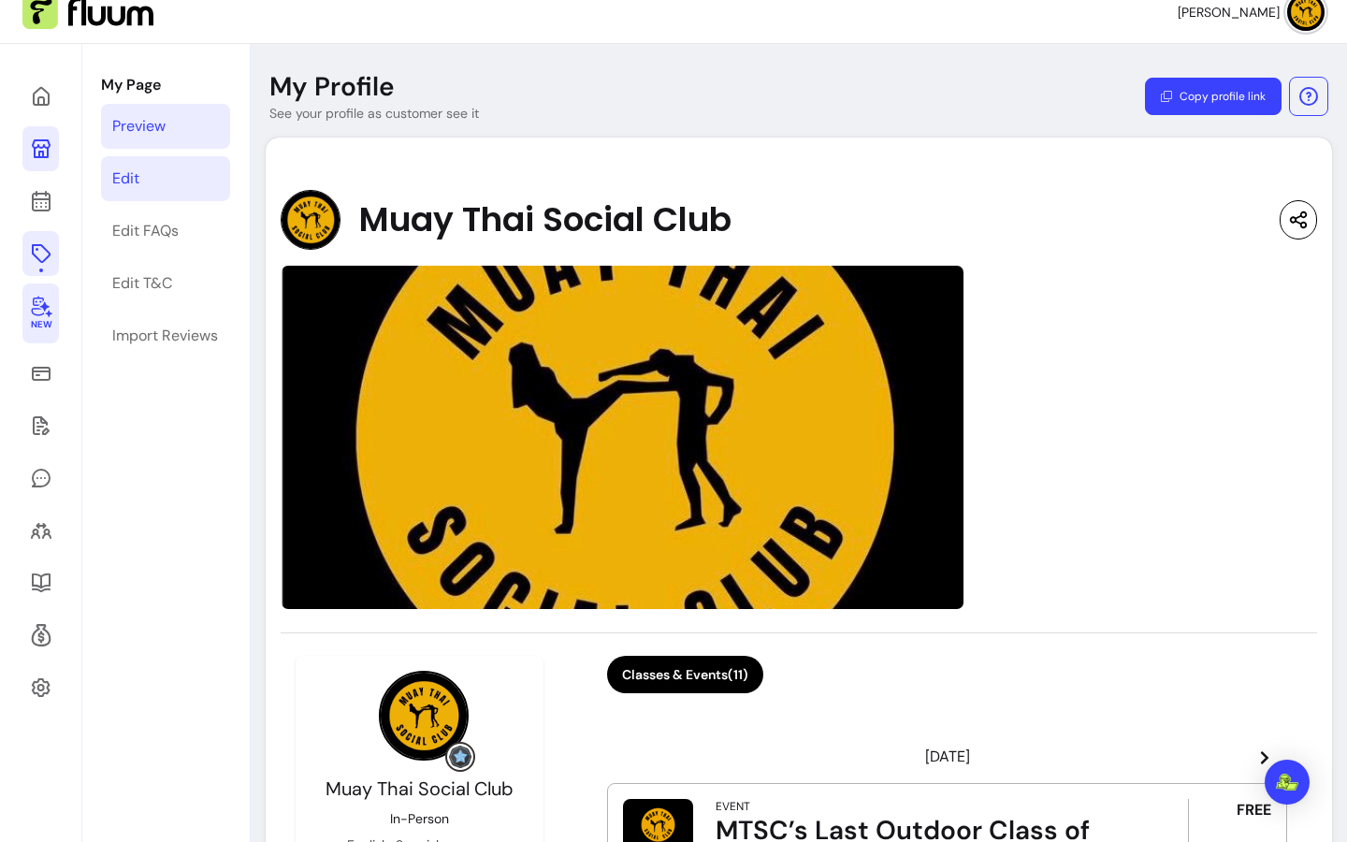
click at [181, 194] on link "Edit" at bounding box center [165, 178] width 129 height 45
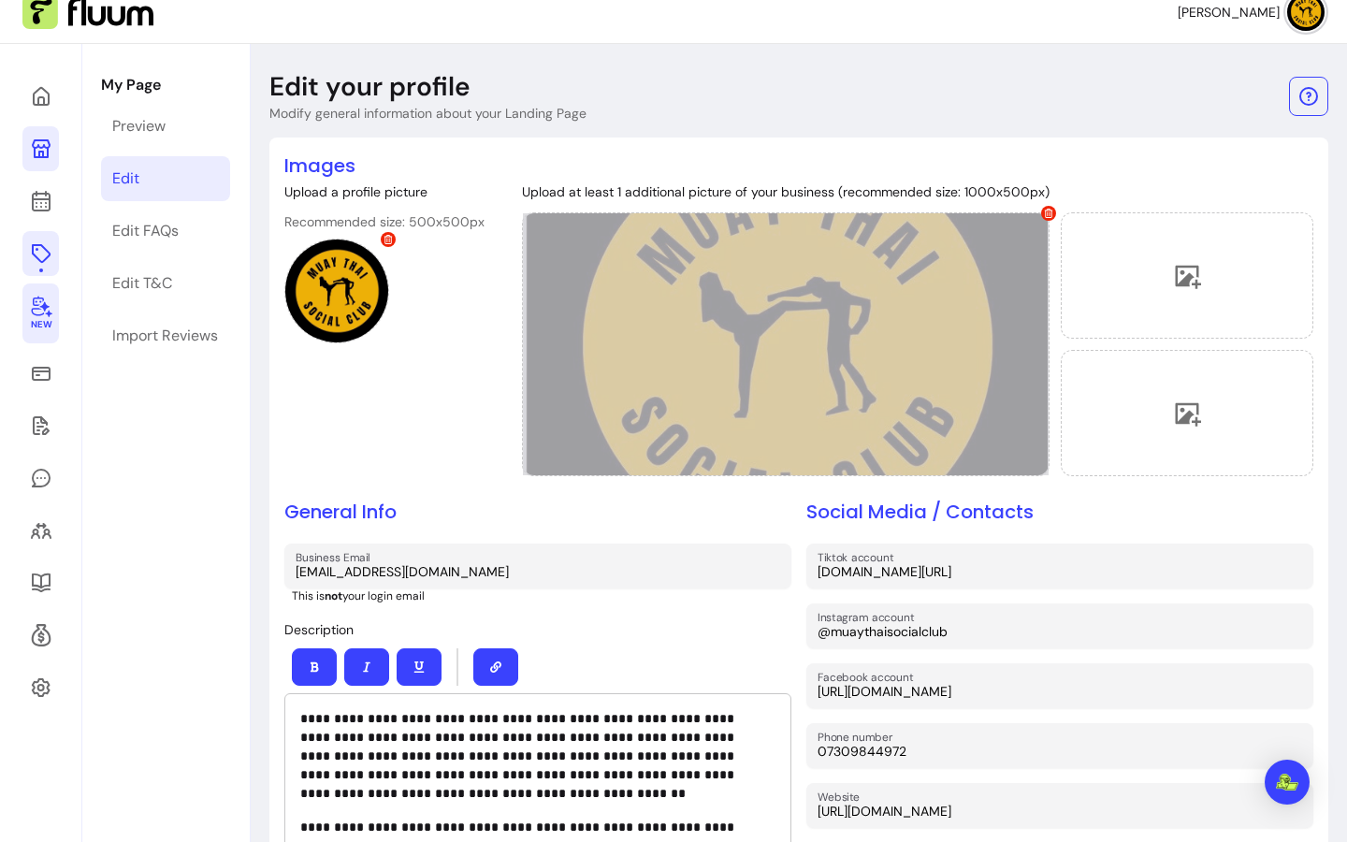
click at [1045, 214] on icon at bounding box center [1049, 213] width 8 height 9
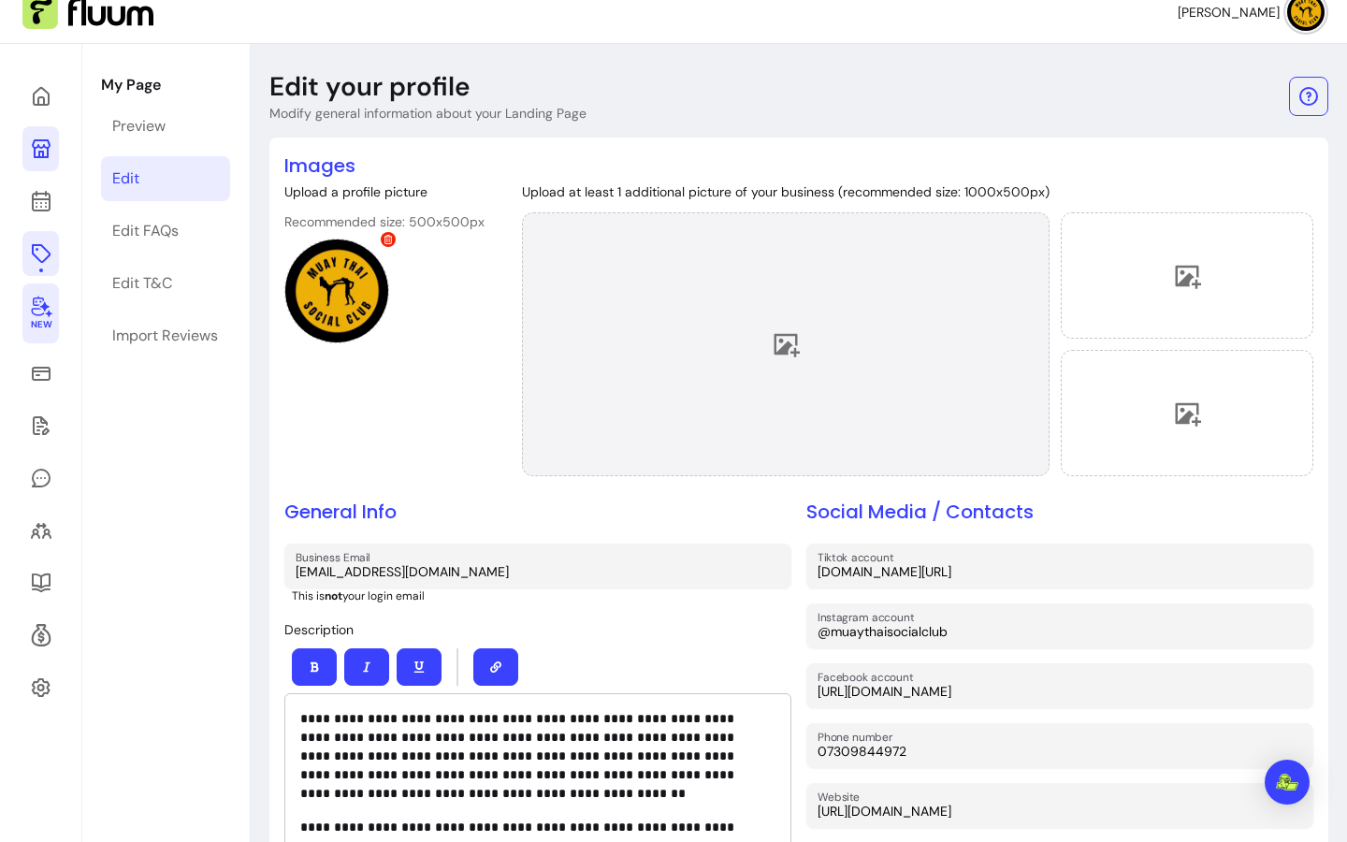
click at [865, 328] on div at bounding box center [786, 344] width 528 height 264
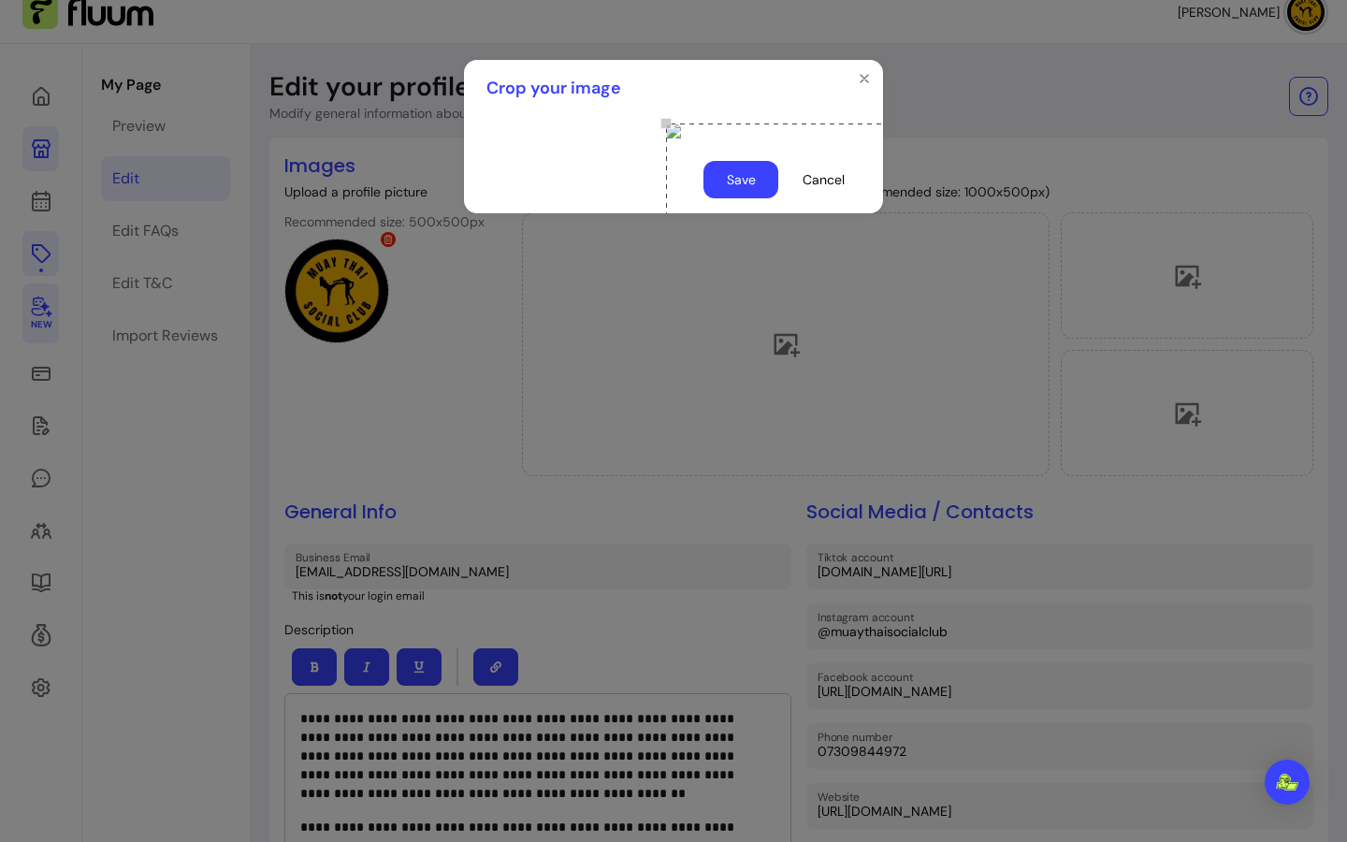
click at [732, 257] on div "Use the arrow keys to move the crop selection area" at bounding box center [853, 217] width 374 height 187
click at [746, 198] on button "Save" at bounding box center [741, 180] width 73 height 36
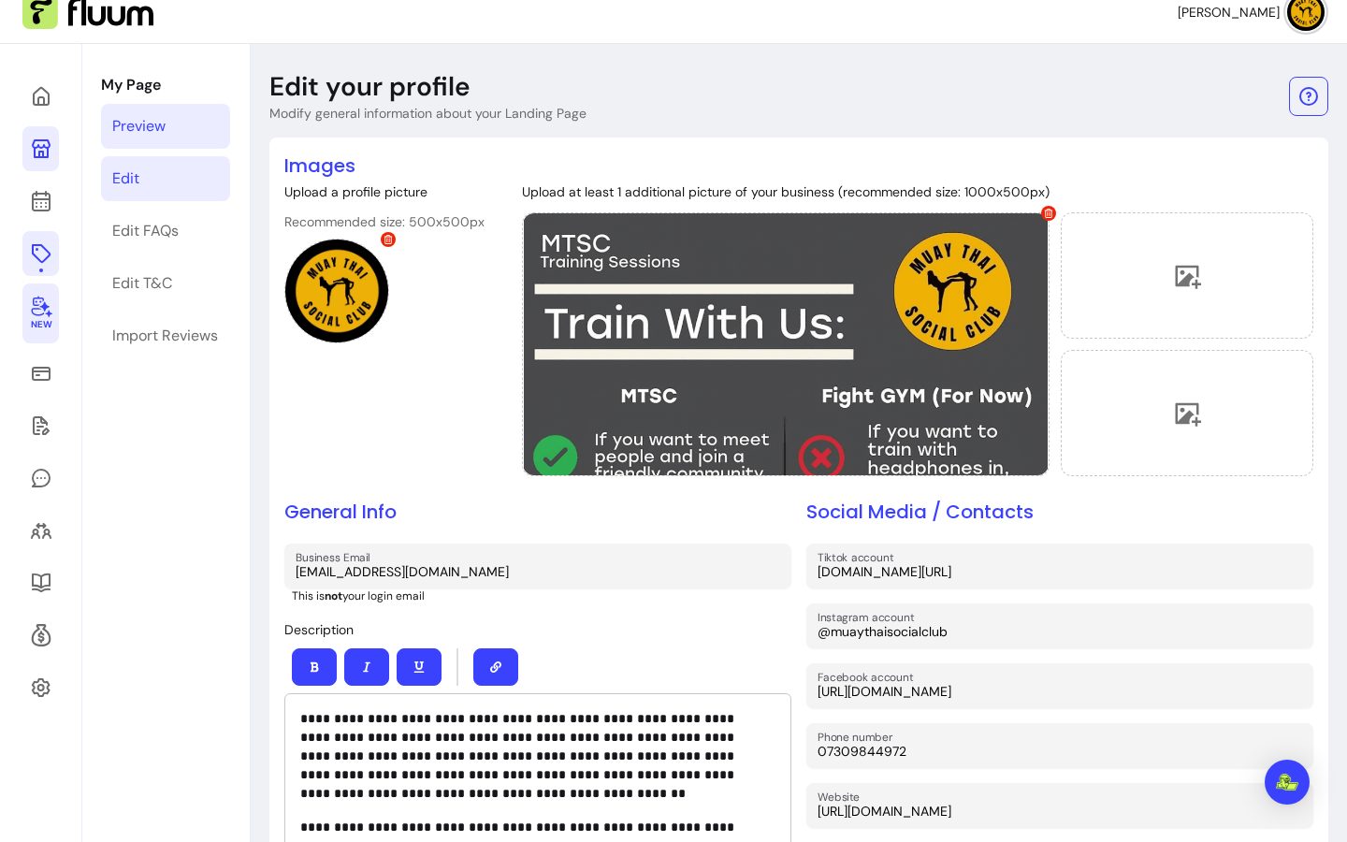
click at [137, 138] on link "Preview" at bounding box center [165, 126] width 129 height 45
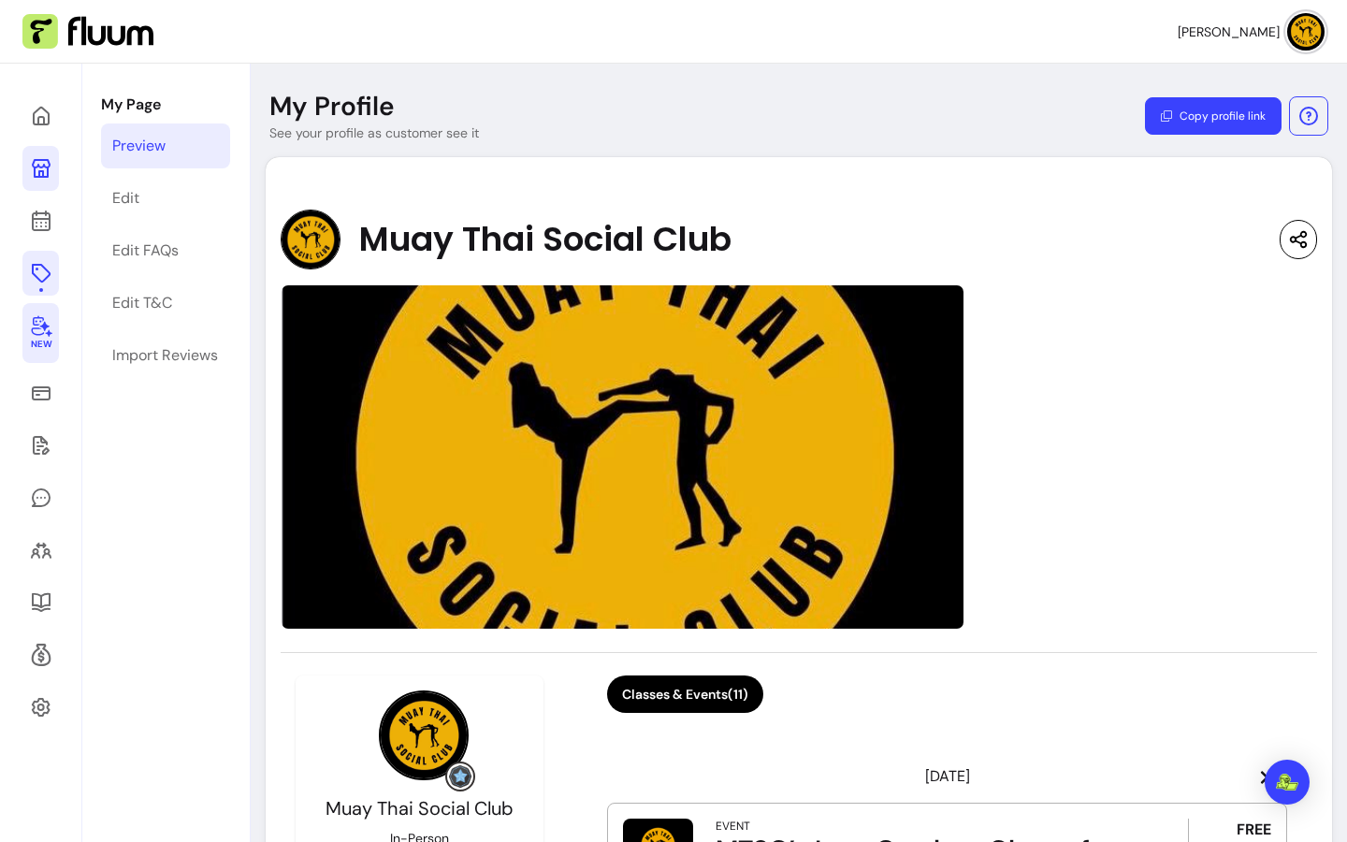
drag, startPoint x: 1153, startPoint y: 370, endPoint x: 1065, endPoint y: 383, distance: 88.9
click at [1152, 370] on div at bounding box center [799, 456] width 1037 height 345
click at [170, 194] on link "Edit" at bounding box center [165, 198] width 129 height 45
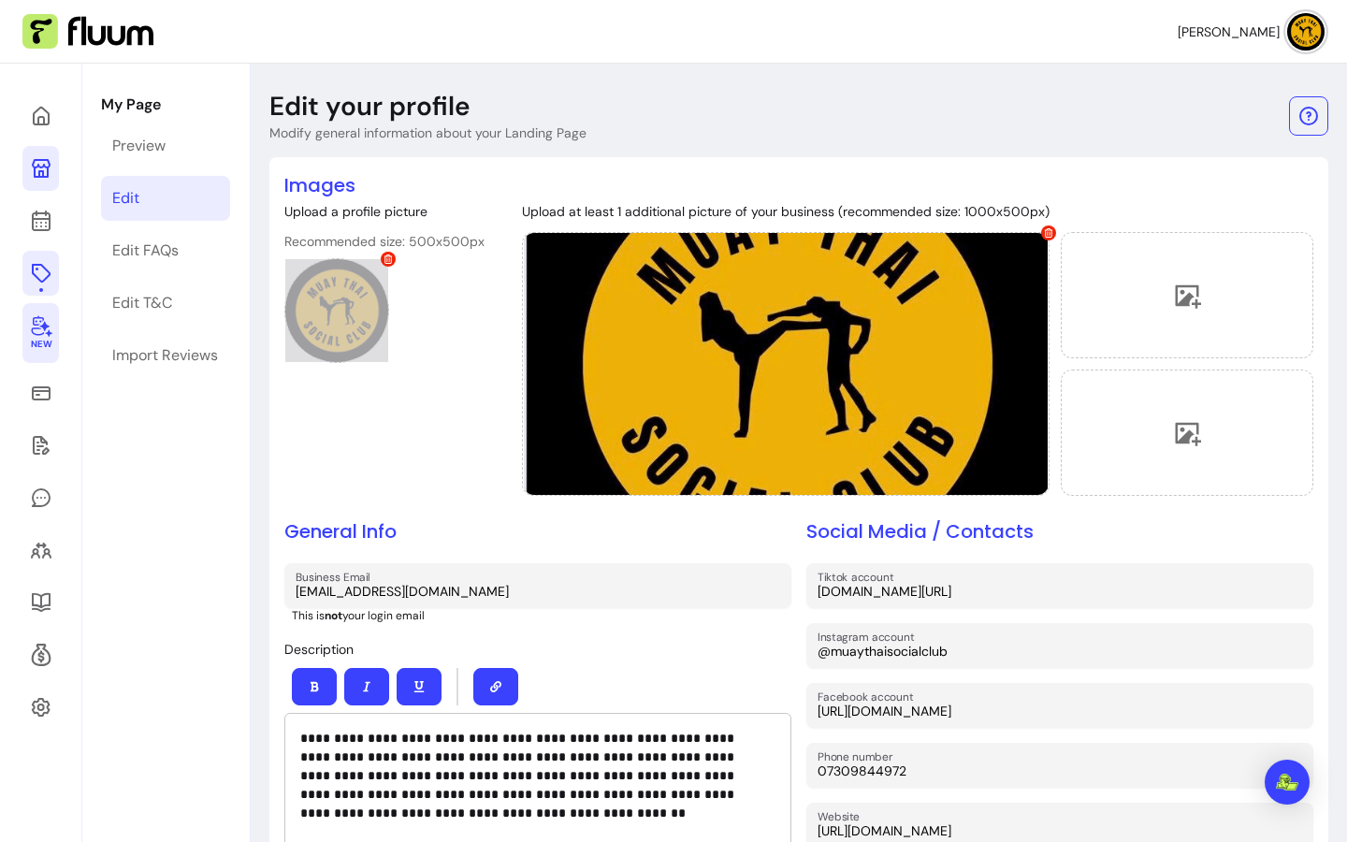
click at [352, 320] on div at bounding box center [336, 310] width 105 height 105
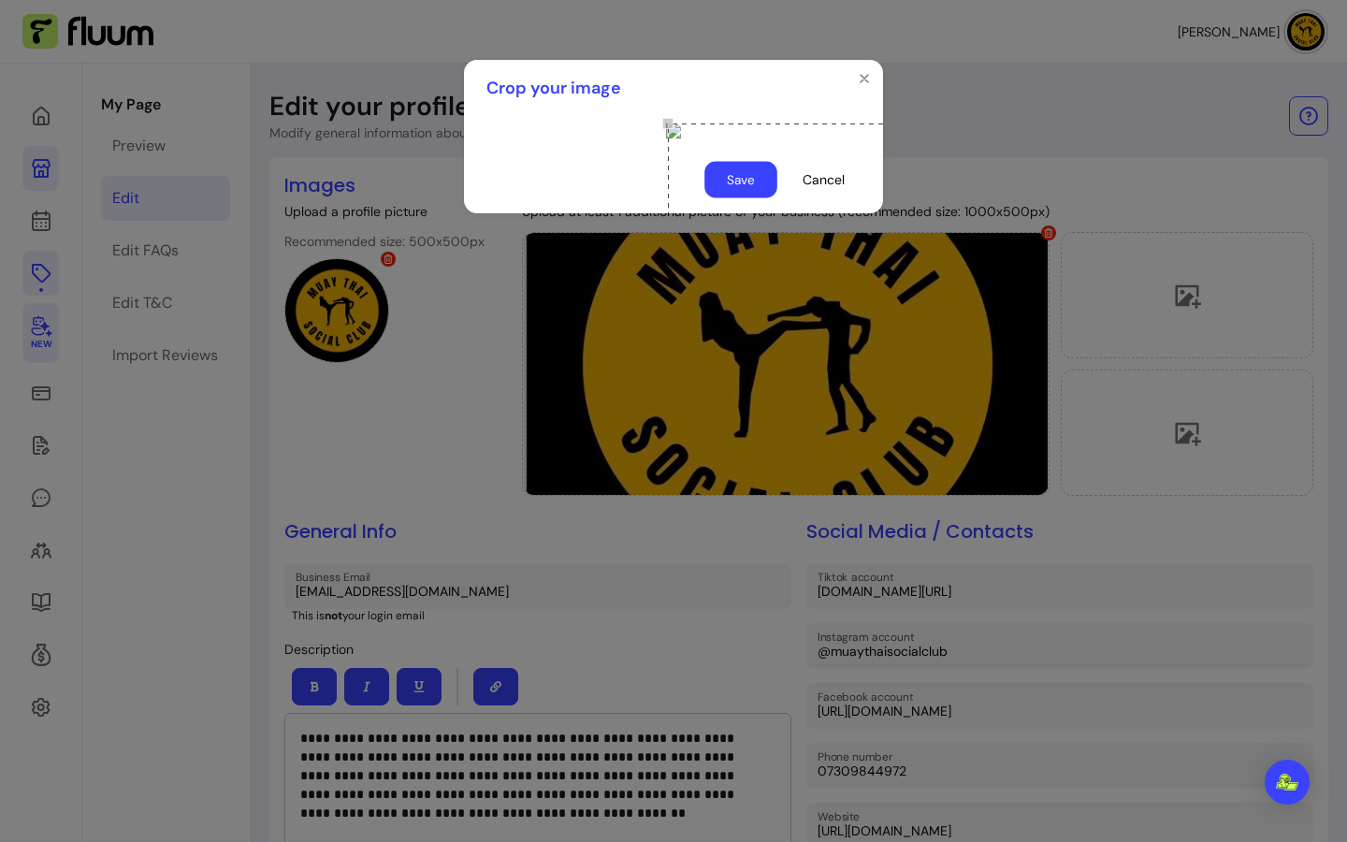
click at [750, 198] on button "Save" at bounding box center [741, 180] width 73 height 36
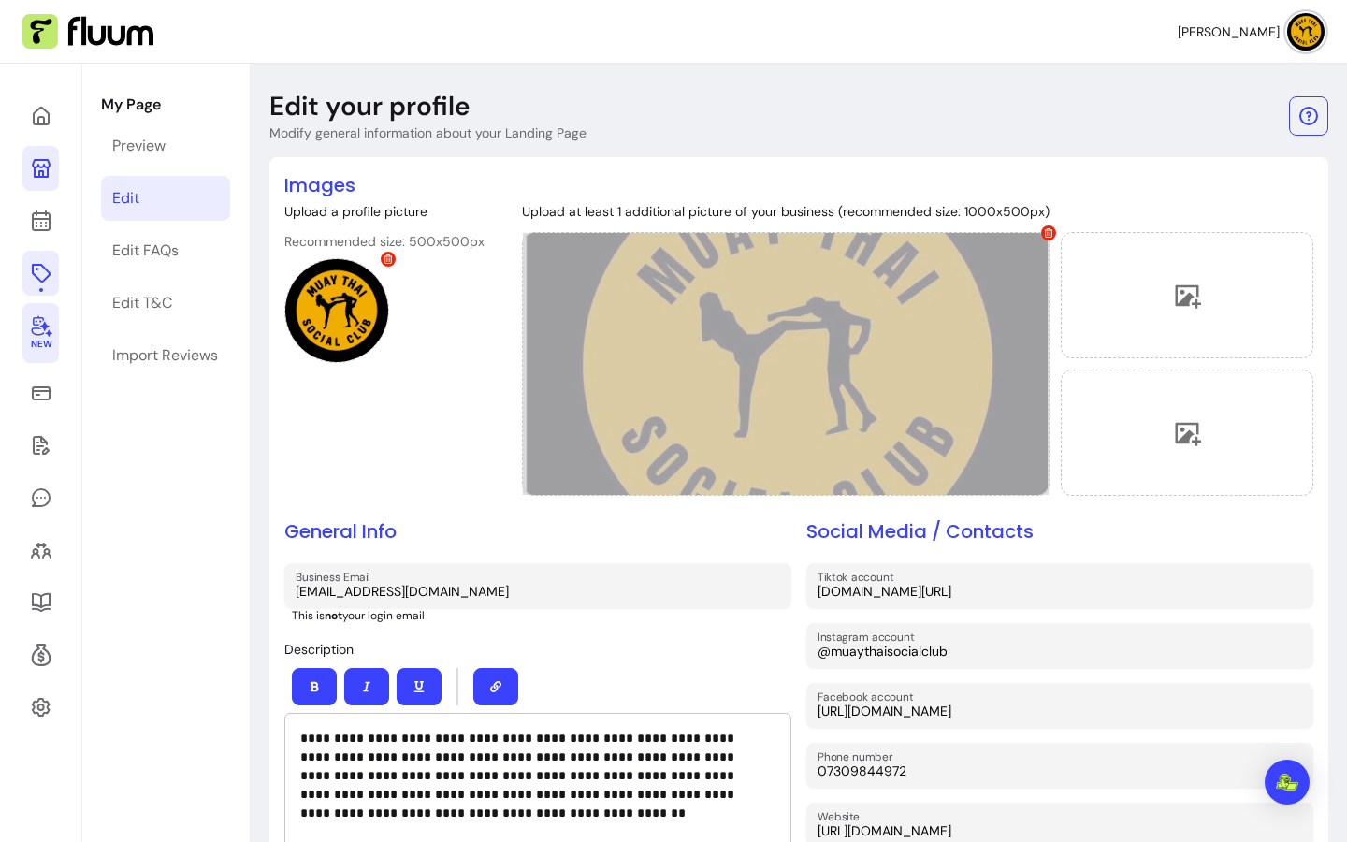
click at [838, 403] on div at bounding box center [786, 364] width 528 height 264
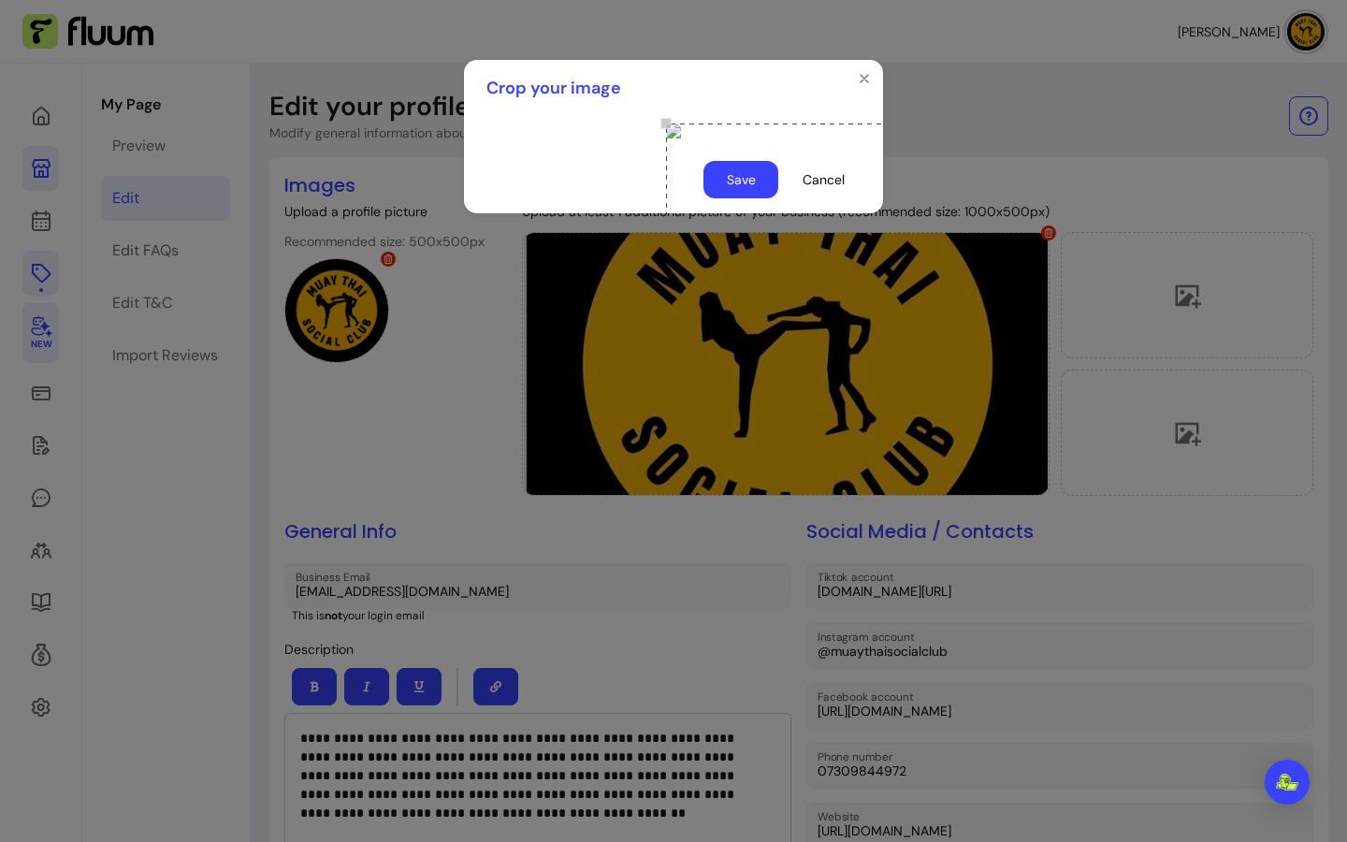
click at [721, 180] on div "Use the arrow keys to move the crop selection area" at bounding box center [853, 217] width 374 height 187
click at [747, 198] on button "Save" at bounding box center [741, 180] width 73 height 36
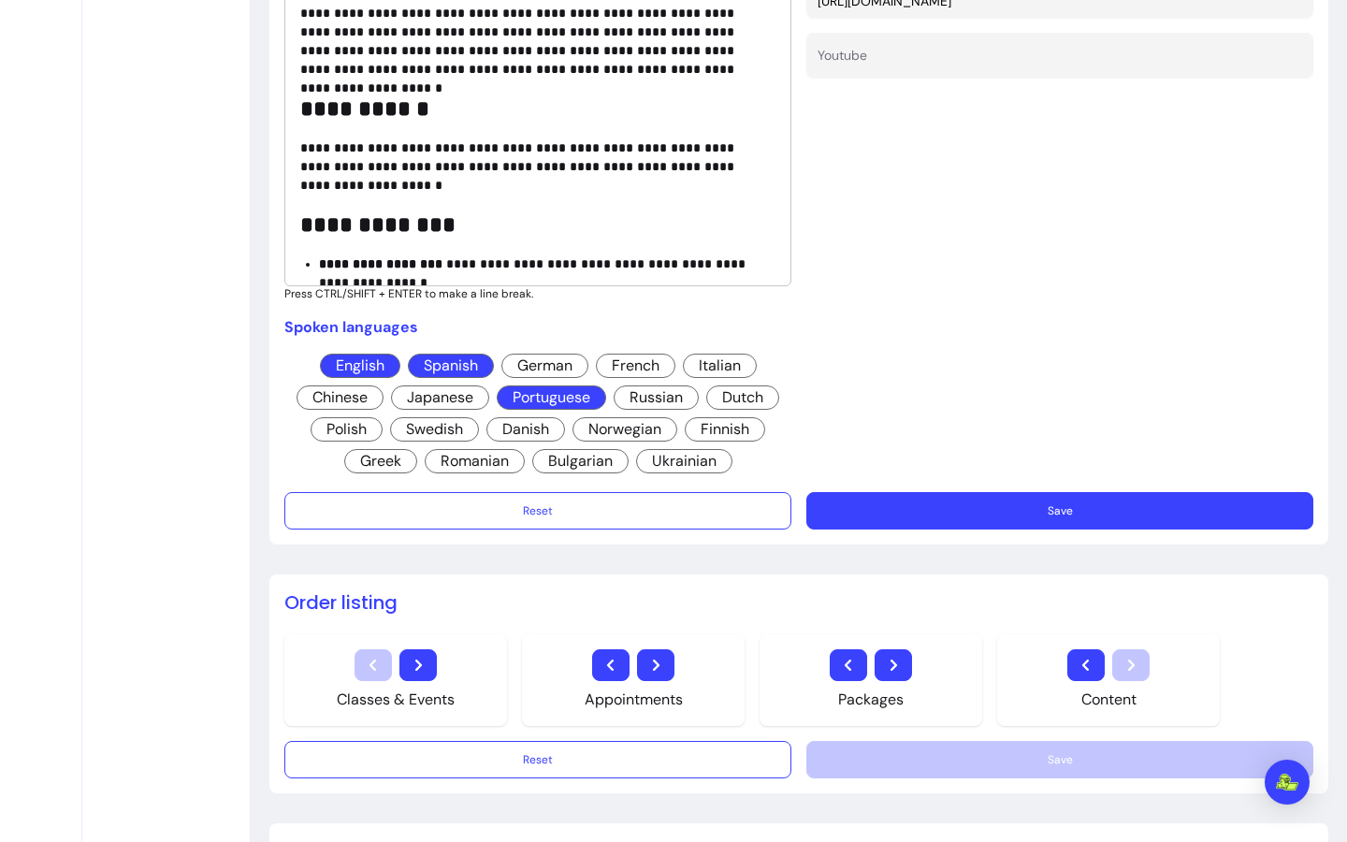
scroll to position [892, 0]
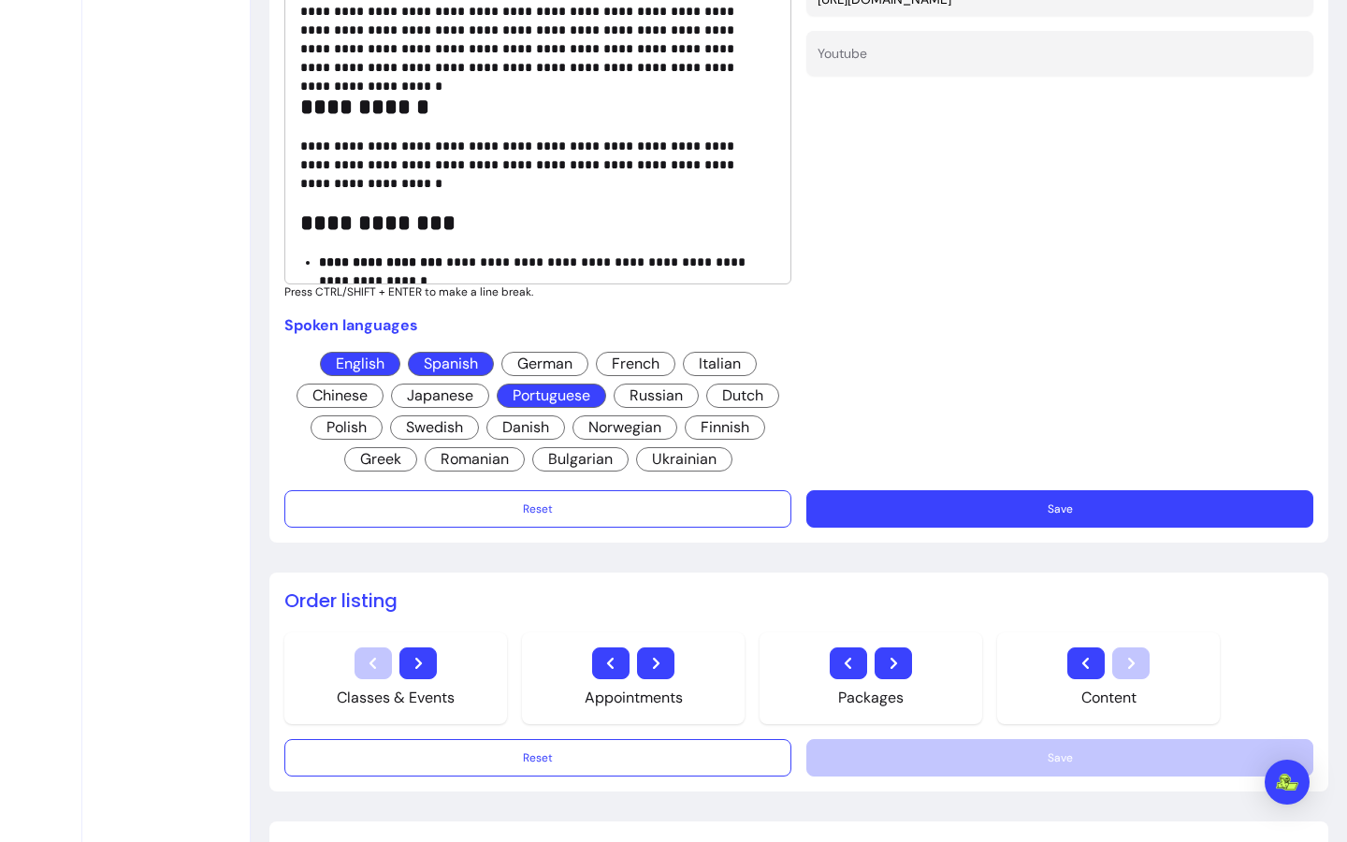
click at [1009, 508] on button "Save" at bounding box center [1060, 508] width 507 height 37
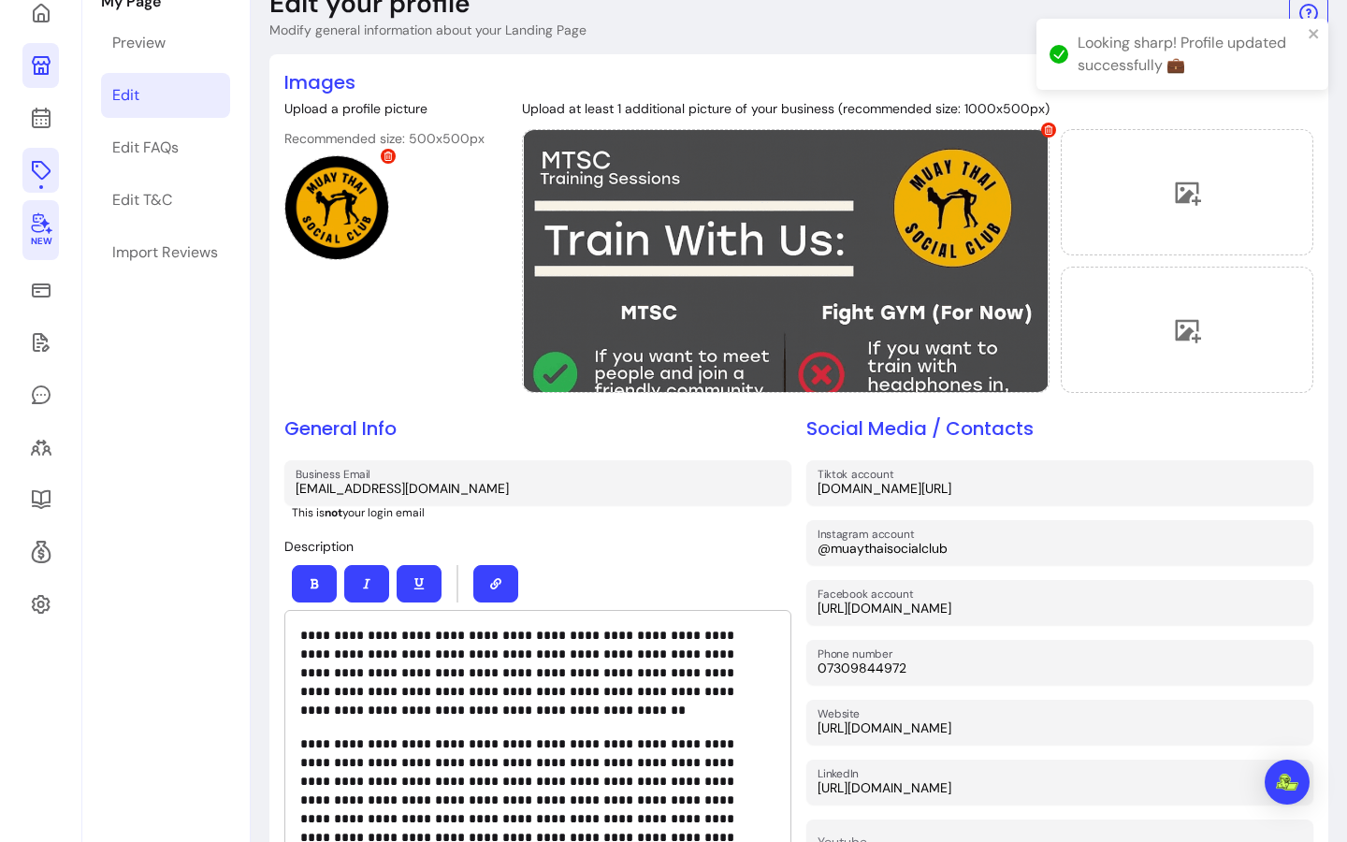
scroll to position [0, 0]
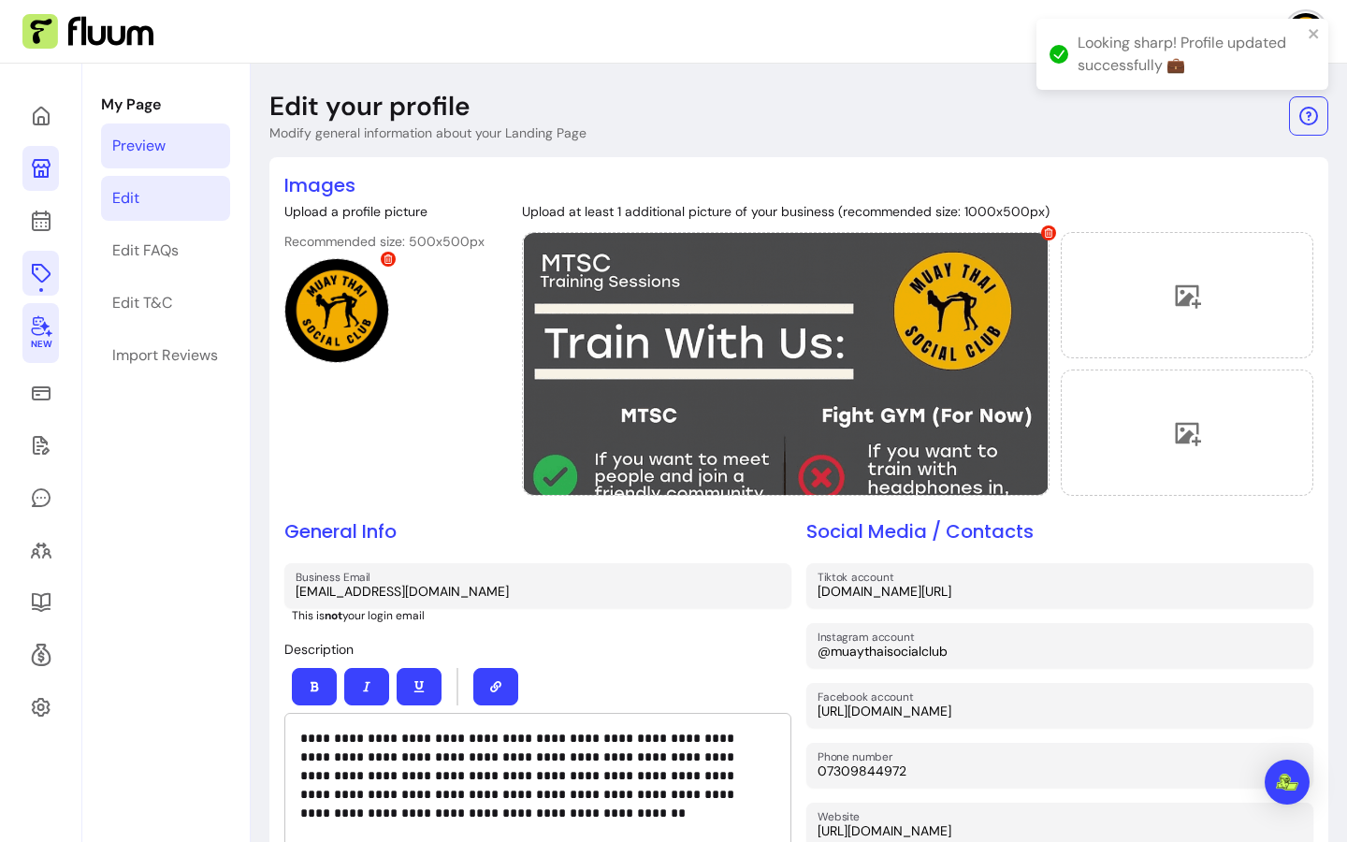
click at [154, 163] on link "Preview" at bounding box center [165, 146] width 129 height 45
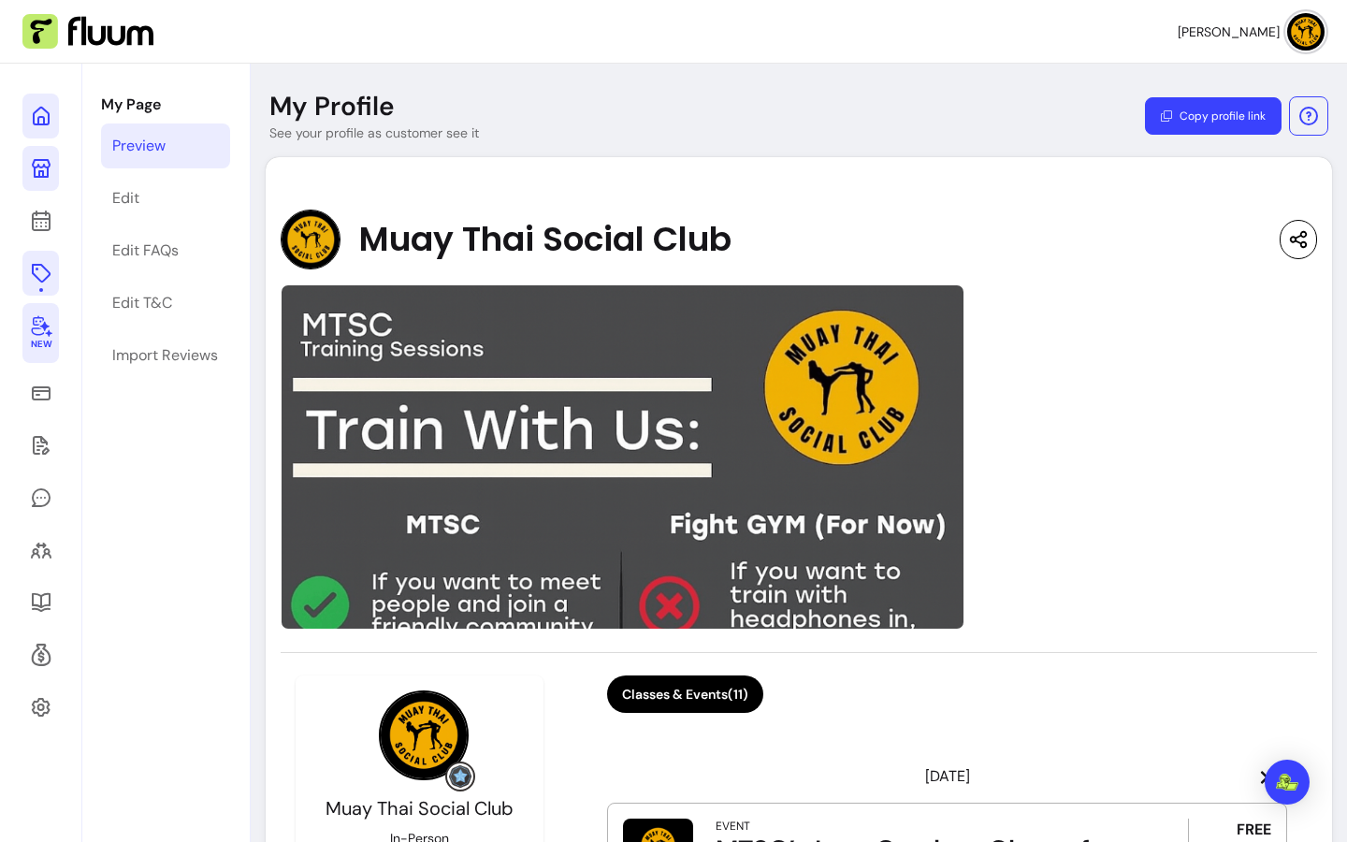
click at [51, 123] on icon at bounding box center [41, 116] width 22 height 22
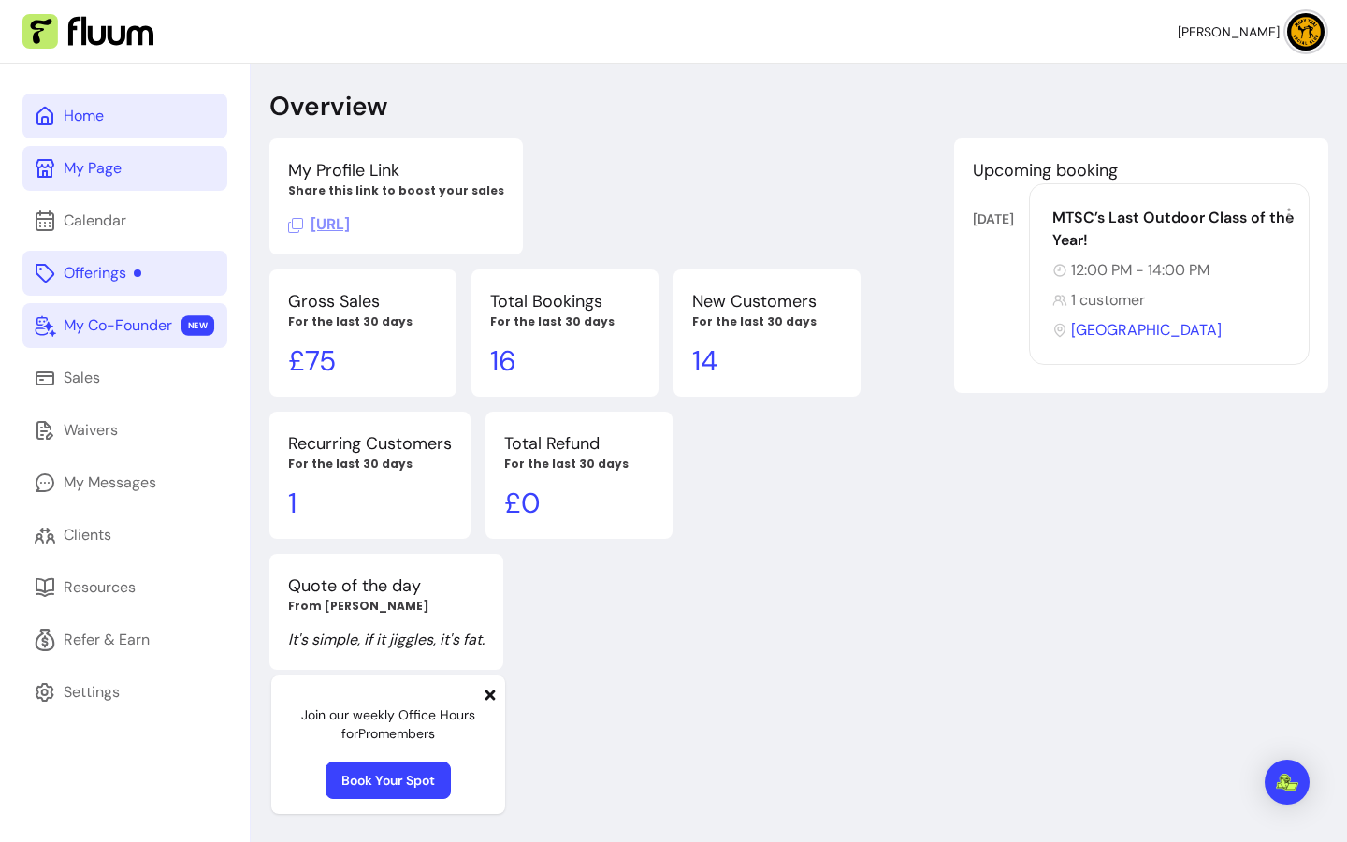
click at [132, 177] on link "My Page" at bounding box center [124, 168] width 205 height 45
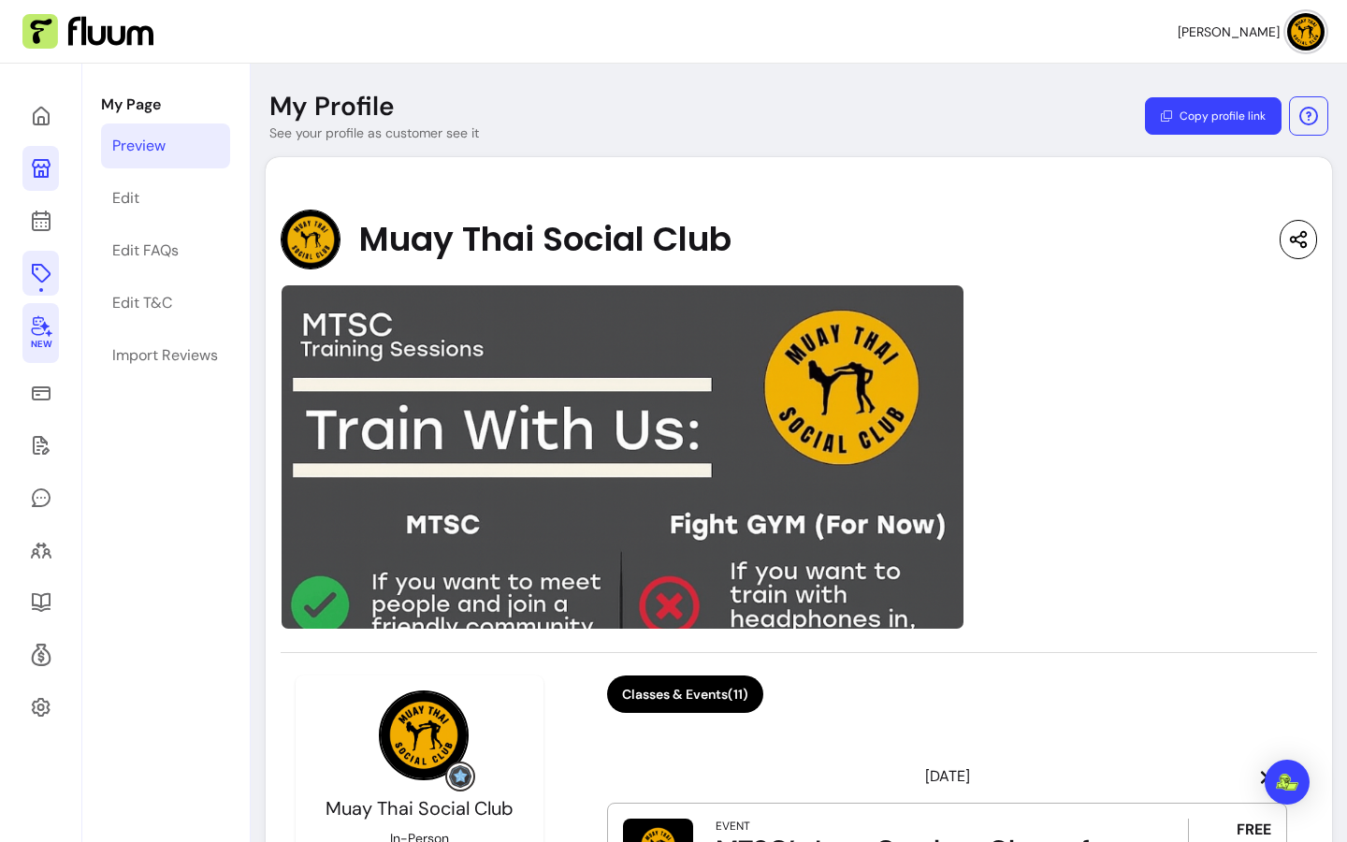
click at [163, 138] on div "Preview" at bounding box center [138, 146] width 53 height 22
click at [114, 193] on div "Edit" at bounding box center [125, 198] width 27 height 22
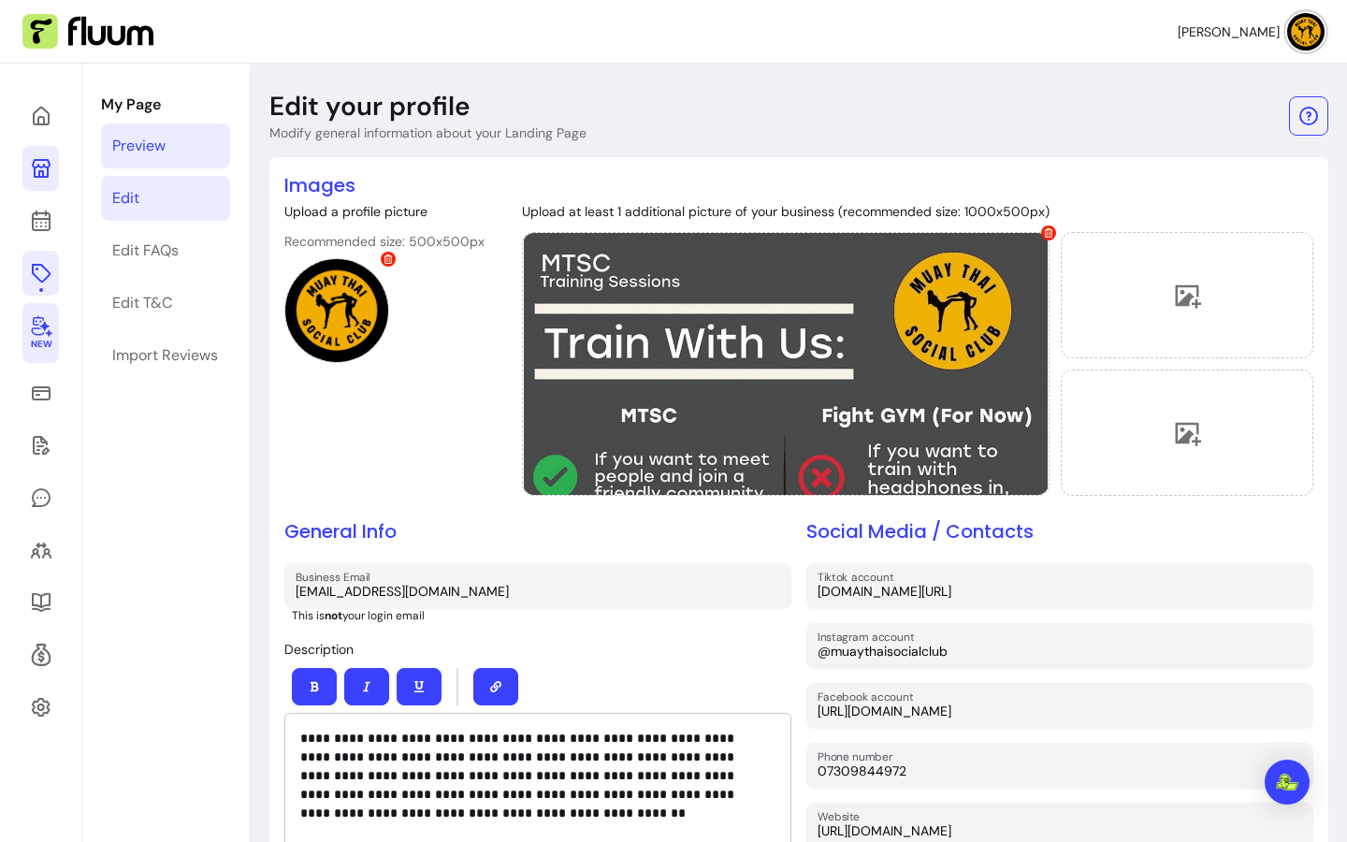
click at [147, 136] on div "Preview" at bounding box center [138, 146] width 53 height 22
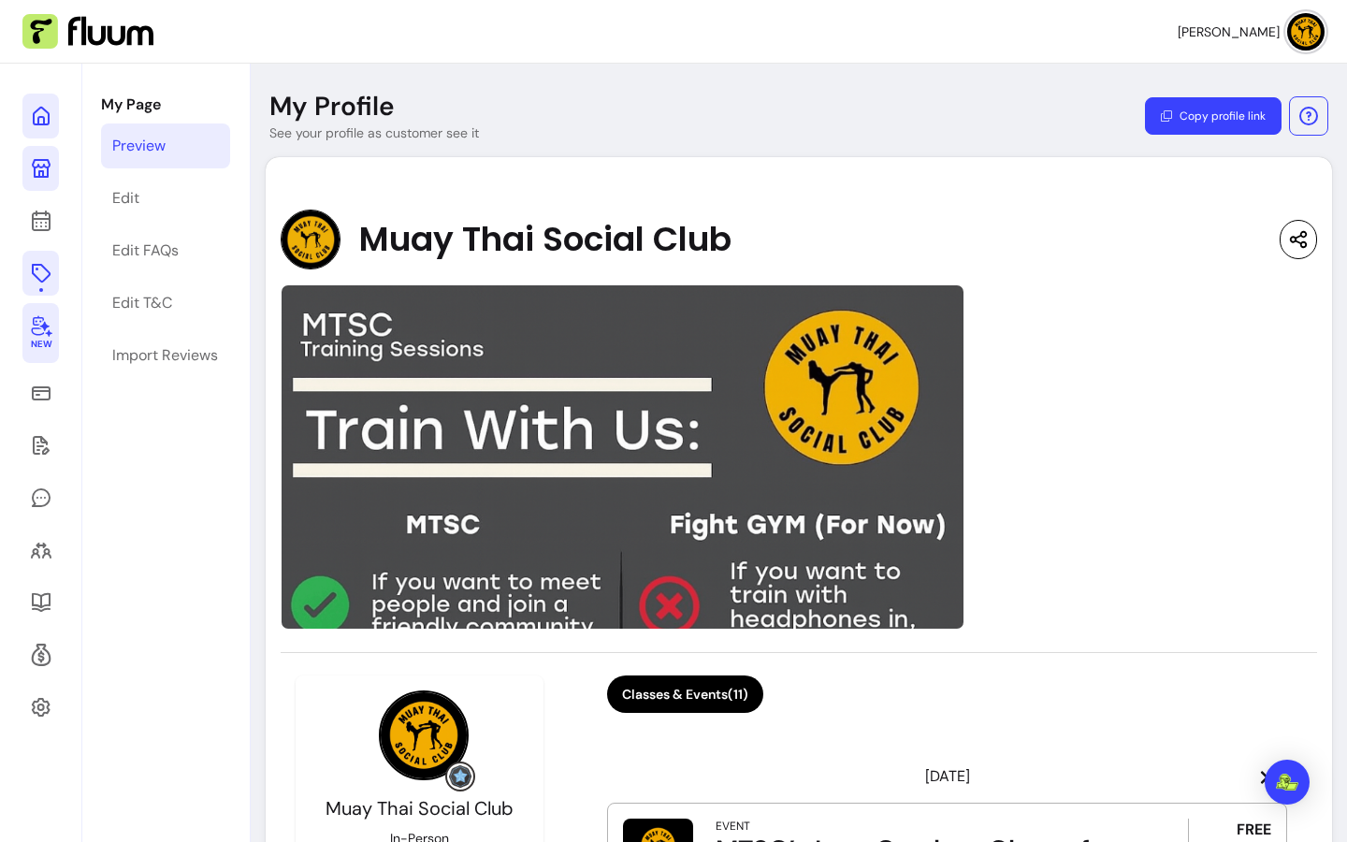
click at [42, 122] on icon at bounding box center [41, 116] width 22 height 22
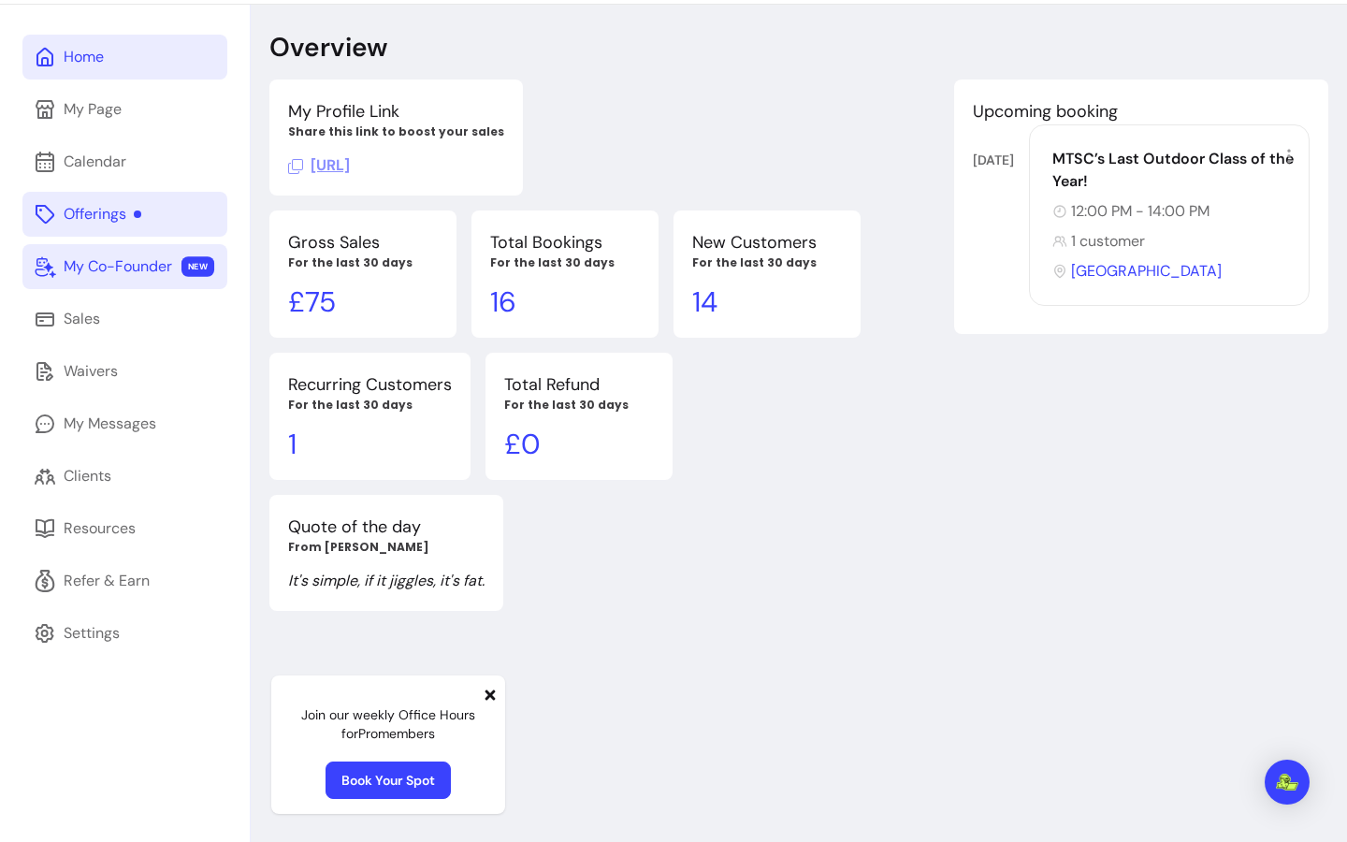
scroll to position [64, 0]
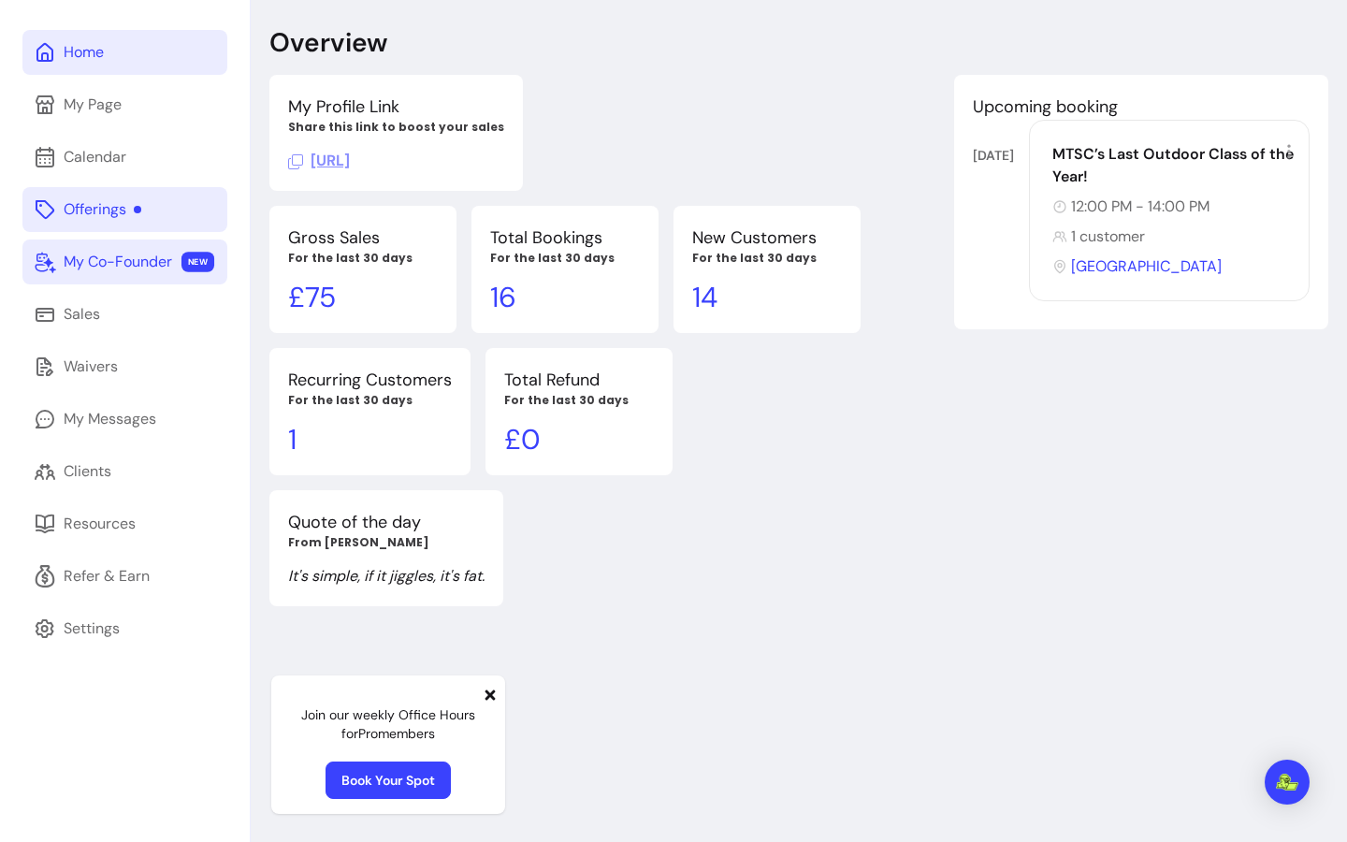
click at [487, 693] on icon at bounding box center [491, 695] width 10 height 10
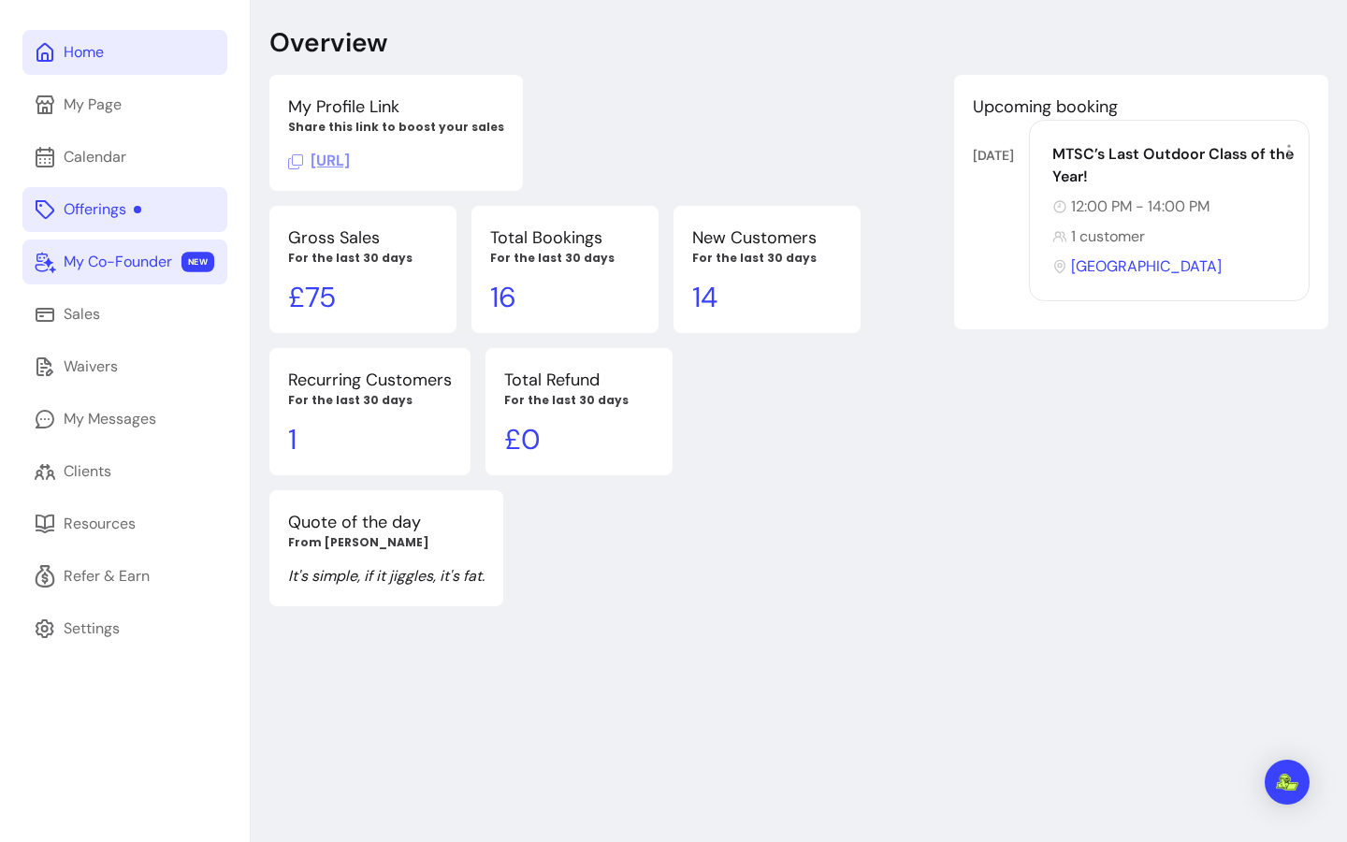
click at [111, 201] on div "Offerings" at bounding box center [103, 209] width 78 height 22
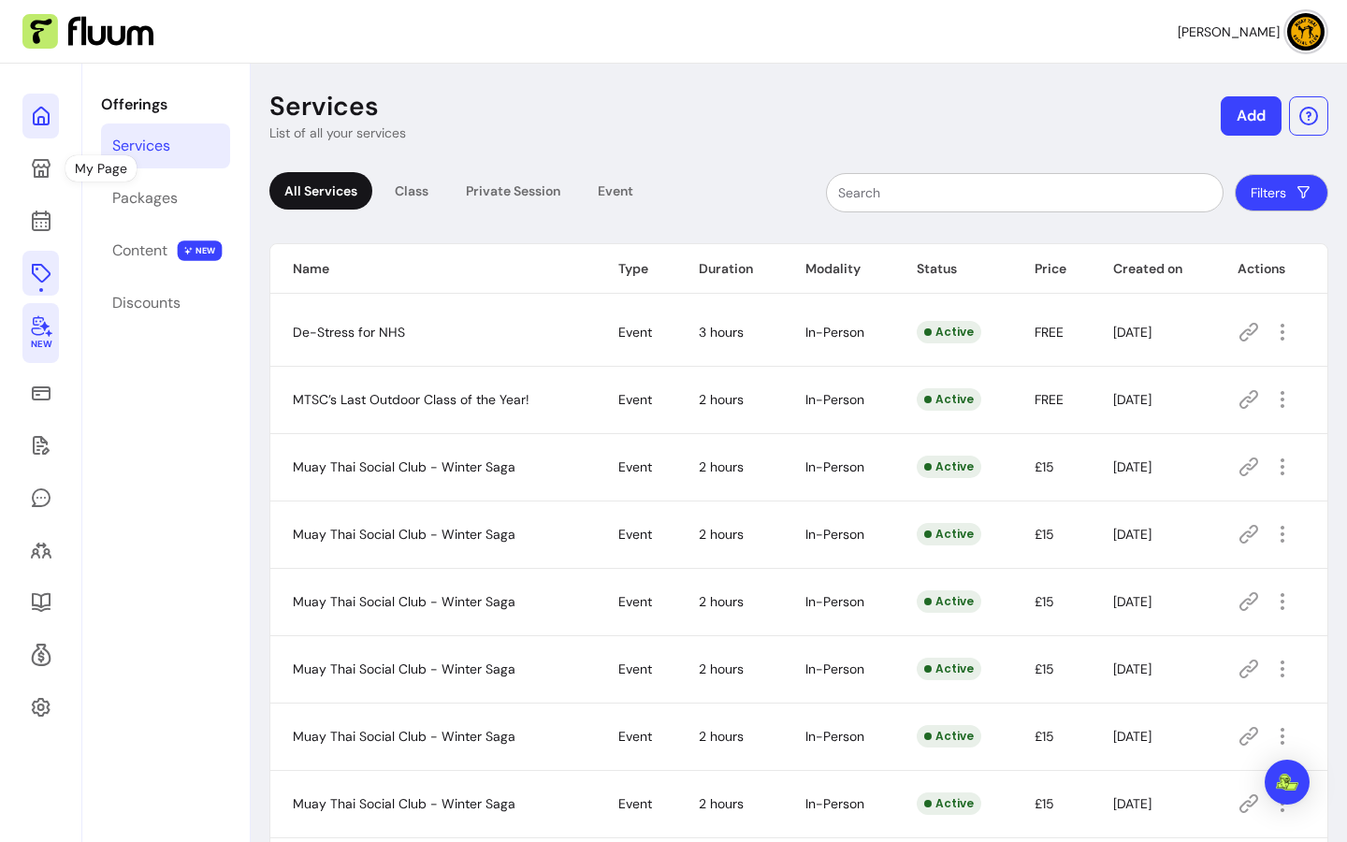
click at [41, 108] on icon at bounding box center [189, 91] width 317 height 267
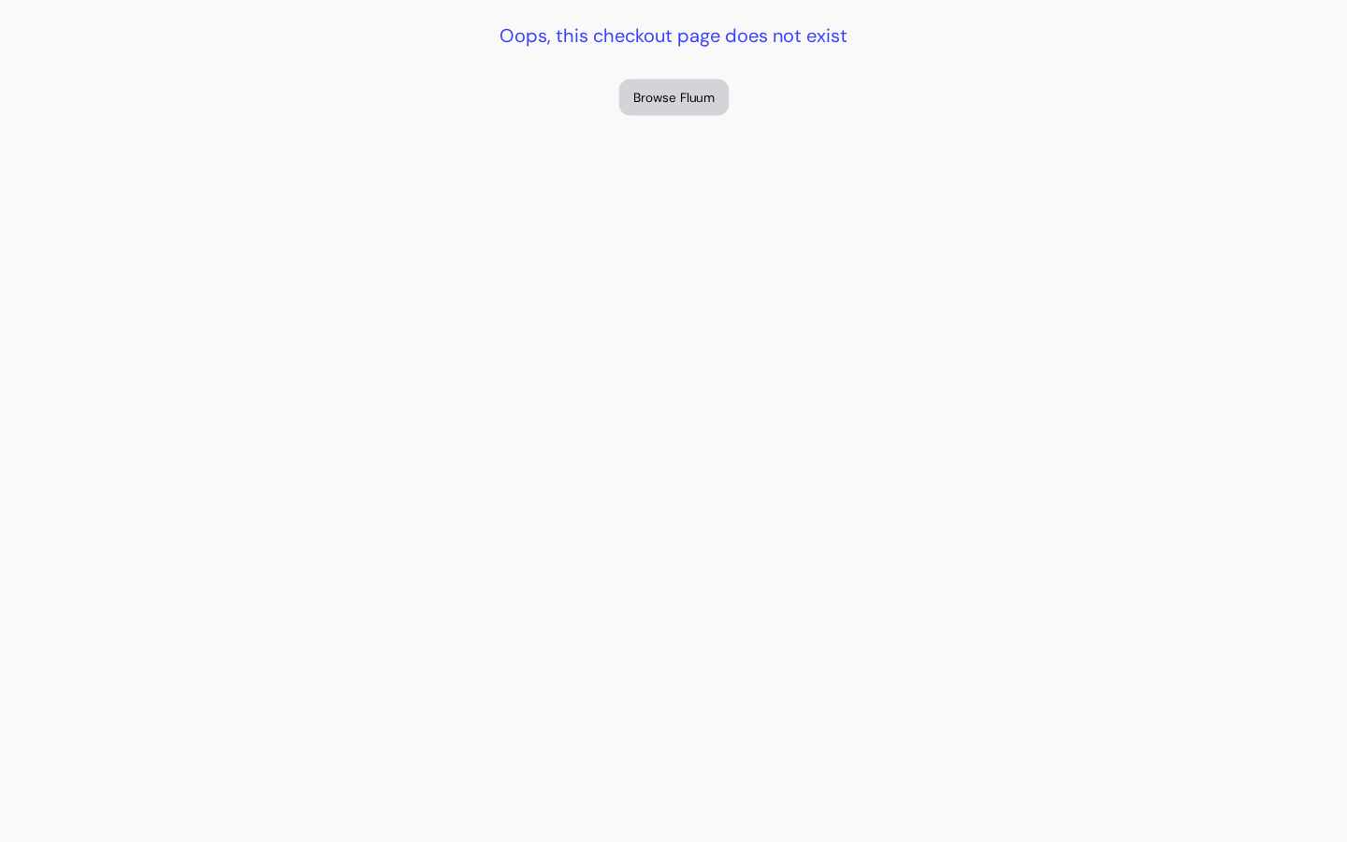
click at [667, 107] on button "Browse Fluum" at bounding box center [673, 98] width 109 height 36
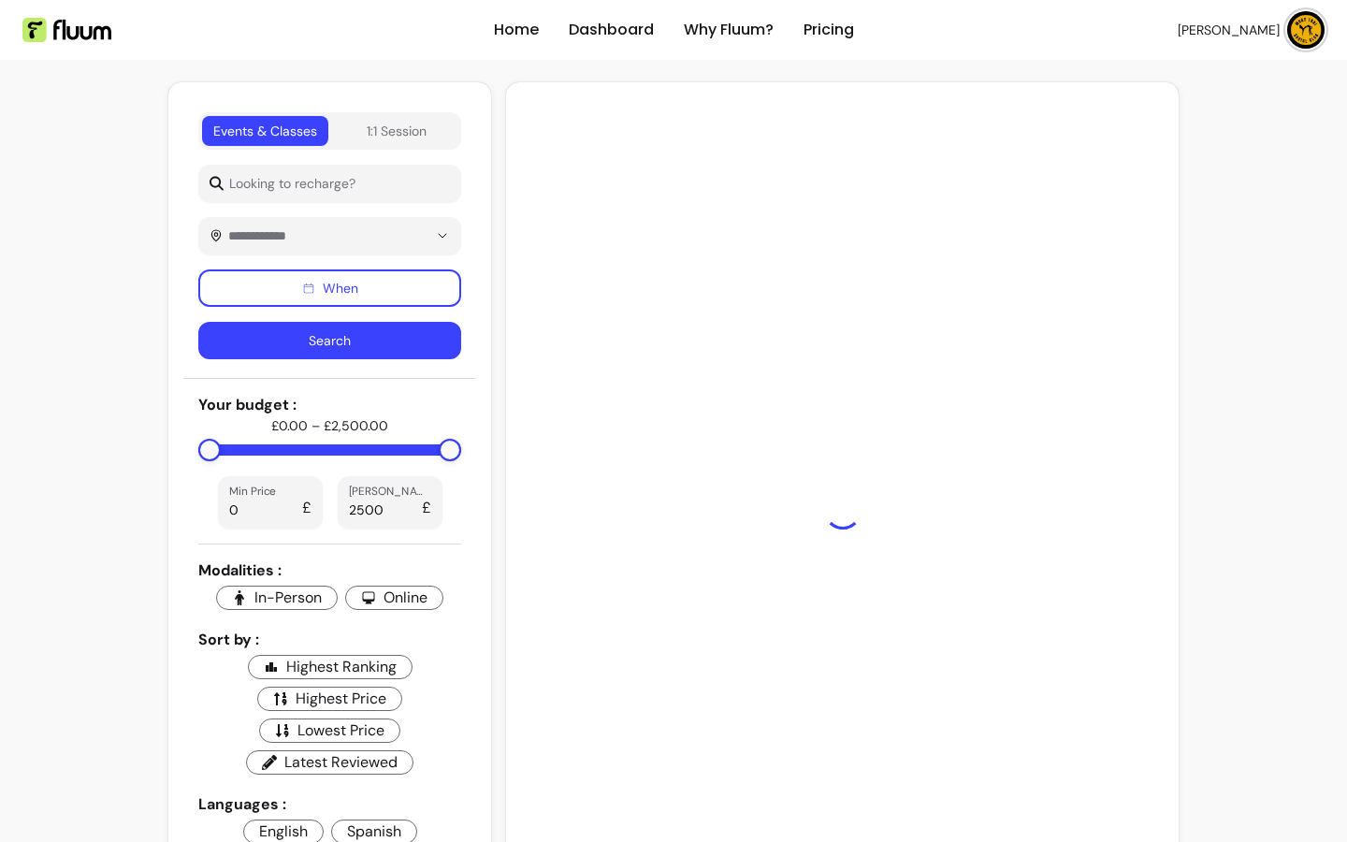
click at [1068, 326] on div at bounding box center [842, 510] width 643 height 827
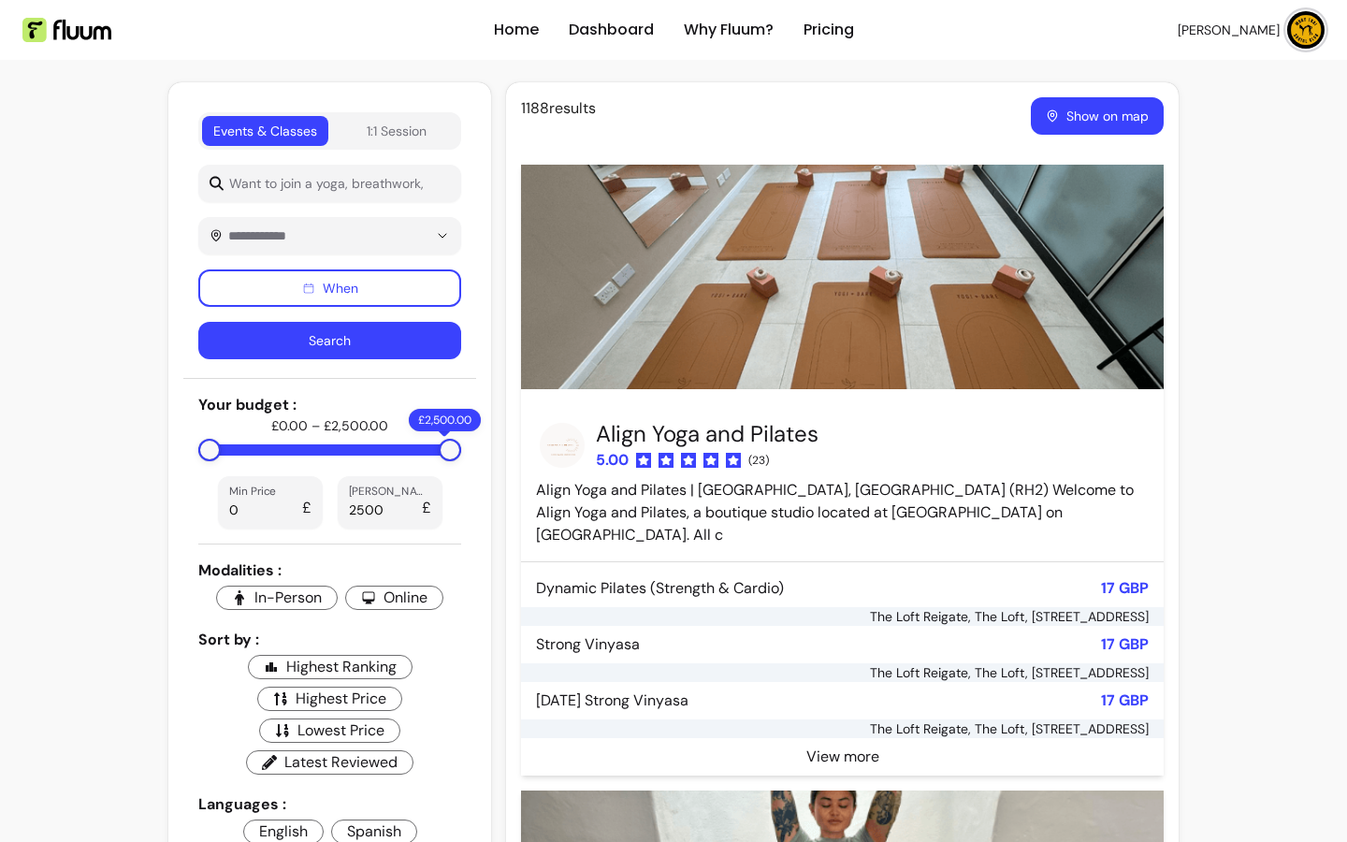
type input "****"
type input "2018"
type input "***"
type input "988"
type input "***"
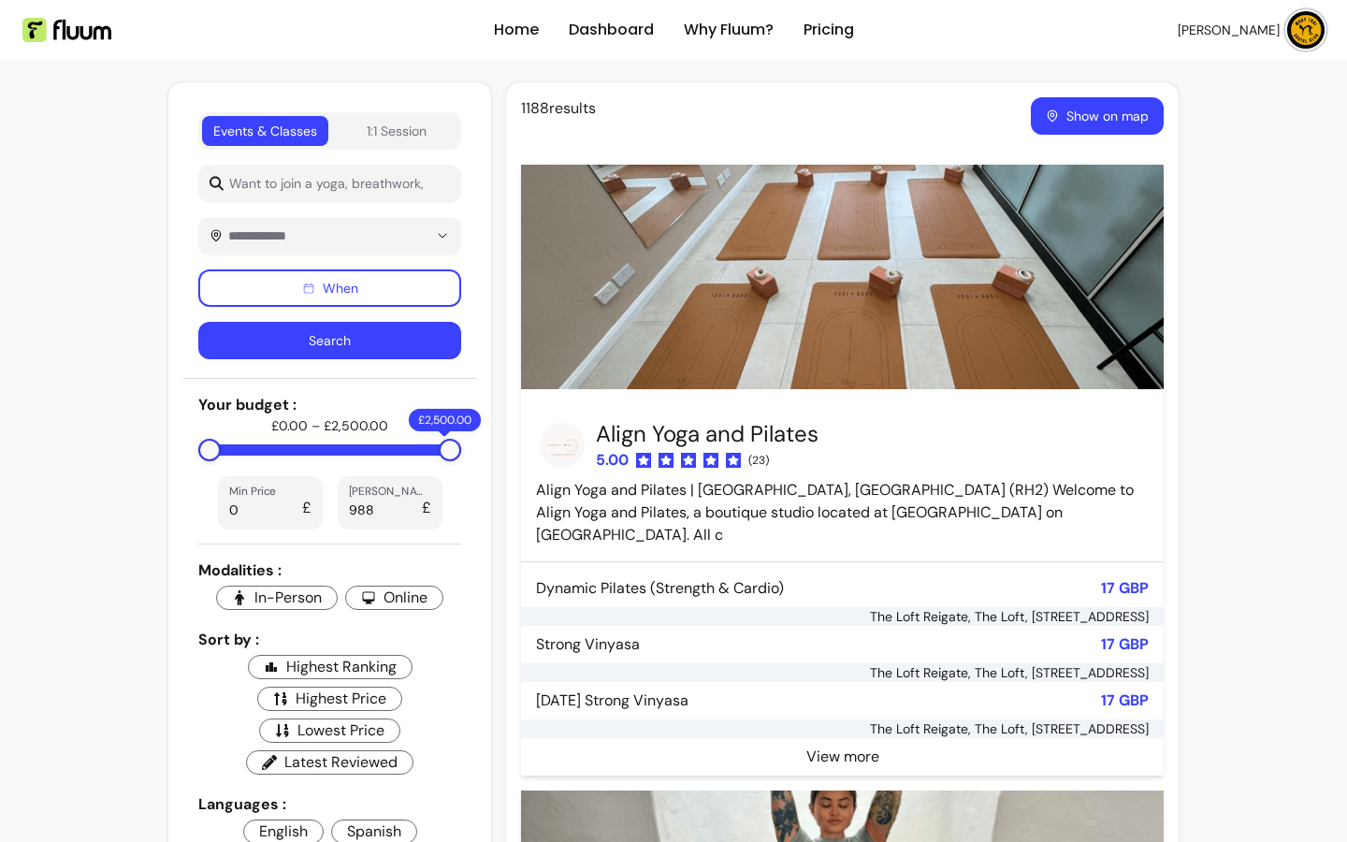
type input "785"
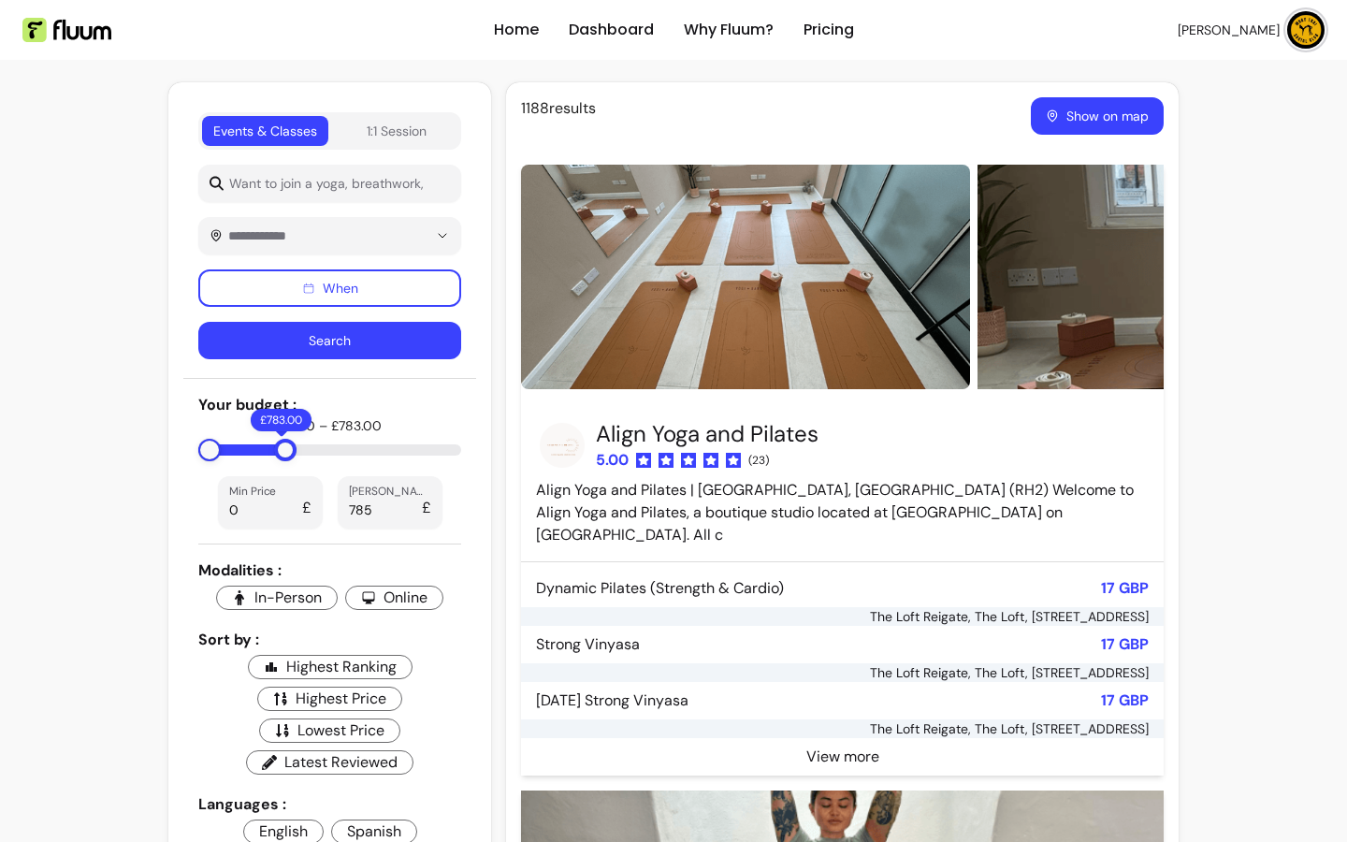
type input "***"
type input "783"
type input "***"
type input "781"
type input "***"
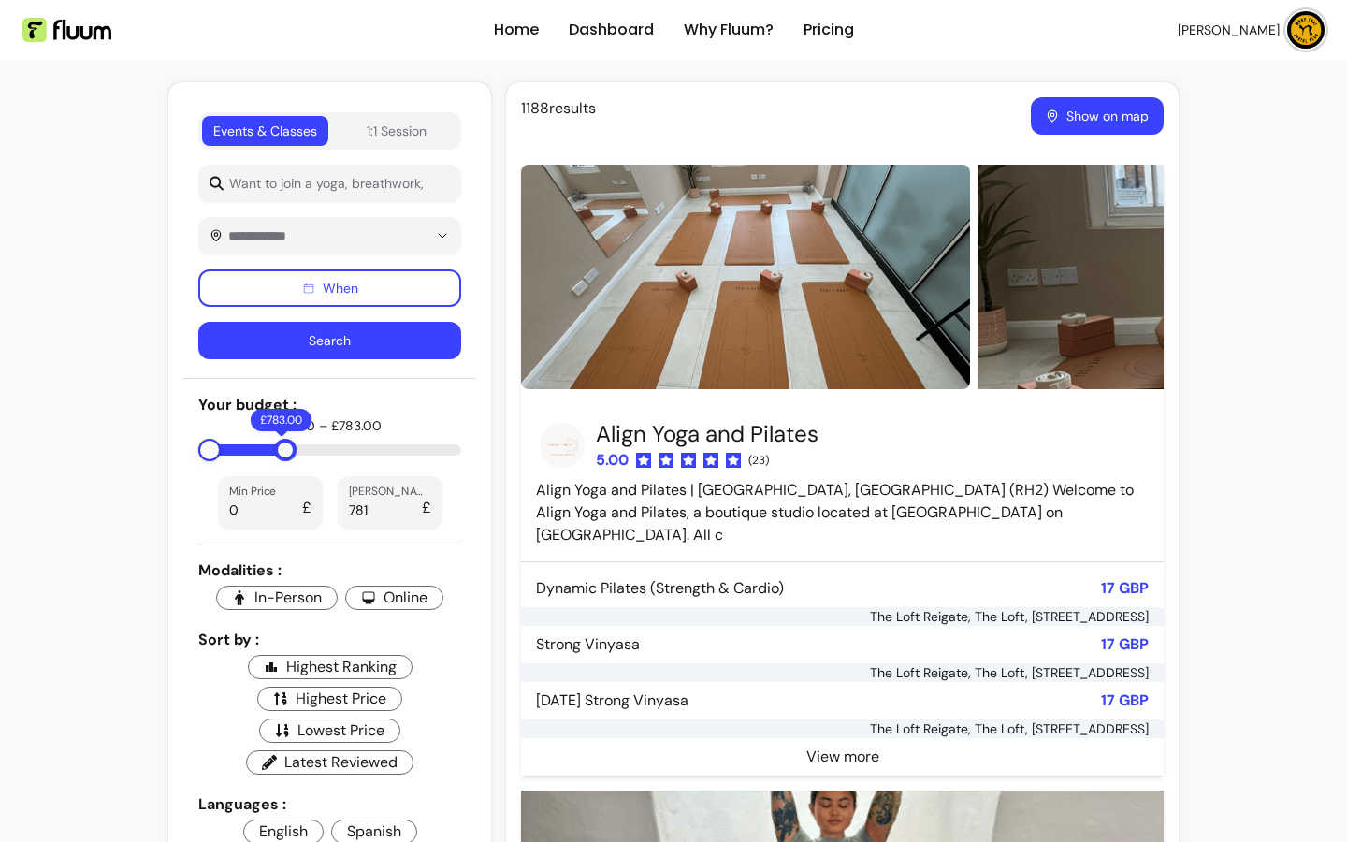
type input "777"
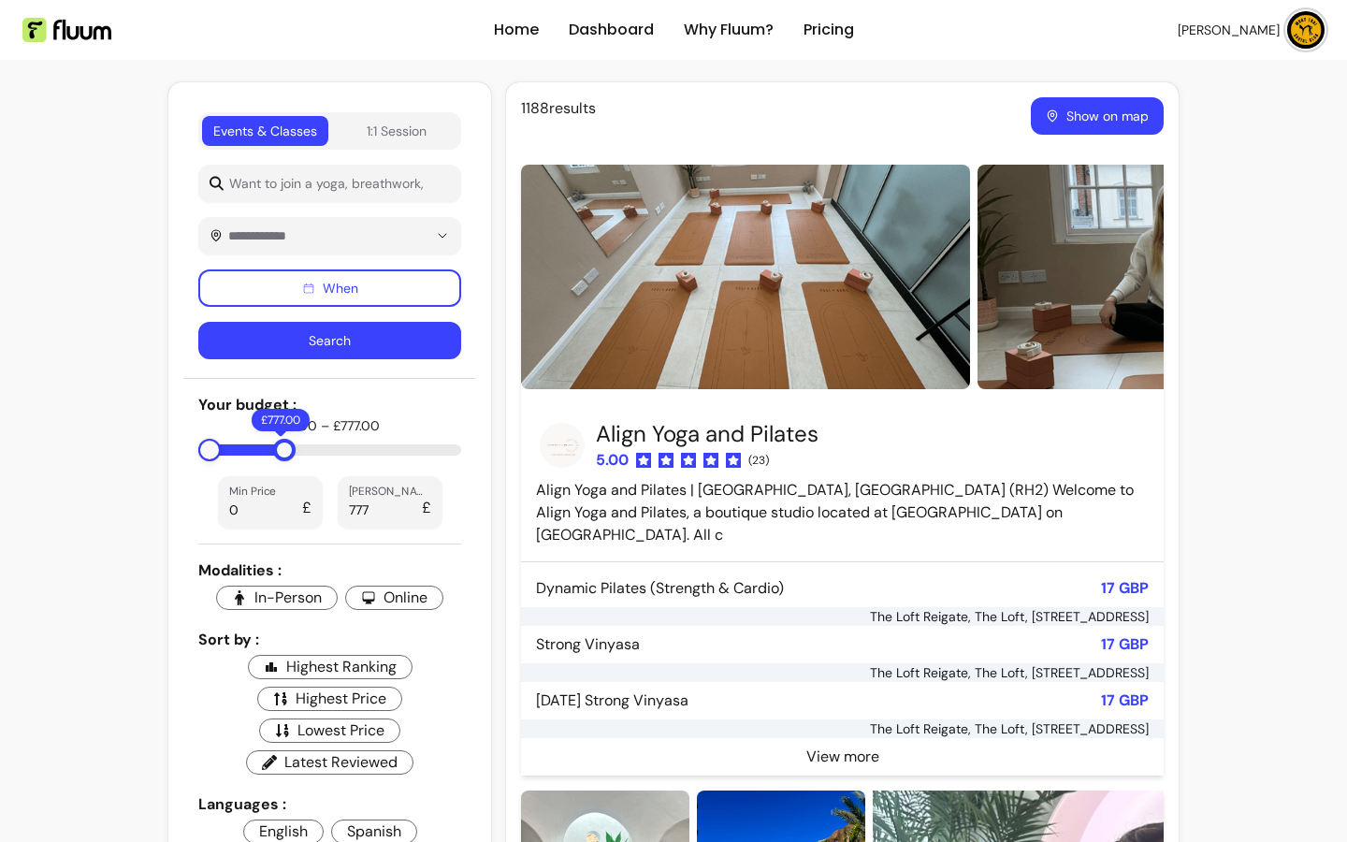
type input "***"
type input "779"
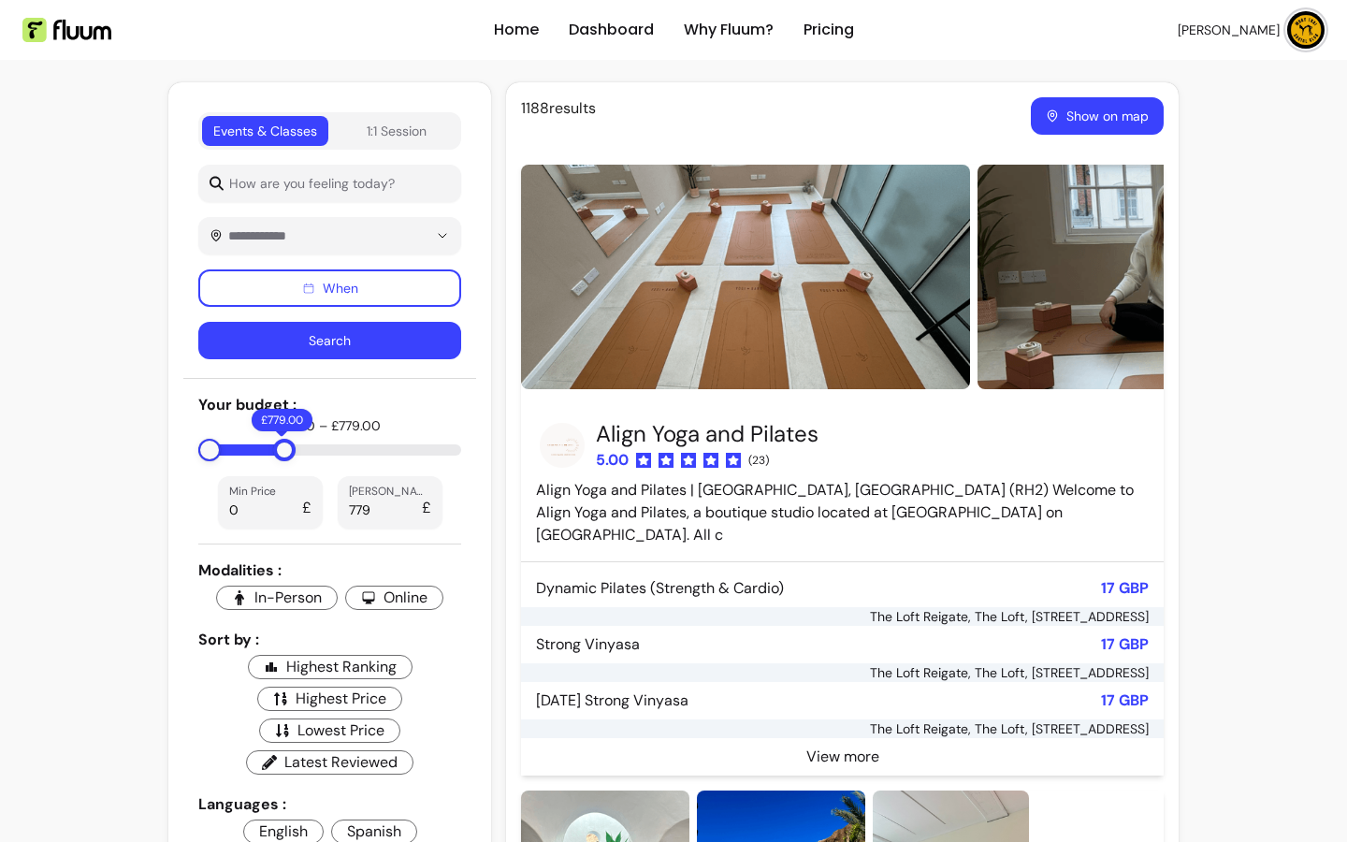
click at [273, 459] on div at bounding box center [284, 450] width 22 height 22
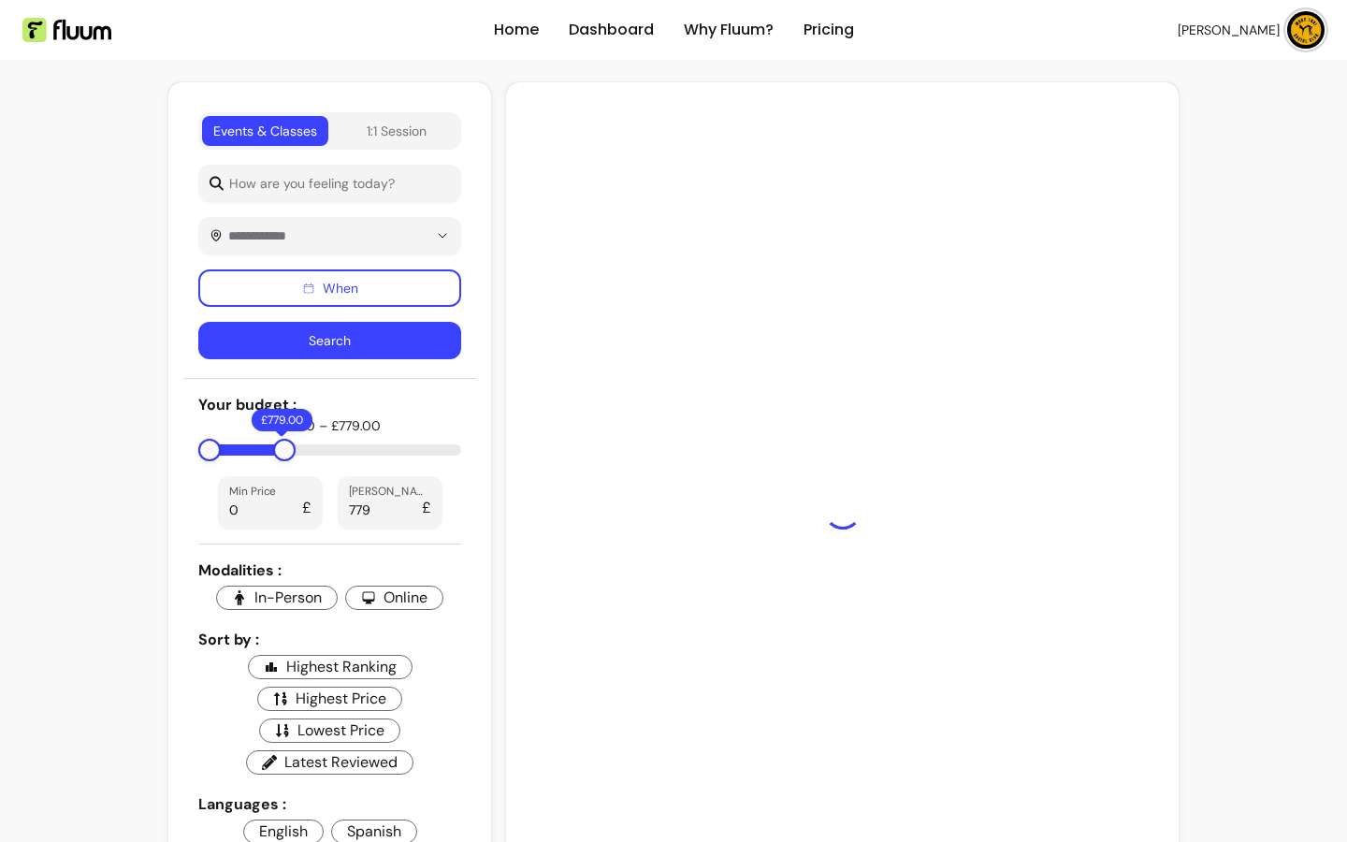
type input "***"
type input "771"
type input "***"
type input "759"
type input "***"
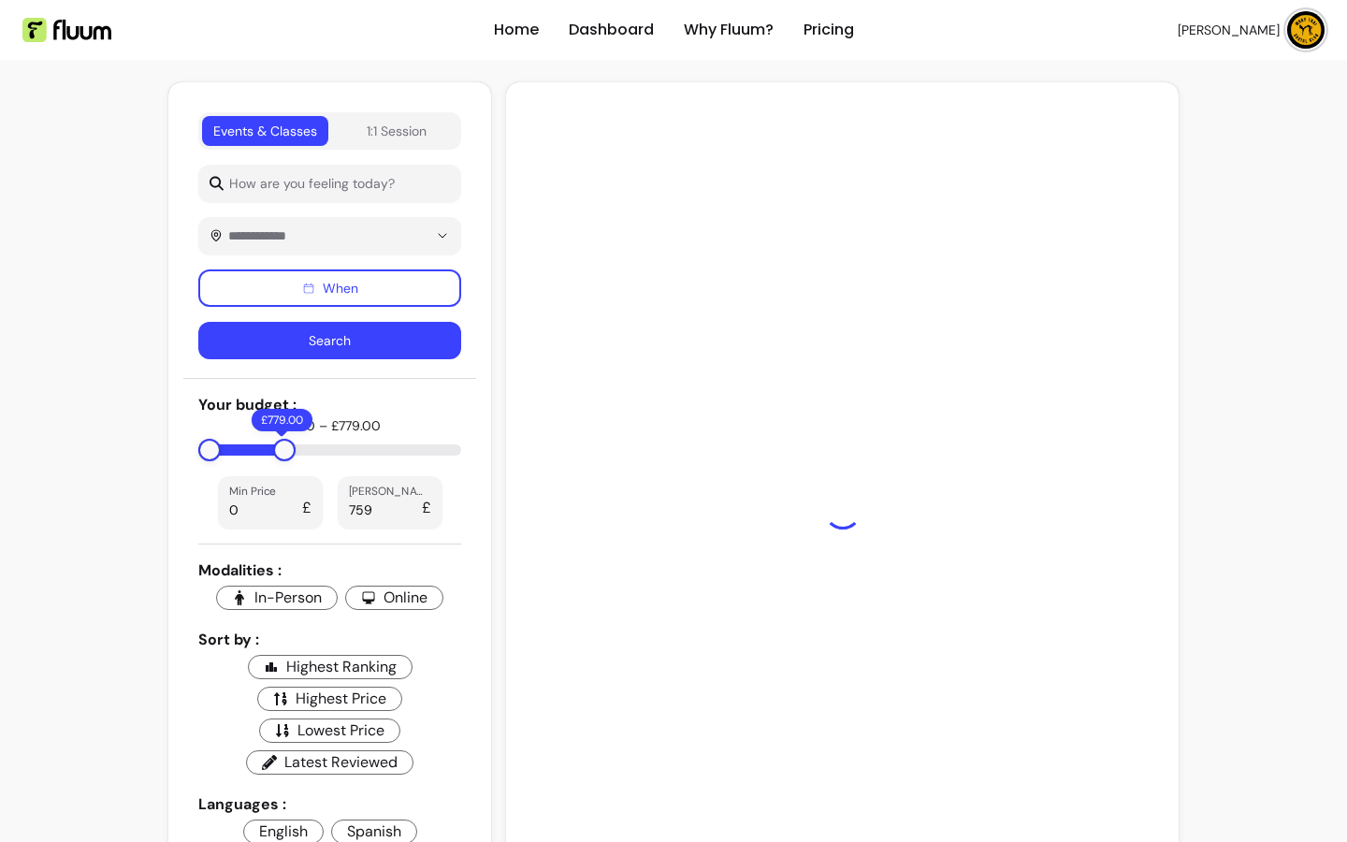
type input "740"
type input "***"
type input "669"
type input "***"
type input "606"
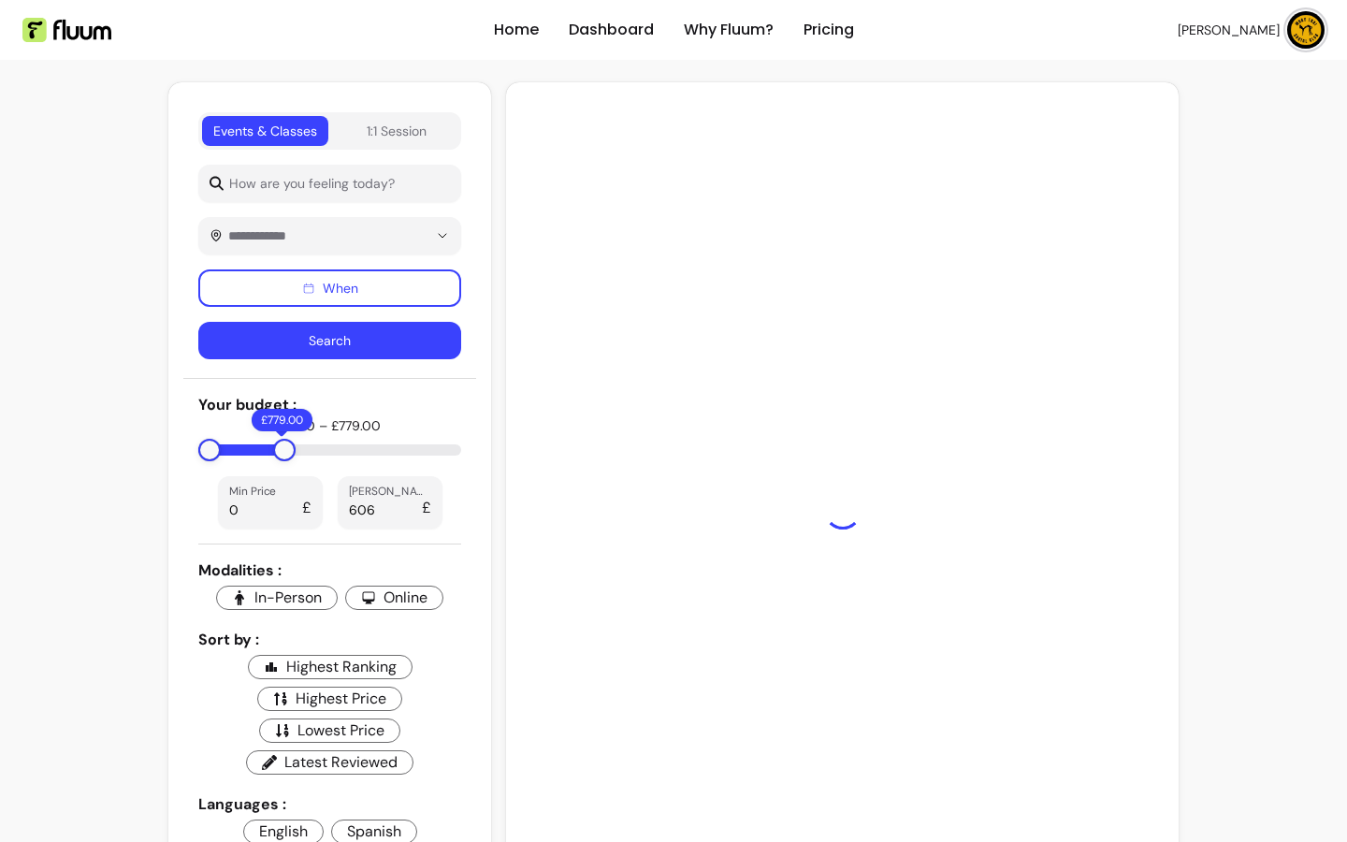
type input "***"
type input "549"
type input "***"
type input "513"
type input "***"
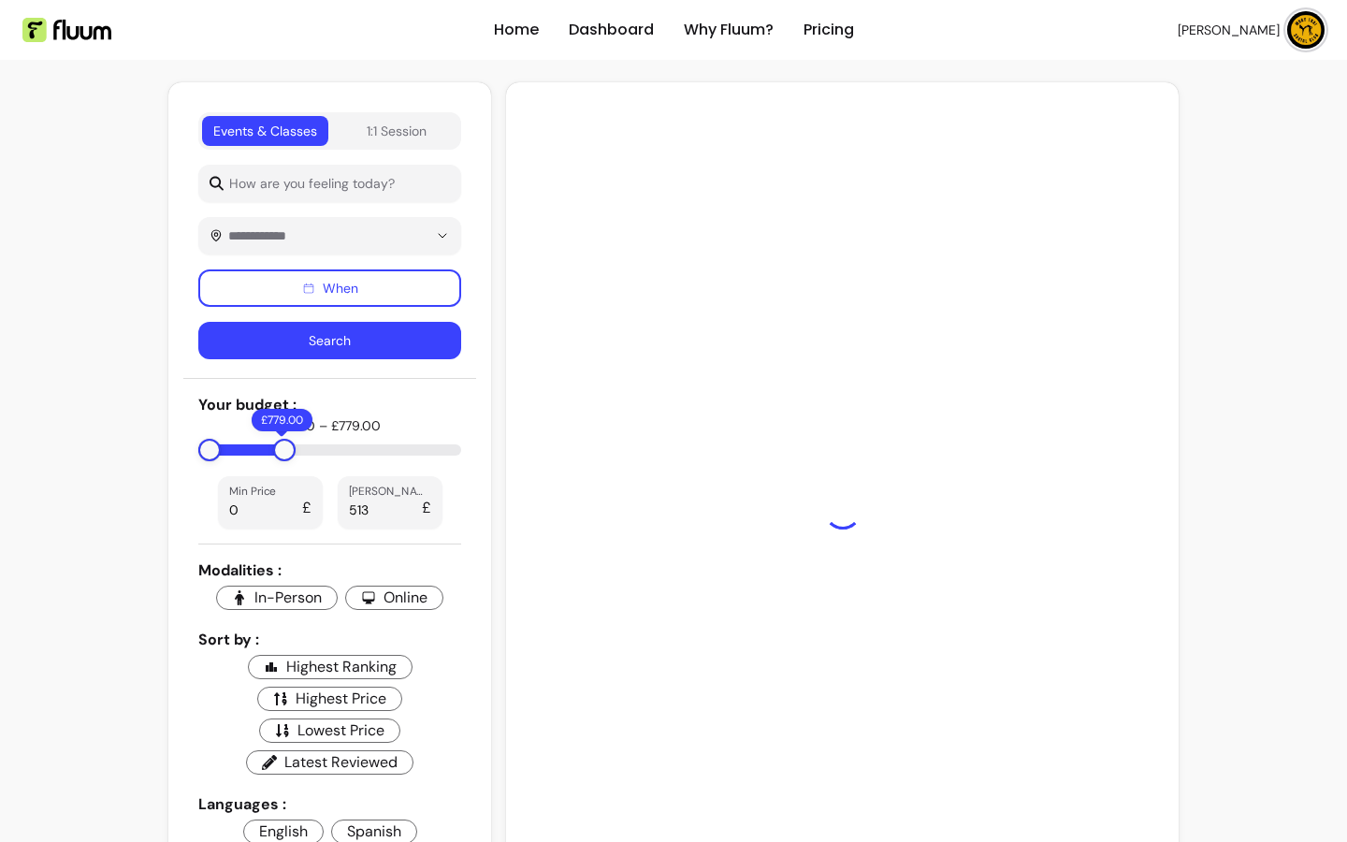
type input "487"
type input "***"
type input "475"
type input "***"
type input "432"
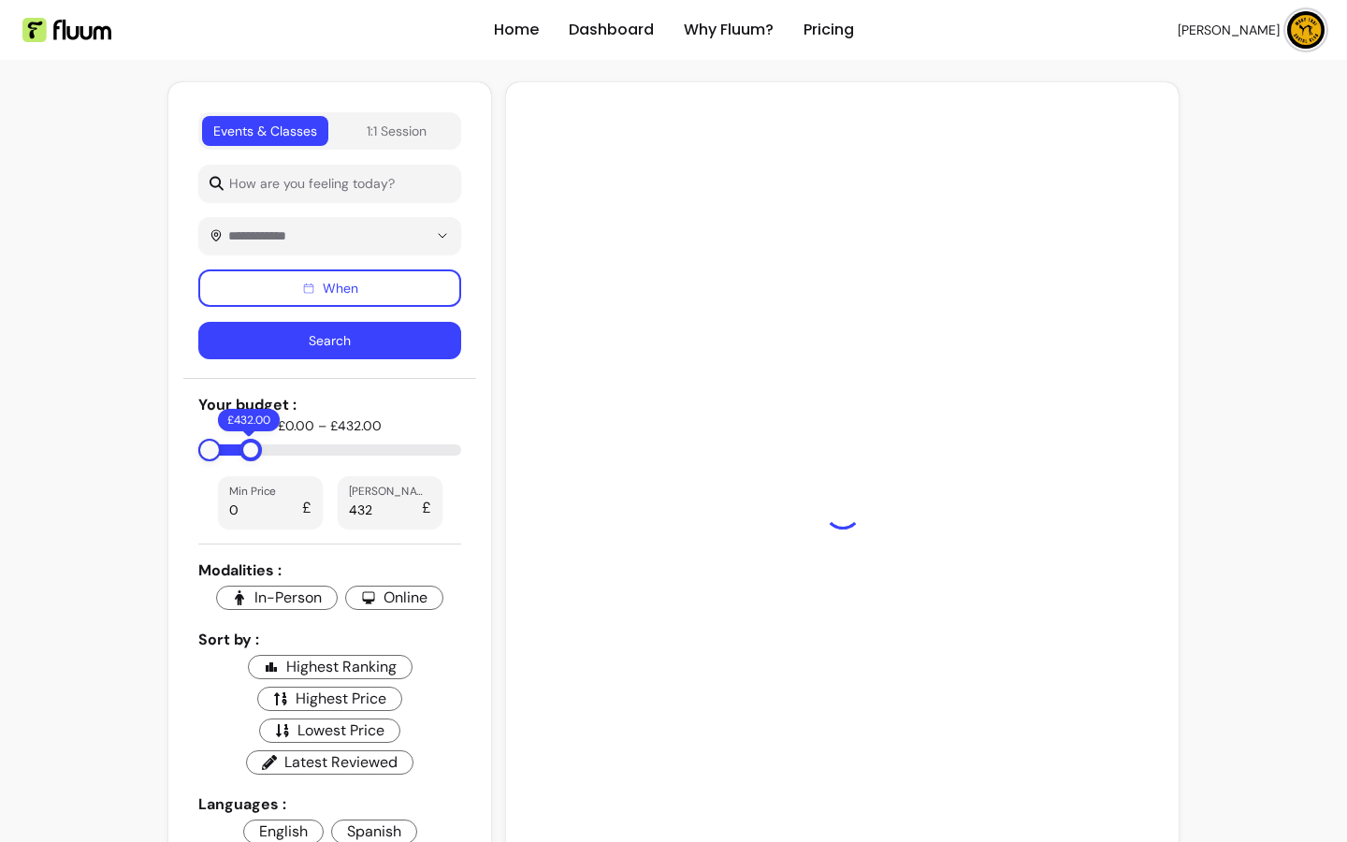
type input "***"
type input "424"
type input "***"
type input "420"
type input "***"
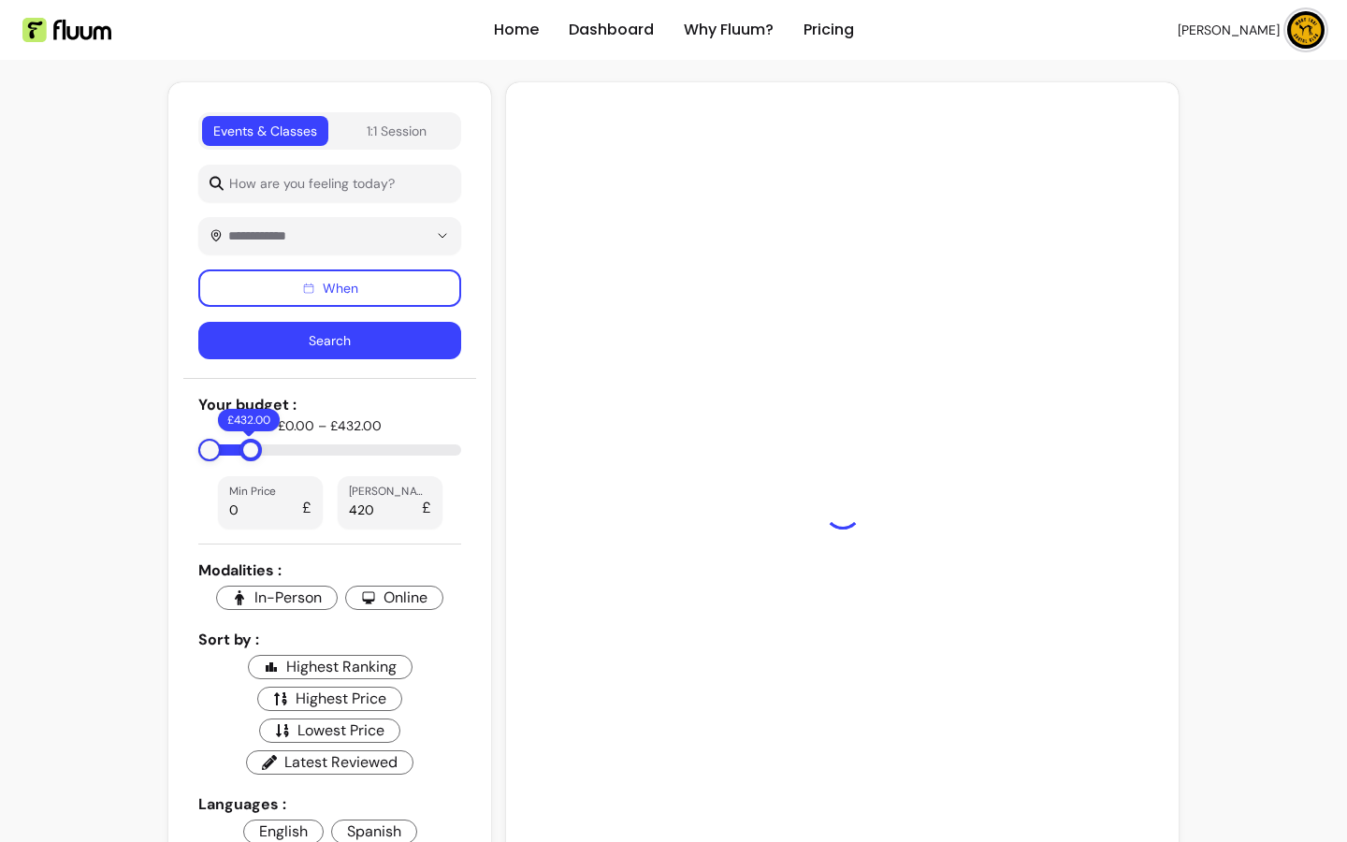
type input "418"
type input "***"
type input "410"
type input "***"
type input "398"
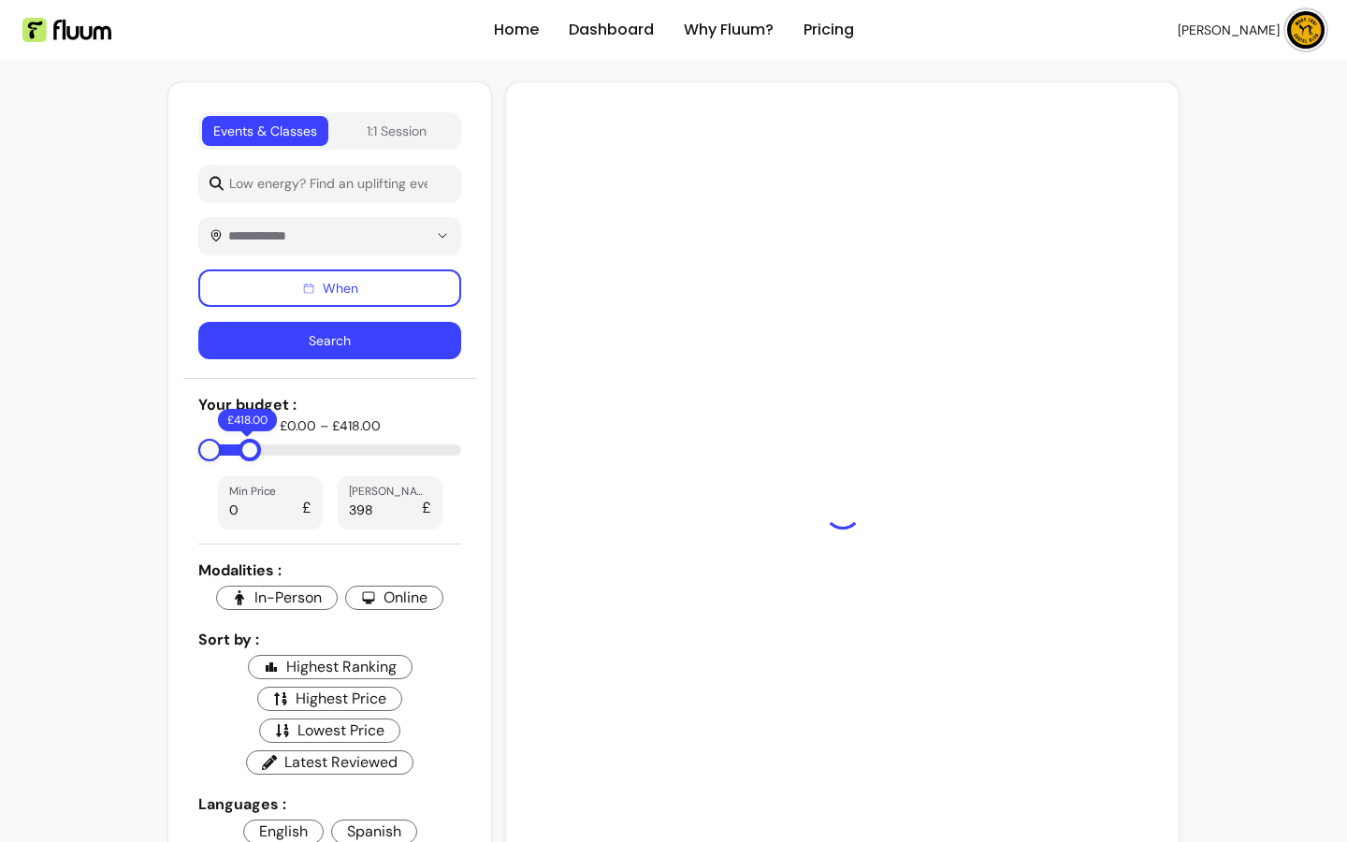
type input "***"
type input "386"
type input "***"
type input "376"
type input "***"
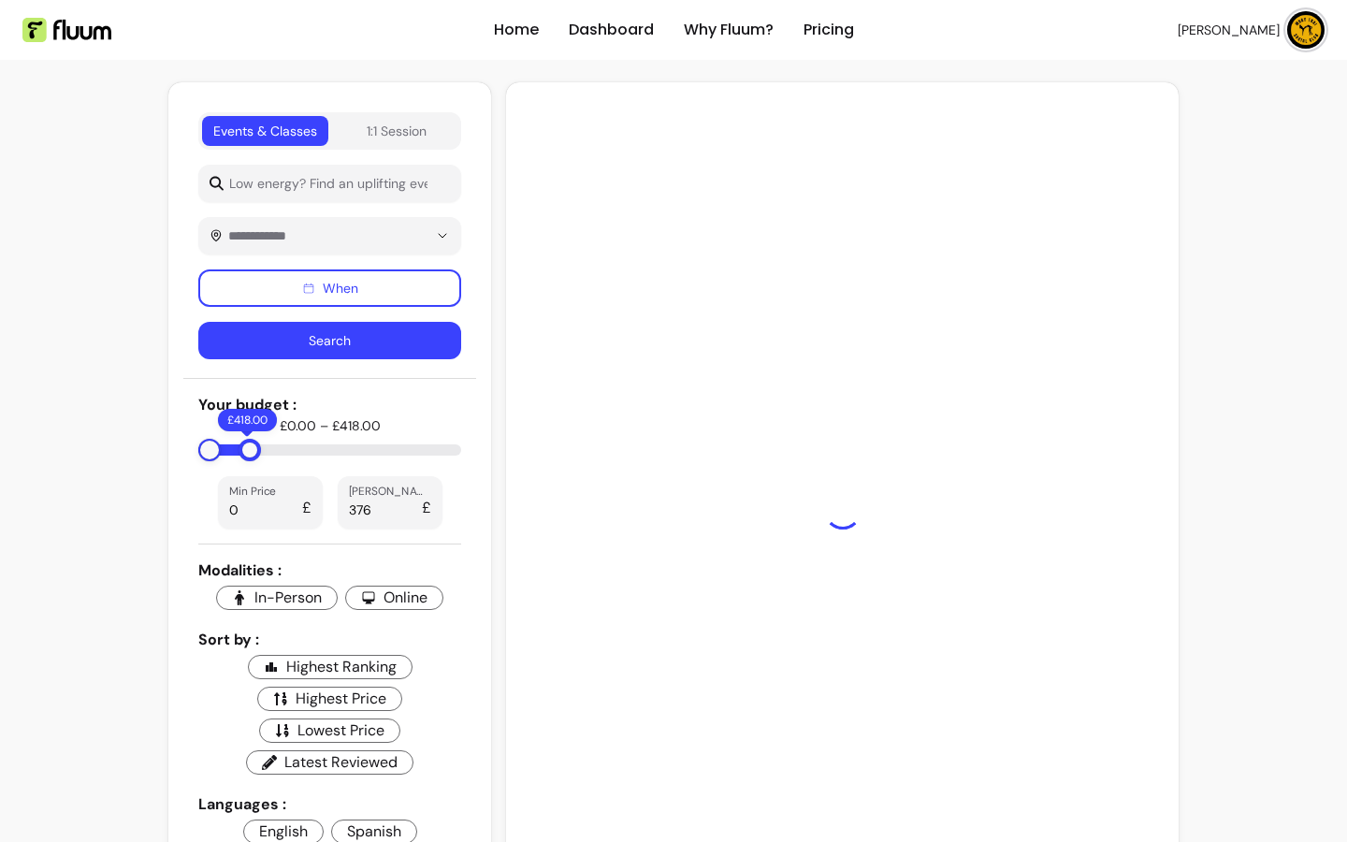
type input "374"
type input "***"
type input "370"
type input "***"
type input "366"
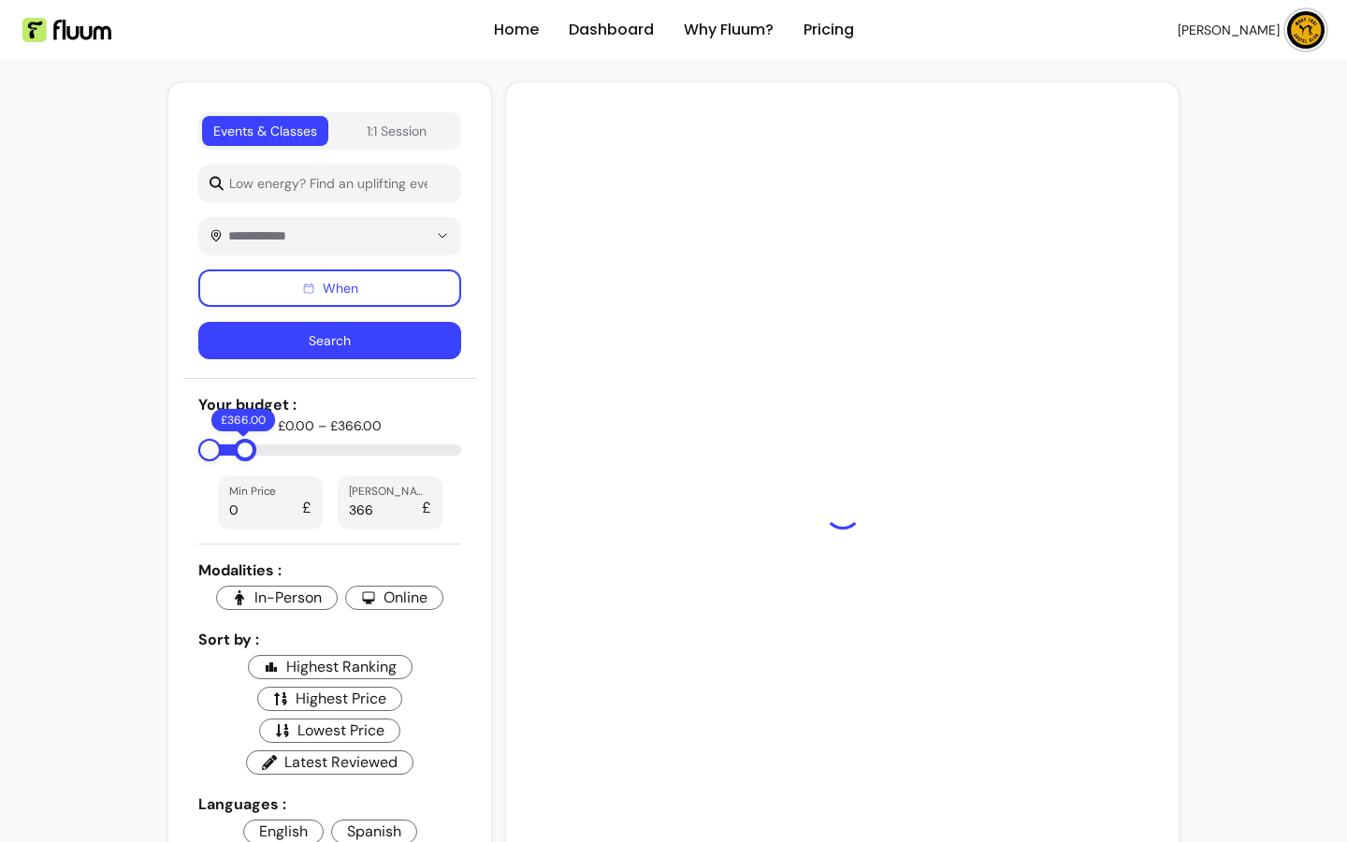
click at [238, 461] on div at bounding box center [245, 450] width 22 height 22
